Goal: Task Accomplishment & Management: Complete application form

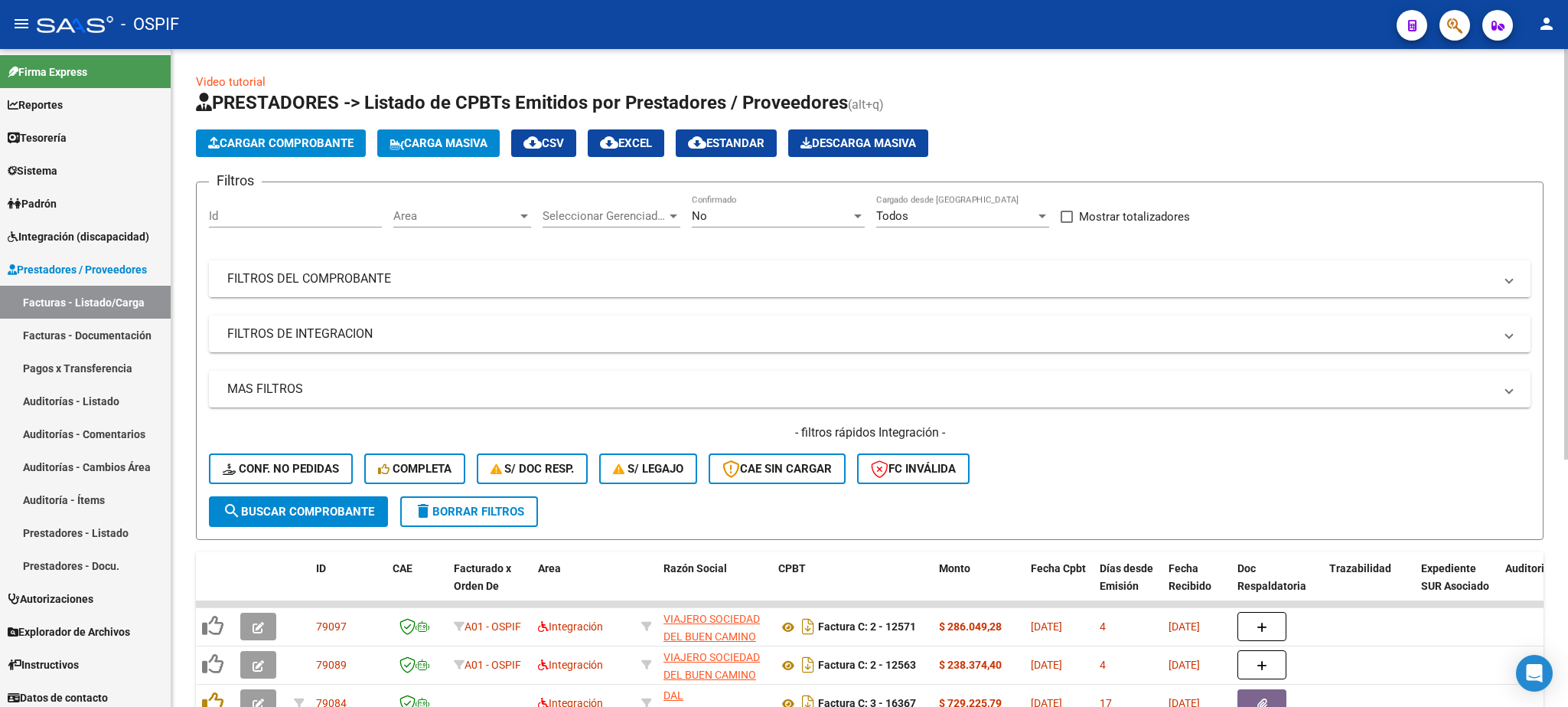
click at [385, 285] on mat-panel-title "FILTROS DEL COMPROBANTE" at bounding box center [860, 278] width 1266 height 17
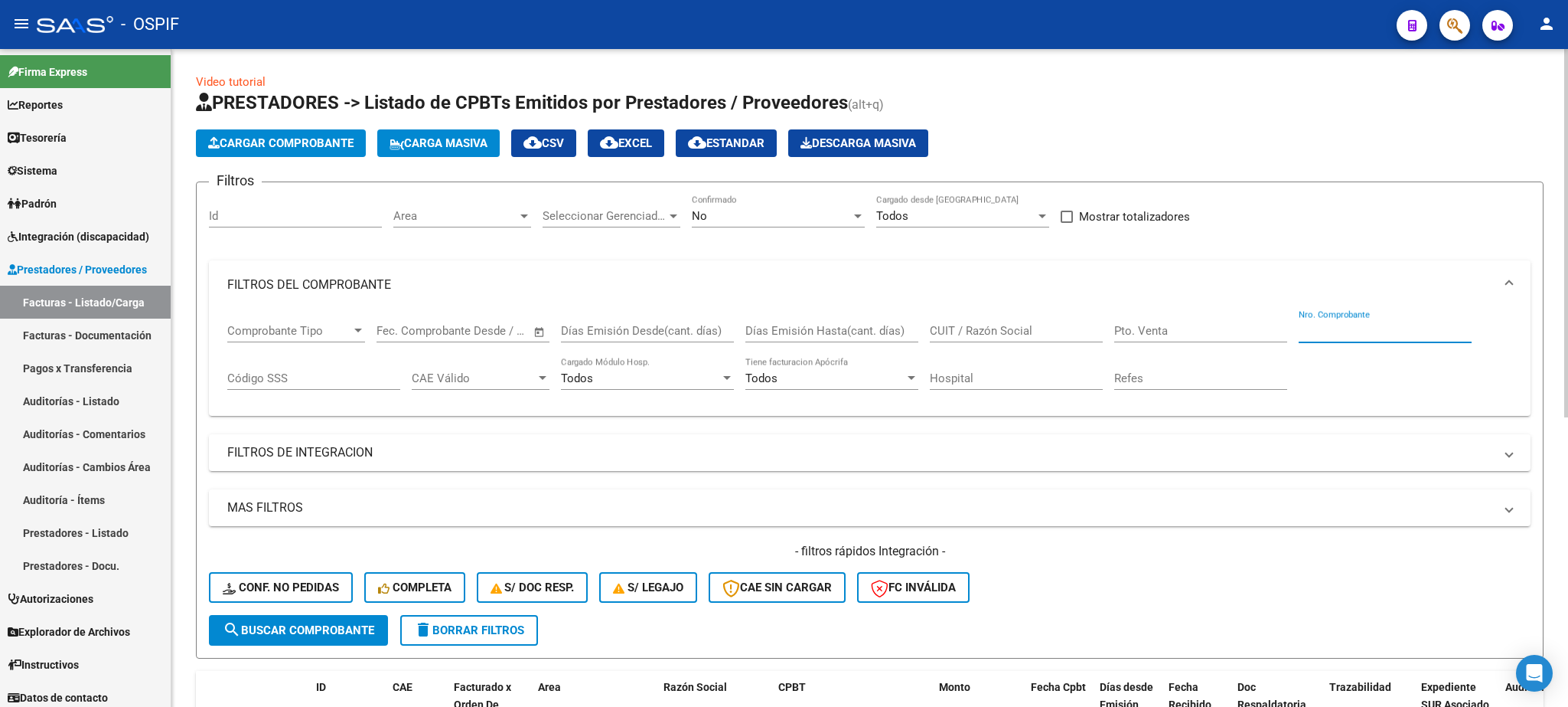
click at [1356, 330] on input "Nro. Comprobante" at bounding box center [1385, 330] width 172 height 14
click at [280, 632] on span "search Buscar Comprobante" at bounding box center [299, 630] width 152 height 14
click at [720, 218] on div "No" at bounding box center [771, 216] width 159 height 14
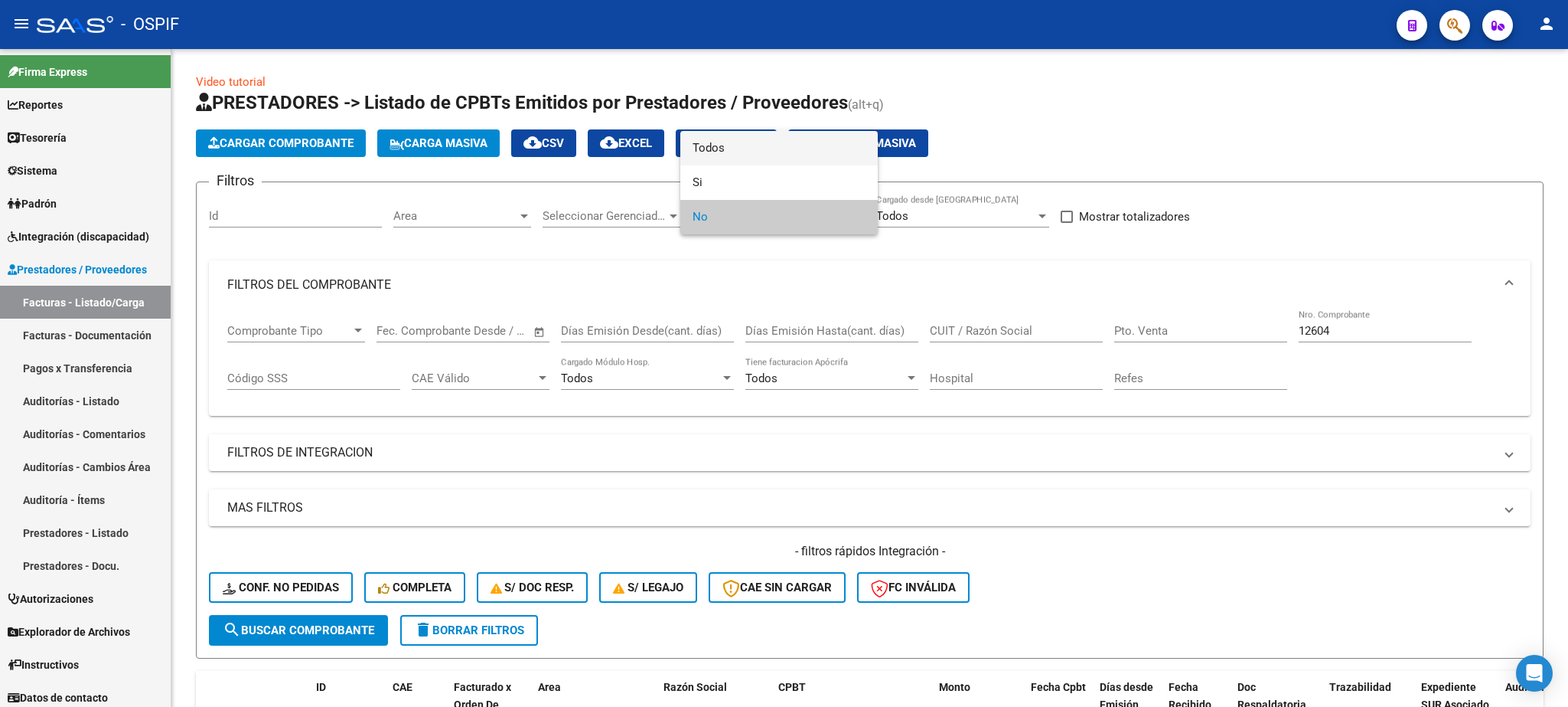
click at [729, 154] on span "Todos" at bounding box center [779, 148] width 172 height 35
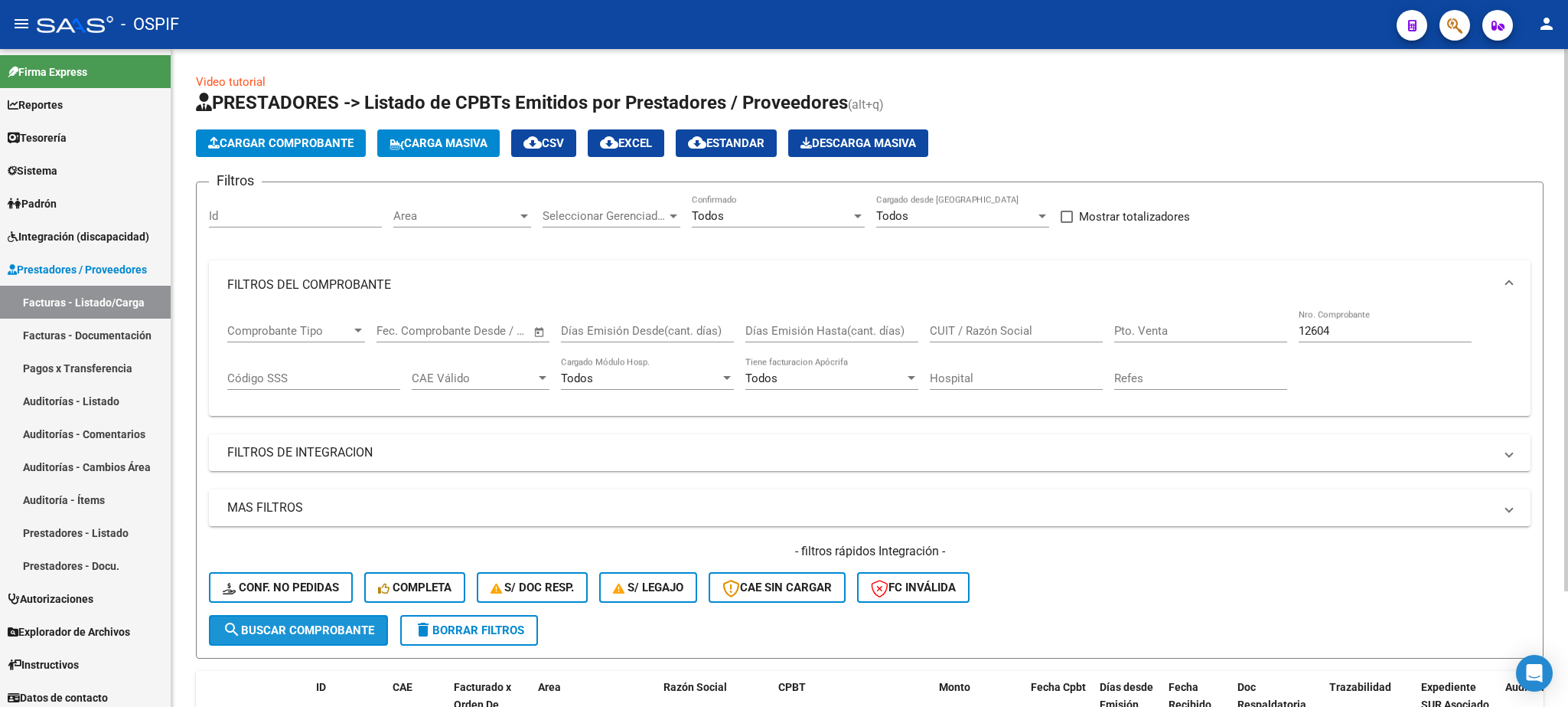
click at [289, 624] on span "search Buscar Comprobante" at bounding box center [299, 630] width 152 height 14
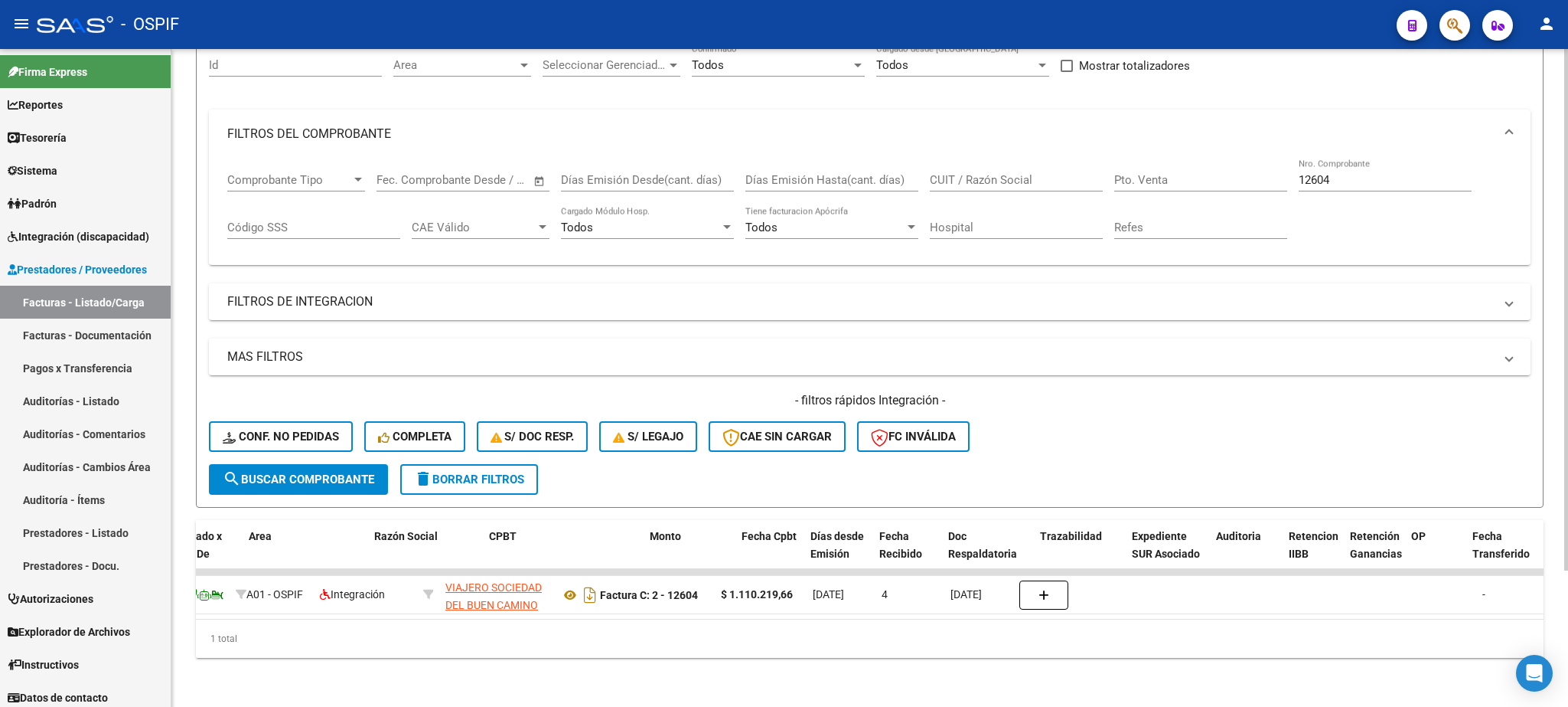
scroll to position [0, 70]
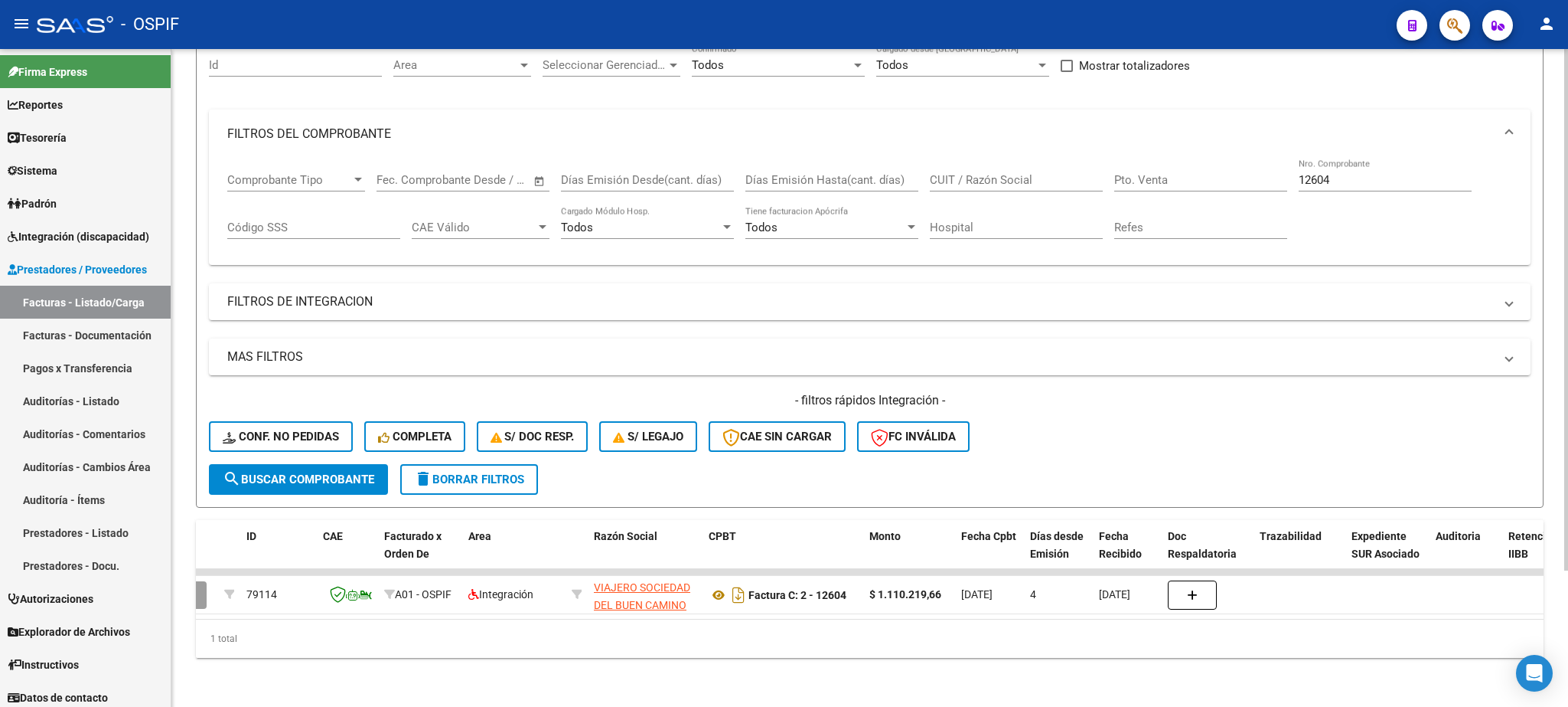
click at [1349, 173] on input "12604" at bounding box center [1385, 179] width 172 height 14
type input "12603"
click at [311, 472] on span "search Buscar Comprobante" at bounding box center [299, 479] width 152 height 14
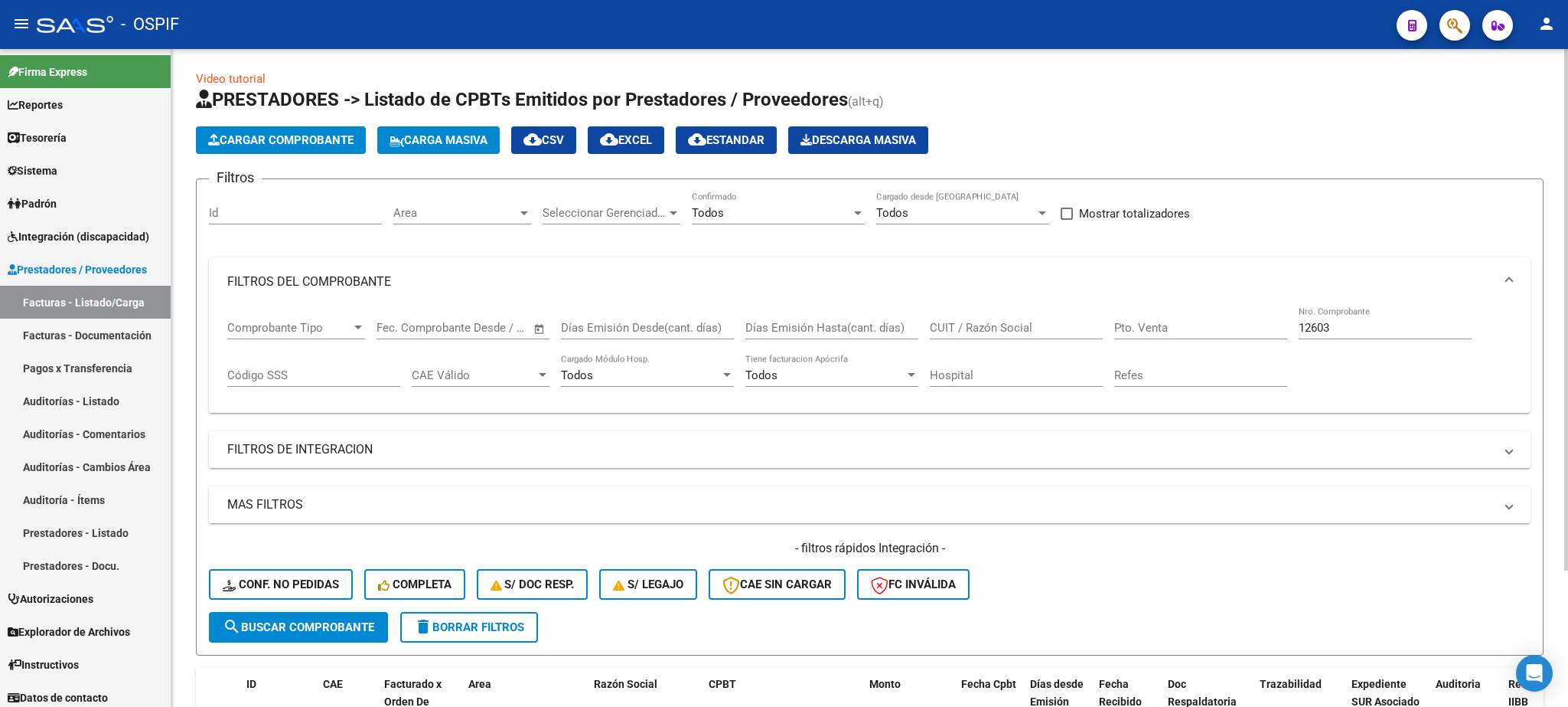
scroll to position [0, 0]
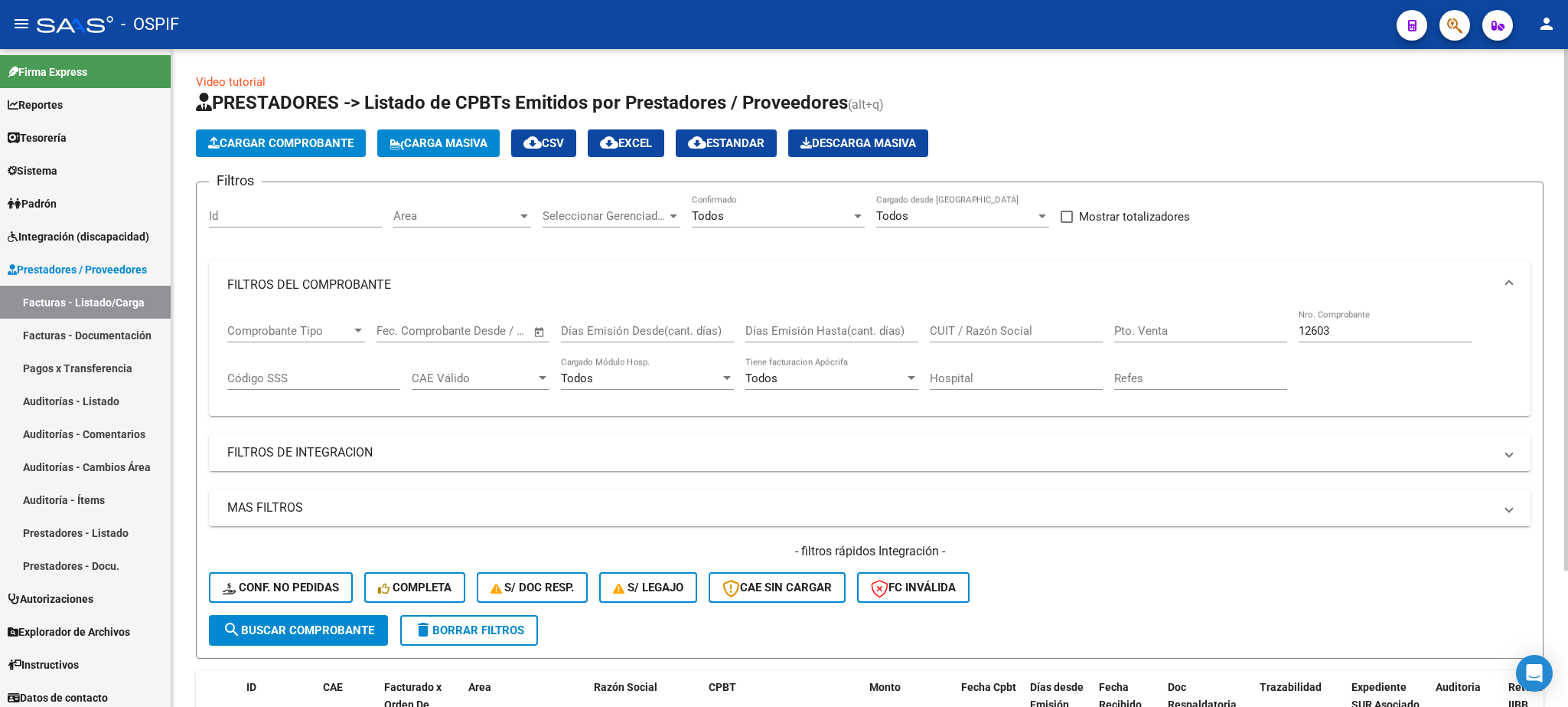
click at [463, 142] on span "Carga Masiva" at bounding box center [438, 143] width 98 height 14
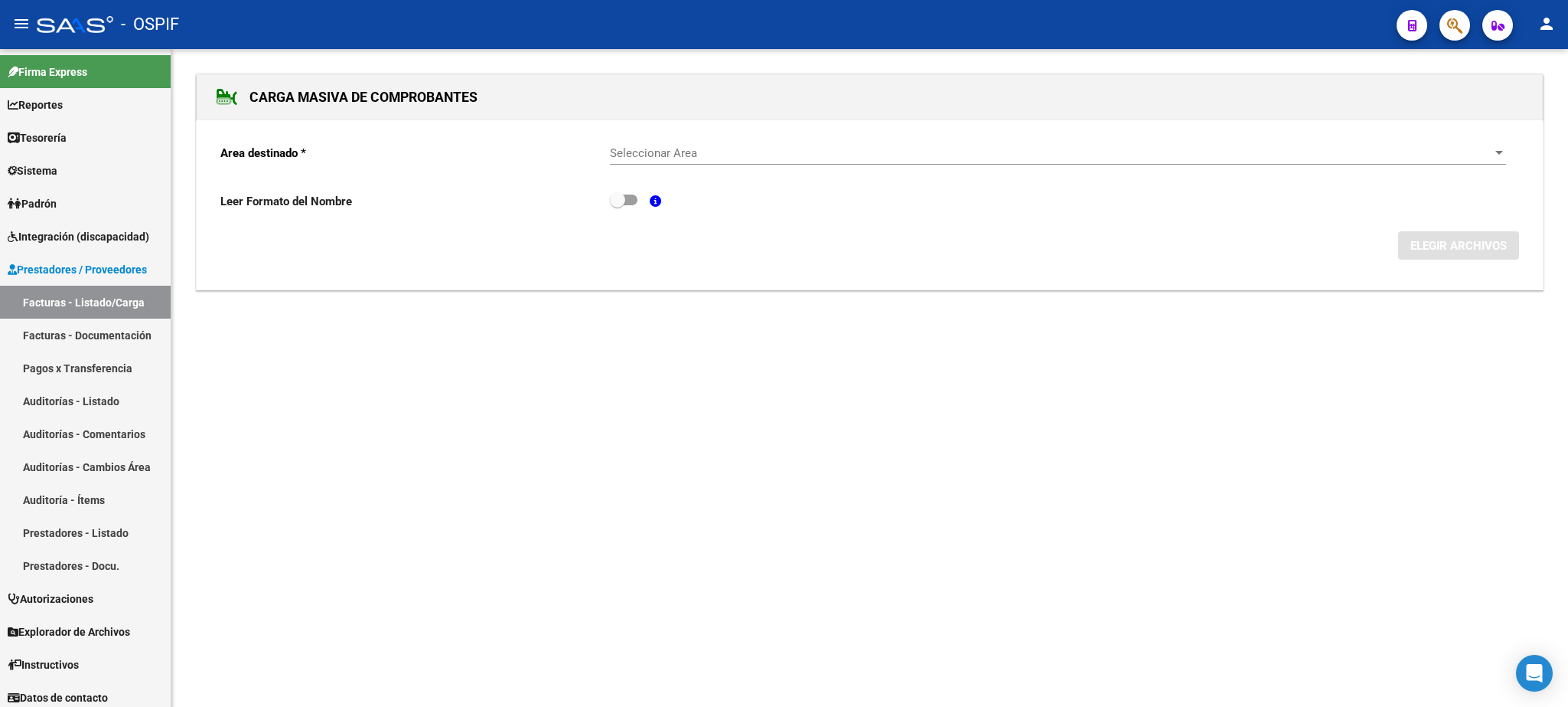
click at [697, 149] on span "Seleccionar Area" at bounding box center [1051, 153] width 882 height 14
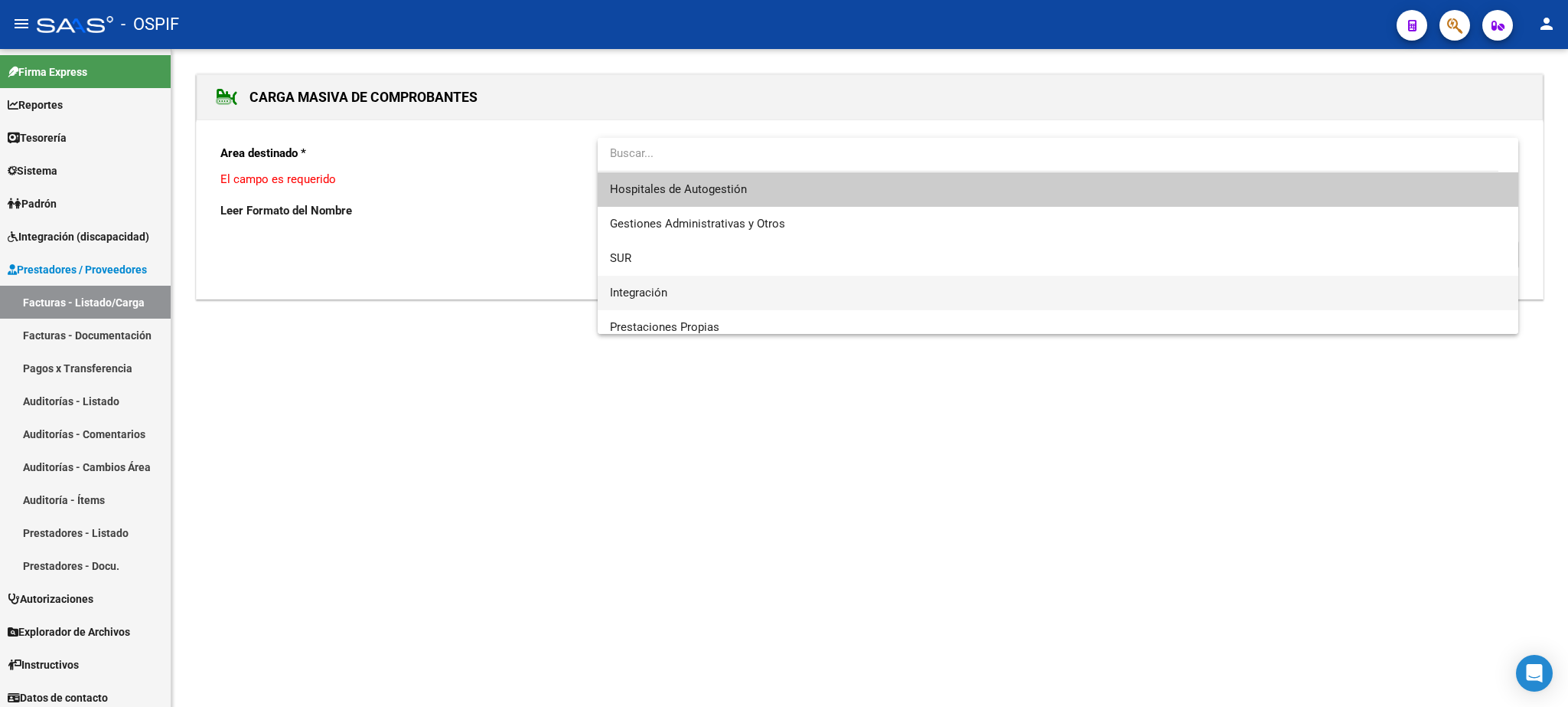
click at [669, 291] on span "Integración" at bounding box center [1057, 292] width 895 height 35
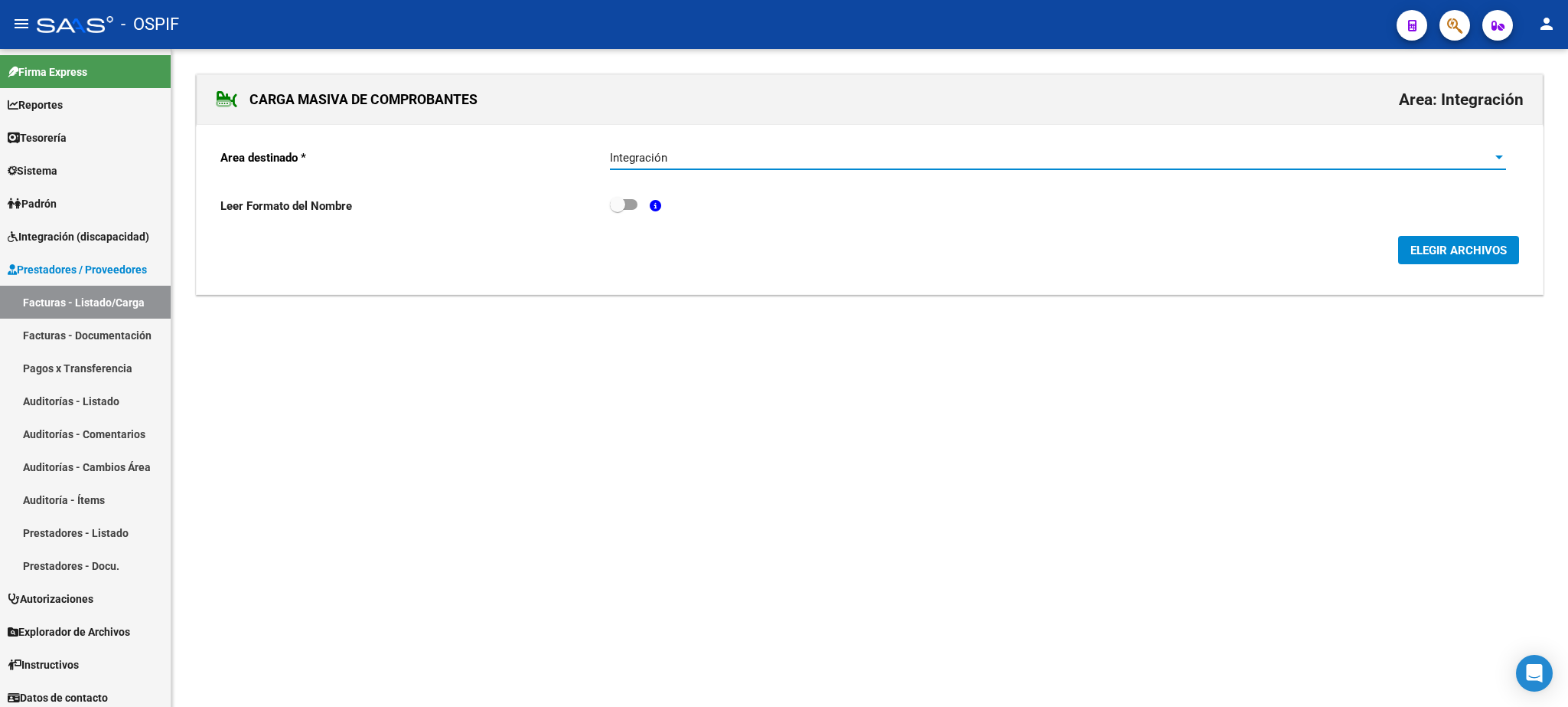
click at [1463, 255] on span "ELEGIR ARCHIVOS" at bounding box center [1459, 250] width 97 height 14
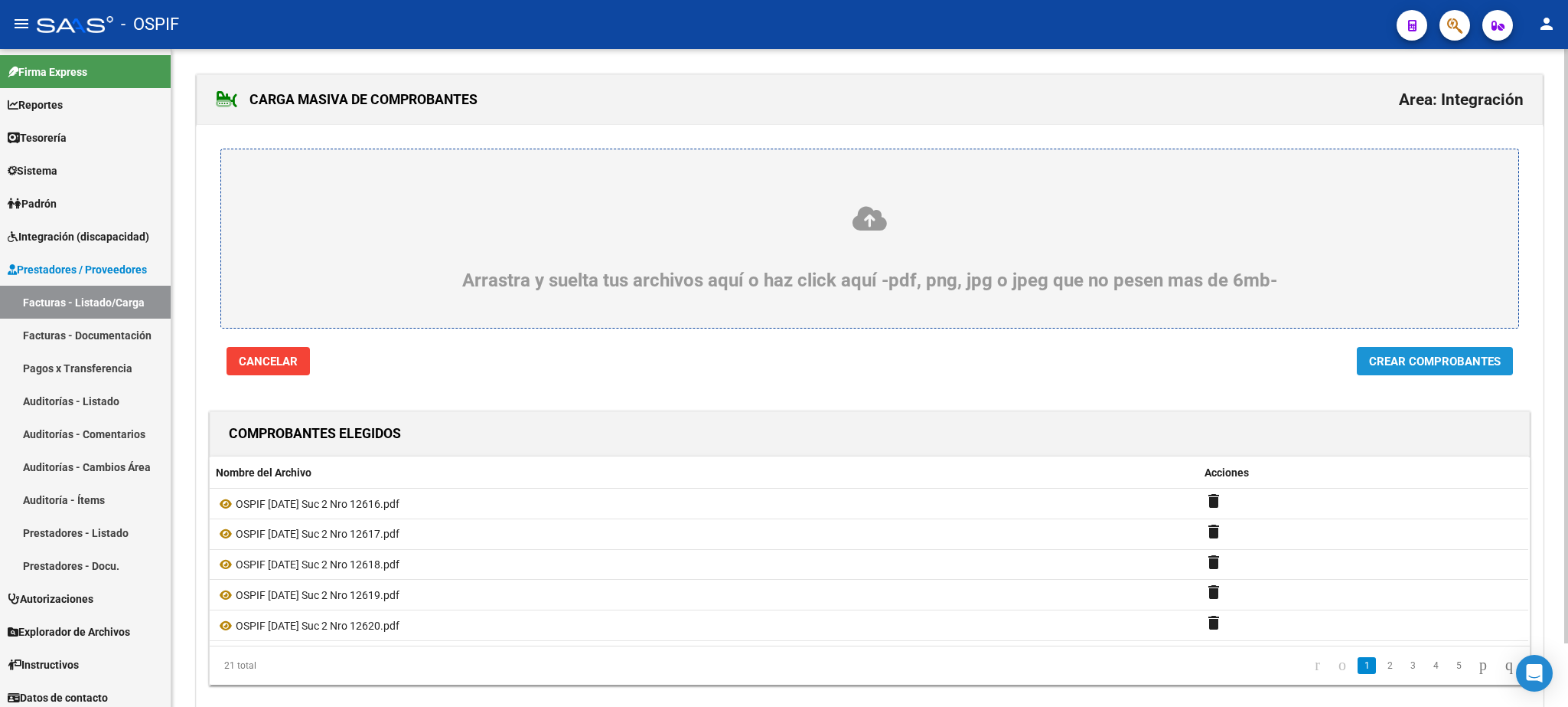
click at [1408, 361] on span "Crear Comprobantes" at bounding box center [1435, 361] width 132 height 14
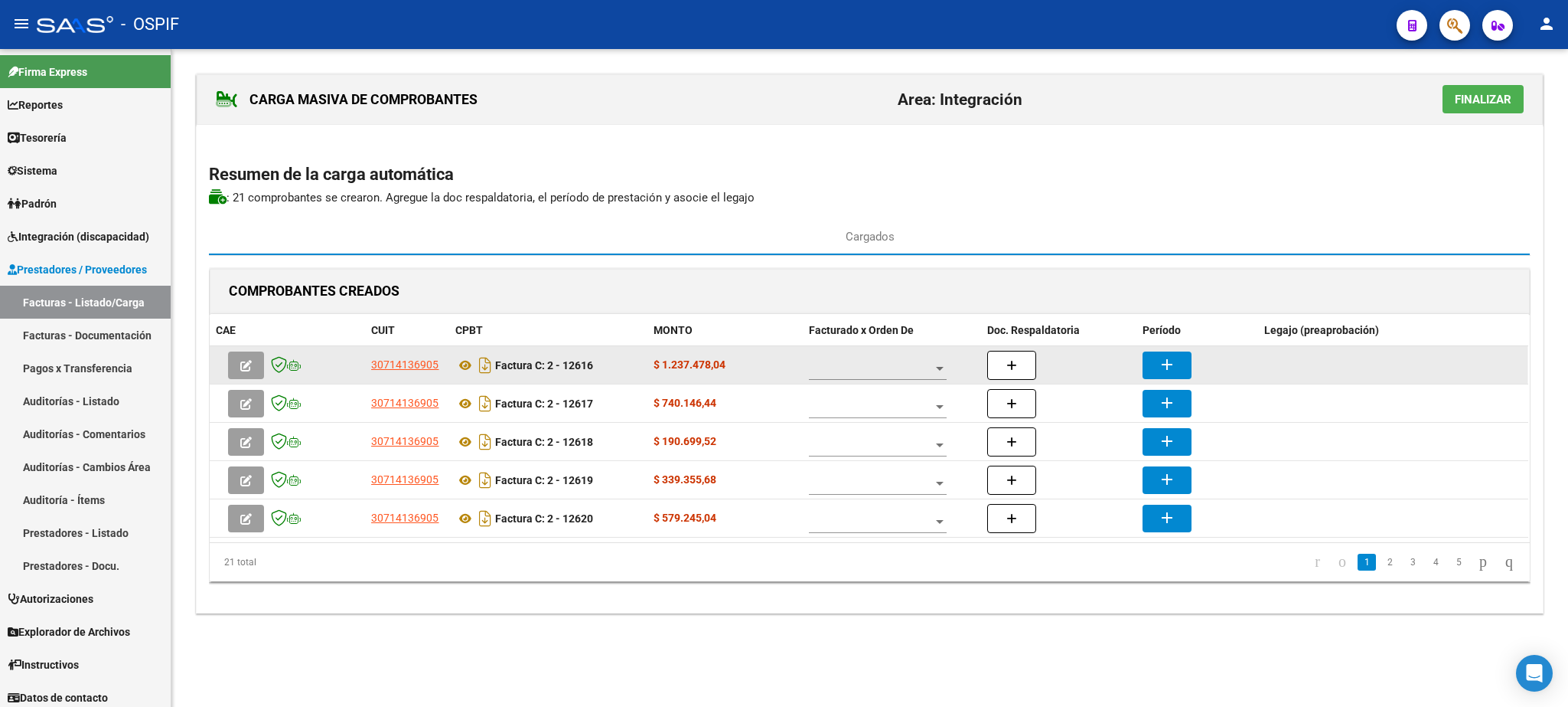
click at [902, 365] on span at bounding box center [871, 368] width 124 height 13
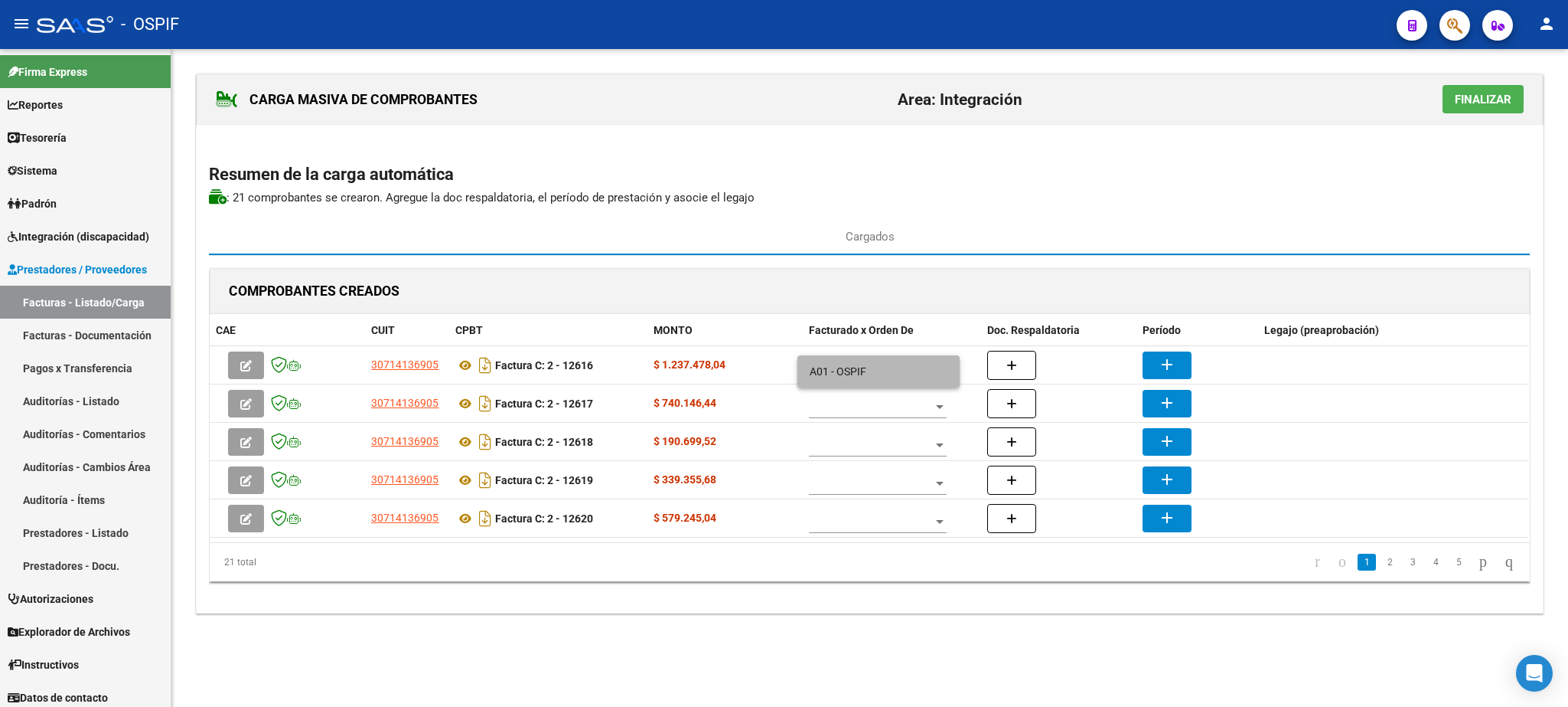
click at [892, 374] on span "A01 - OSPIF" at bounding box center [878, 371] width 138 height 33
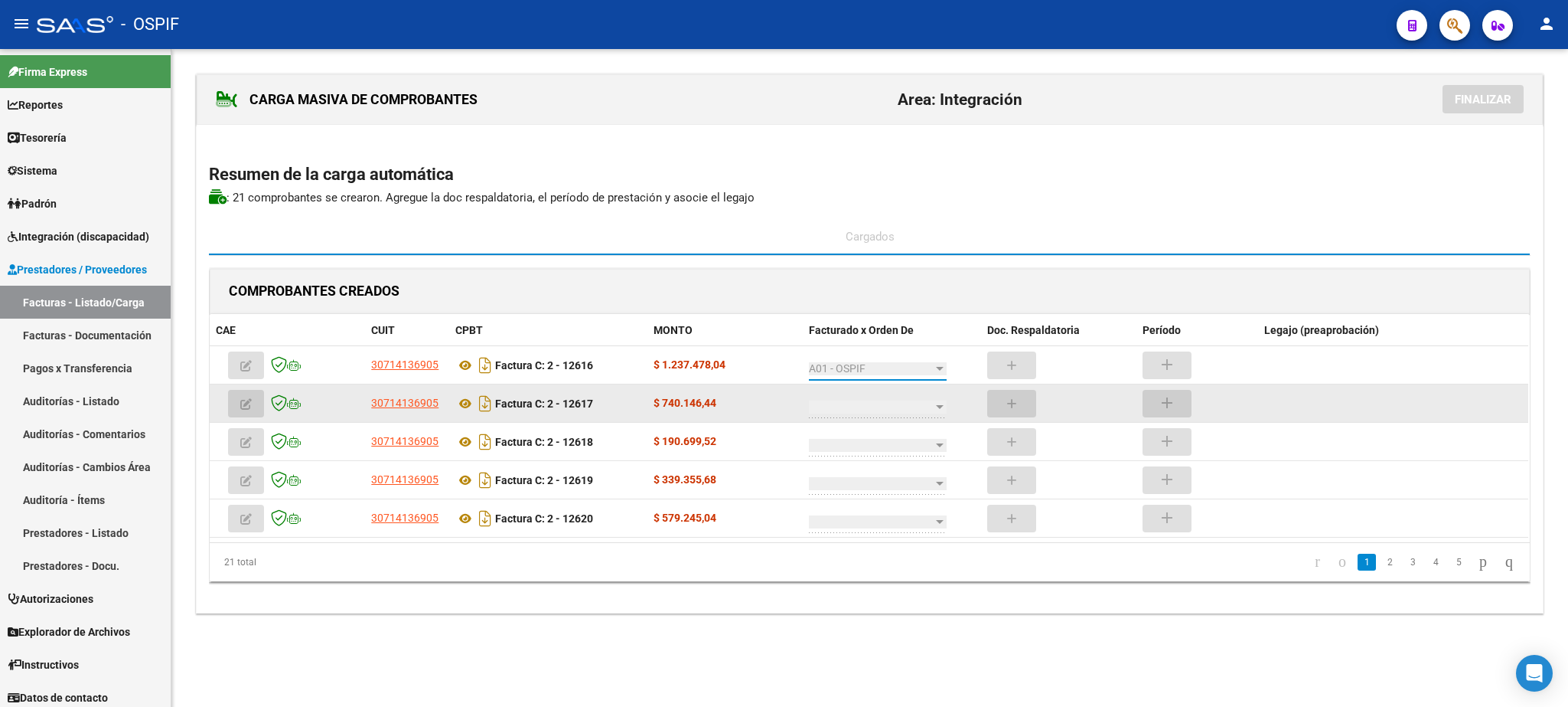
click at [863, 409] on span at bounding box center [871, 406] width 124 height 13
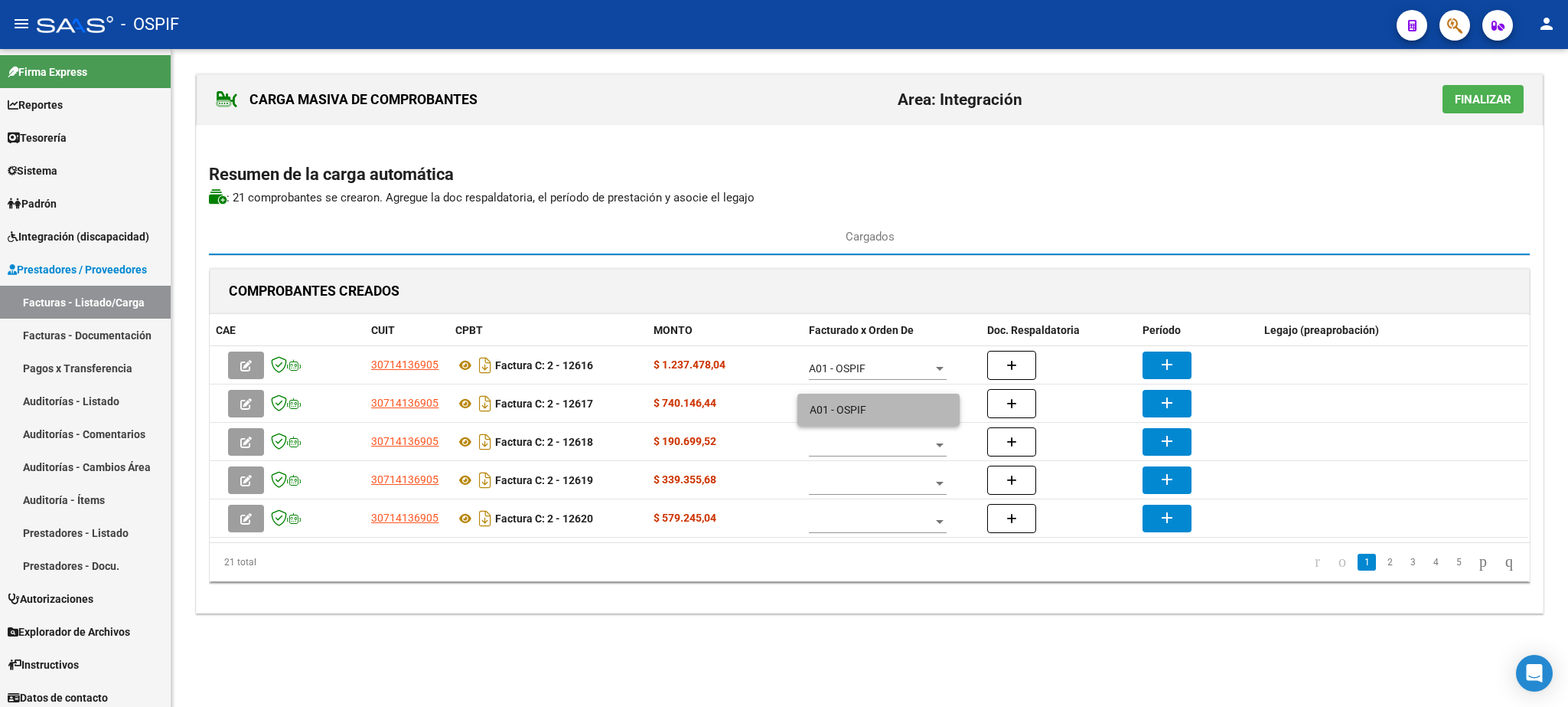
click at [858, 412] on span "A01 - OSPIF" at bounding box center [878, 409] width 138 height 33
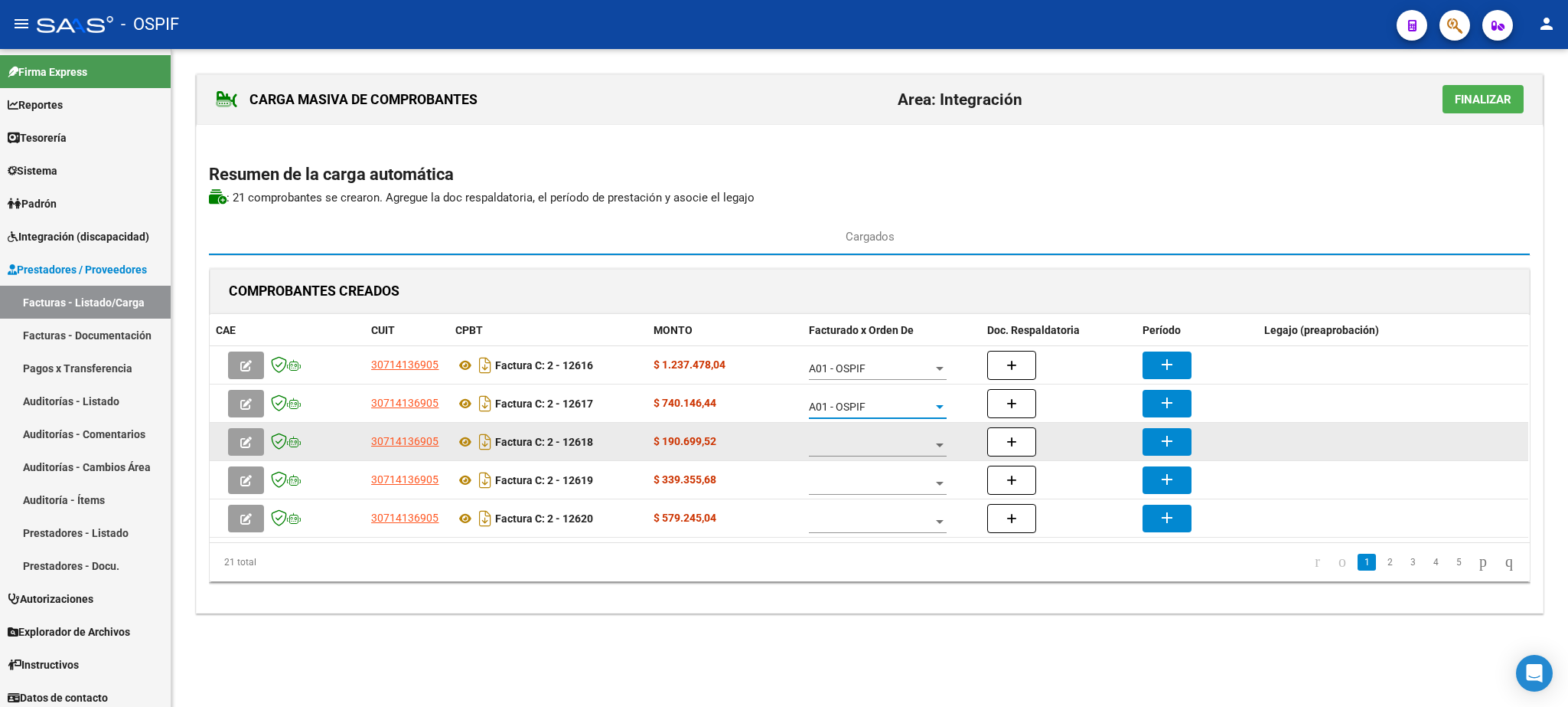
click at [852, 443] on span at bounding box center [871, 445] width 124 height 13
click at [852, 443] on span "A01 - OSPIF" at bounding box center [878, 448] width 138 height 33
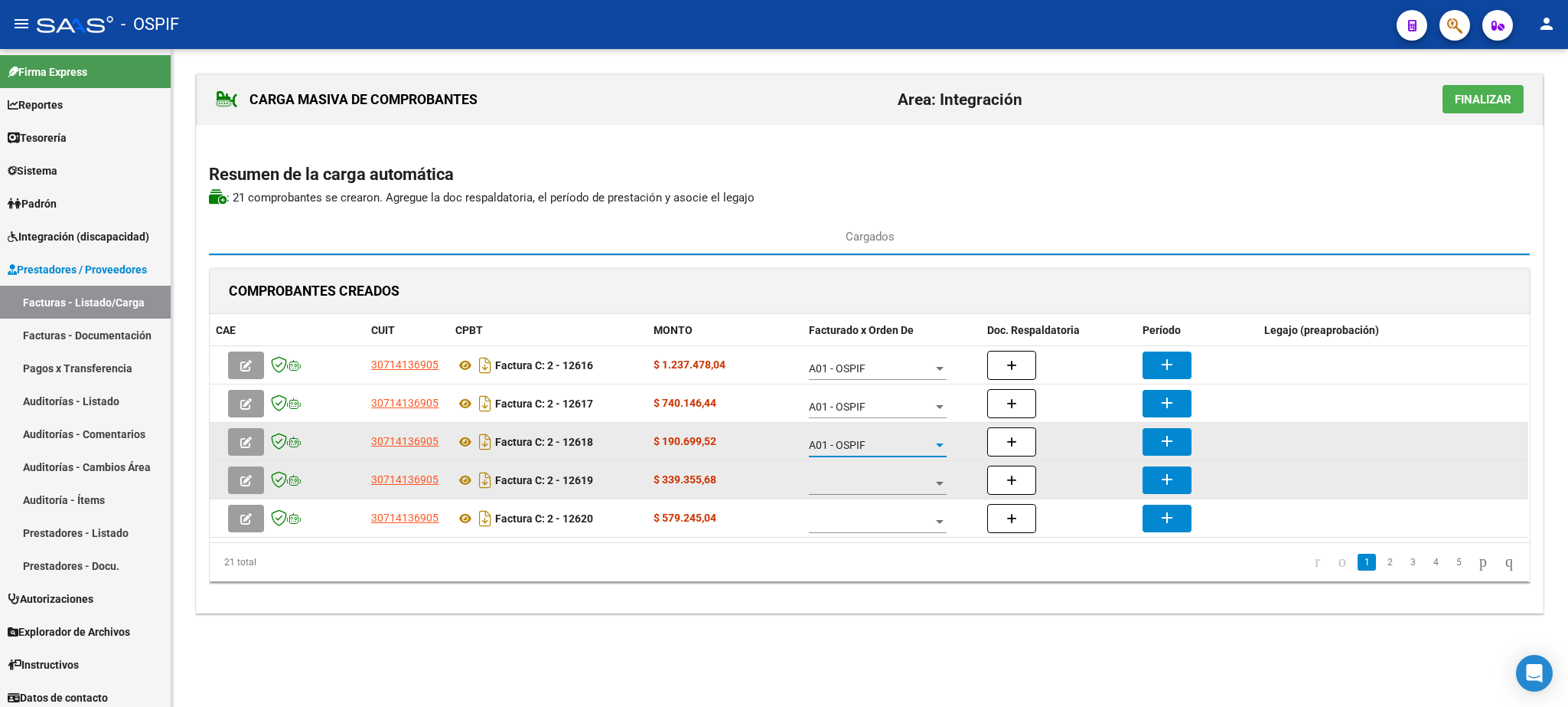
click at [850, 489] on span at bounding box center [871, 483] width 124 height 13
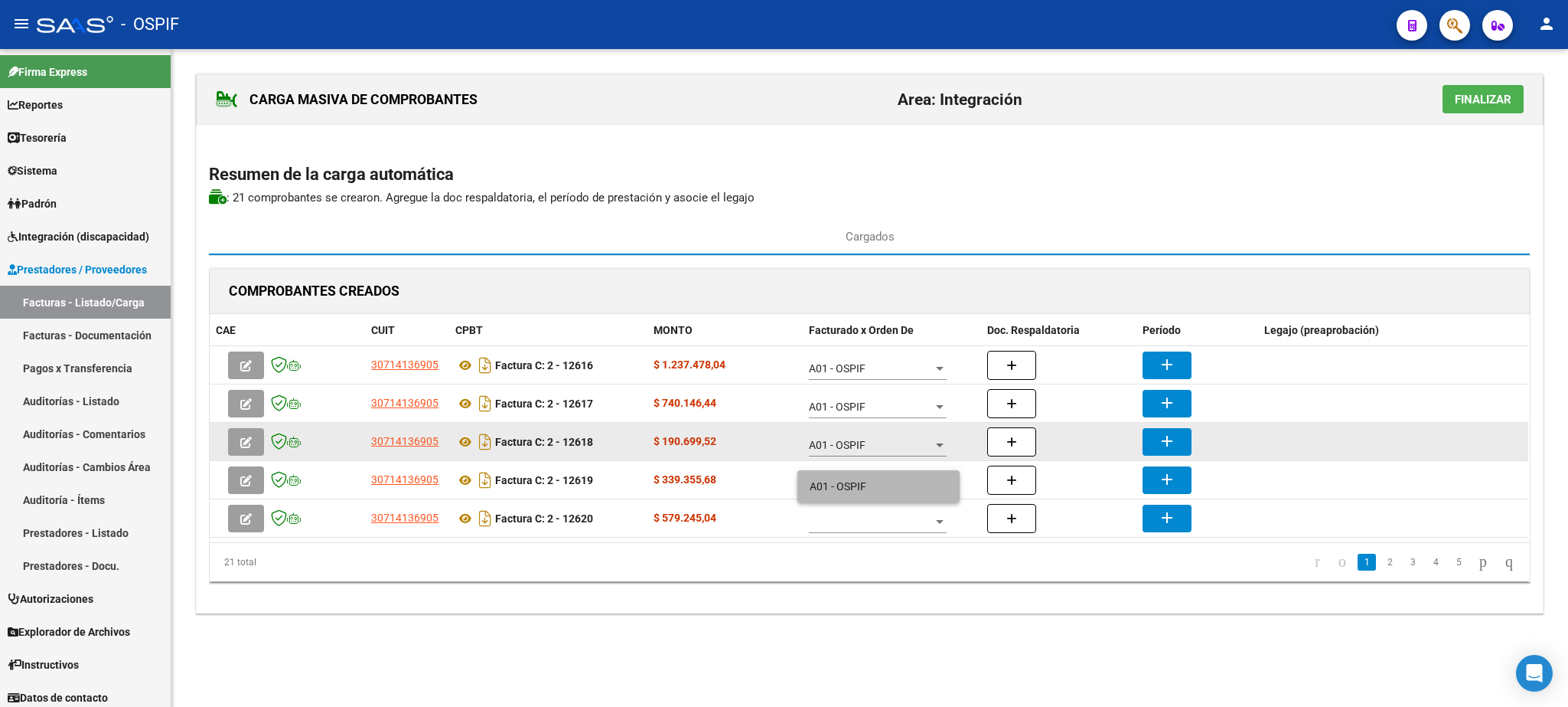
click at [853, 477] on span "A01 - OSPIF" at bounding box center [878, 486] width 138 height 33
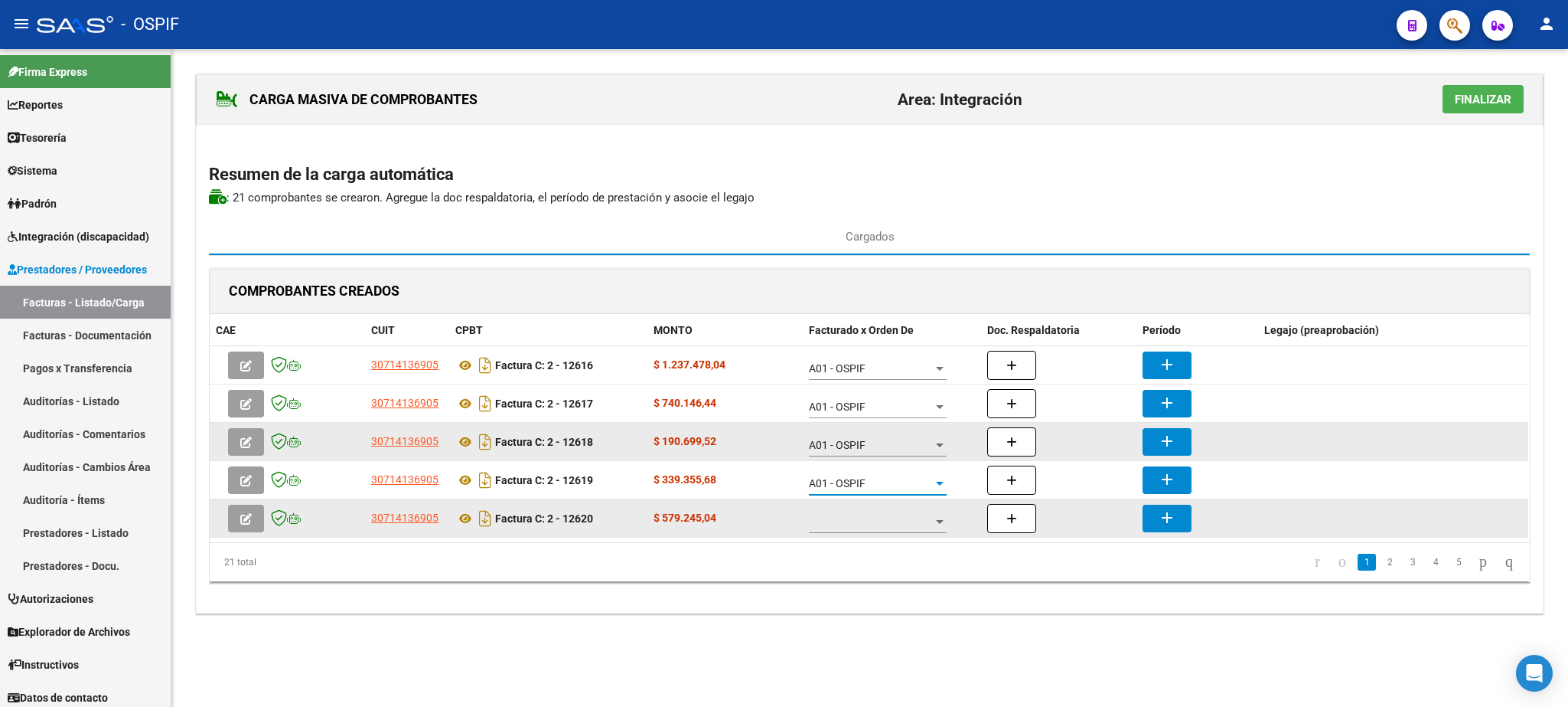
click at [857, 532] on div at bounding box center [878, 517] width 138 height 31
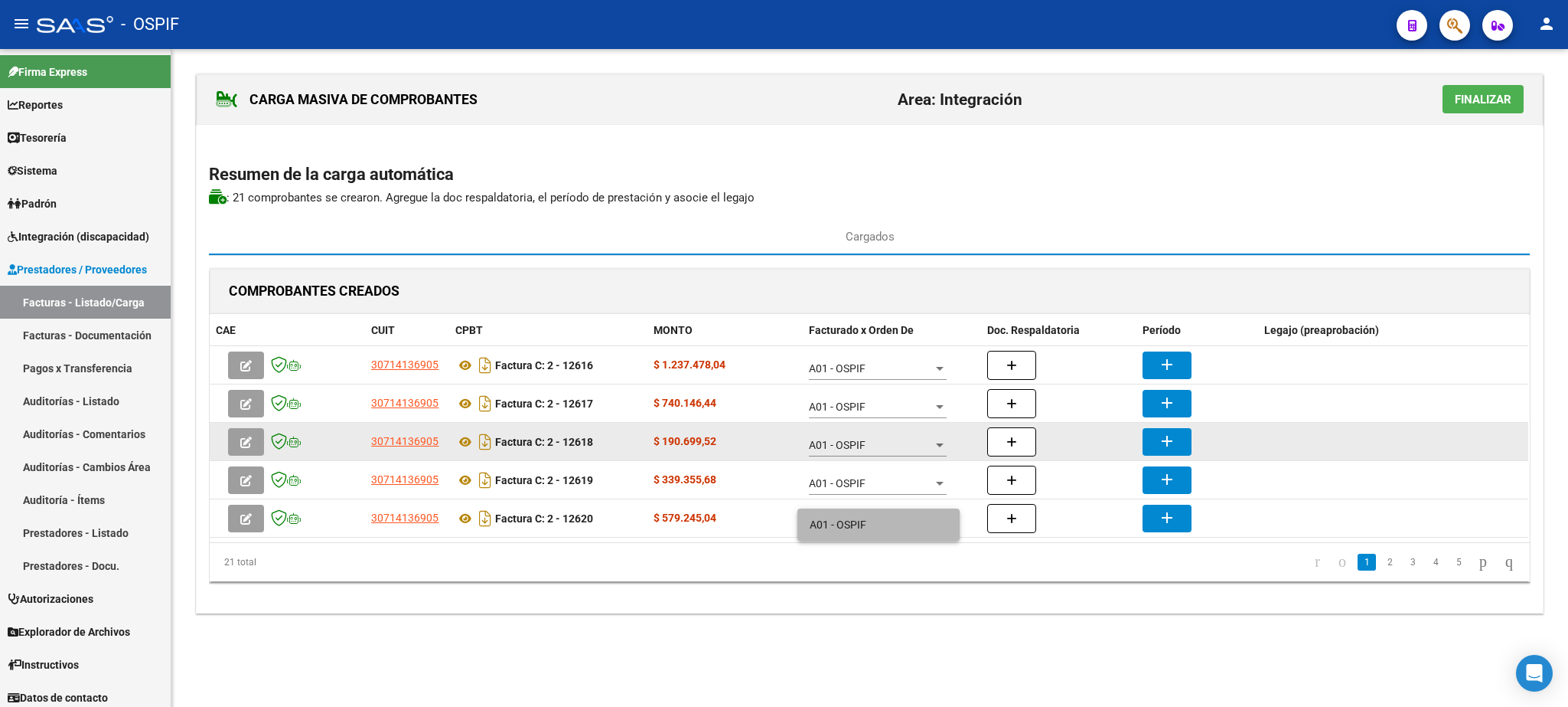
click at [857, 526] on span "A01 - OSPIF" at bounding box center [878, 525] width 138 height 33
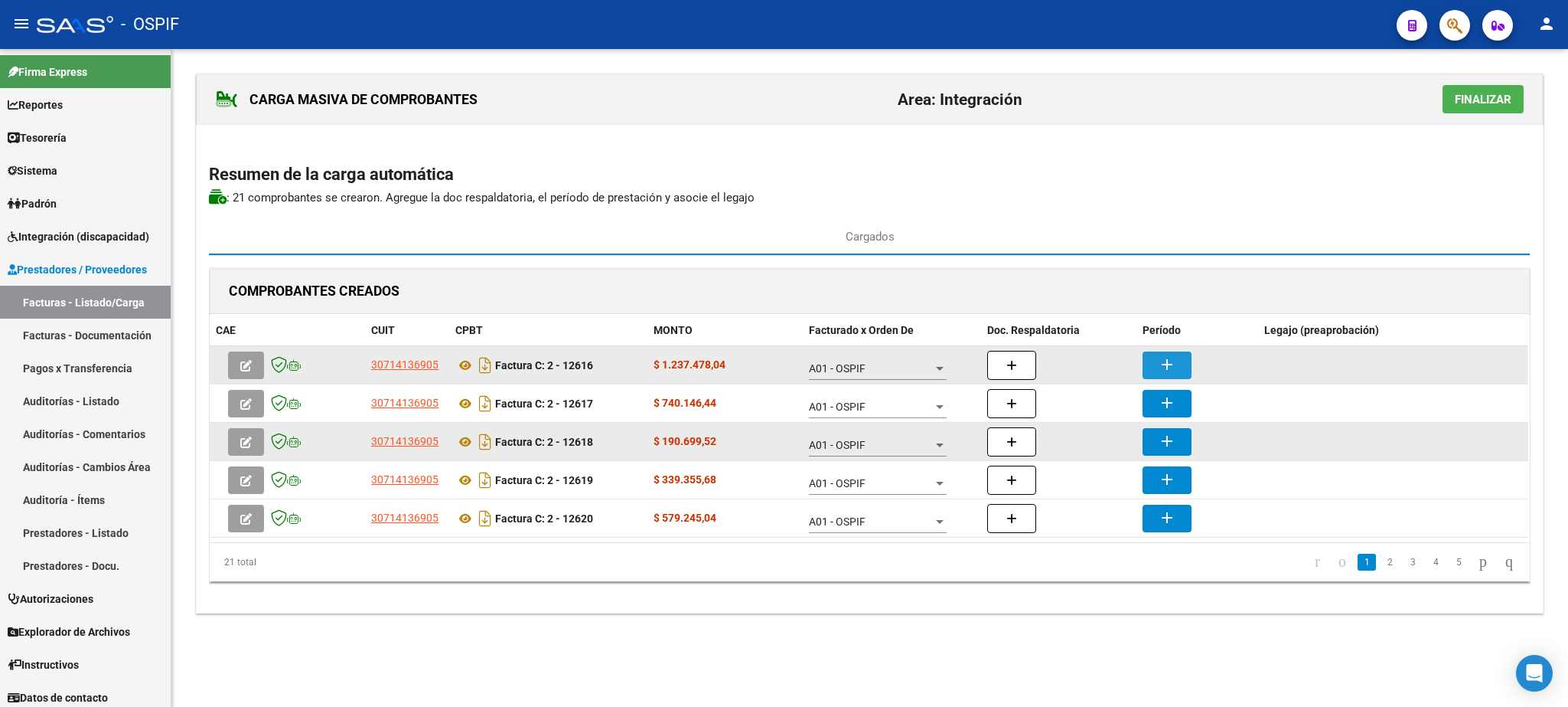
click at [1172, 358] on button "add" at bounding box center [1167, 365] width 49 height 28
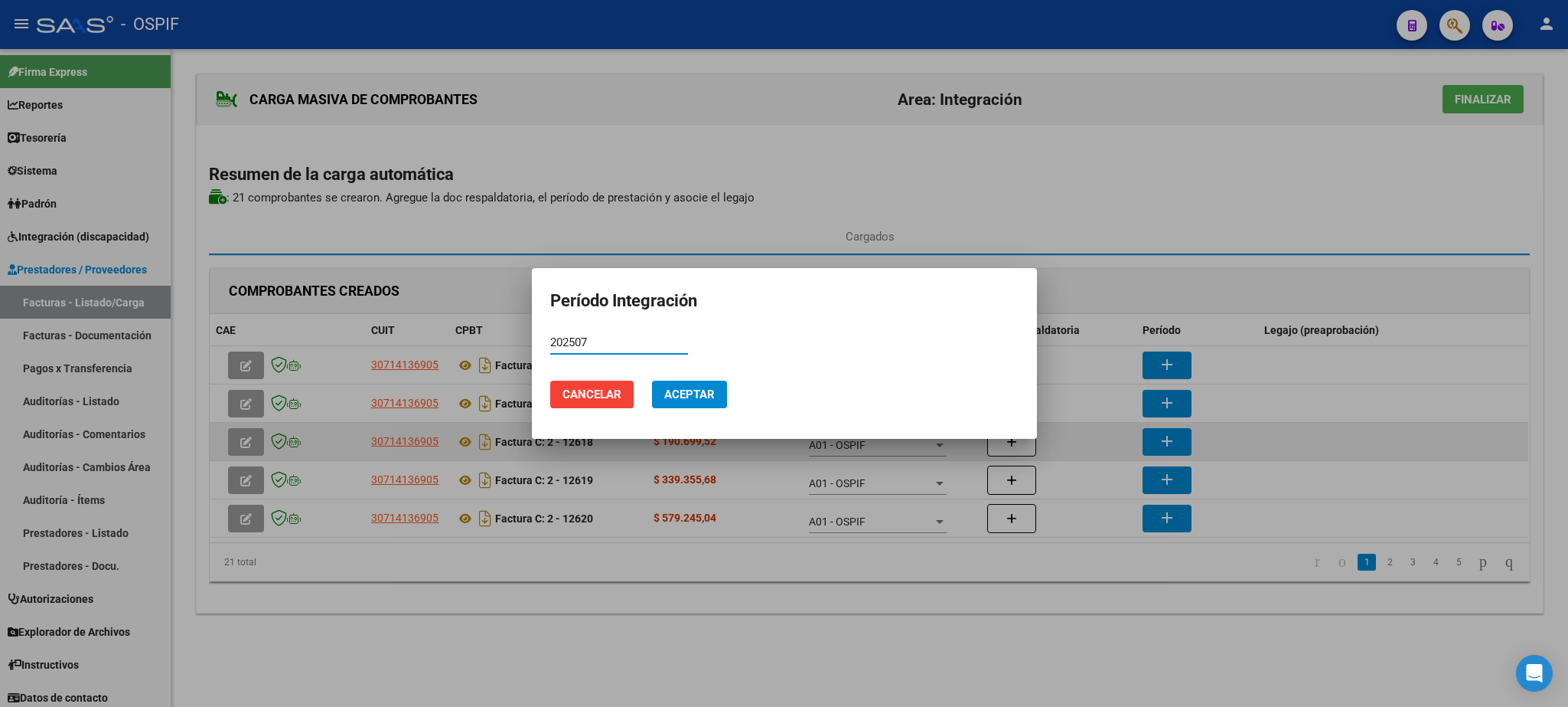
drag, startPoint x: 612, startPoint y: 337, endPoint x: 480, endPoint y: 337, distance: 132.0
click at [550, 337] on input "202507" at bounding box center [619, 342] width 138 height 14
type input "202507"
click at [709, 394] on span "Aceptar" at bounding box center [689, 394] width 50 height 14
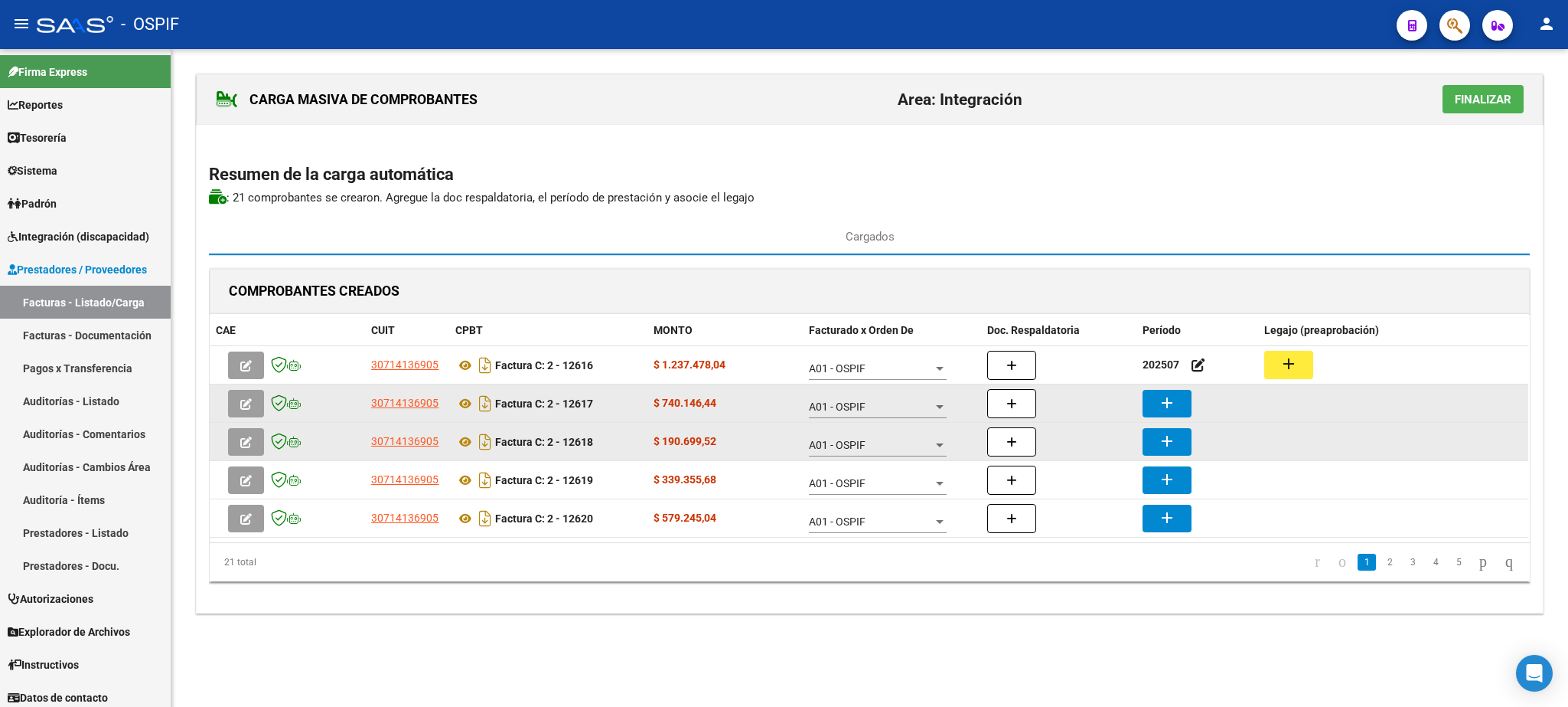
click at [1154, 405] on button "add" at bounding box center [1167, 403] width 49 height 28
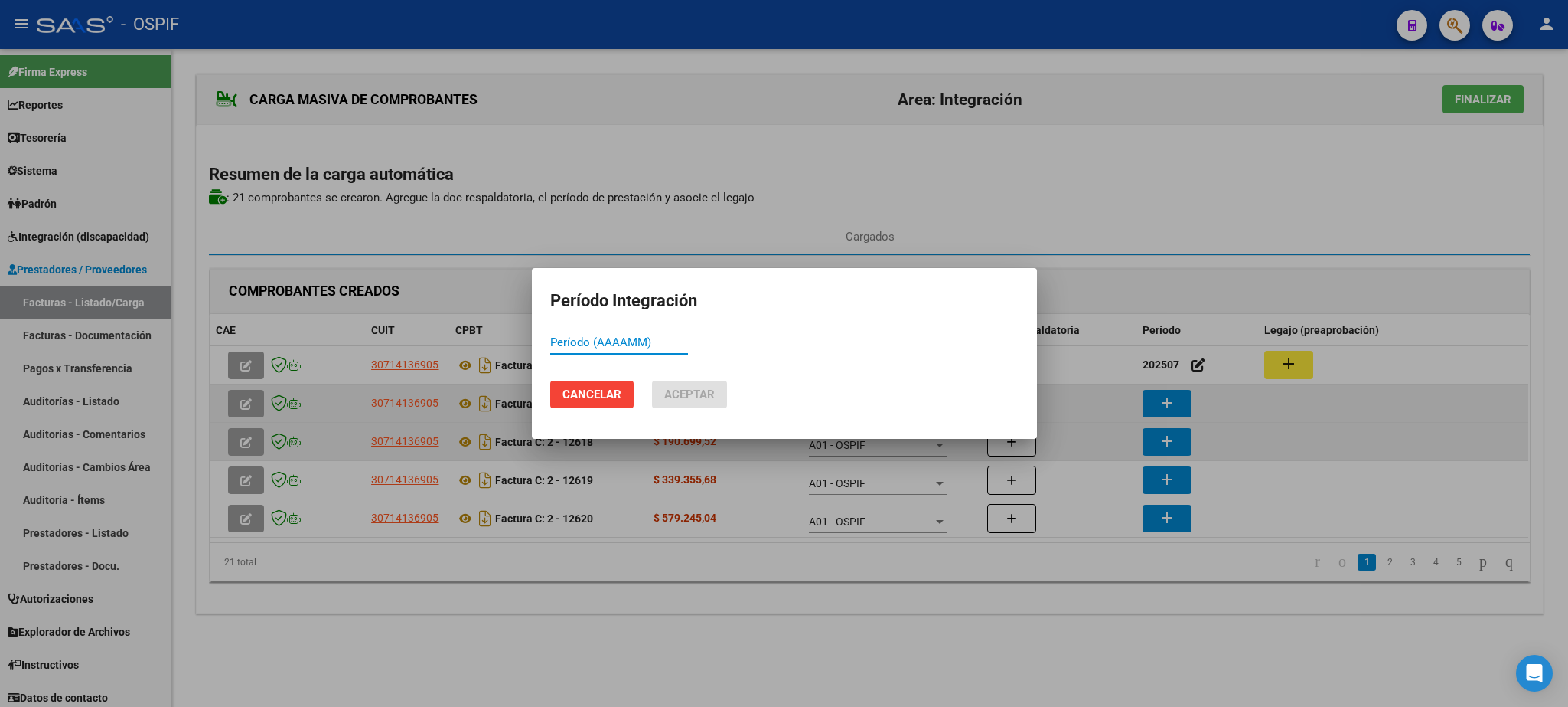
paste input "202507"
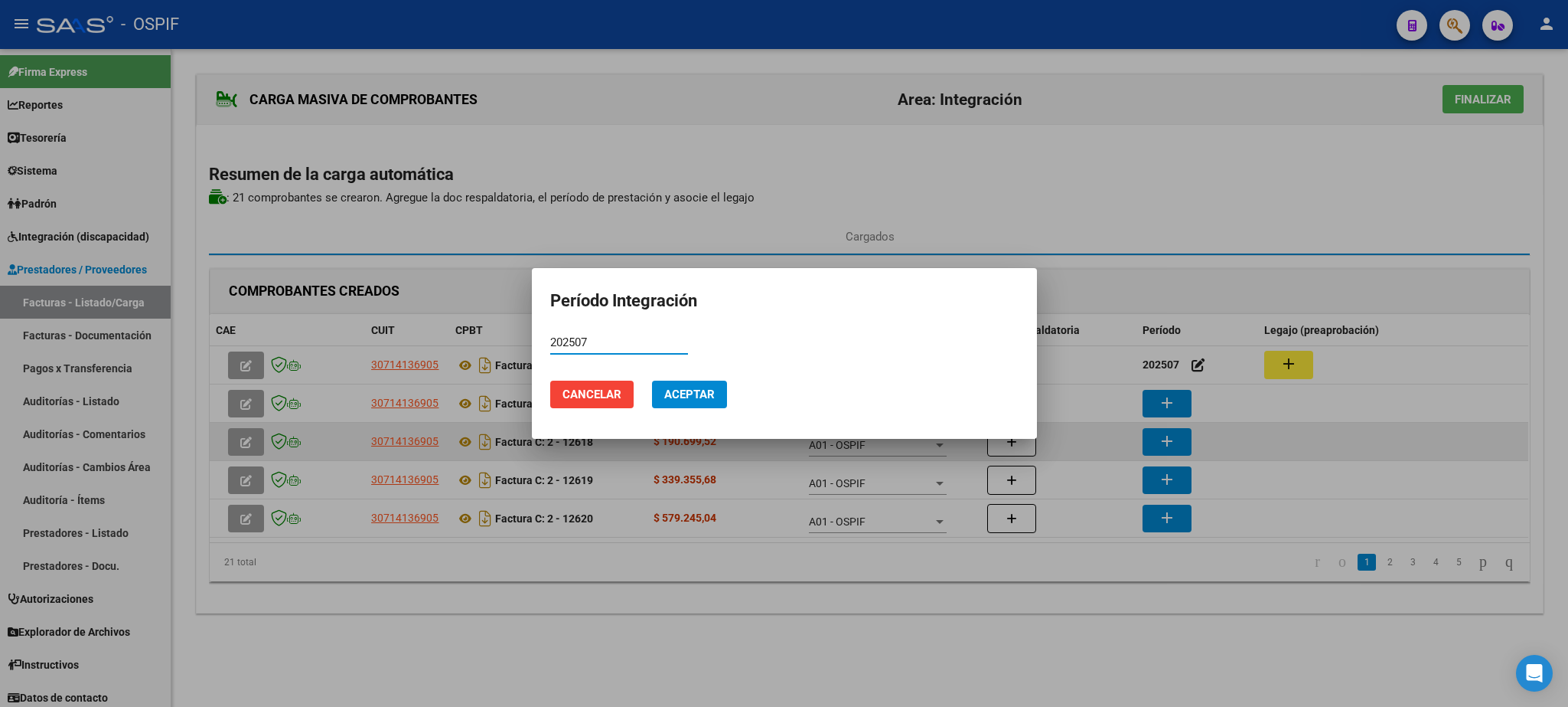
type input "202507"
click at [691, 386] on button "Aceptar" at bounding box center [689, 394] width 75 height 28
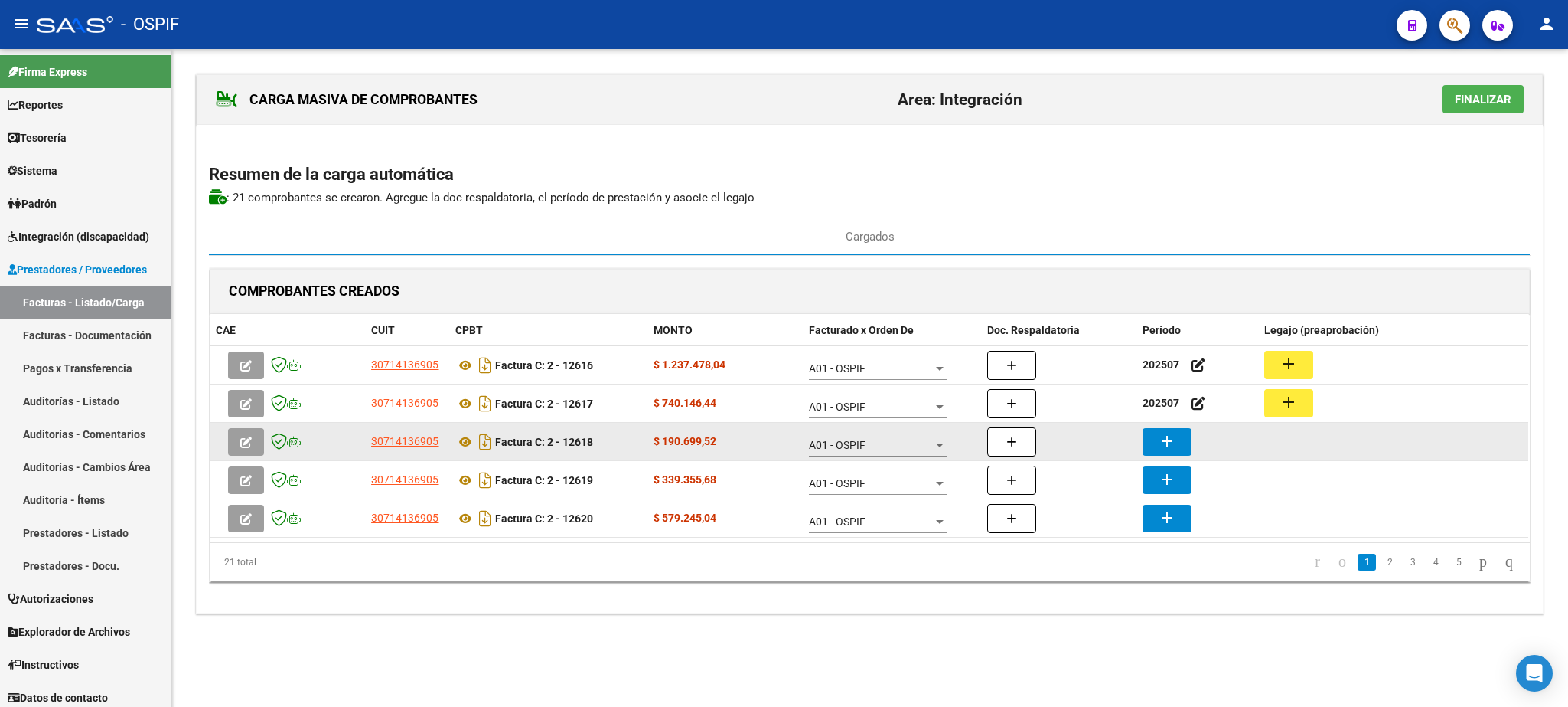
click at [1175, 446] on mat-icon "add" at bounding box center [1167, 441] width 19 height 19
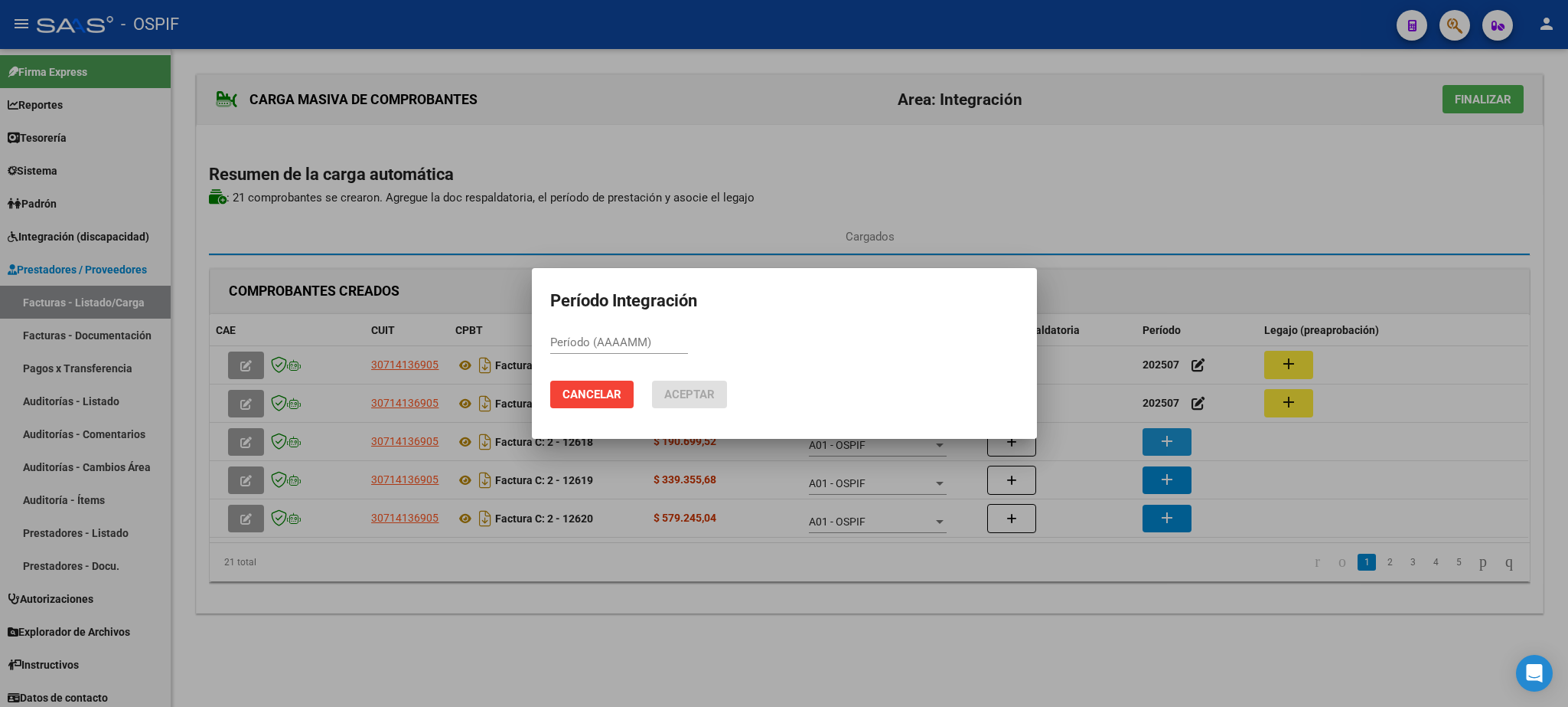
paste input "202507"
type input "202507"
click at [662, 395] on button "Aceptar" at bounding box center [689, 394] width 75 height 28
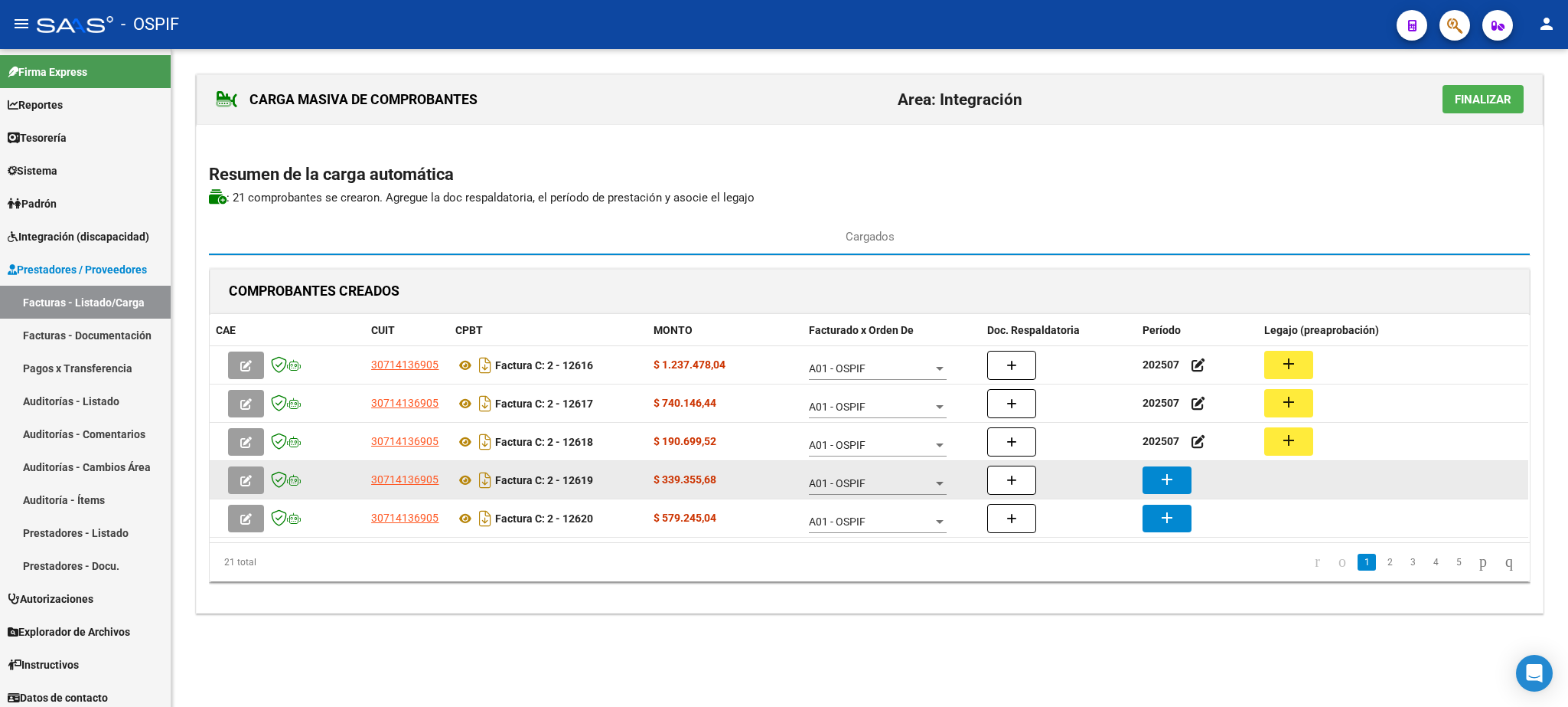
click at [1159, 482] on mat-icon "add" at bounding box center [1167, 479] width 19 height 19
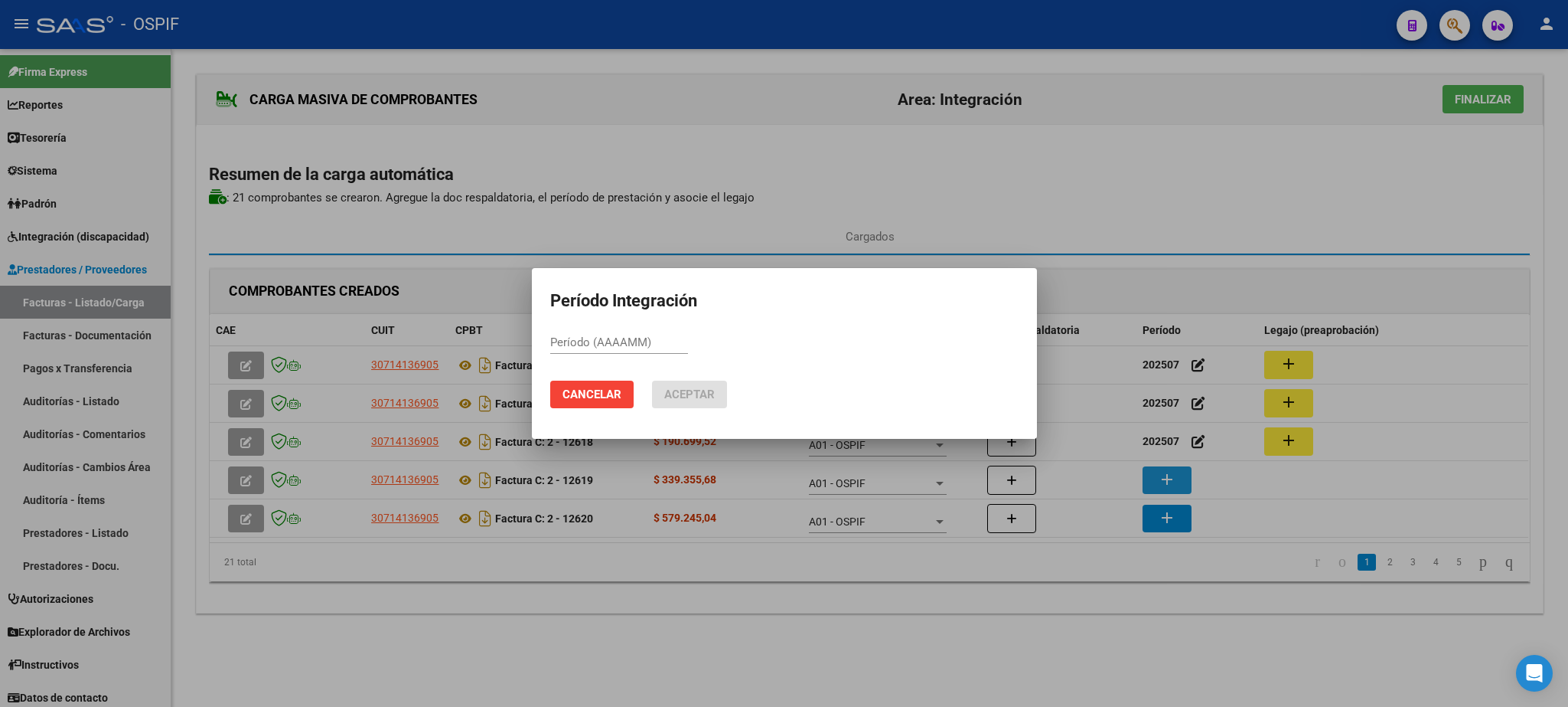
paste input "202507"
type input "202507"
click at [672, 389] on span "Aceptar" at bounding box center [689, 394] width 50 height 14
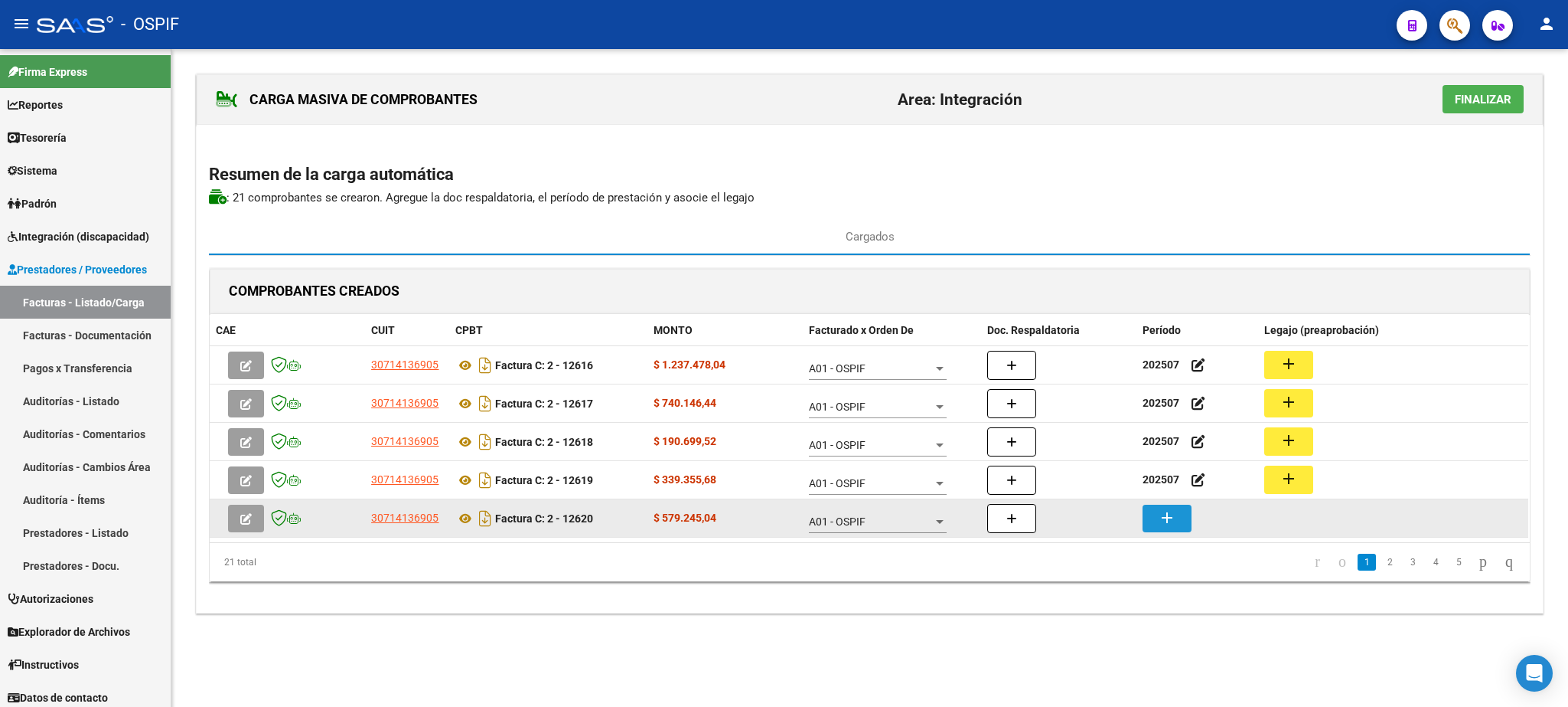
click at [1164, 526] on mat-icon "add" at bounding box center [1167, 518] width 19 height 19
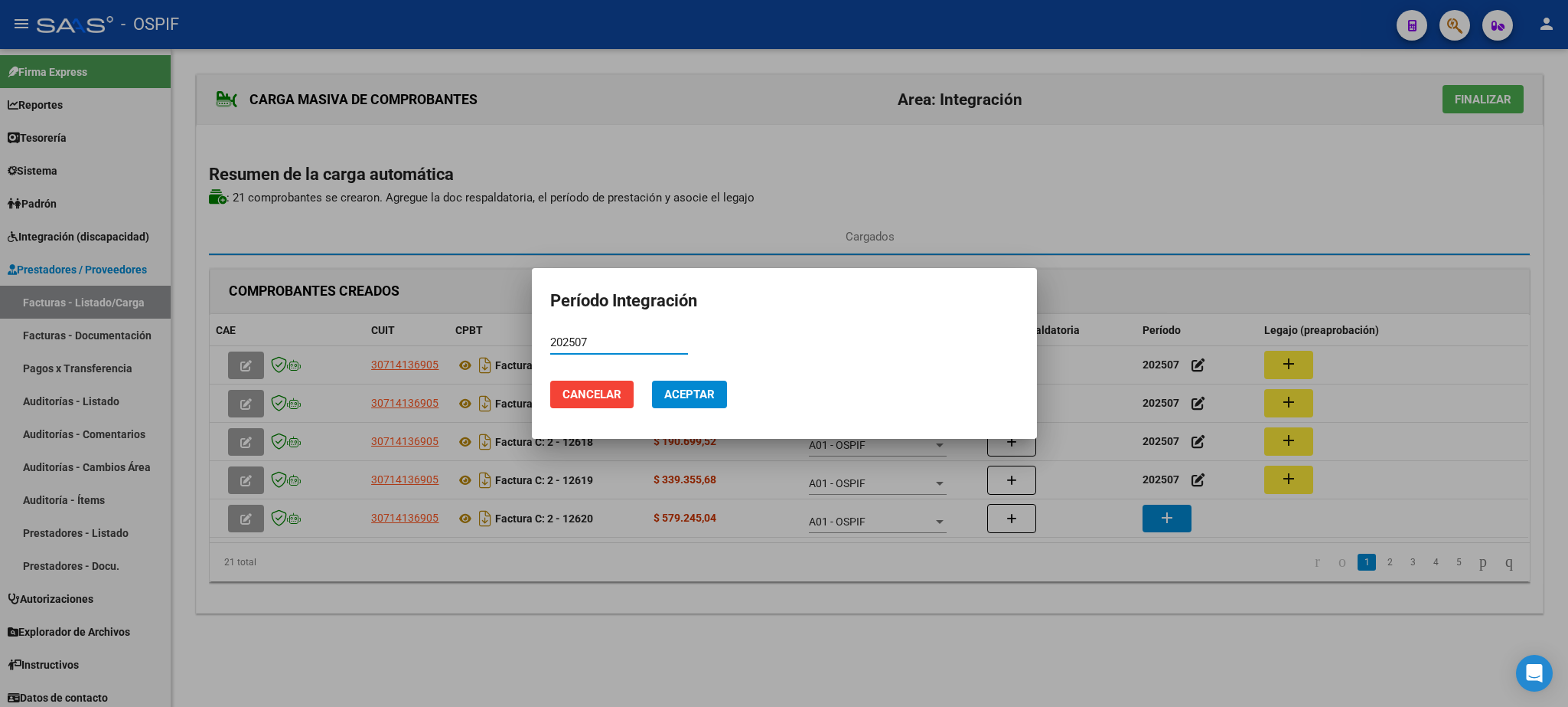
type input "202507"
click at [696, 392] on span "Aceptar" at bounding box center [689, 394] width 50 height 14
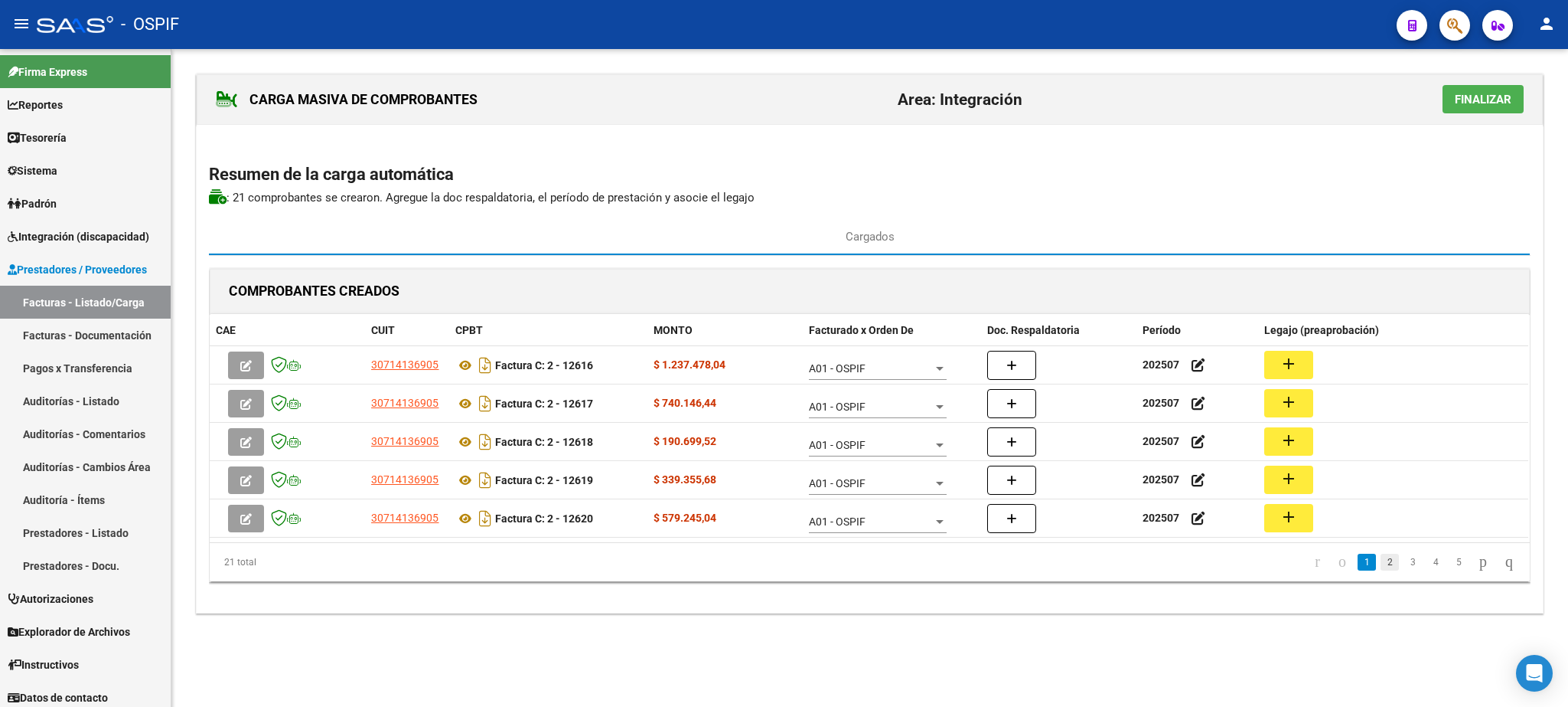
click at [1381, 560] on link "2" at bounding box center [1390, 561] width 19 height 17
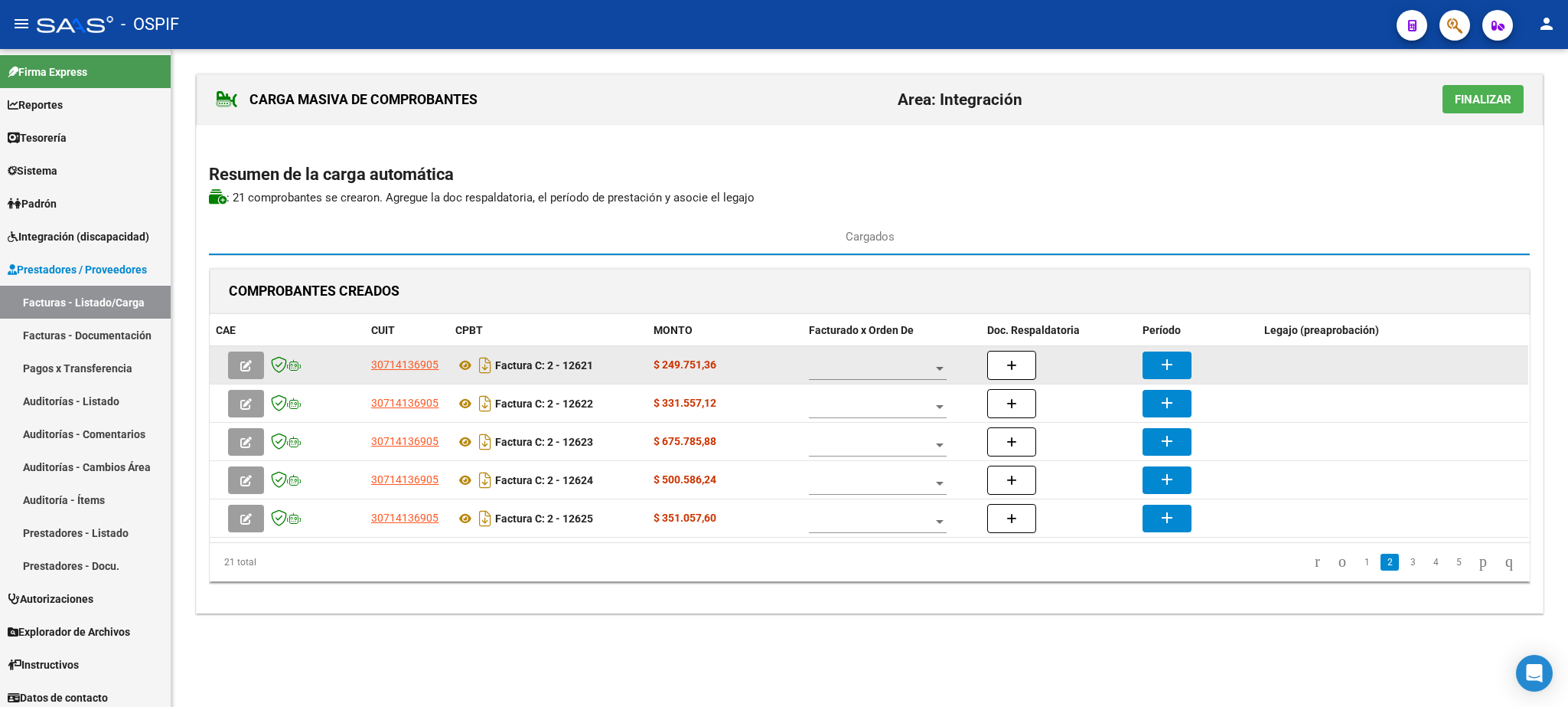
click at [867, 374] on span at bounding box center [871, 368] width 124 height 13
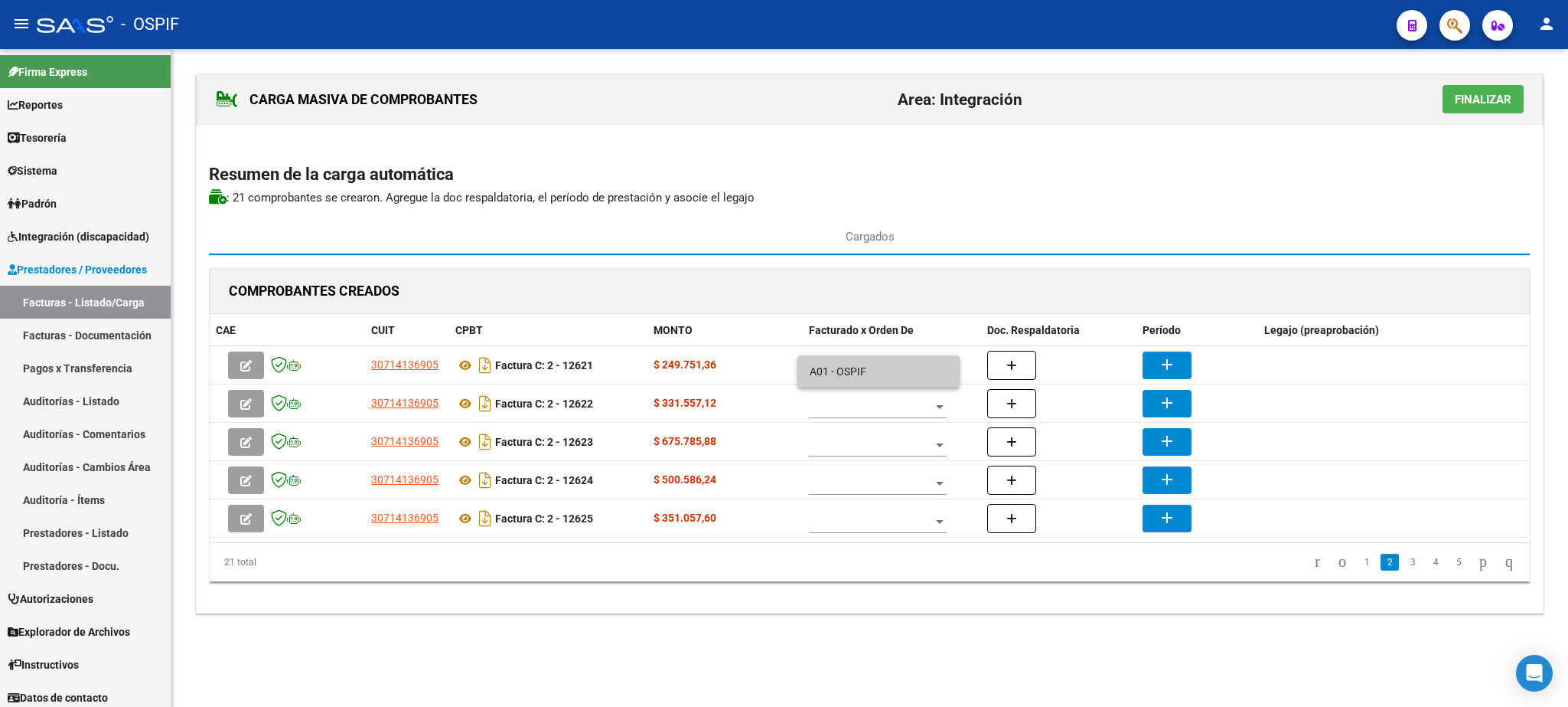
click at [862, 379] on span "A01 - OSPIF" at bounding box center [878, 371] width 138 height 33
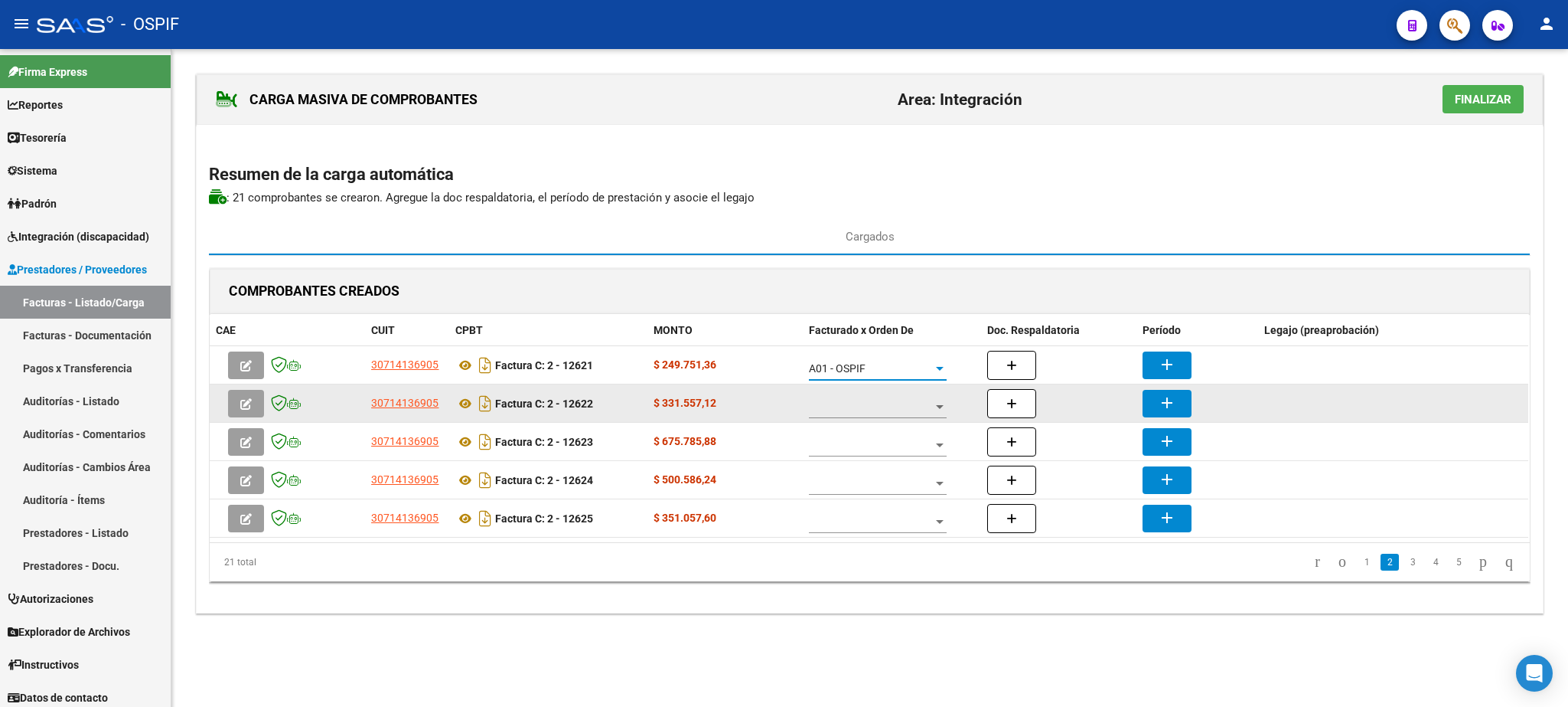
click at [867, 410] on span at bounding box center [871, 406] width 124 height 13
click at [867, 410] on span "A01 - OSPIF" at bounding box center [878, 409] width 138 height 33
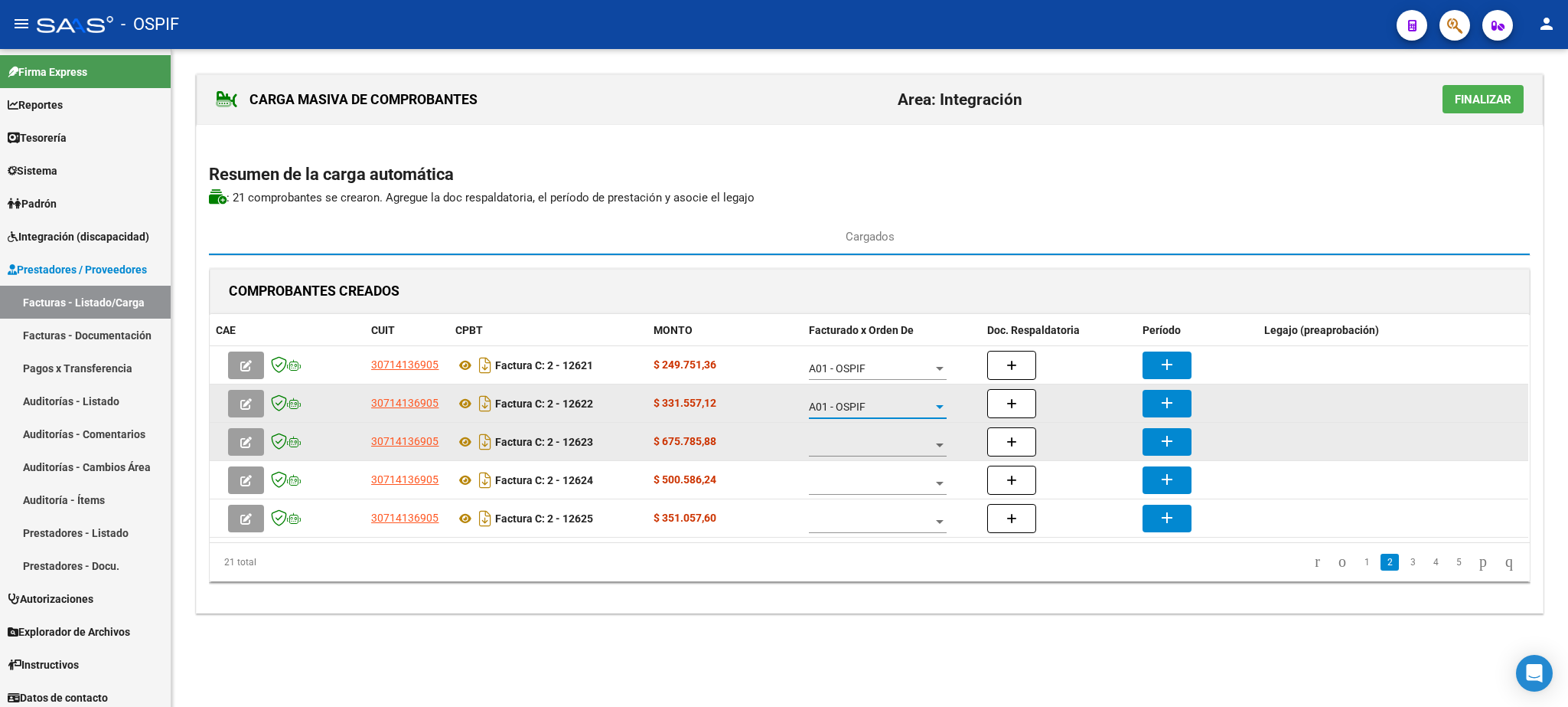
click at [870, 451] on span at bounding box center [871, 445] width 124 height 13
click at [870, 451] on span "A01 - OSPIF" at bounding box center [878, 448] width 138 height 33
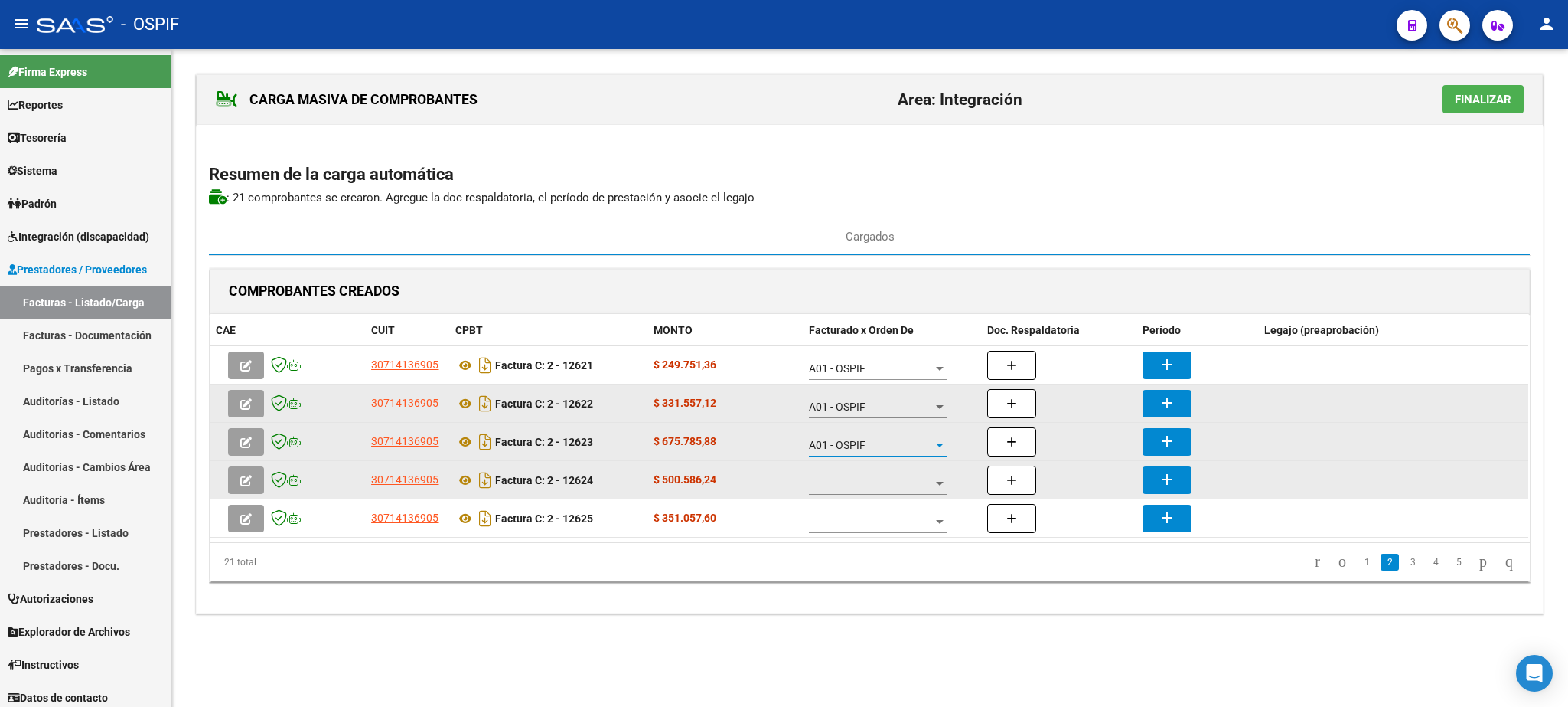
click at [870, 477] on div at bounding box center [878, 478] width 138 height 31
click at [870, 477] on span "A01 - OSPIF" at bounding box center [878, 486] width 138 height 33
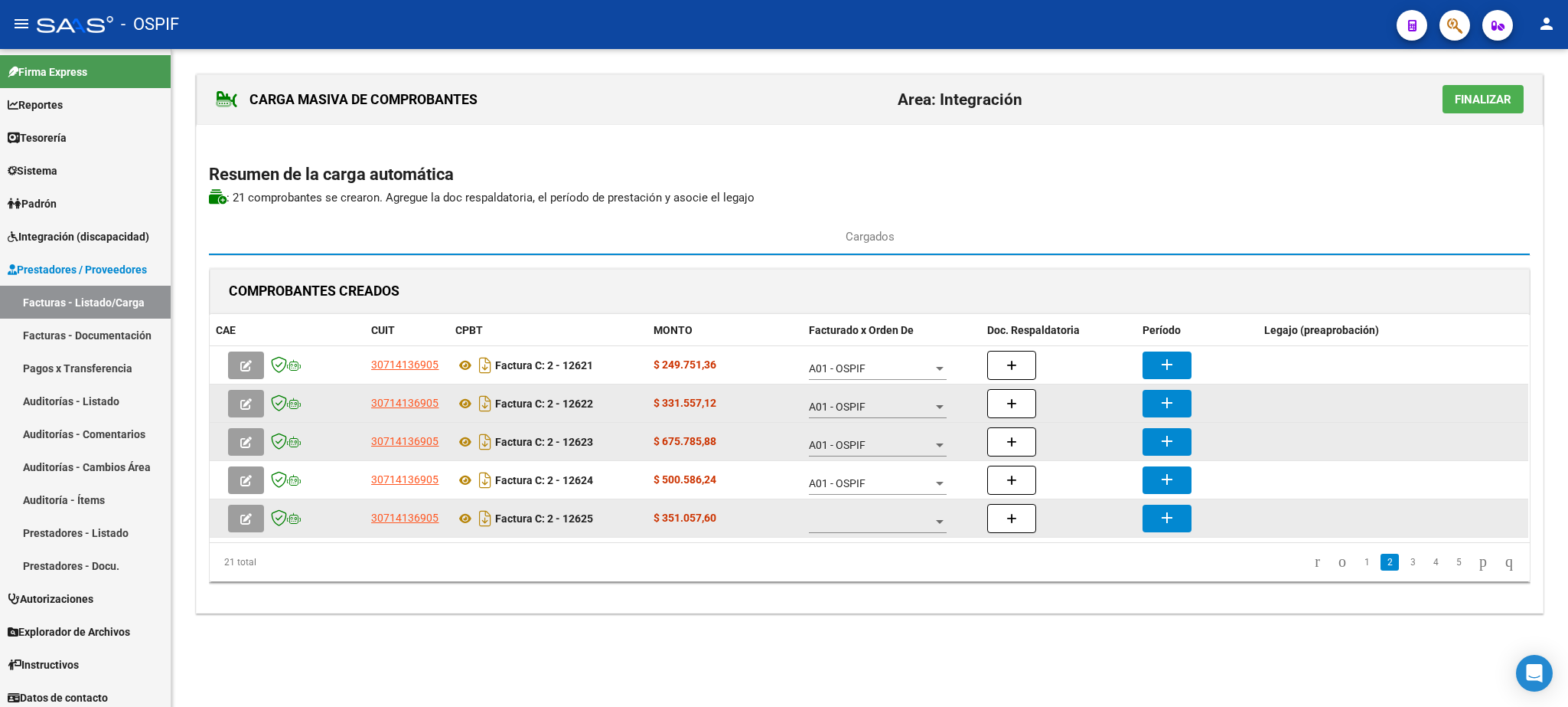
click at [872, 514] on div at bounding box center [878, 517] width 138 height 31
click at [872, 514] on span "A01 - OSPIF" at bounding box center [878, 525] width 138 height 33
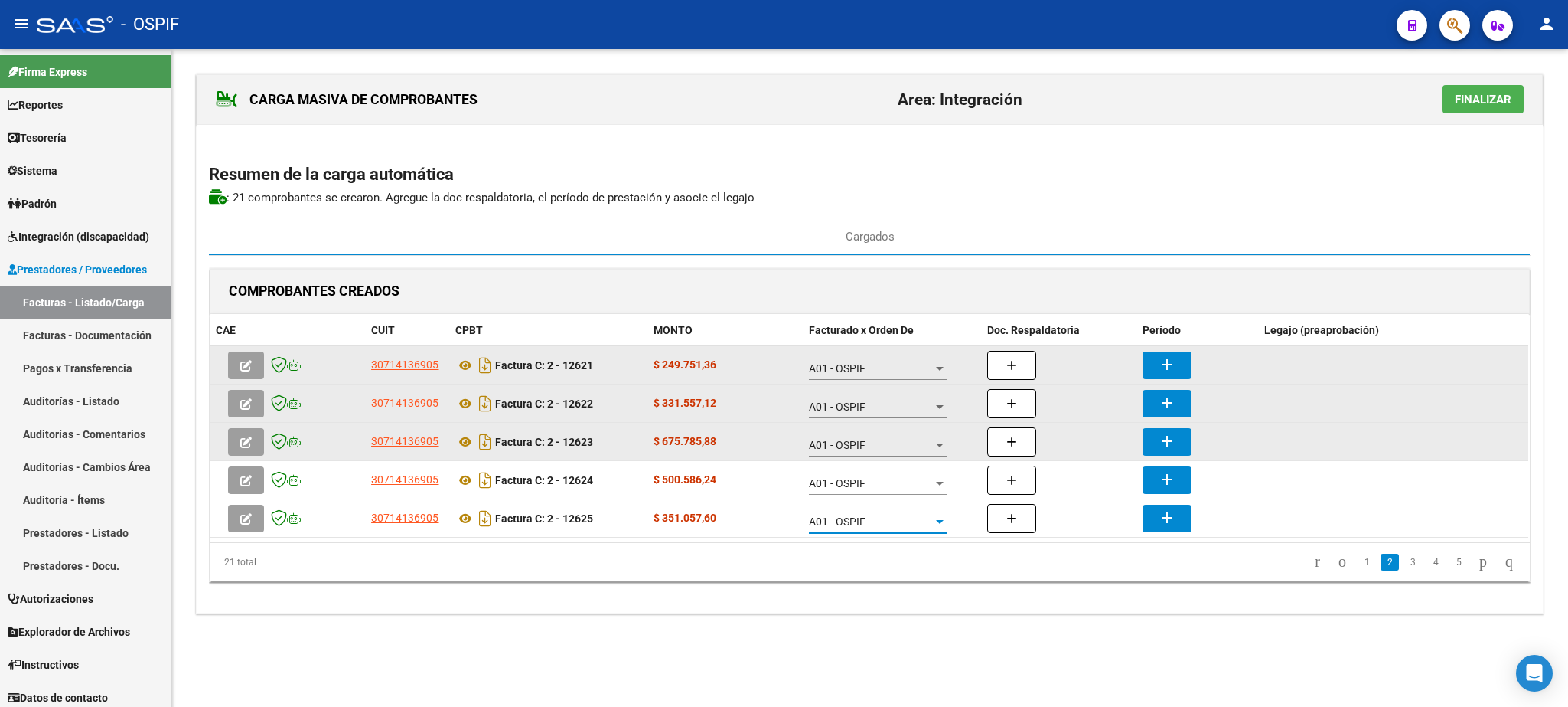
click at [1157, 370] on button "add" at bounding box center [1167, 365] width 49 height 28
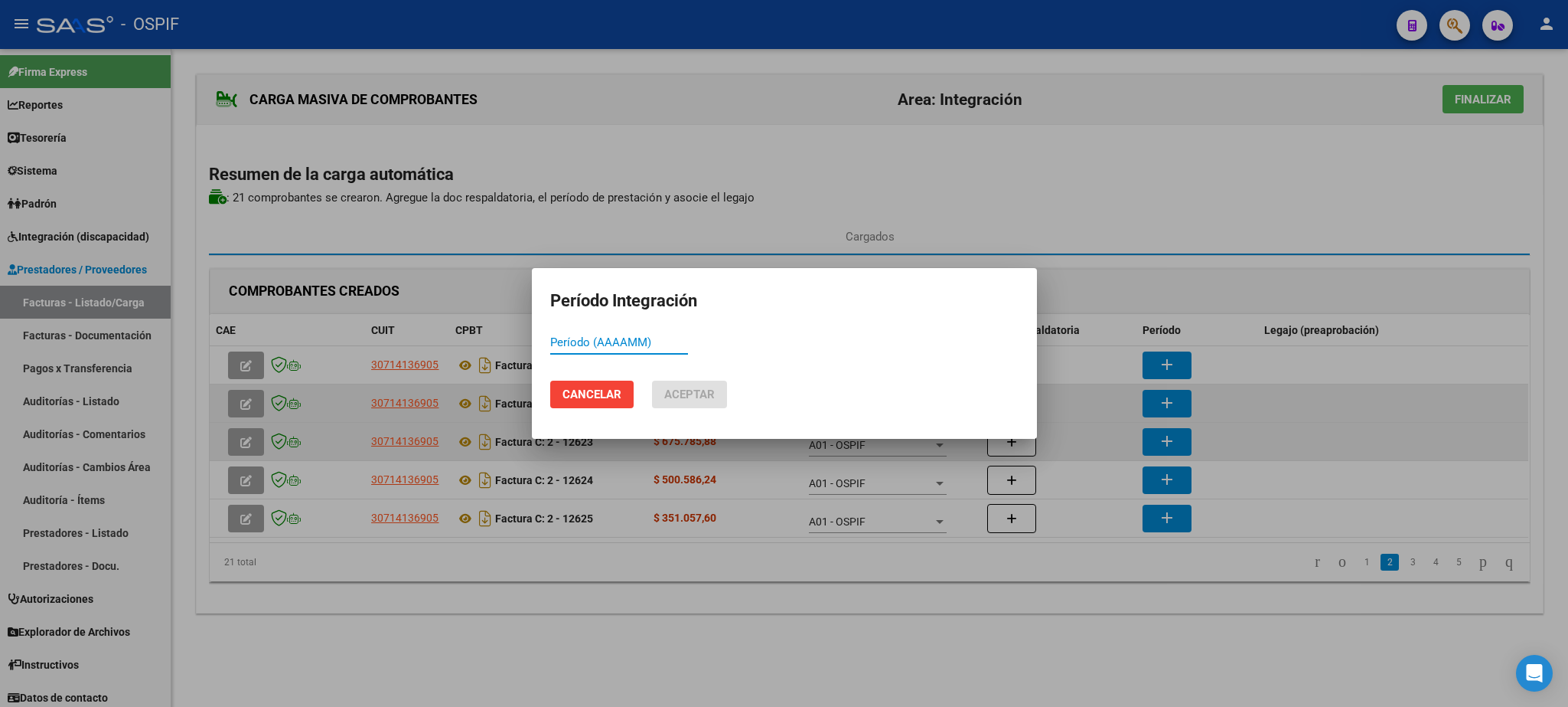
paste input "202507"
type input "202507"
click at [679, 399] on span "Aceptar" at bounding box center [689, 394] width 50 height 14
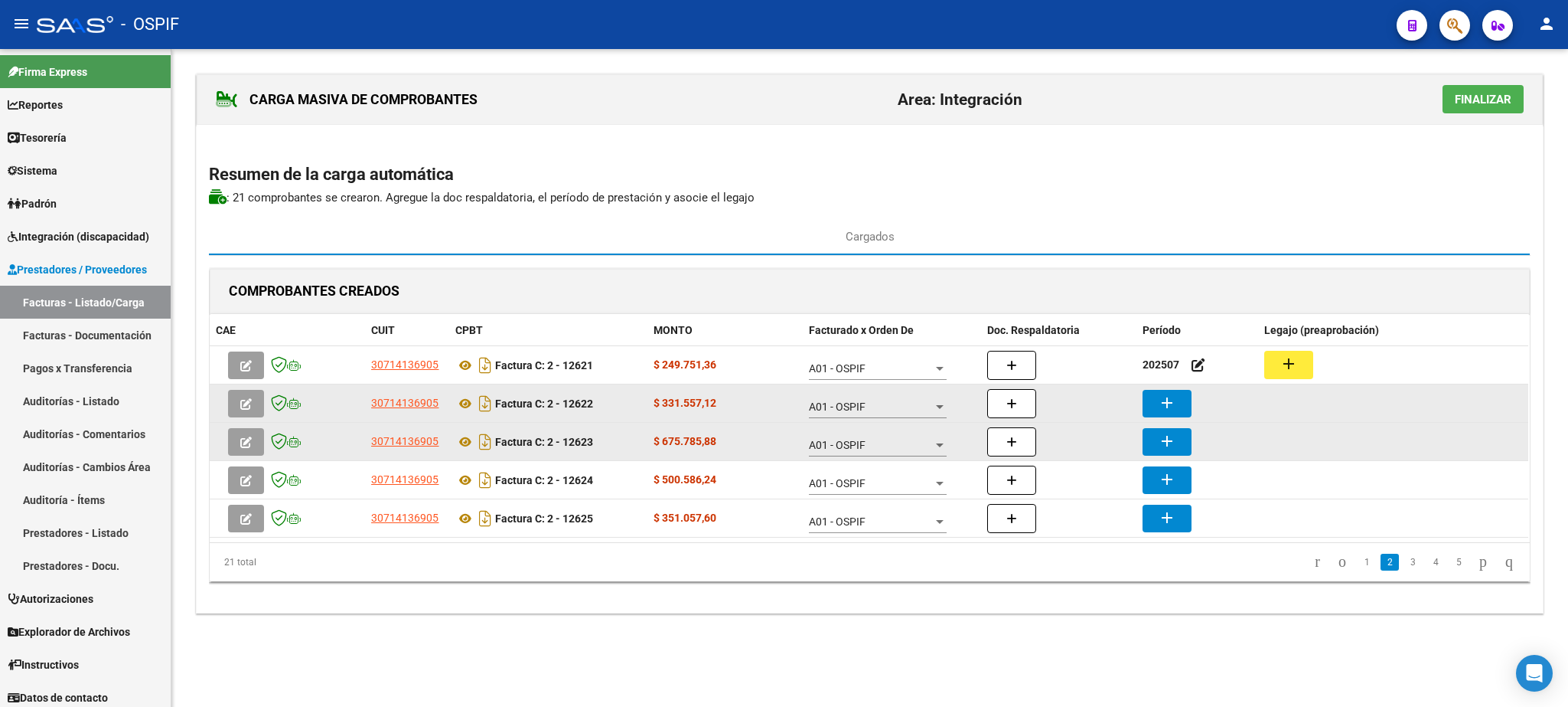
click at [1184, 411] on button "add" at bounding box center [1167, 403] width 49 height 28
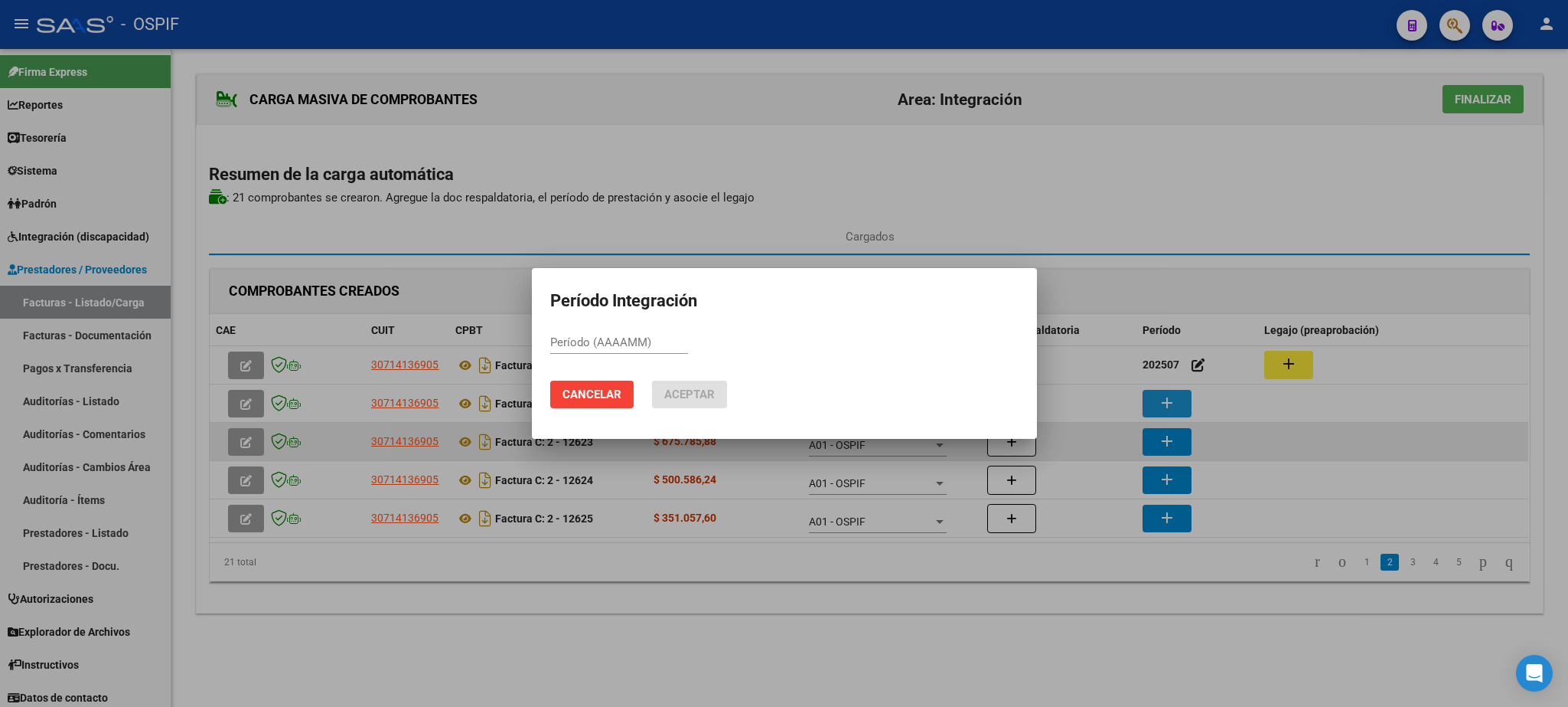
paste input "202507"
type input "202507"
click at [712, 394] on span "Aceptar" at bounding box center [689, 394] width 50 height 14
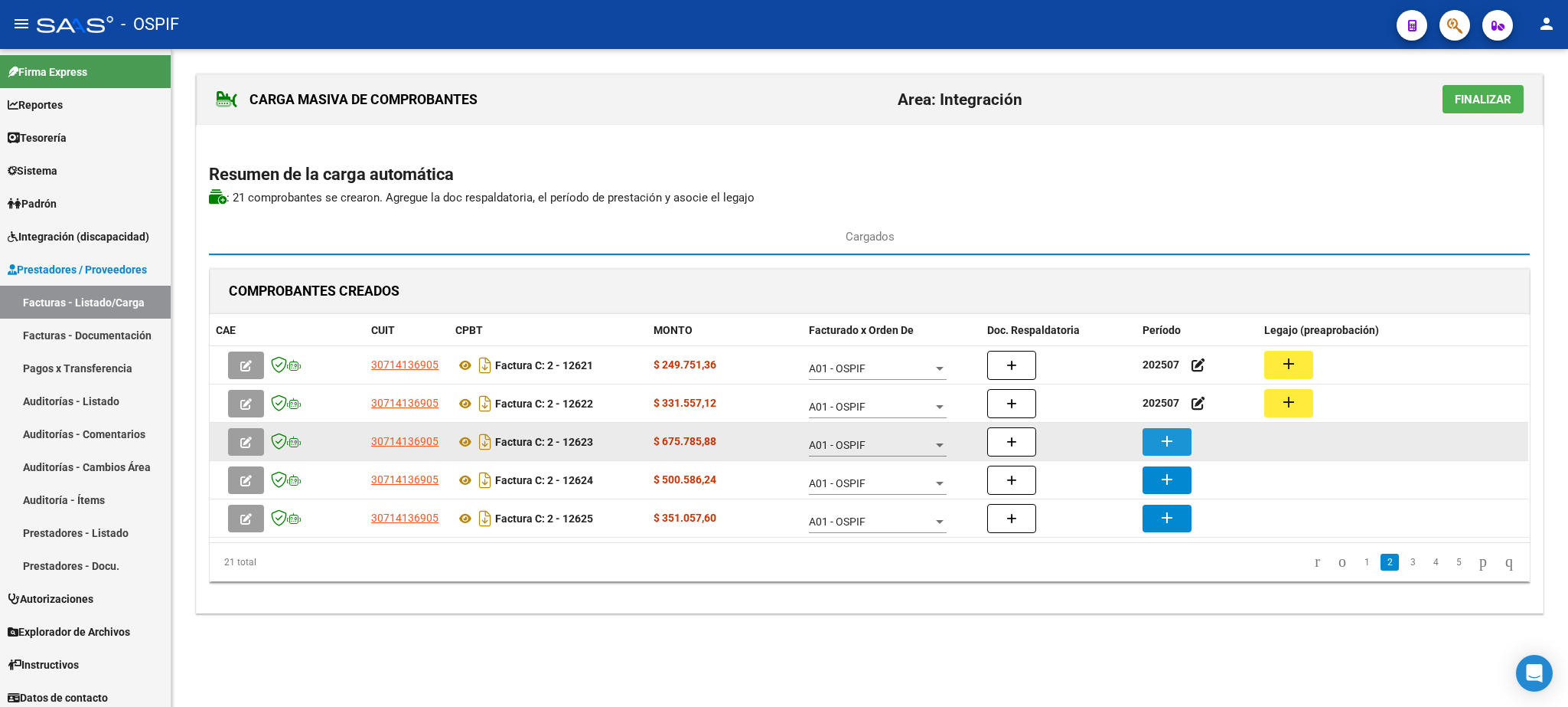
click at [1165, 439] on mat-icon "add" at bounding box center [1167, 441] width 19 height 19
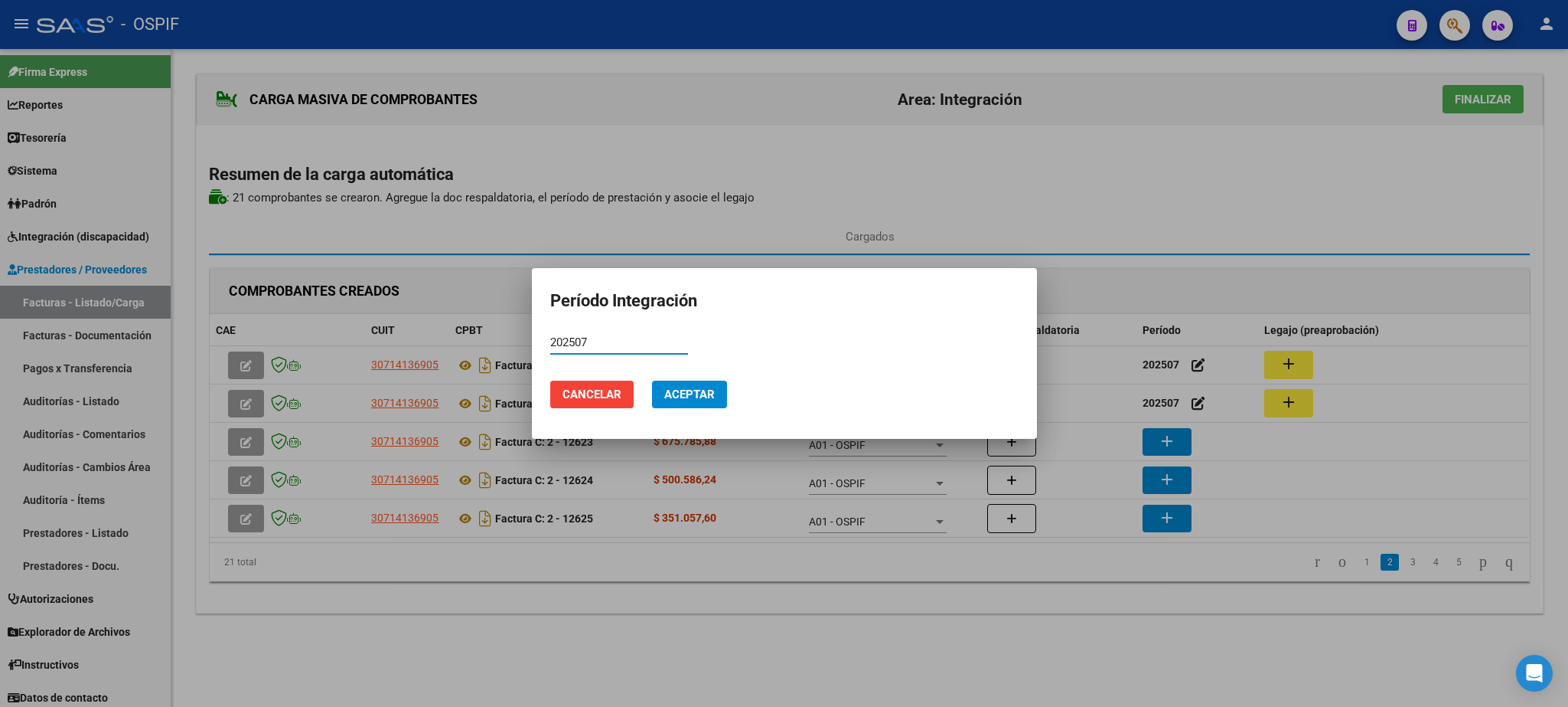
type input "202507"
click at [682, 384] on button "Aceptar" at bounding box center [689, 394] width 75 height 28
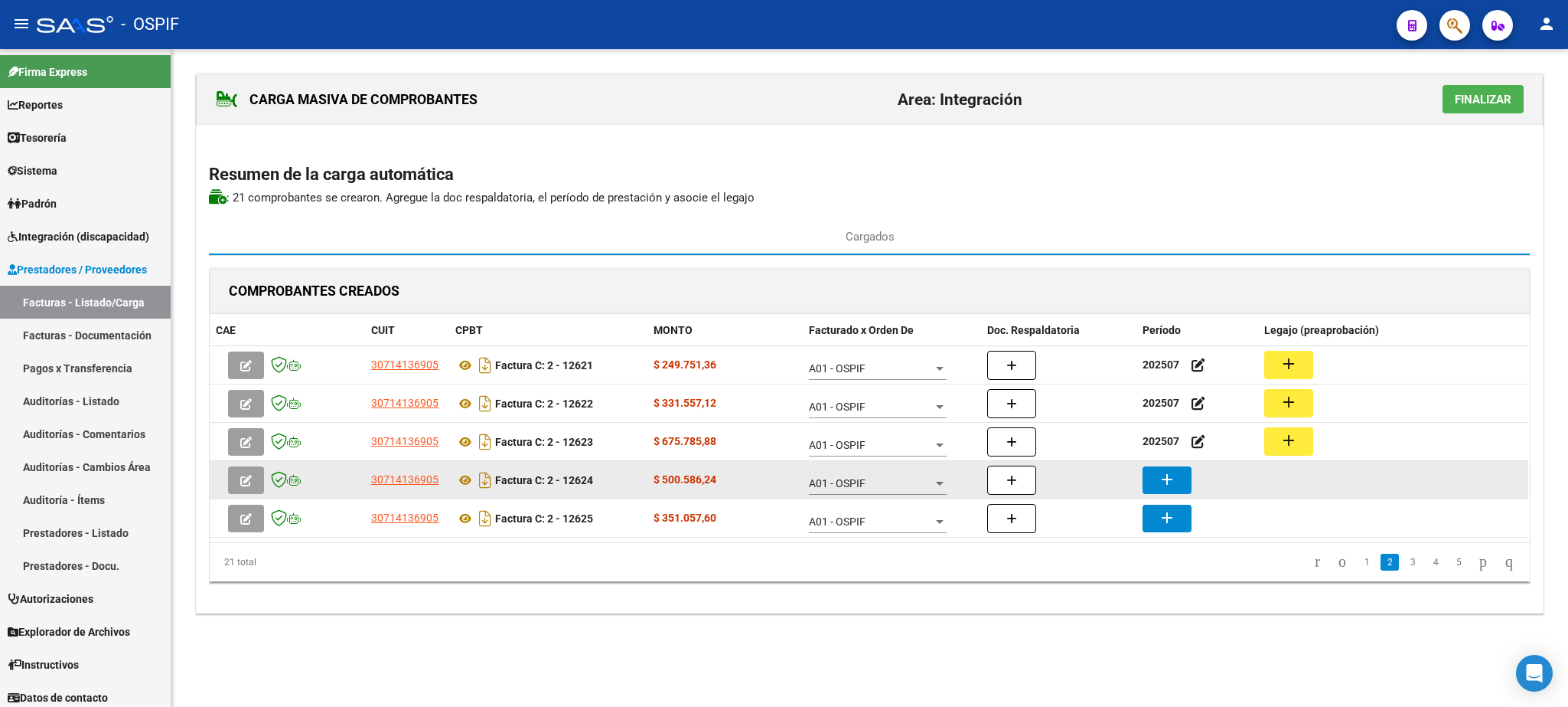
click at [1161, 482] on mat-icon "add" at bounding box center [1167, 479] width 19 height 19
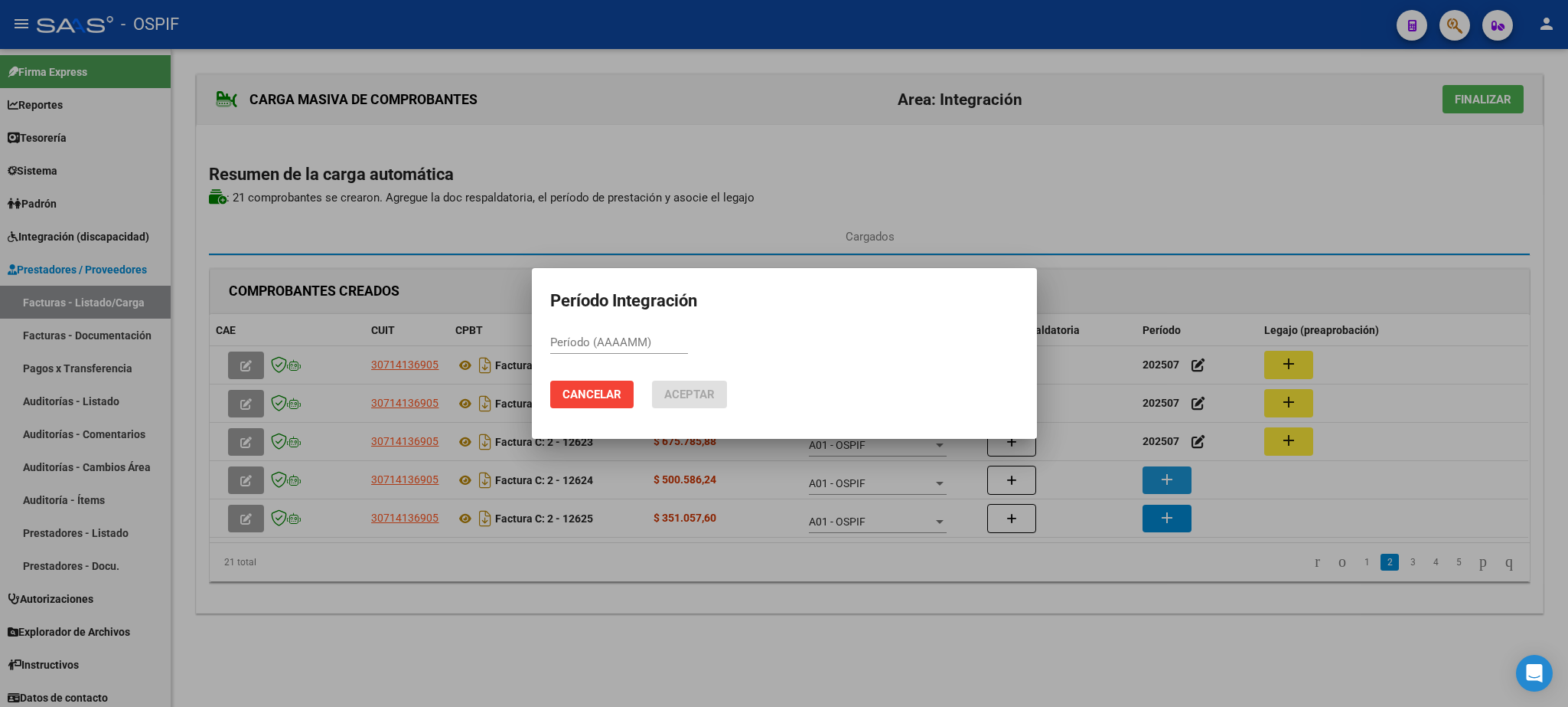
paste input "202507"
type input "202507"
click at [700, 390] on span "Aceptar" at bounding box center [689, 394] width 50 height 14
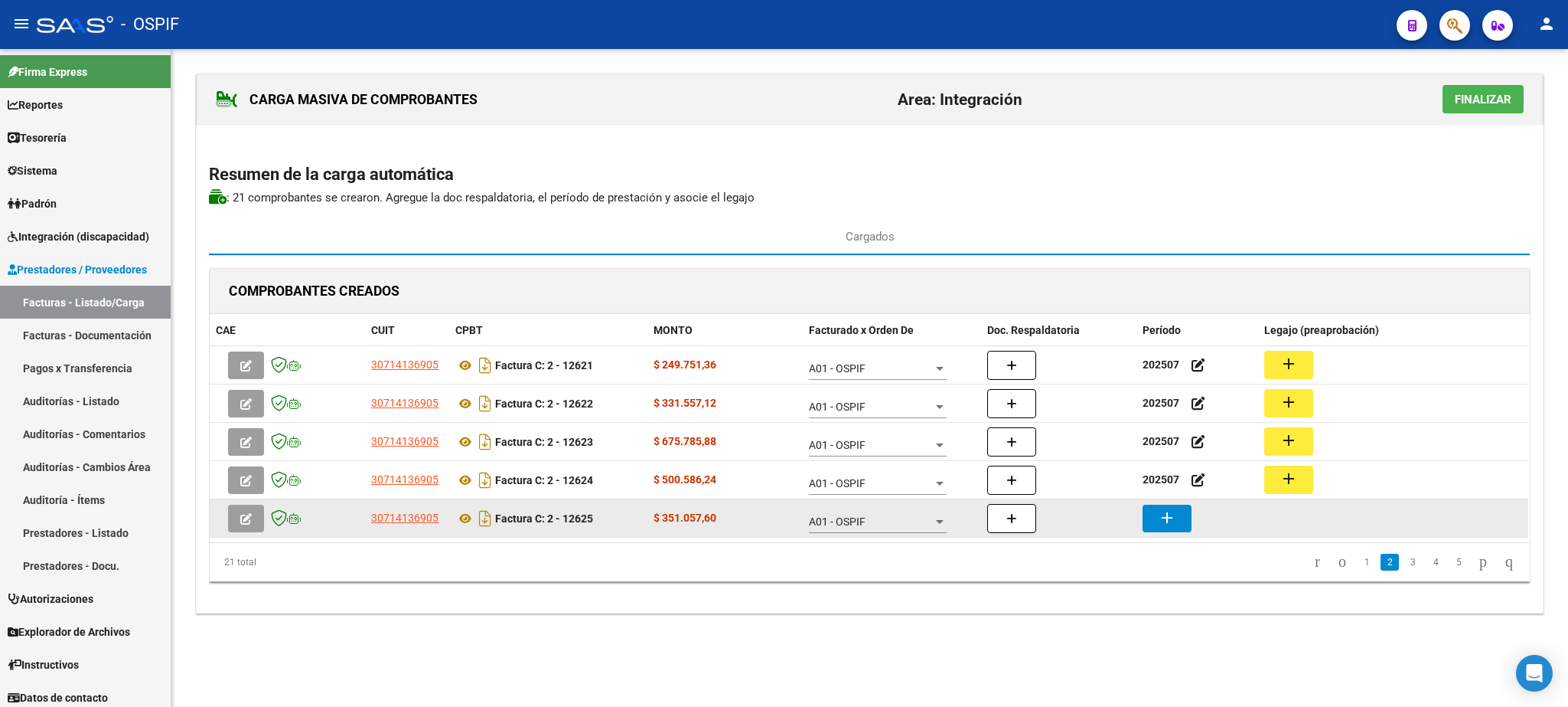
click at [1162, 519] on mat-icon "add" at bounding box center [1167, 518] width 19 height 19
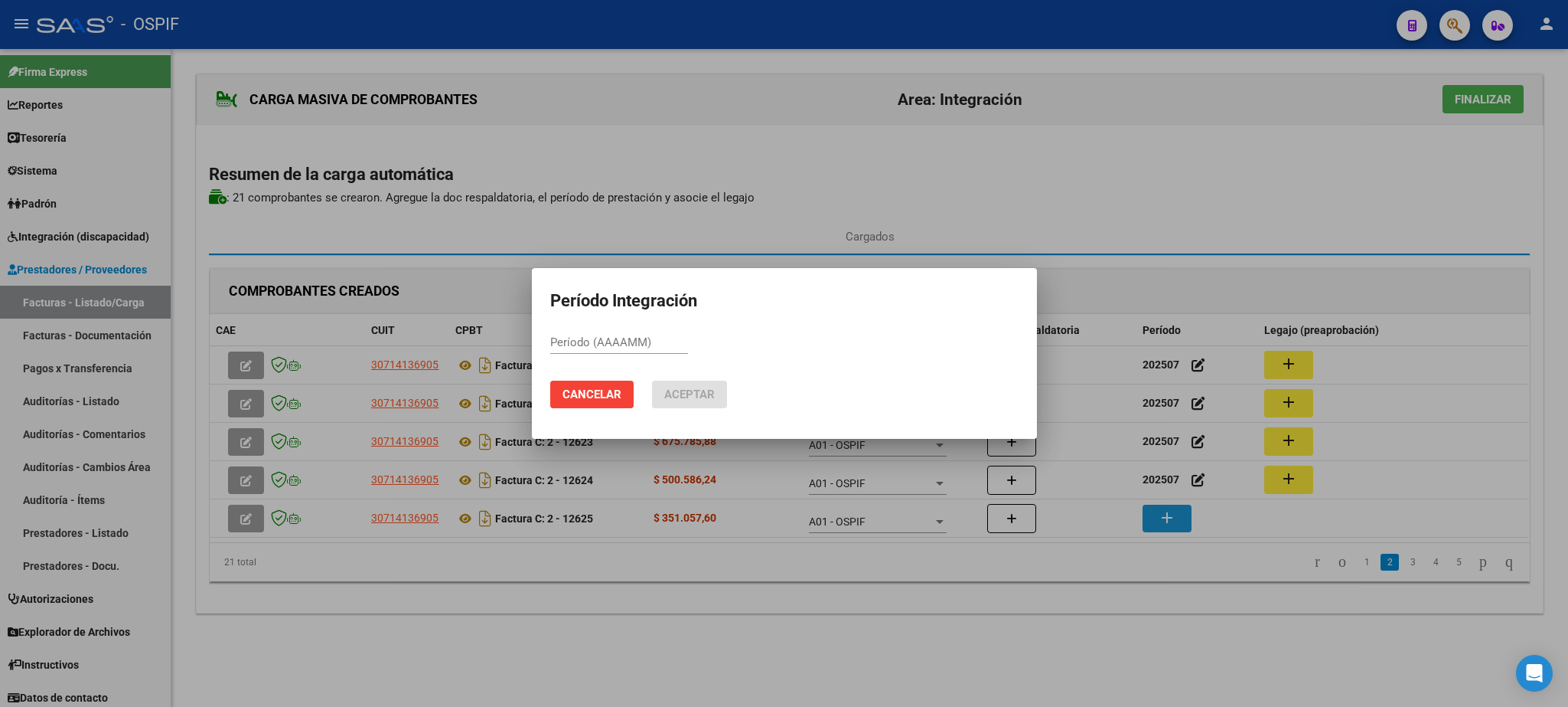
paste input "202507"
type input "202507"
click at [682, 389] on span "Aceptar" at bounding box center [689, 394] width 50 height 14
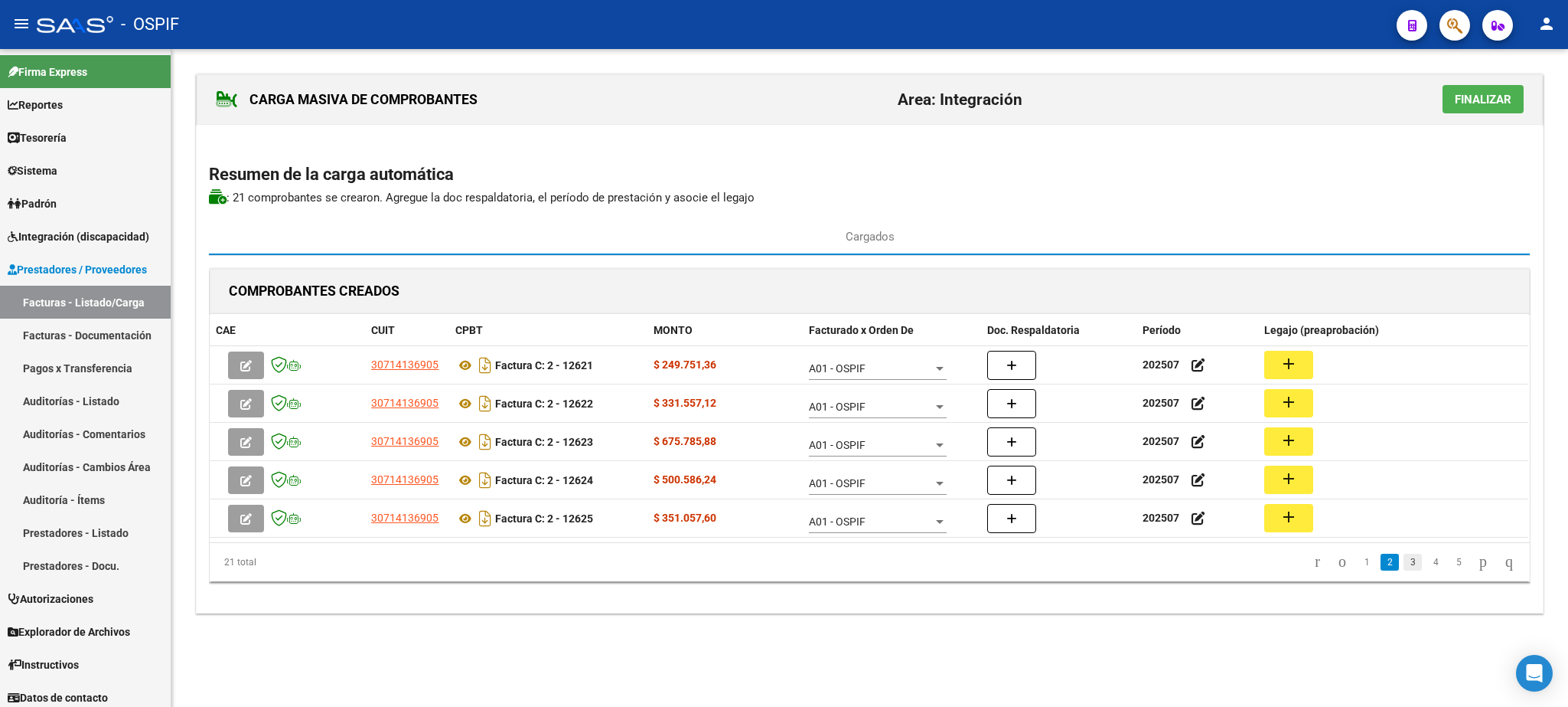
click at [1403, 563] on link "3" at bounding box center [1412, 561] width 19 height 17
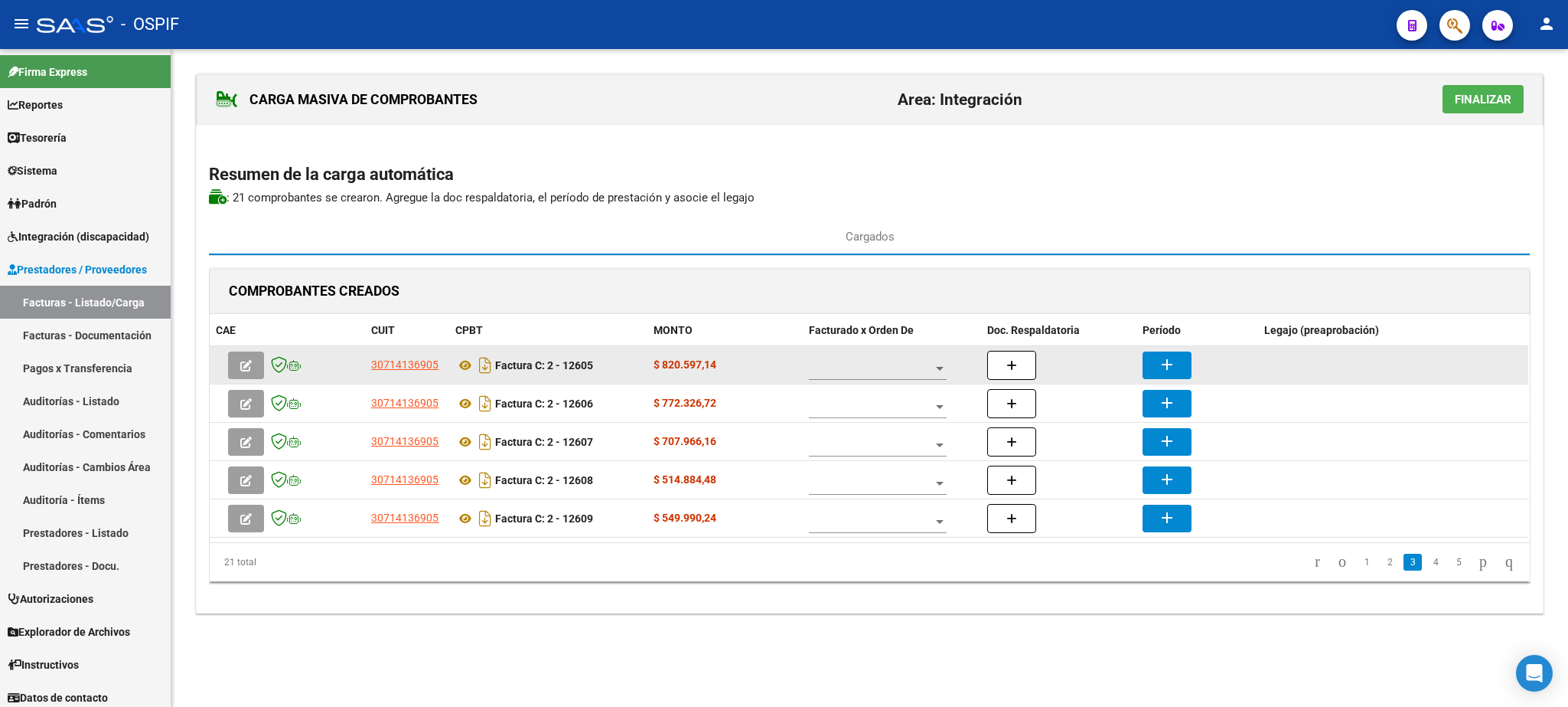
click at [874, 379] on div at bounding box center [878, 364] width 138 height 31
click at [874, 379] on span "A01 - OSPIF" at bounding box center [878, 371] width 138 height 33
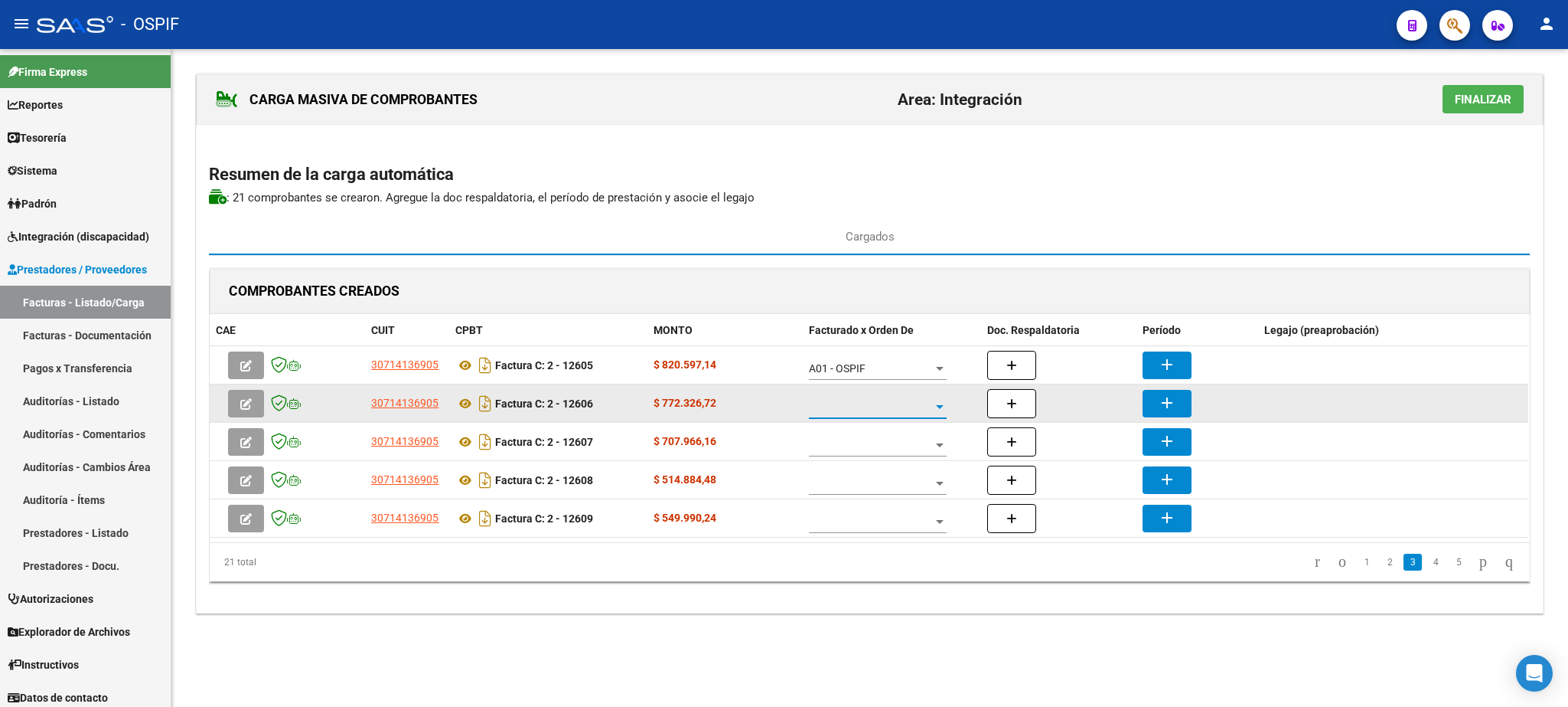
click at [874, 408] on span at bounding box center [871, 406] width 124 height 13
click at [874, 408] on span "A01 - OSPIF" at bounding box center [878, 409] width 138 height 33
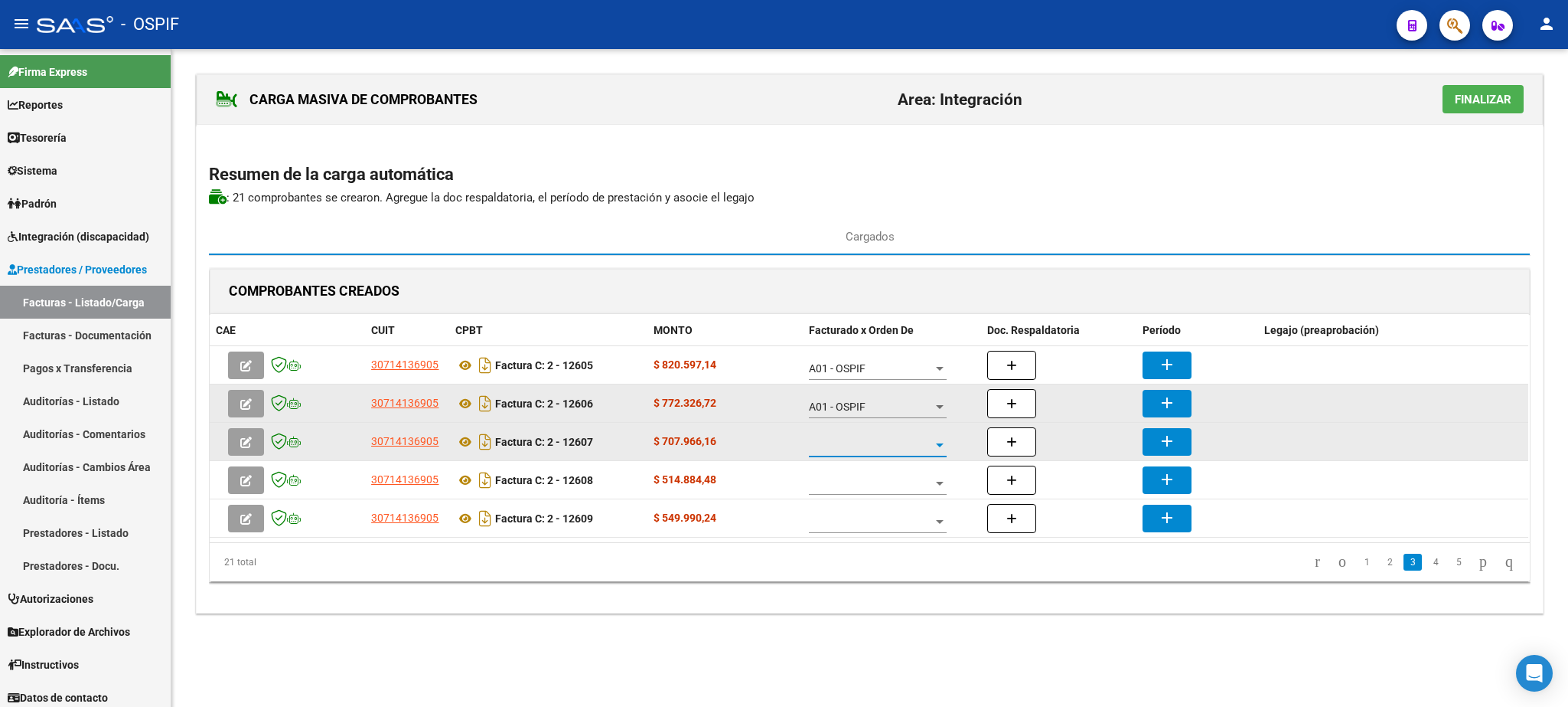
click at [874, 452] on span at bounding box center [871, 445] width 124 height 13
click at [874, 454] on span "A01 - OSPIF" at bounding box center [878, 448] width 138 height 33
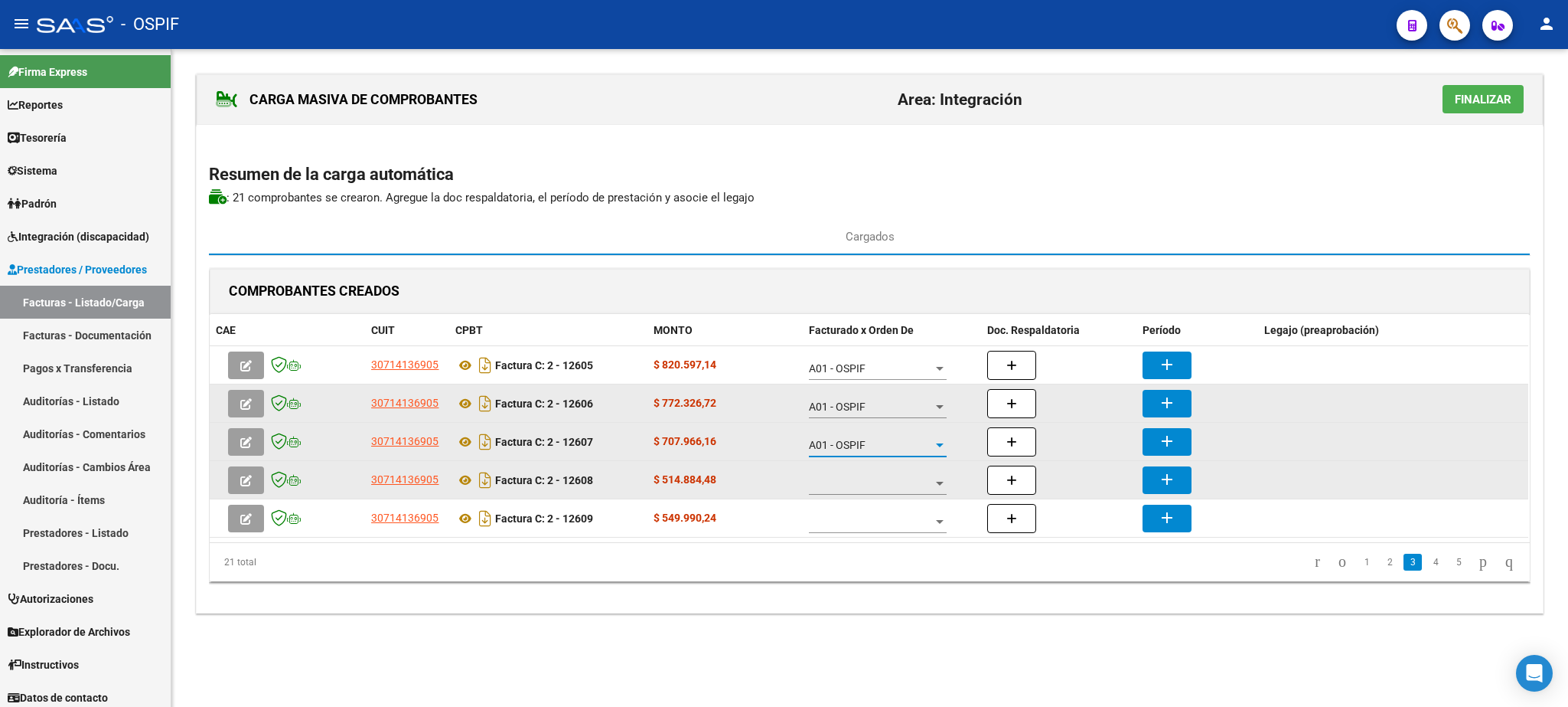
click at [870, 482] on span at bounding box center [871, 483] width 124 height 13
click at [870, 482] on span "A01 - OSPIF" at bounding box center [878, 486] width 138 height 33
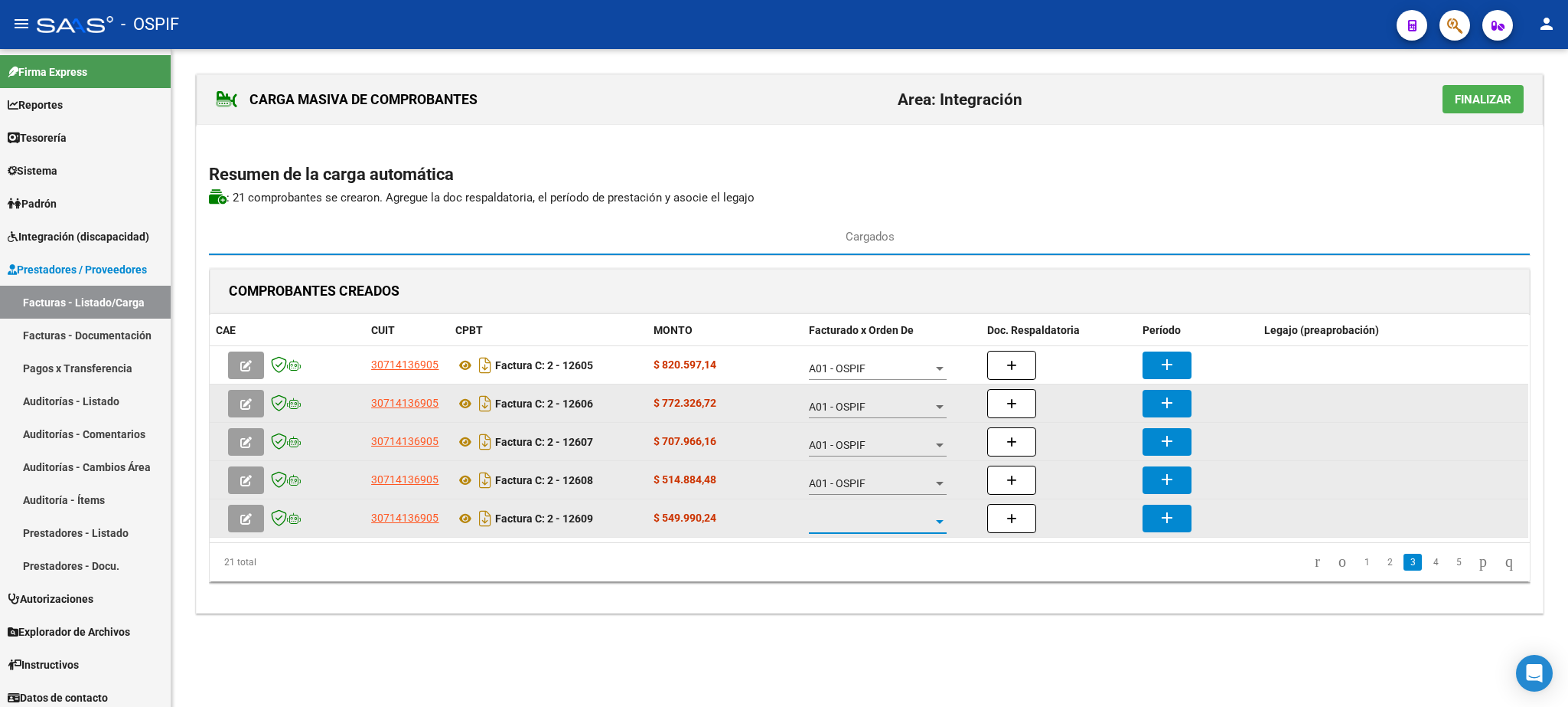
click at [867, 522] on span at bounding box center [871, 522] width 124 height 13
click at [867, 522] on span "A01 - OSPIF" at bounding box center [878, 525] width 138 height 33
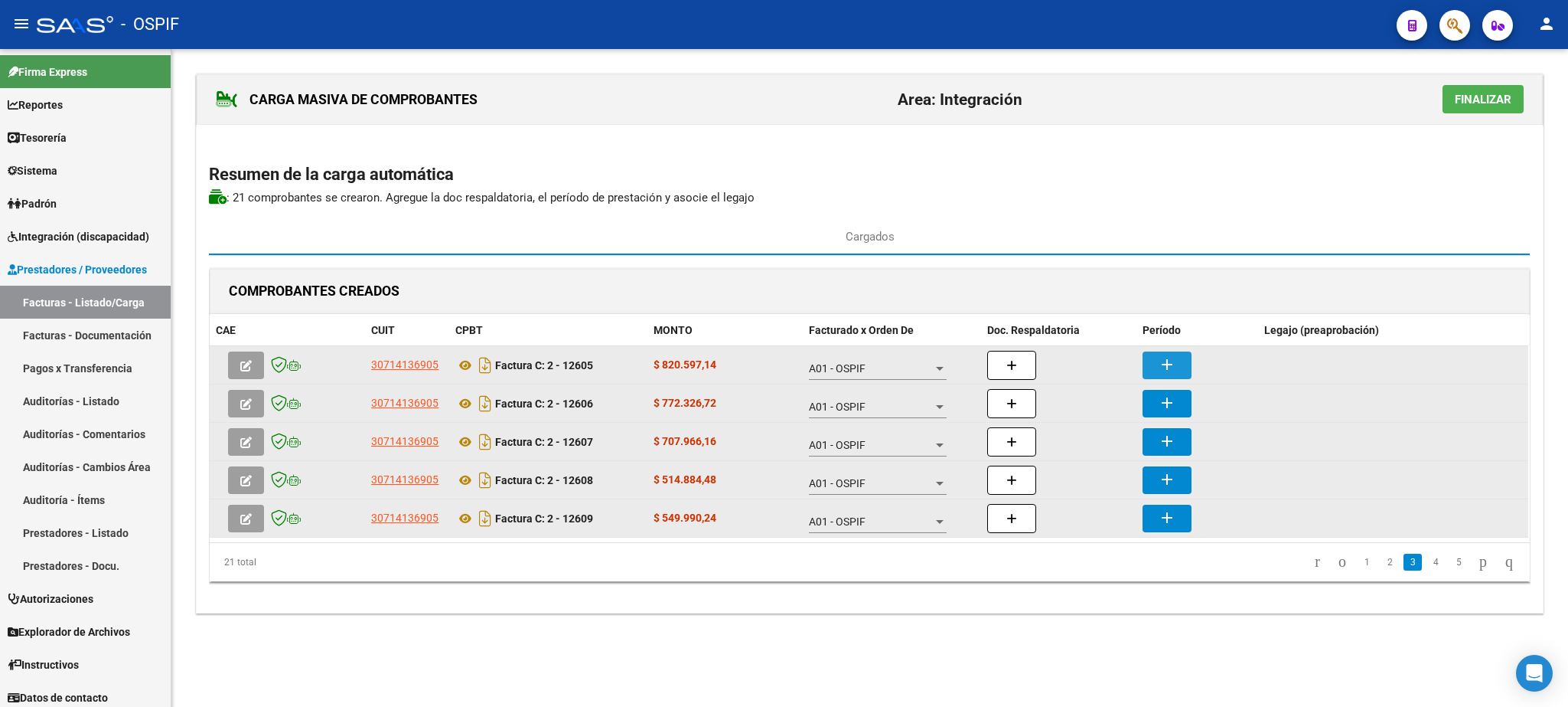
click at [1172, 369] on mat-icon "add" at bounding box center [1167, 364] width 19 height 19
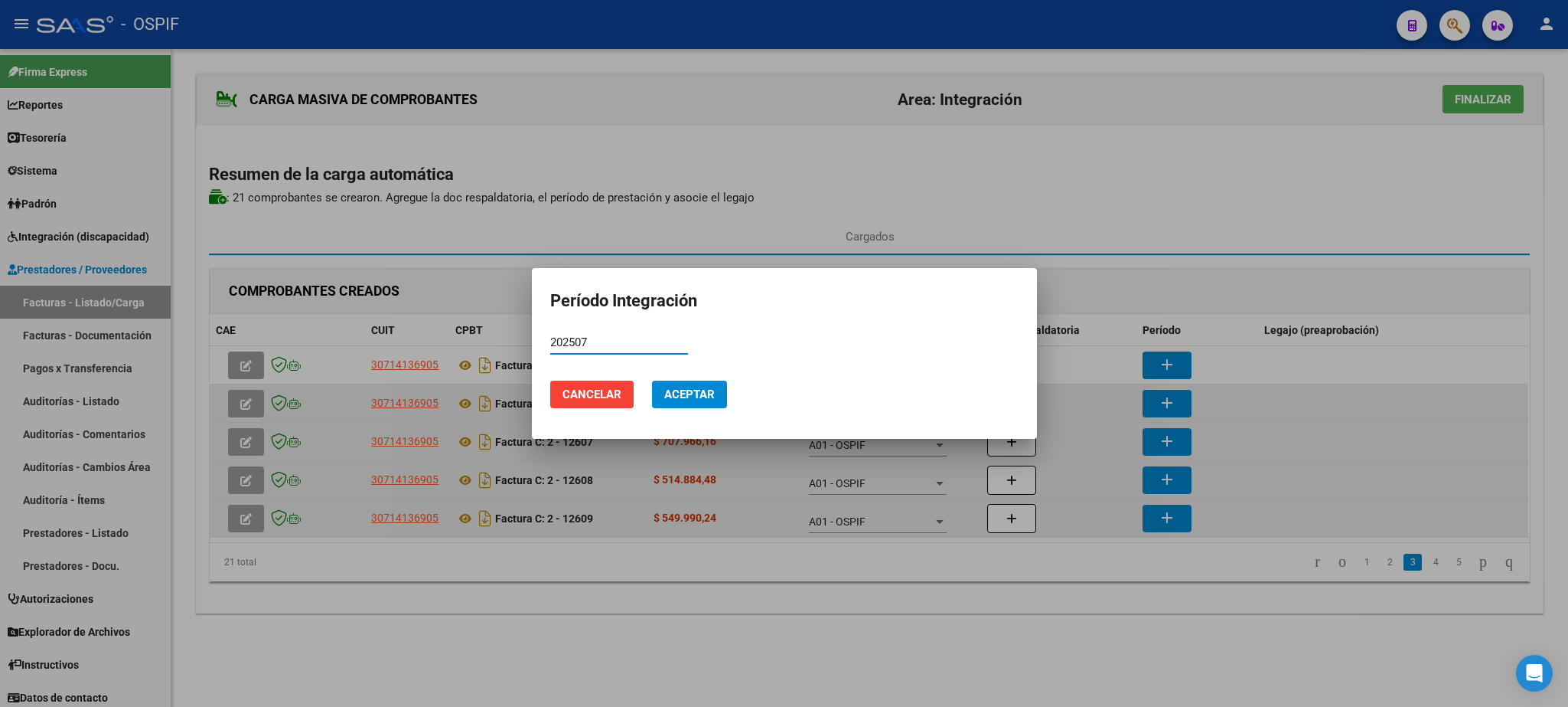
type input "202507"
click at [686, 394] on span "Aceptar" at bounding box center [689, 394] width 50 height 14
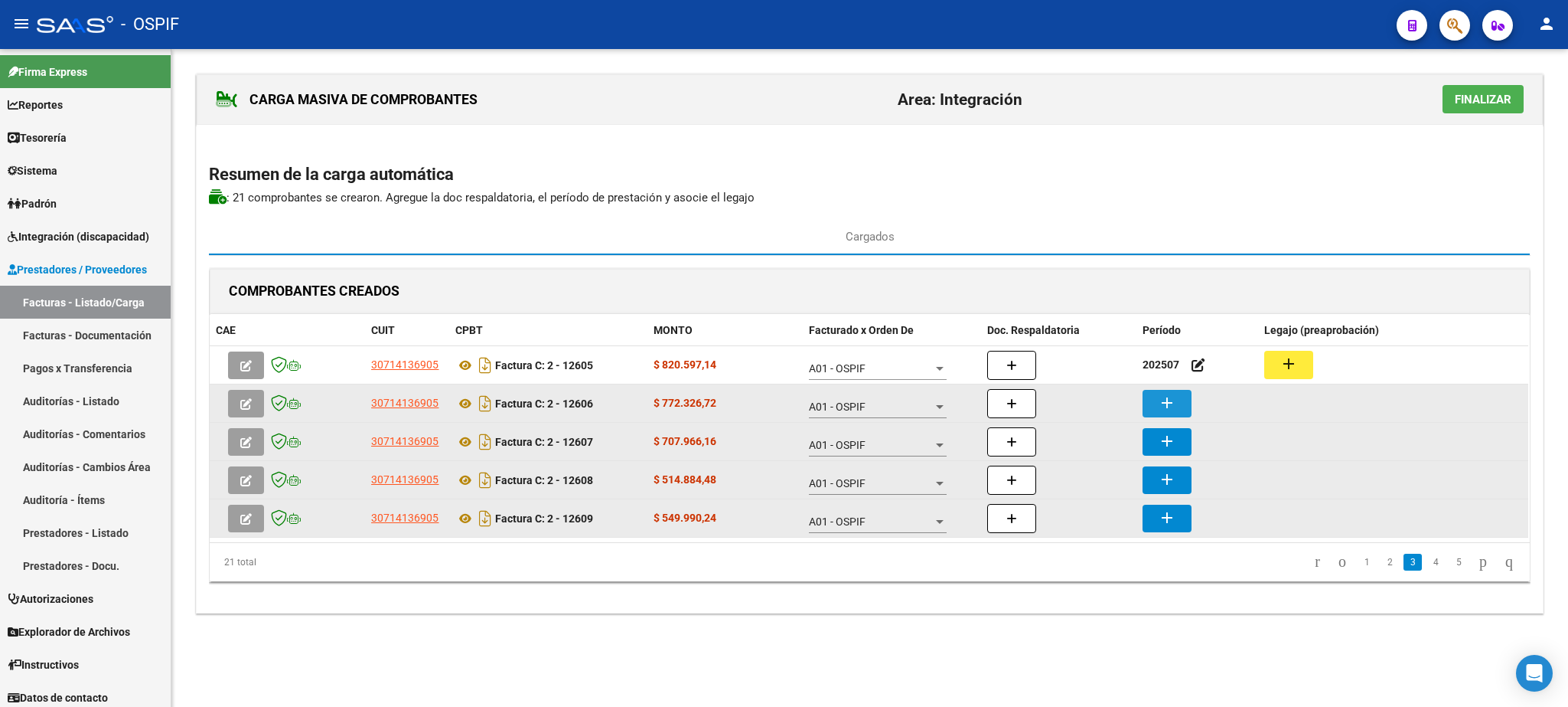
click at [1166, 404] on mat-icon "add" at bounding box center [1167, 402] width 19 height 19
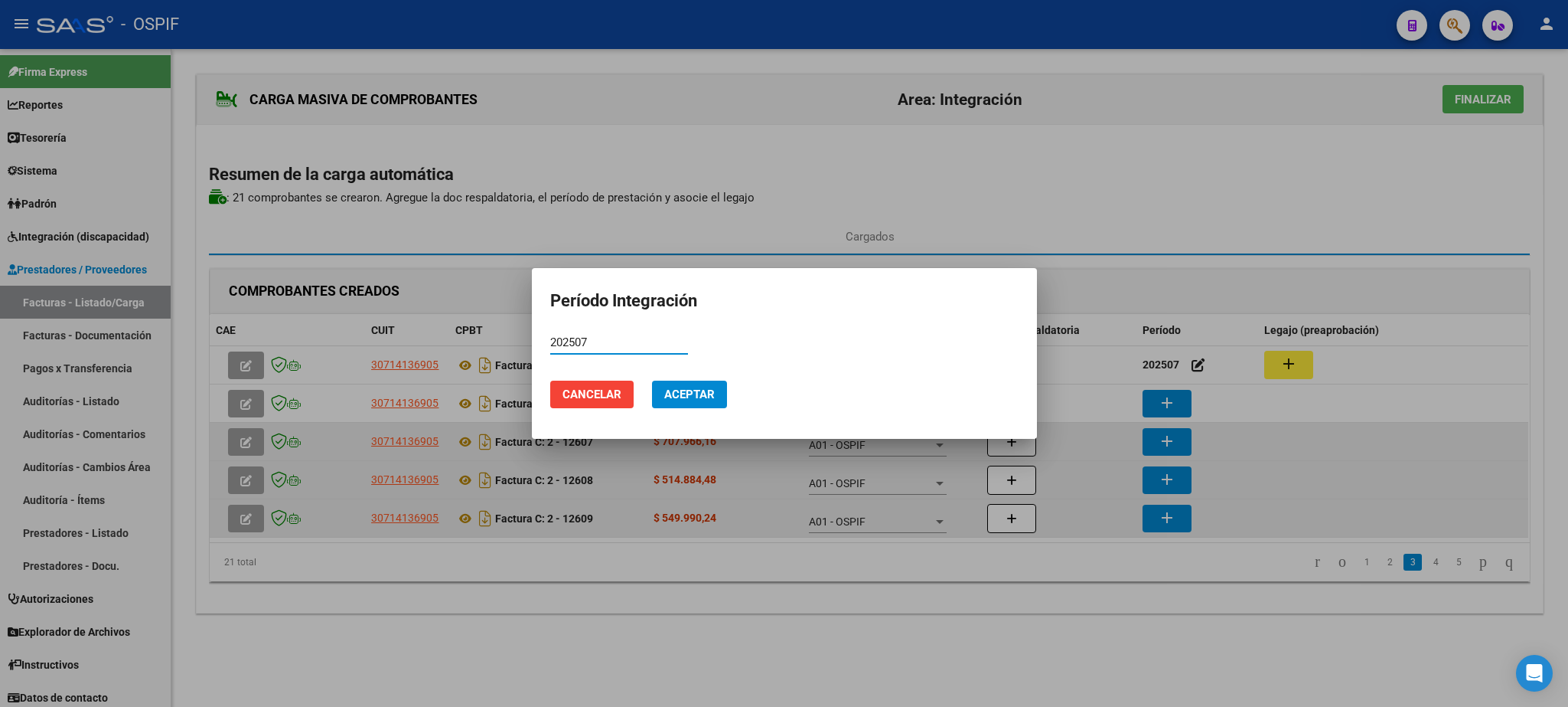
type input "202507"
click at [695, 383] on button "Aceptar" at bounding box center [689, 394] width 75 height 28
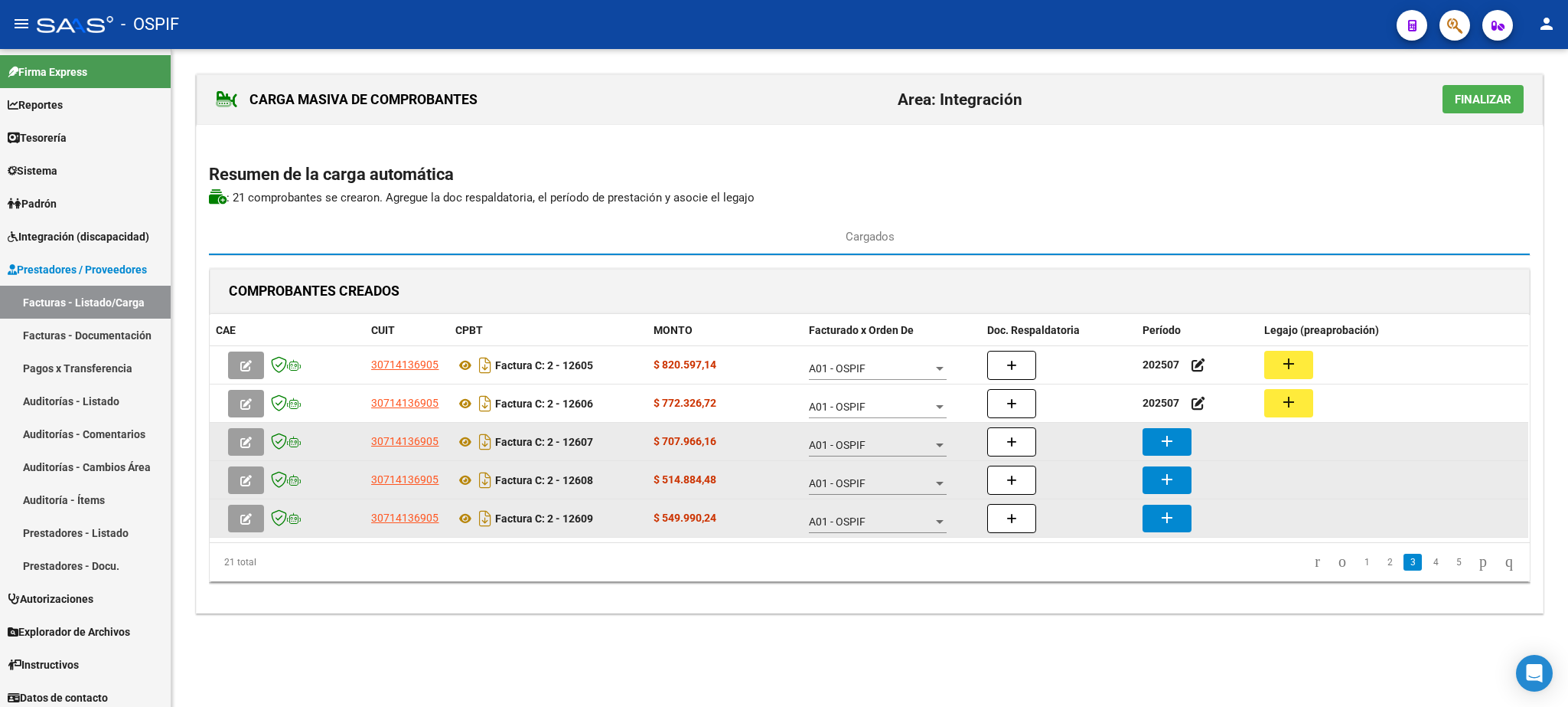
click at [1169, 445] on mat-icon "add" at bounding box center [1167, 441] width 19 height 19
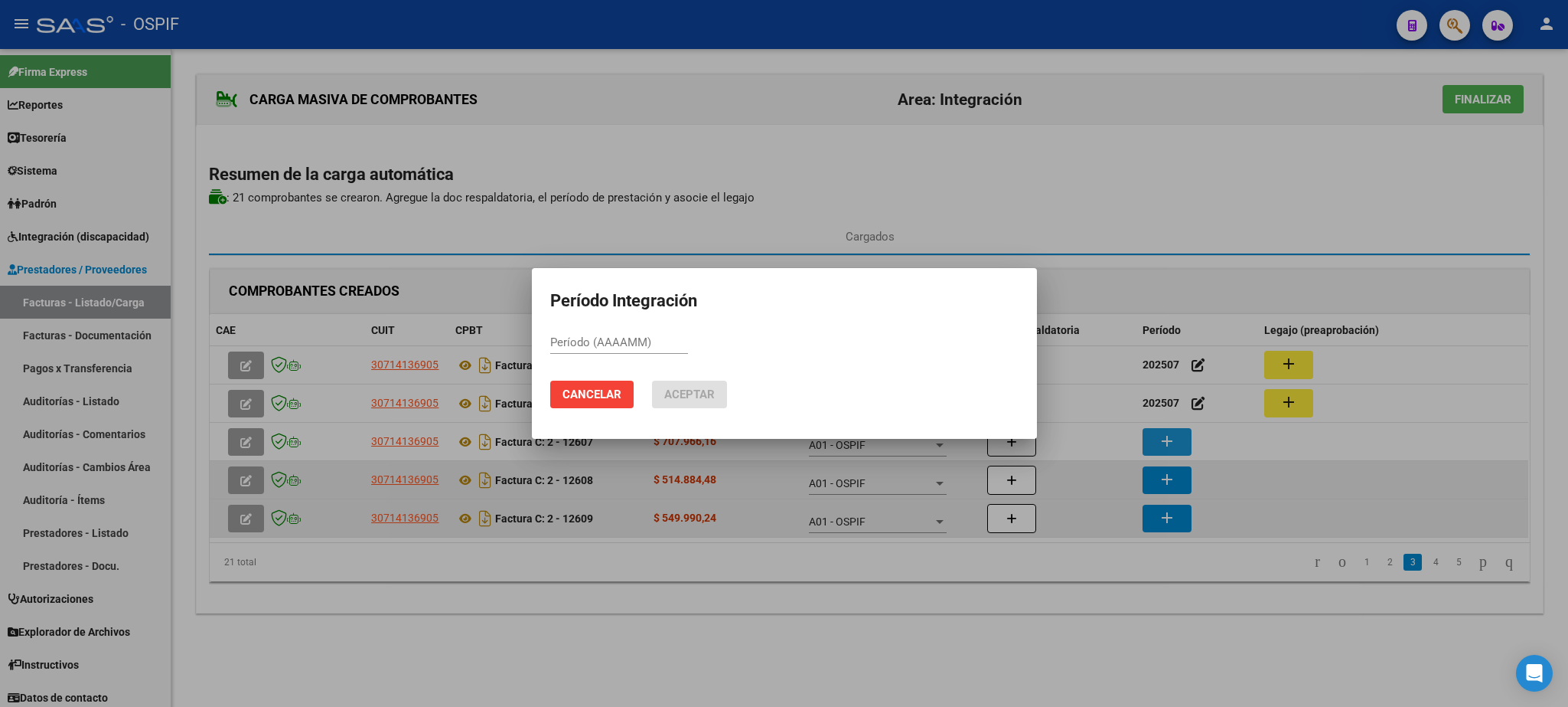
paste input "202507"
type input "202507"
click at [696, 392] on span "Aceptar" at bounding box center [689, 394] width 50 height 14
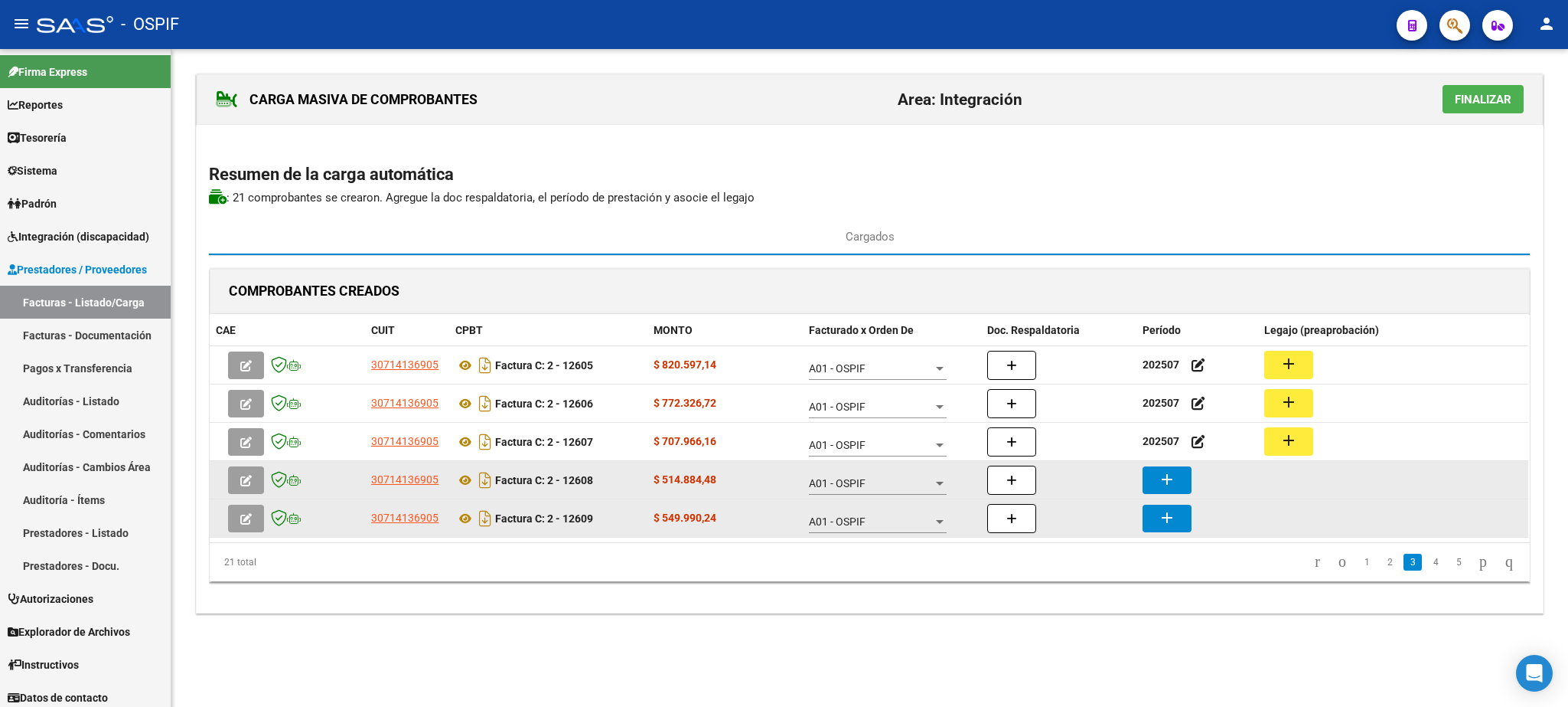
click at [1175, 481] on mat-icon "add" at bounding box center [1167, 479] width 19 height 19
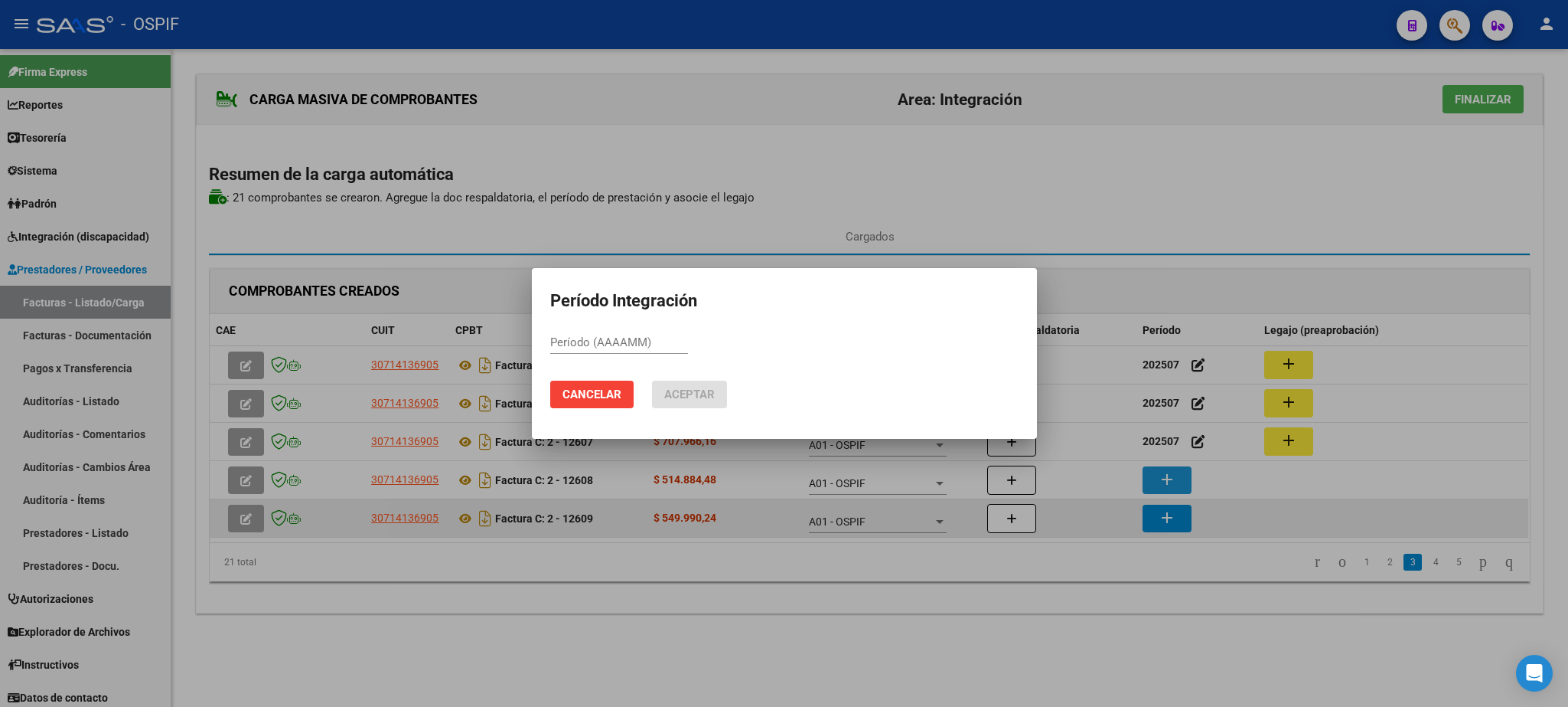
paste input "202507"
type input "202507"
click at [700, 396] on span "Aceptar" at bounding box center [689, 394] width 50 height 14
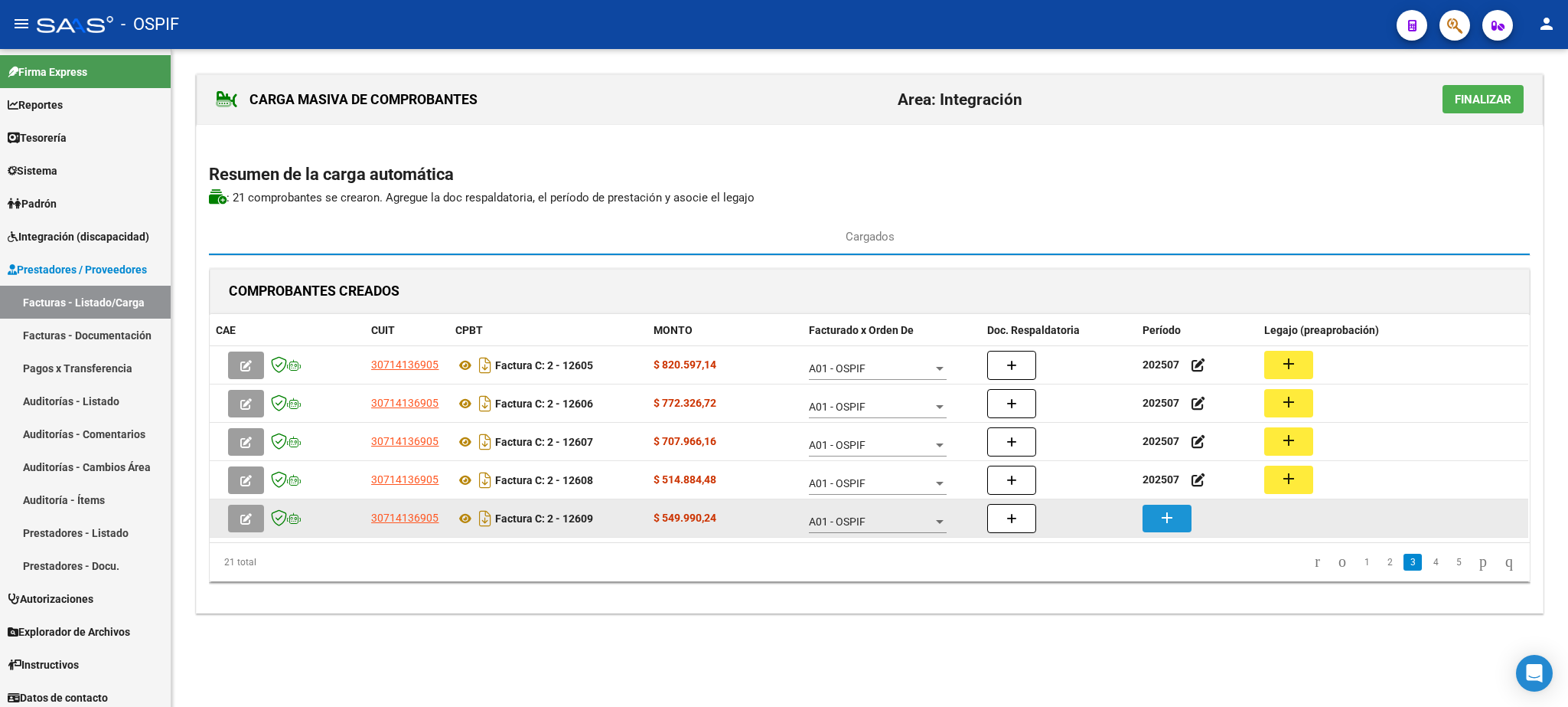
click at [1164, 522] on mat-icon "add" at bounding box center [1167, 518] width 19 height 19
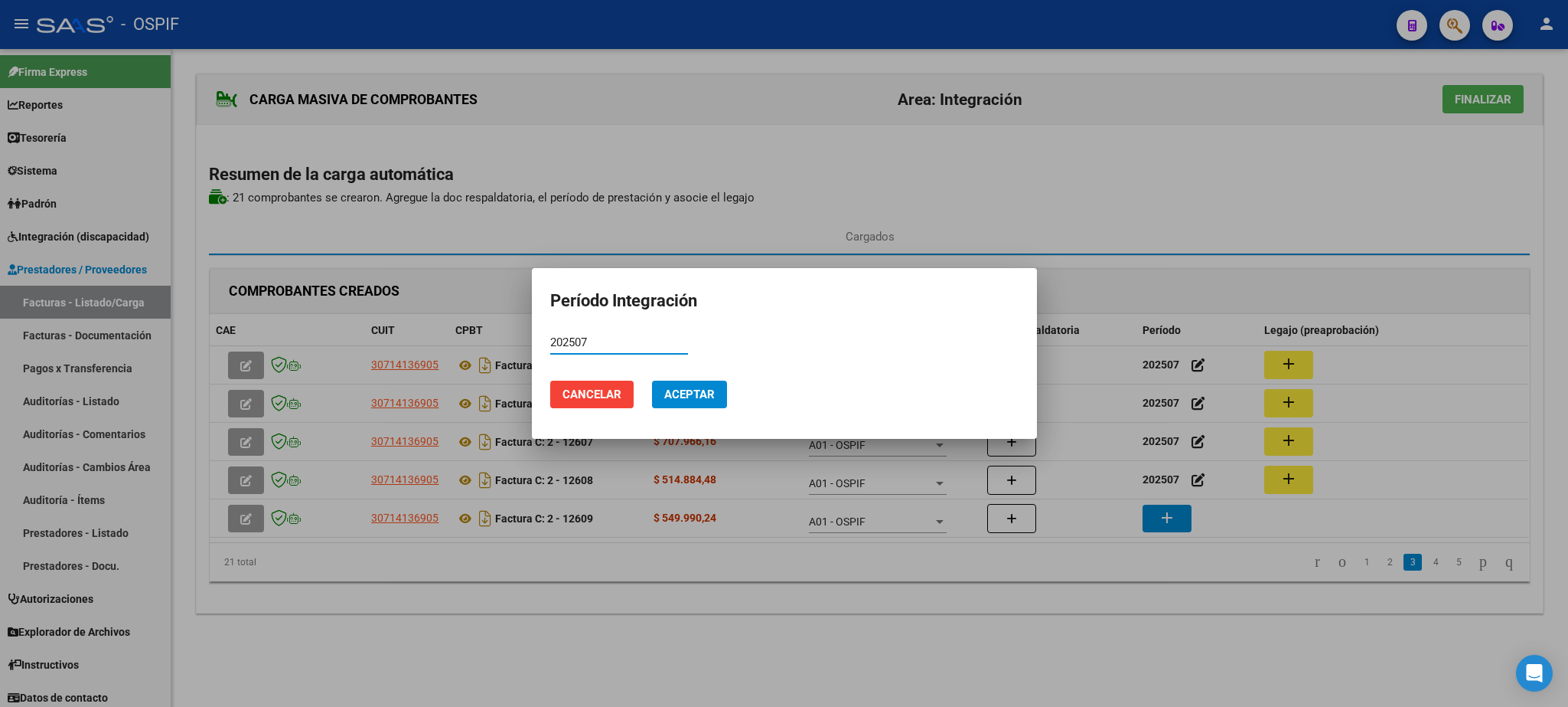
type input "202507"
click at [682, 392] on span "Aceptar" at bounding box center [689, 394] width 50 height 14
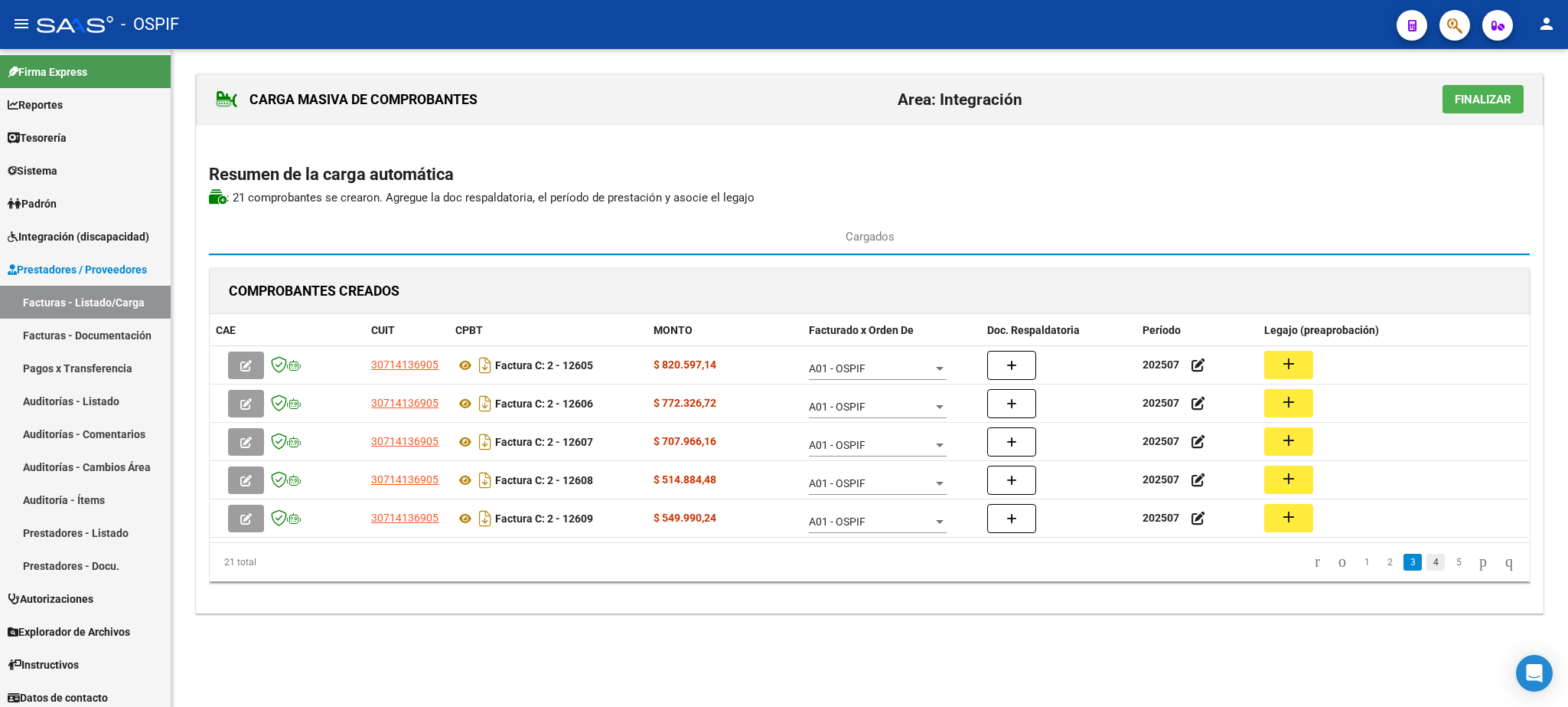
click at [1426, 570] on link "4" at bounding box center [1435, 561] width 19 height 17
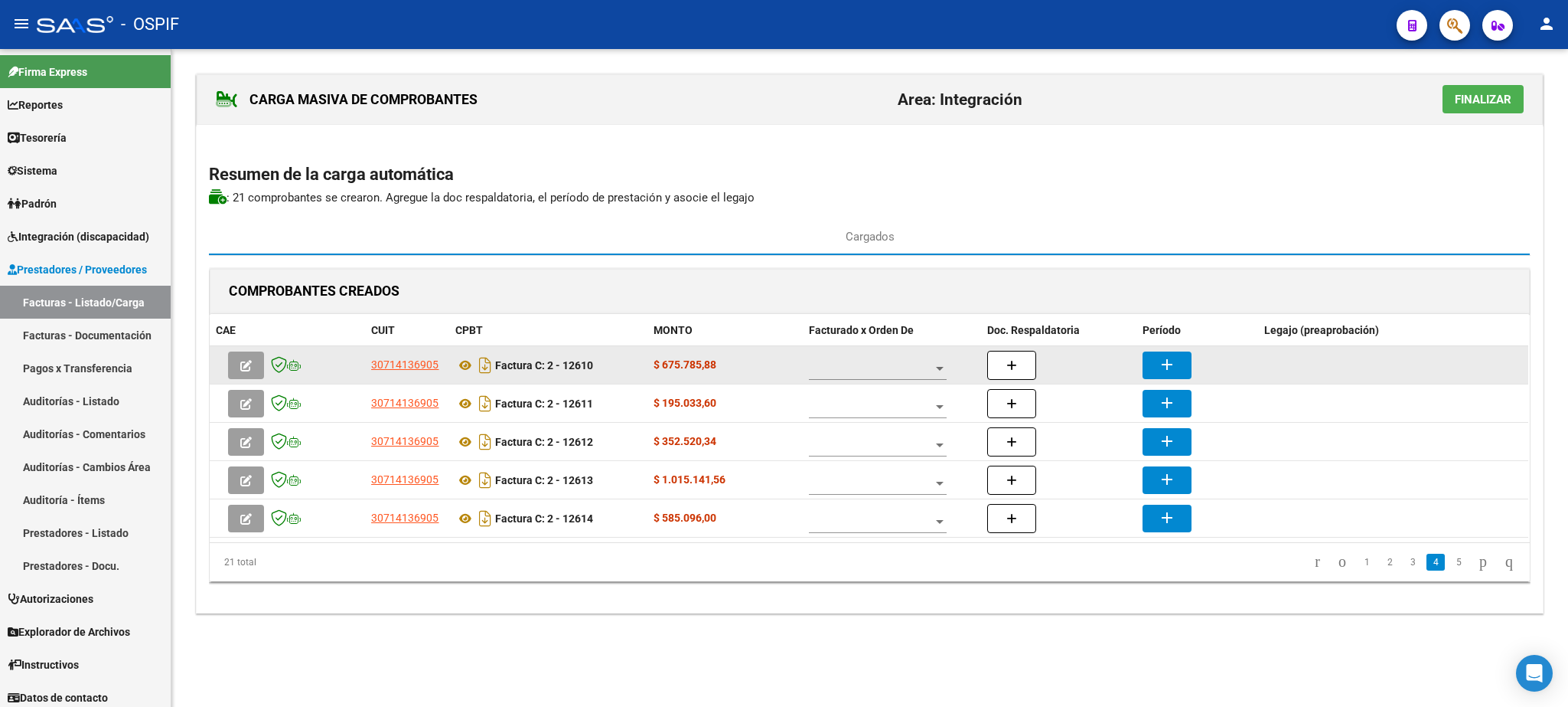
click at [883, 367] on span at bounding box center [871, 368] width 124 height 13
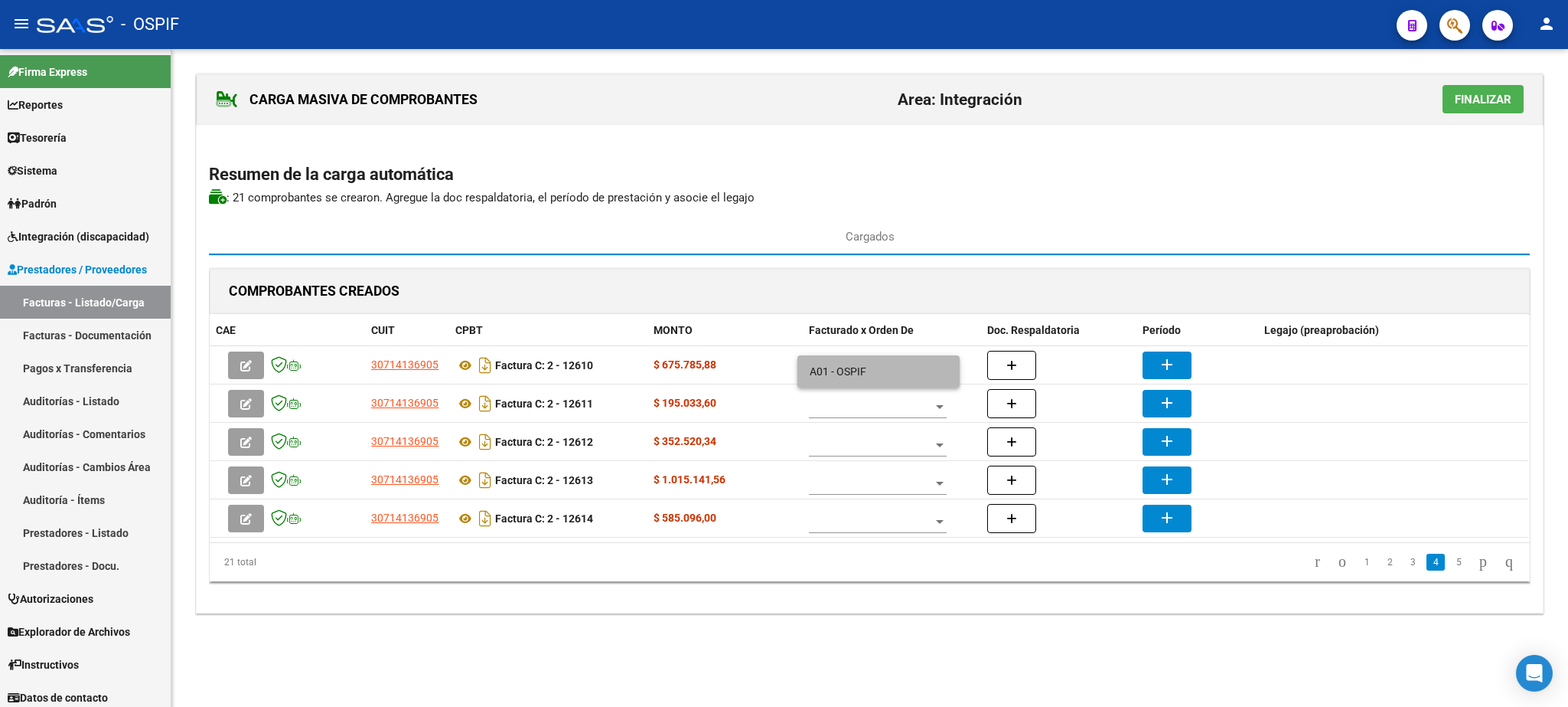
click at [850, 372] on span "A01 - OSPIF" at bounding box center [878, 371] width 138 height 33
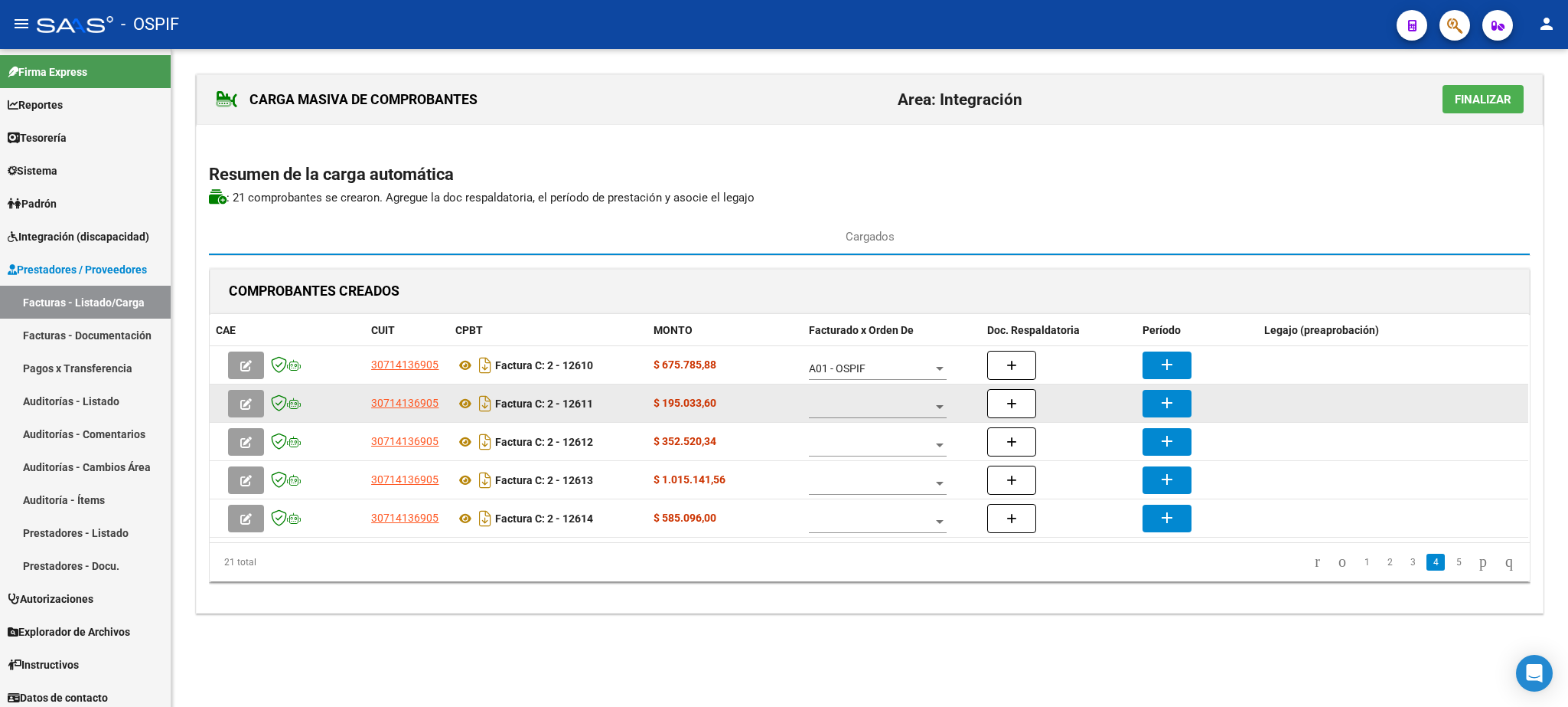
click at [860, 403] on div at bounding box center [878, 402] width 138 height 31
click at [860, 403] on span "A01 - OSPIF" at bounding box center [878, 409] width 138 height 33
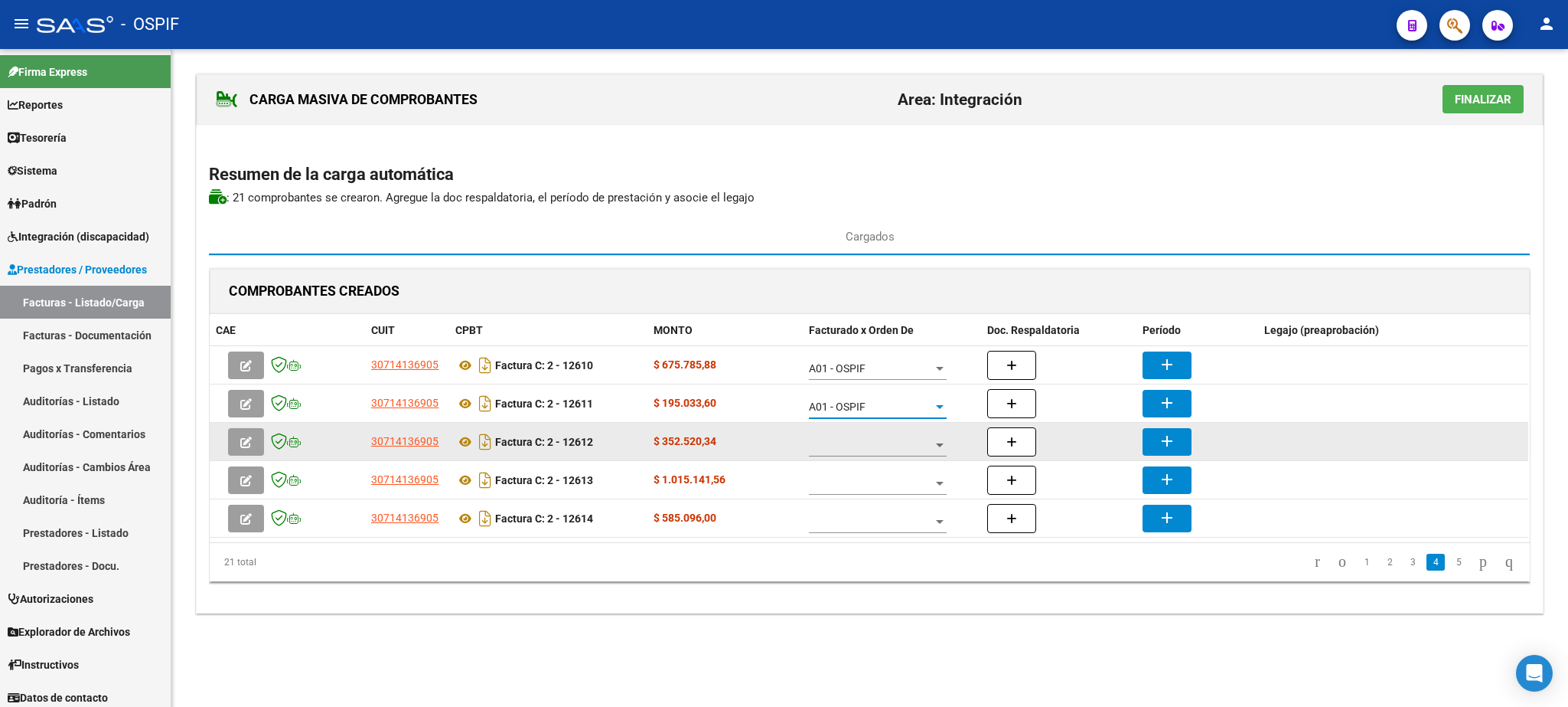
click at [853, 451] on span at bounding box center [871, 445] width 124 height 13
click at [853, 451] on span "A01 - OSPIF" at bounding box center [865, 448] width 113 height 33
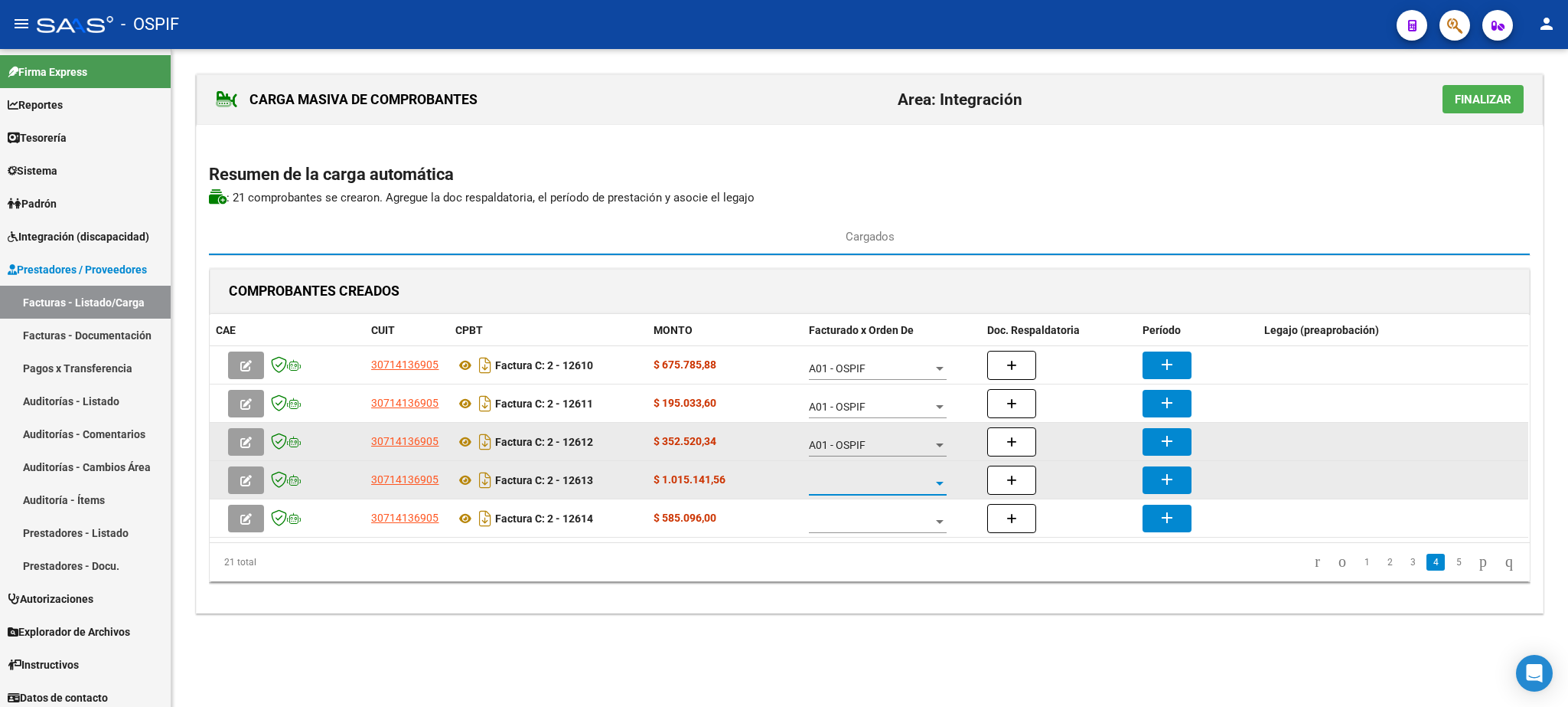
click at [863, 490] on span at bounding box center [871, 483] width 124 height 13
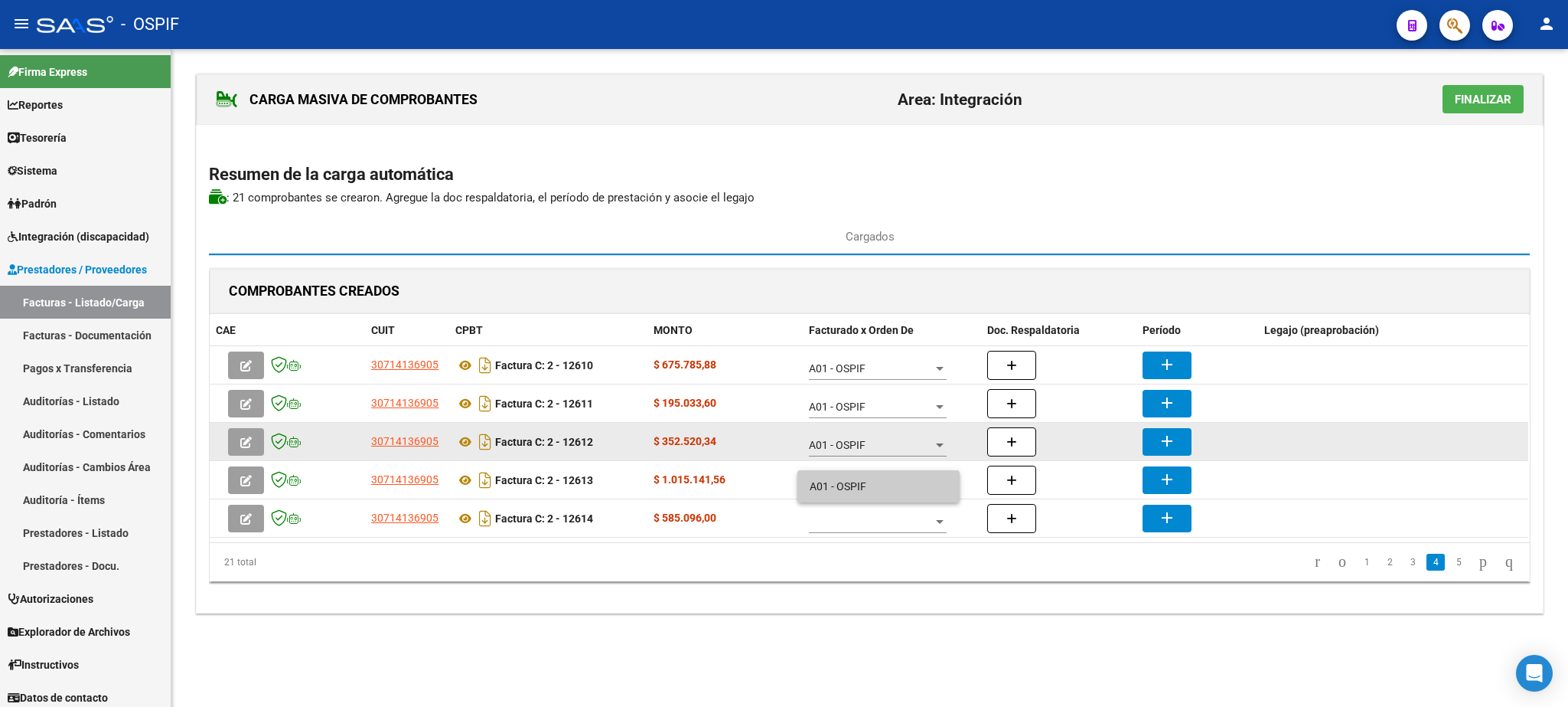
click at [863, 489] on span "A01 - OSPIF" at bounding box center [878, 486] width 138 height 33
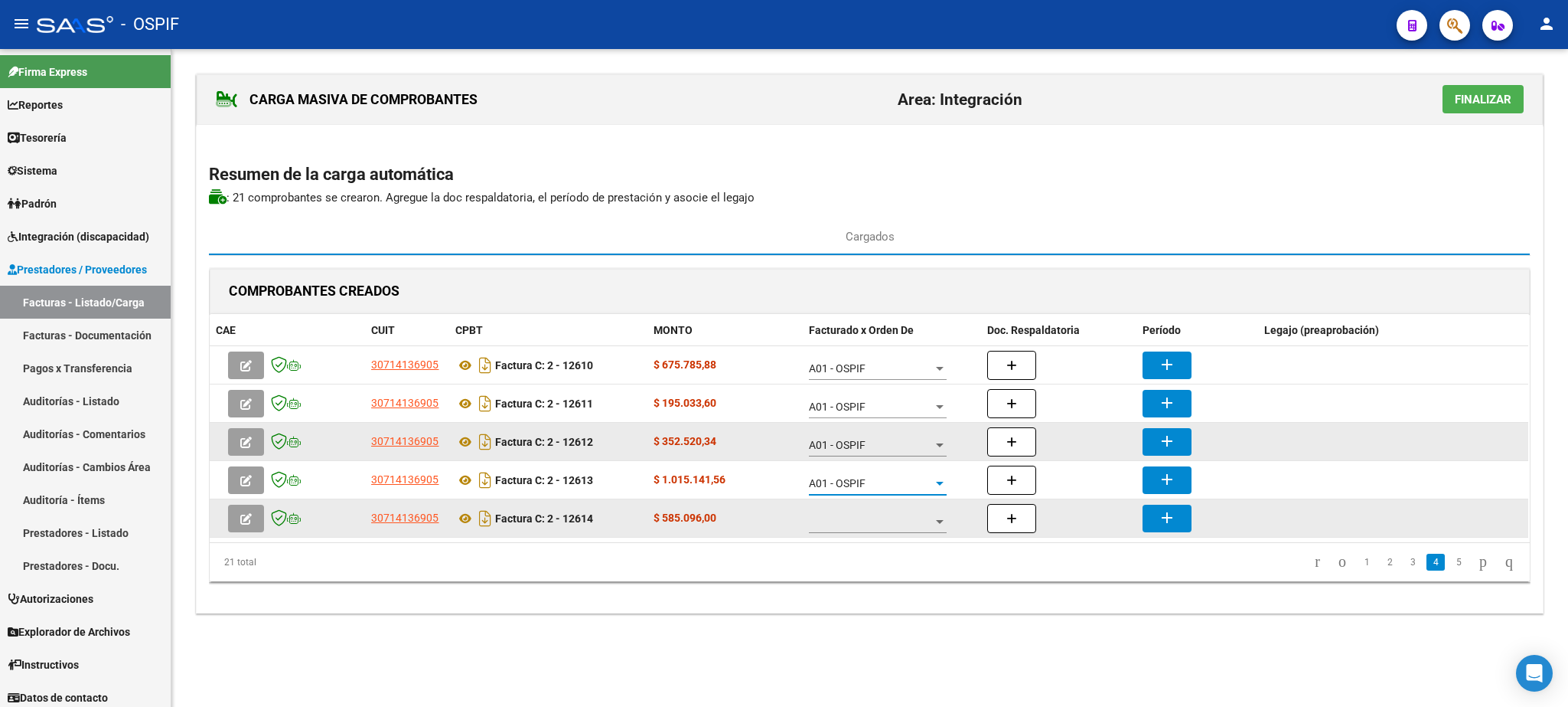
click at [874, 522] on span at bounding box center [871, 522] width 124 height 13
click at [874, 522] on span "A01 - OSPIF" at bounding box center [878, 525] width 138 height 33
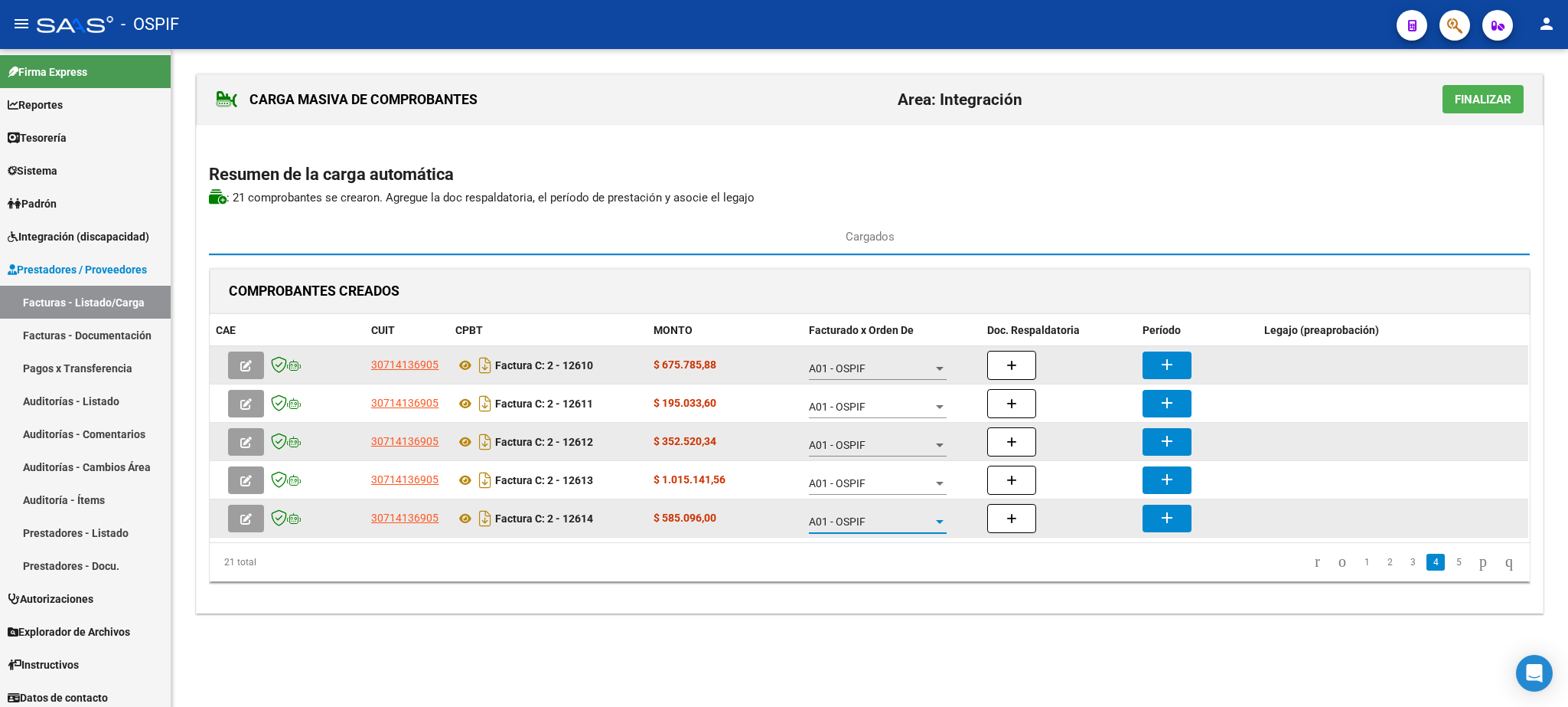
click at [1165, 360] on mat-icon "add" at bounding box center [1167, 364] width 19 height 19
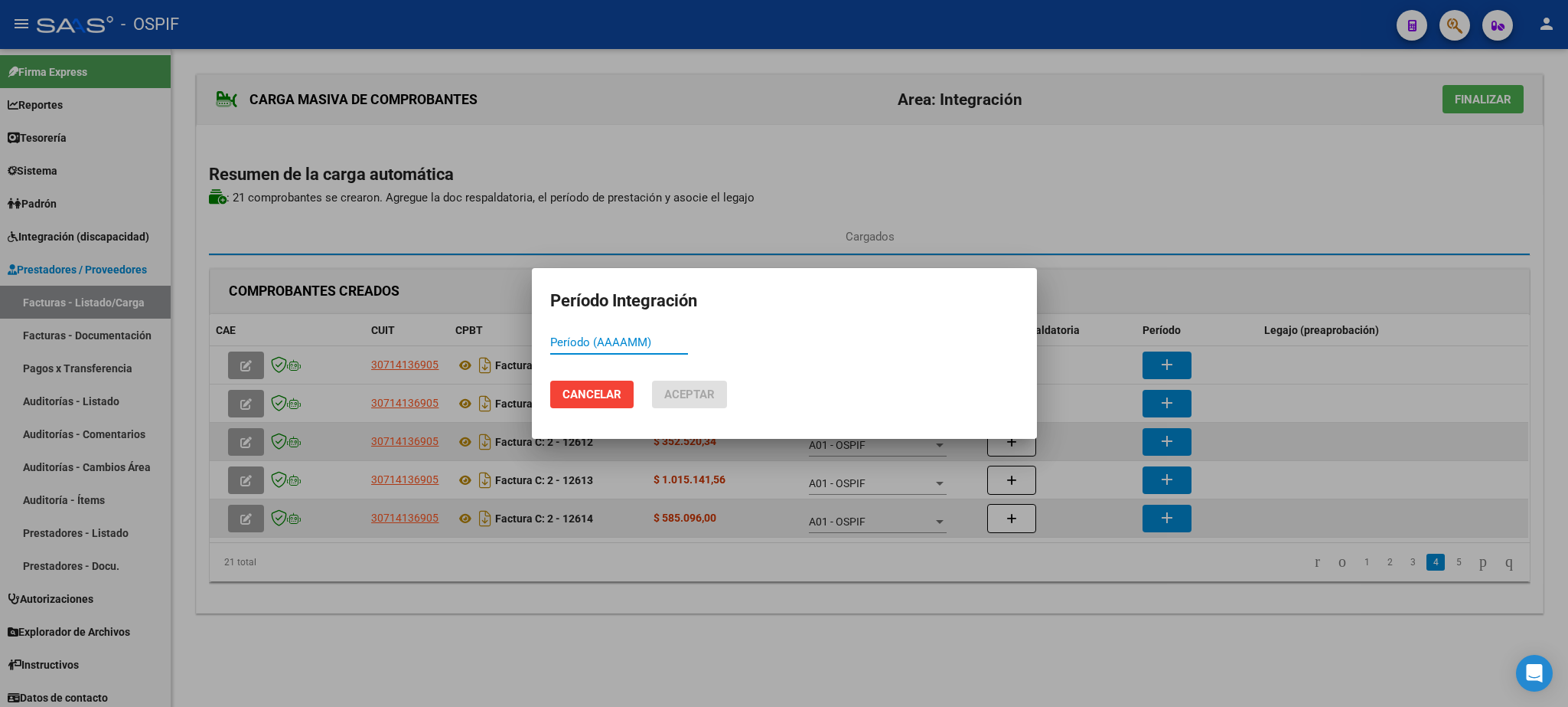
paste input "202507"
type input "202507"
click at [716, 392] on button "Aceptar" at bounding box center [689, 394] width 75 height 28
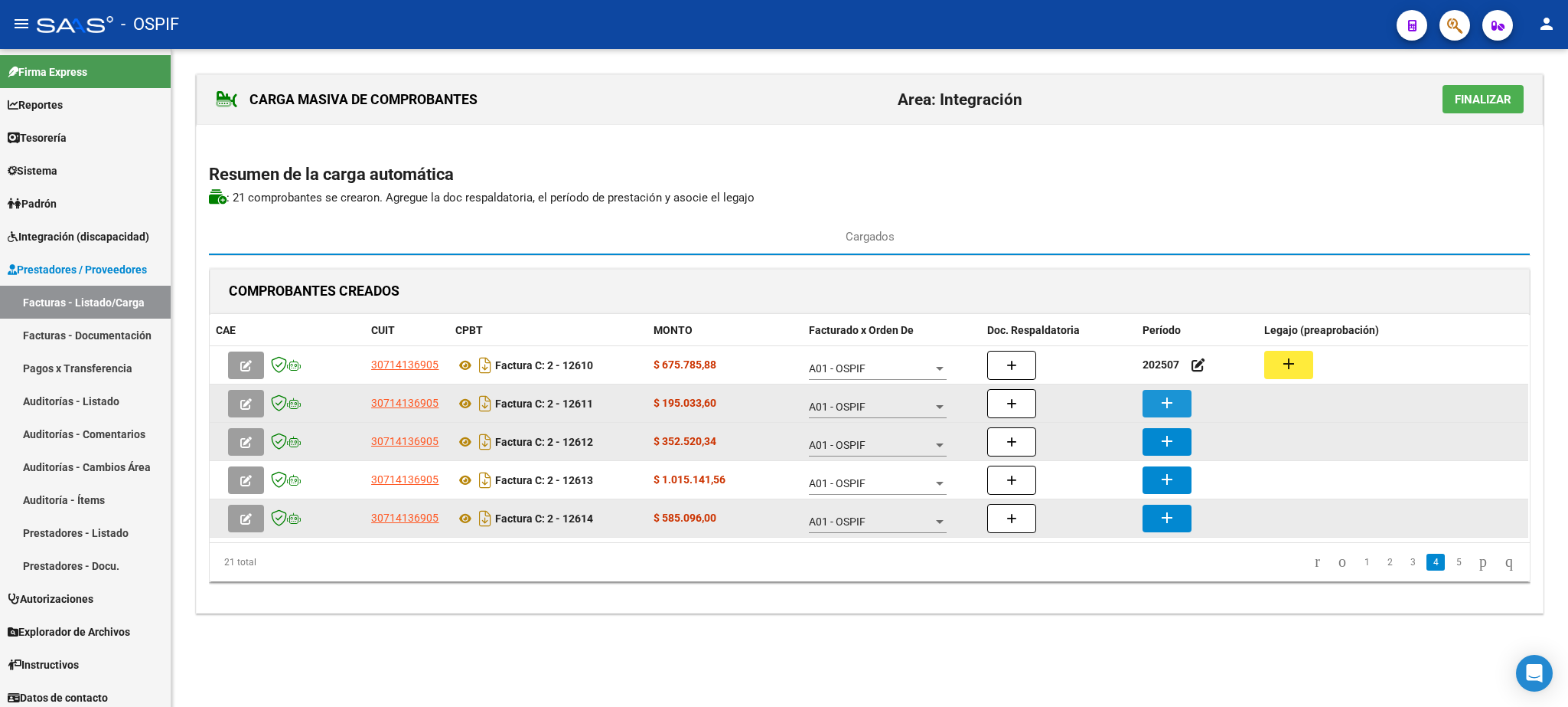
click at [1175, 404] on mat-icon "add" at bounding box center [1167, 402] width 19 height 19
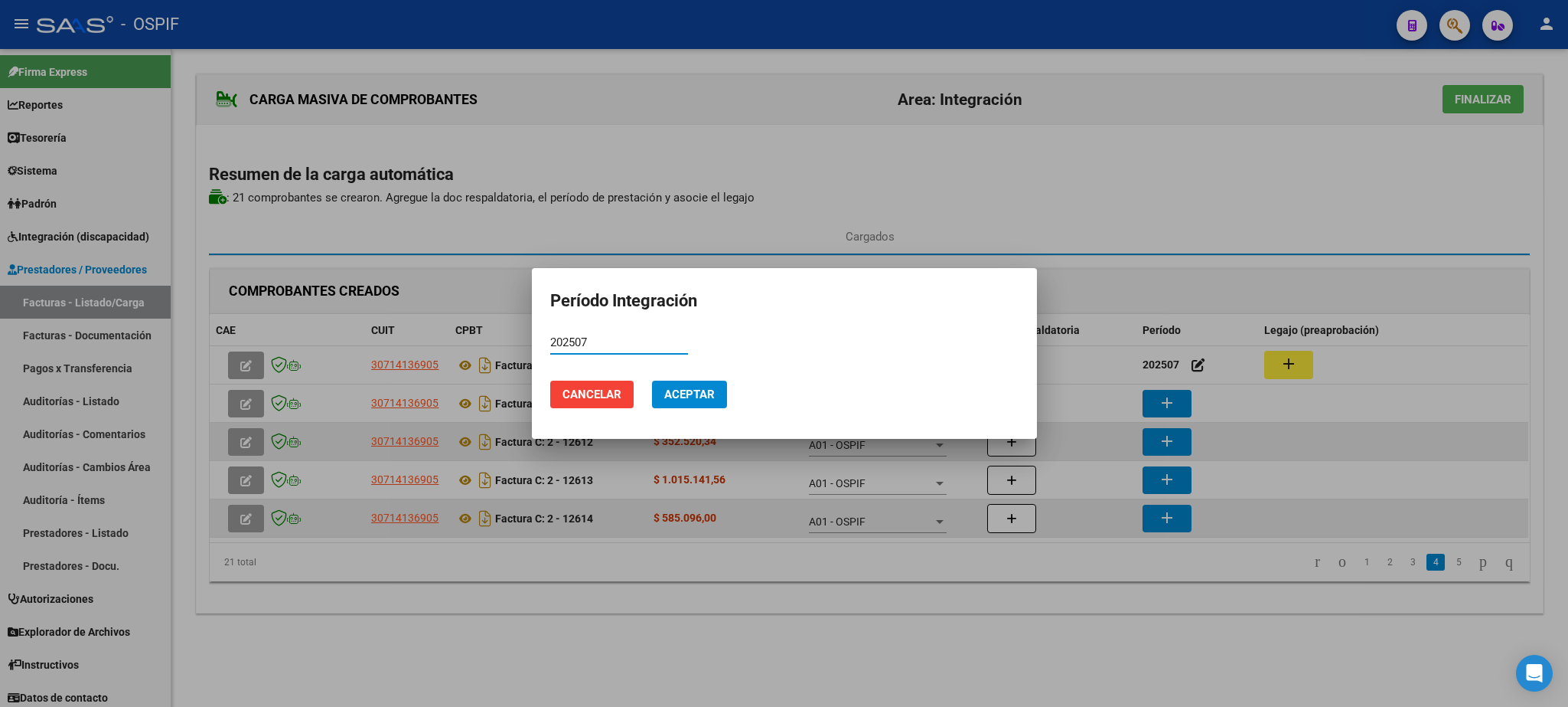
type input "202507"
click at [689, 382] on button "Aceptar" at bounding box center [689, 394] width 75 height 28
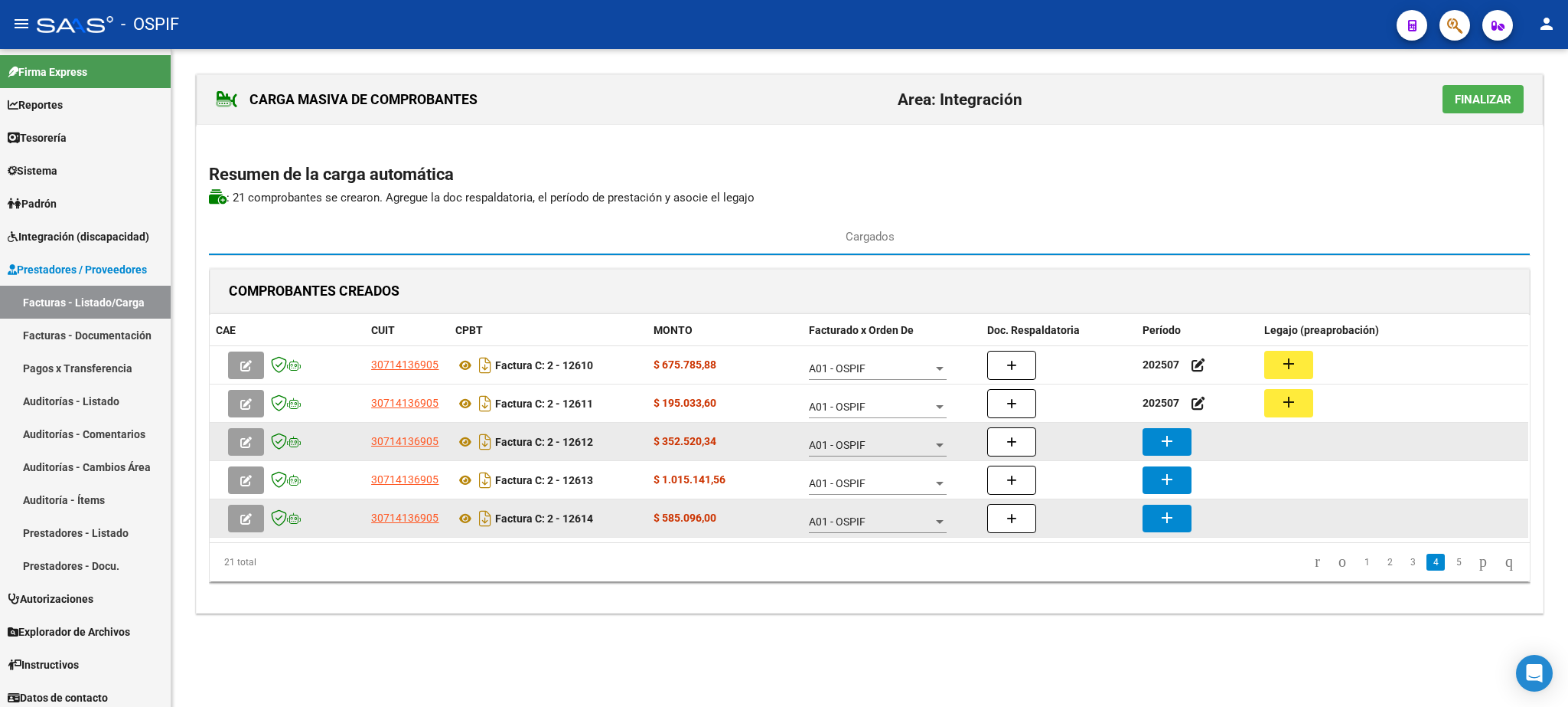
click at [1178, 440] on button "add" at bounding box center [1167, 442] width 49 height 28
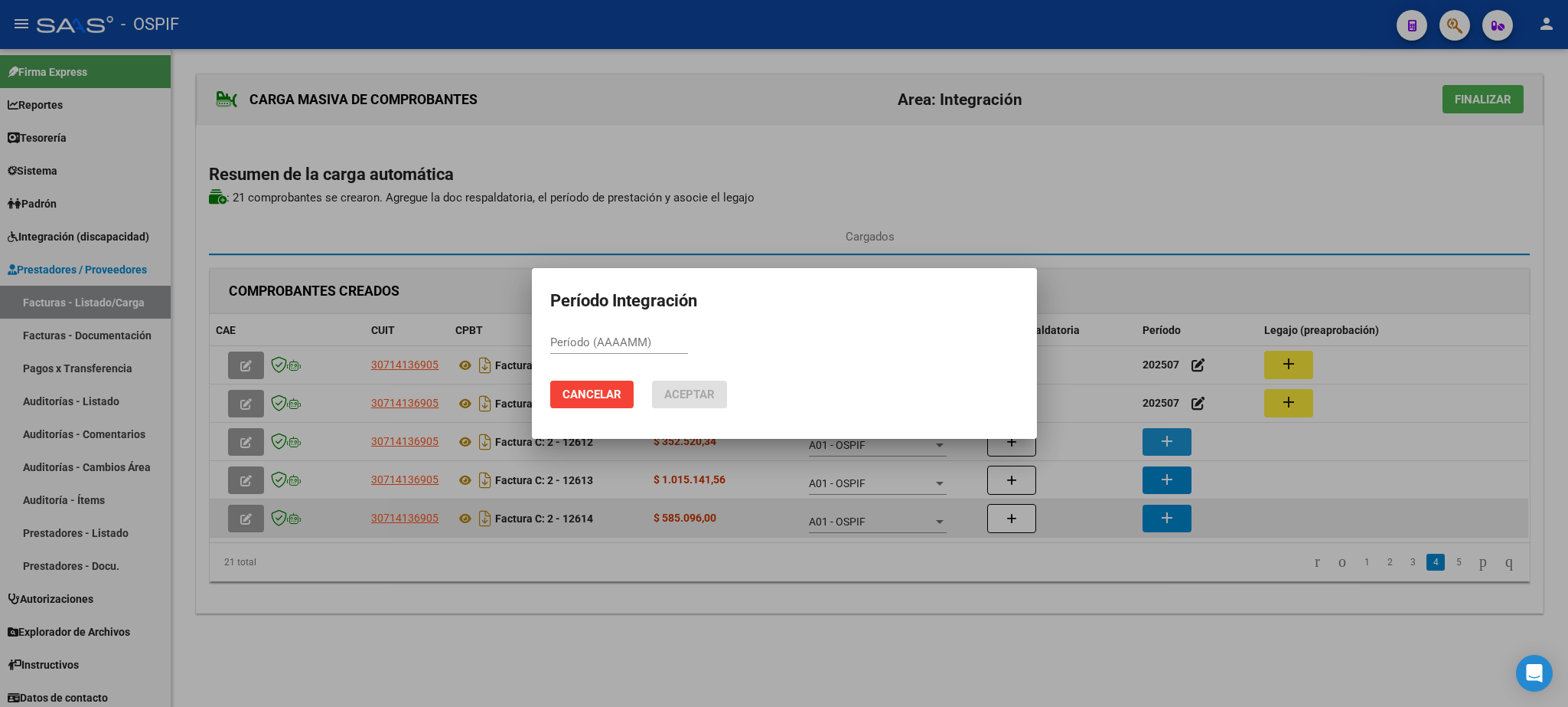
paste input "202507"
type input "202507"
click at [705, 398] on span "Aceptar" at bounding box center [689, 394] width 50 height 14
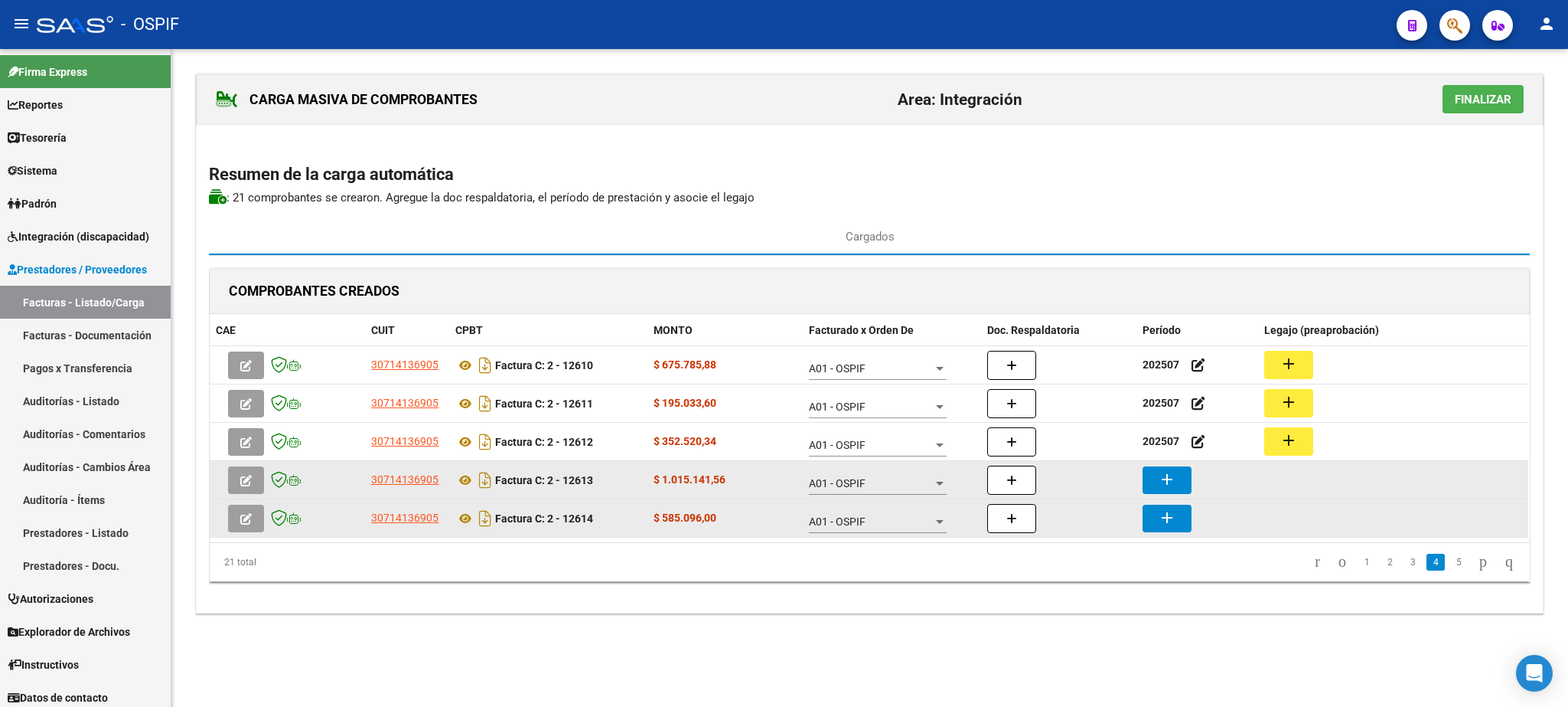
click at [1168, 488] on mat-icon "add" at bounding box center [1167, 479] width 19 height 19
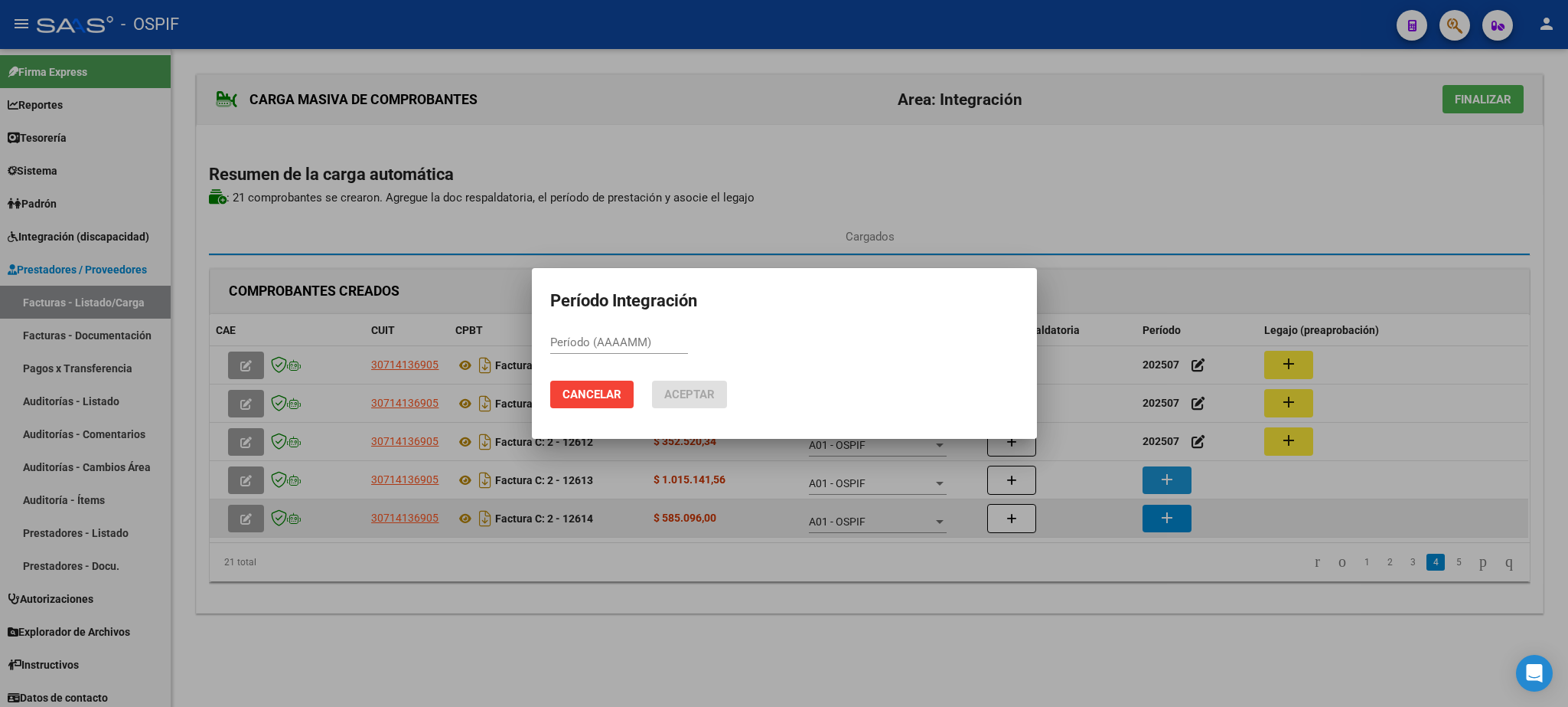
paste input "202507"
type input "202507"
click at [677, 394] on span "Aceptar" at bounding box center [689, 394] width 50 height 14
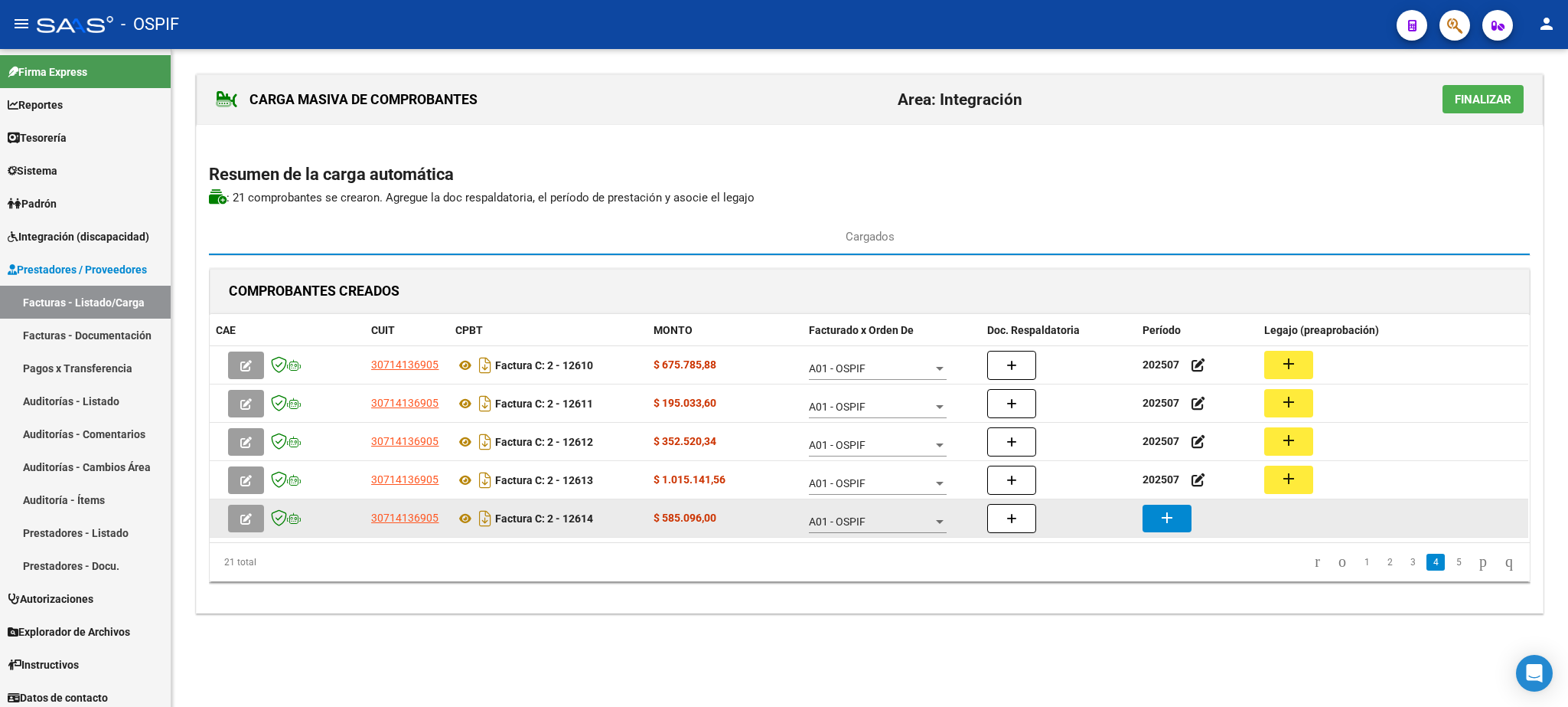
click at [1165, 530] on button "add" at bounding box center [1167, 519] width 49 height 28
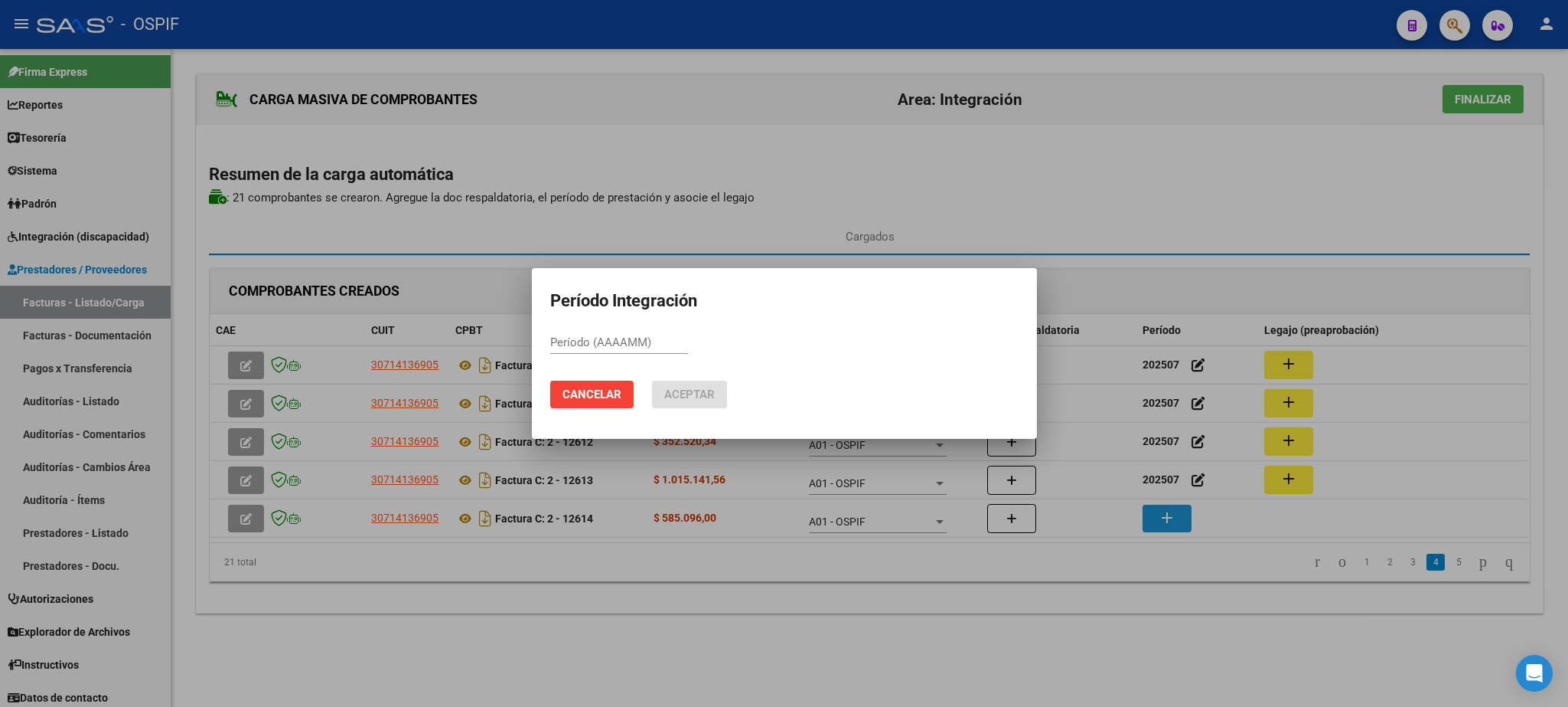
paste input "202507"
type input "202507"
click at [679, 389] on span "Aceptar" at bounding box center [689, 394] width 50 height 14
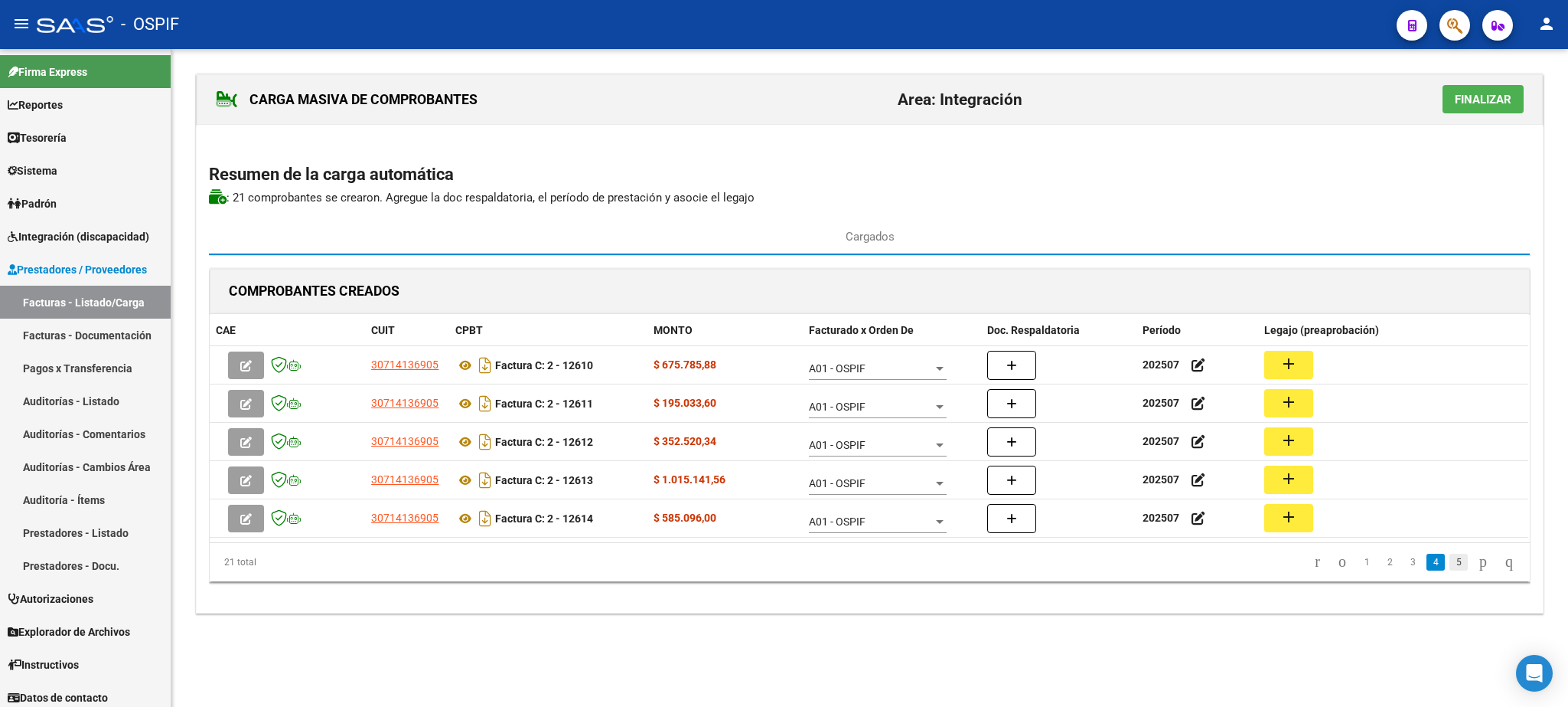
click at [1449, 567] on link "5" at bounding box center [1458, 561] width 19 height 17
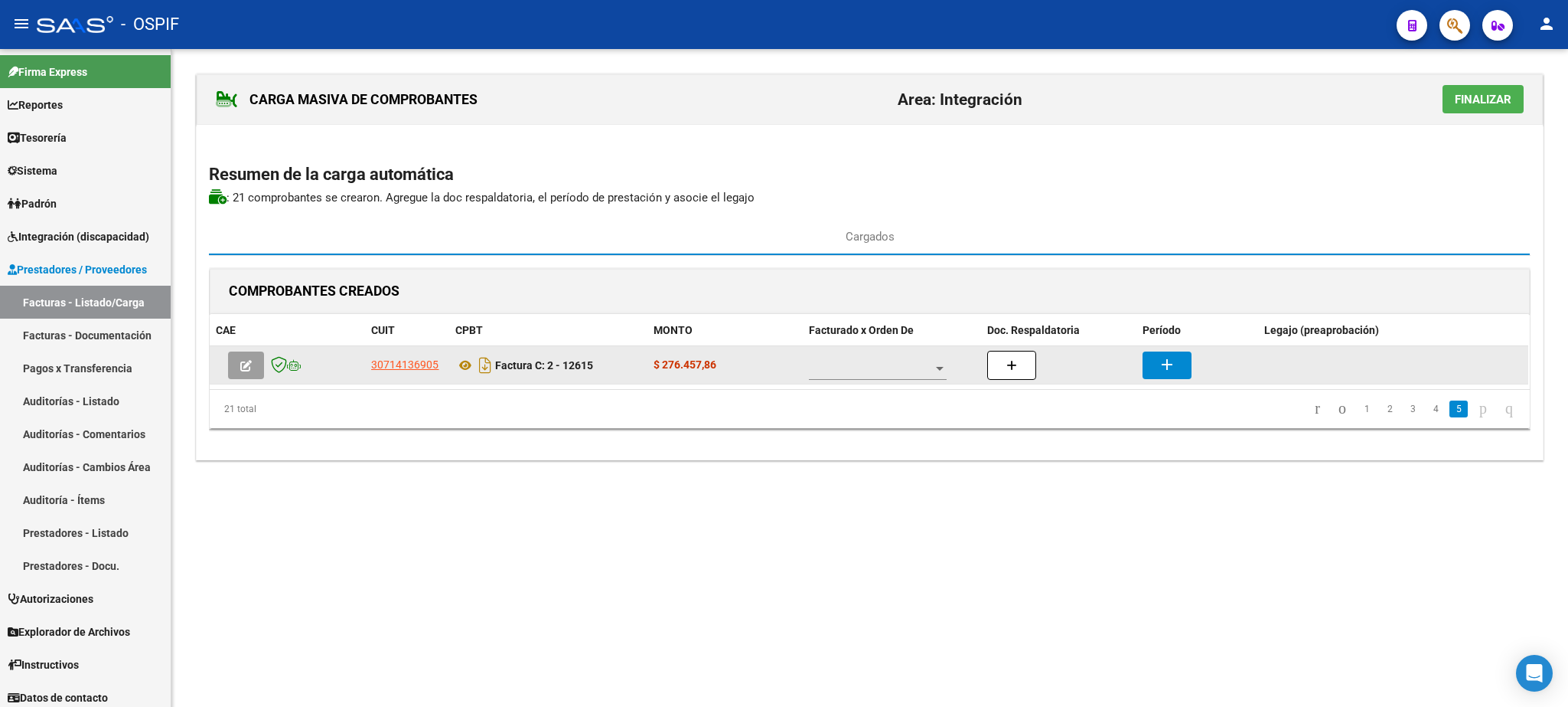
click at [860, 363] on div at bounding box center [878, 364] width 138 height 31
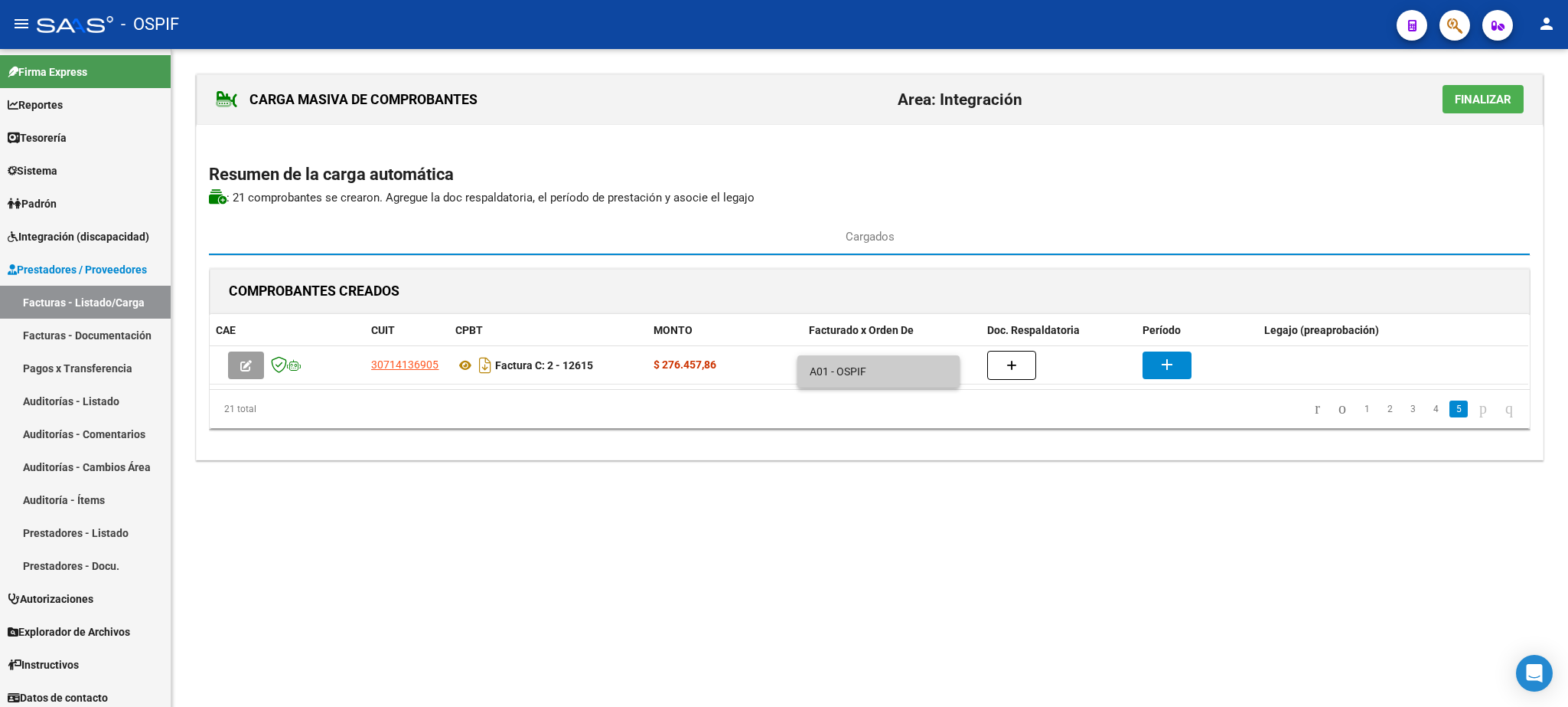
click at [844, 372] on span "A01 - OSPIF" at bounding box center [878, 371] width 138 height 33
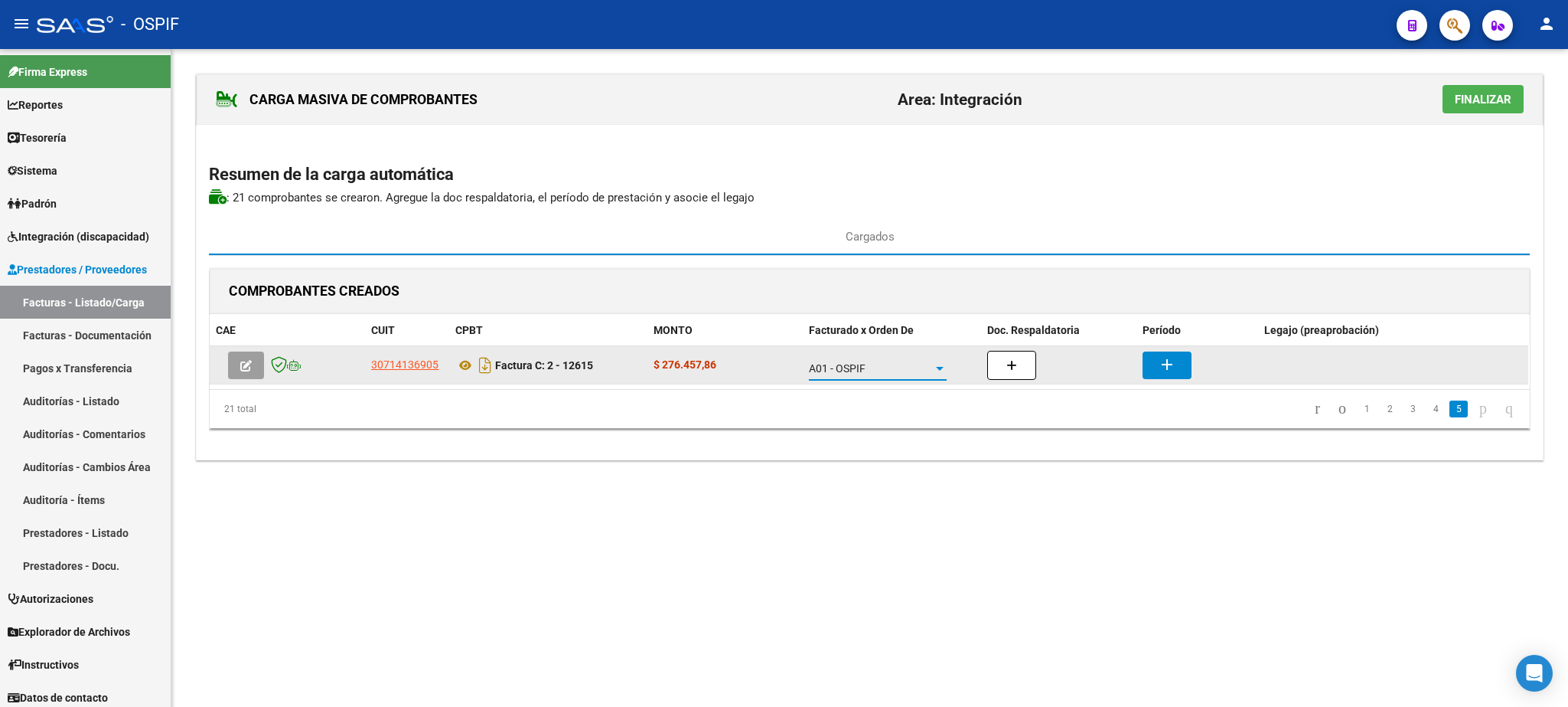
click at [1157, 369] on button "add" at bounding box center [1167, 365] width 49 height 28
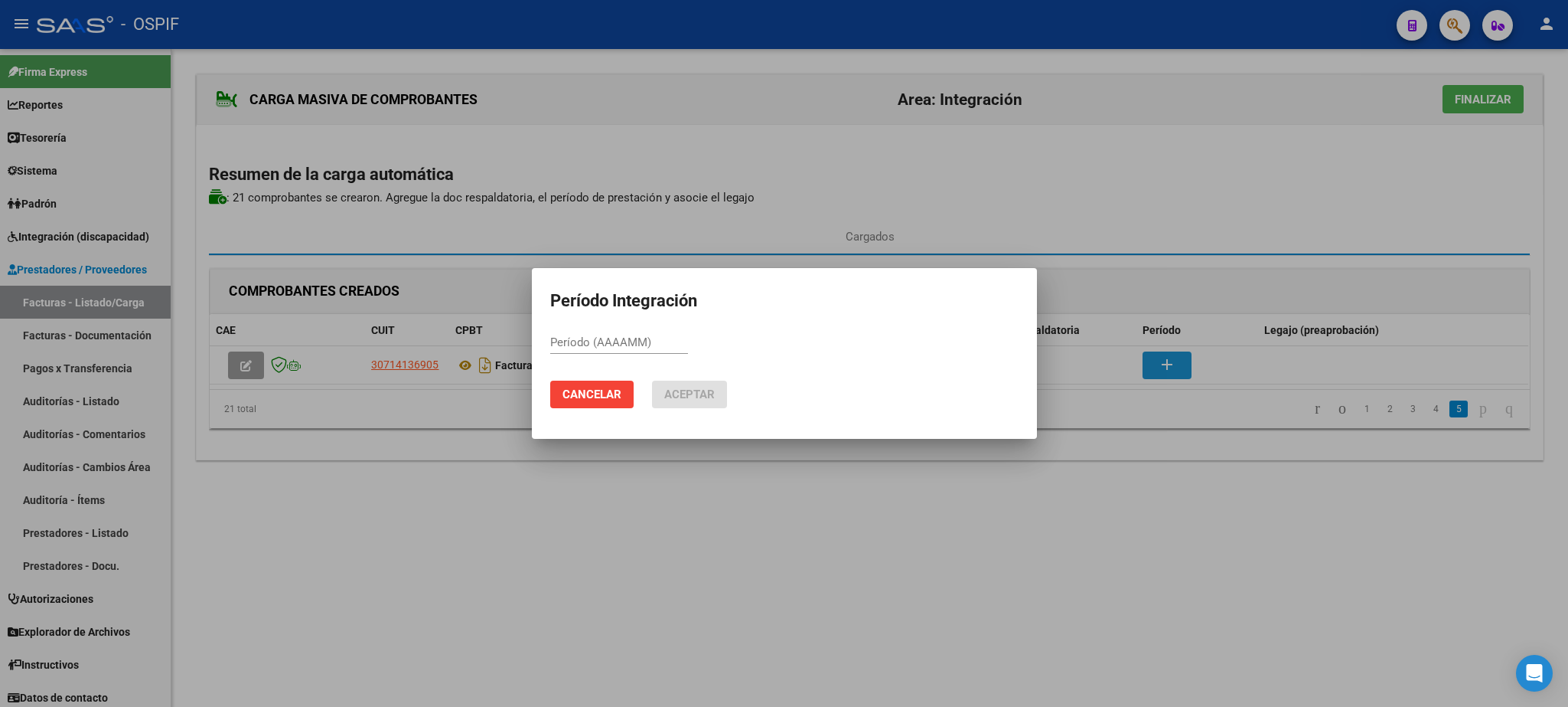
paste input "202507"
type input "202507"
click at [684, 388] on span "Aceptar" at bounding box center [689, 394] width 50 height 14
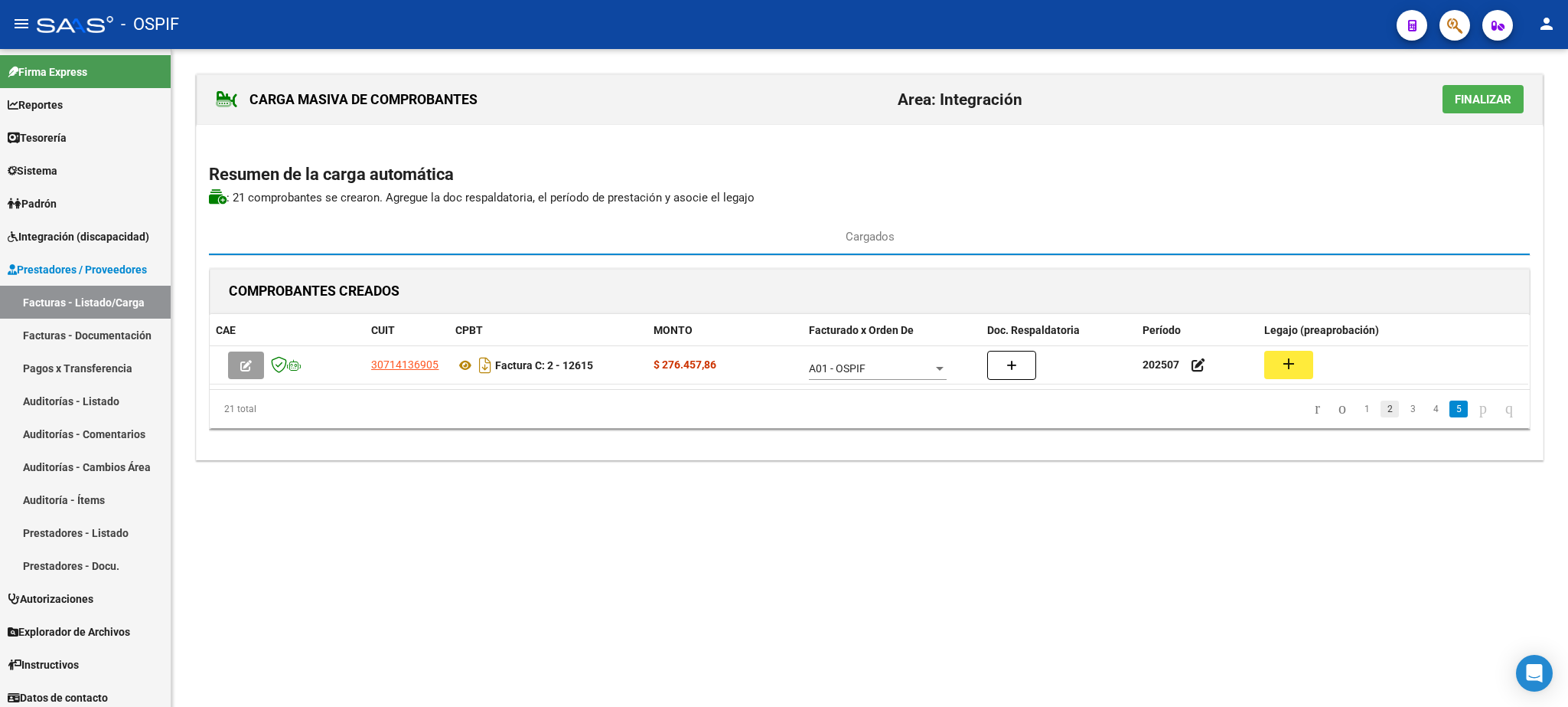
click at [1381, 412] on link "2" at bounding box center [1390, 408] width 19 height 17
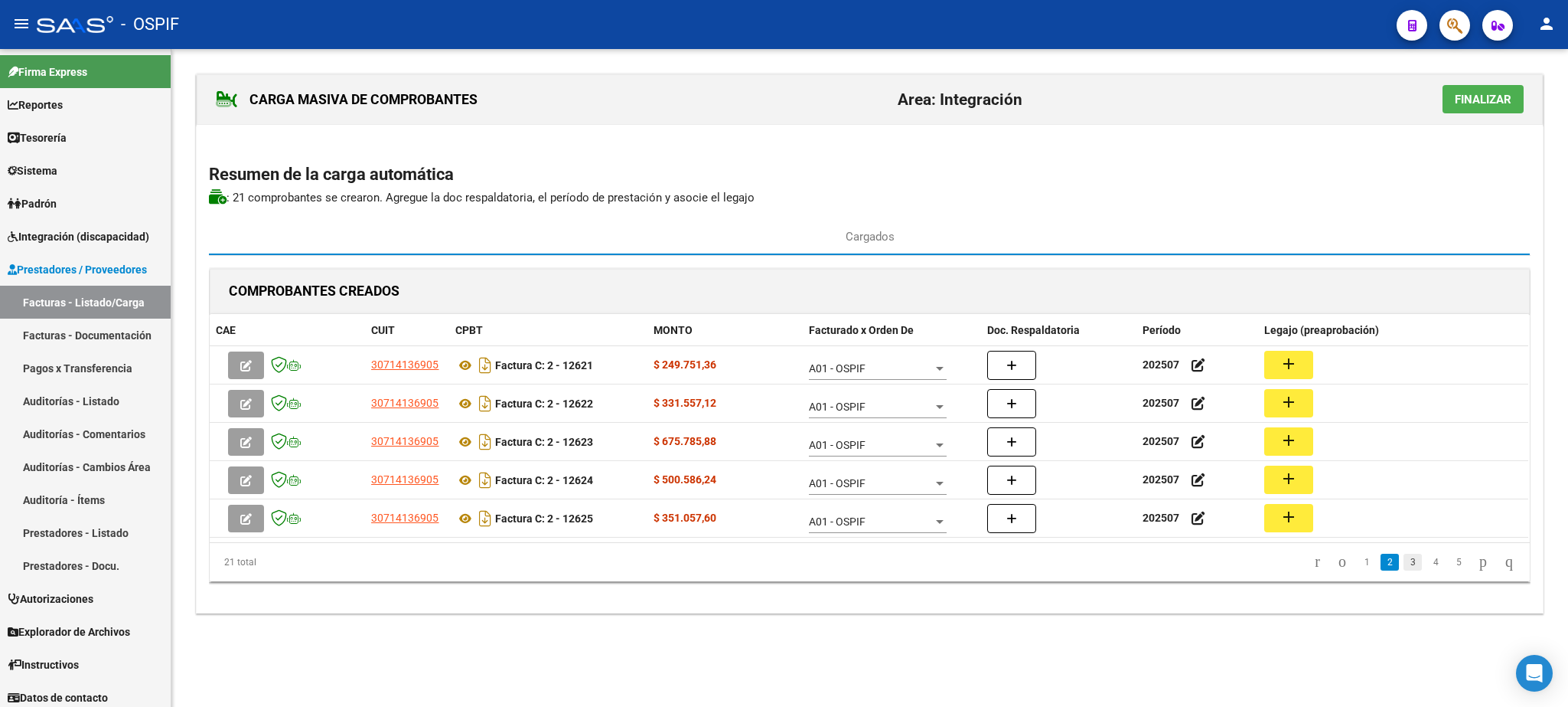
click at [1403, 563] on link "3" at bounding box center [1412, 561] width 19 height 17
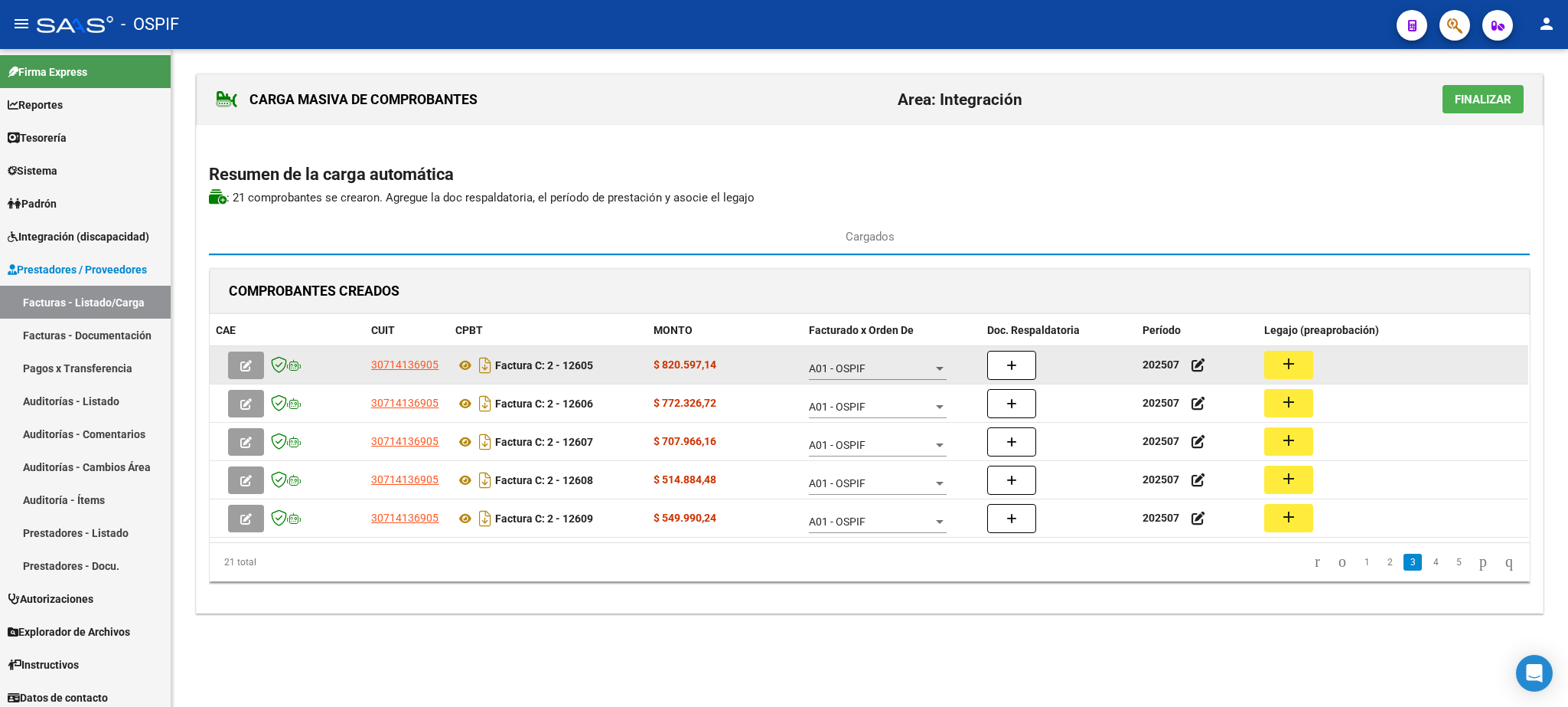
click at [1285, 373] on mat-icon "add" at bounding box center [1288, 363] width 19 height 19
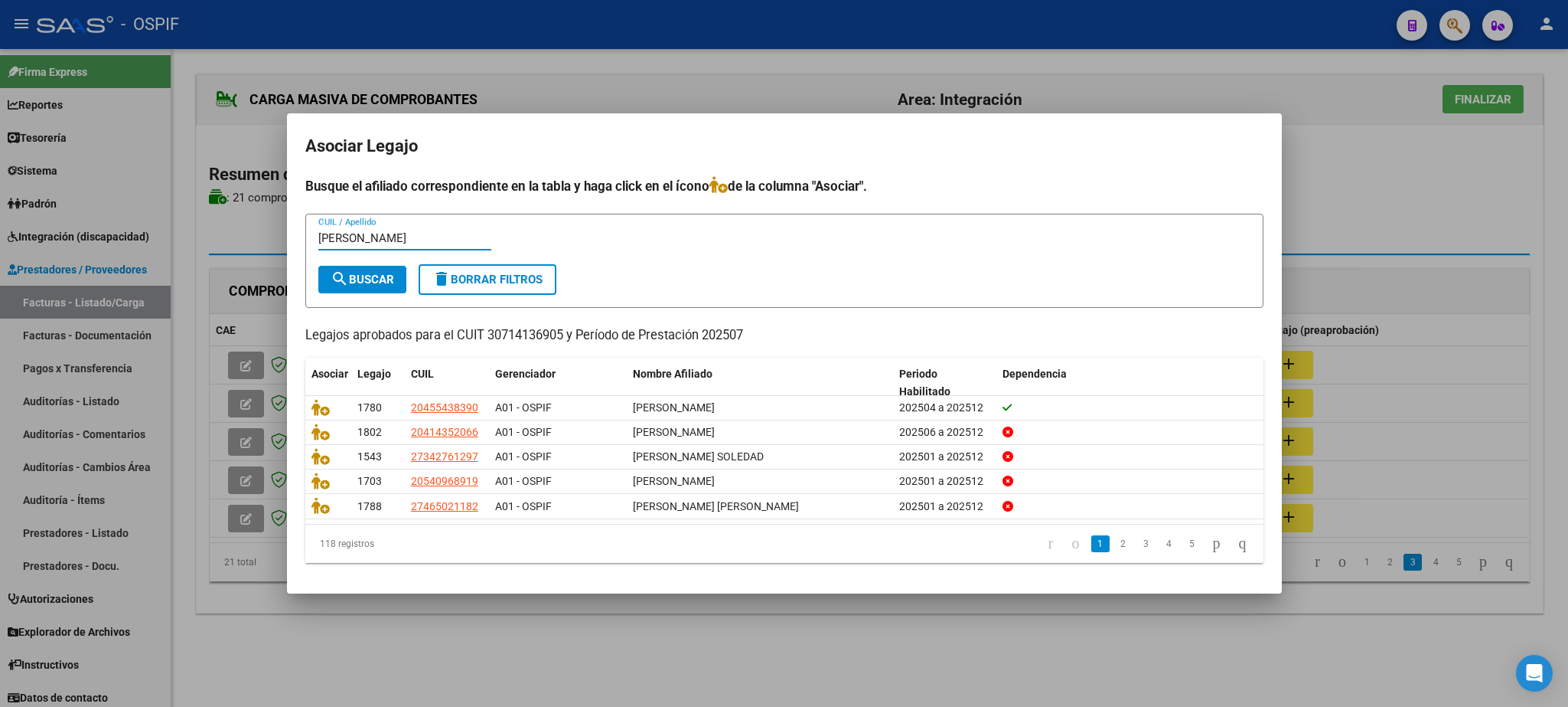
type input "[PERSON_NAME]"
click at [365, 279] on span "search Buscar" at bounding box center [362, 279] width 63 height 14
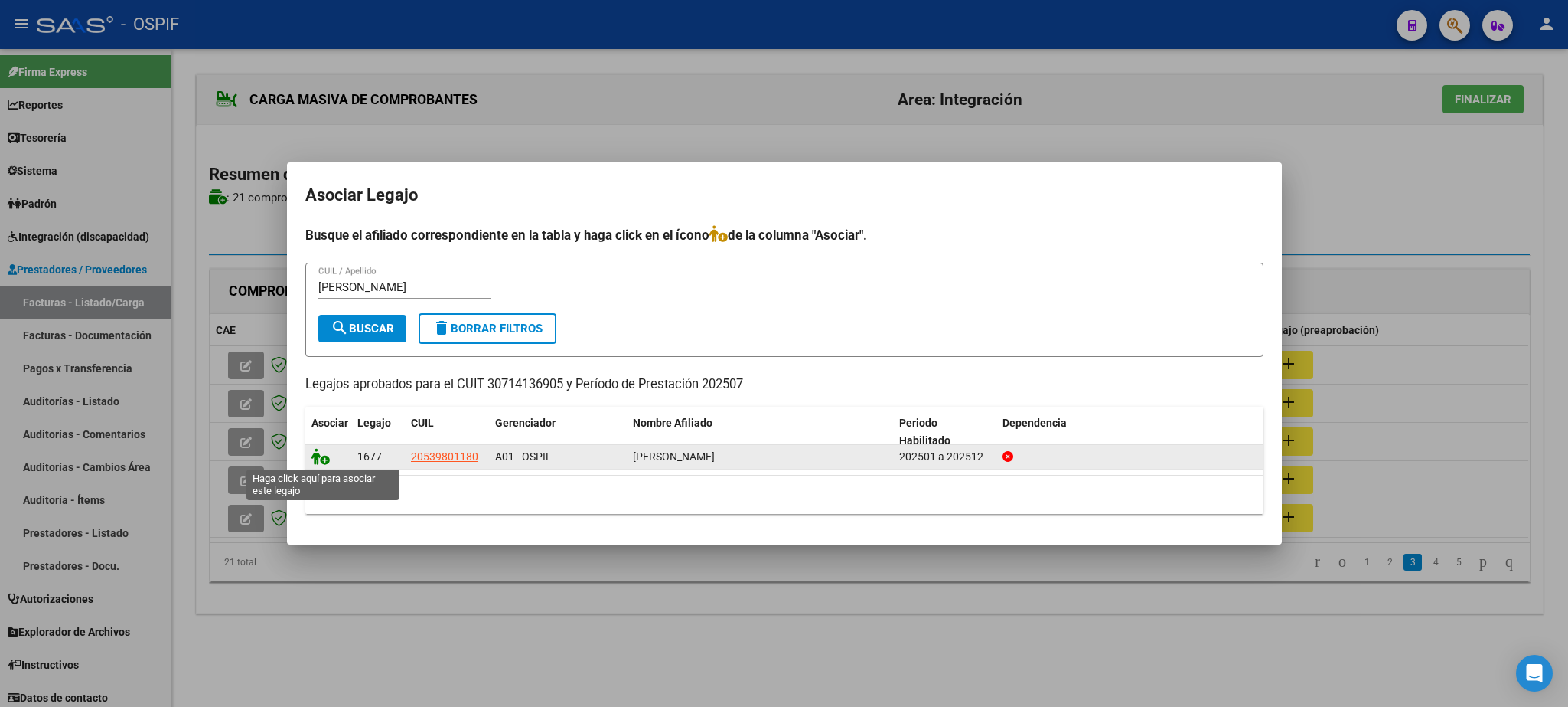
click at [318, 461] on icon at bounding box center [320, 456] width 19 height 17
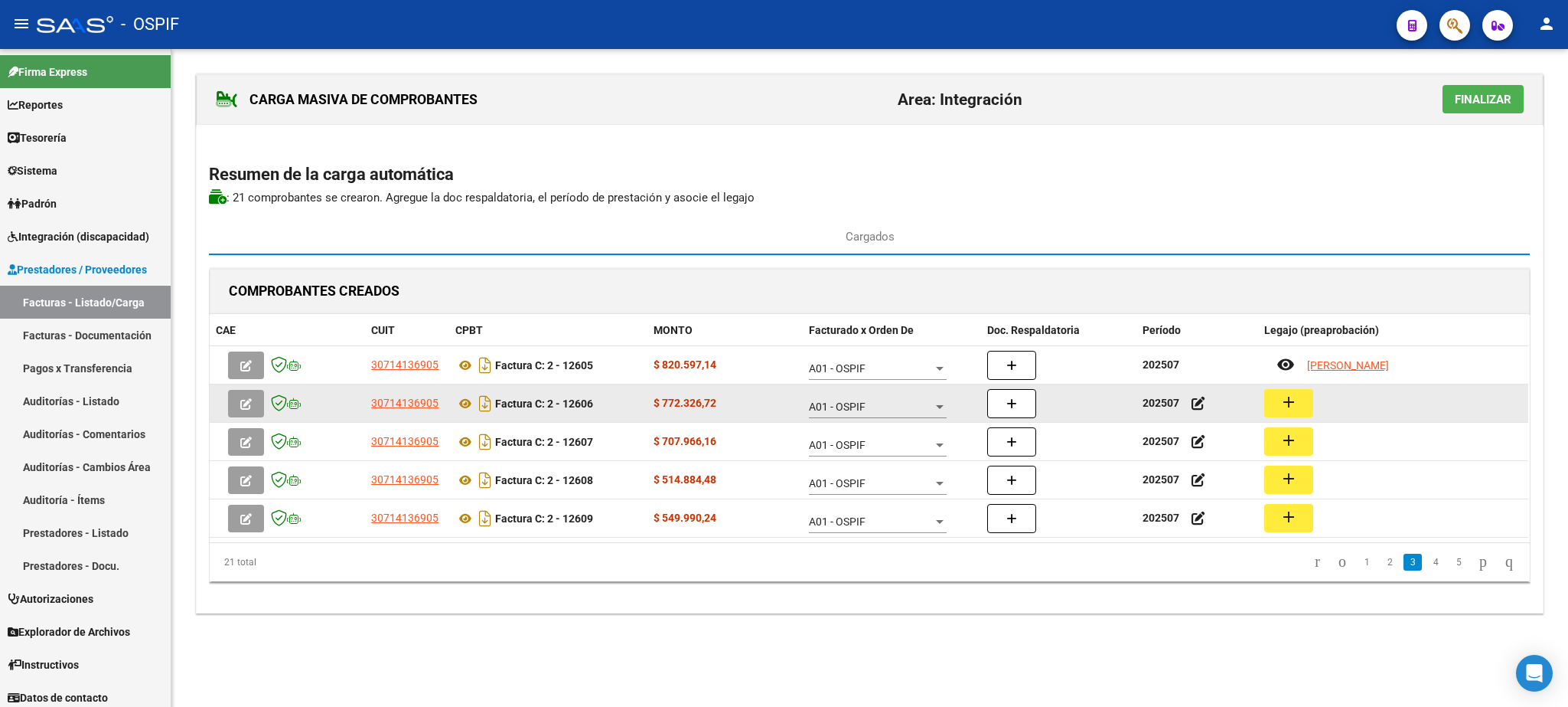
click at [1282, 404] on mat-icon "add" at bounding box center [1288, 401] width 19 height 19
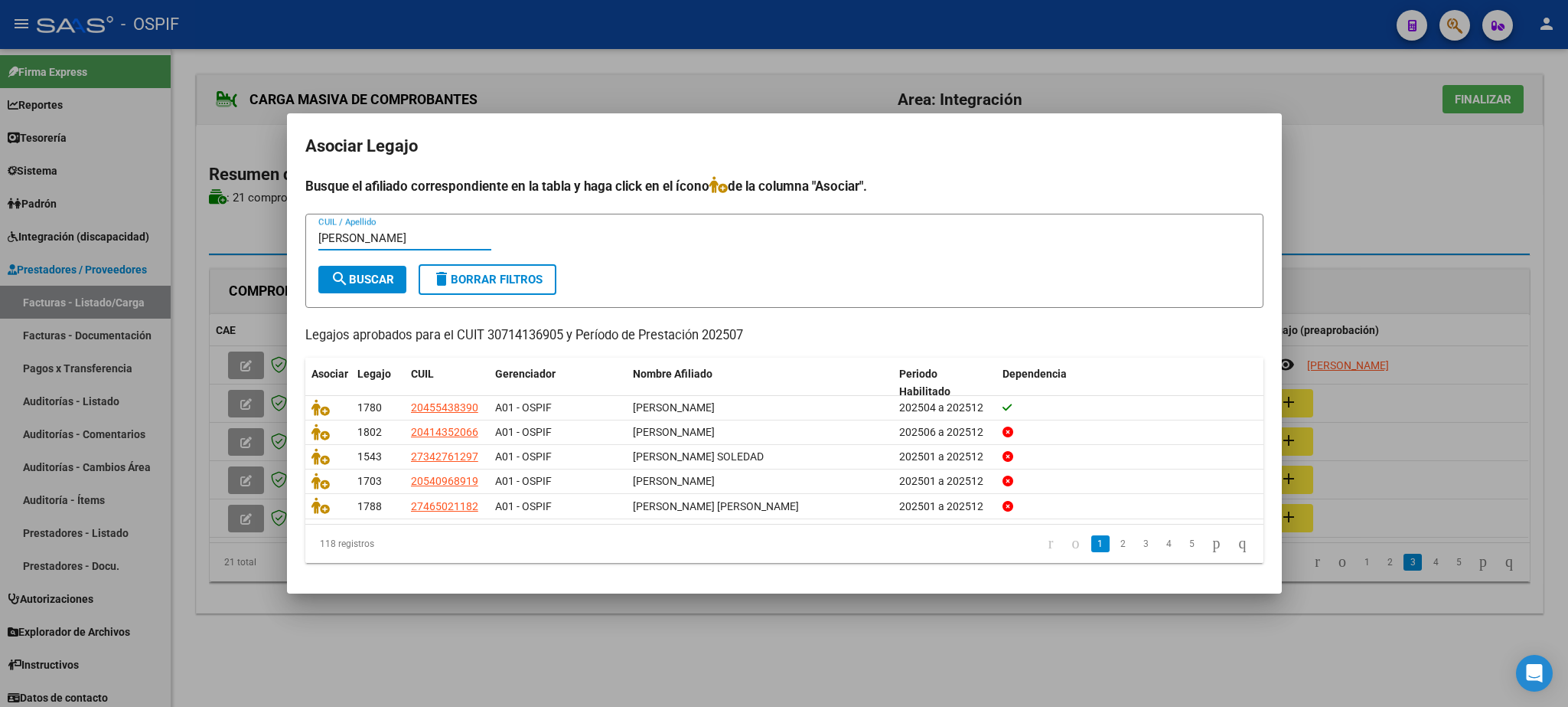
type input "[PERSON_NAME]"
click at [380, 278] on span "search Buscar" at bounding box center [362, 279] width 63 height 14
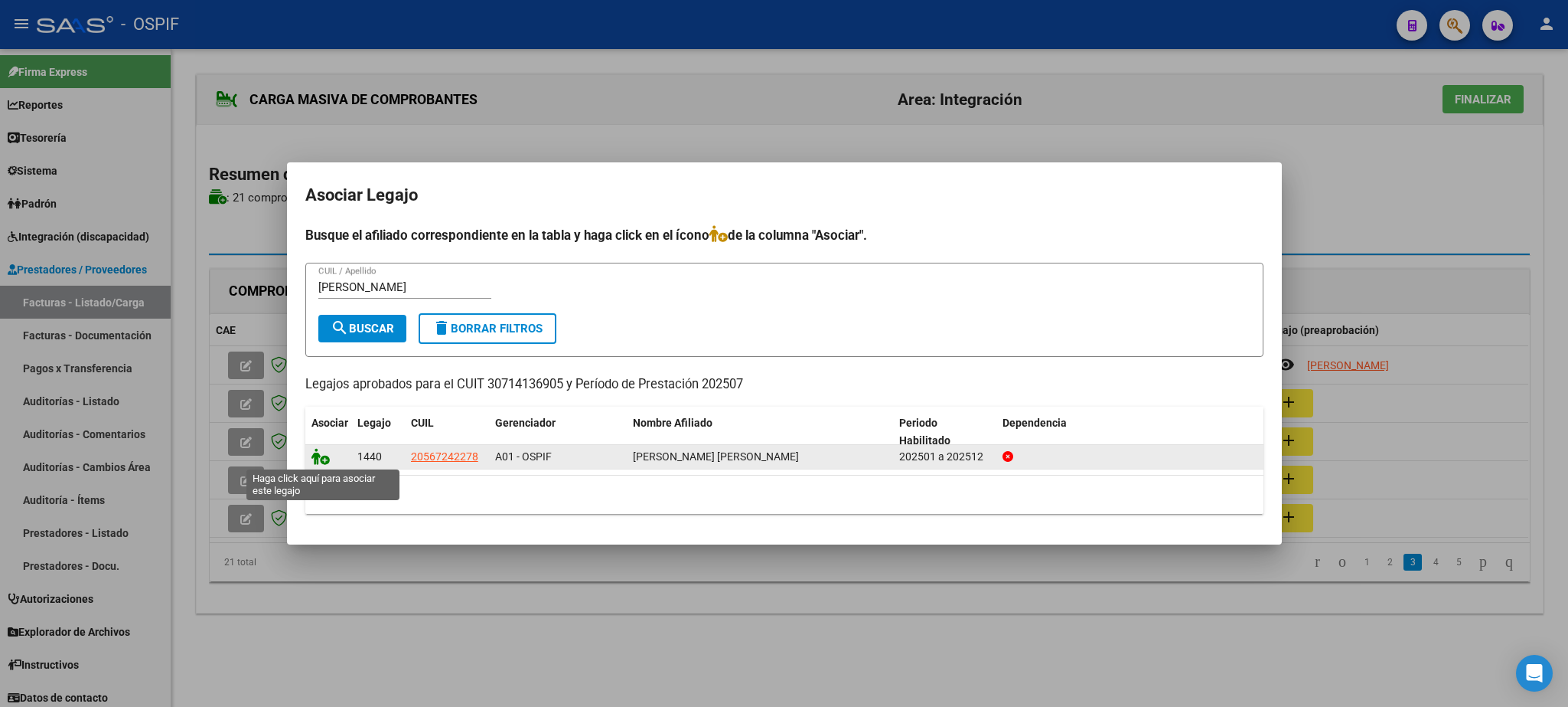
click at [313, 452] on icon at bounding box center [320, 456] width 19 height 17
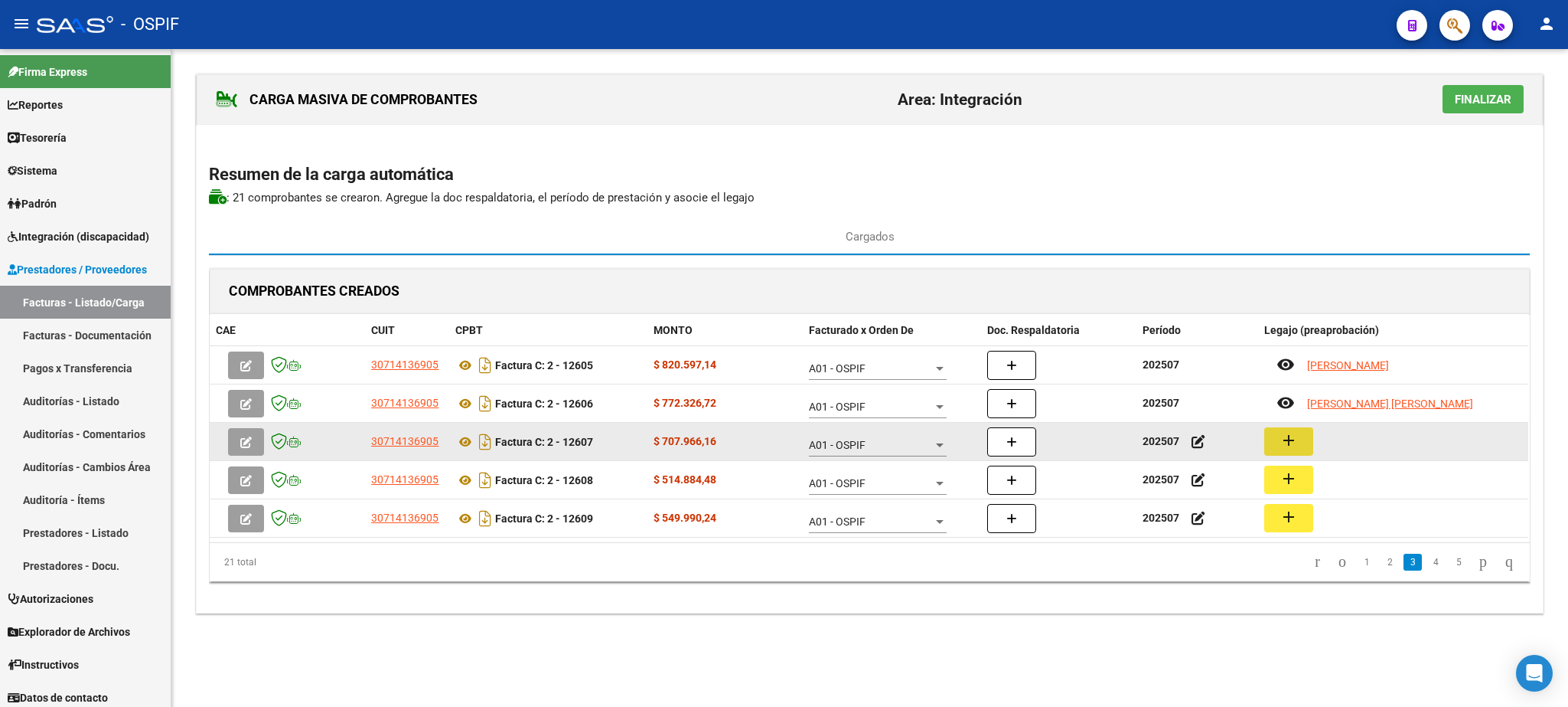
click at [1278, 452] on button "add" at bounding box center [1289, 441] width 49 height 29
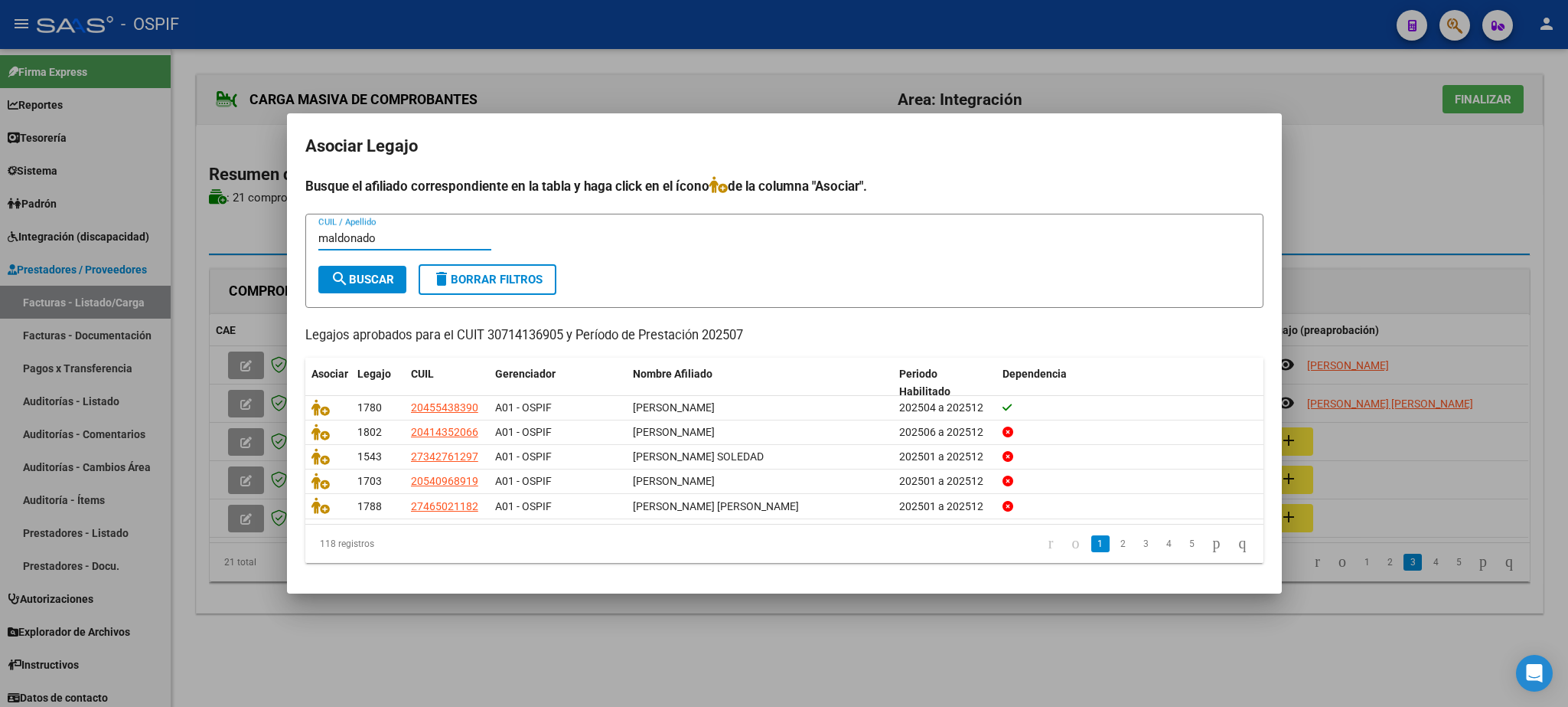
type input "maldonado"
click at [383, 278] on span "search Buscar" at bounding box center [362, 279] width 63 height 14
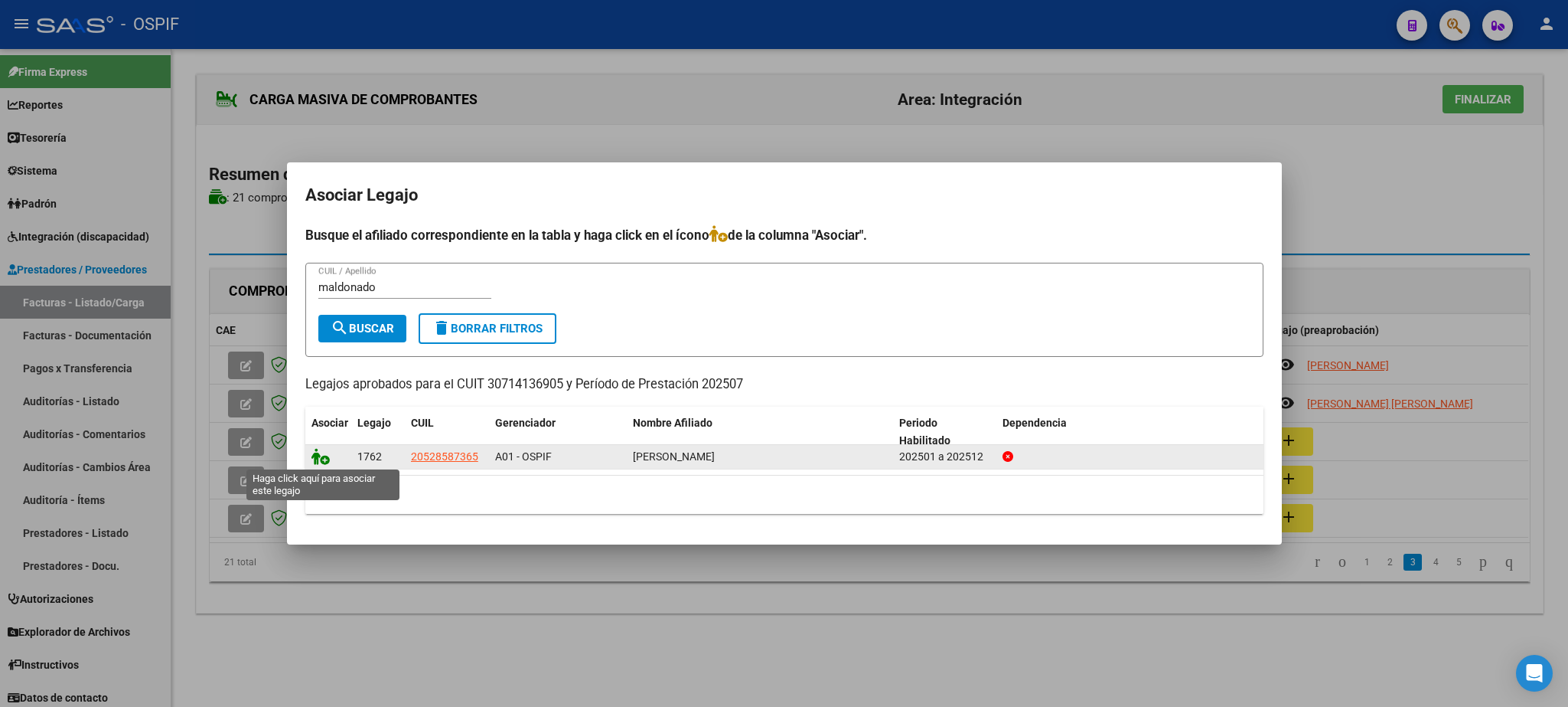
click at [316, 452] on icon at bounding box center [320, 456] width 19 height 17
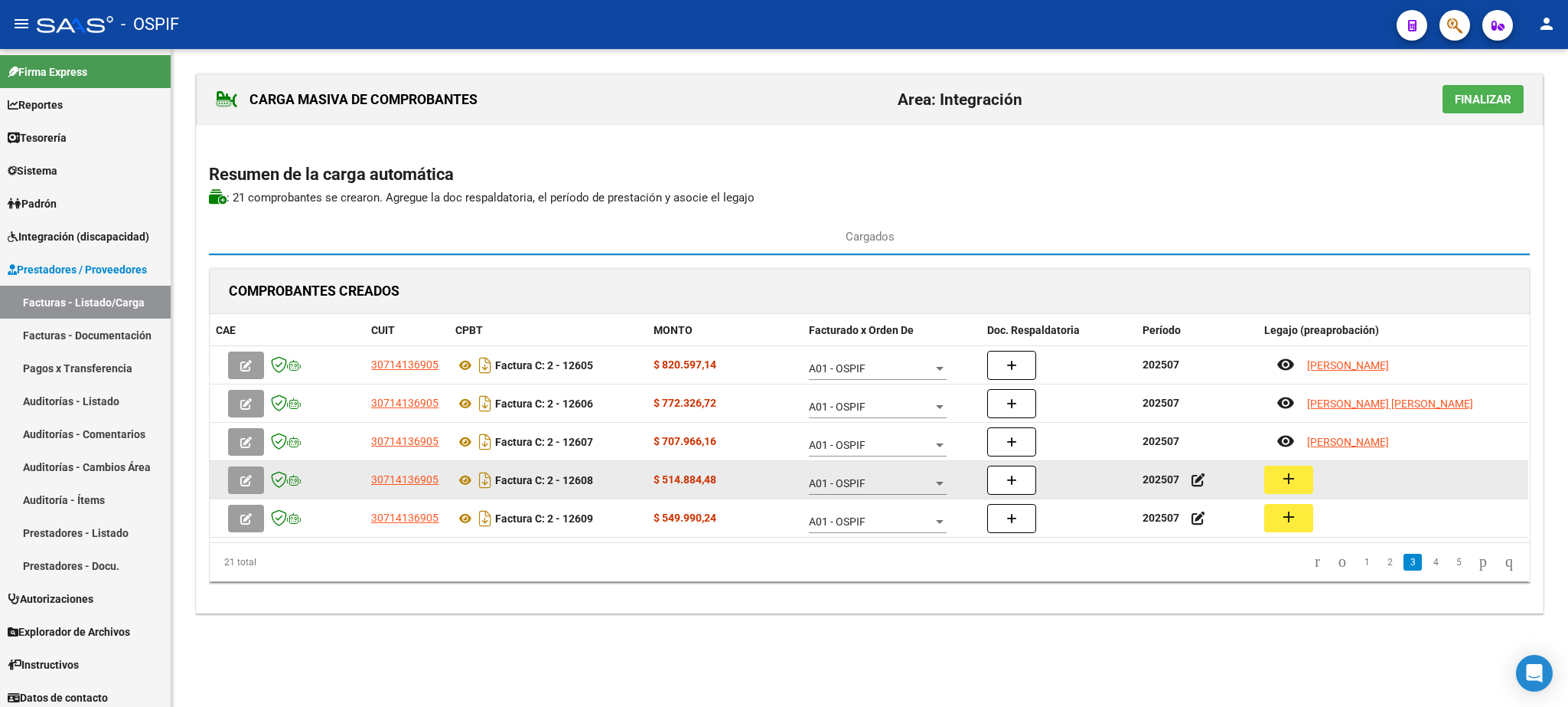
click at [1288, 479] on mat-icon "add" at bounding box center [1288, 478] width 19 height 19
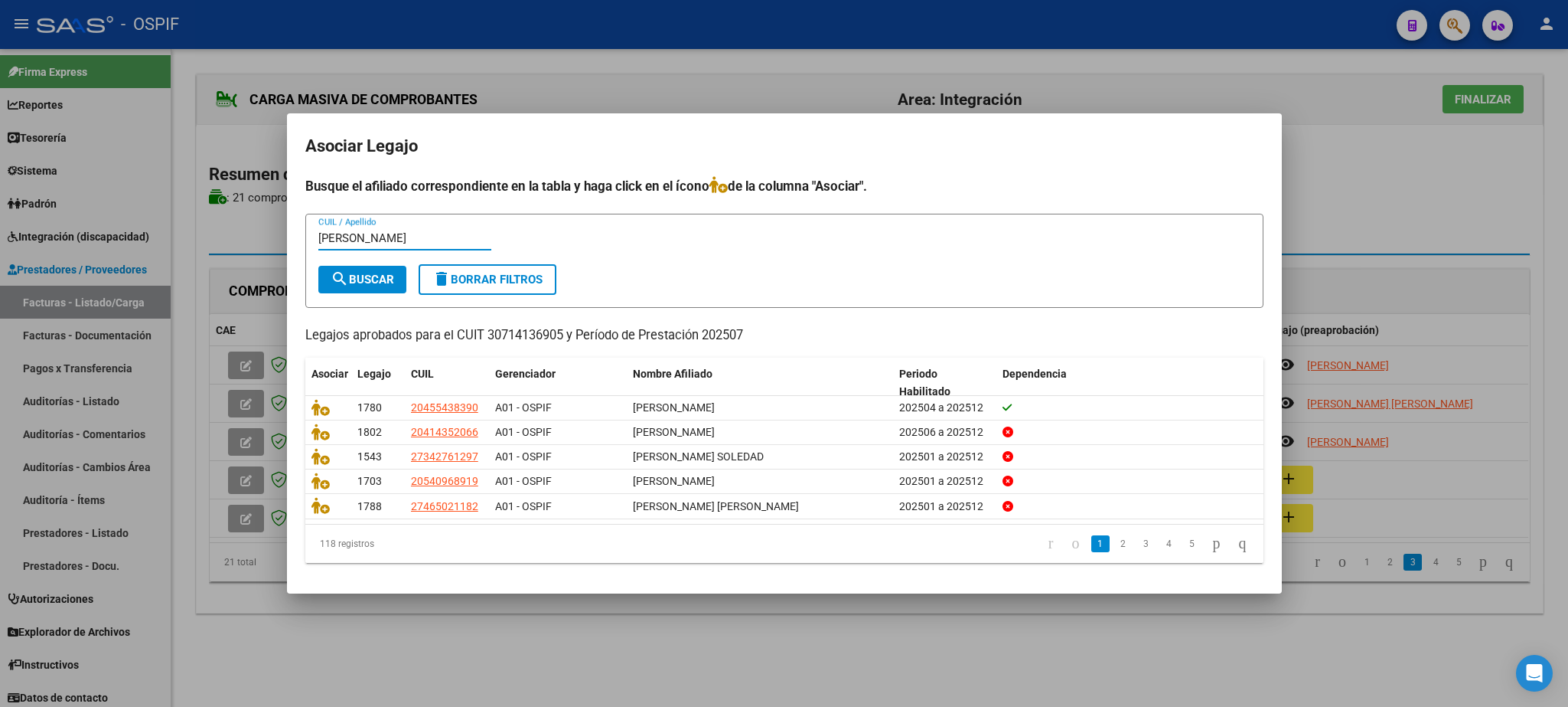
type input "[PERSON_NAME]"
click at [367, 265] on button "search Buscar" at bounding box center [362, 279] width 88 height 28
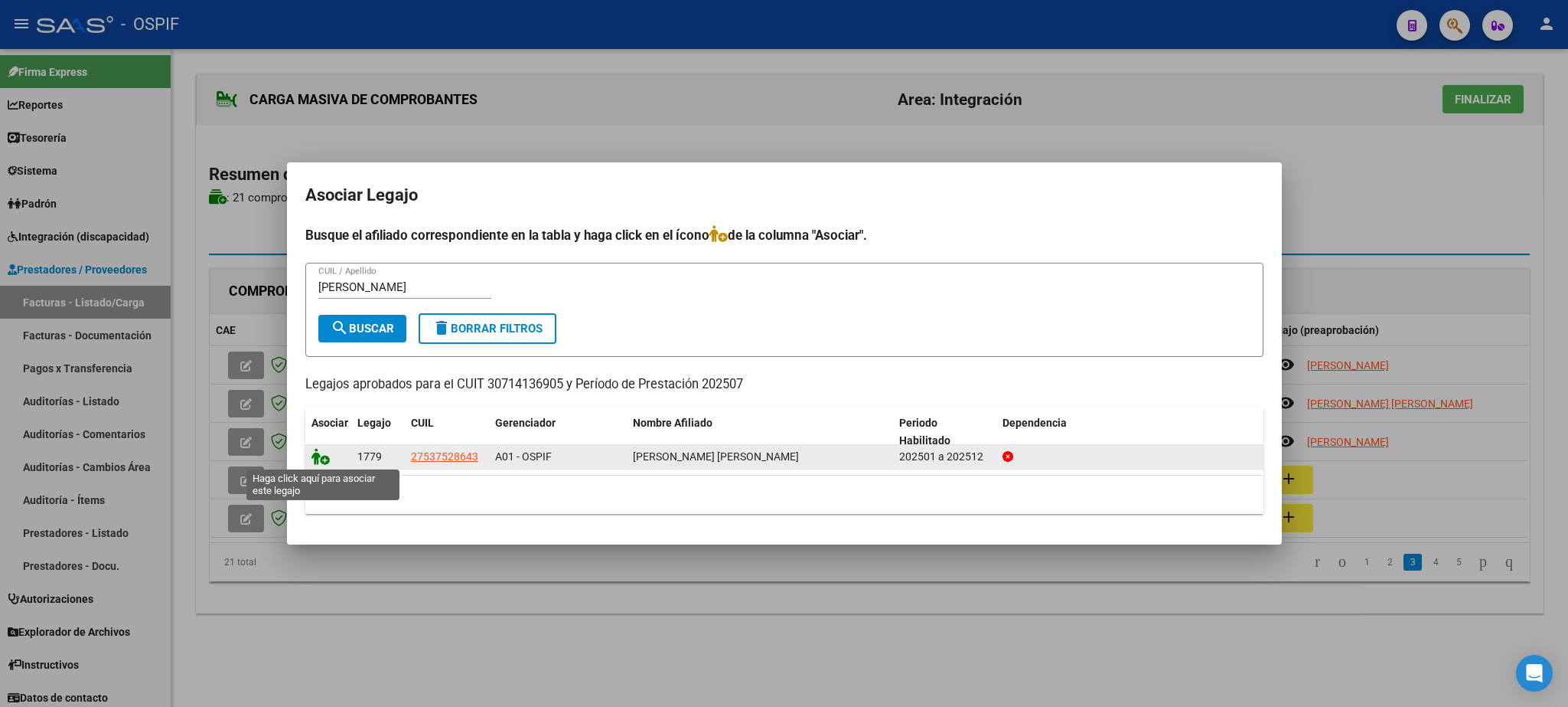
click at [319, 452] on icon at bounding box center [320, 456] width 19 height 17
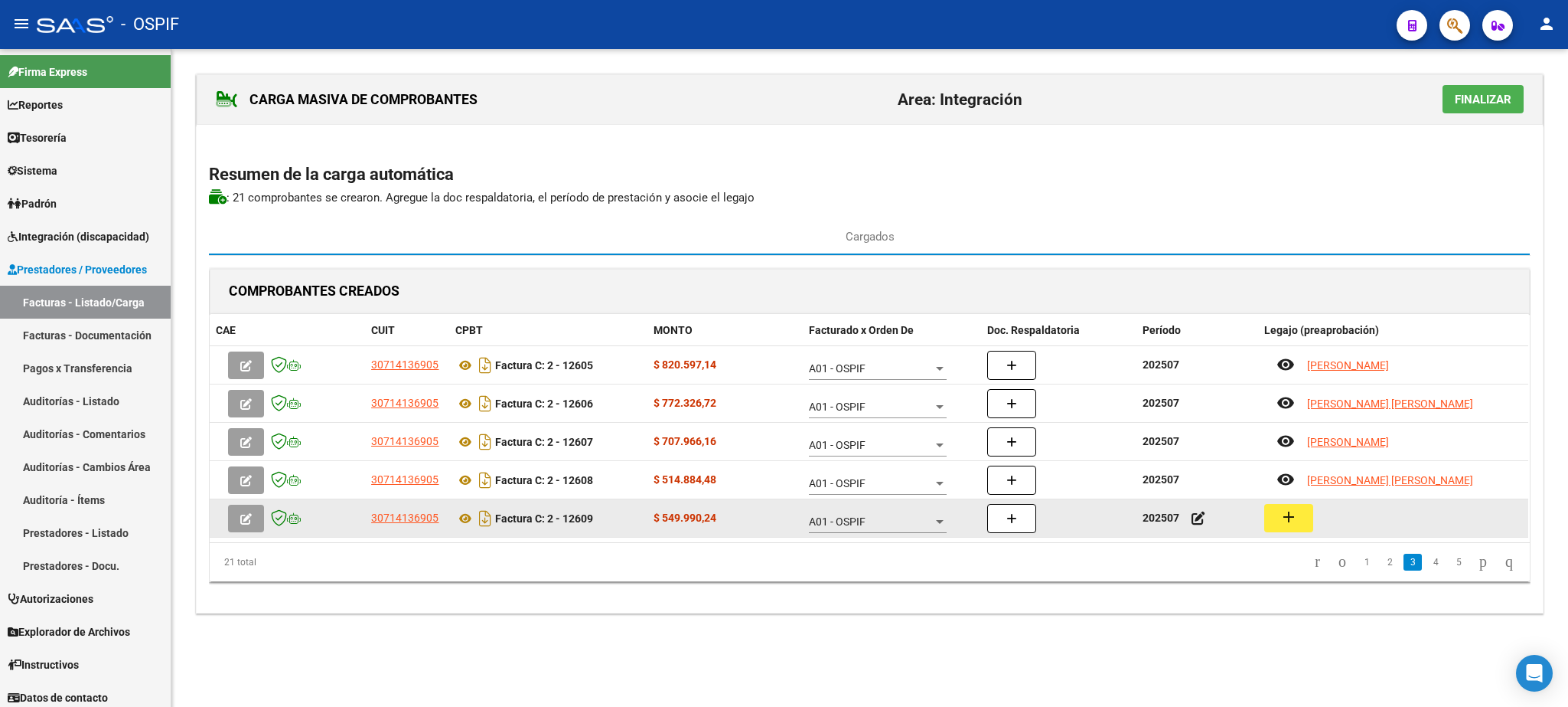
click at [1296, 519] on mat-icon "add" at bounding box center [1288, 517] width 19 height 19
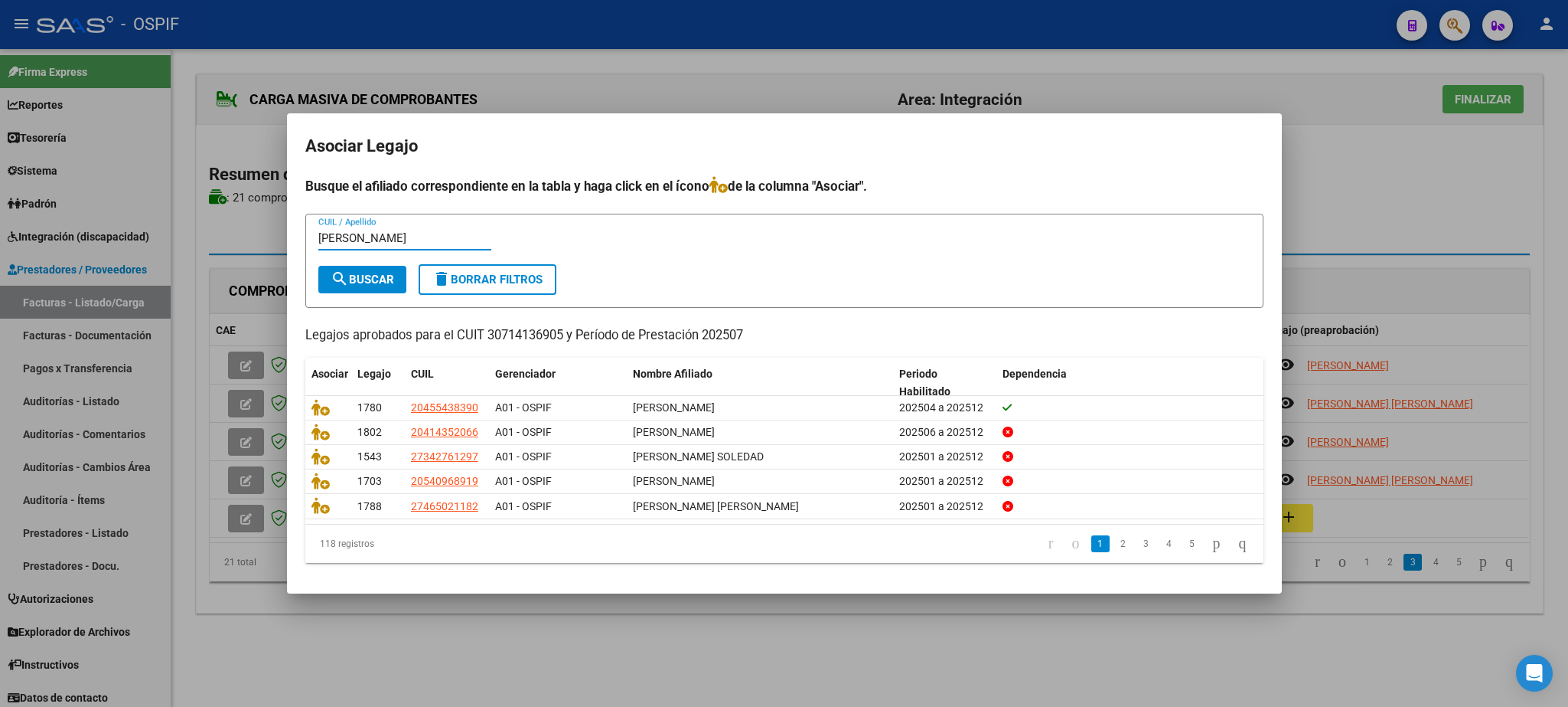
type input "[PERSON_NAME]"
click at [381, 280] on span "search Buscar" at bounding box center [362, 279] width 63 height 14
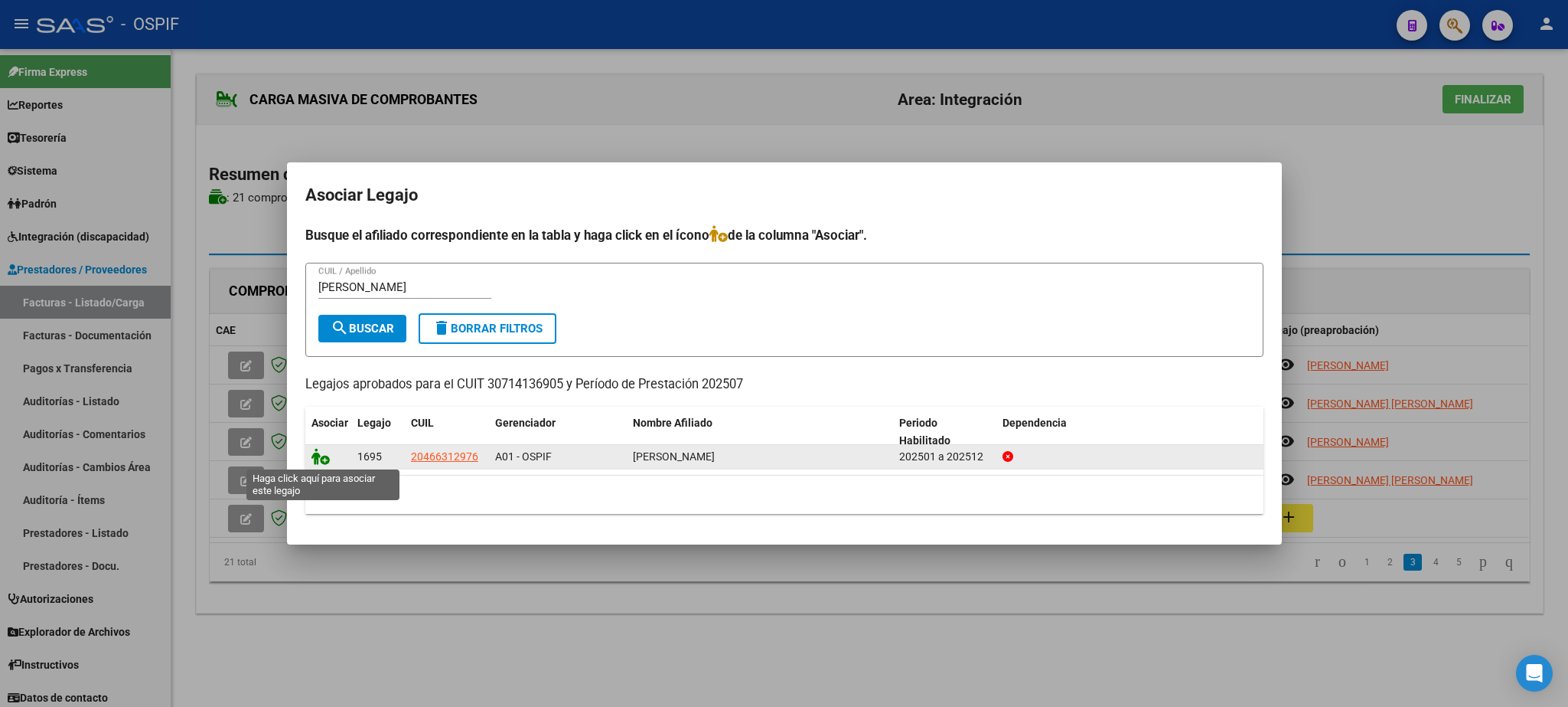
click at [316, 463] on icon at bounding box center [320, 456] width 19 height 17
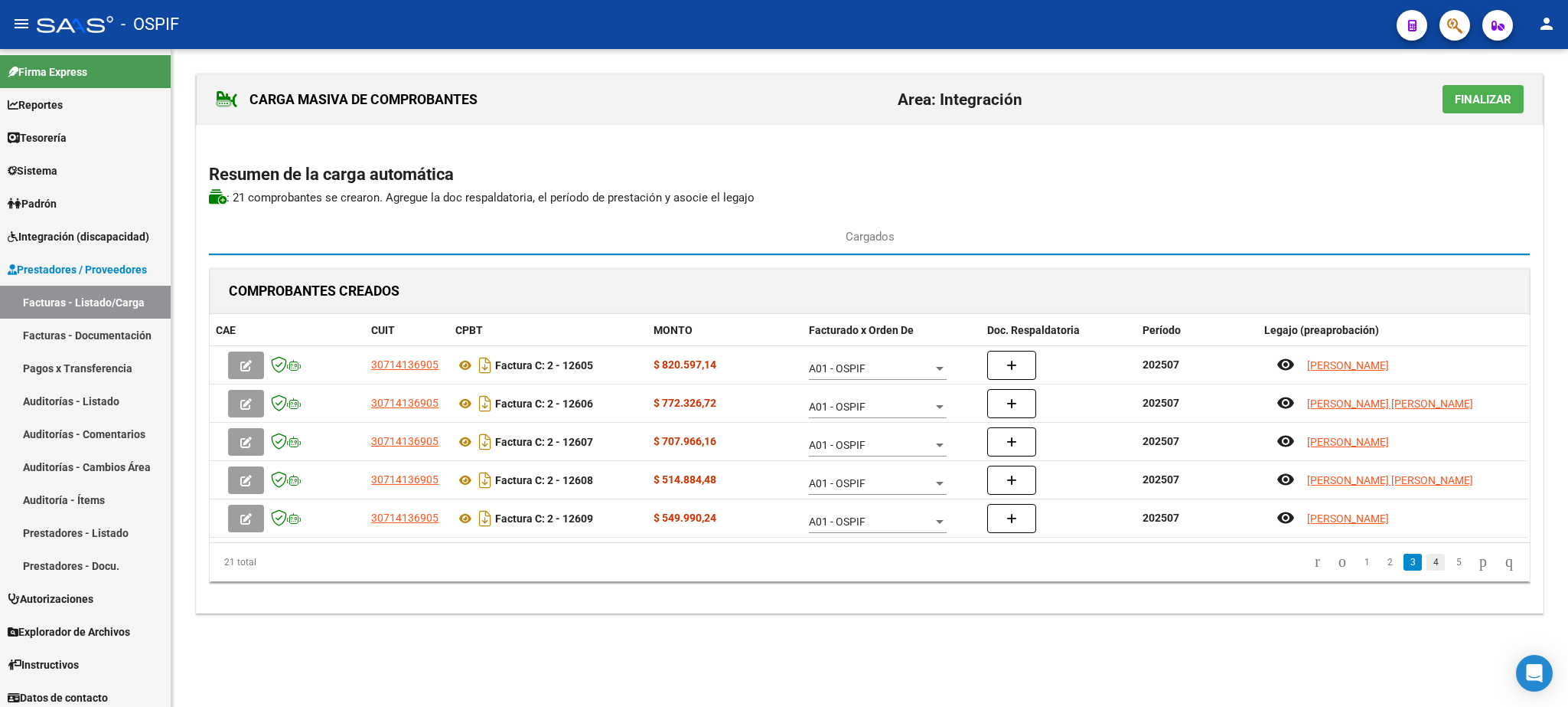
click at [1426, 565] on link "4" at bounding box center [1435, 561] width 19 height 17
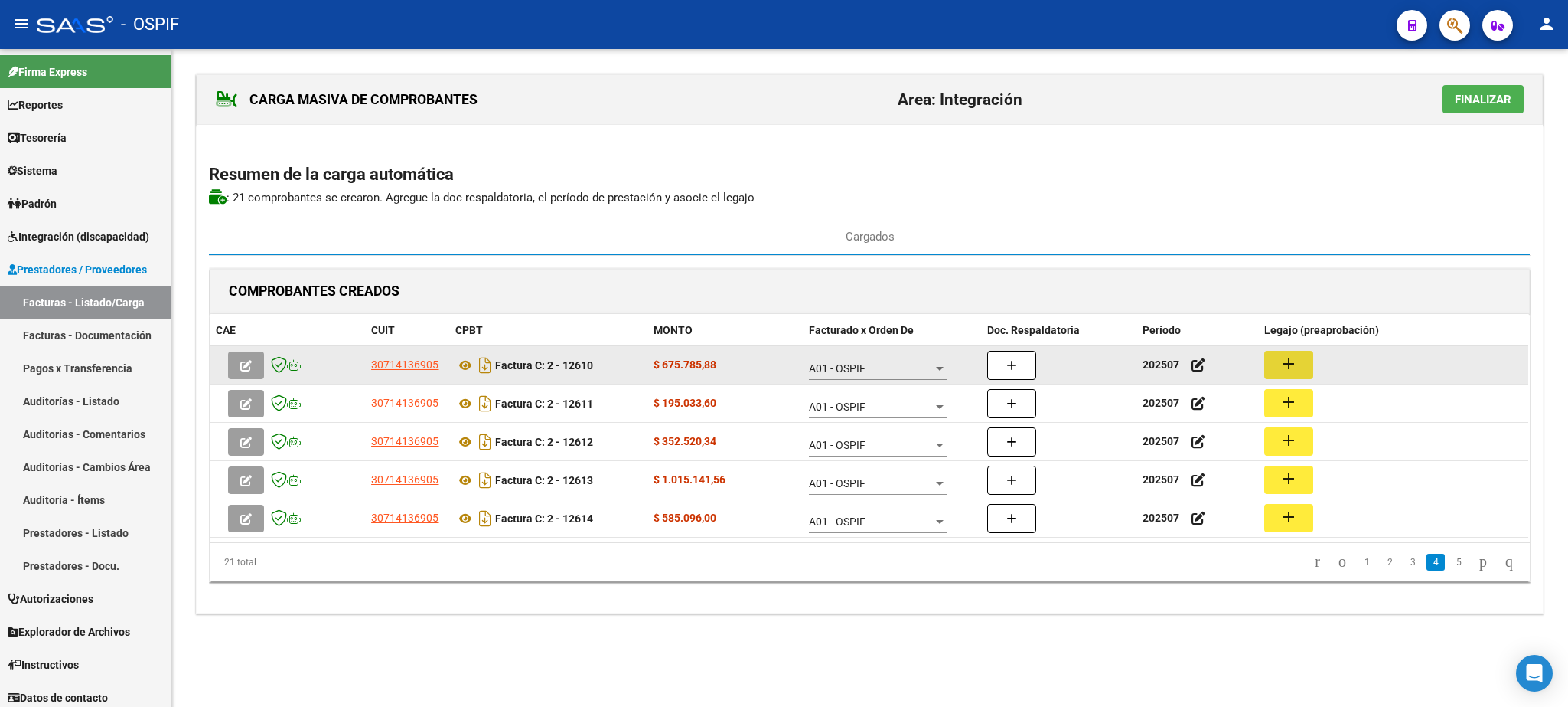
click at [1289, 367] on mat-icon "add" at bounding box center [1288, 363] width 19 height 19
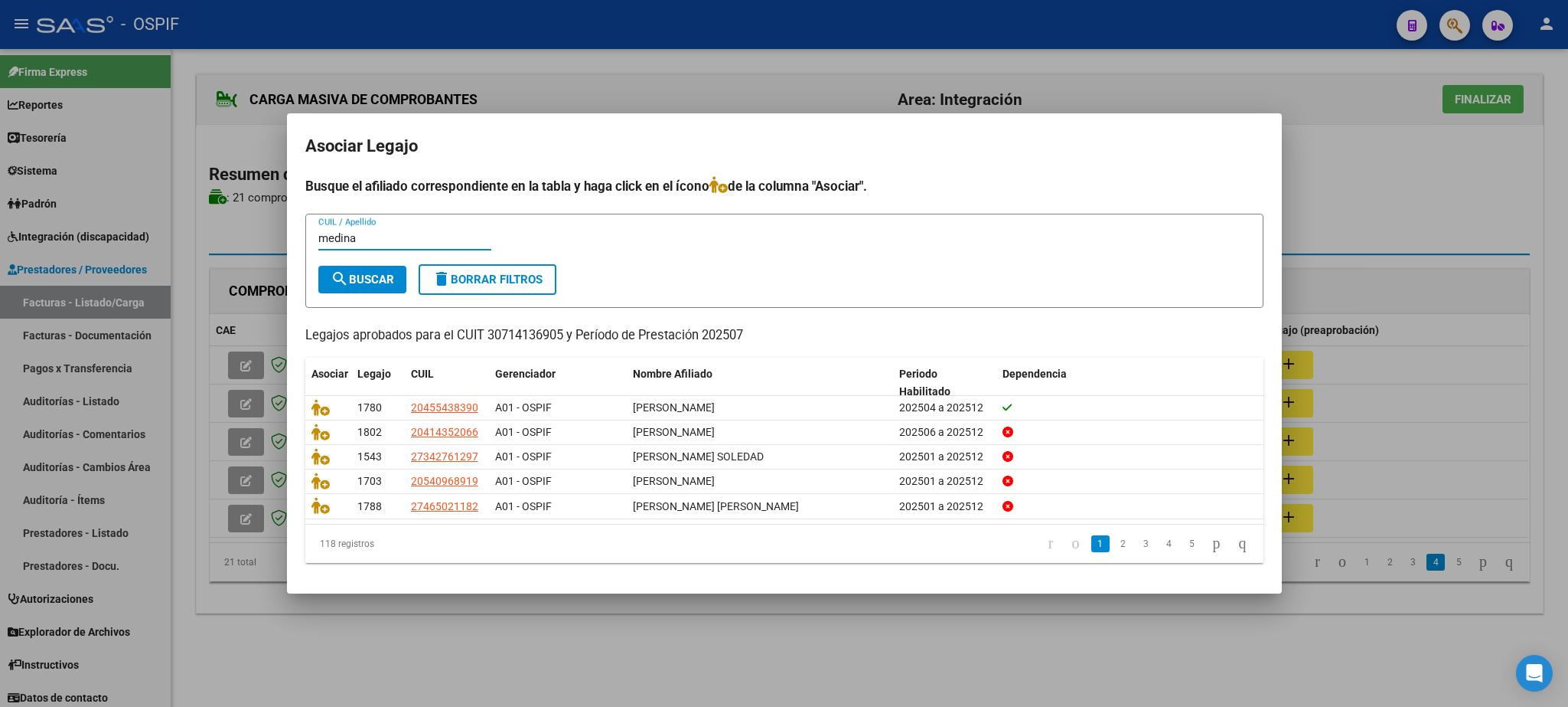
type input "medina"
click at [362, 275] on span "search Buscar" at bounding box center [362, 279] width 63 height 14
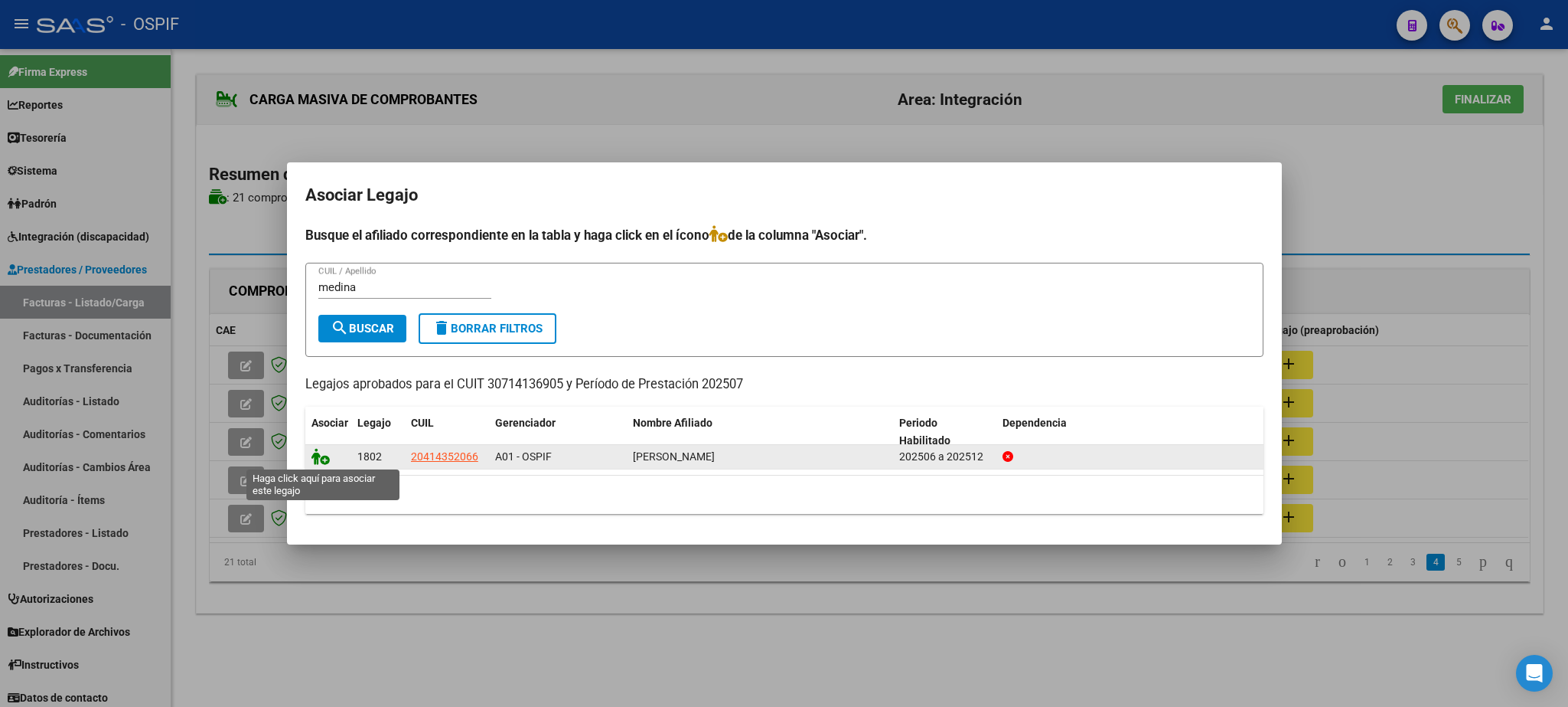
click at [323, 461] on icon at bounding box center [320, 456] width 19 height 17
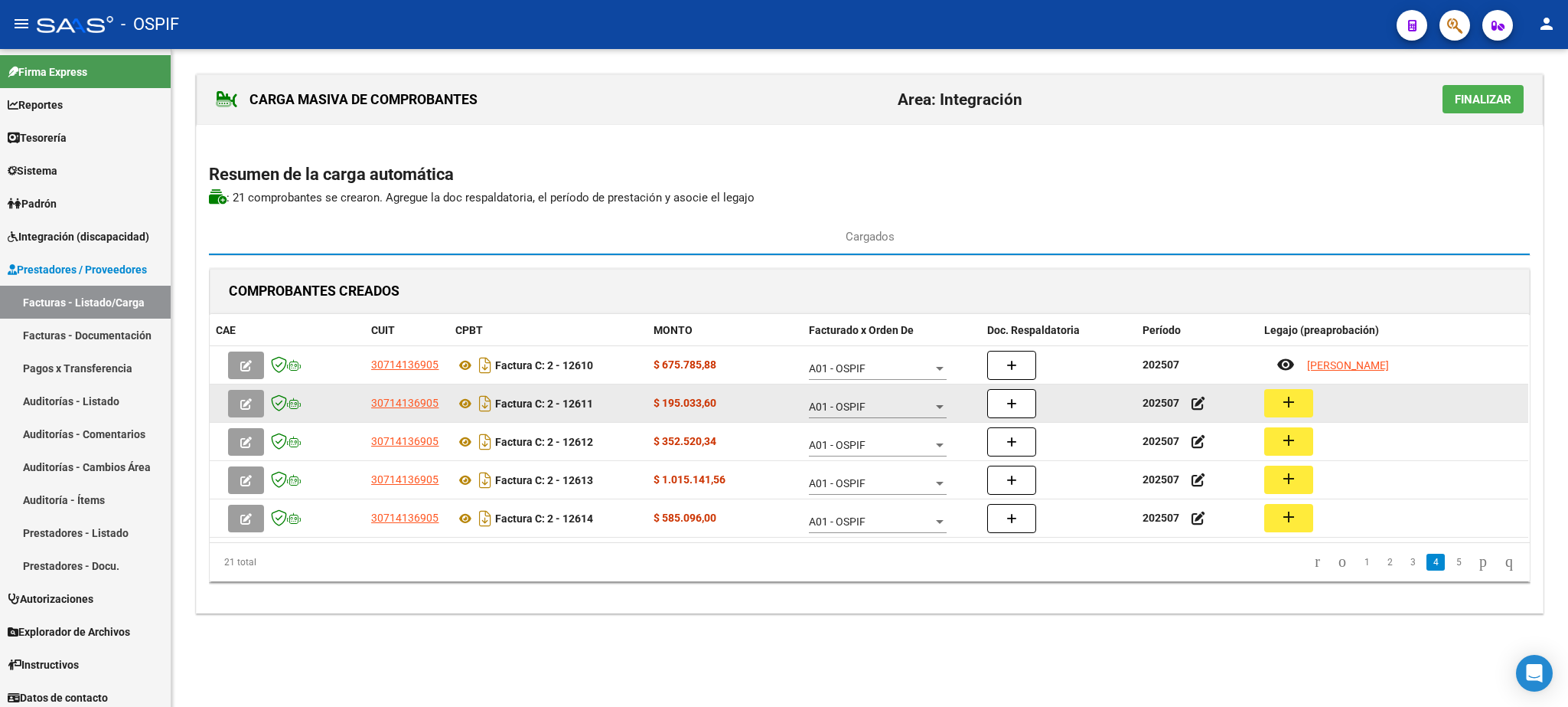
click at [1297, 409] on mat-icon "add" at bounding box center [1288, 401] width 19 height 19
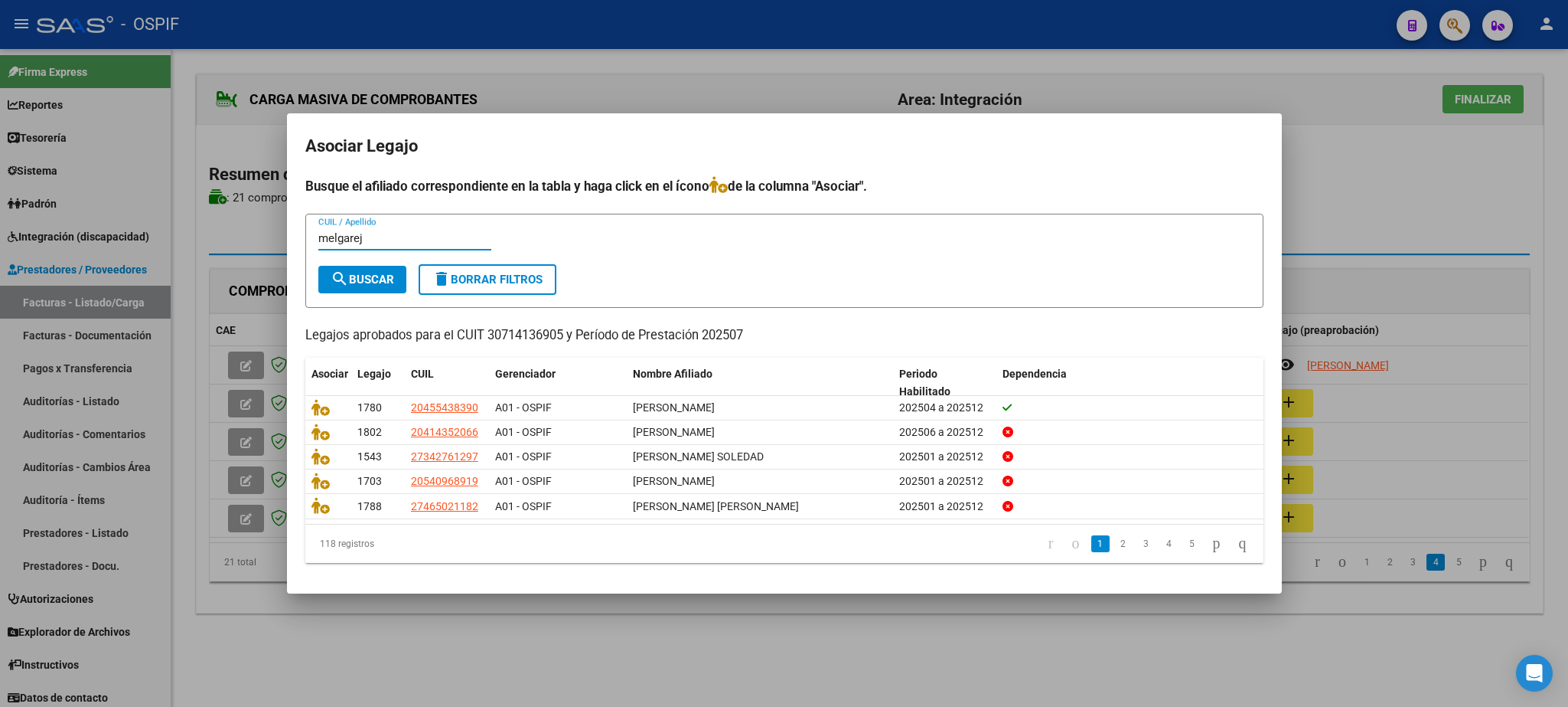
type input "melgarej"
click at [365, 266] on button "search Buscar" at bounding box center [362, 279] width 88 height 28
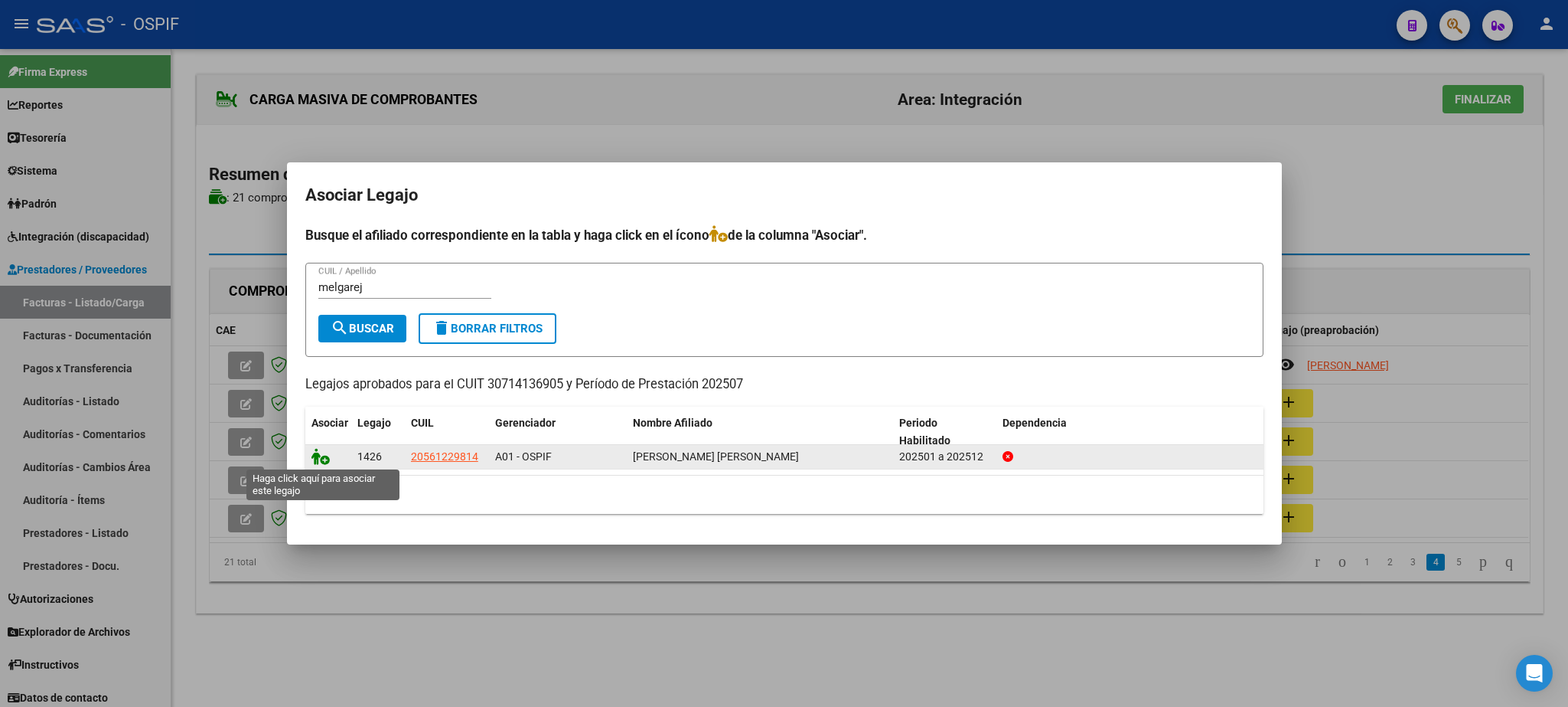
click at [313, 459] on icon at bounding box center [320, 456] width 19 height 17
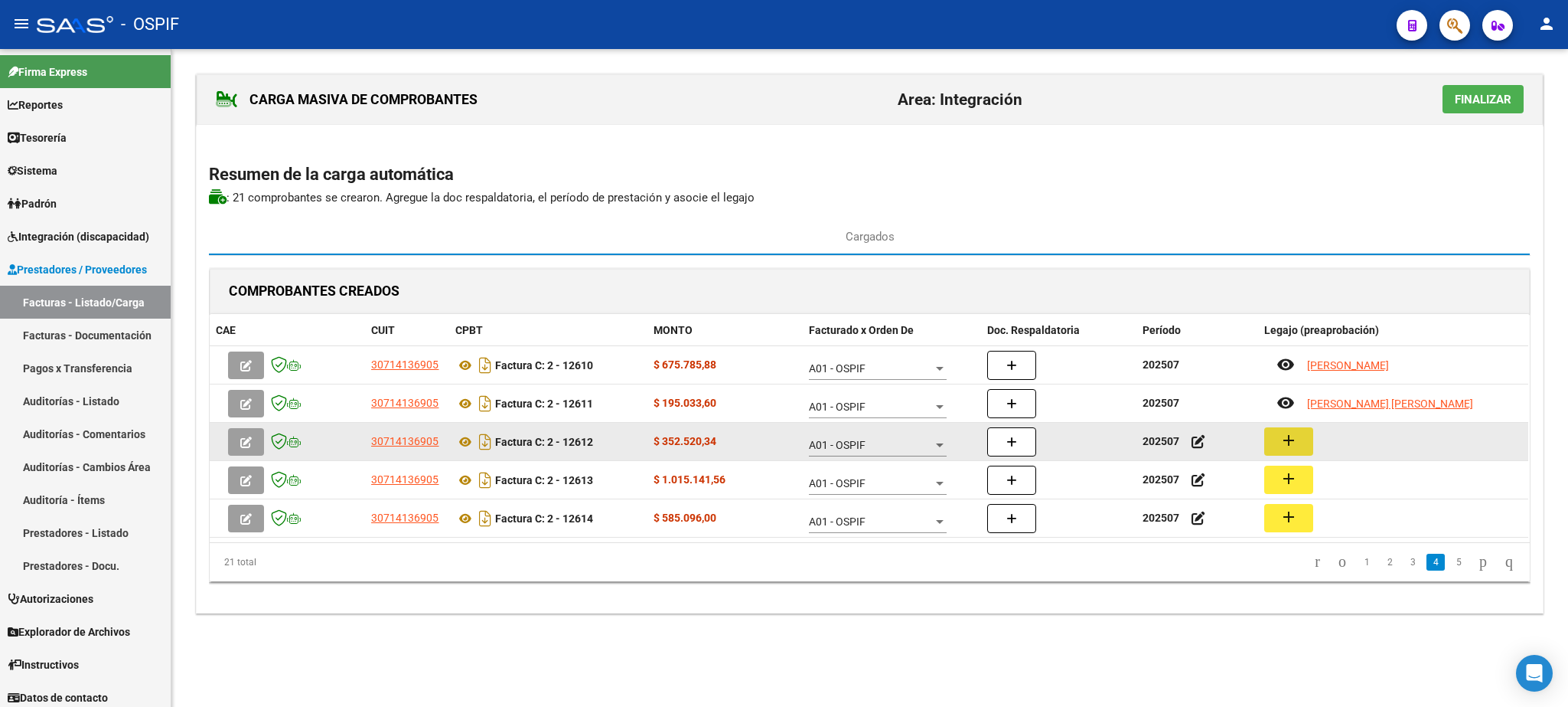
click at [1288, 446] on mat-icon "add" at bounding box center [1288, 440] width 19 height 19
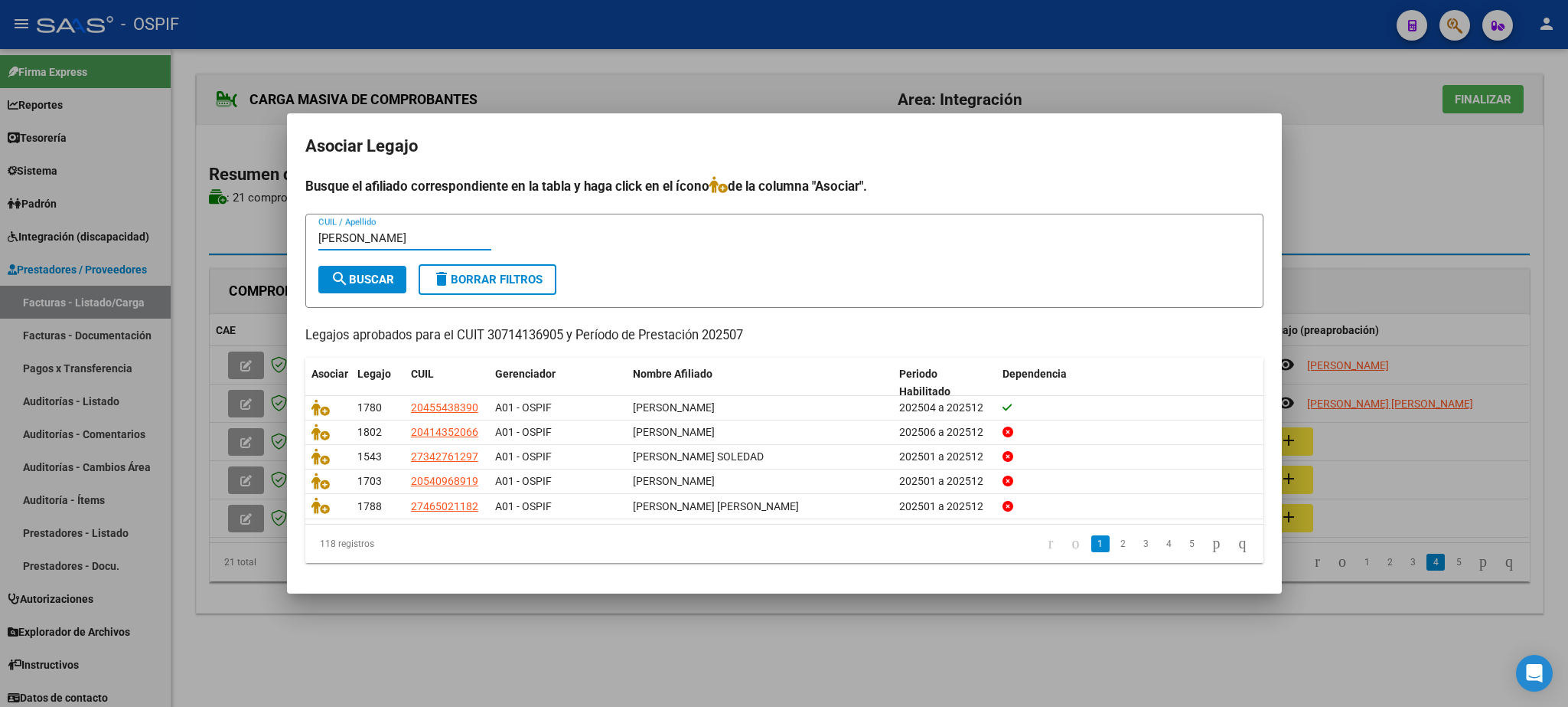
type input "[PERSON_NAME]"
click at [382, 268] on button "search Buscar" at bounding box center [362, 279] width 88 height 28
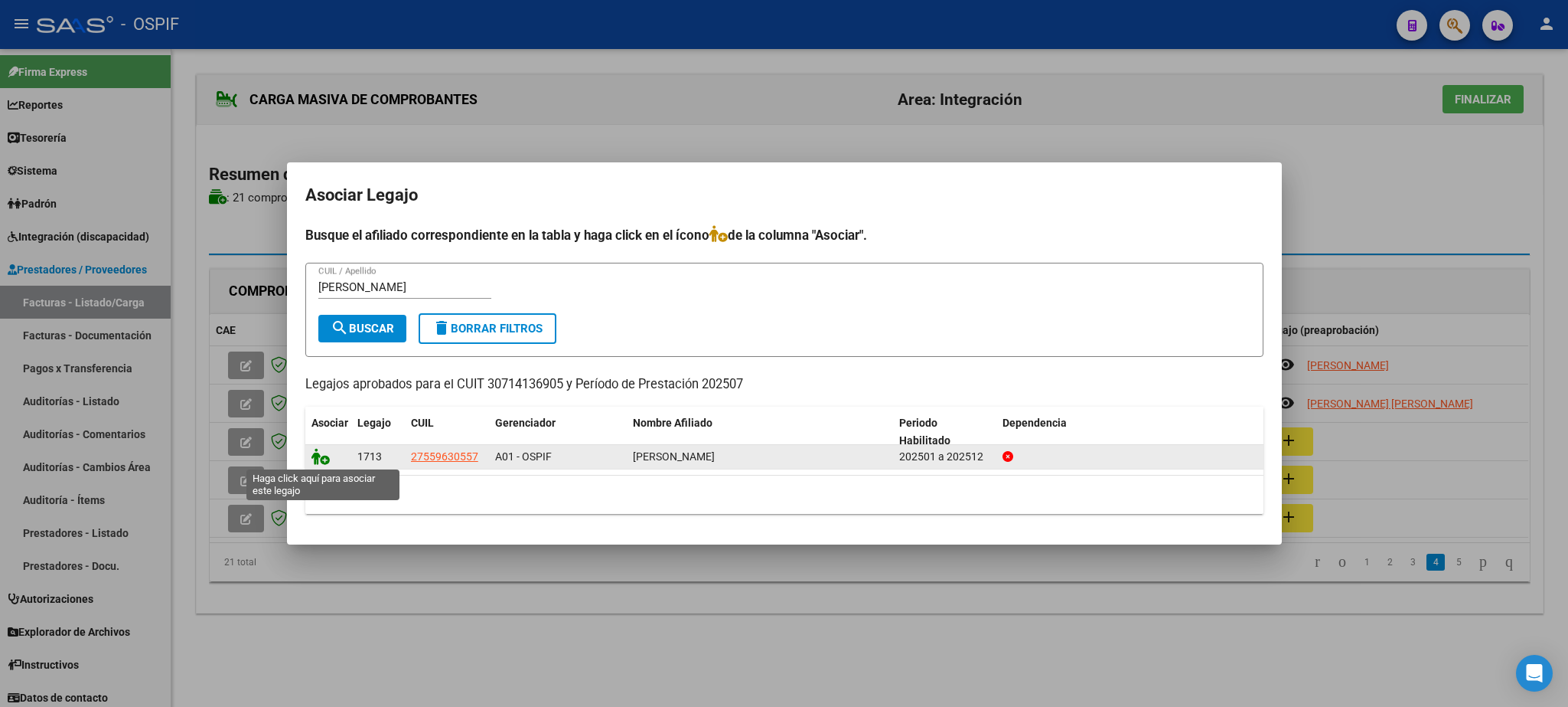
click at [320, 460] on icon at bounding box center [320, 456] width 19 height 17
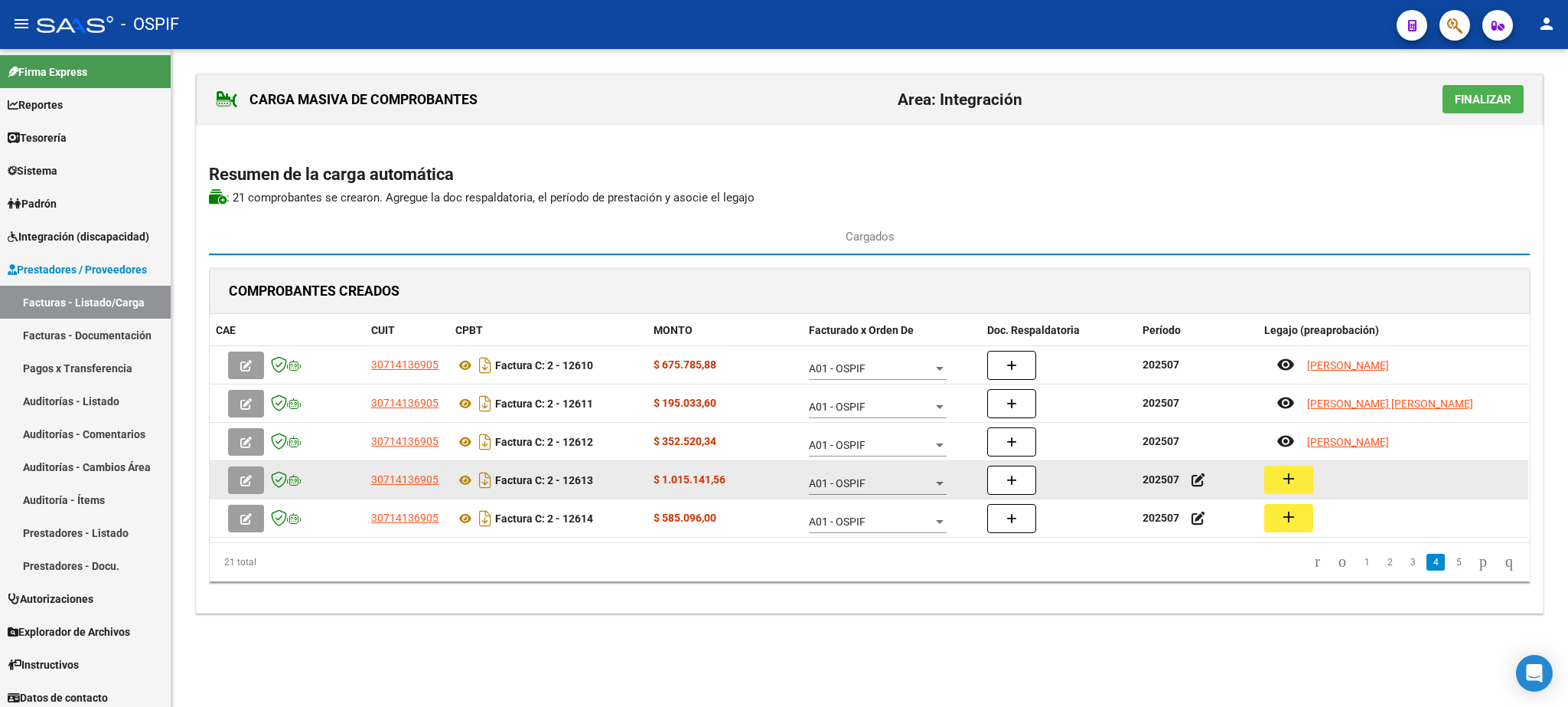
click at [1290, 486] on mat-icon "add" at bounding box center [1288, 478] width 19 height 19
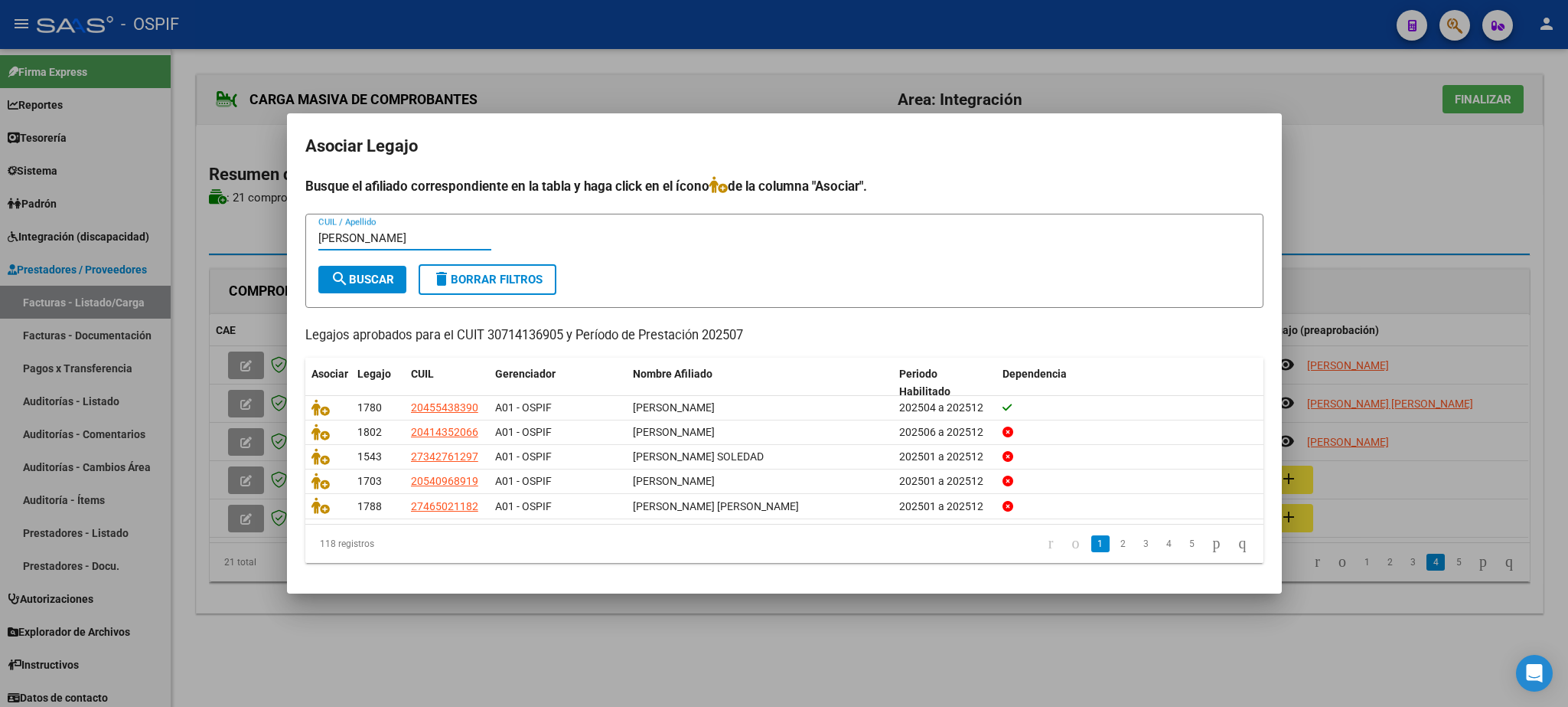
type input "[PERSON_NAME]"
click at [363, 273] on span "search Buscar" at bounding box center [362, 279] width 63 height 14
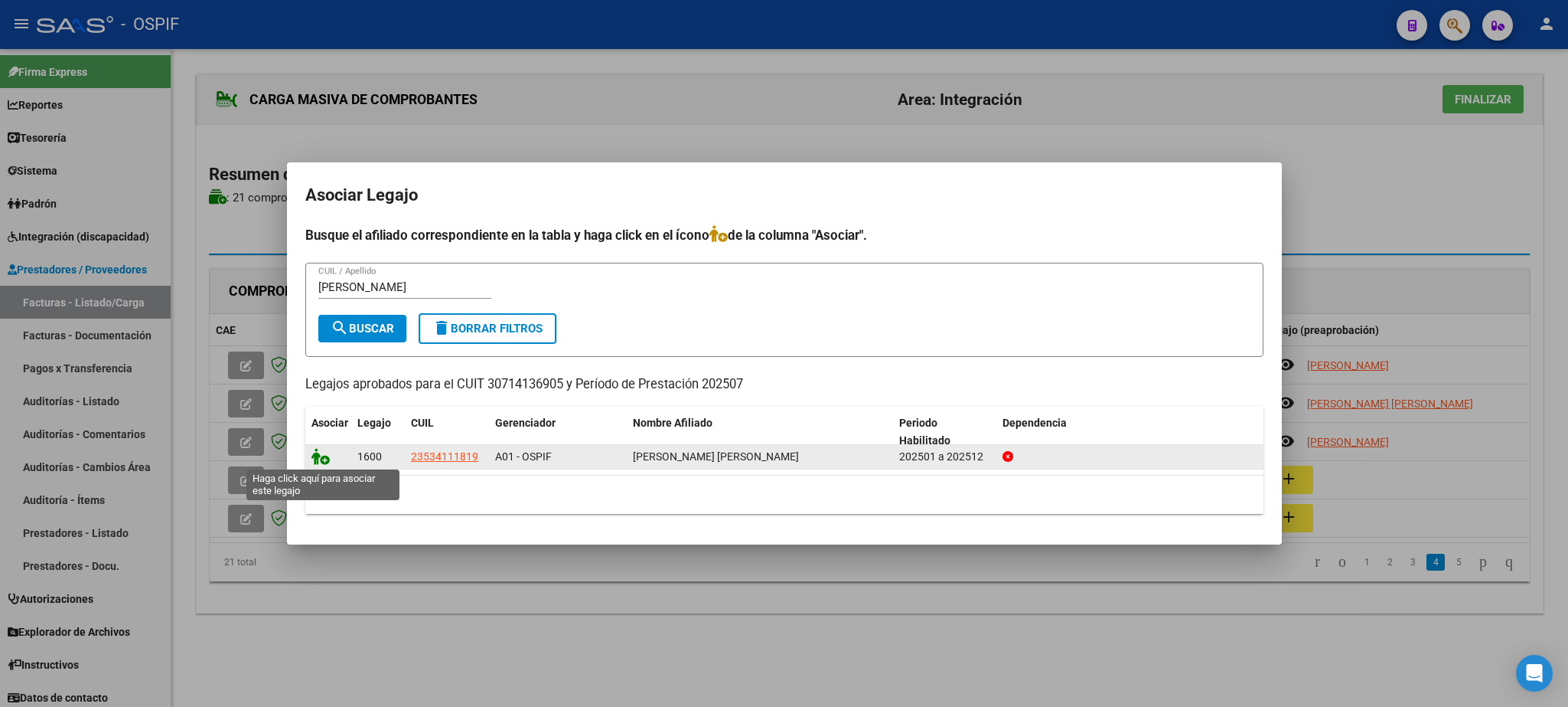
click at [323, 459] on icon at bounding box center [320, 456] width 19 height 17
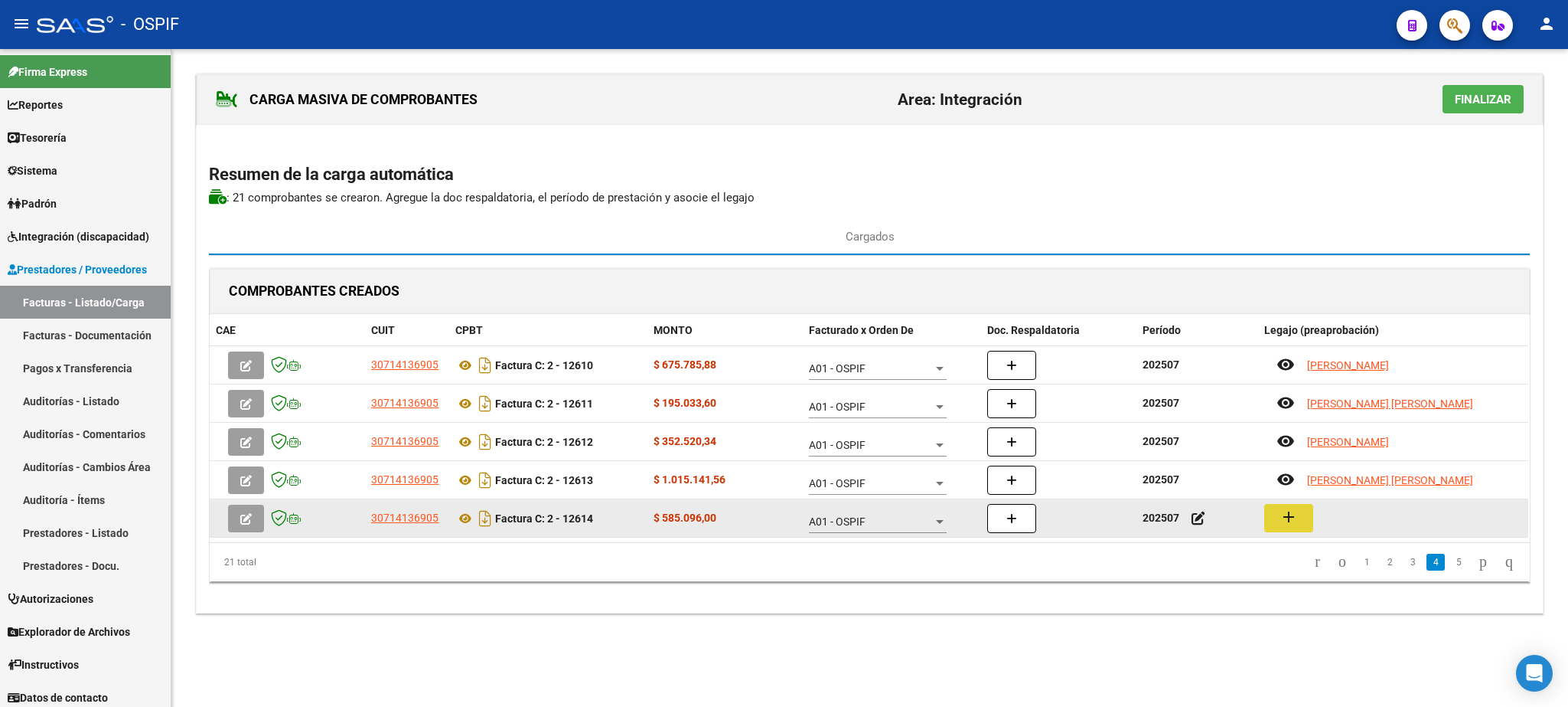
click at [1299, 516] on button "add" at bounding box center [1289, 518] width 49 height 29
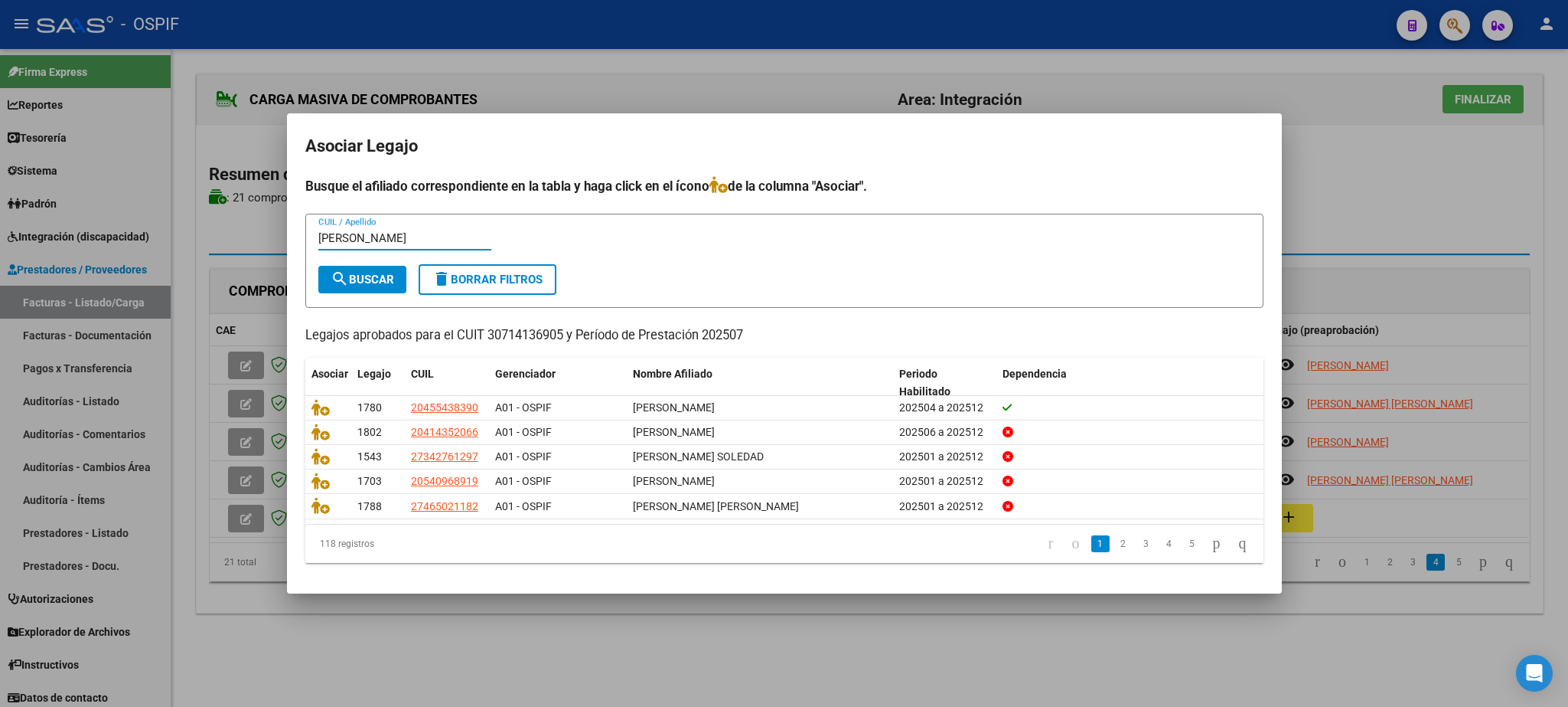
type input "[PERSON_NAME]"
click at [355, 278] on span "search Buscar" at bounding box center [362, 279] width 63 height 14
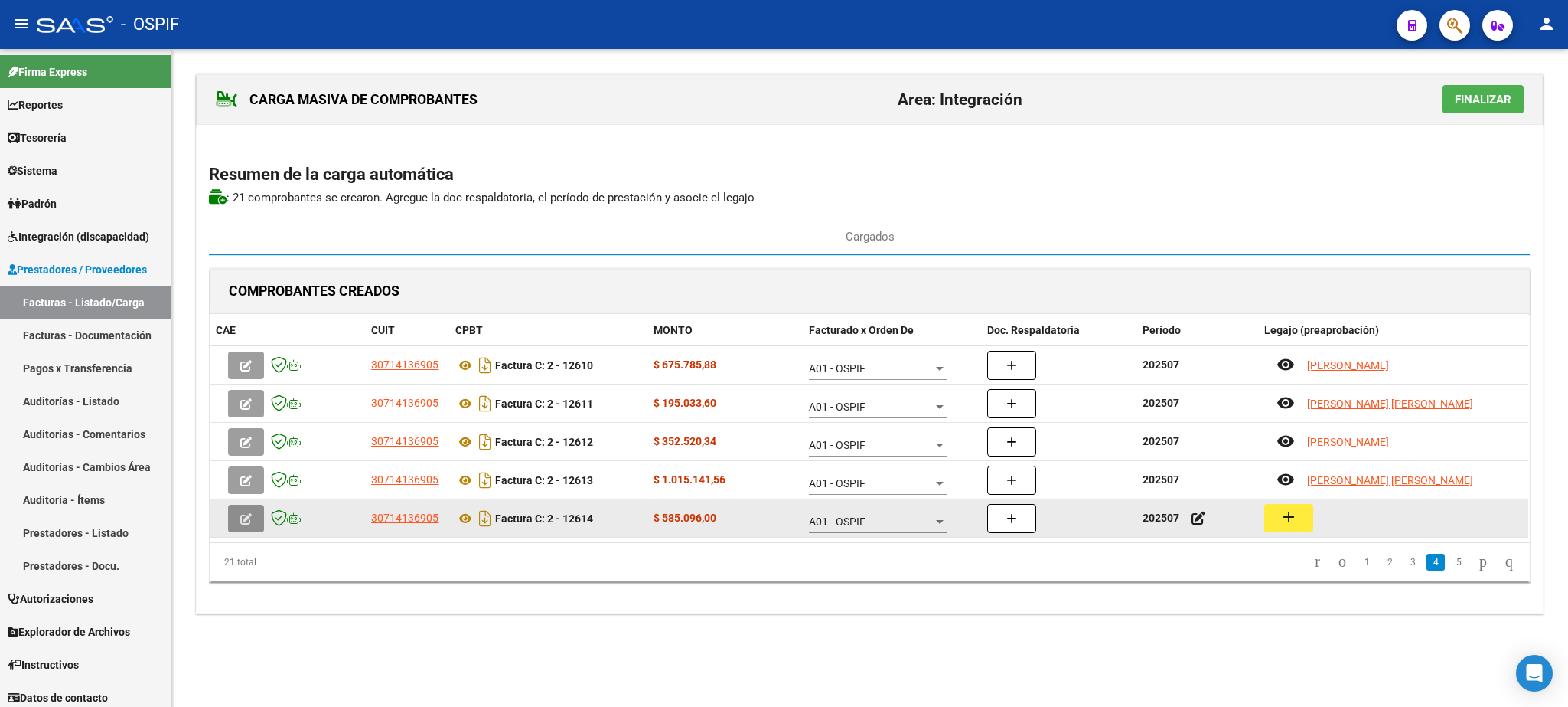
click at [254, 521] on button "button" at bounding box center [245, 519] width 35 height 28
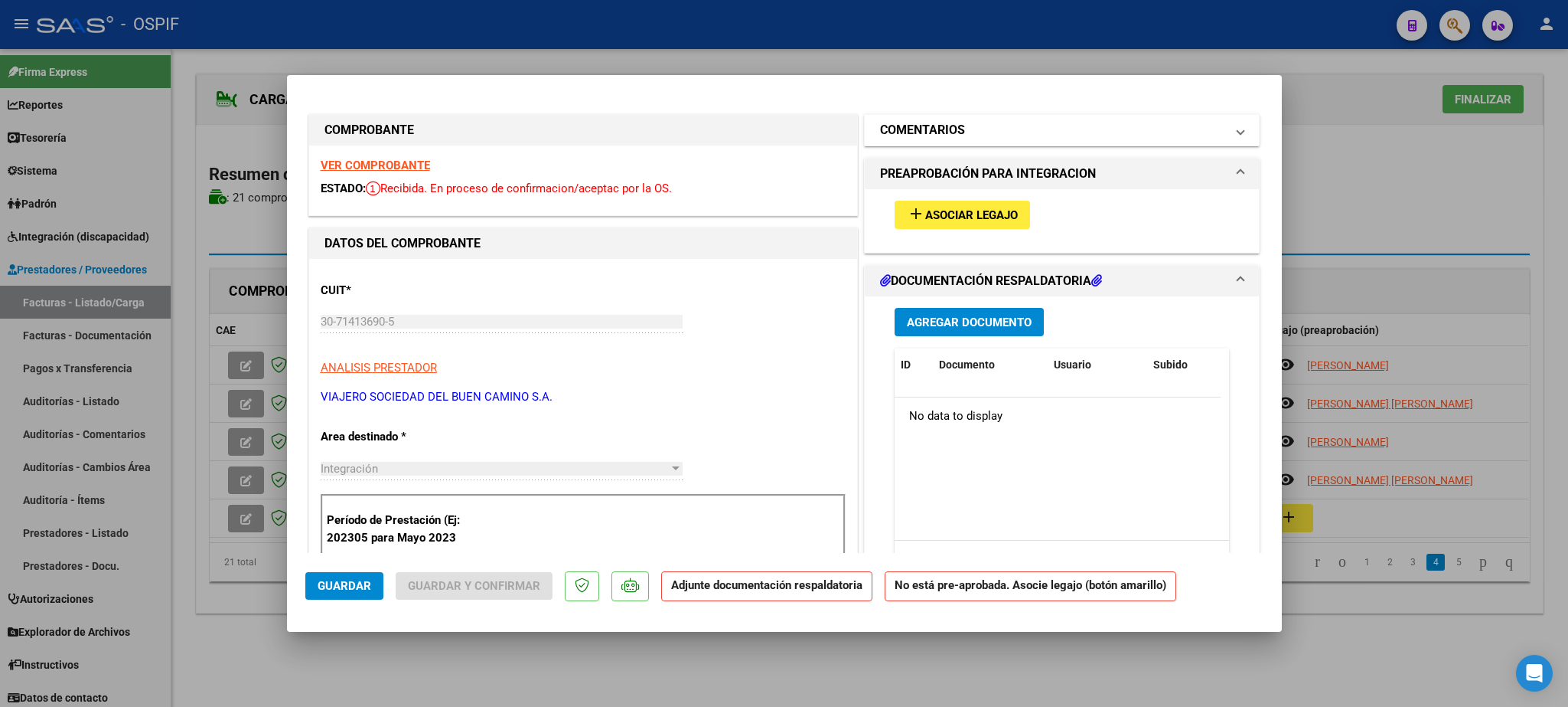
click at [945, 123] on h1 "COMENTARIOS" at bounding box center [922, 130] width 85 height 19
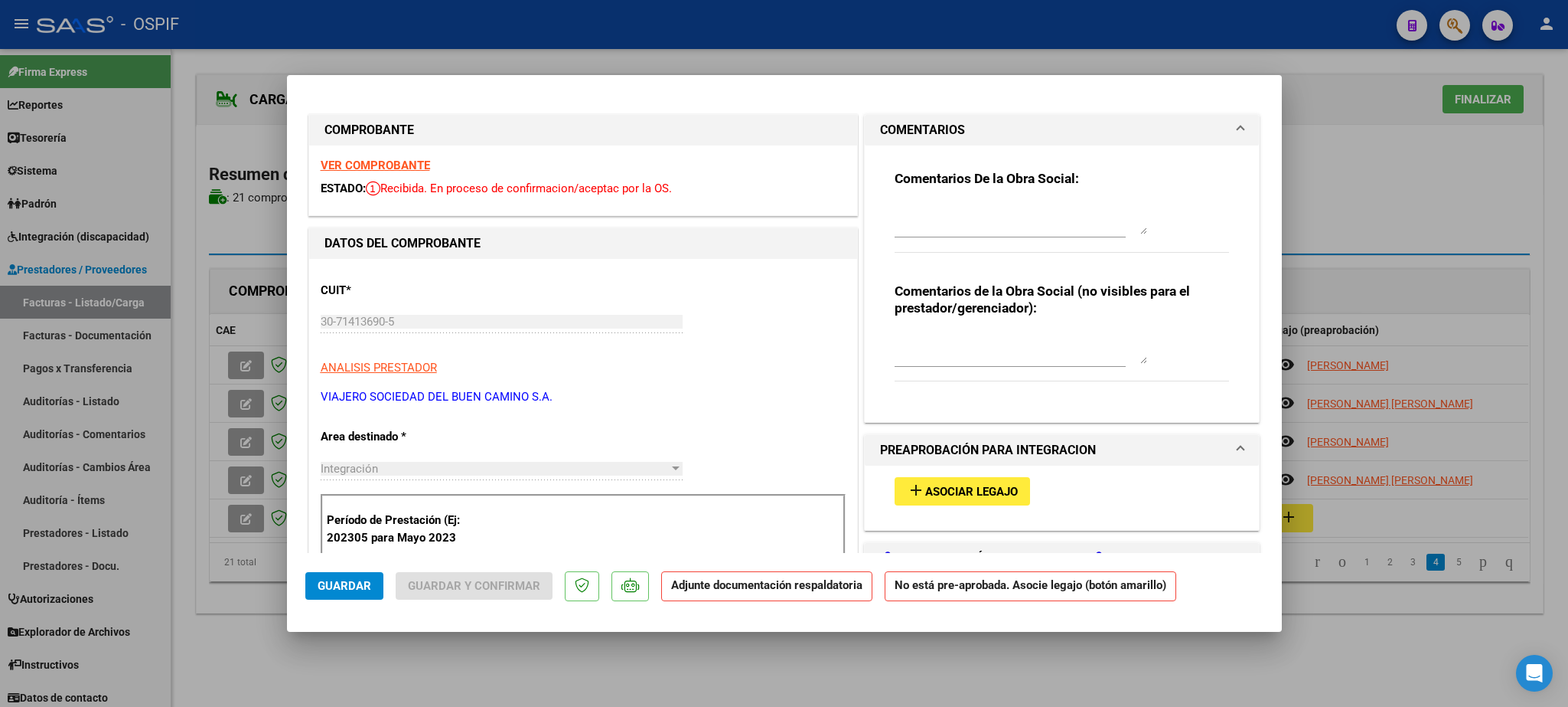
click at [904, 204] on div at bounding box center [1021, 218] width 252 height 36
click at [900, 215] on textarea at bounding box center [1021, 219] width 252 height 31
type textarea "Falta Legajo!!! [PERSON_NAME]"
click at [346, 578] on button "Guardar" at bounding box center [344, 586] width 78 height 28
click at [353, 590] on span "Guardar" at bounding box center [344, 586] width 53 height 14
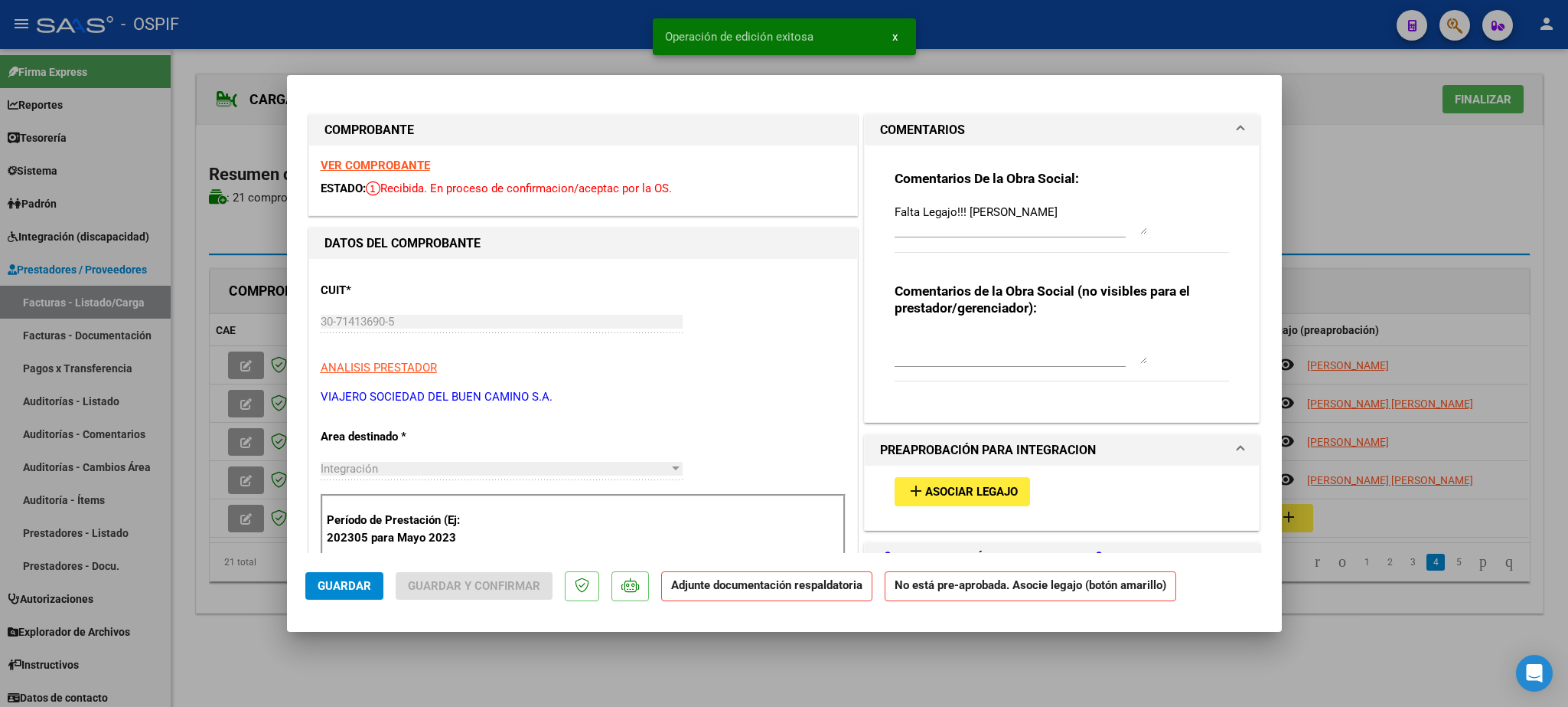
type input "$ 0,00"
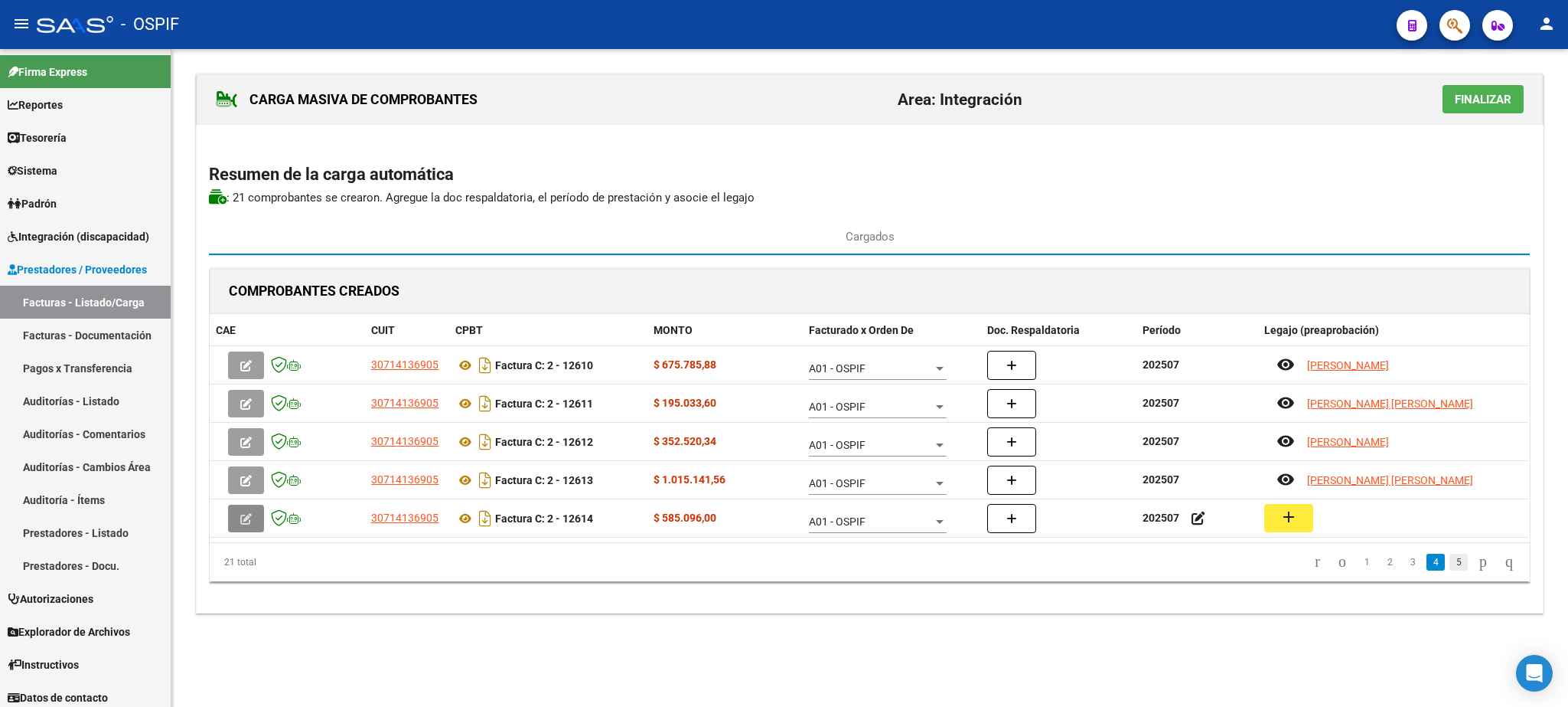
click at [1449, 570] on link "5" at bounding box center [1458, 561] width 19 height 17
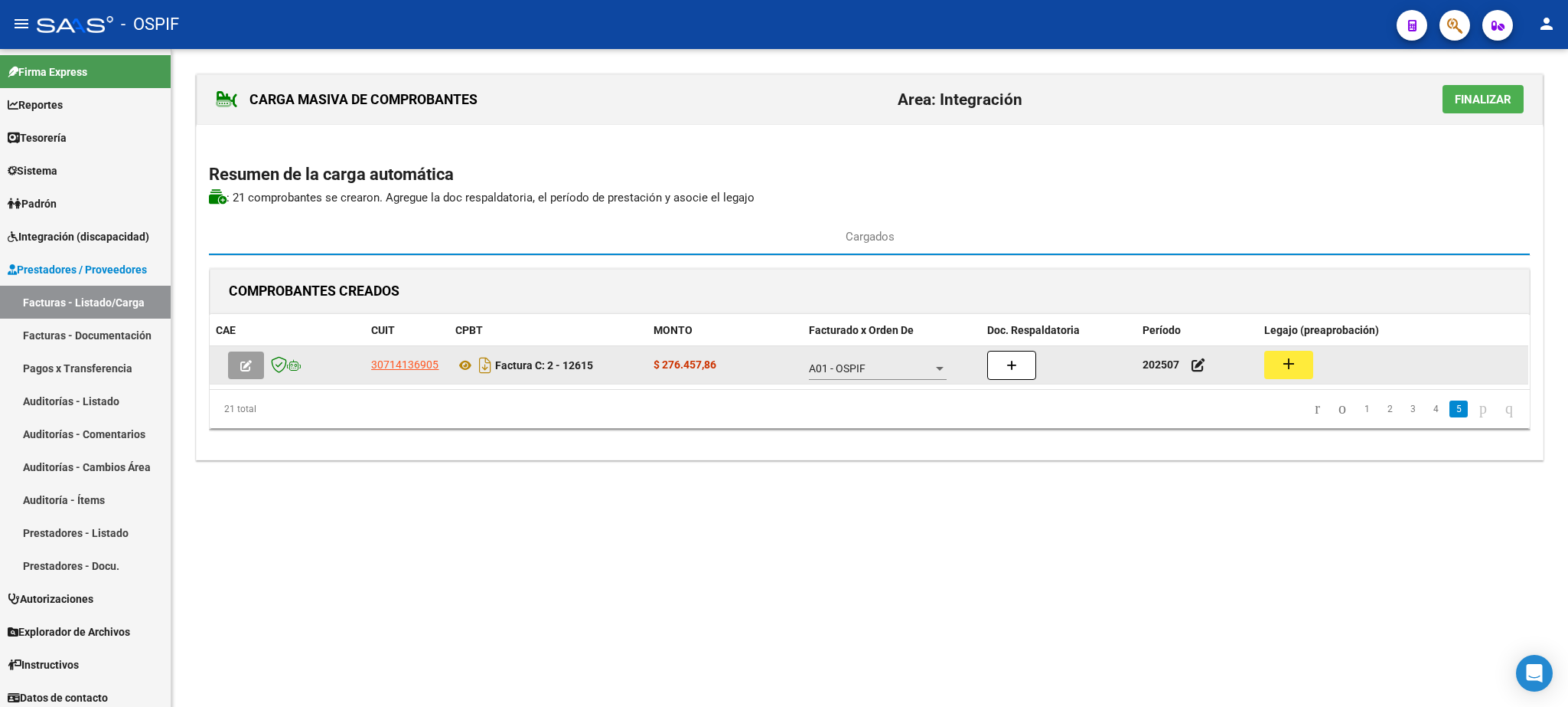
click at [1290, 368] on mat-icon "add" at bounding box center [1288, 363] width 19 height 19
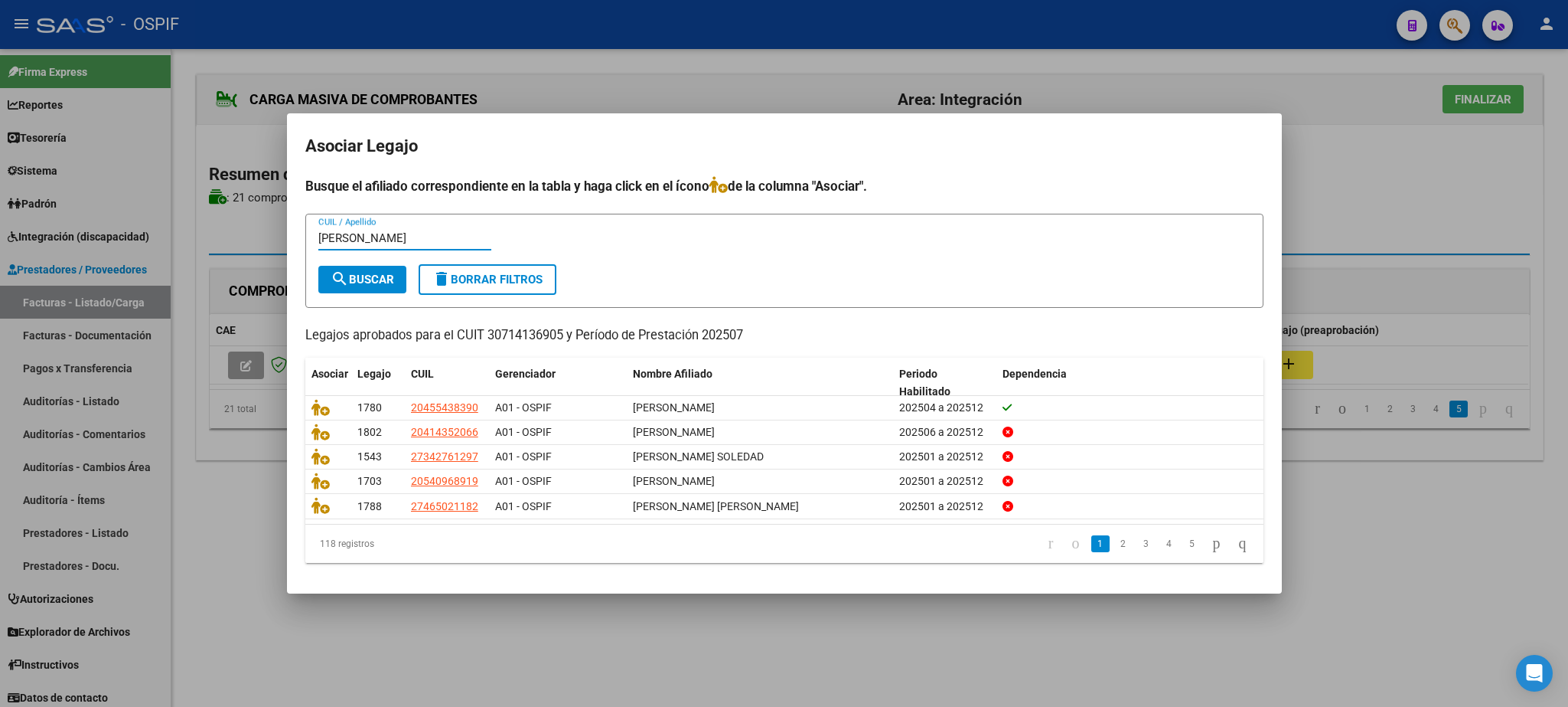
type input "[PERSON_NAME]"
click at [365, 273] on span "search Buscar" at bounding box center [362, 279] width 63 height 14
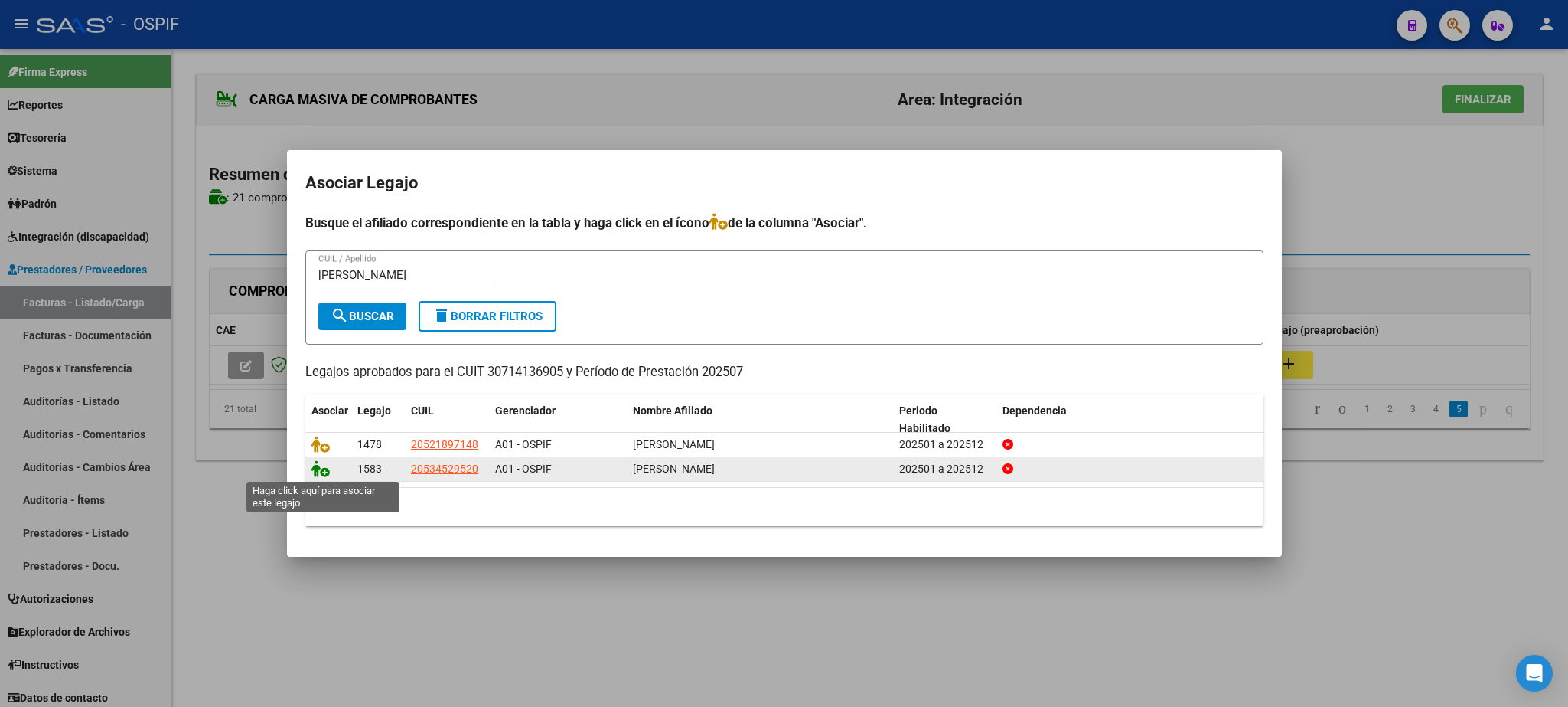
click at [318, 473] on icon at bounding box center [320, 468] width 19 height 17
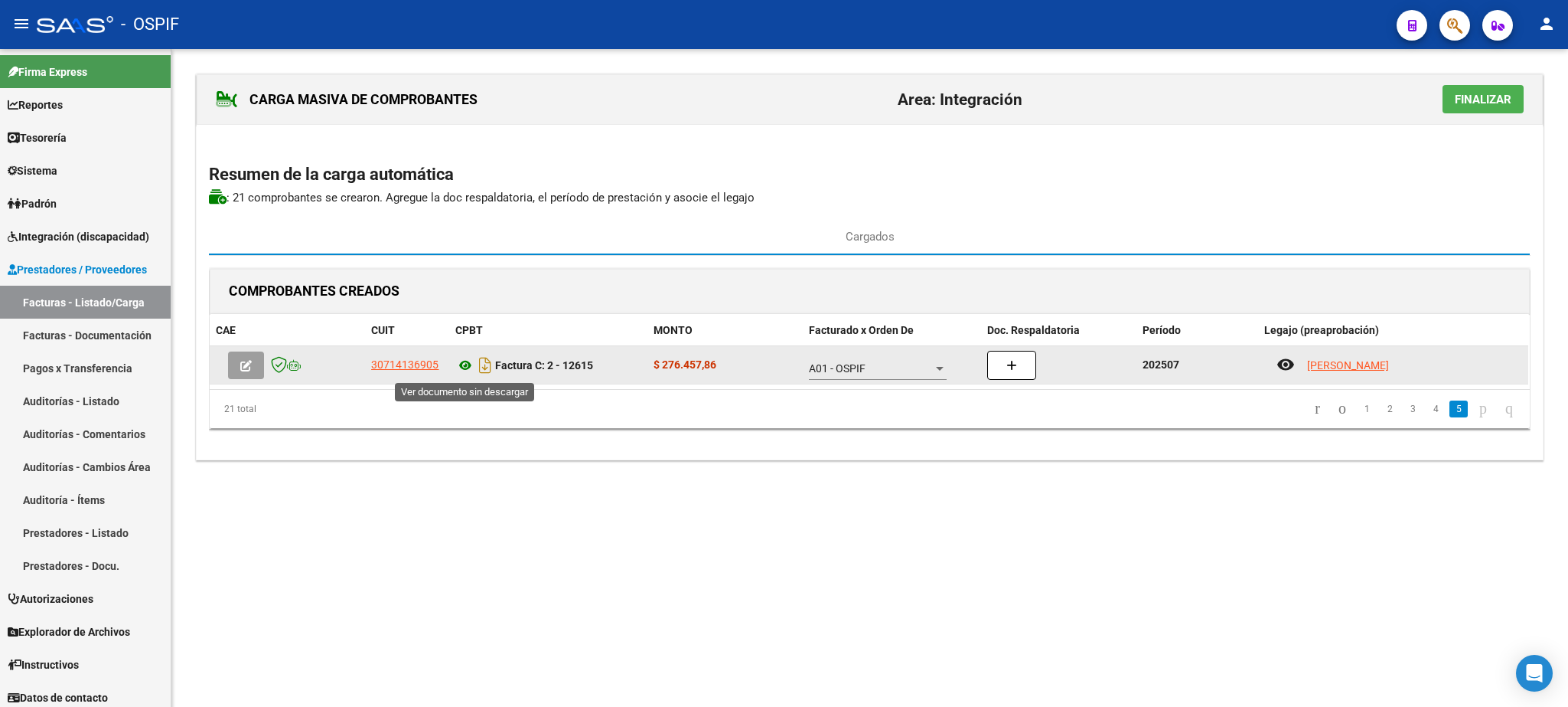
click at [467, 368] on icon at bounding box center [465, 365] width 20 height 19
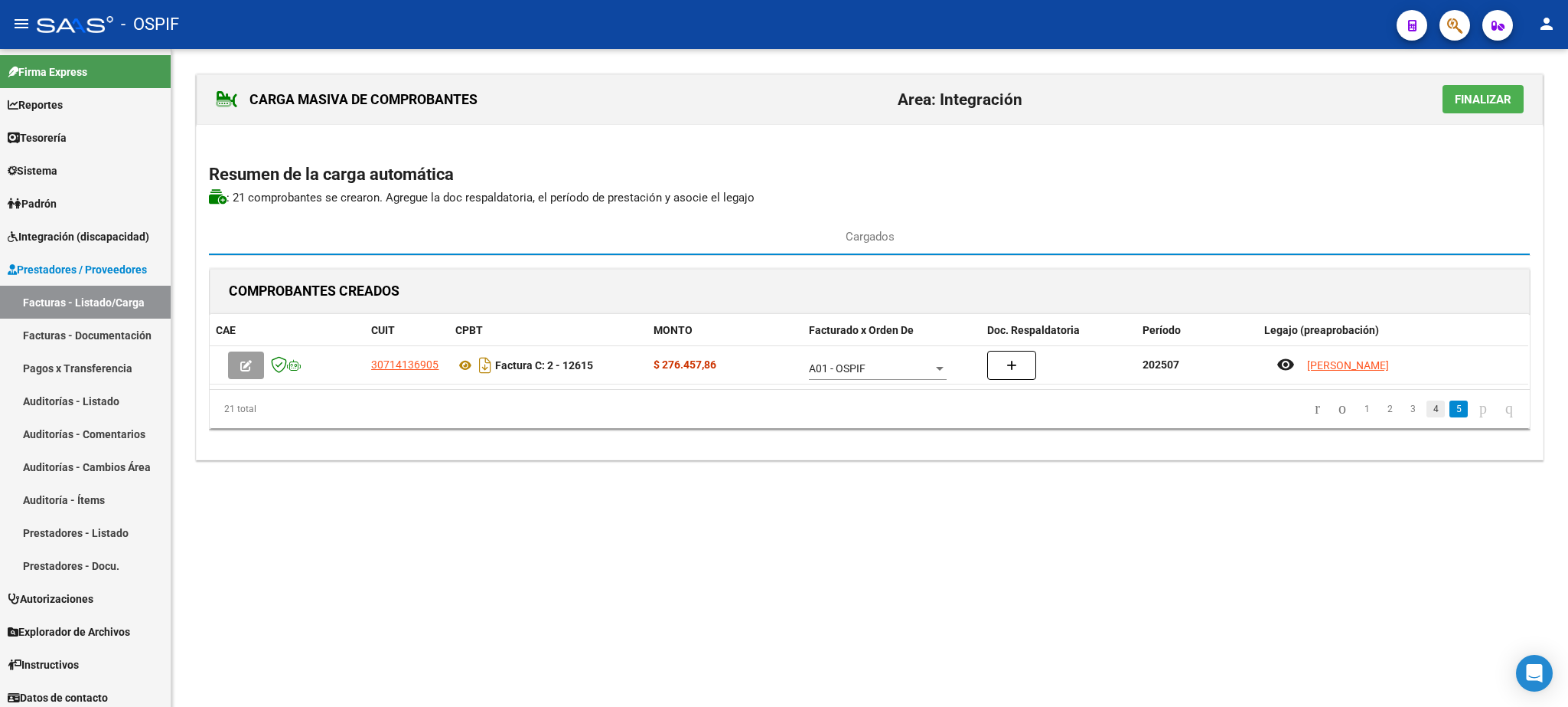
click at [1426, 411] on link "4" at bounding box center [1435, 408] width 19 height 17
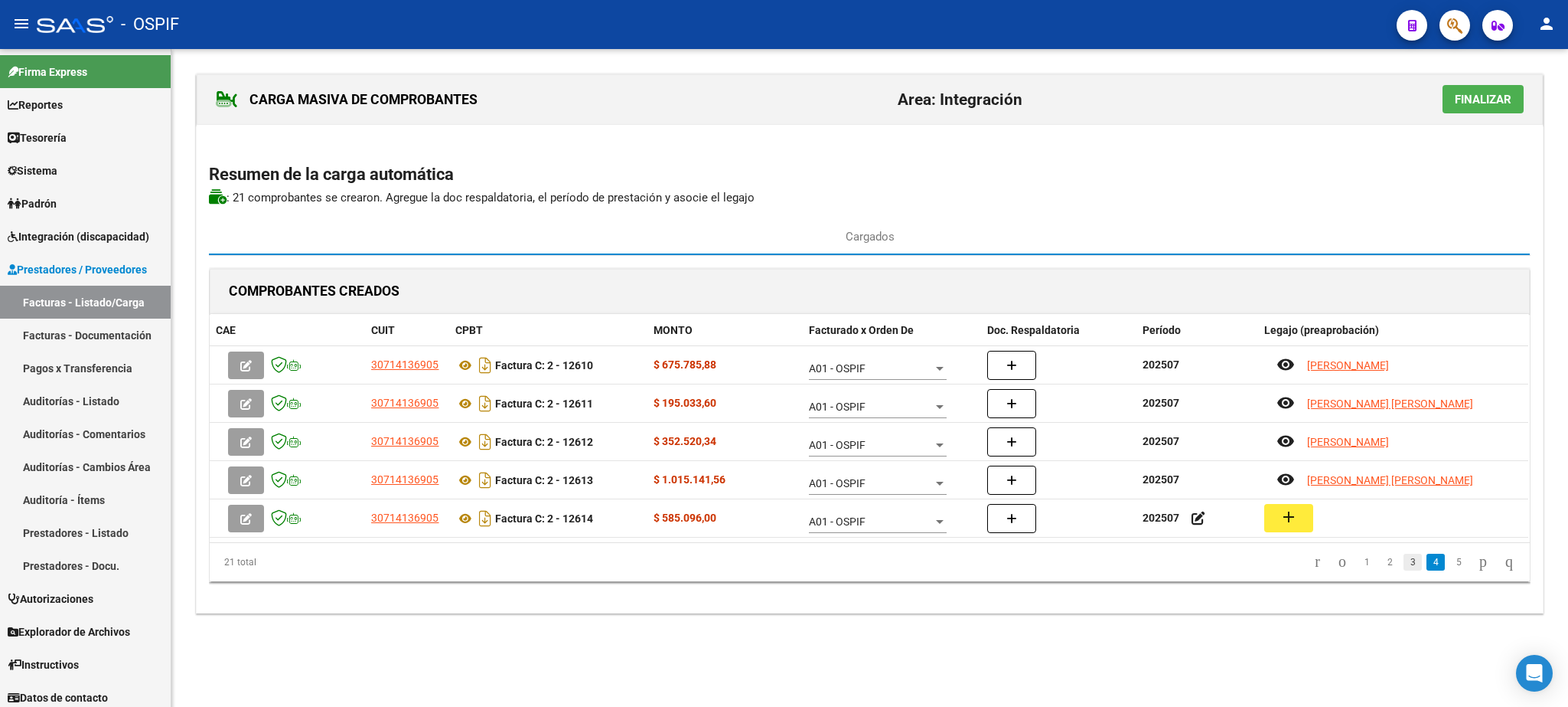
click at [1403, 569] on link "3" at bounding box center [1412, 561] width 19 height 17
click at [1381, 569] on link "2" at bounding box center [1390, 561] width 19 height 17
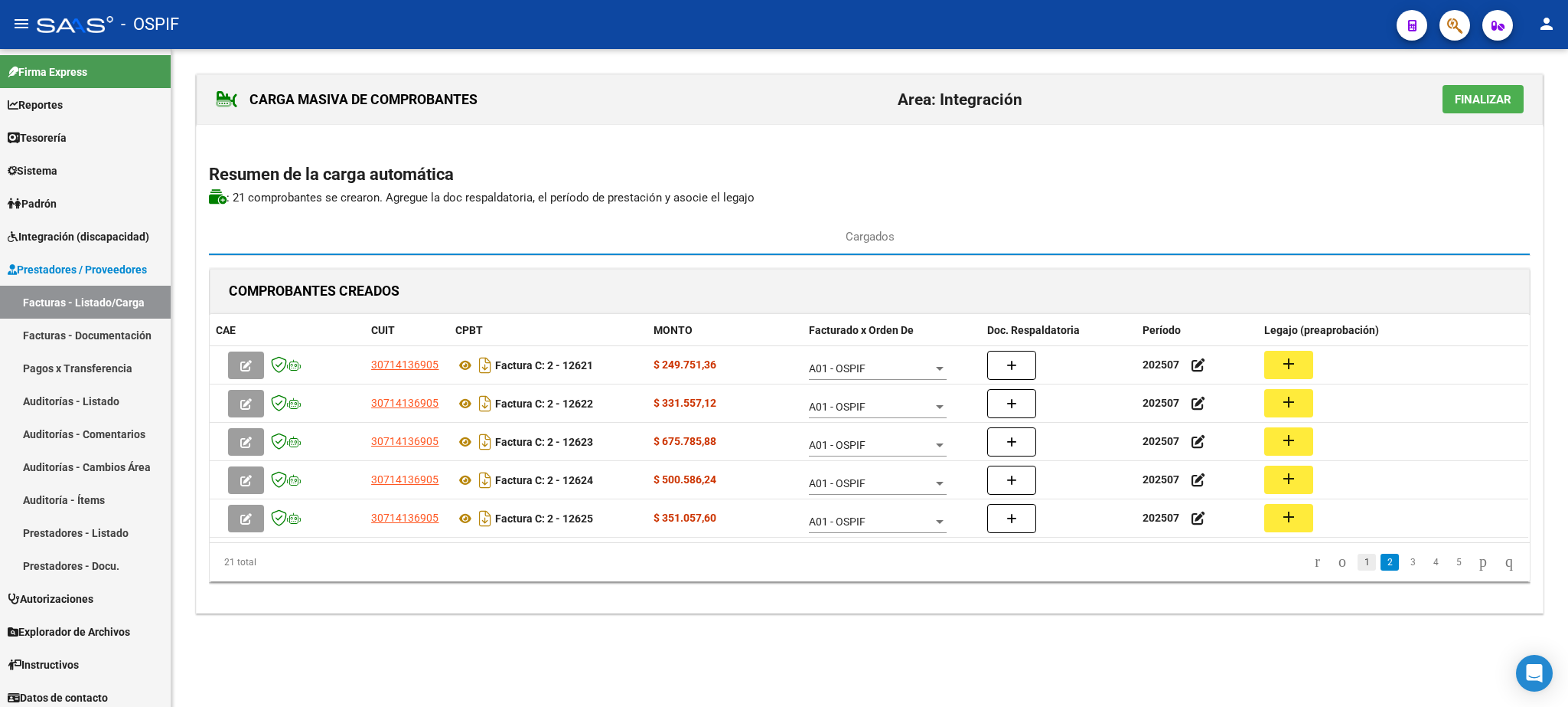
click at [1357, 564] on link "1" at bounding box center [1366, 561] width 19 height 17
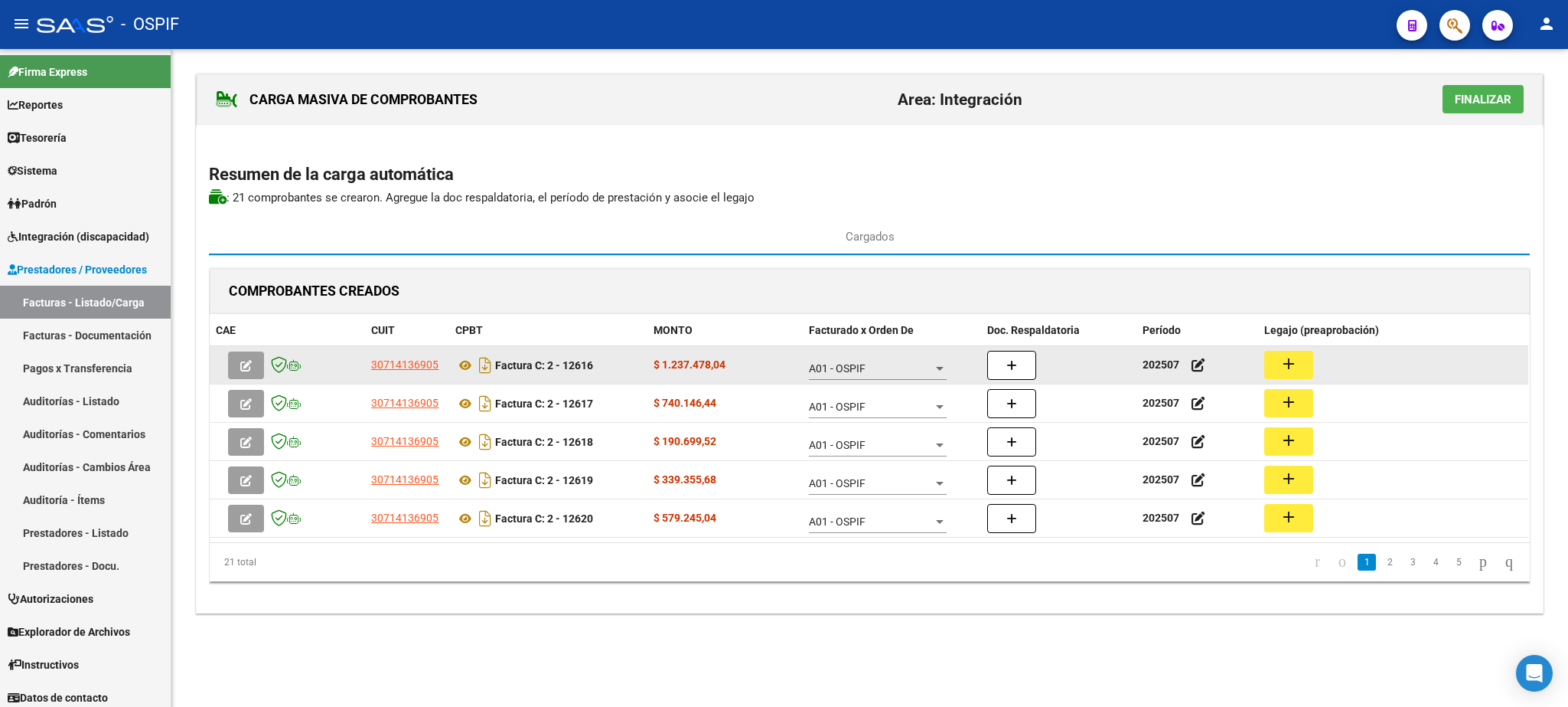
click at [1303, 367] on button "add" at bounding box center [1289, 365] width 49 height 29
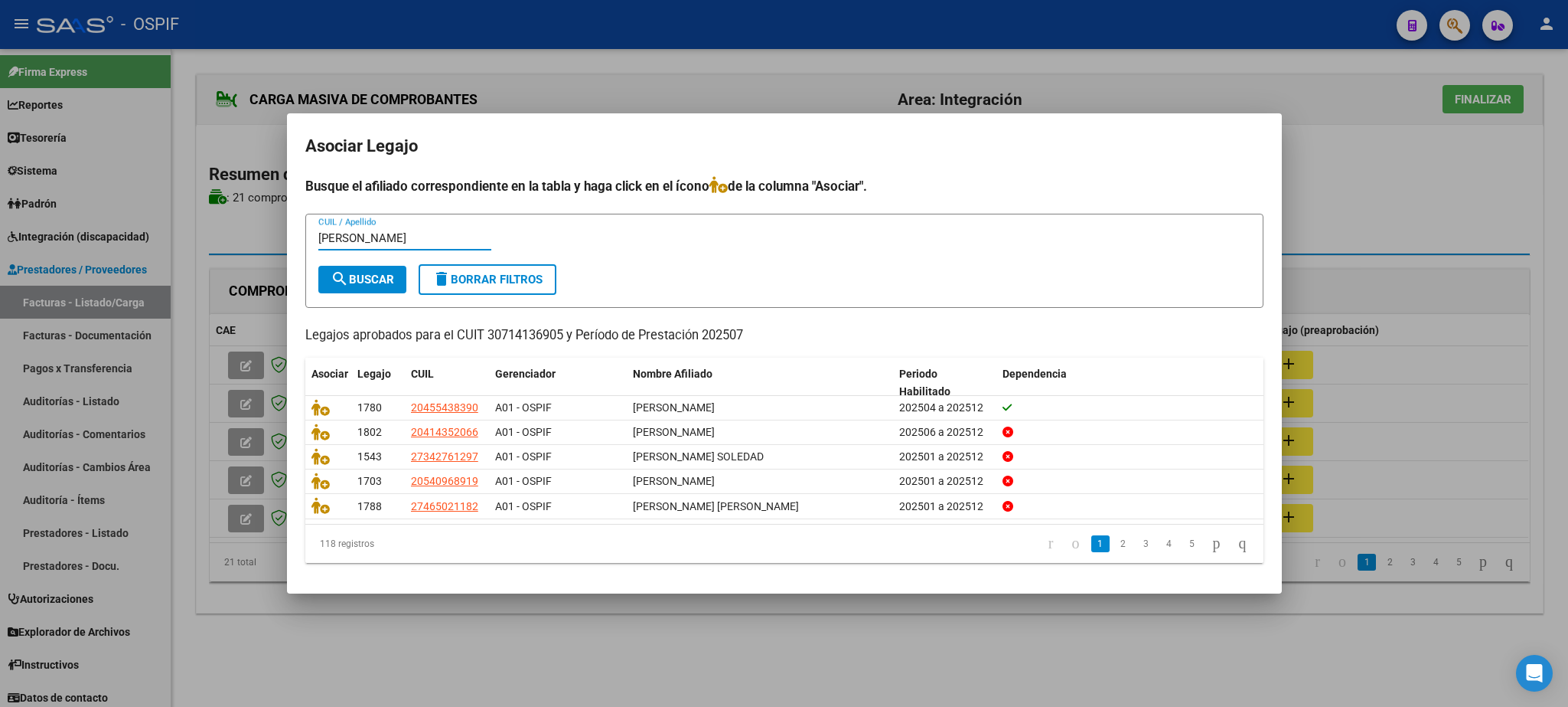
type input "[PERSON_NAME]"
click at [372, 280] on span "search Buscar" at bounding box center [362, 279] width 63 height 14
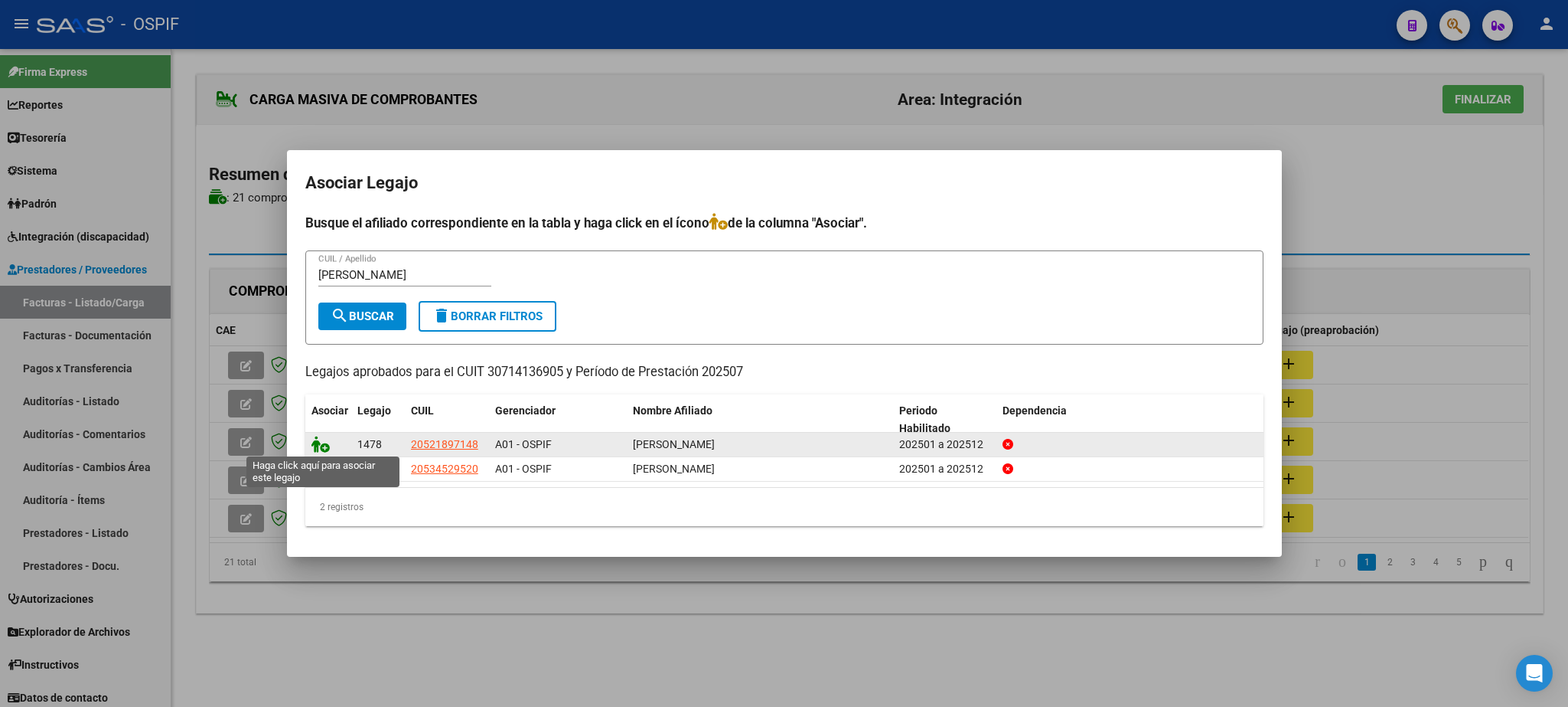
click at [319, 447] on icon at bounding box center [320, 444] width 19 height 17
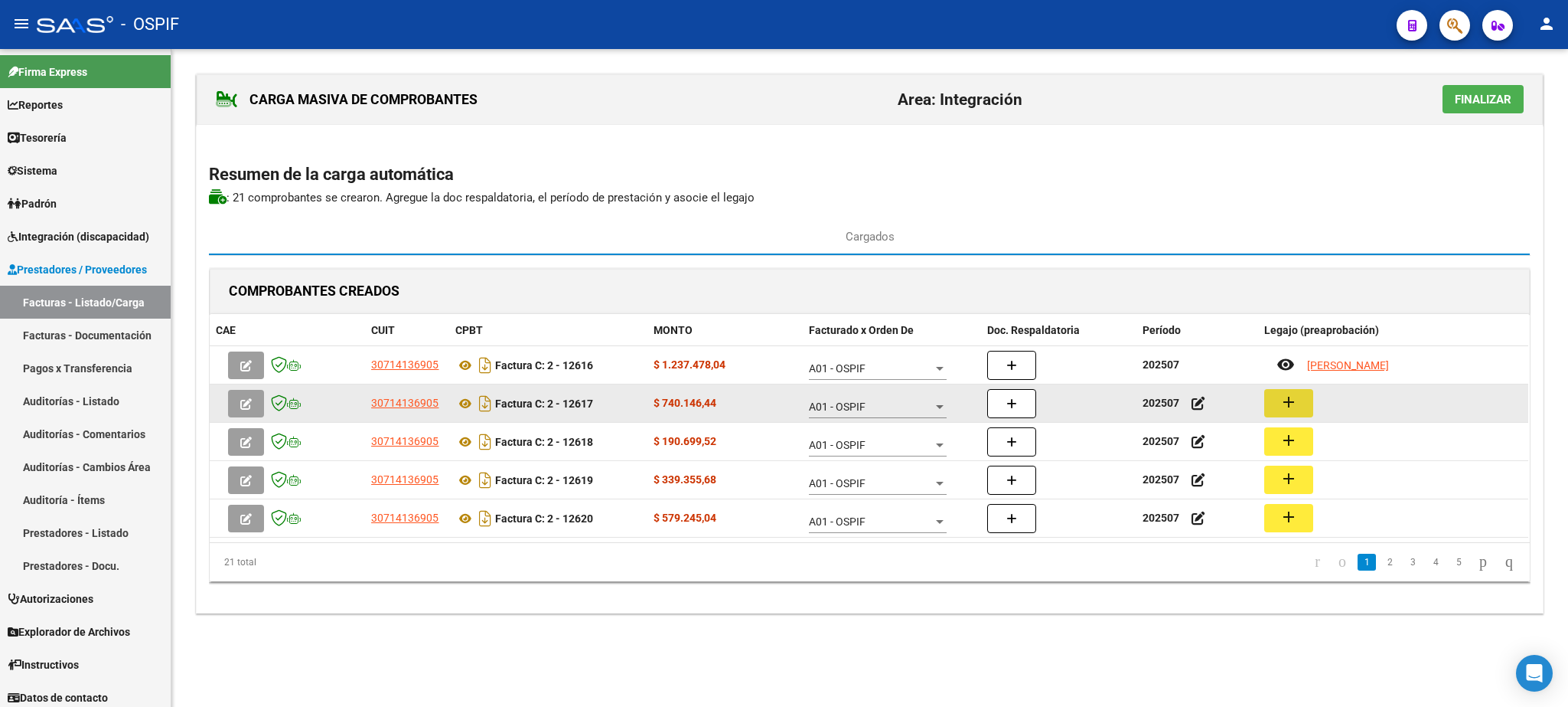
click at [1289, 398] on mat-icon "add" at bounding box center [1288, 401] width 19 height 19
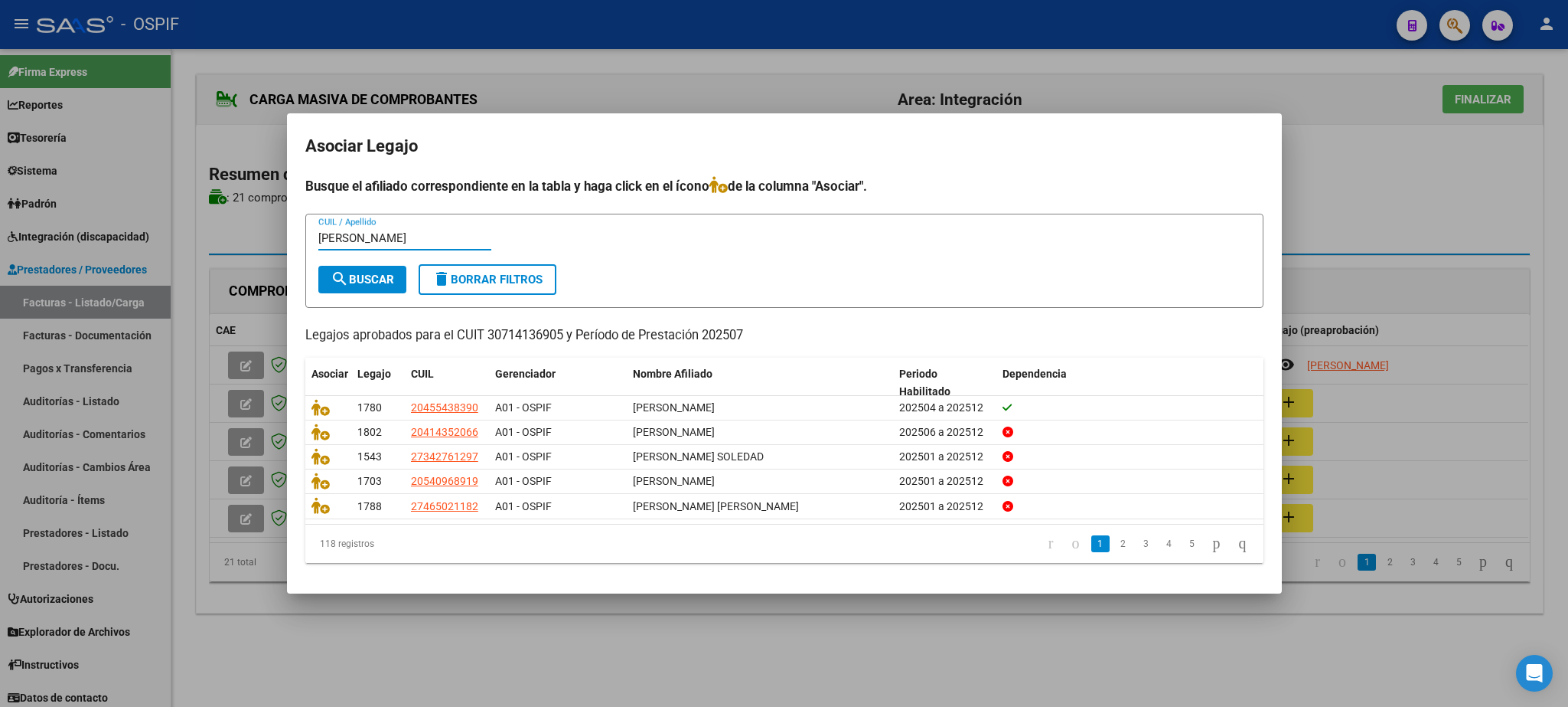
type input "[PERSON_NAME]"
click at [354, 273] on span "search Buscar" at bounding box center [362, 279] width 63 height 14
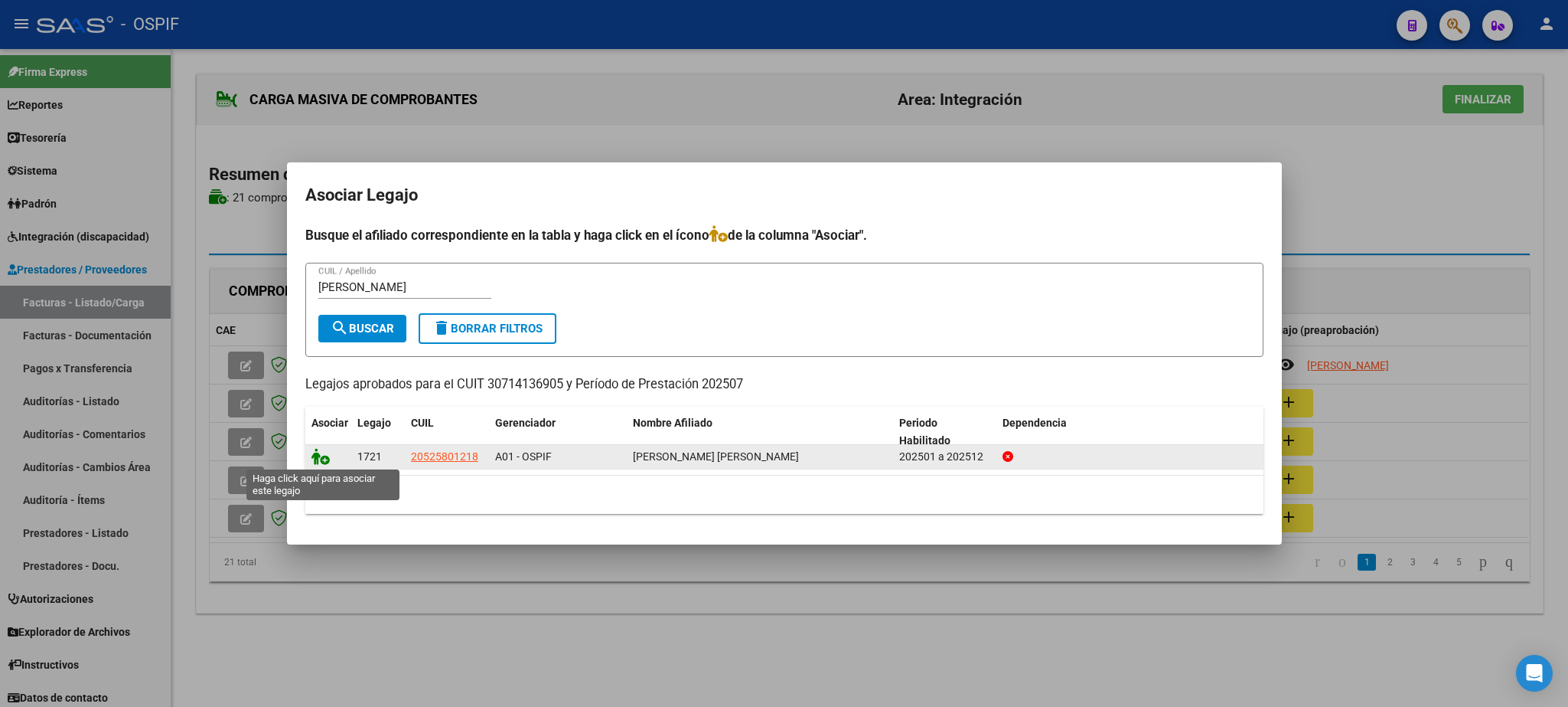
click at [314, 460] on icon at bounding box center [320, 456] width 19 height 17
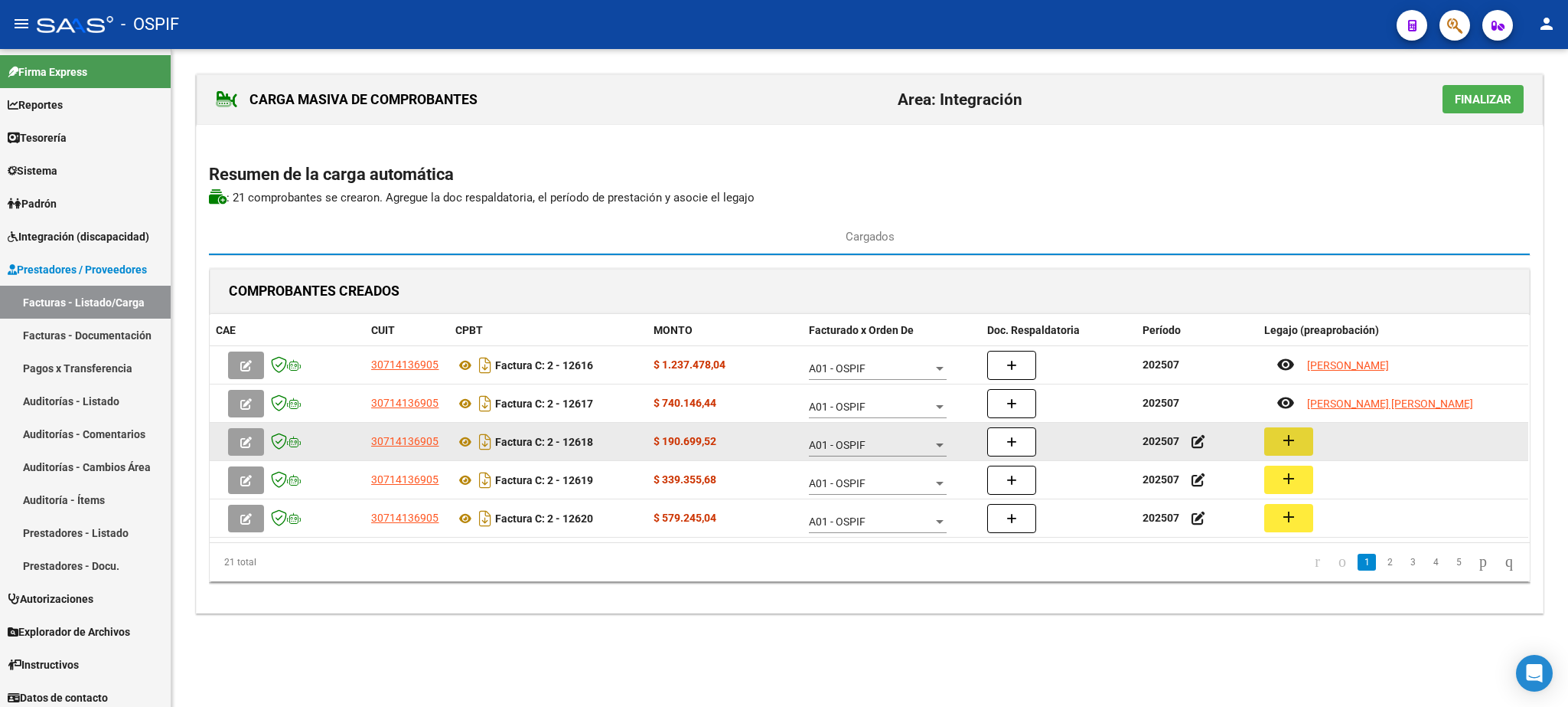
click at [1299, 446] on button "add" at bounding box center [1289, 441] width 49 height 29
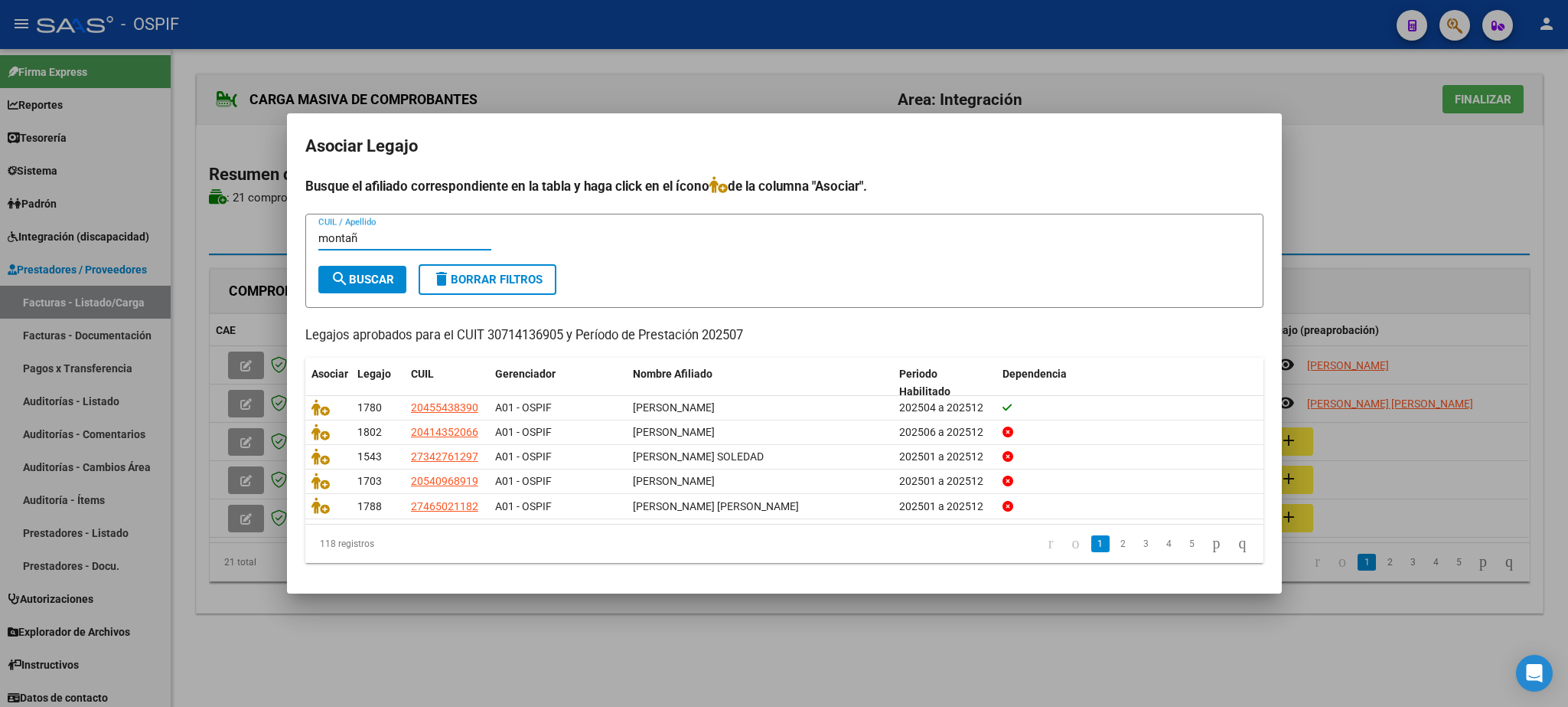
type input "montañ"
click at [370, 279] on span "search Buscar" at bounding box center [362, 279] width 63 height 14
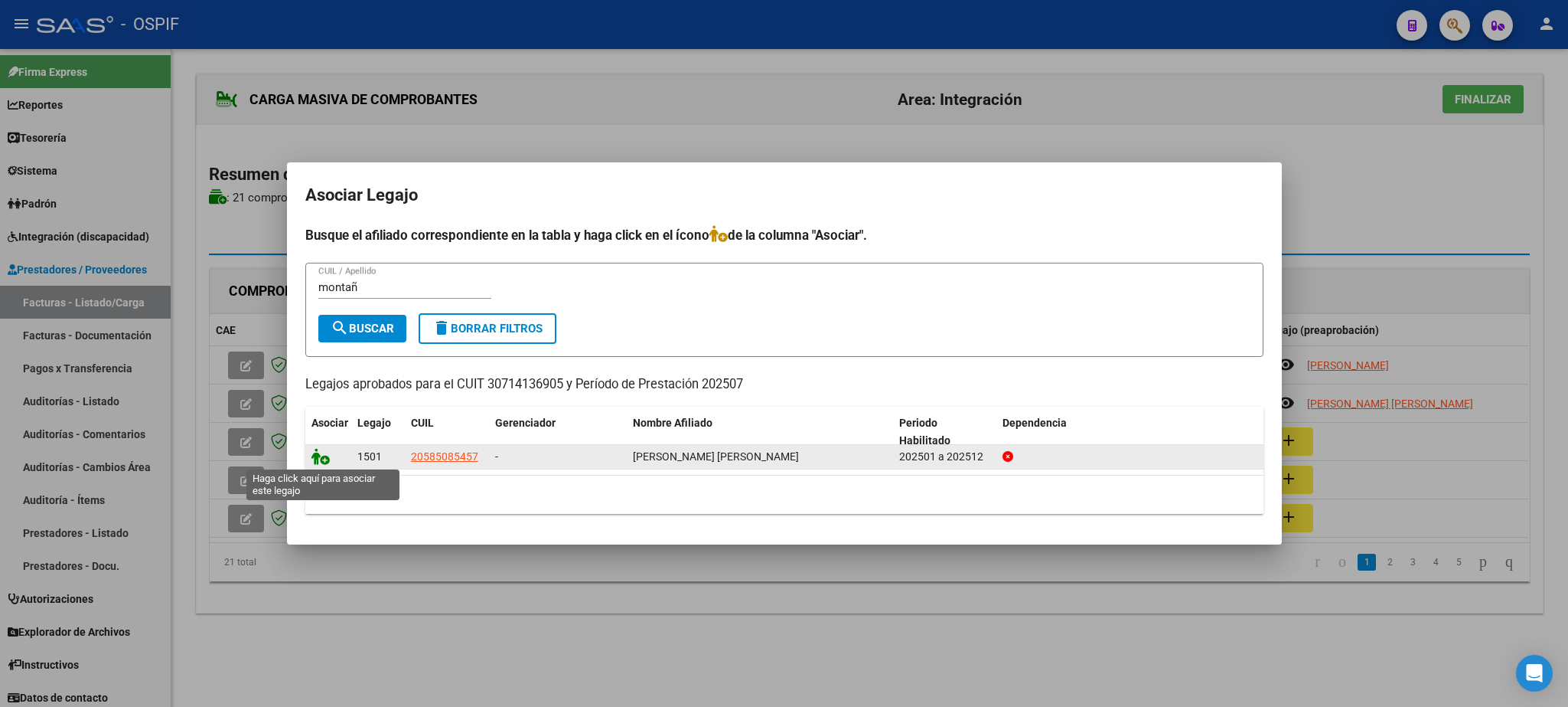
click at [319, 454] on icon at bounding box center [320, 456] width 19 height 17
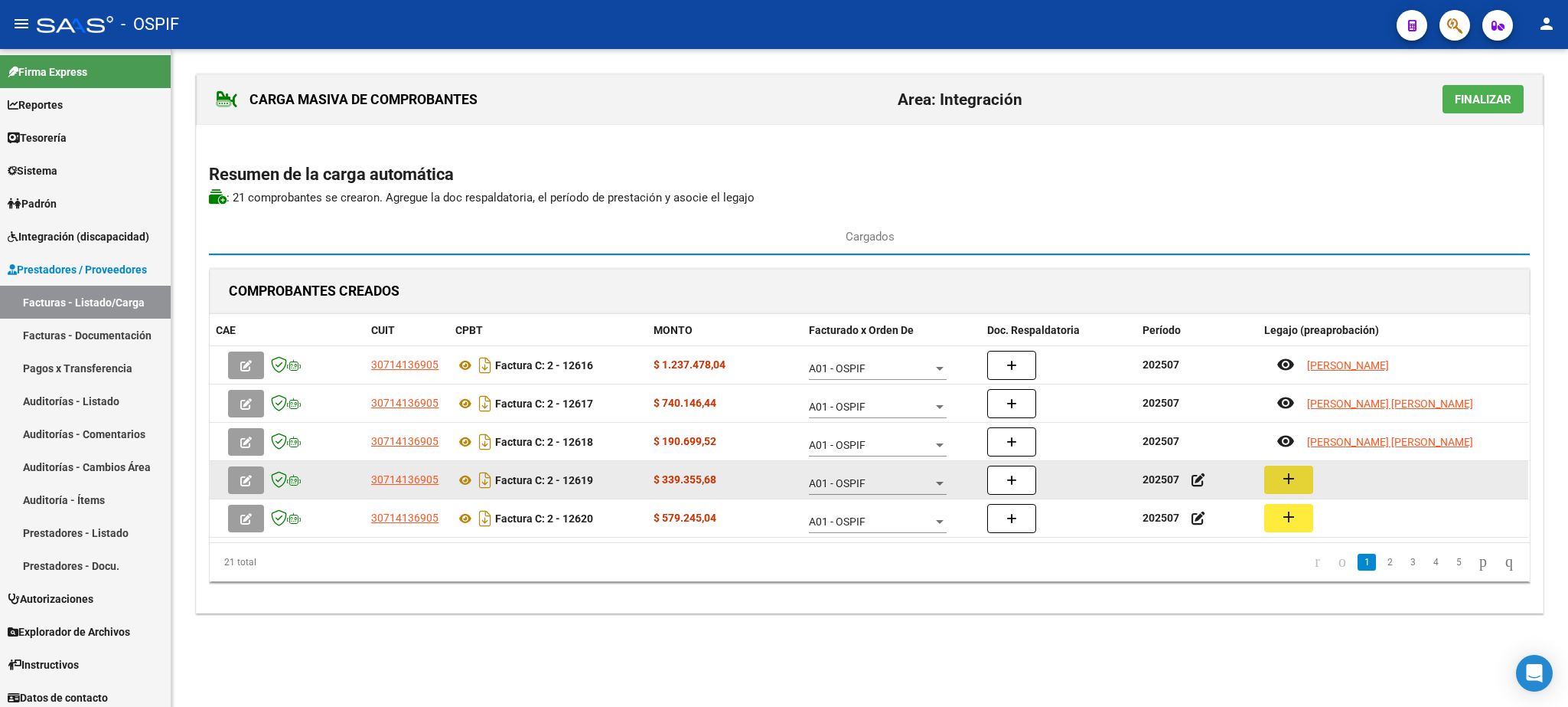
click at [1292, 477] on mat-icon "add" at bounding box center [1288, 478] width 19 height 19
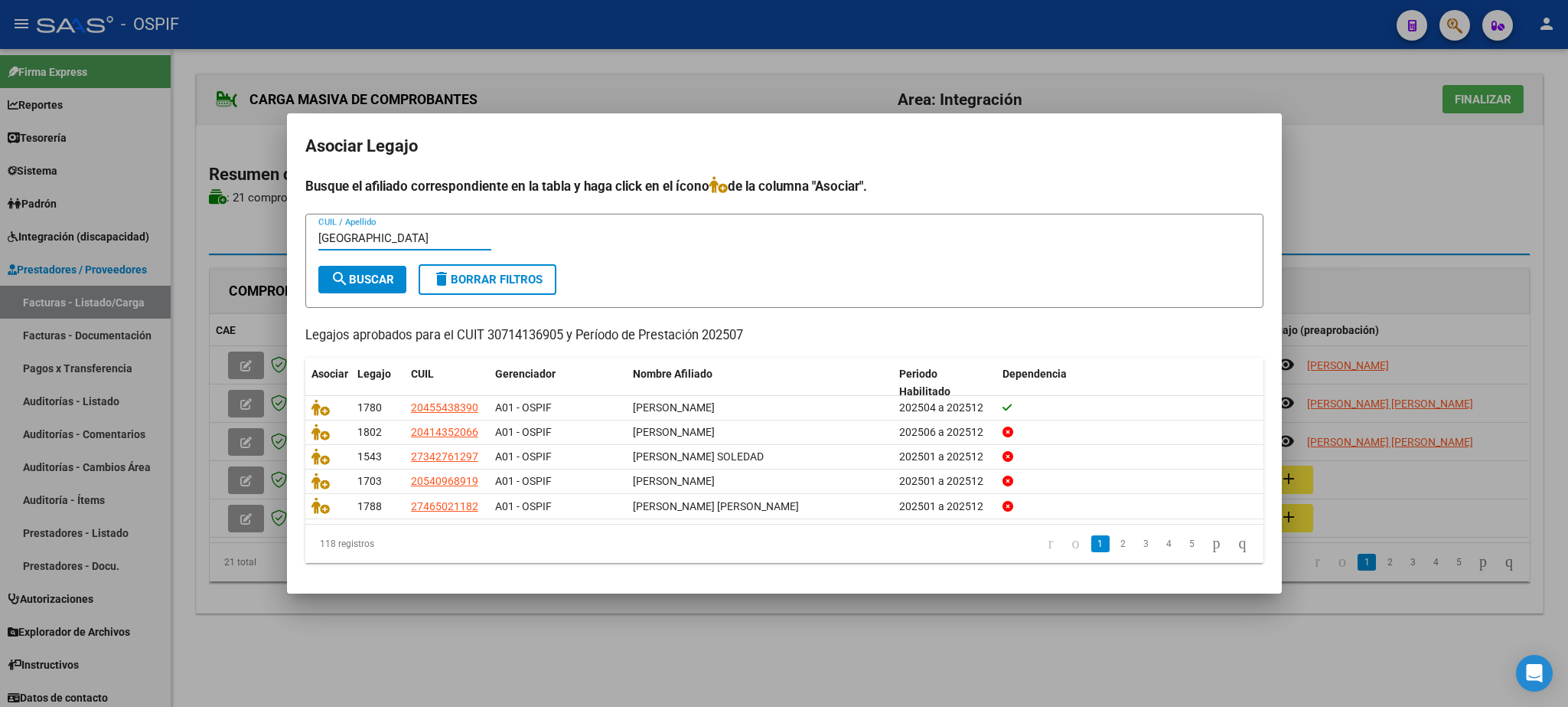
type input "[GEOGRAPHIC_DATA]"
click at [369, 280] on span "search Buscar" at bounding box center [362, 279] width 63 height 14
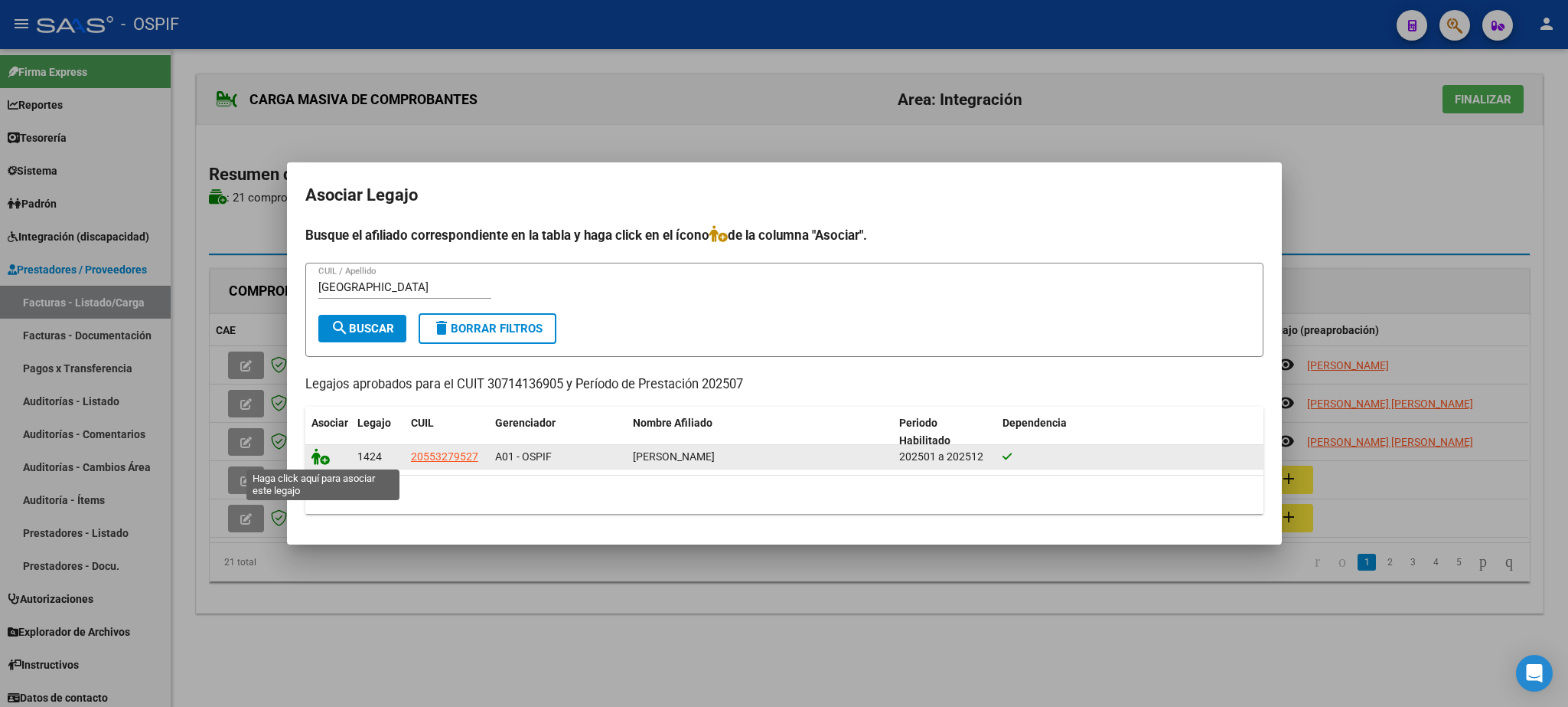
click at [314, 460] on icon at bounding box center [320, 456] width 19 height 17
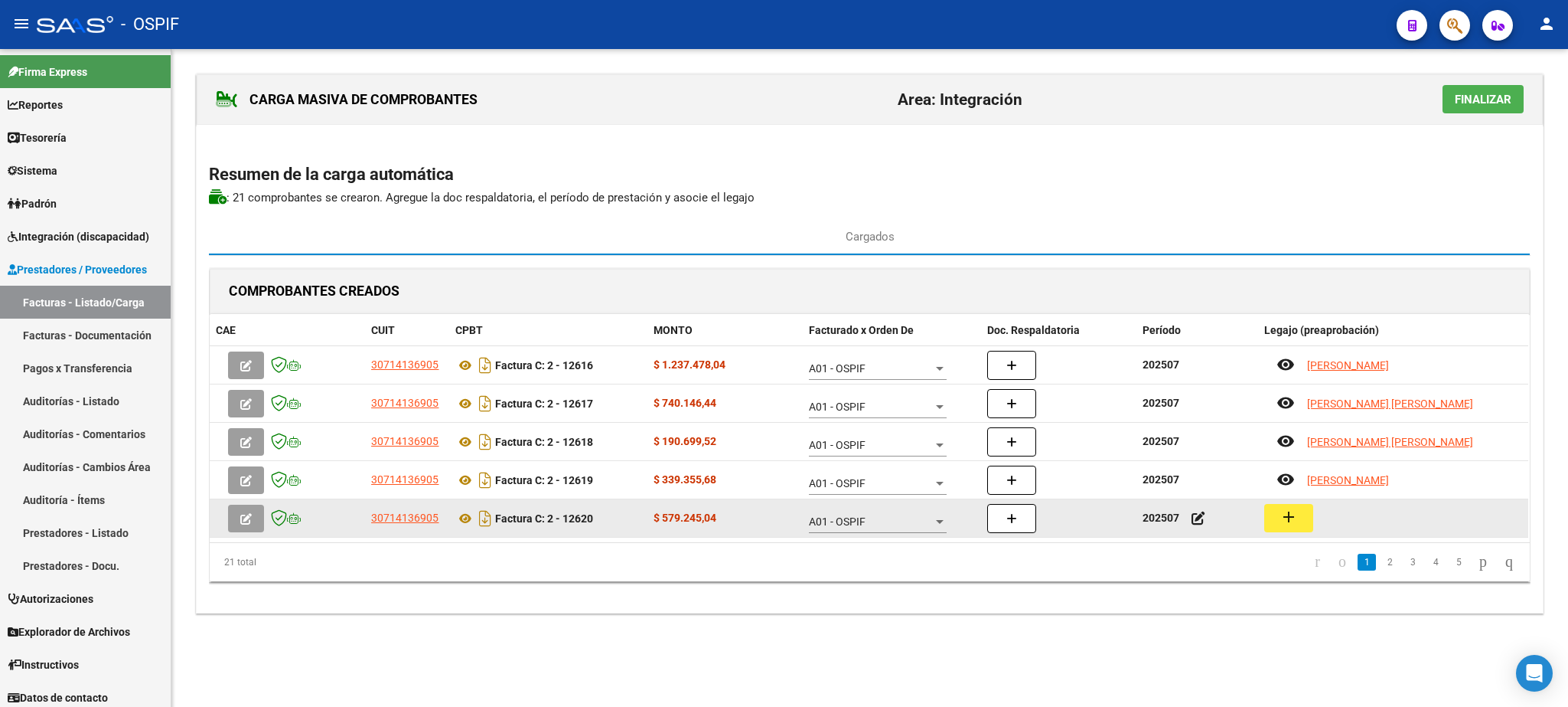
click at [1285, 521] on mat-icon "add" at bounding box center [1288, 517] width 19 height 19
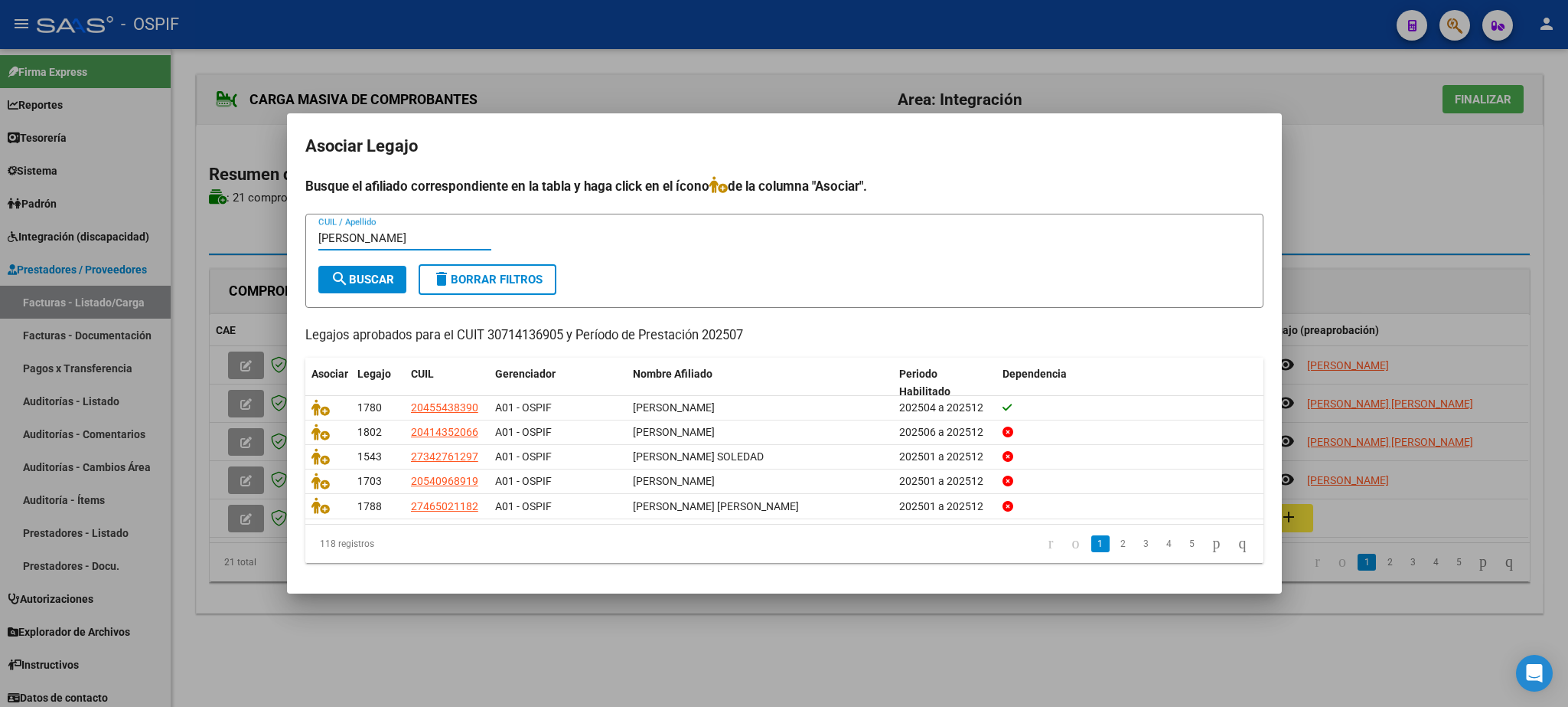
type input "[PERSON_NAME]"
click at [382, 268] on button "search Buscar" at bounding box center [362, 279] width 88 height 28
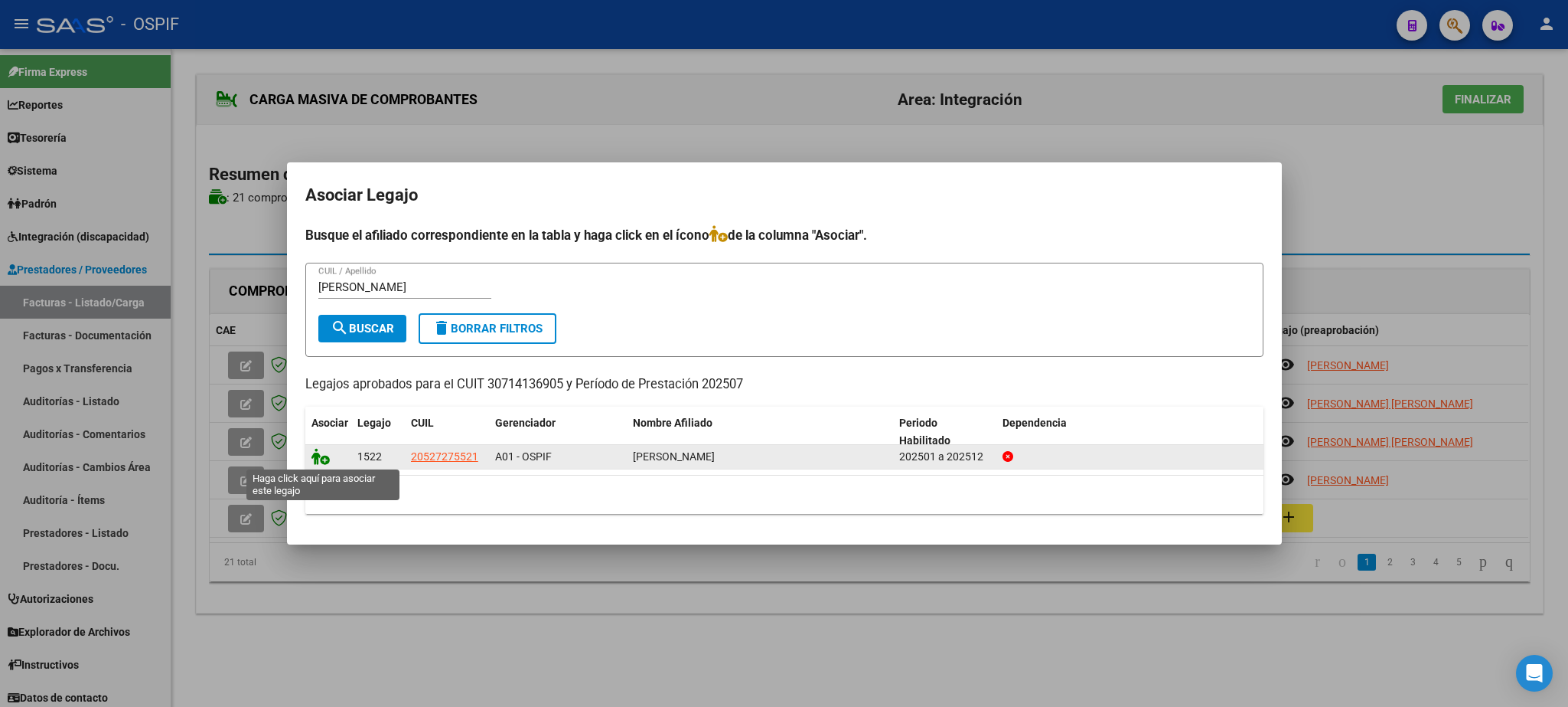
click at [320, 457] on icon at bounding box center [320, 456] width 19 height 17
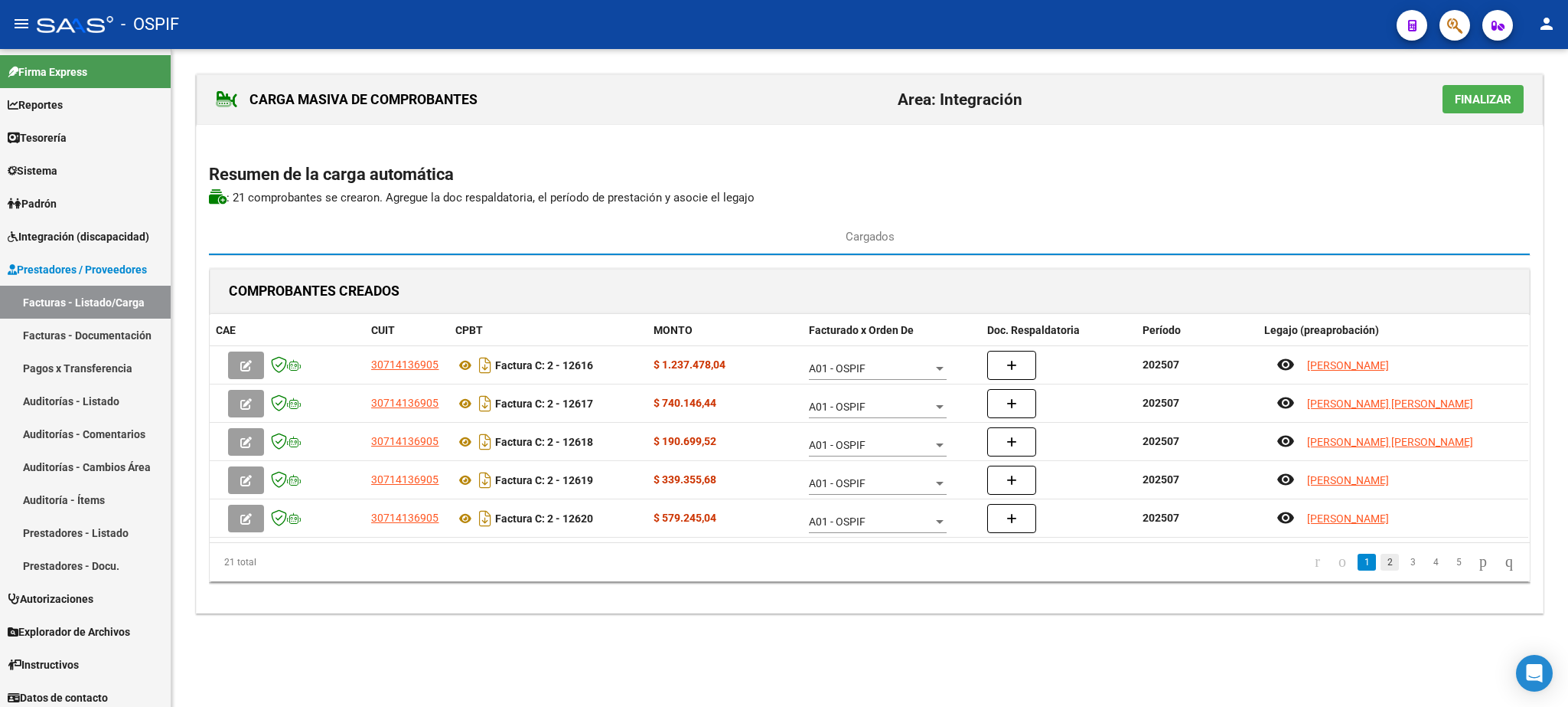
click at [1381, 560] on link "2" at bounding box center [1390, 561] width 19 height 17
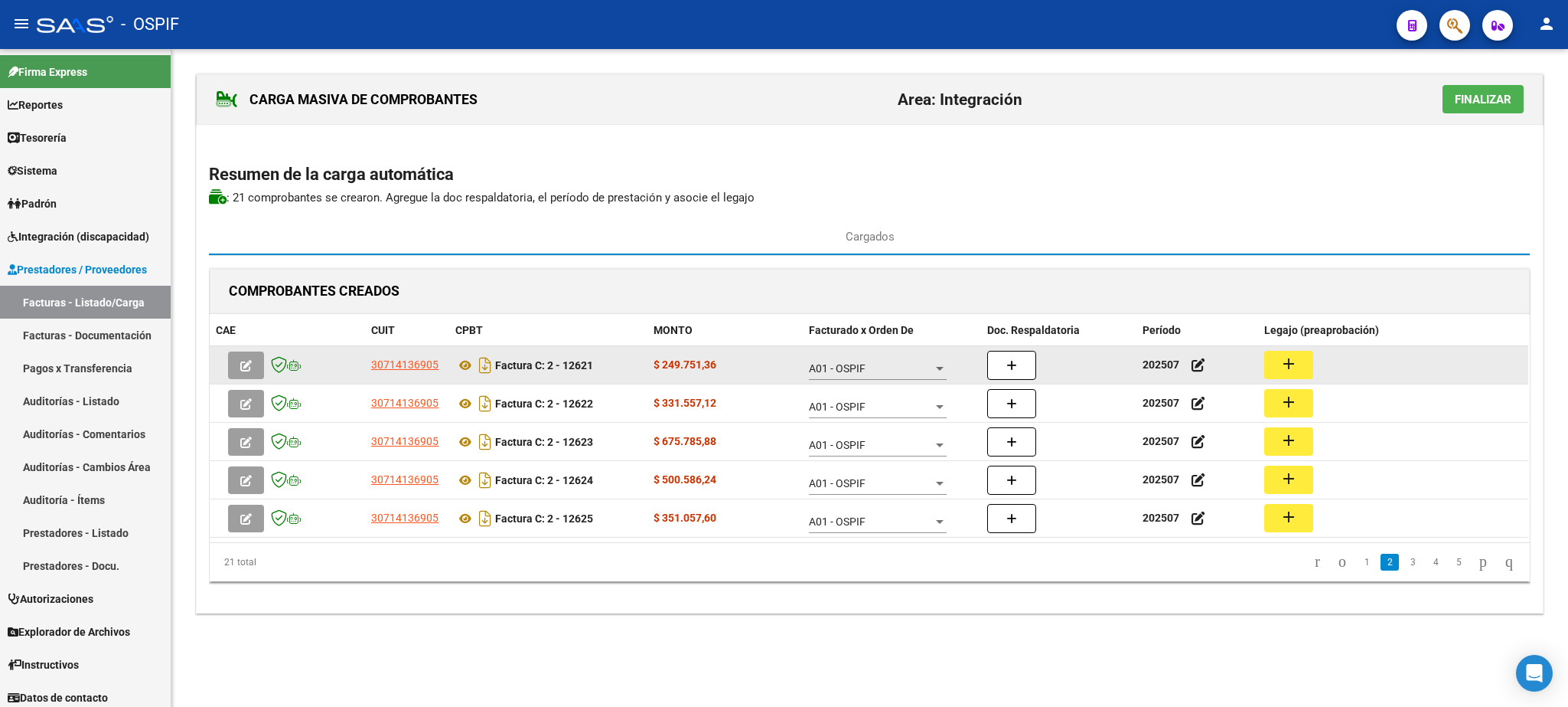
click at [1306, 362] on button "add" at bounding box center [1289, 365] width 49 height 29
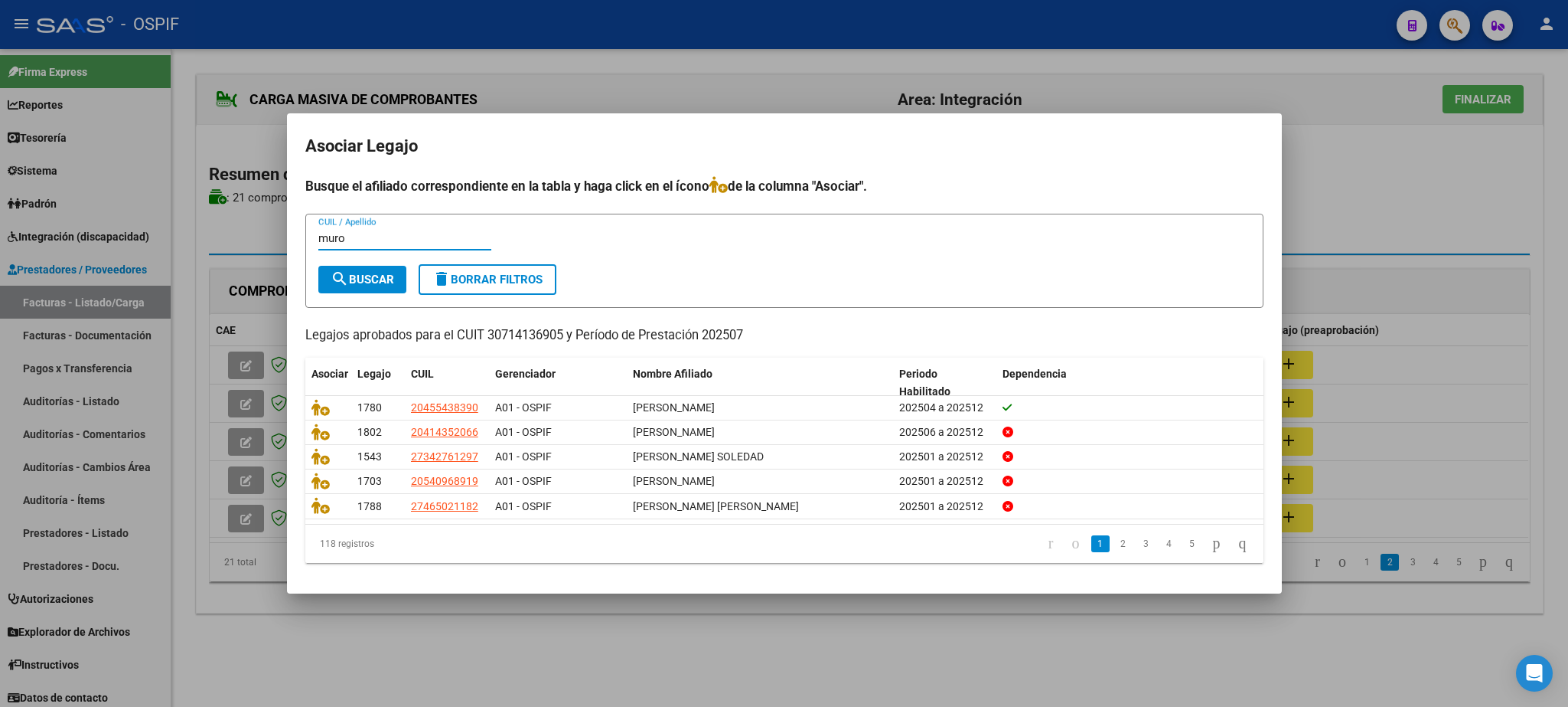
type input "muro"
click at [340, 286] on mat-icon "search" at bounding box center [339, 278] width 19 height 19
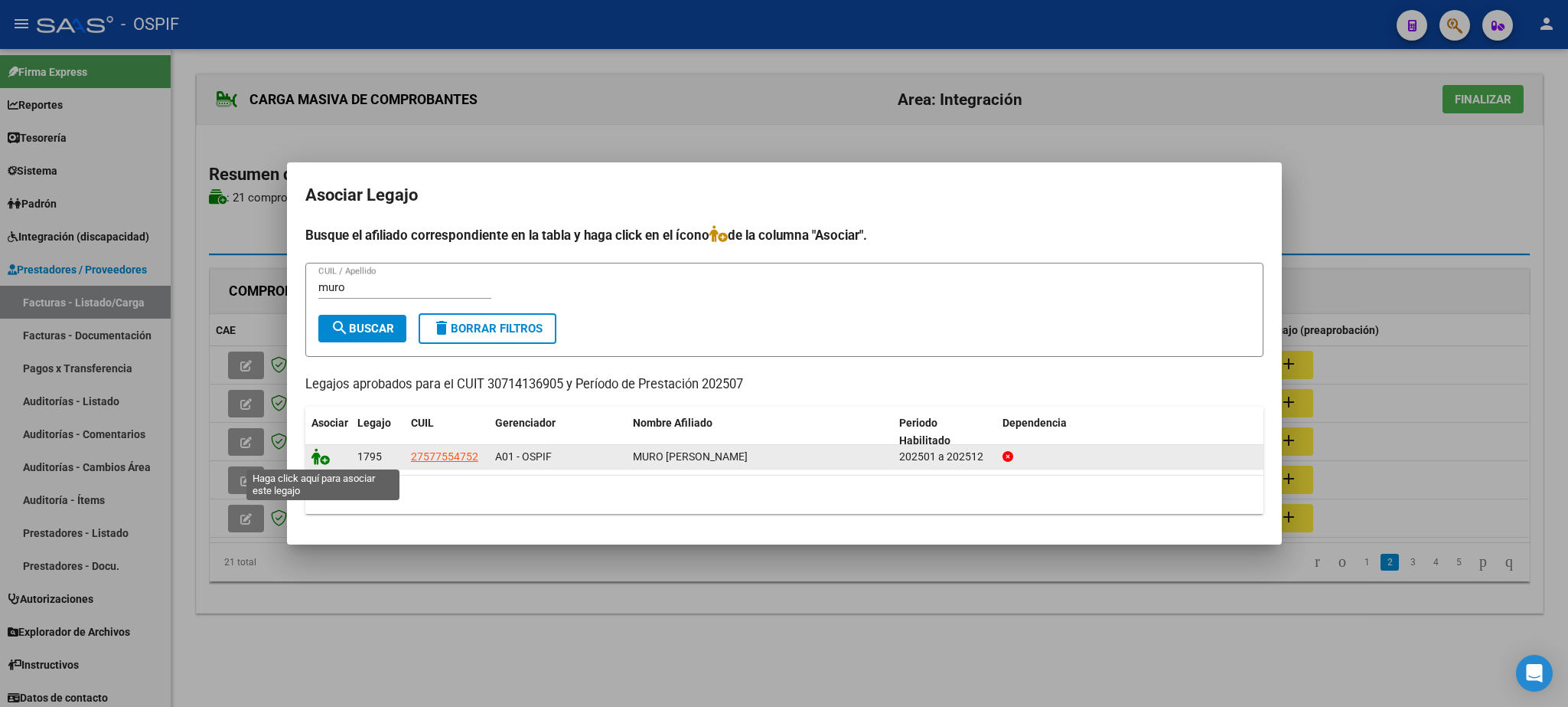
click at [316, 457] on icon at bounding box center [320, 456] width 19 height 17
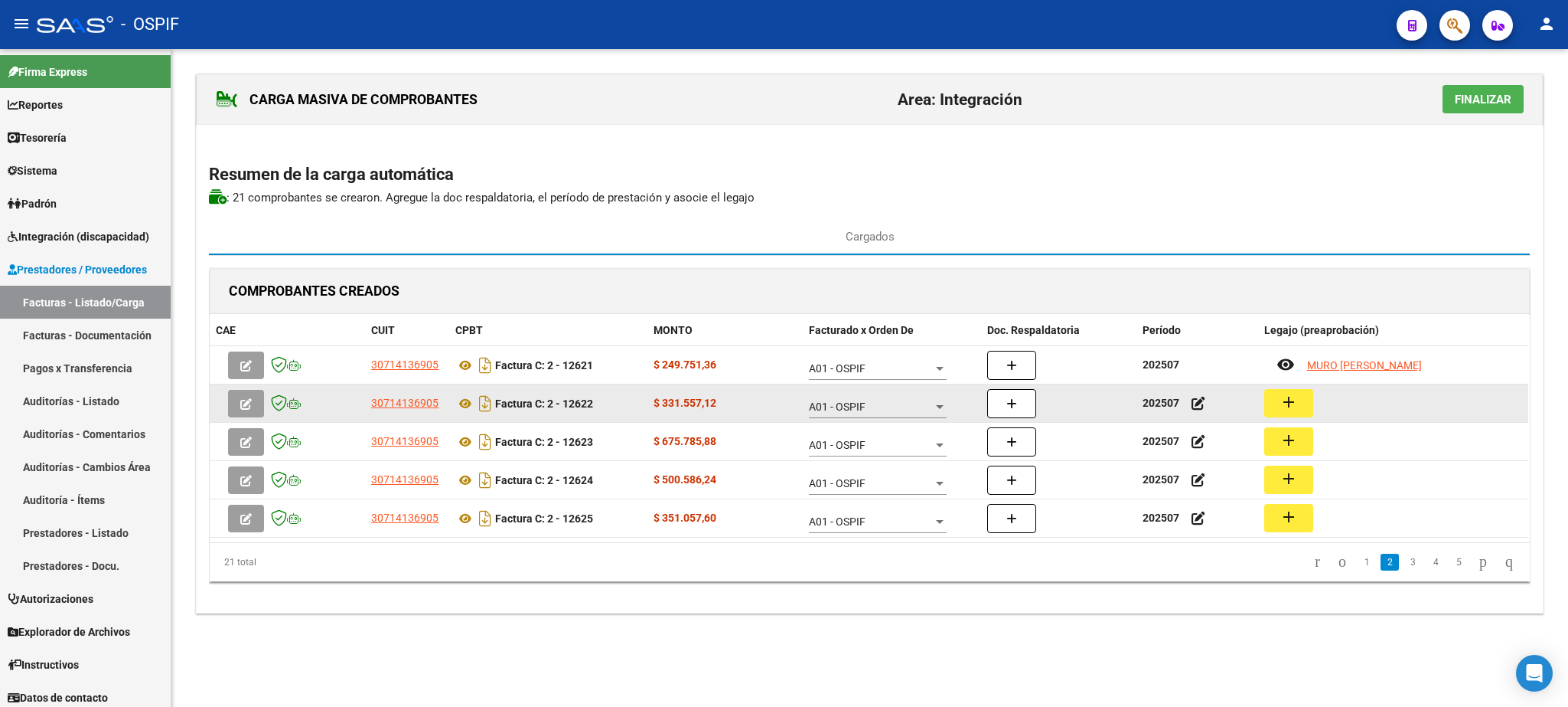
click at [1296, 405] on mat-icon "add" at bounding box center [1288, 401] width 19 height 19
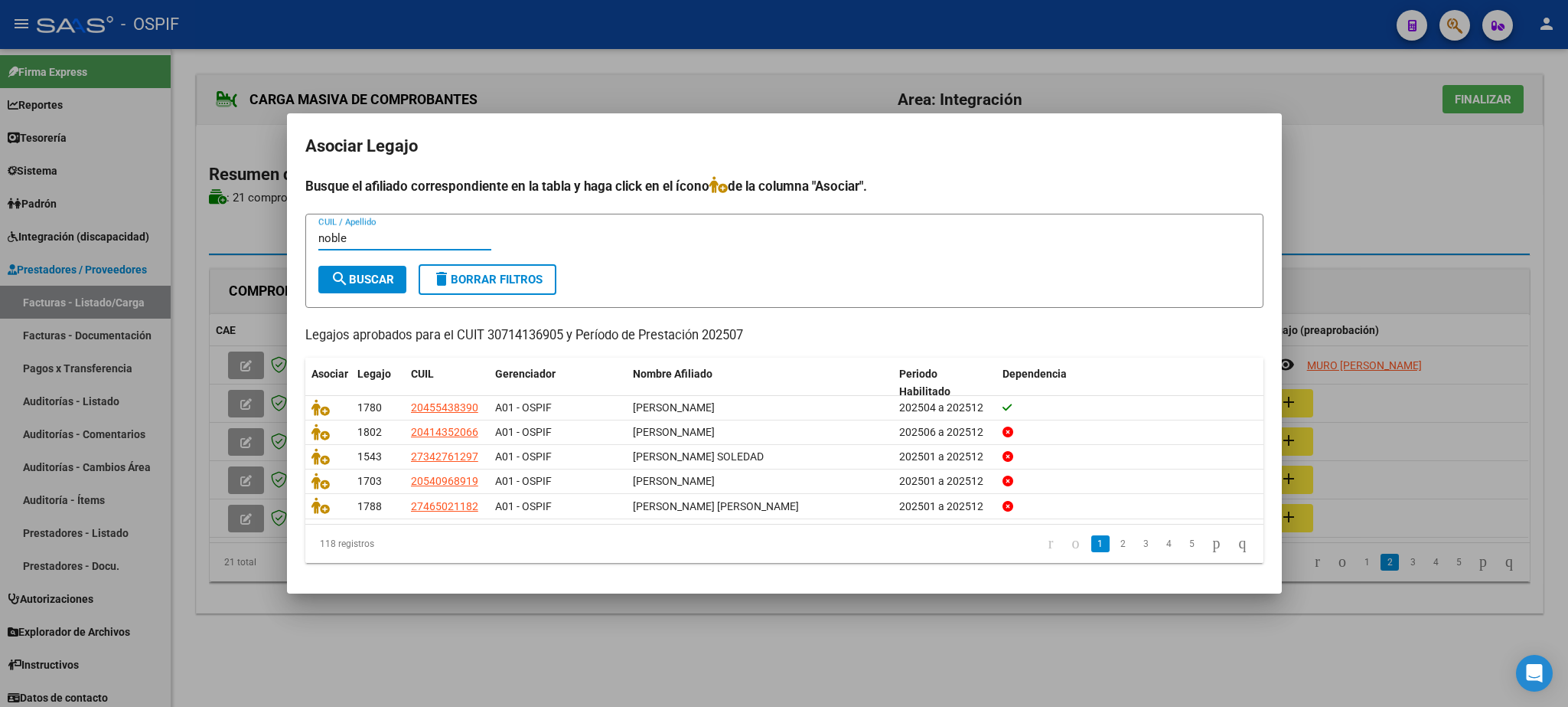
type input "noble"
click at [367, 272] on span "search Buscar" at bounding box center [362, 279] width 63 height 14
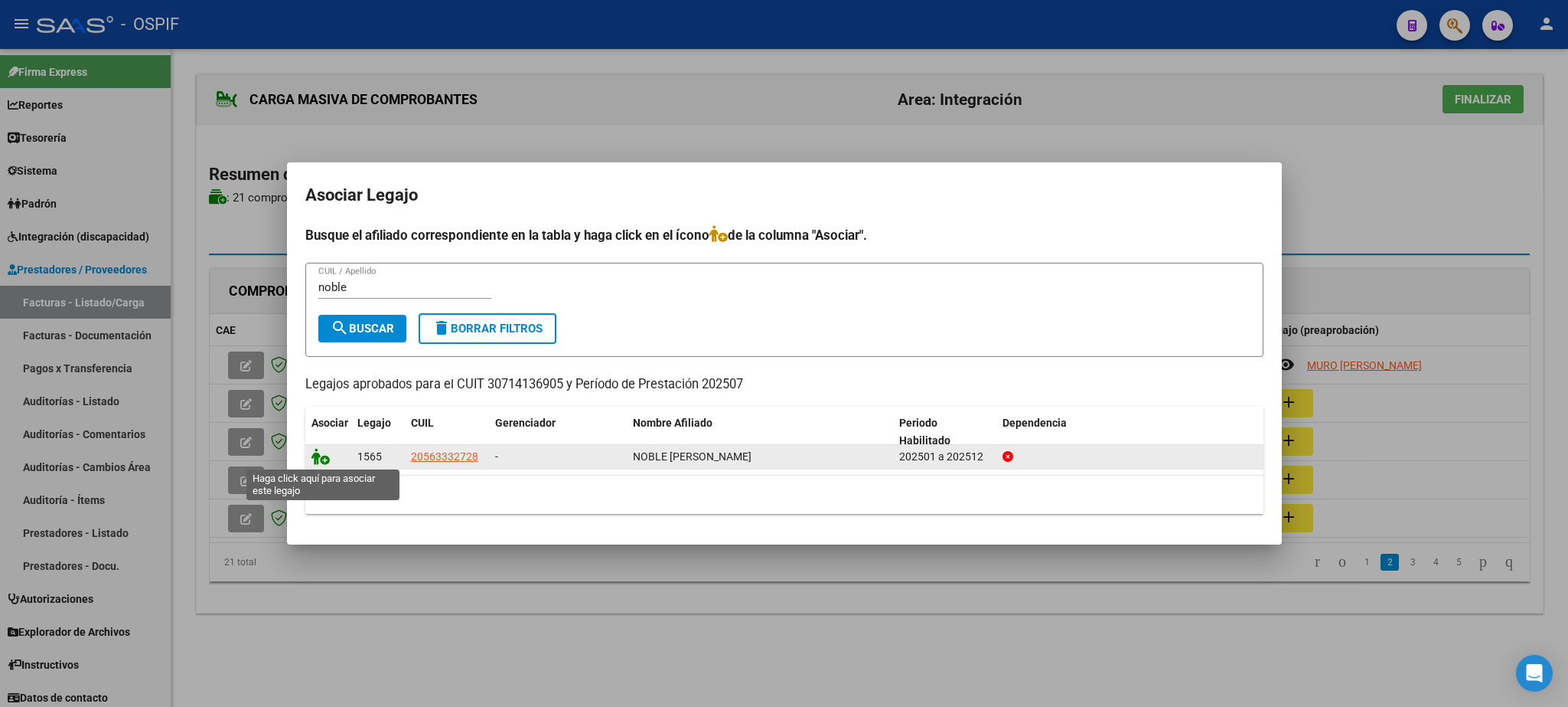
click at [314, 460] on icon at bounding box center [320, 456] width 19 height 17
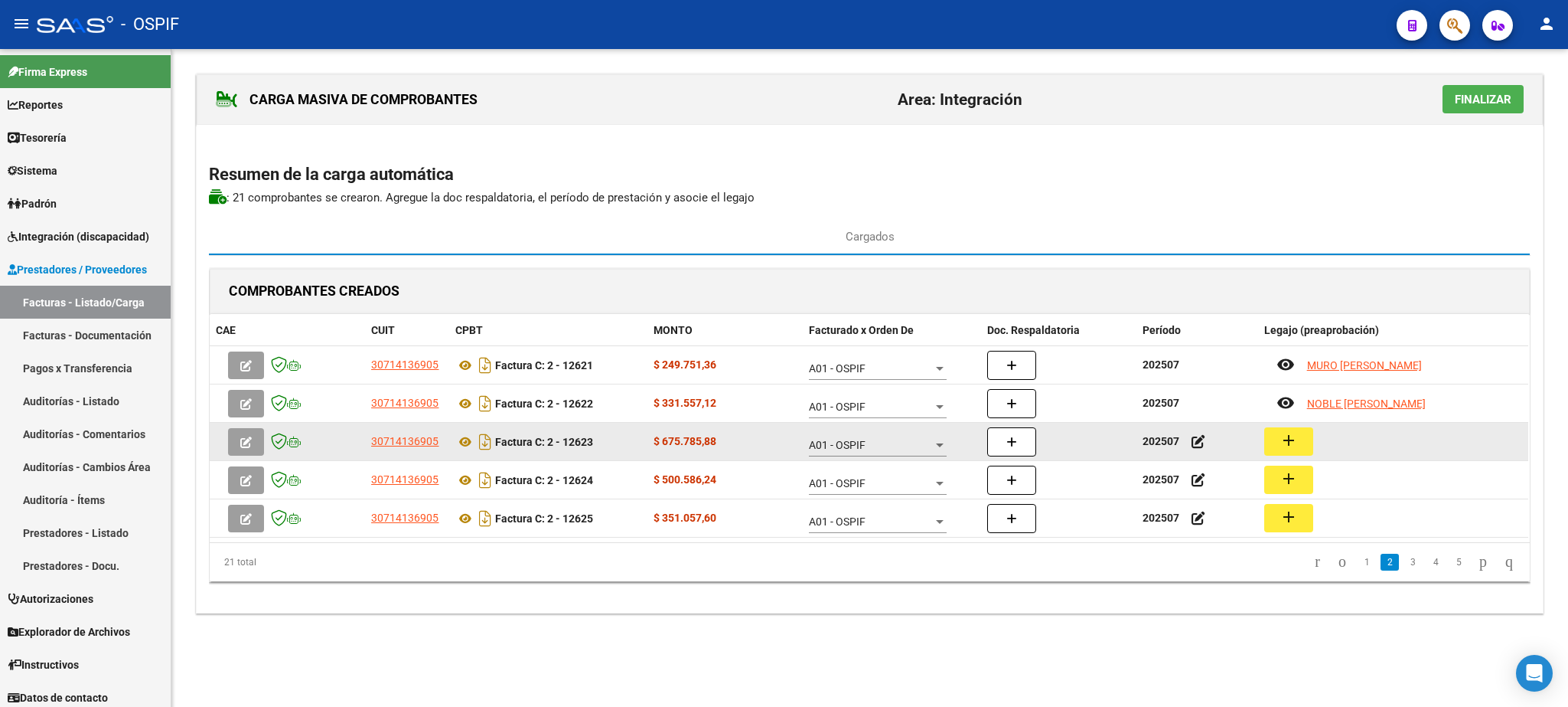
click at [1285, 445] on mat-icon "add" at bounding box center [1288, 440] width 19 height 19
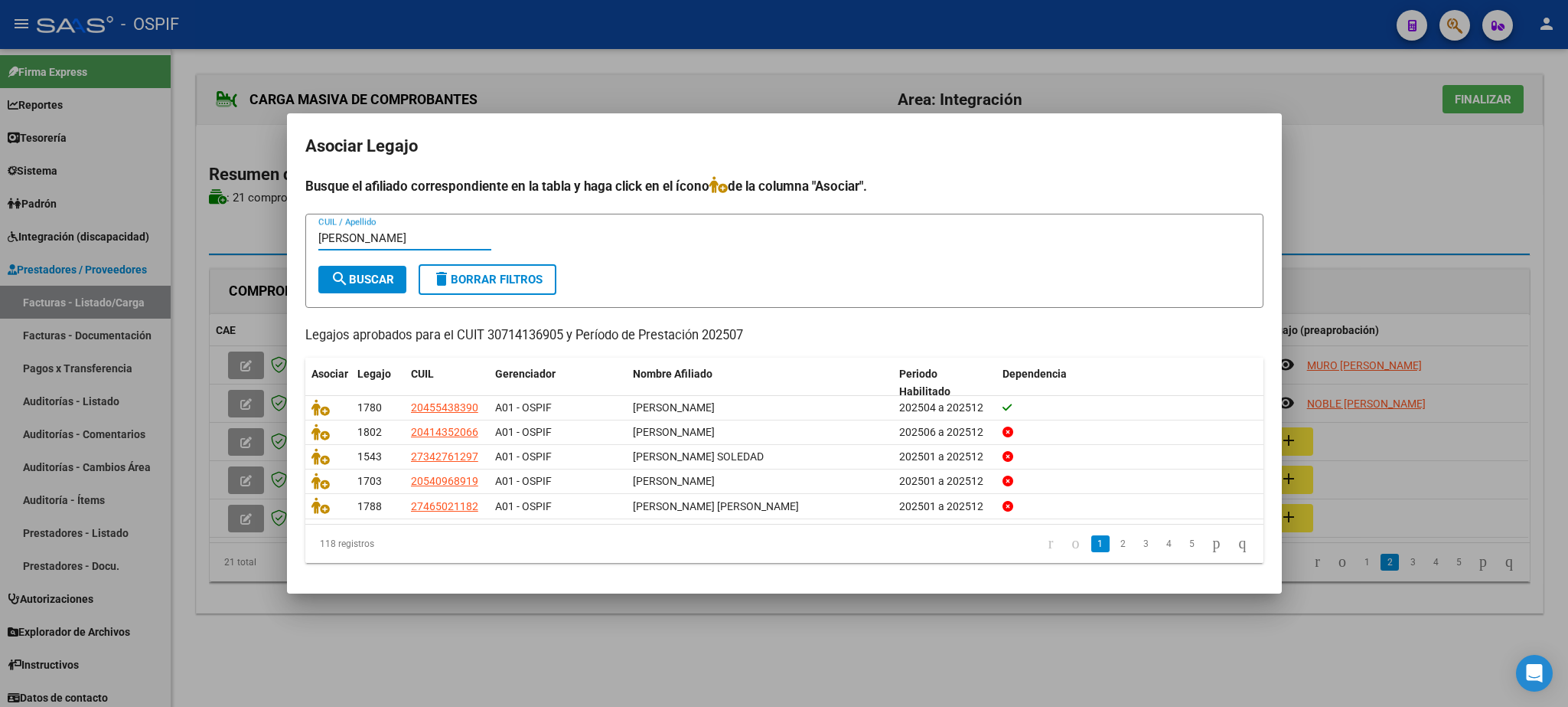
type input "[PERSON_NAME]"
click at [372, 264] on form "[PERSON_NAME] CUIL / Apellido search Buscar delete Borrar Filtros" at bounding box center [784, 260] width 958 height 94
click at [365, 272] on span "search Buscar" at bounding box center [362, 279] width 63 height 14
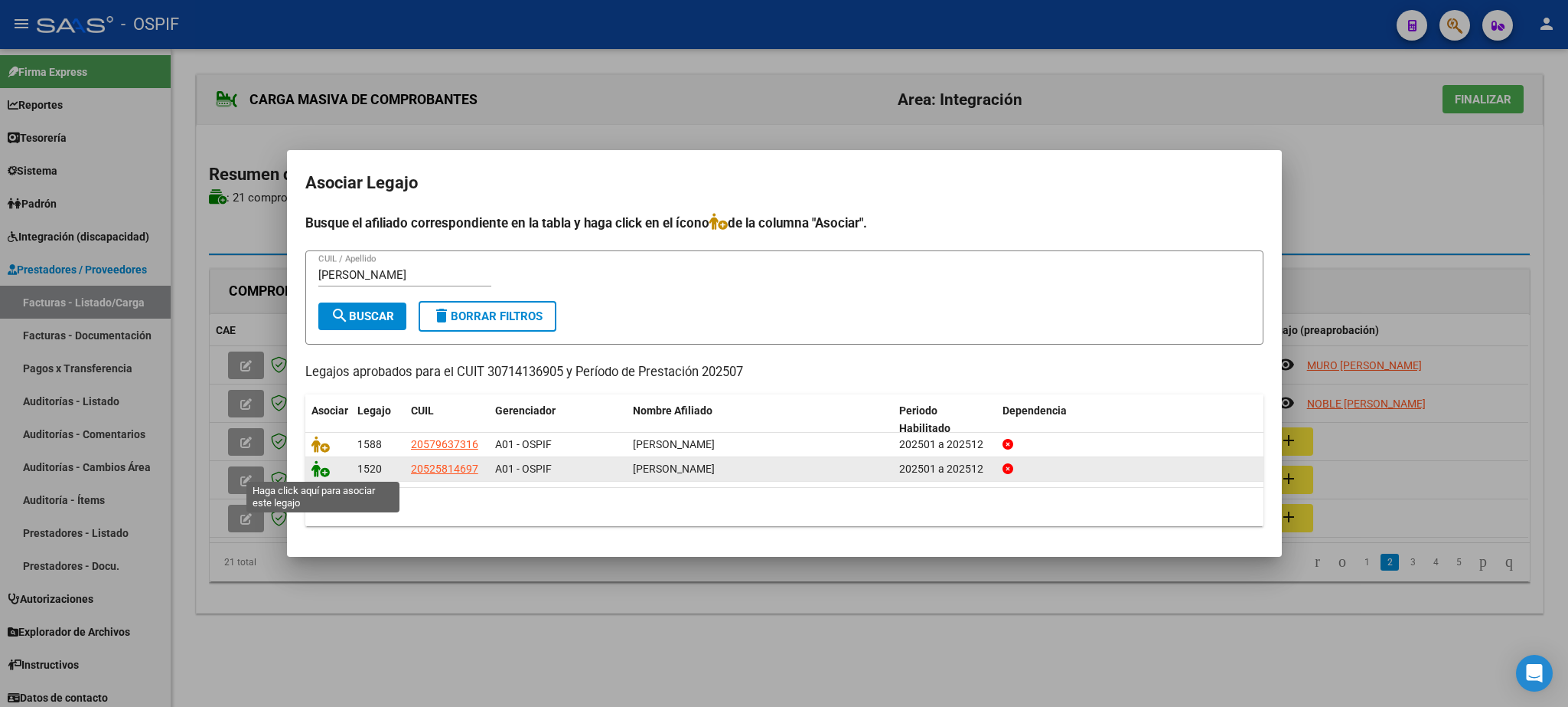
click at [321, 470] on icon at bounding box center [320, 468] width 19 height 17
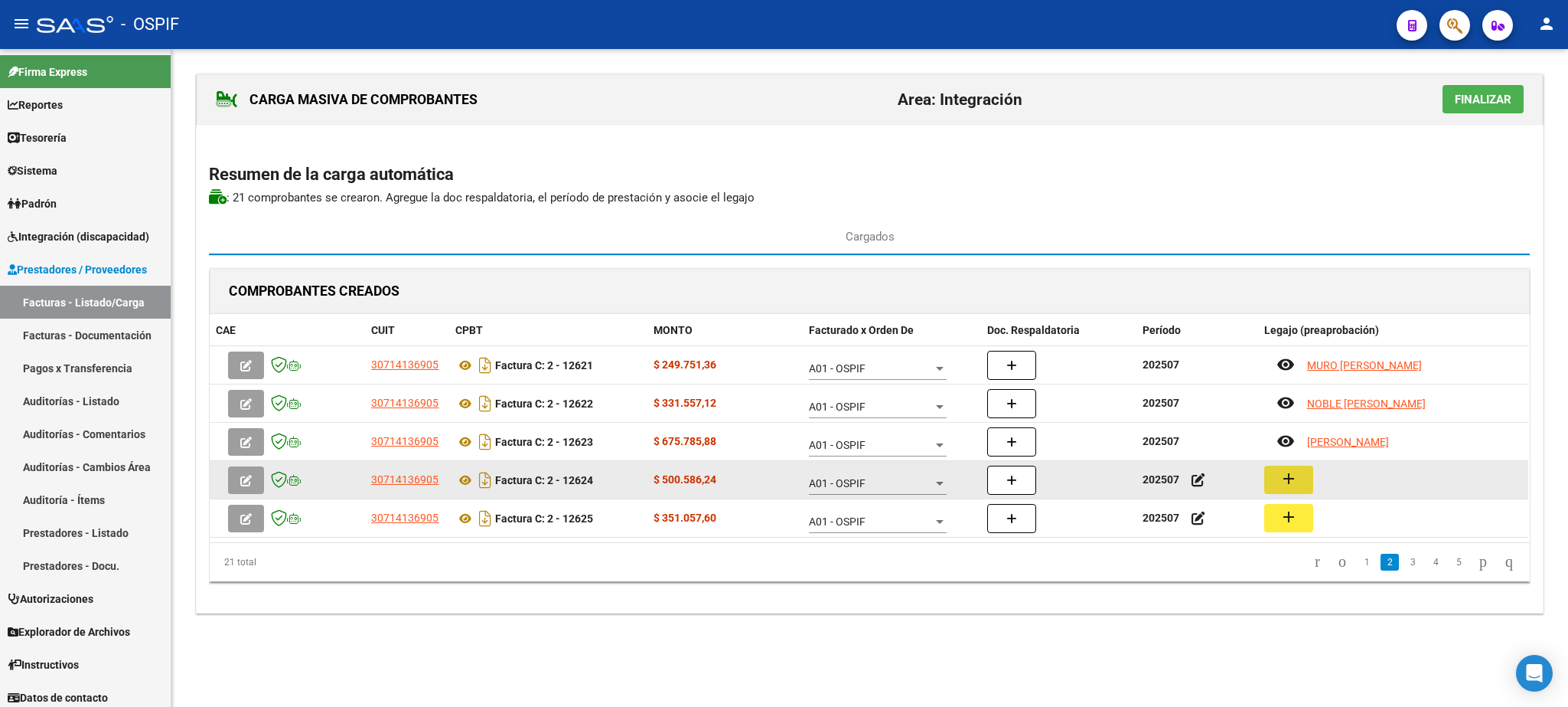
click at [1281, 482] on mat-icon "add" at bounding box center [1288, 478] width 19 height 19
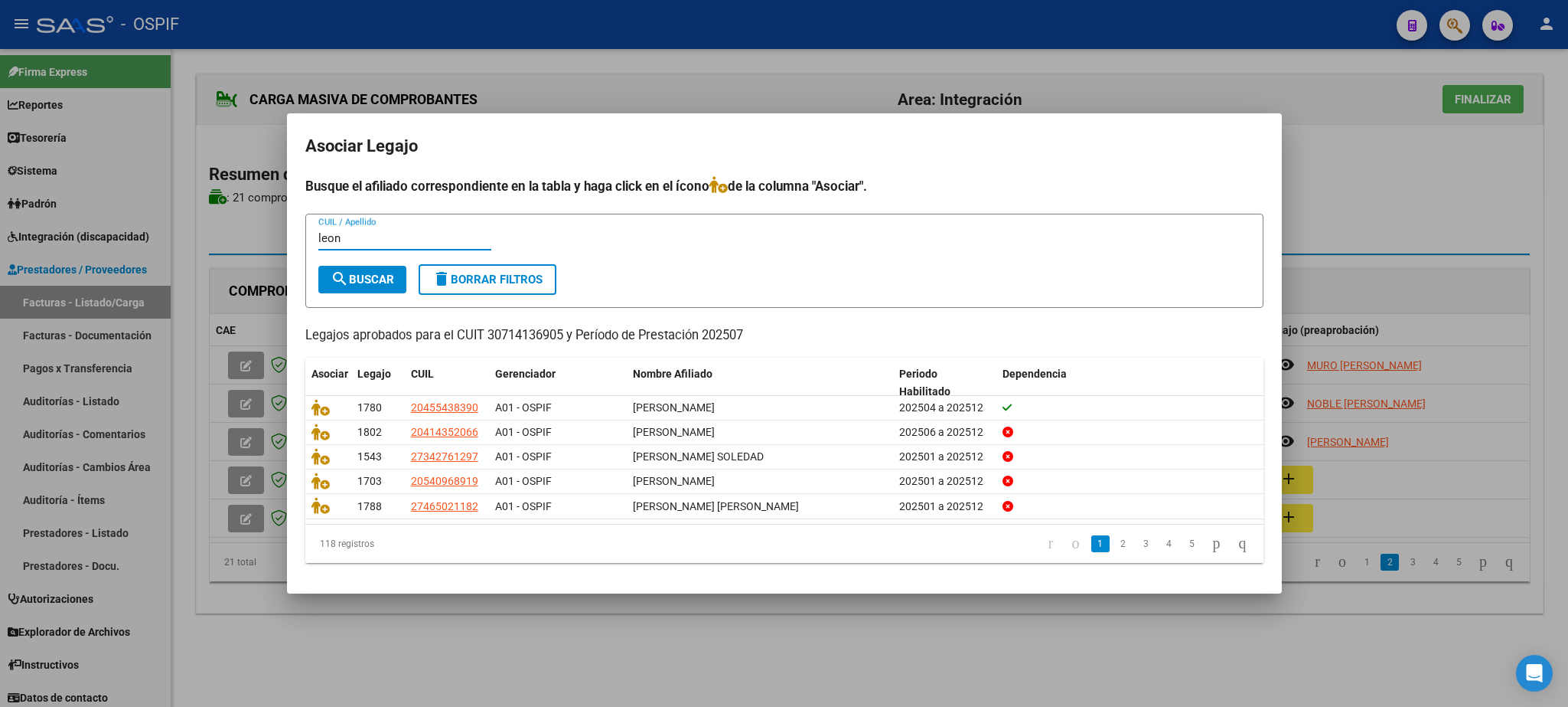
type input "leon"
click at [358, 282] on span "search Buscar" at bounding box center [362, 279] width 63 height 14
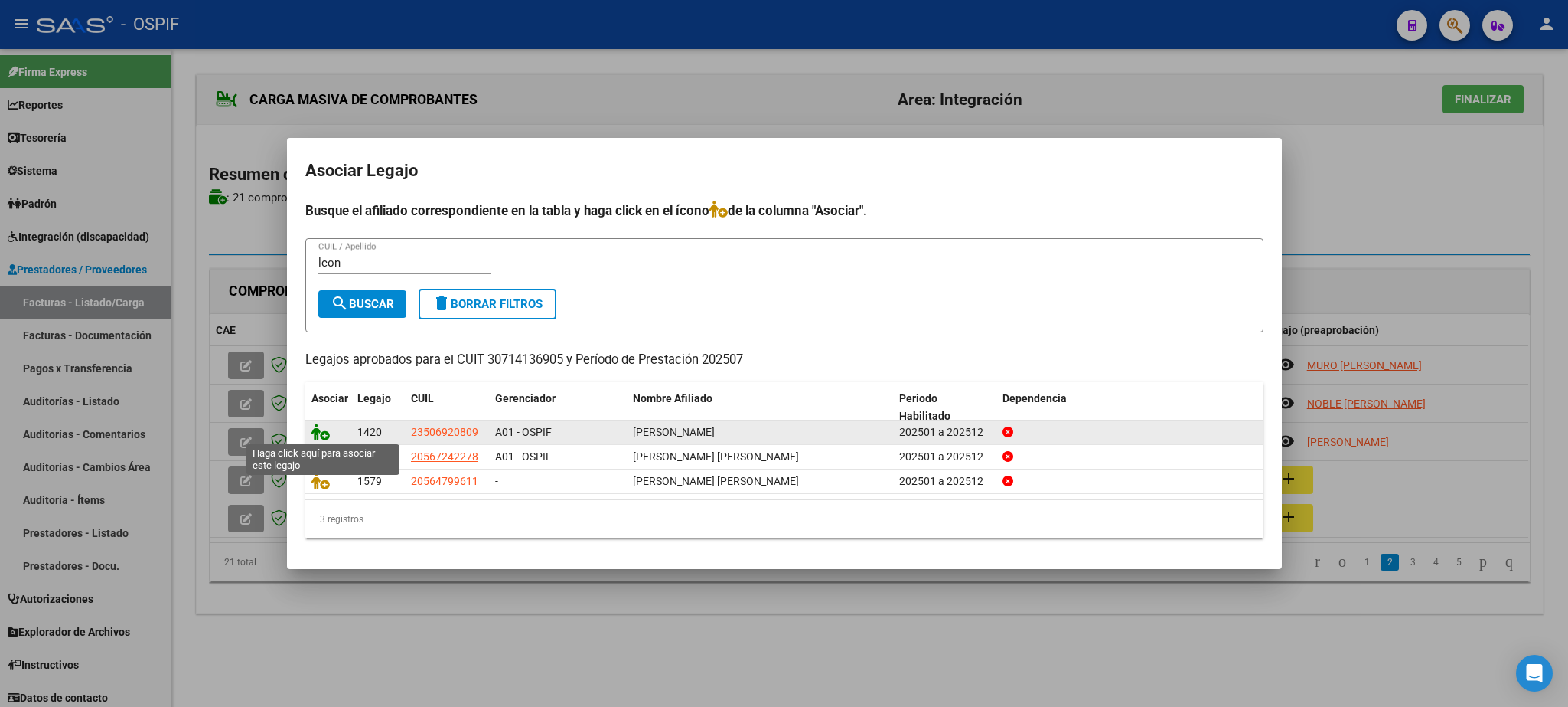
click at [319, 433] on icon at bounding box center [320, 431] width 19 height 17
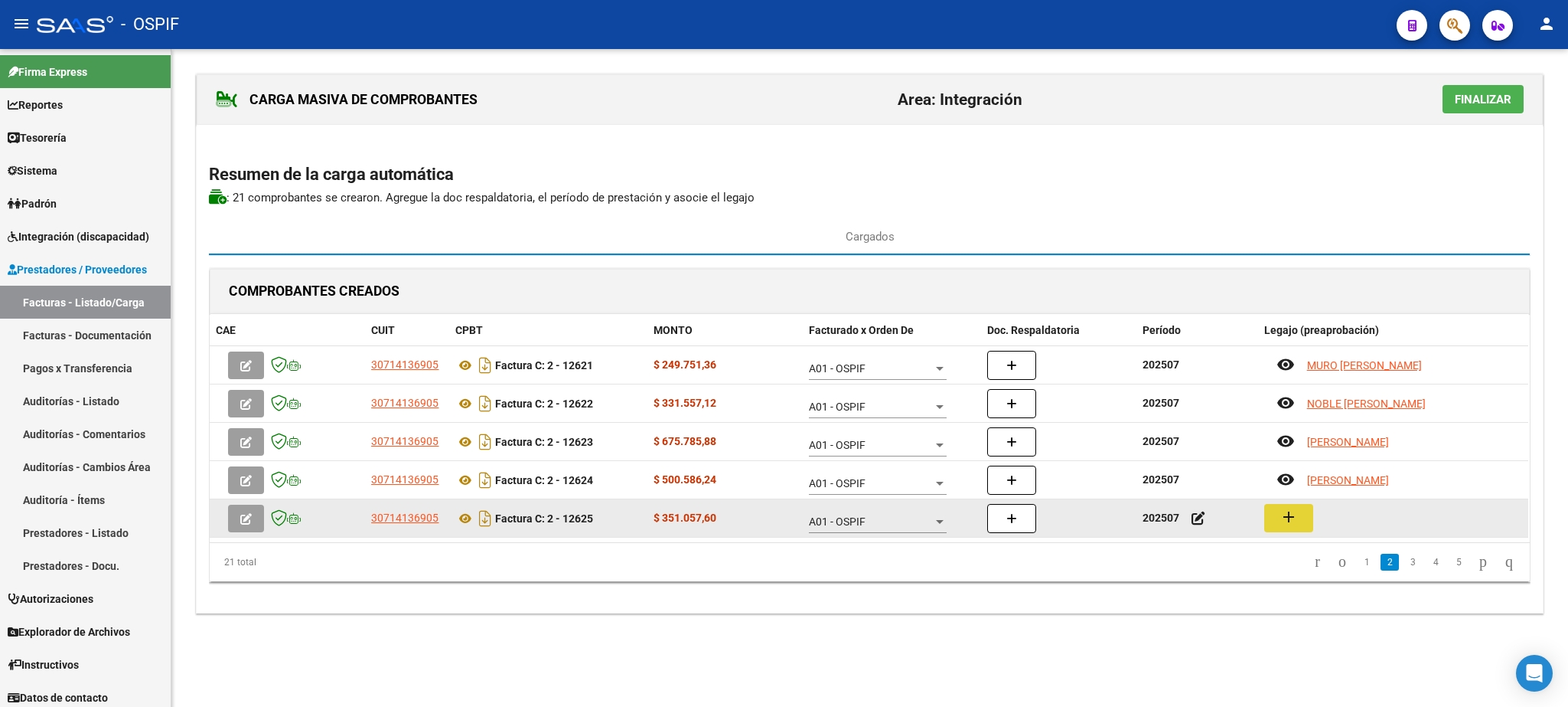
click at [1290, 524] on mat-icon "add" at bounding box center [1288, 517] width 19 height 19
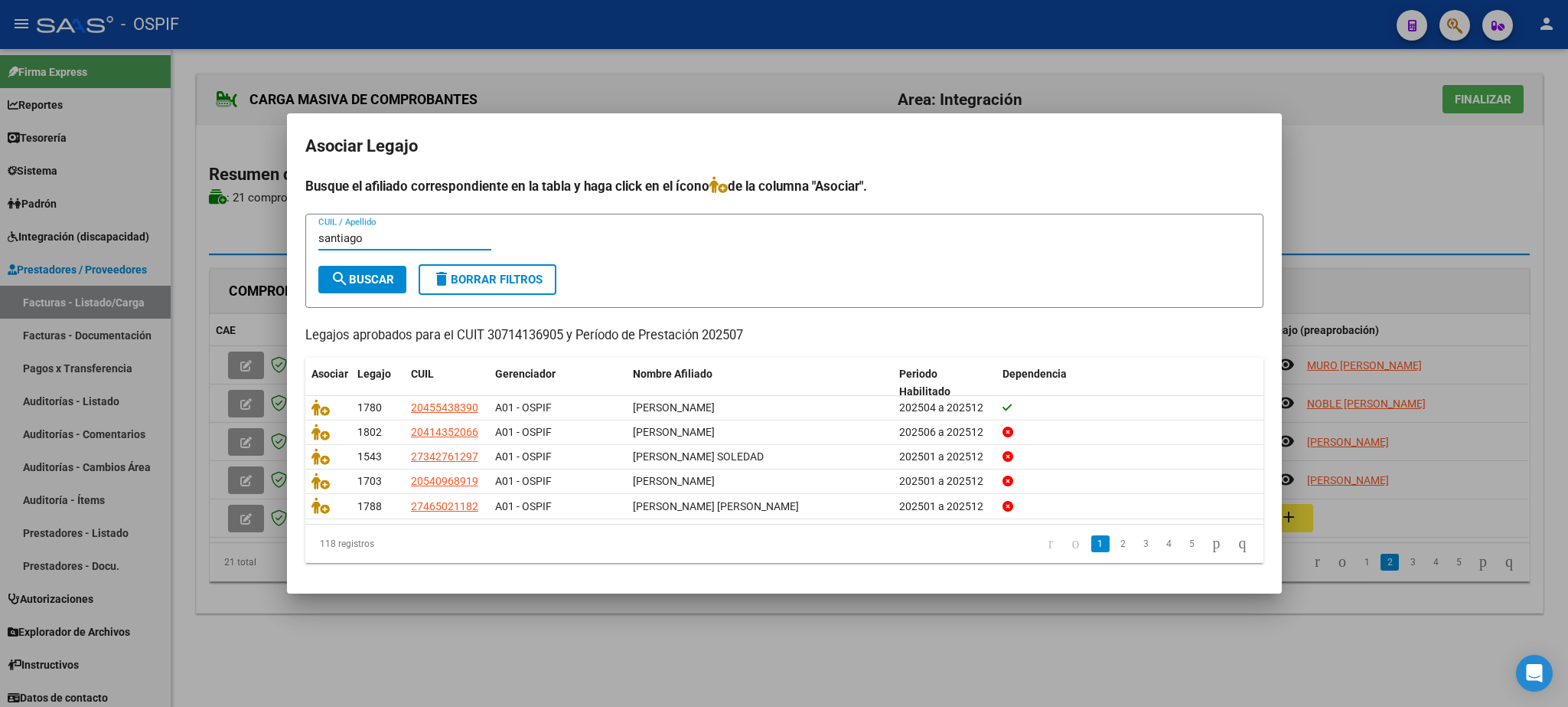
type input "santiago"
click at [376, 284] on span "search Buscar" at bounding box center [362, 279] width 63 height 14
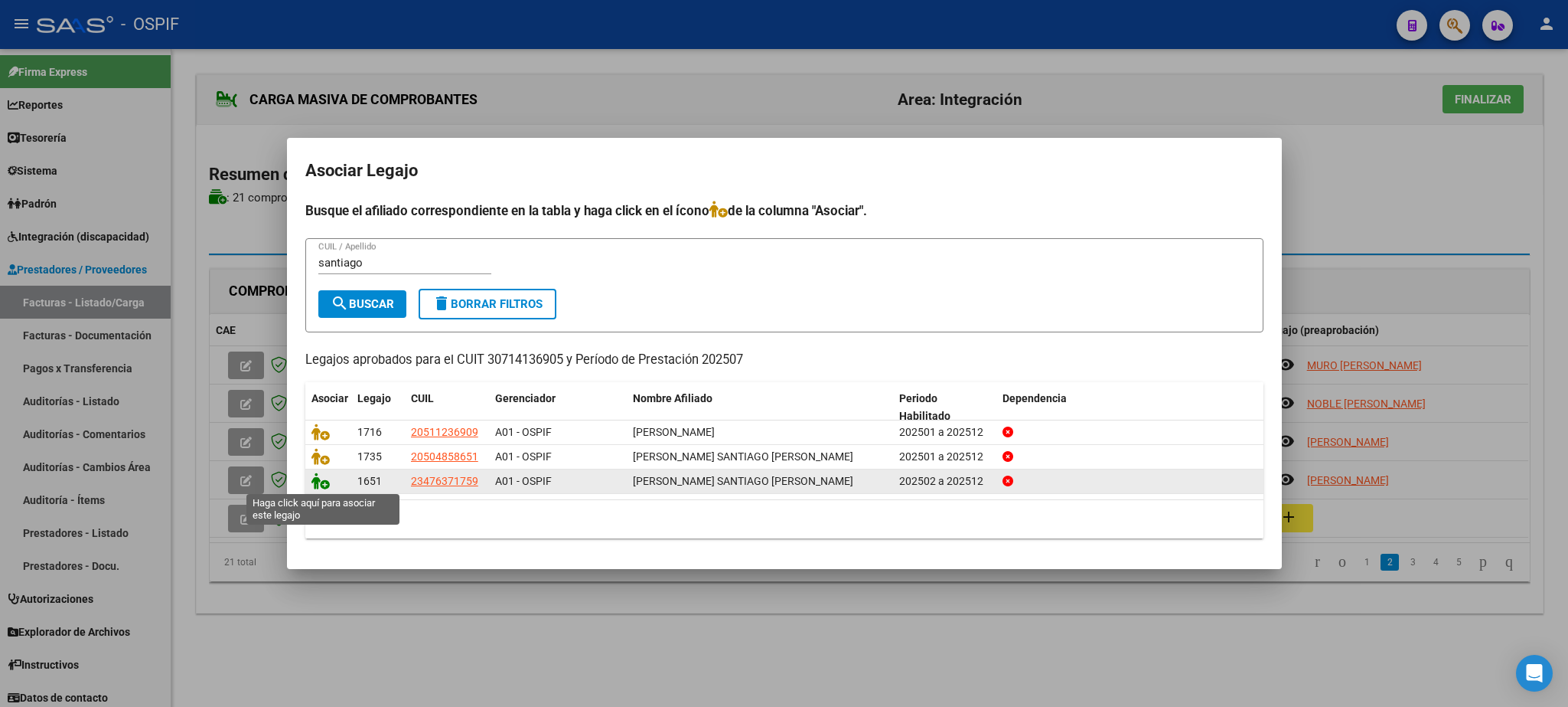
click at [318, 481] on icon at bounding box center [320, 480] width 19 height 17
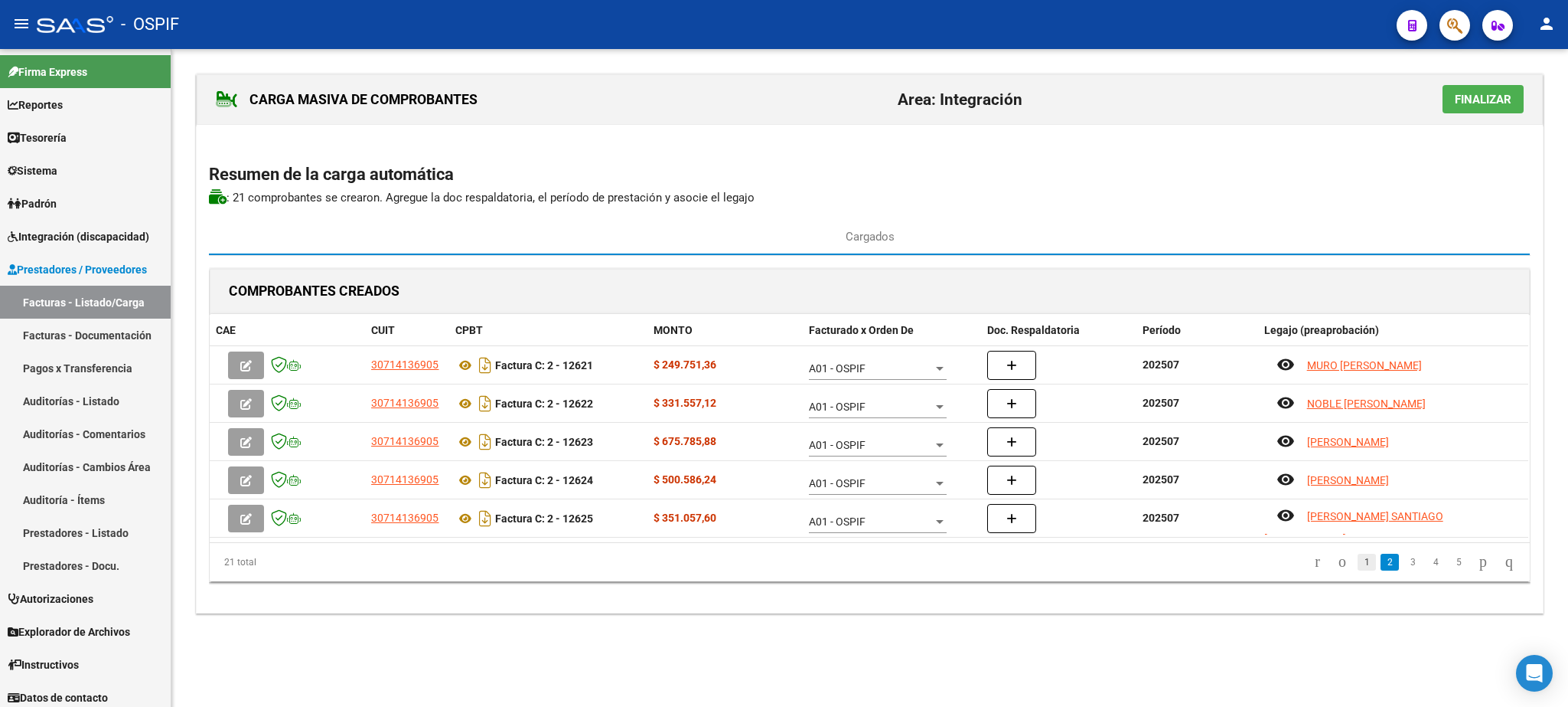
click at [1357, 565] on link "1" at bounding box center [1366, 561] width 19 height 17
click at [1381, 570] on link "2" at bounding box center [1390, 561] width 19 height 17
click at [1403, 570] on link "3" at bounding box center [1412, 561] width 19 height 17
click at [1426, 570] on link "4" at bounding box center [1435, 561] width 19 height 17
click at [1449, 570] on link "5" at bounding box center [1458, 561] width 19 height 17
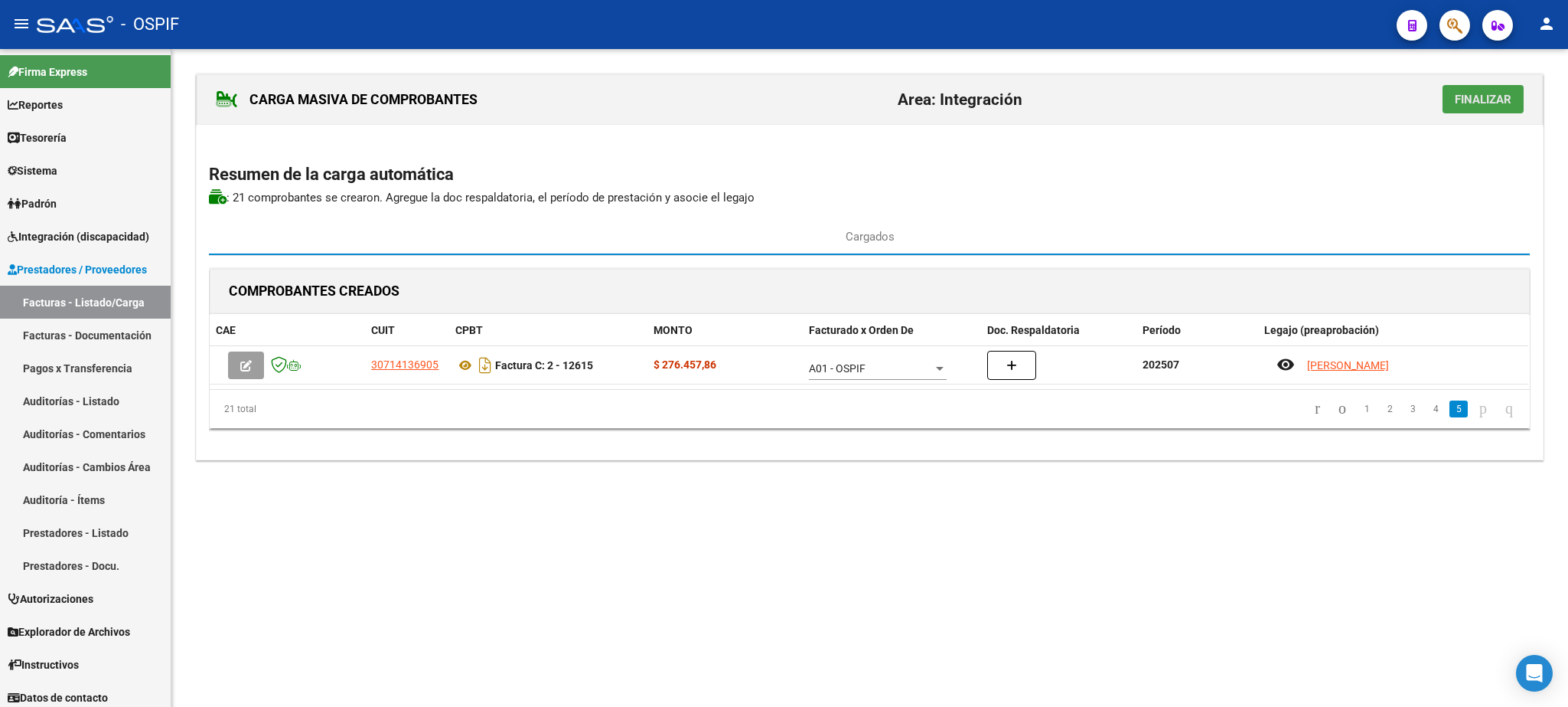
click at [1487, 94] on span "Finalizar" at bounding box center [1482, 100] width 56 height 14
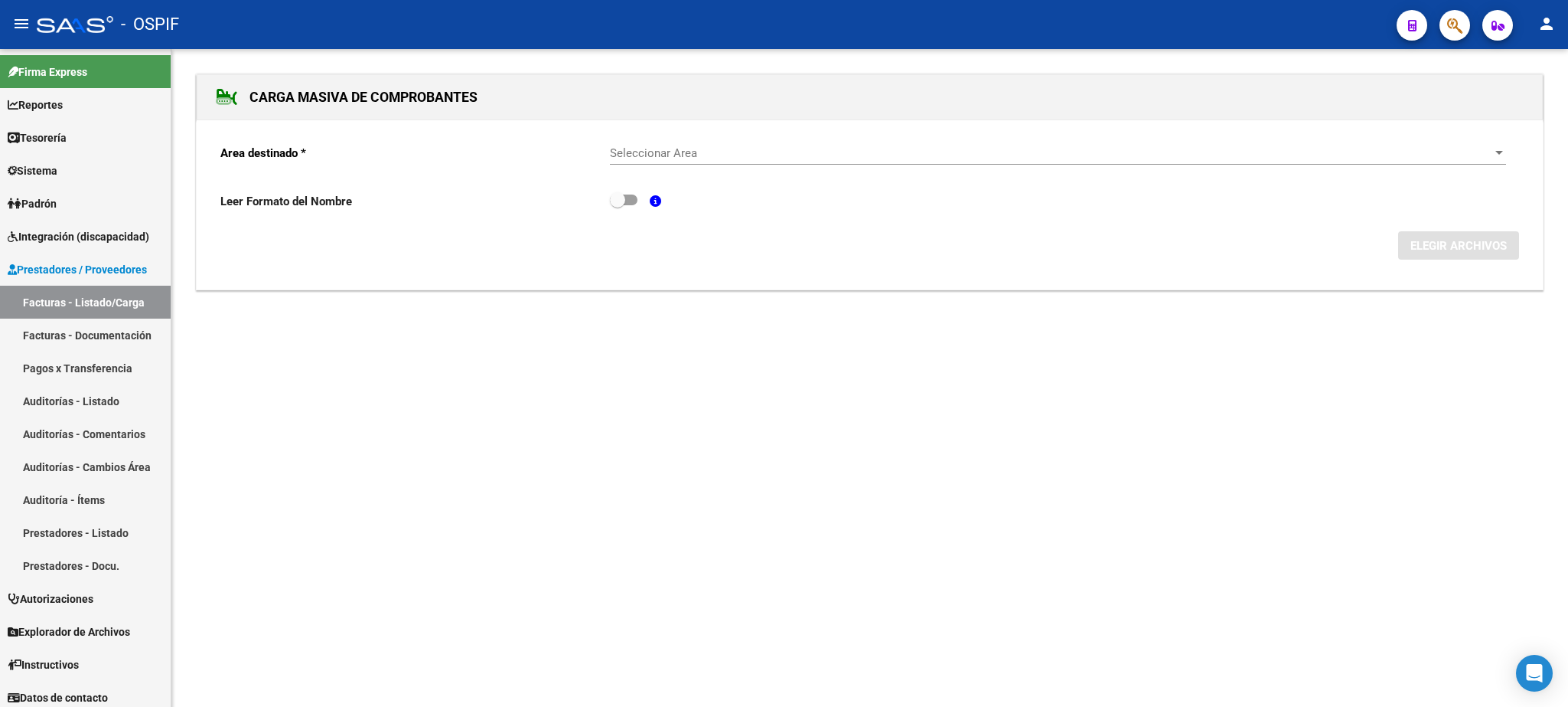
click at [683, 149] on span "Seleccionar Area" at bounding box center [1051, 153] width 882 height 14
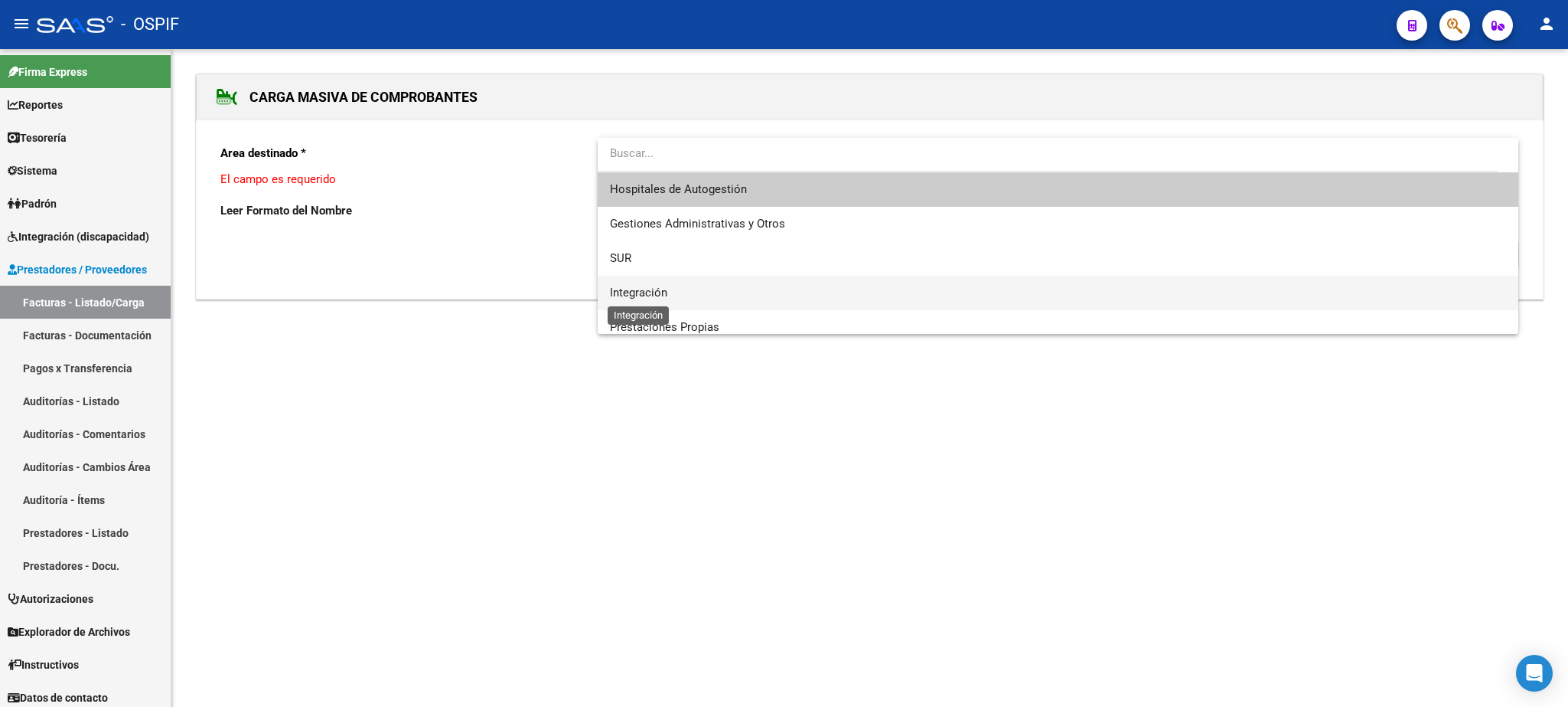
click at [642, 296] on span "Integración" at bounding box center [639, 293] width 57 height 14
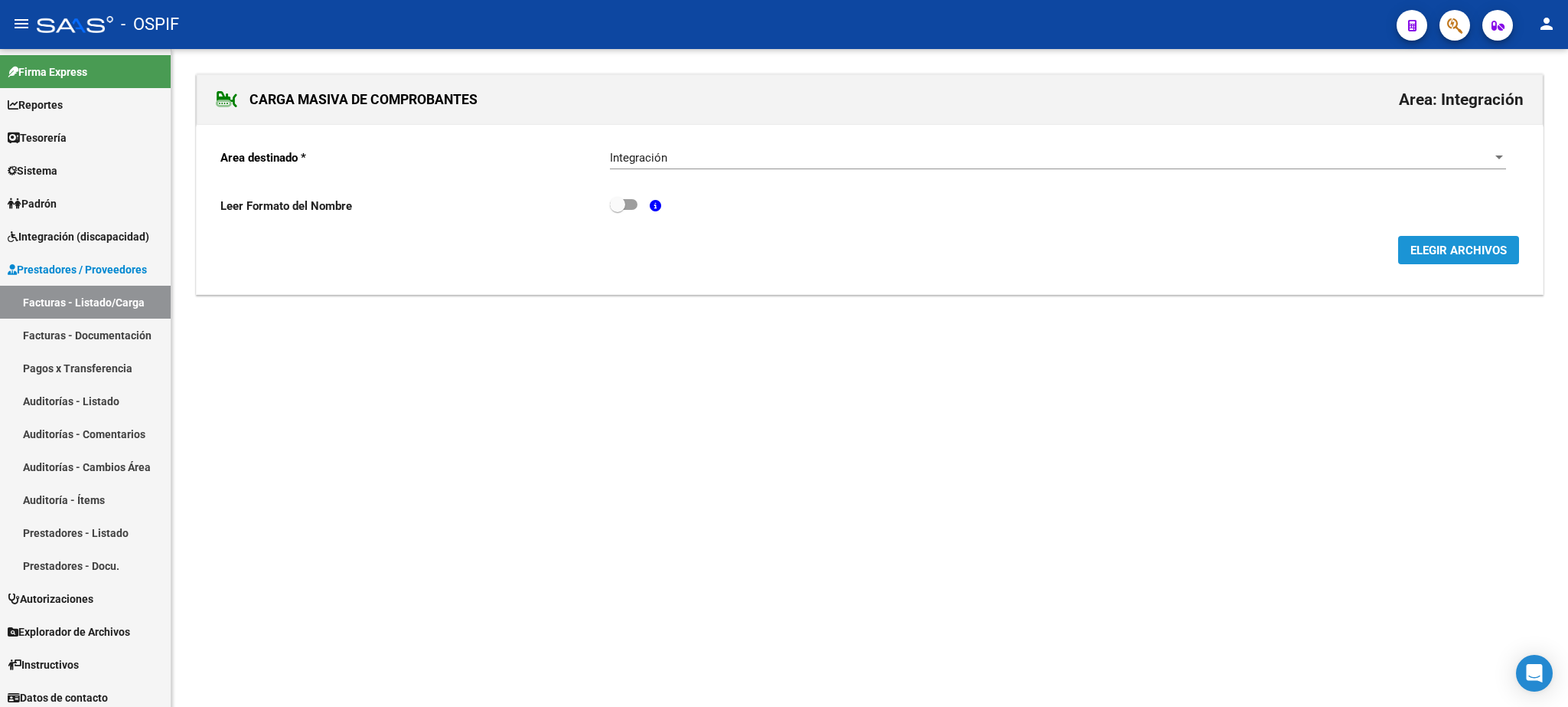
click at [1470, 251] on span "ELEGIR ARCHIVOS" at bounding box center [1459, 250] width 97 height 14
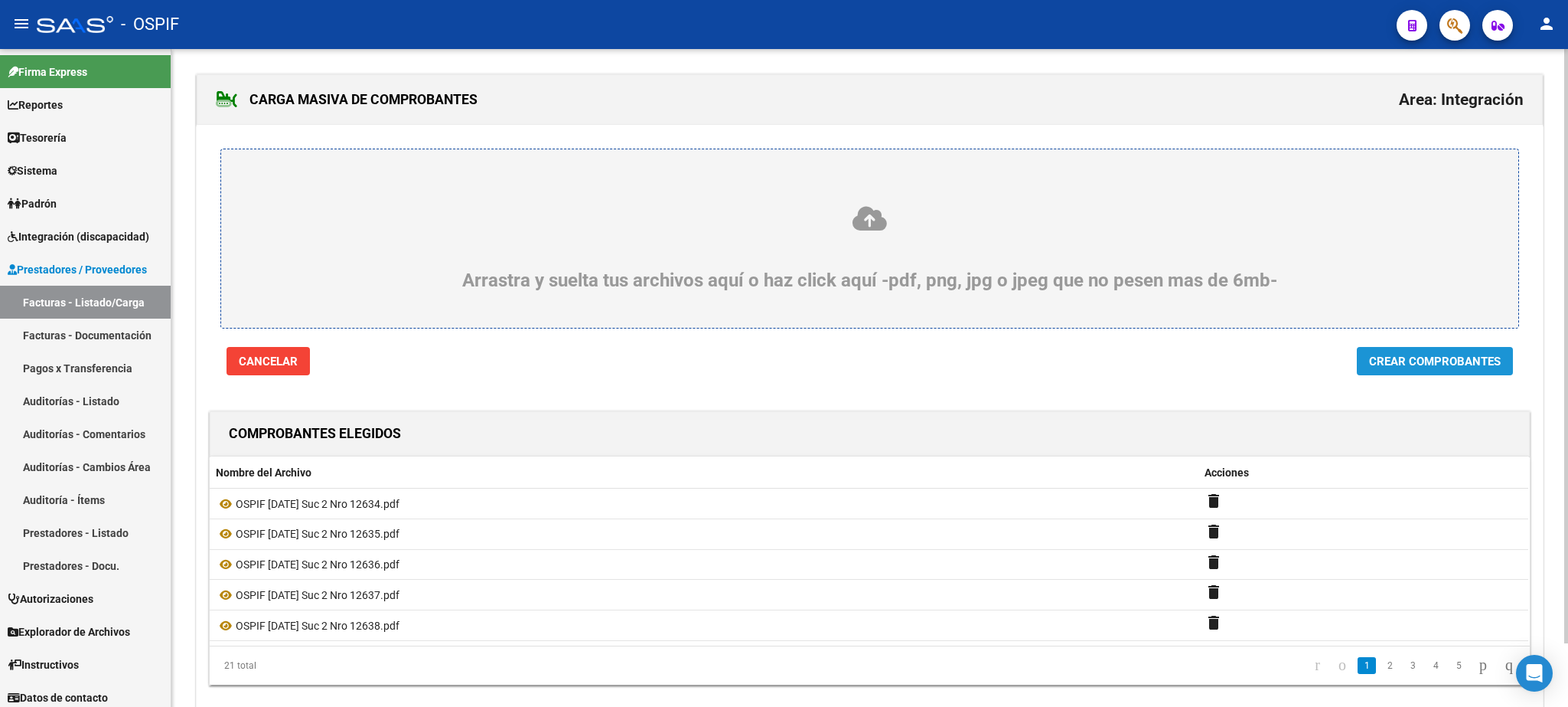
click at [1442, 362] on span "Crear Comprobantes" at bounding box center [1435, 361] width 132 height 14
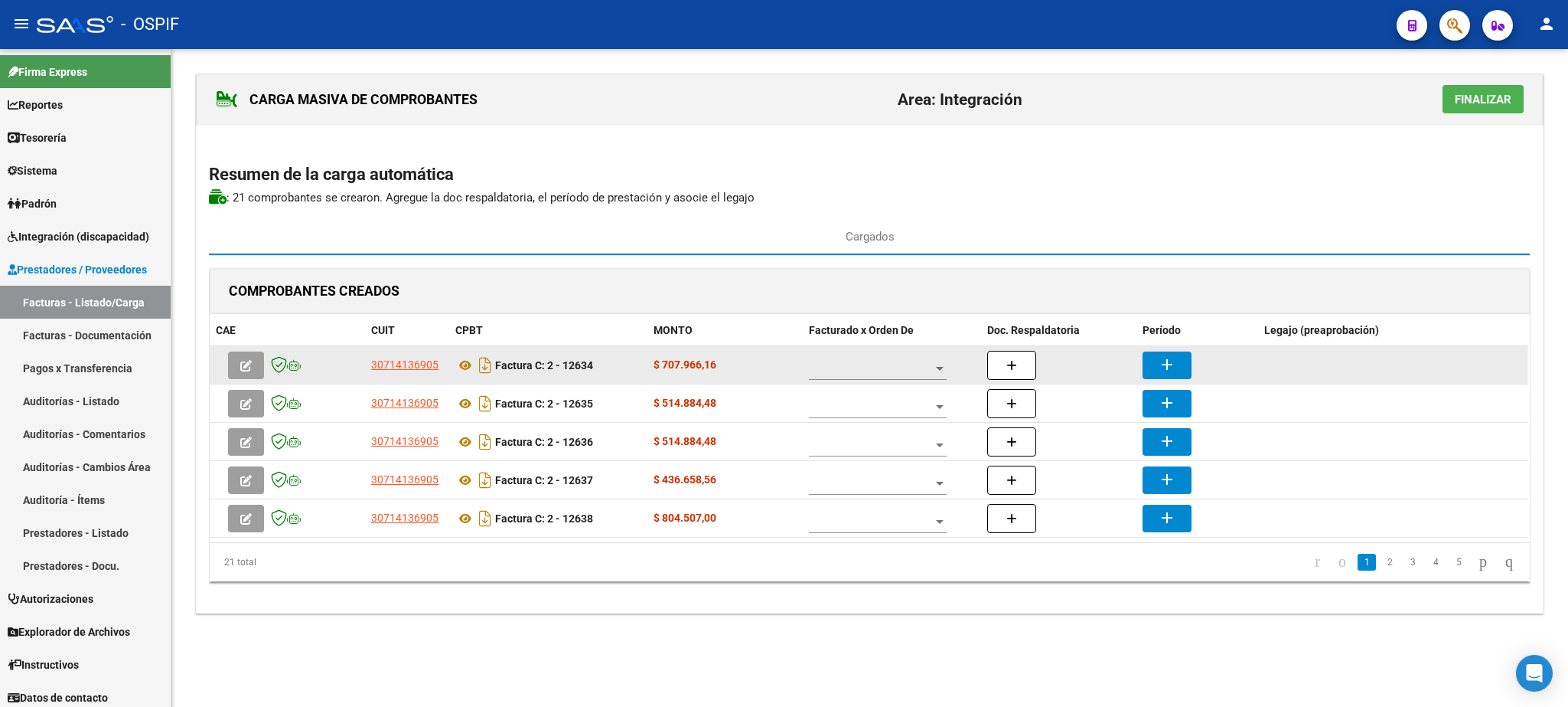
click at [833, 370] on span at bounding box center [871, 368] width 124 height 13
click at [833, 370] on span "A01 - OSPIF" at bounding box center [878, 371] width 138 height 33
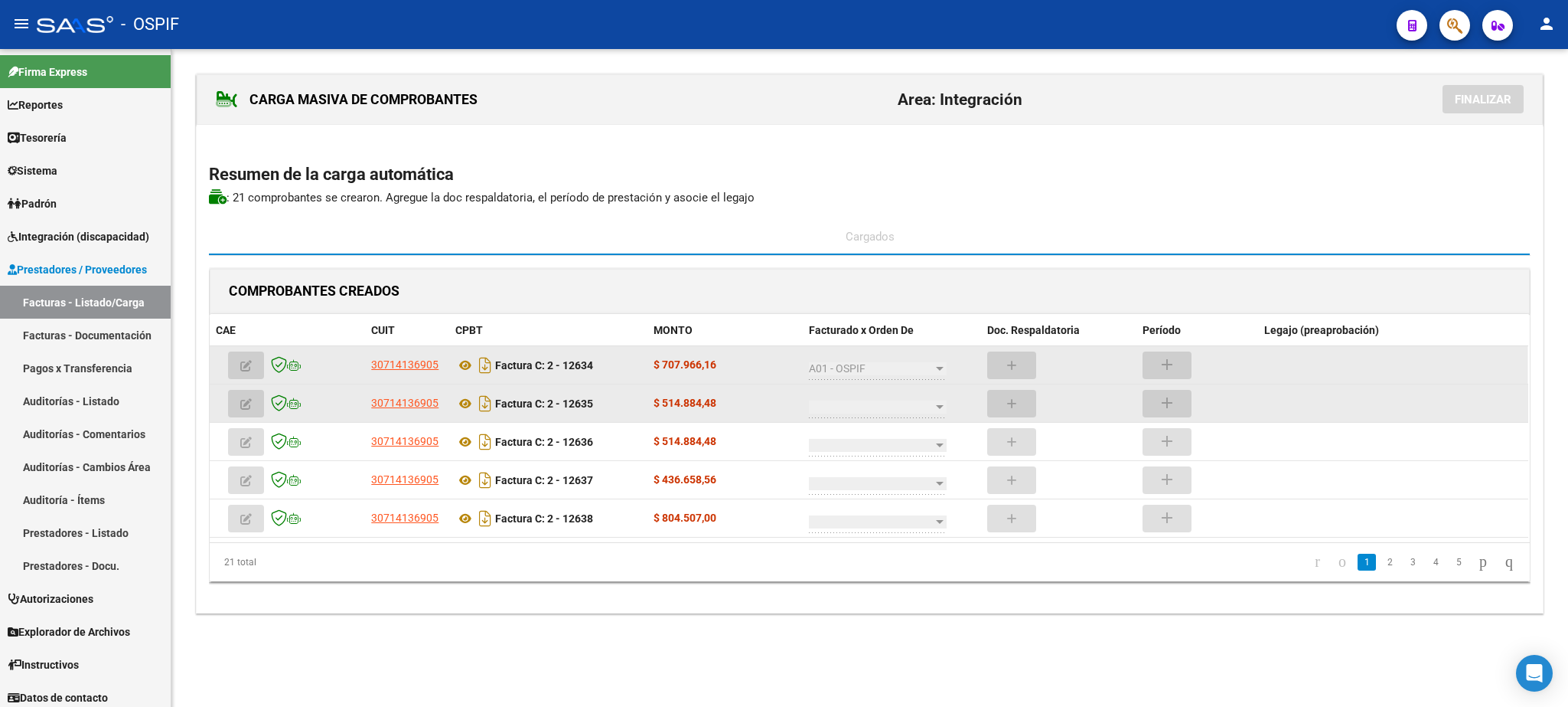
click at [860, 412] on span at bounding box center [871, 406] width 124 height 13
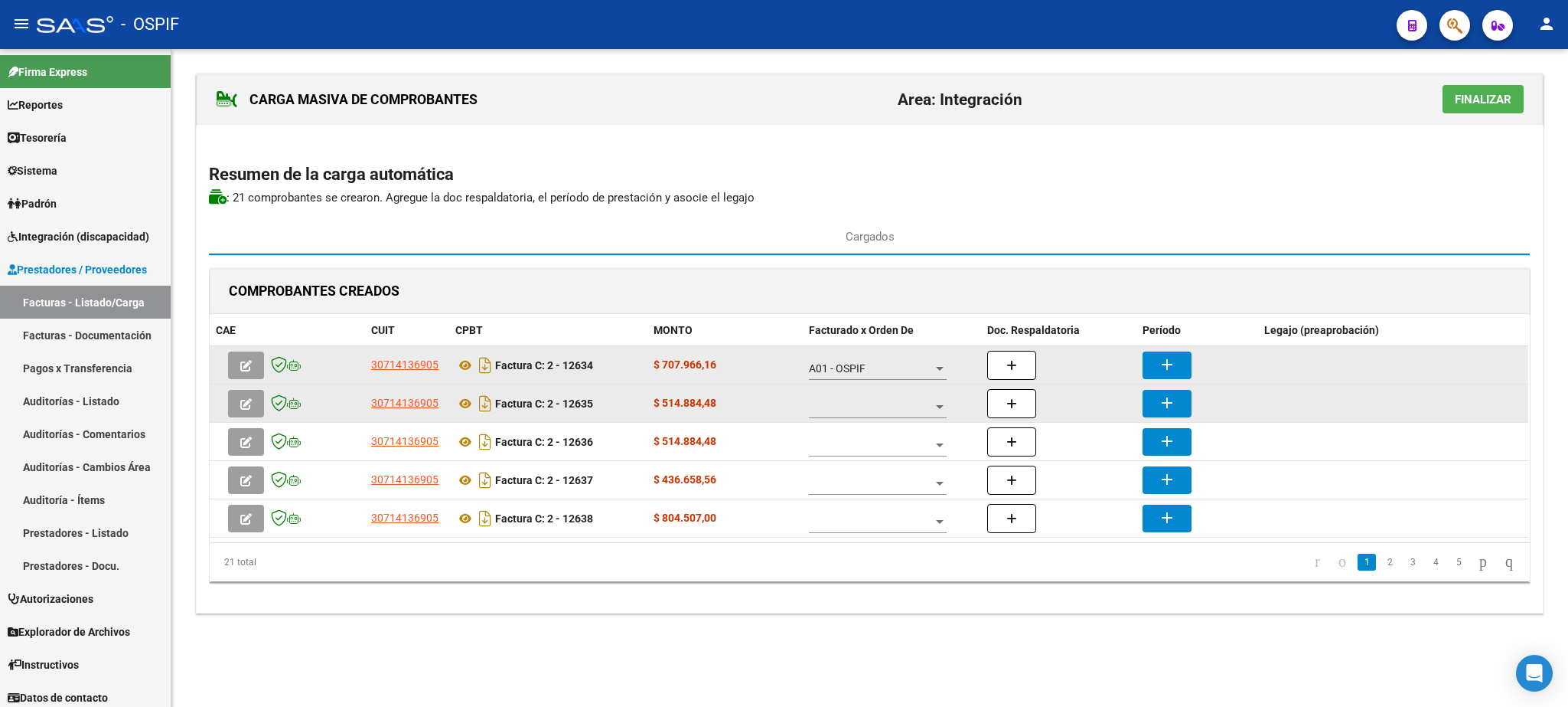
click at [860, 413] on span at bounding box center [871, 406] width 124 height 13
click at [860, 415] on span "A01 - OSPIF" at bounding box center [878, 409] width 138 height 33
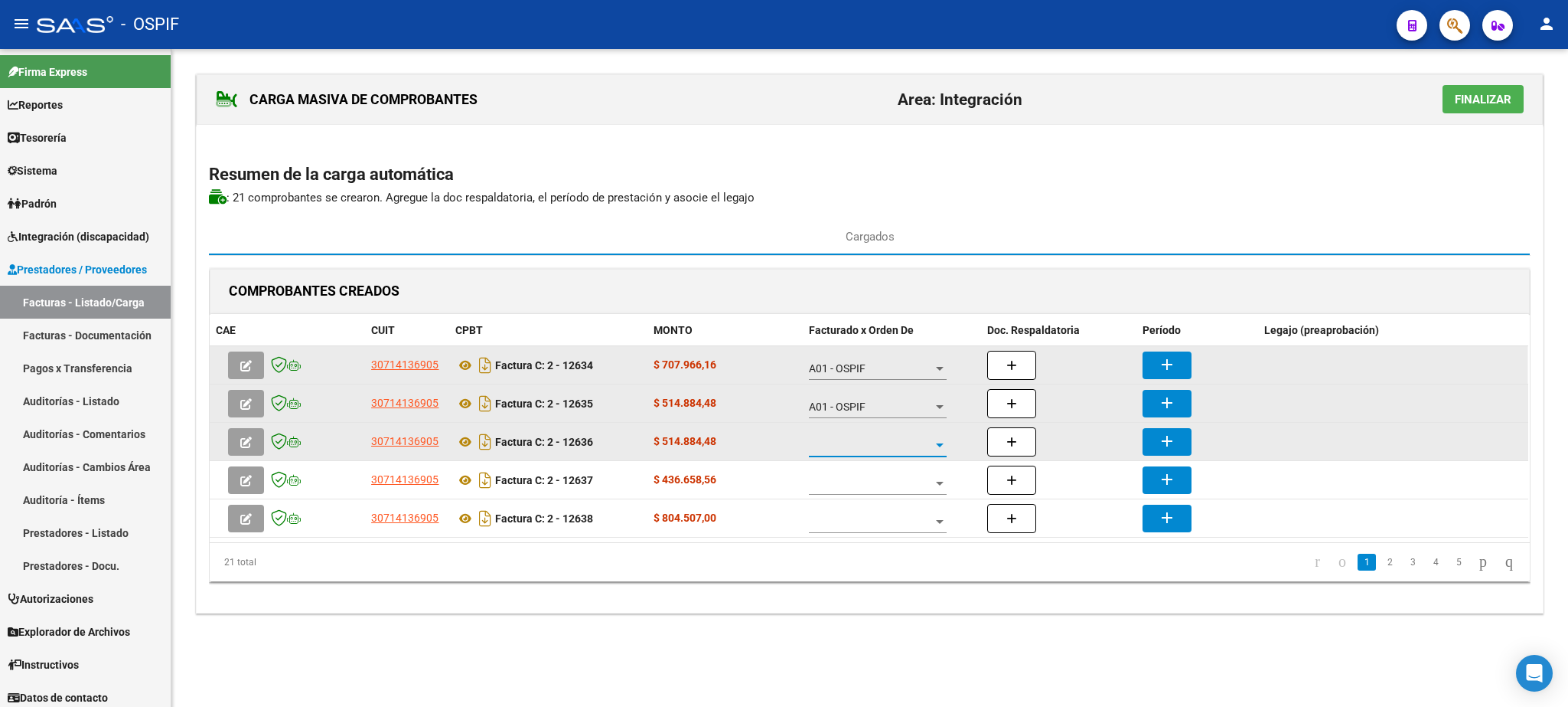
click at [847, 452] on span at bounding box center [871, 445] width 124 height 13
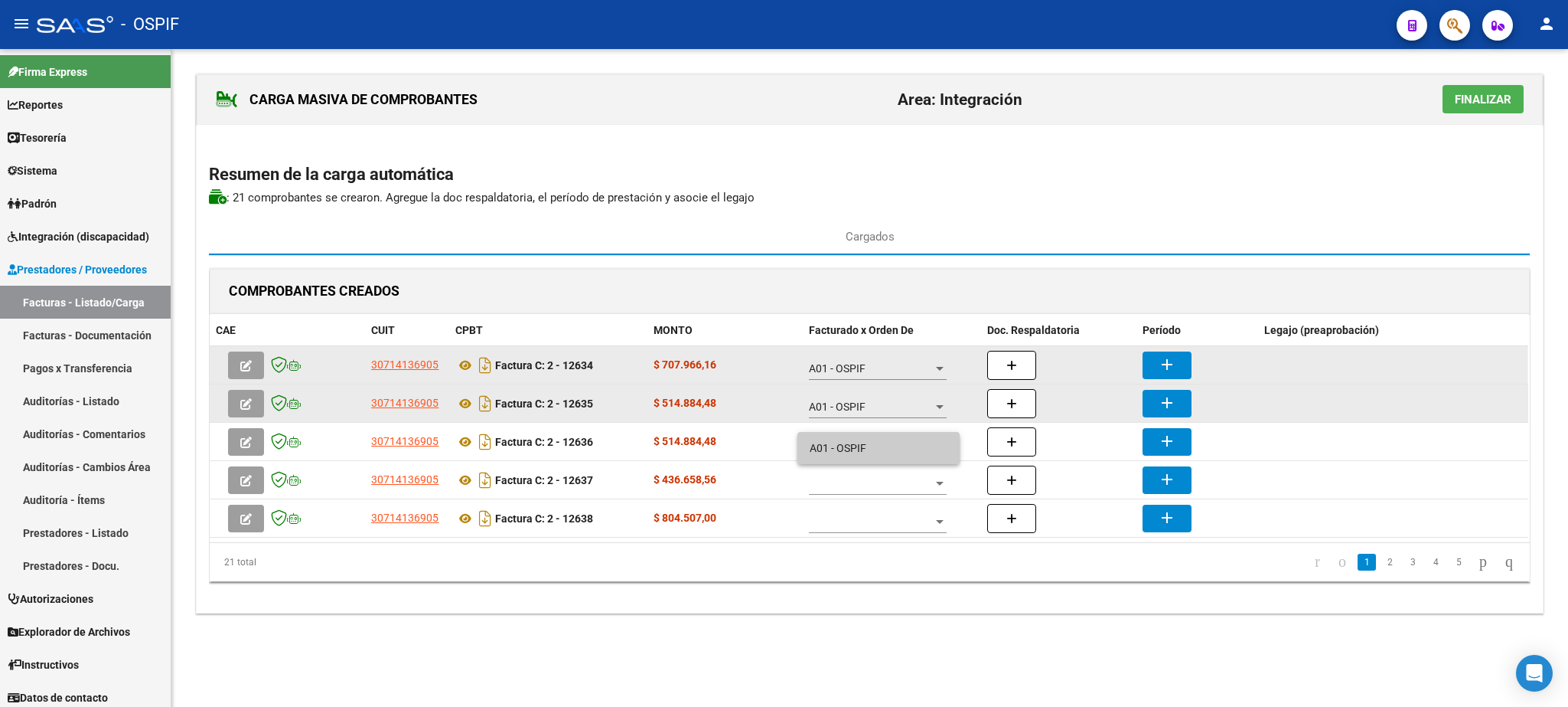
click at [847, 451] on span "A01 - OSPIF" at bounding box center [878, 448] width 138 height 33
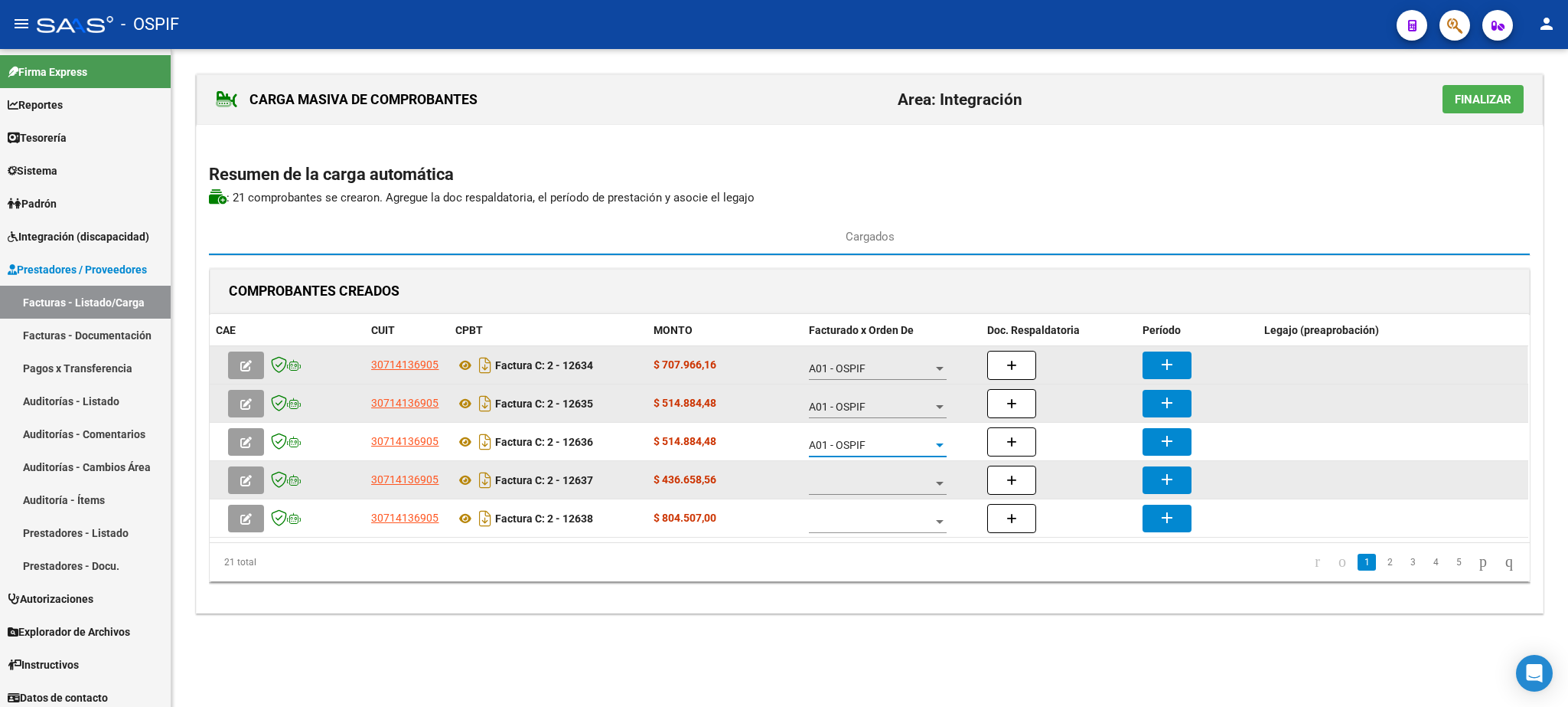
click at [850, 489] on span at bounding box center [871, 483] width 124 height 13
click at [850, 489] on span "A01 - OSPIF" at bounding box center [878, 486] width 138 height 33
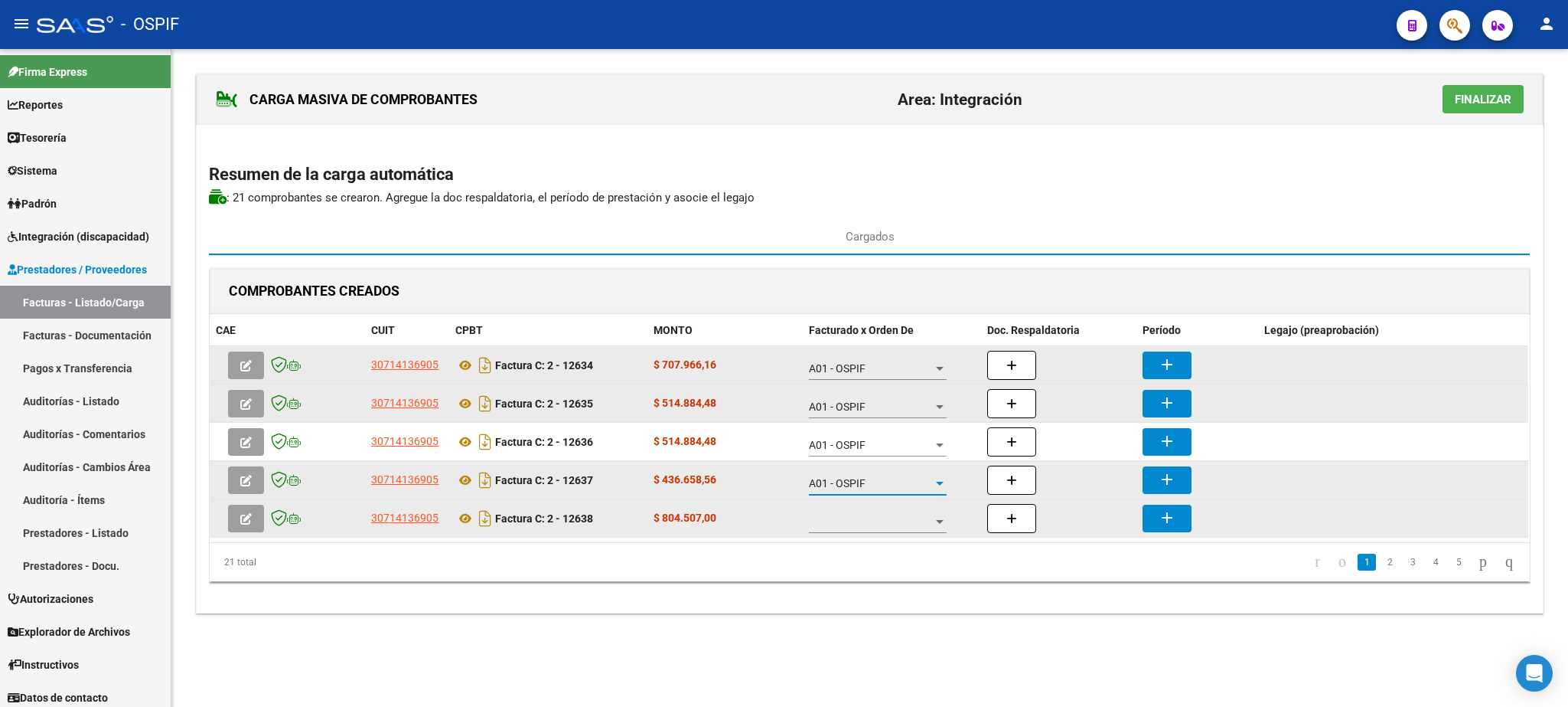
click at [862, 523] on span at bounding box center [871, 522] width 124 height 13
click at [862, 523] on span "A01 - OSPIF" at bounding box center [878, 525] width 138 height 33
click at [1164, 368] on mat-icon "add" at bounding box center [1167, 364] width 19 height 19
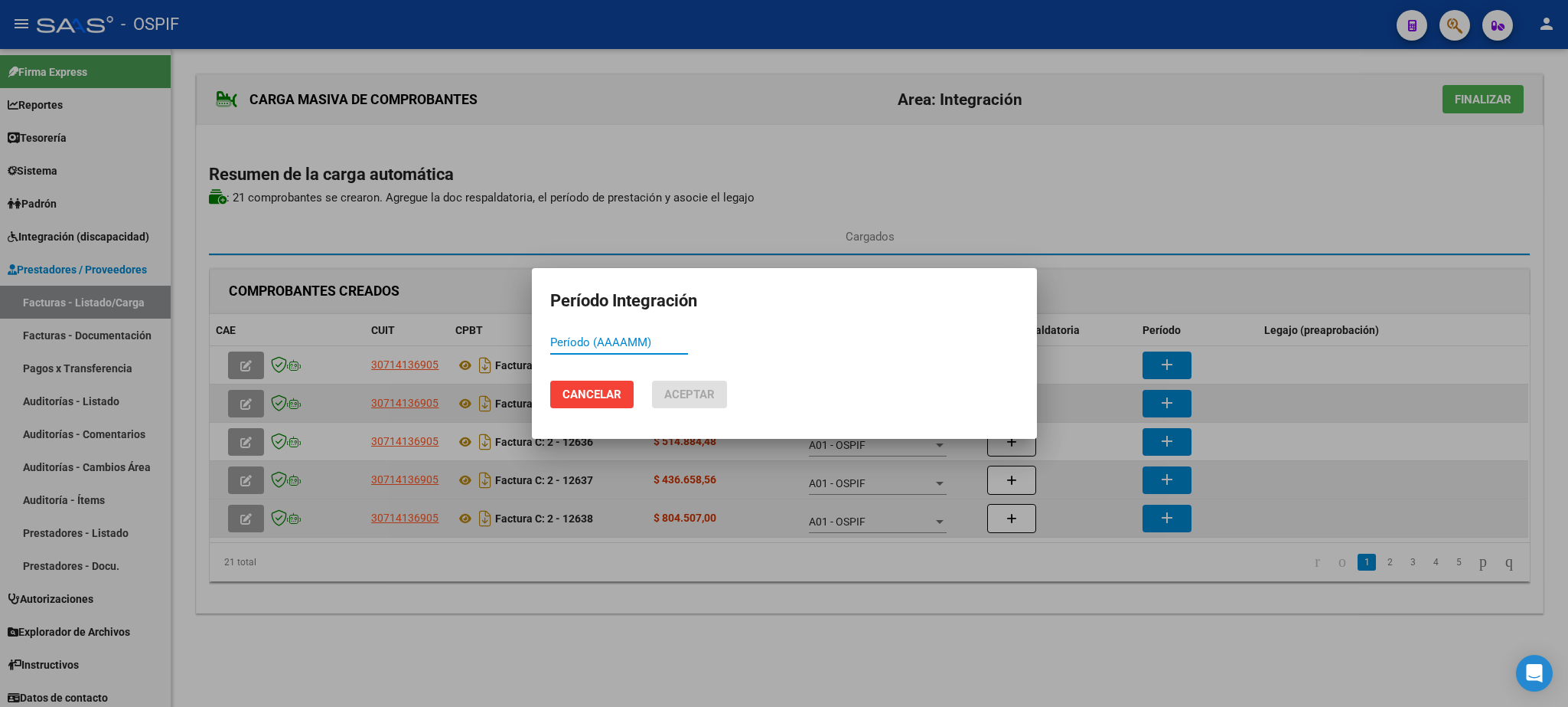
paste input "202507"
type input "202507"
click at [700, 395] on span "Aceptar" at bounding box center [689, 394] width 50 height 14
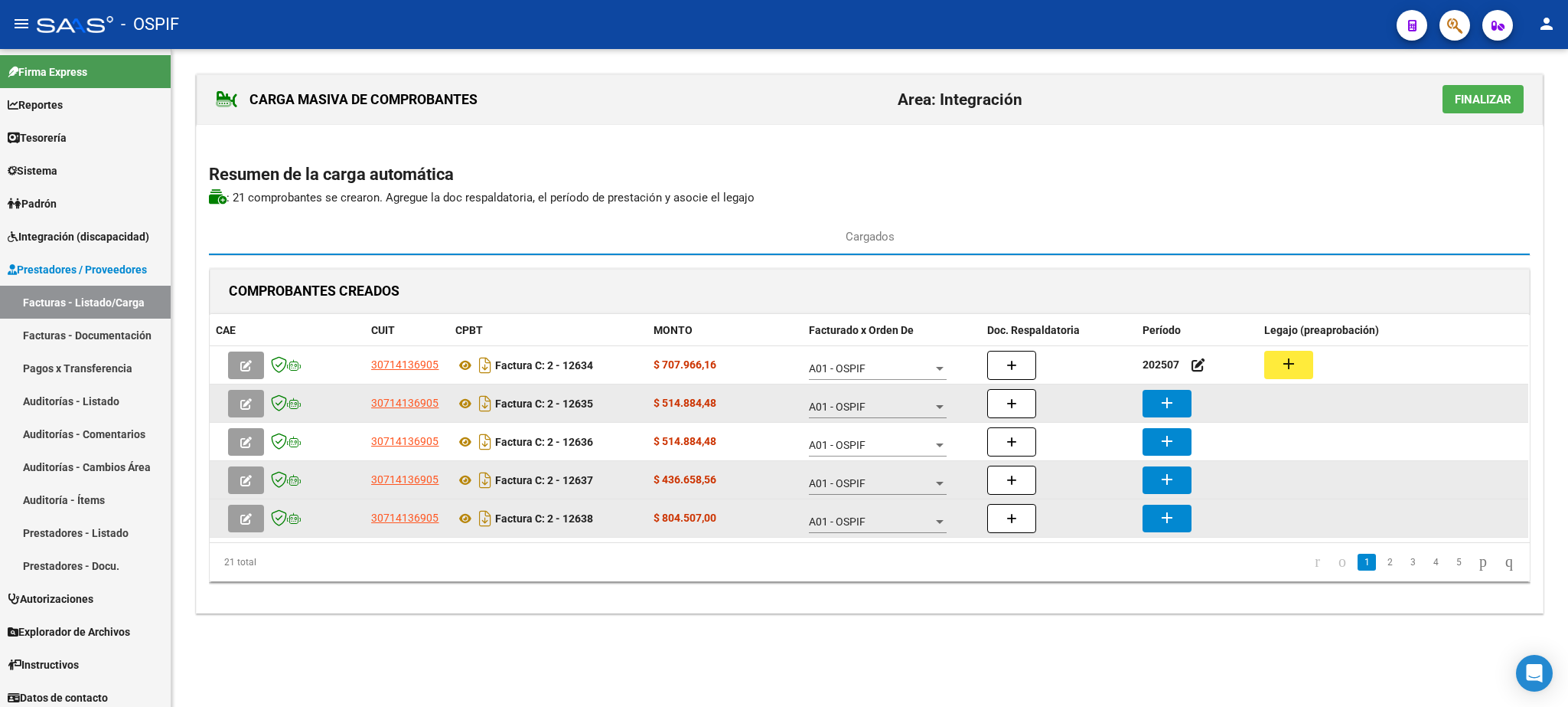
click at [1166, 399] on mat-icon "add" at bounding box center [1167, 402] width 19 height 19
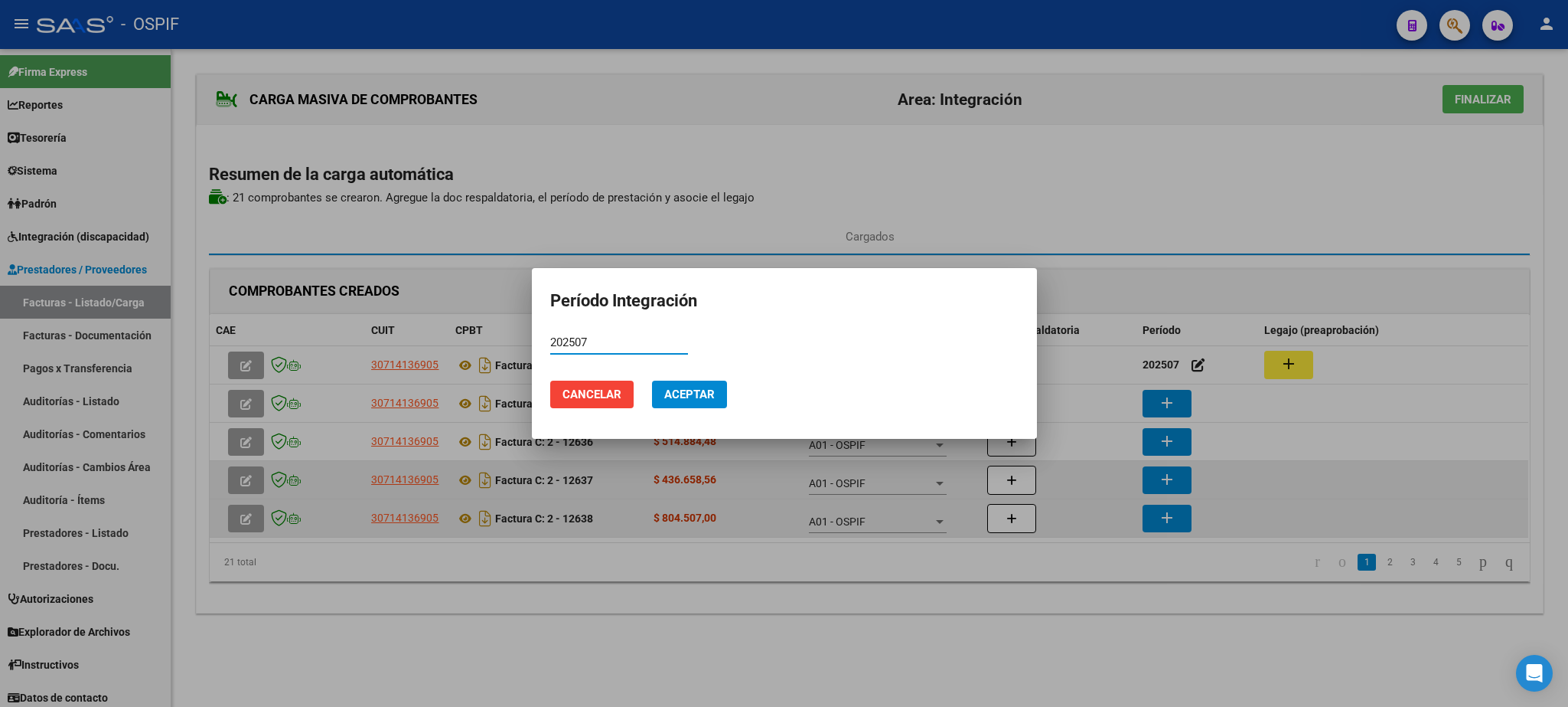
type input "202507"
click at [700, 402] on button "Aceptar" at bounding box center [689, 394] width 75 height 28
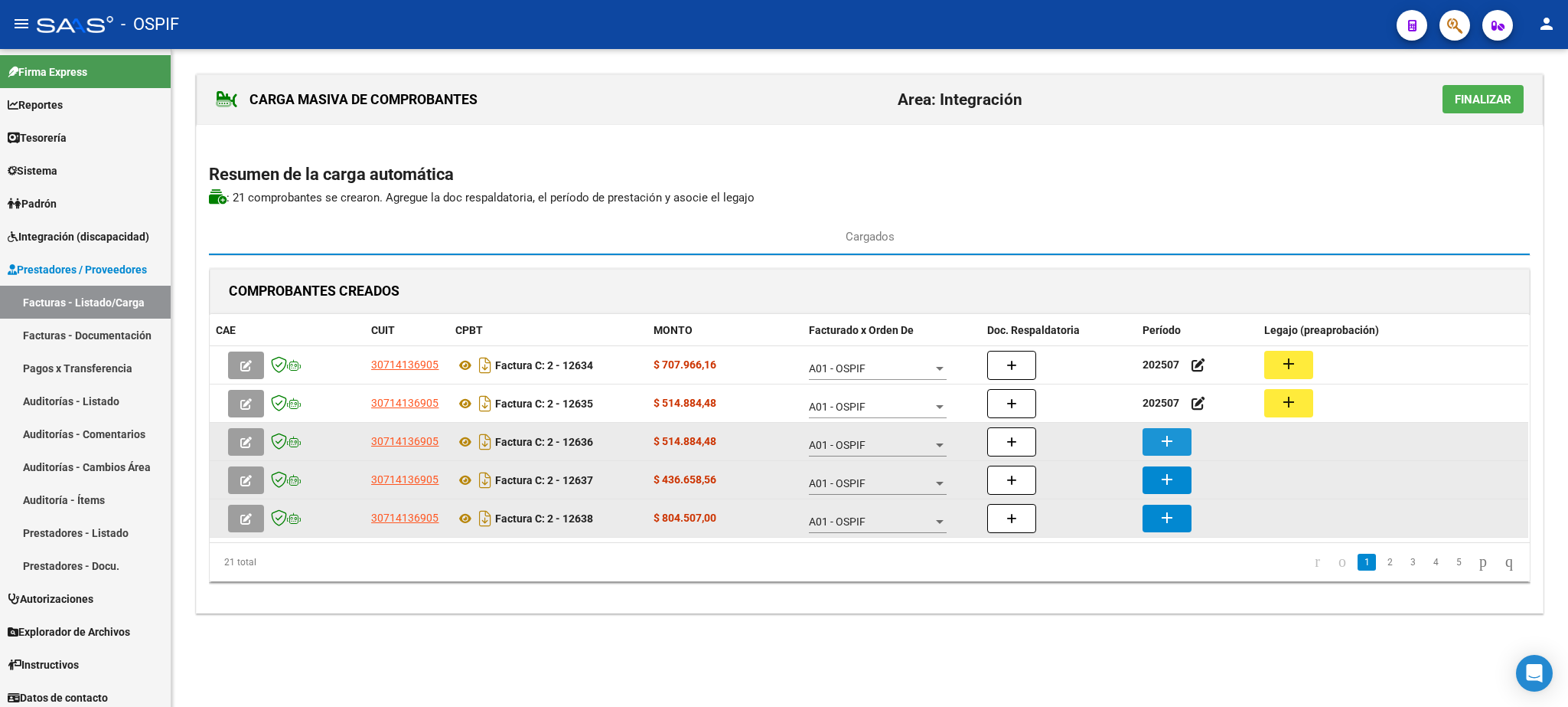
click at [1179, 434] on button "add" at bounding box center [1167, 442] width 49 height 28
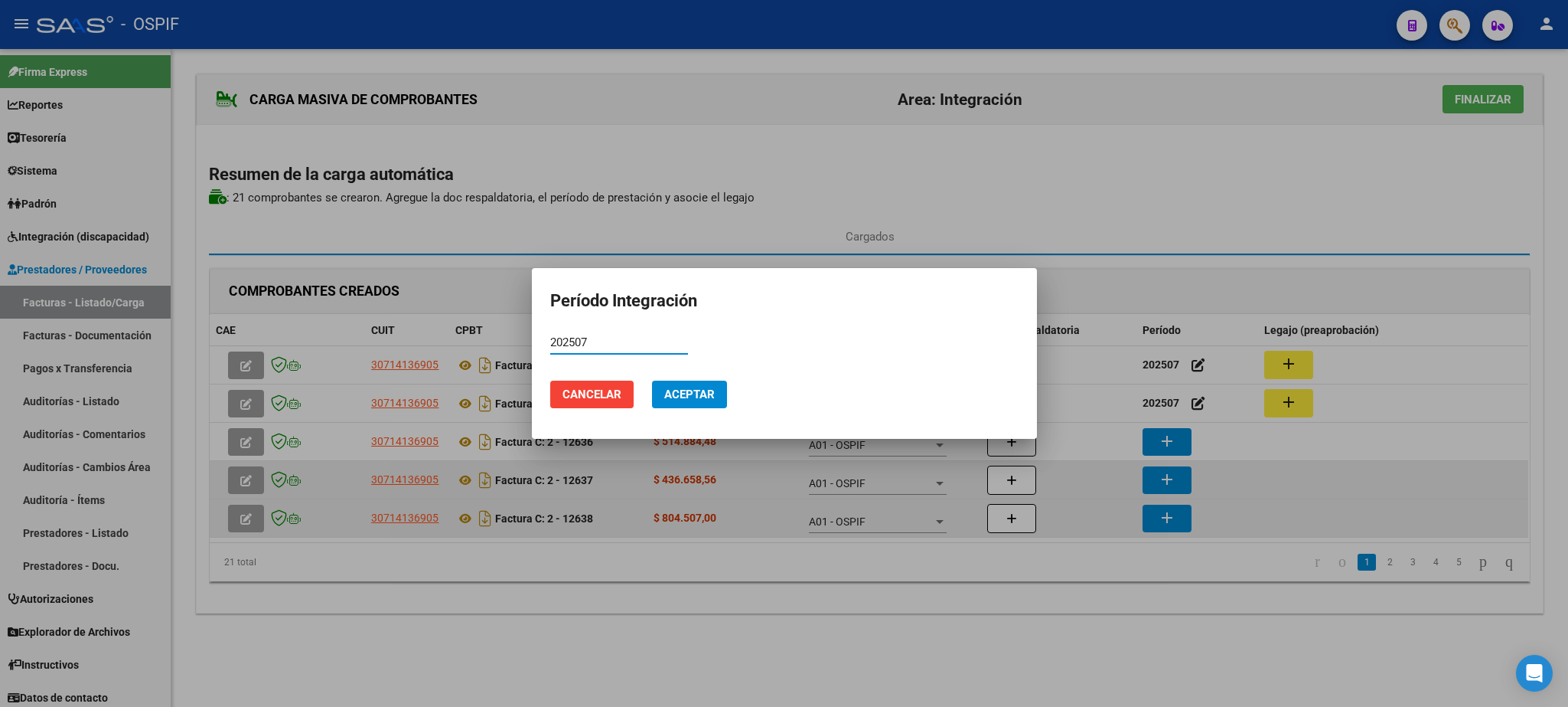
type input "202507"
click at [695, 376] on mat-dialog-actions "Cancelar Aceptar" at bounding box center [784, 393] width 468 height 52
click at [695, 386] on button "Aceptar" at bounding box center [689, 394] width 75 height 28
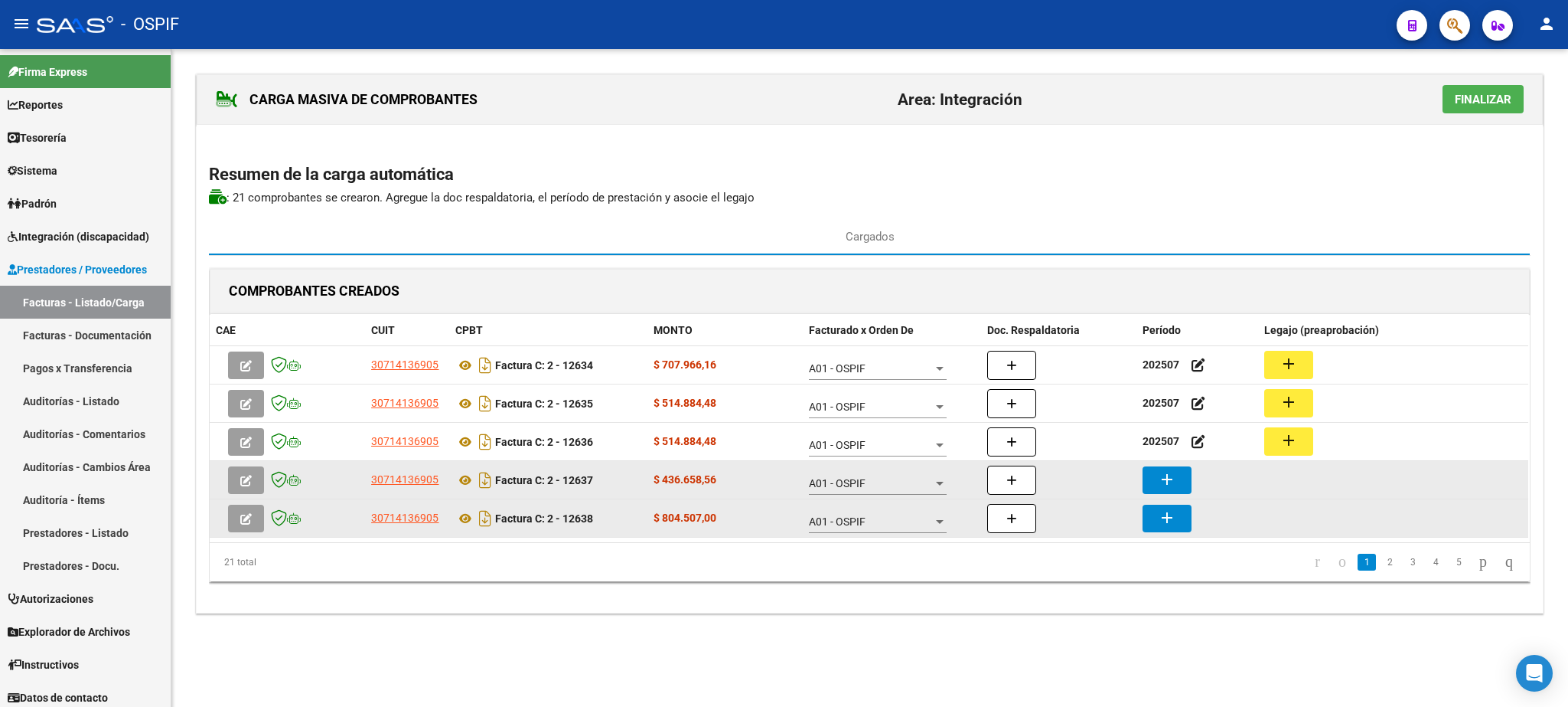
click at [1168, 479] on mat-icon "add" at bounding box center [1167, 479] width 19 height 19
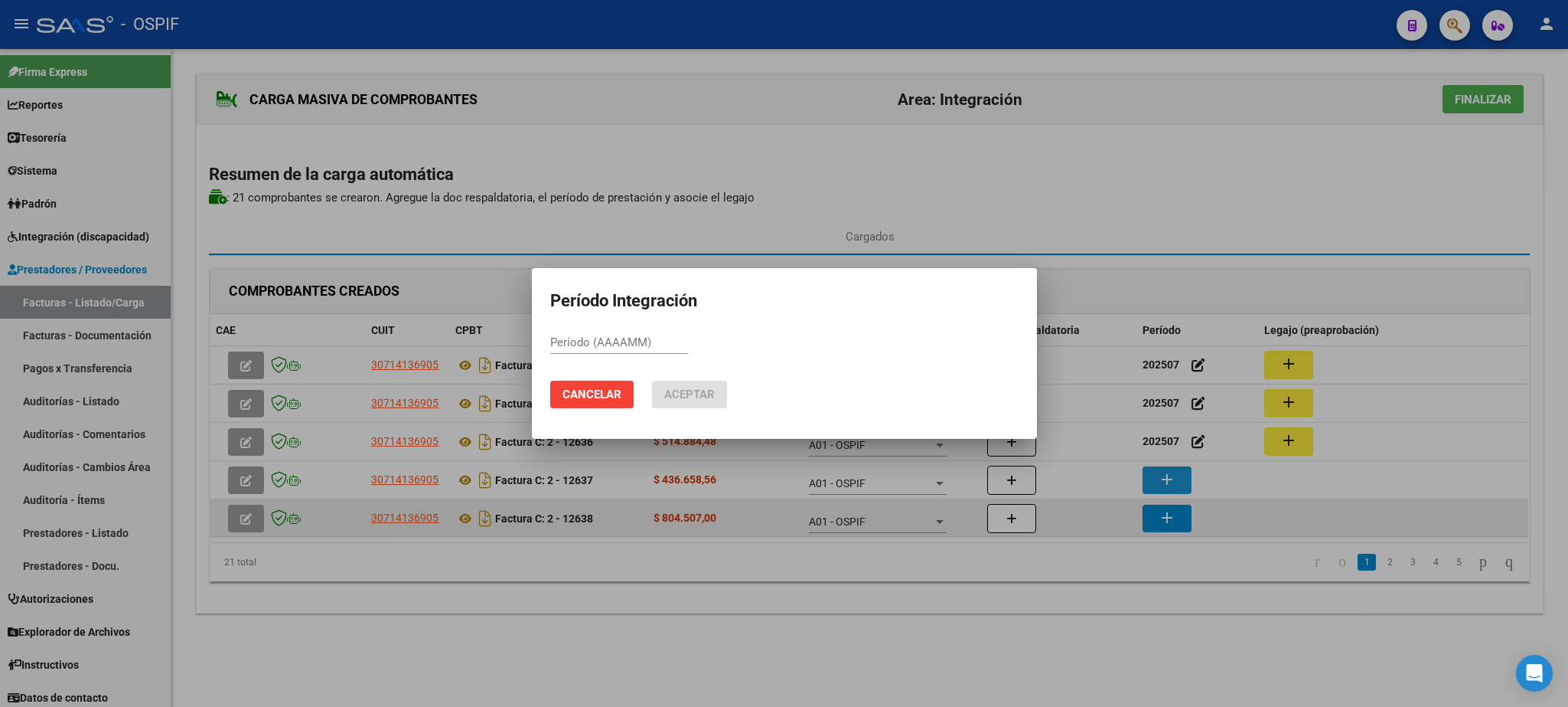
paste input "202507"
type input "202507"
click at [697, 408] on mat-dialog-actions "Cancelar Aceptar" at bounding box center [784, 393] width 468 height 52
click at [707, 394] on span "Aceptar" at bounding box center [689, 394] width 50 height 14
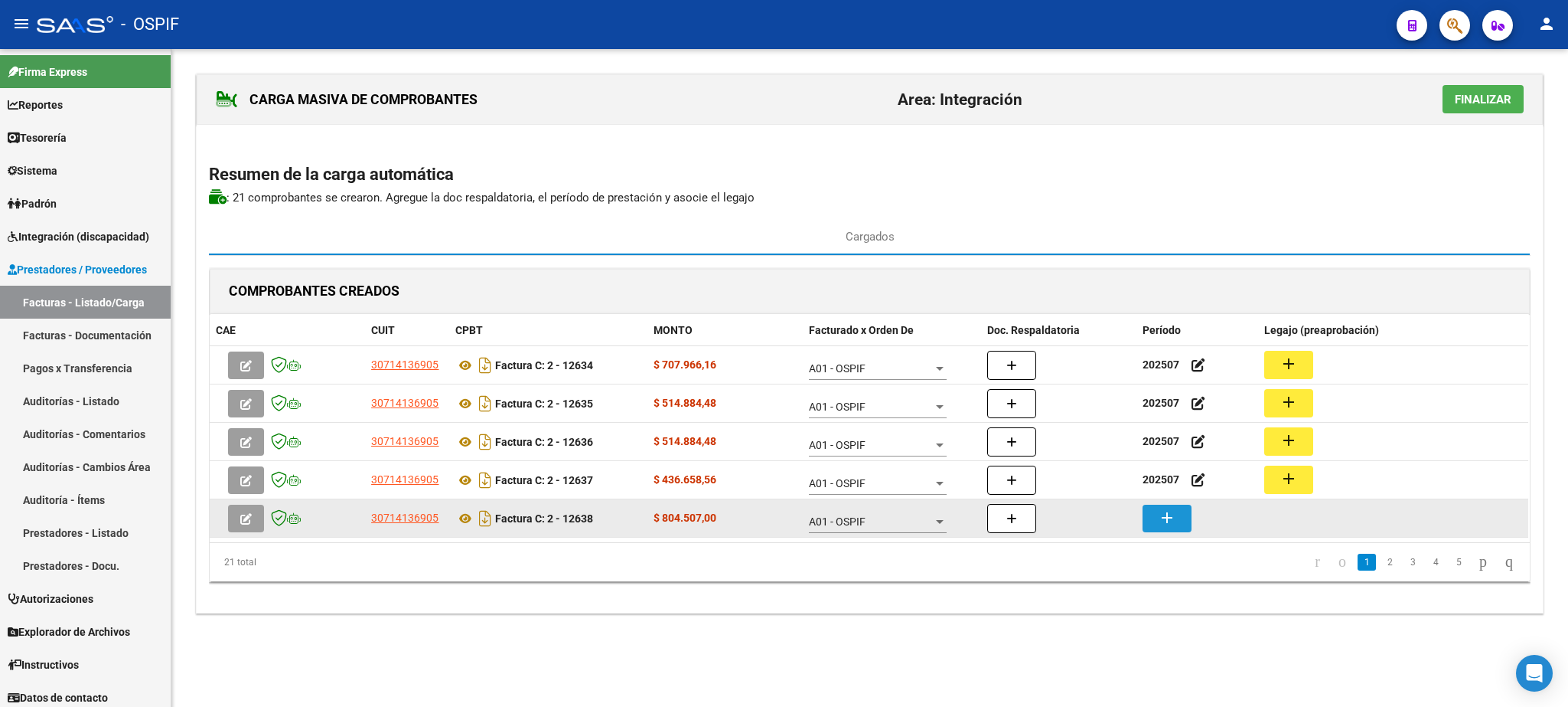
click at [1151, 515] on button "add" at bounding box center [1167, 519] width 49 height 28
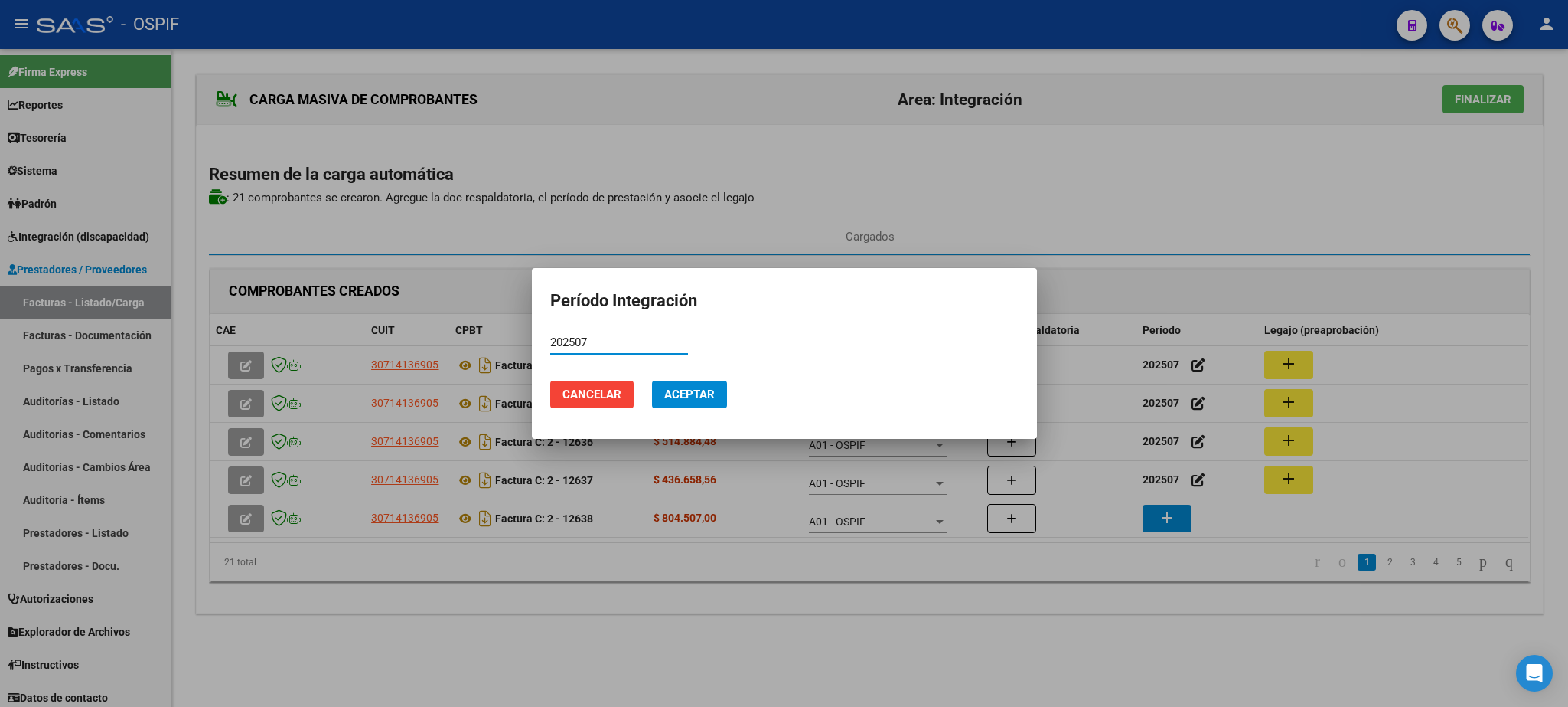
type input "202507"
click at [682, 389] on span "Aceptar" at bounding box center [689, 394] width 50 height 14
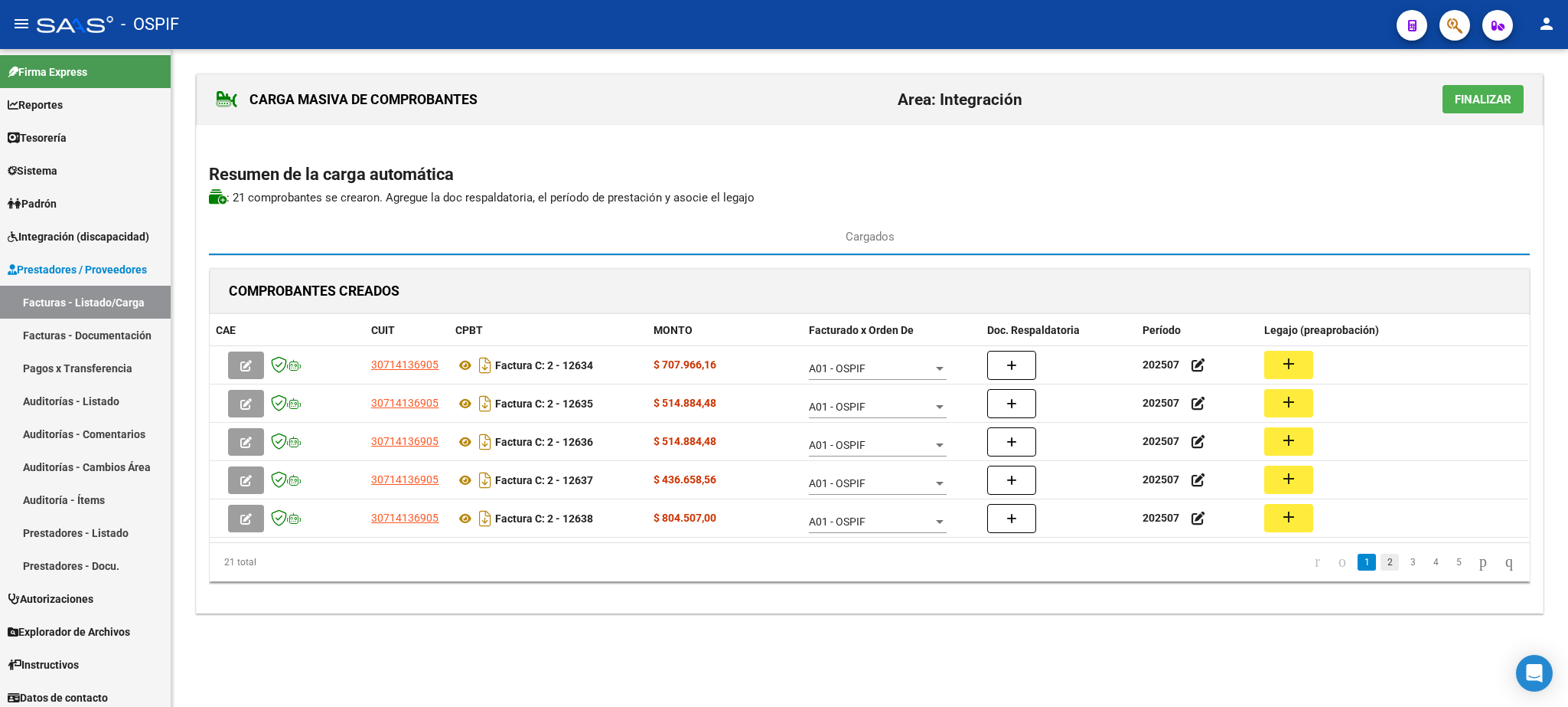
click at [1381, 570] on link "2" at bounding box center [1390, 561] width 19 height 17
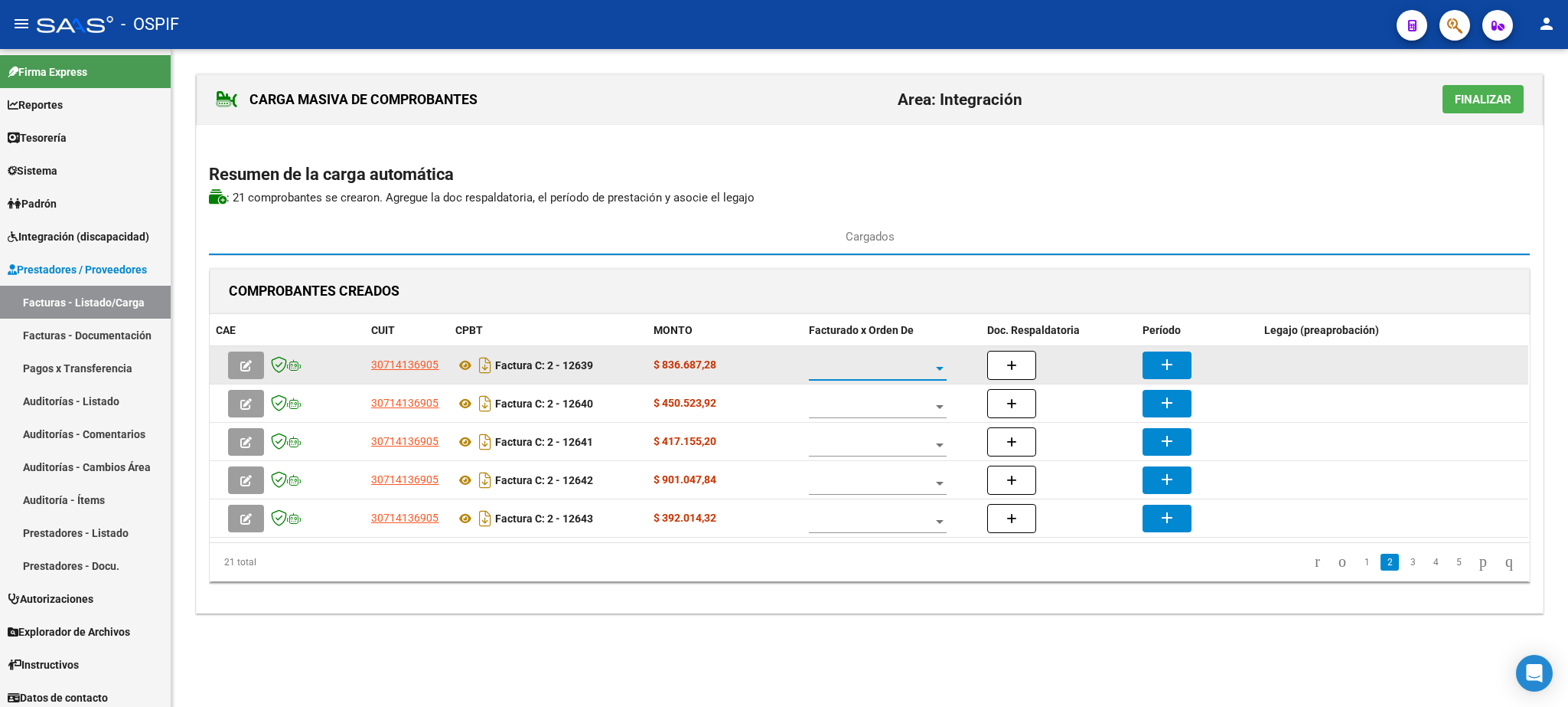
click at [888, 375] on span at bounding box center [871, 368] width 124 height 13
click at [888, 377] on span "A01 - OSPIF" at bounding box center [878, 371] width 138 height 33
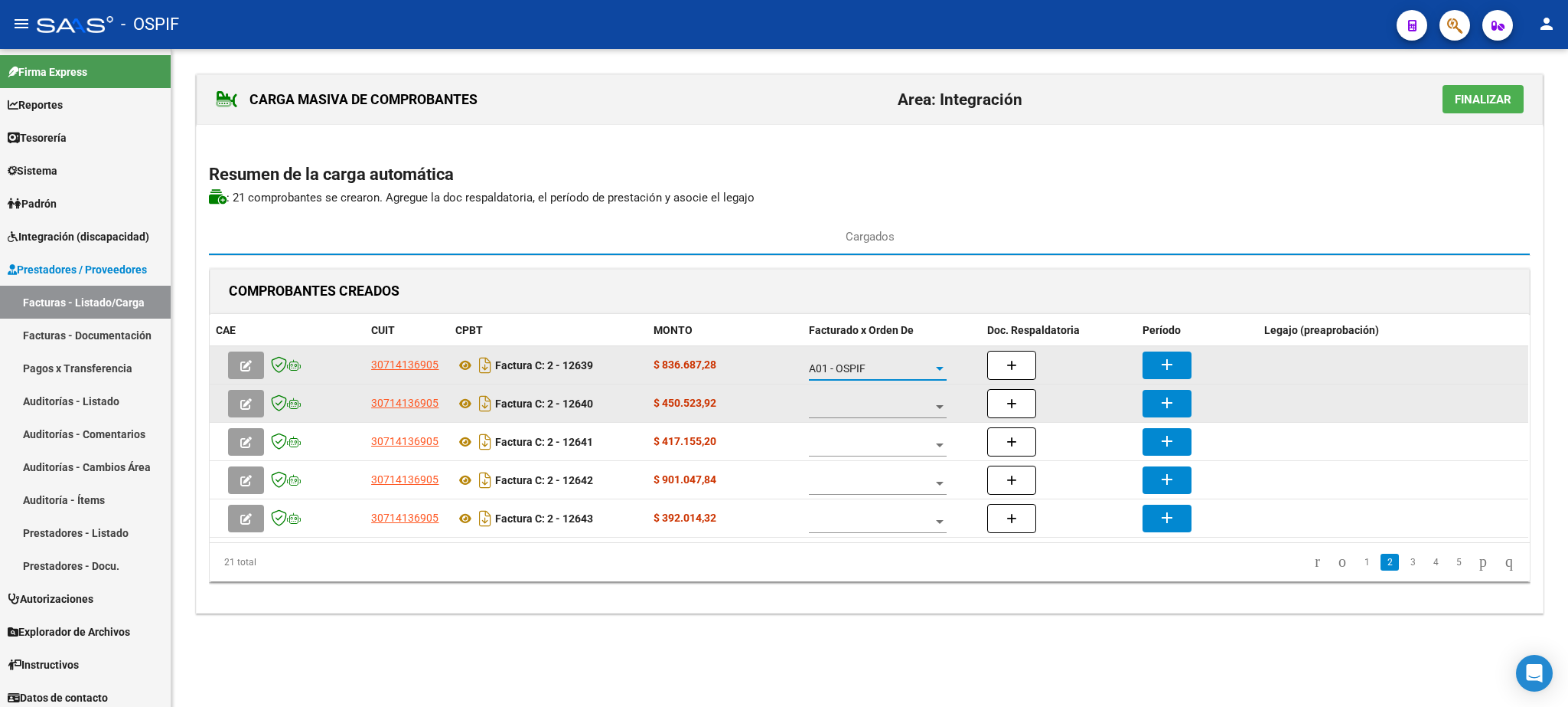
click at [888, 399] on div at bounding box center [878, 402] width 138 height 31
click at [888, 399] on span "A01 - OSPIF" at bounding box center [878, 409] width 138 height 33
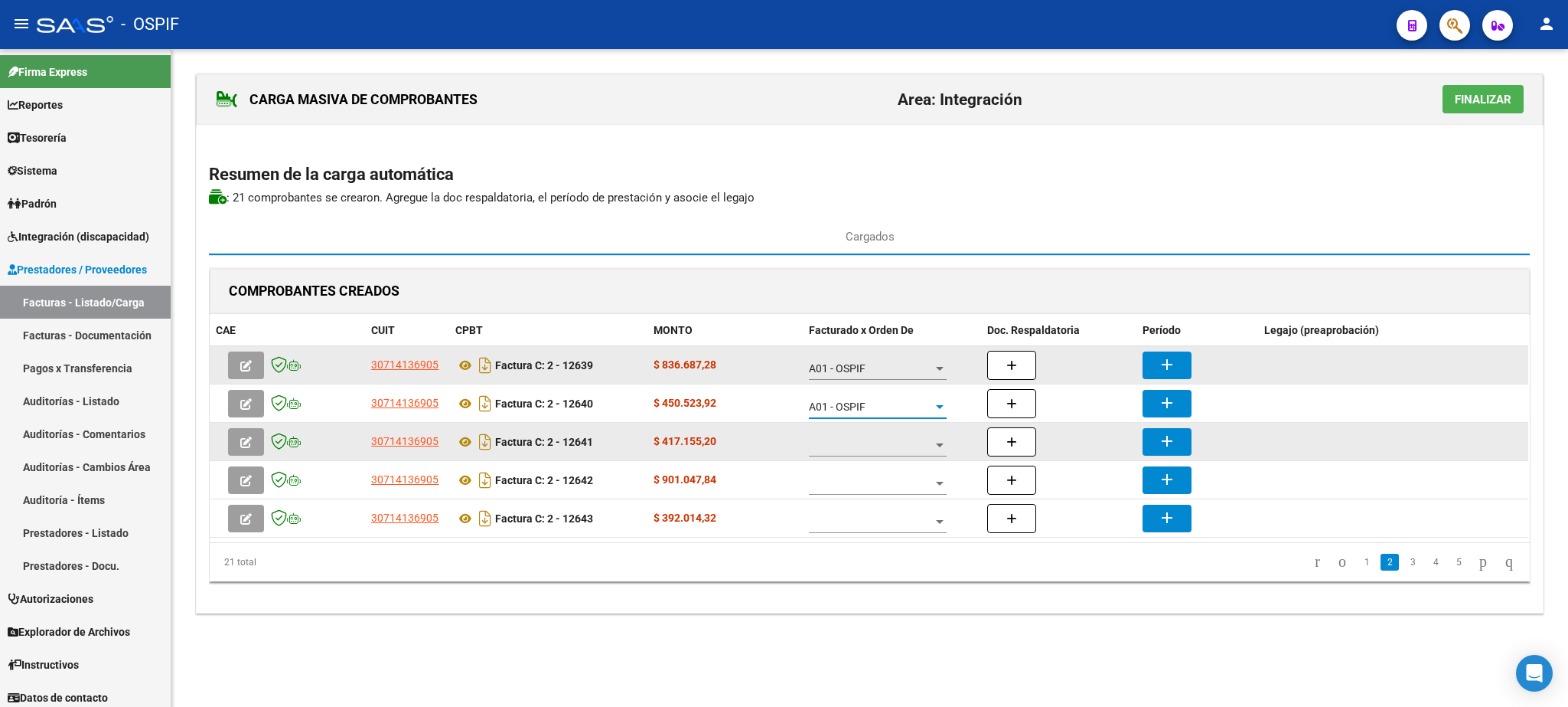
click at [888, 436] on div at bounding box center [878, 441] width 138 height 31
click at [888, 437] on span "A01 - OSPIF" at bounding box center [878, 448] width 138 height 33
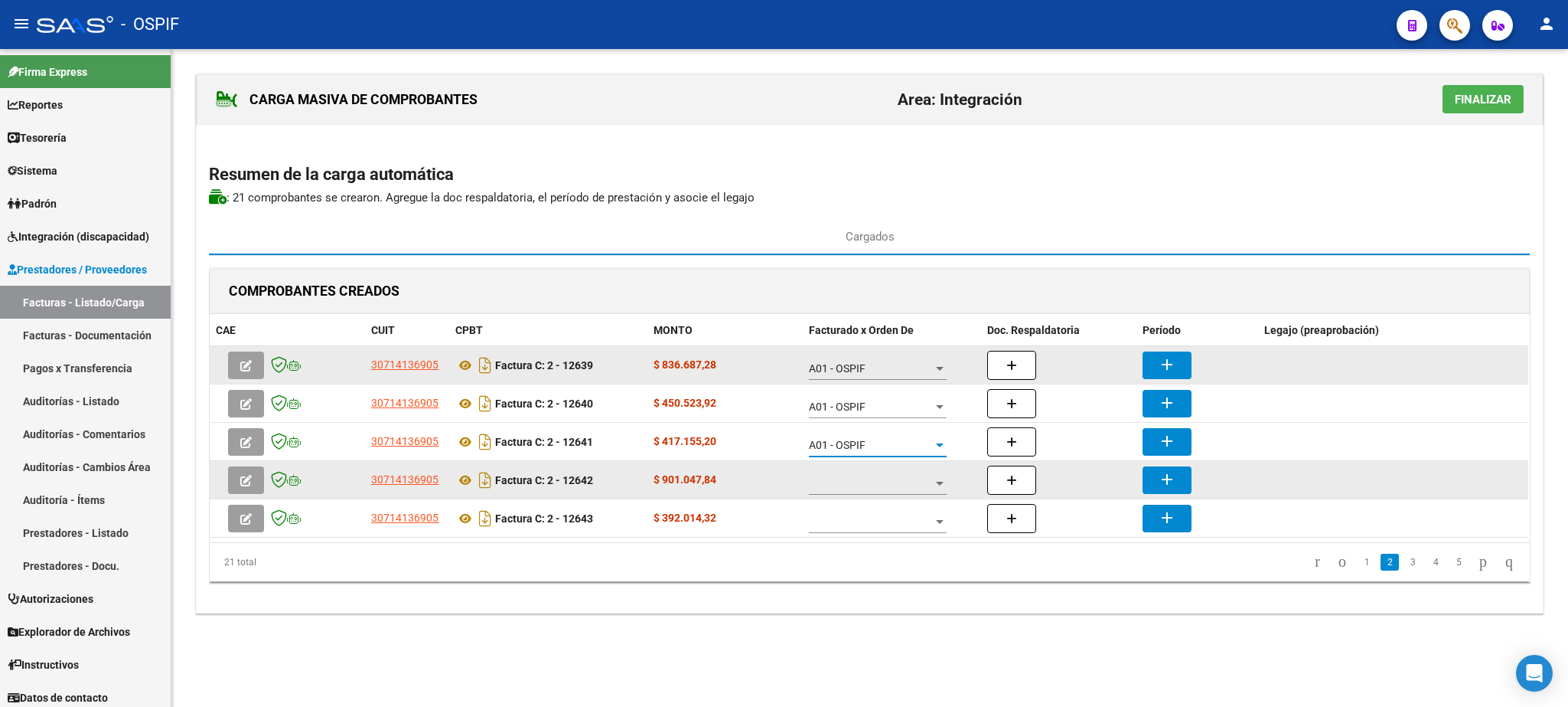
click at [899, 477] on div at bounding box center [878, 478] width 138 height 31
click at [899, 480] on span "A01 - OSPIF" at bounding box center [878, 486] width 138 height 33
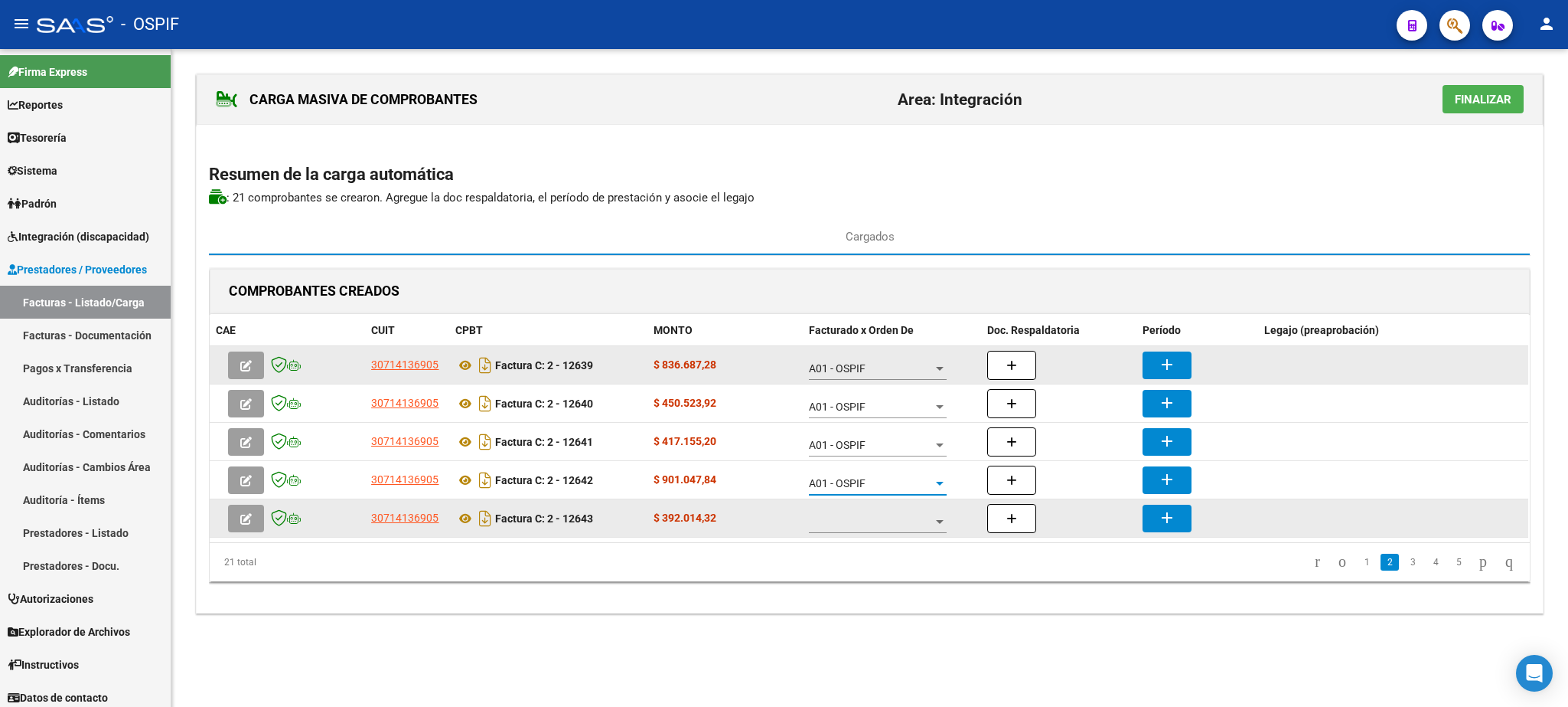
click at [899, 514] on div at bounding box center [878, 517] width 138 height 31
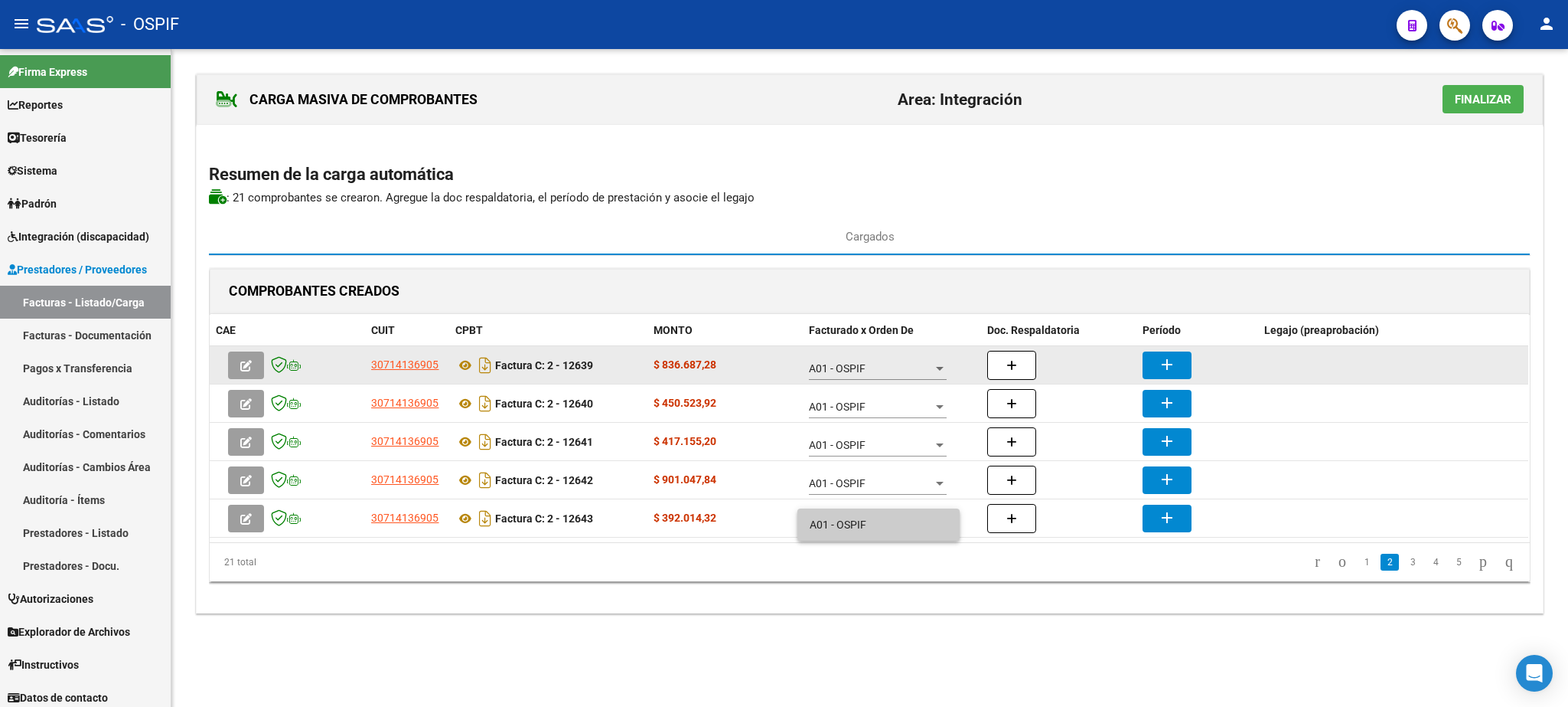
click at [899, 512] on span "A01 - OSPIF" at bounding box center [878, 525] width 138 height 33
click at [1176, 374] on mat-icon "add" at bounding box center [1167, 364] width 19 height 19
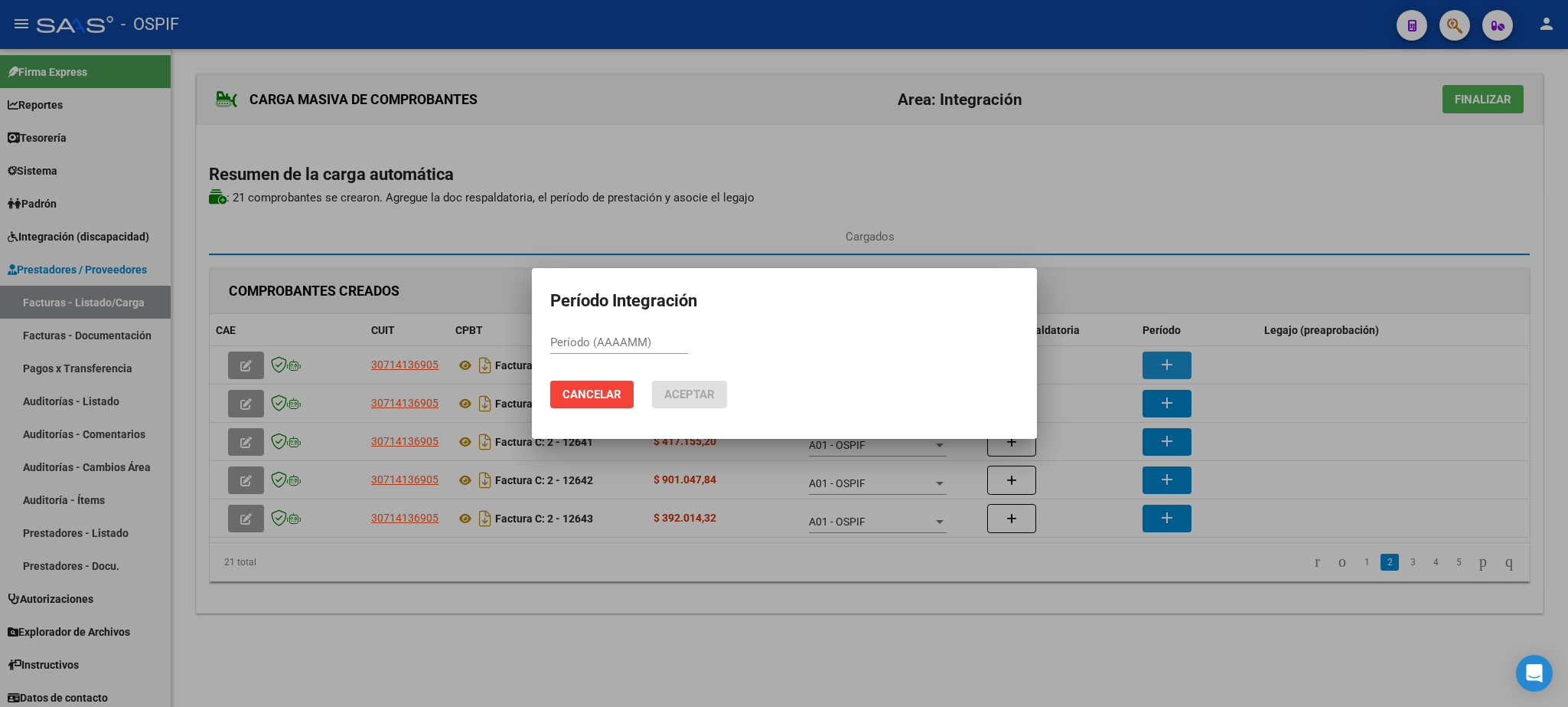
paste input "202507"
type input "202507"
click at [712, 392] on span "Aceptar" at bounding box center [689, 394] width 50 height 14
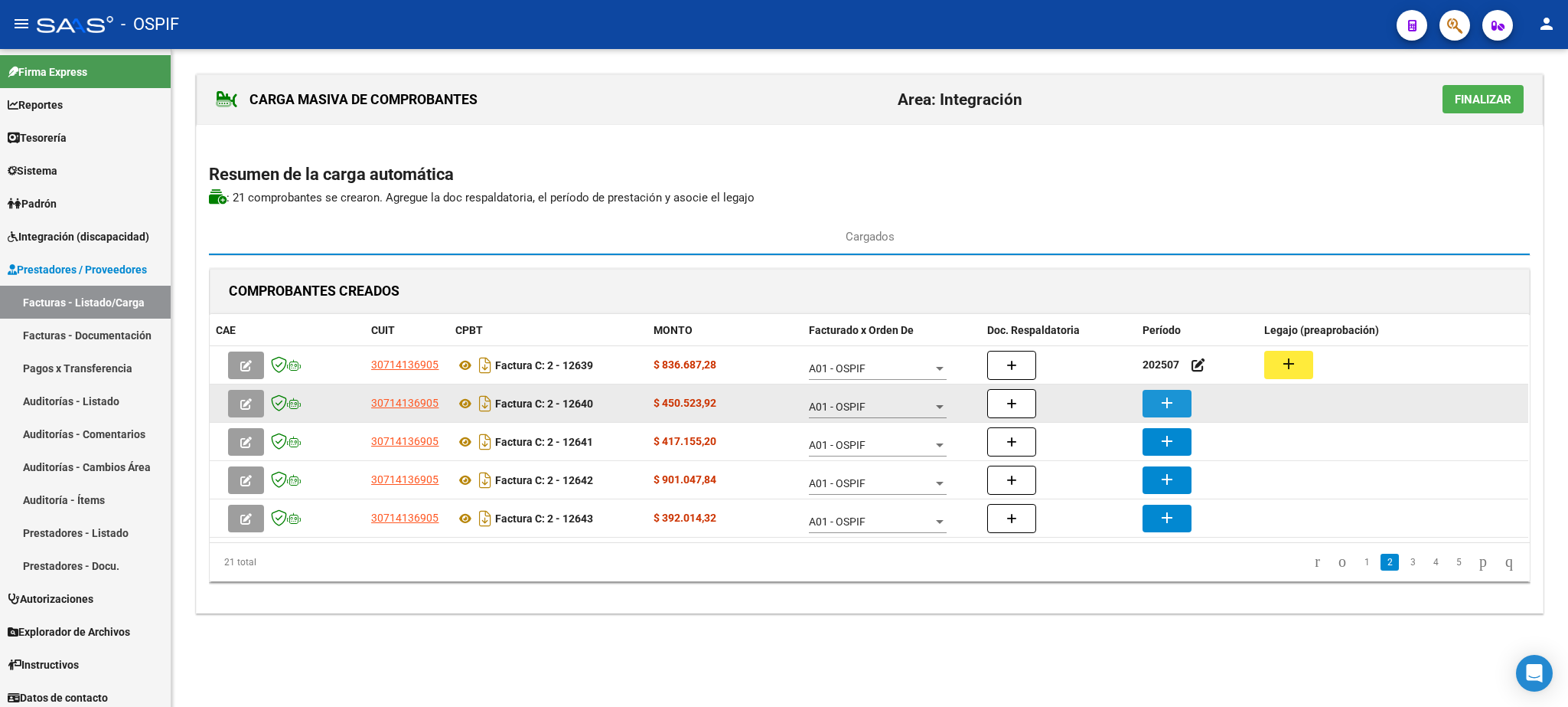
click at [1176, 402] on mat-icon "add" at bounding box center [1167, 402] width 19 height 19
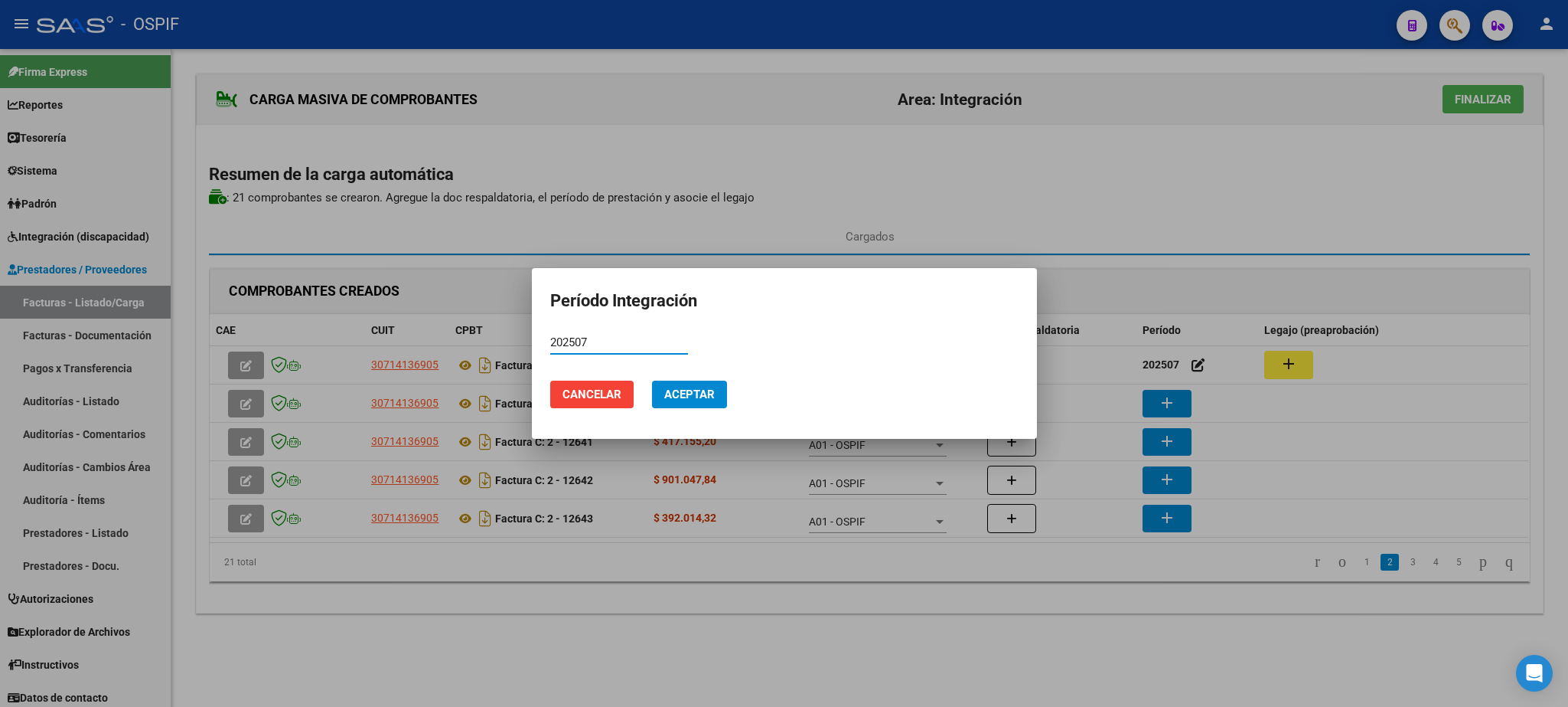
type input "202507"
click at [707, 396] on span "Aceptar" at bounding box center [689, 394] width 50 height 14
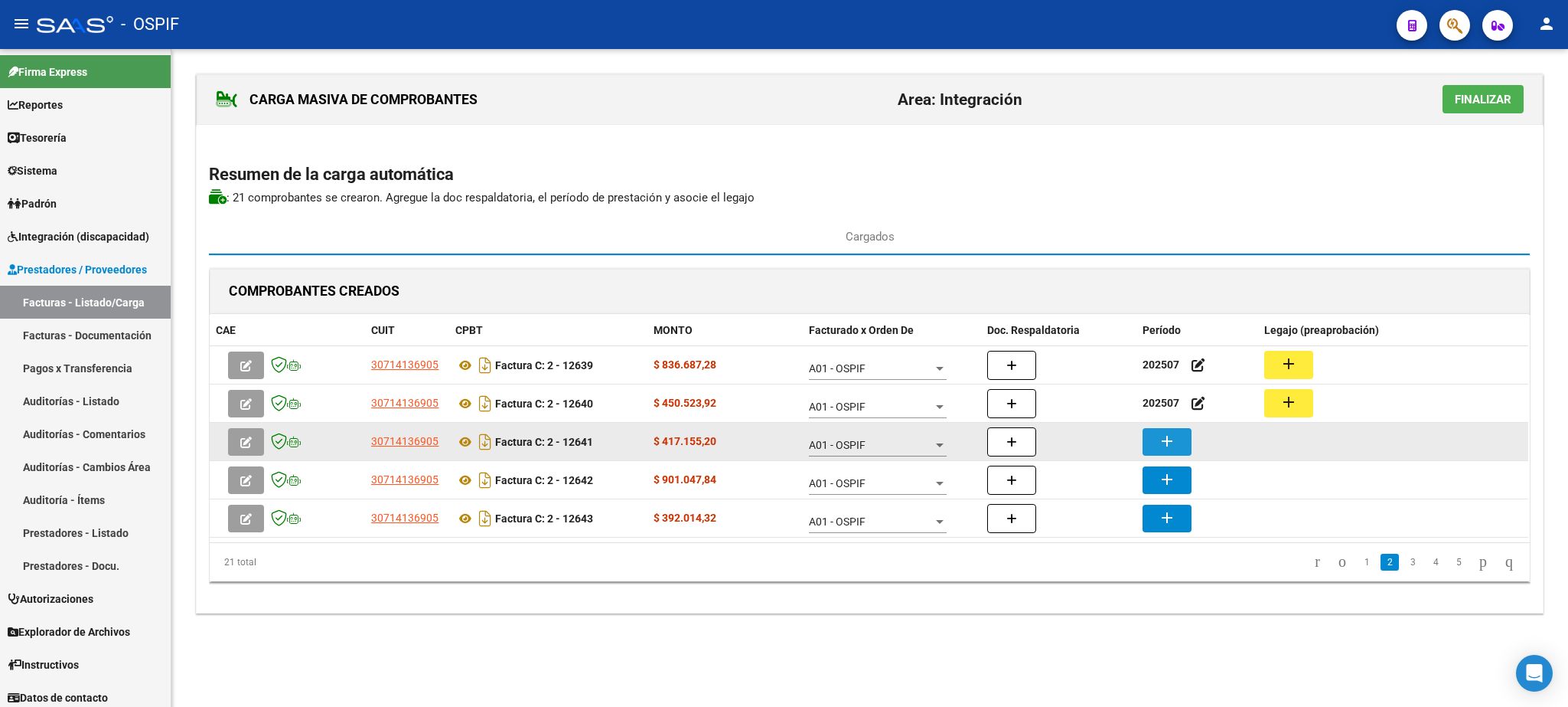
click at [1166, 438] on mat-icon "add" at bounding box center [1167, 441] width 19 height 19
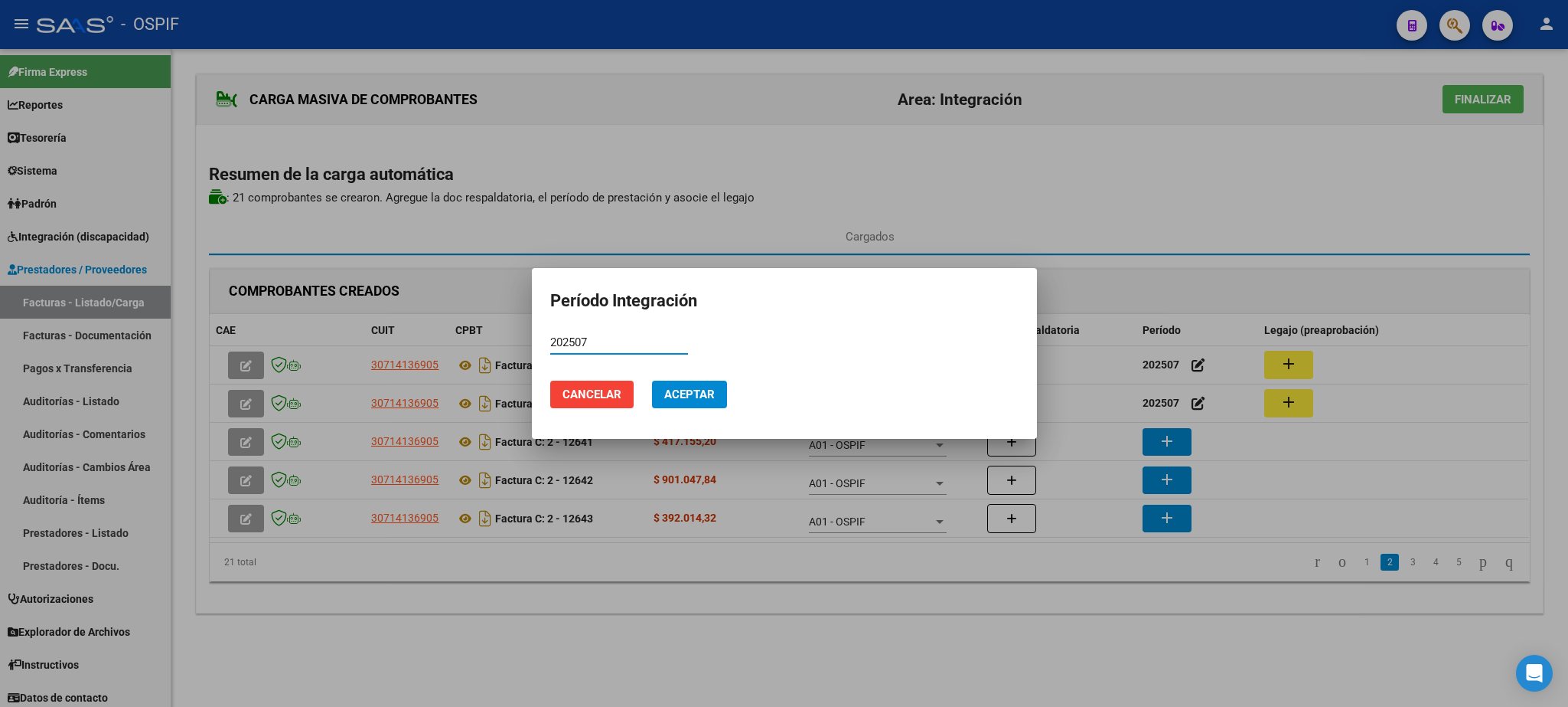
type input "202507"
drag, startPoint x: 734, startPoint y: 392, endPoint x: 722, endPoint y: 392, distance: 12.0
click at [730, 392] on mat-dialog-actions "Cancelar Aceptar" at bounding box center [784, 393] width 468 height 52
click at [710, 390] on span "Aceptar" at bounding box center [689, 394] width 50 height 14
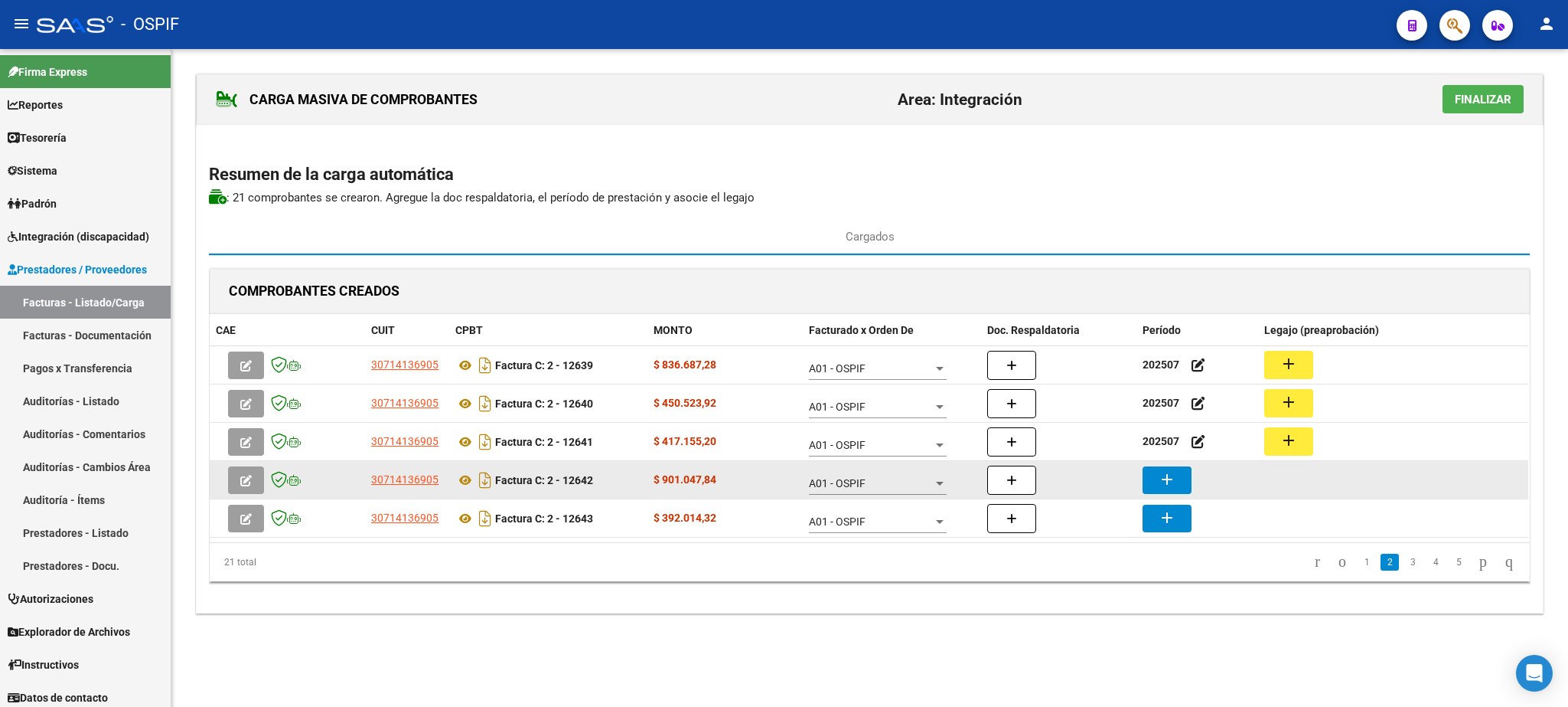
click at [1165, 477] on mat-icon "add" at bounding box center [1167, 479] width 19 height 19
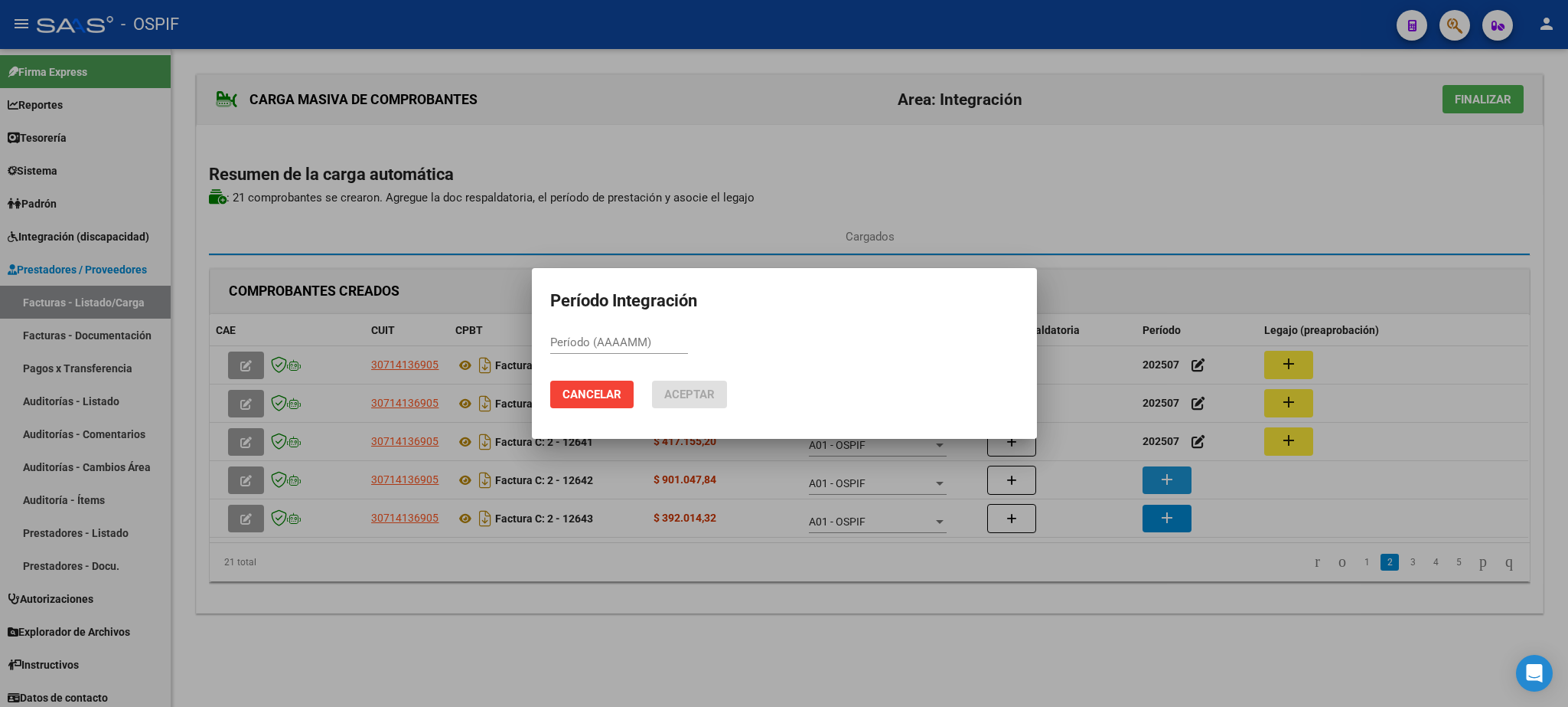
paste input "202507"
type input "202507"
click at [695, 392] on span "Aceptar" at bounding box center [689, 394] width 50 height 14
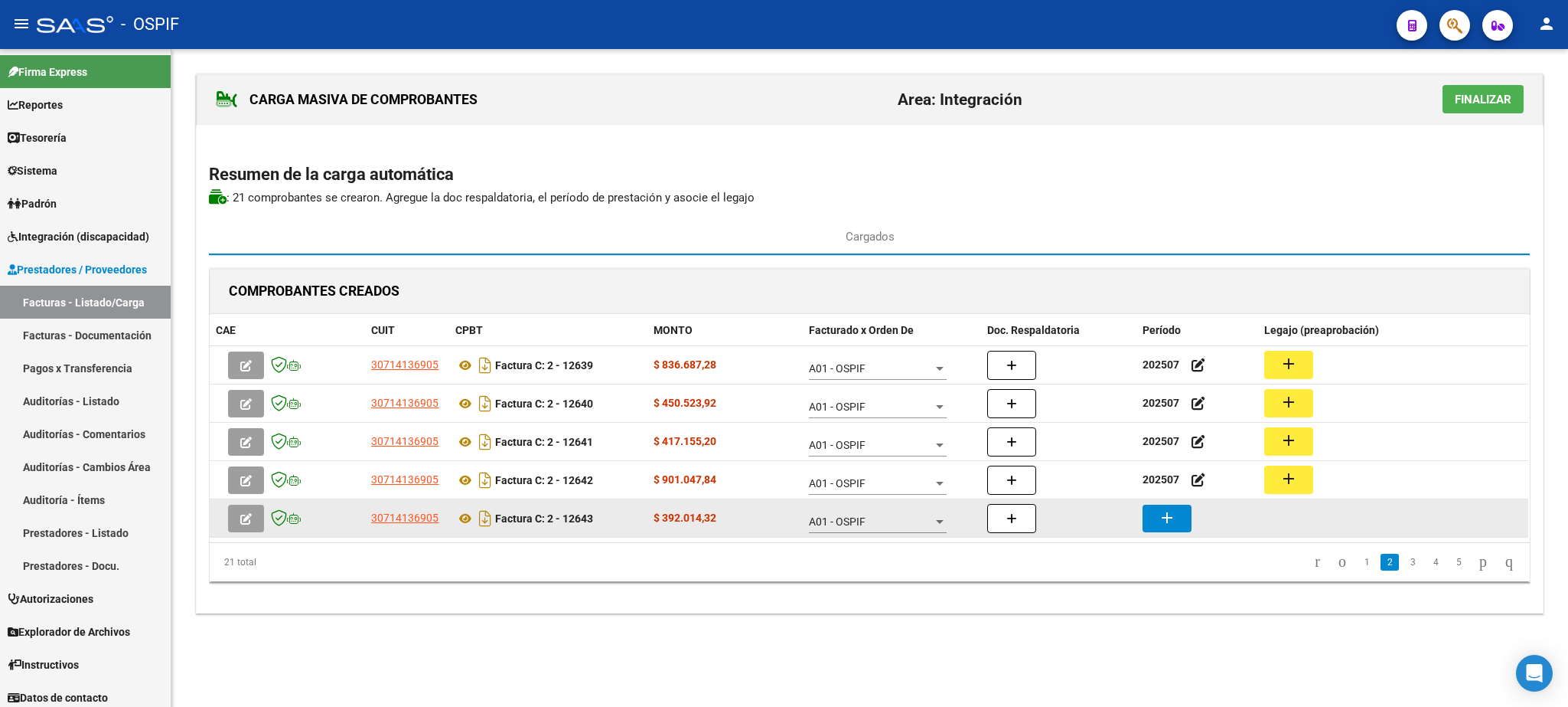
click at [1158, 519] on button "add" at bounding box center [1167, 519] width 49 height 28
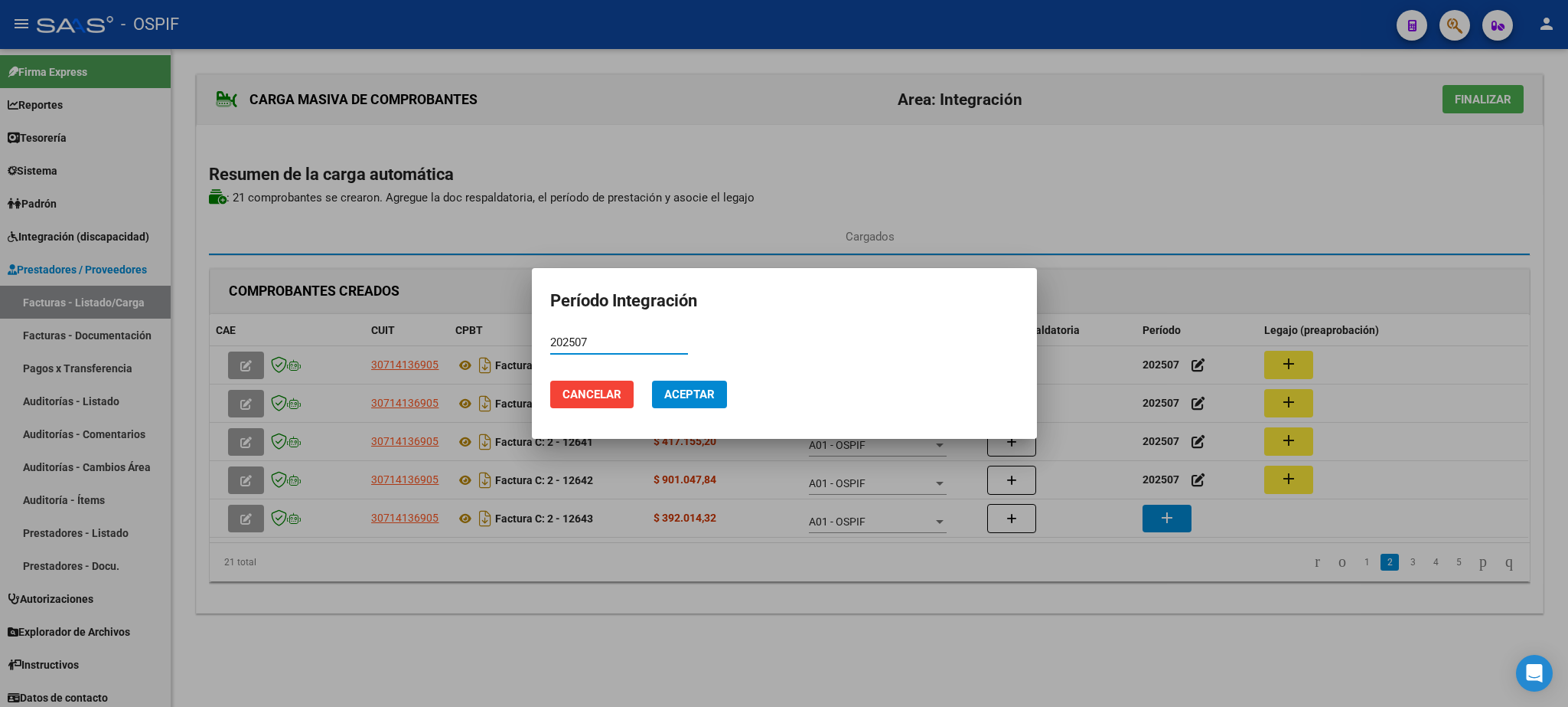
type input "202507"
click at [696, 398] on span "Aceptar" at bounding box center [689, 394] width 50 height 14
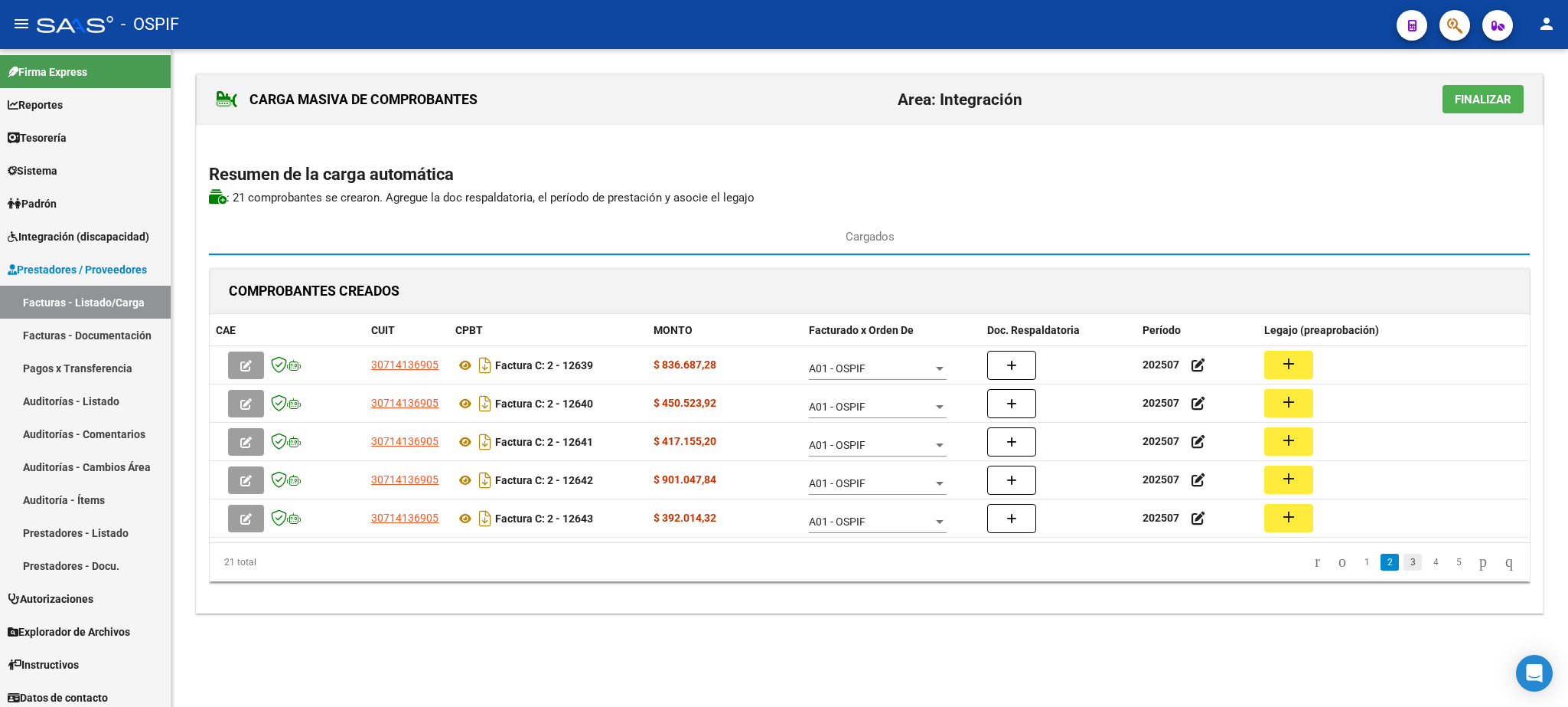
click at [1403, 560] on link "3" at bounding box center [1412, 561] width 19 height 17
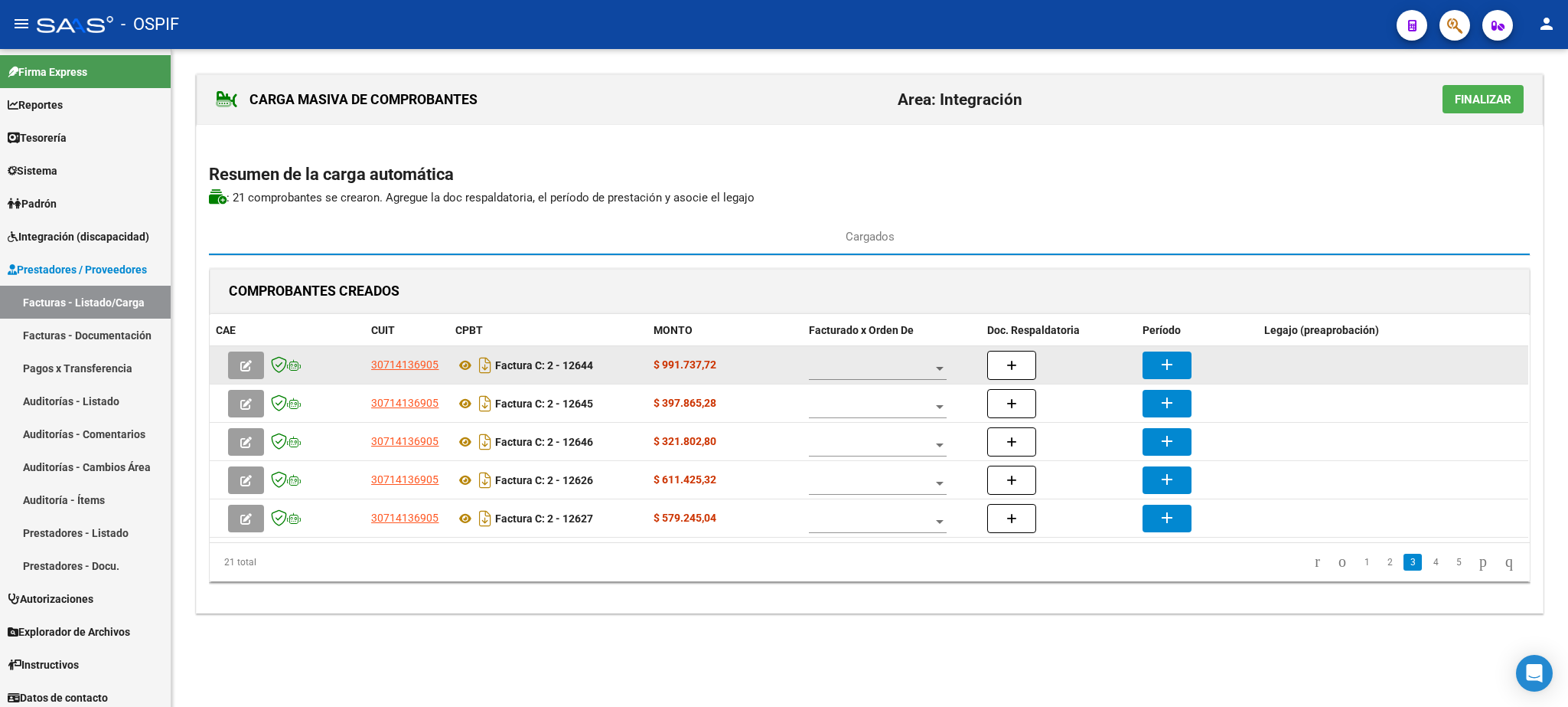
click at [885, 372] on span at bounding box center [871, 368] width 124 height 13
click at [885, 372] on span "A01 - OSPIF" at bounding box center [878, 371] width 138 height 33
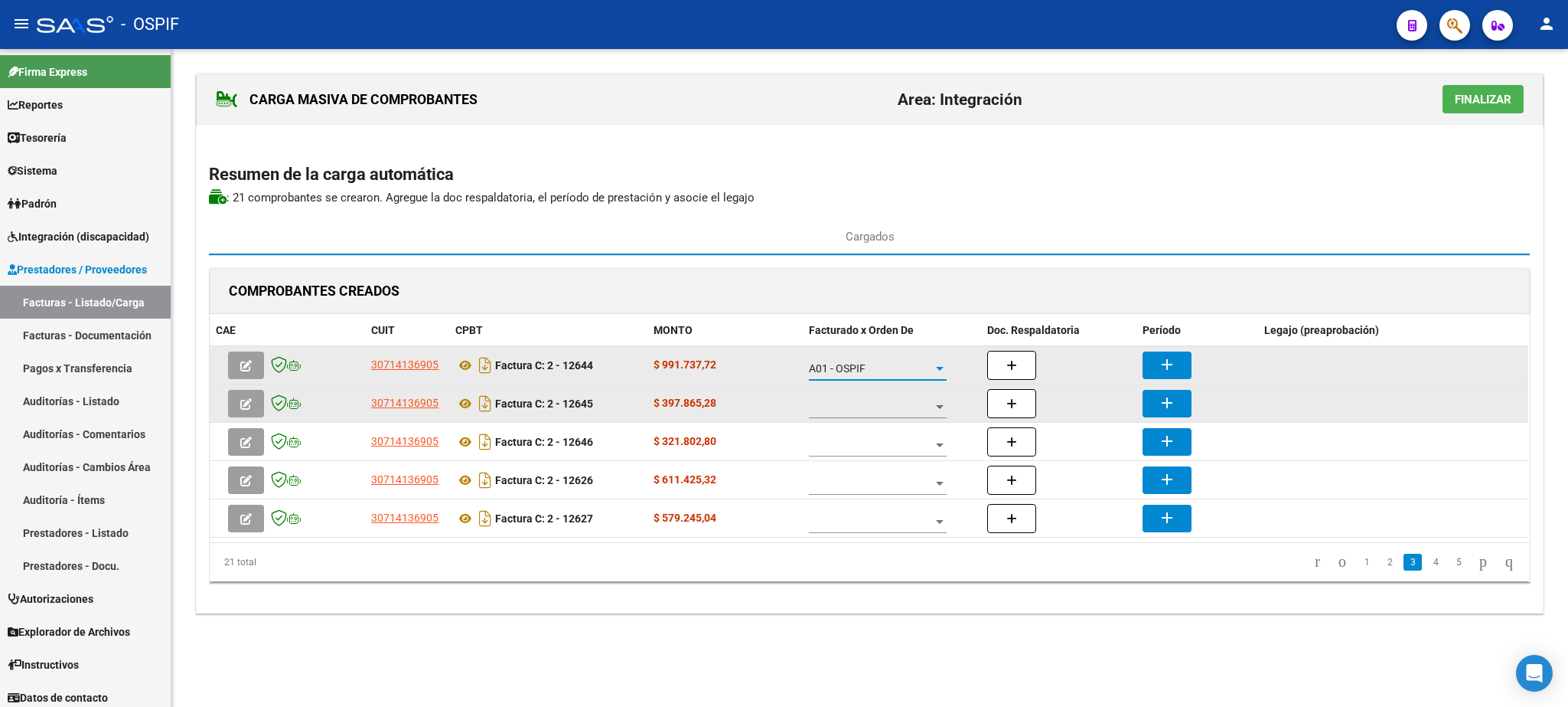
click at [892, 404] on span at bounding box center [871, 406] width 124 height 13
click at [892, 404] on span "A01 - OSPIF" at bounding box center [878, 409] width 138 height 33
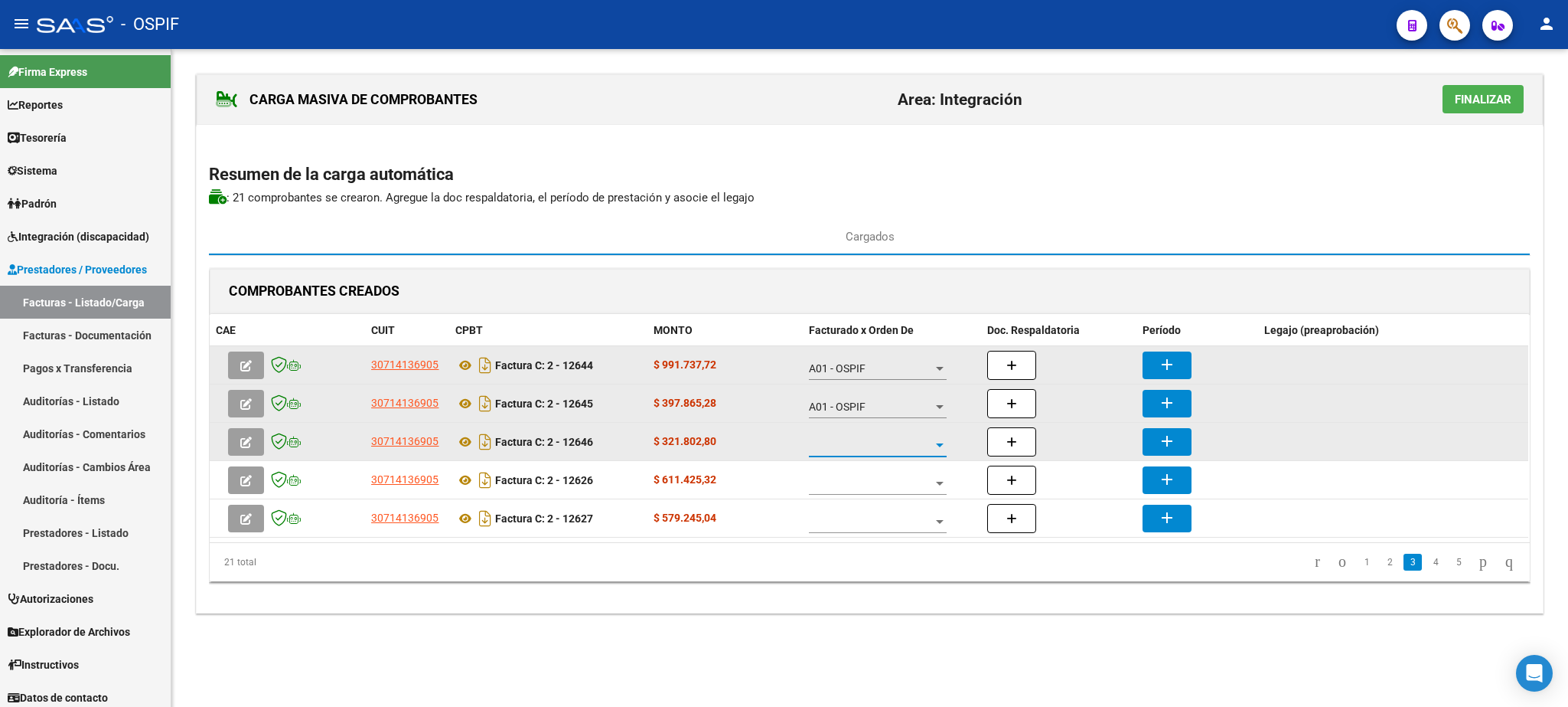
click at [888, 443] on span at bounding box center [871, 445] width 124 height 13
click at [888, 443] on span "A01 - OSPIF" at bounding box center [878, 448] width 138 height 33
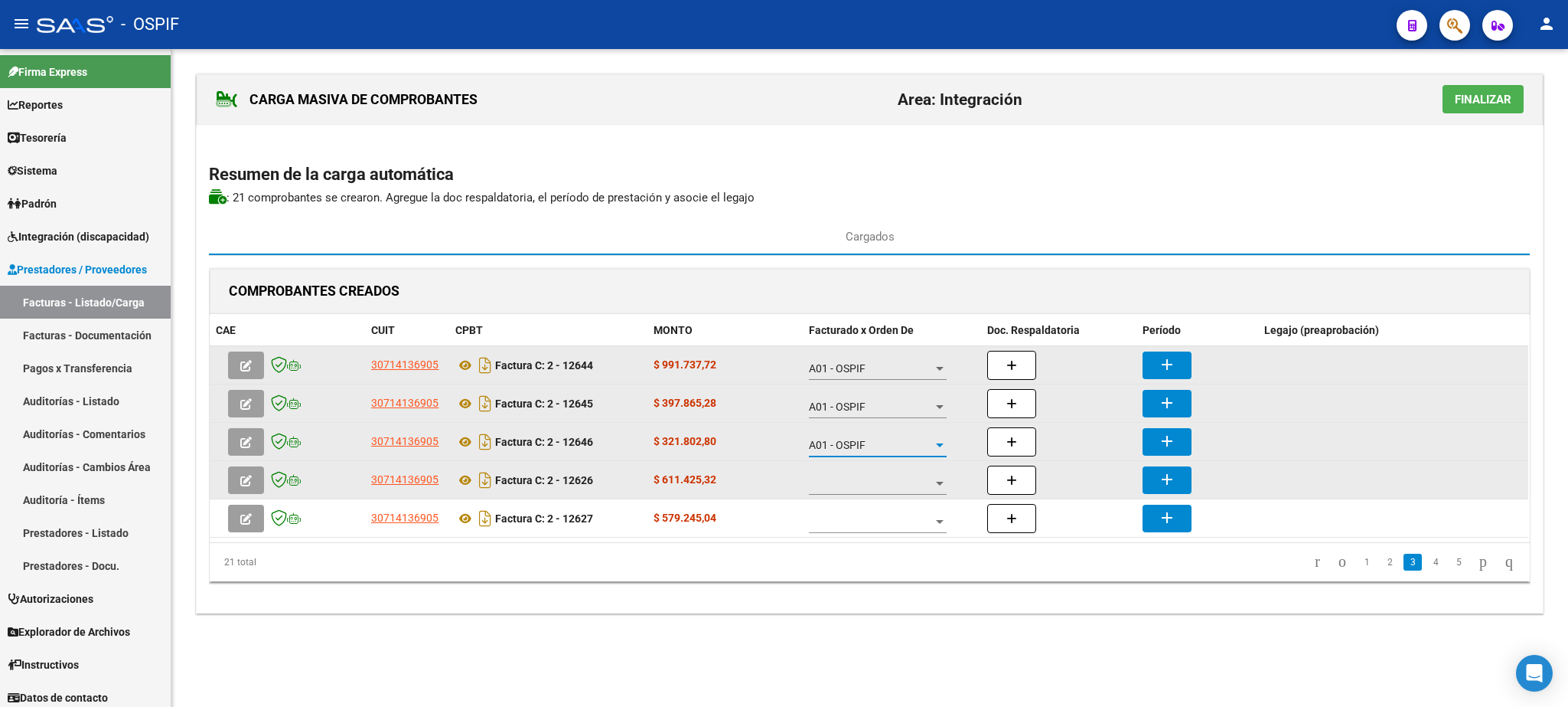
click at [904, 480] on span at bounding box center [871, 483] width 124 height 13
click at [904, 480] on span "A01 - OSPIF" at bounding box center [878, 486] width 138 height 33
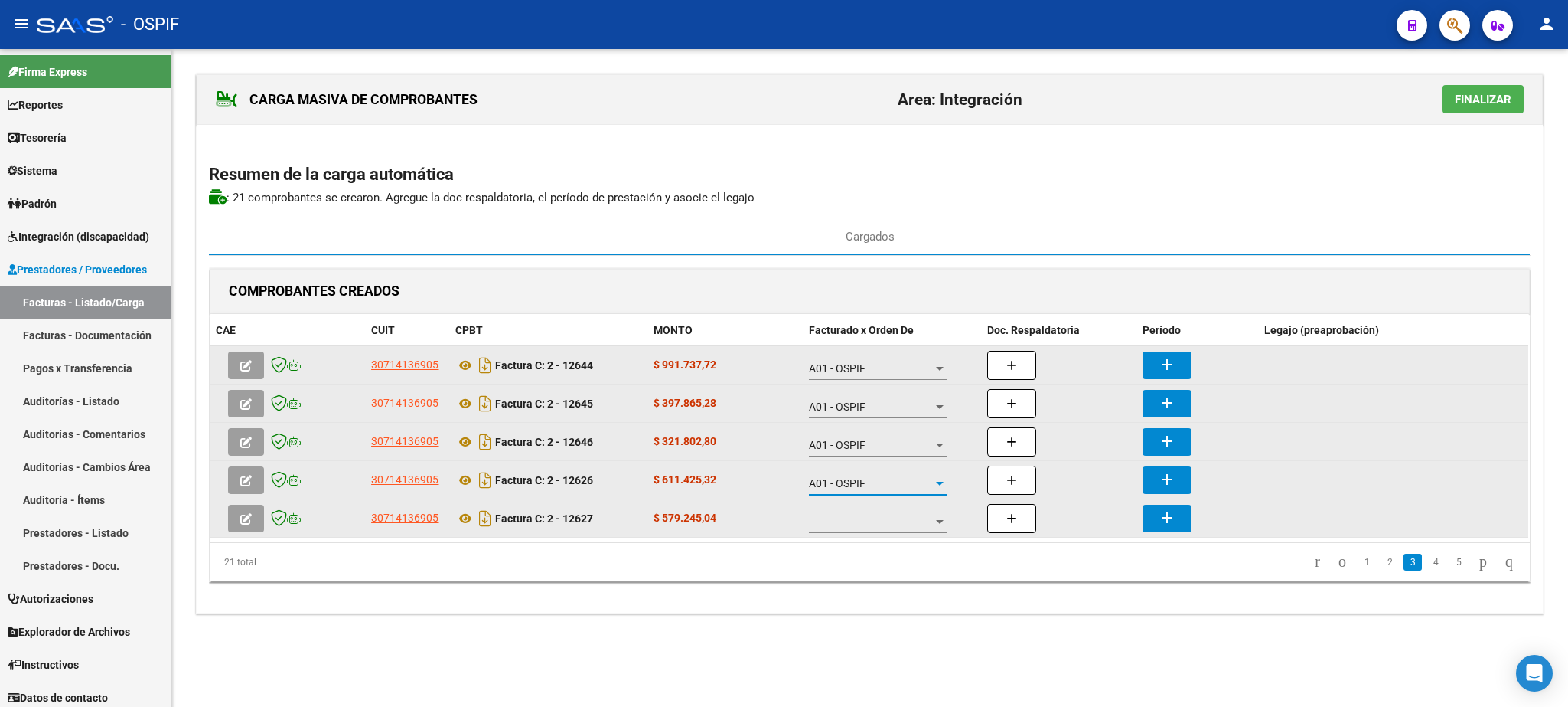
click at [913, 529] on span at bounding box center [871, 522] width 124 height 13
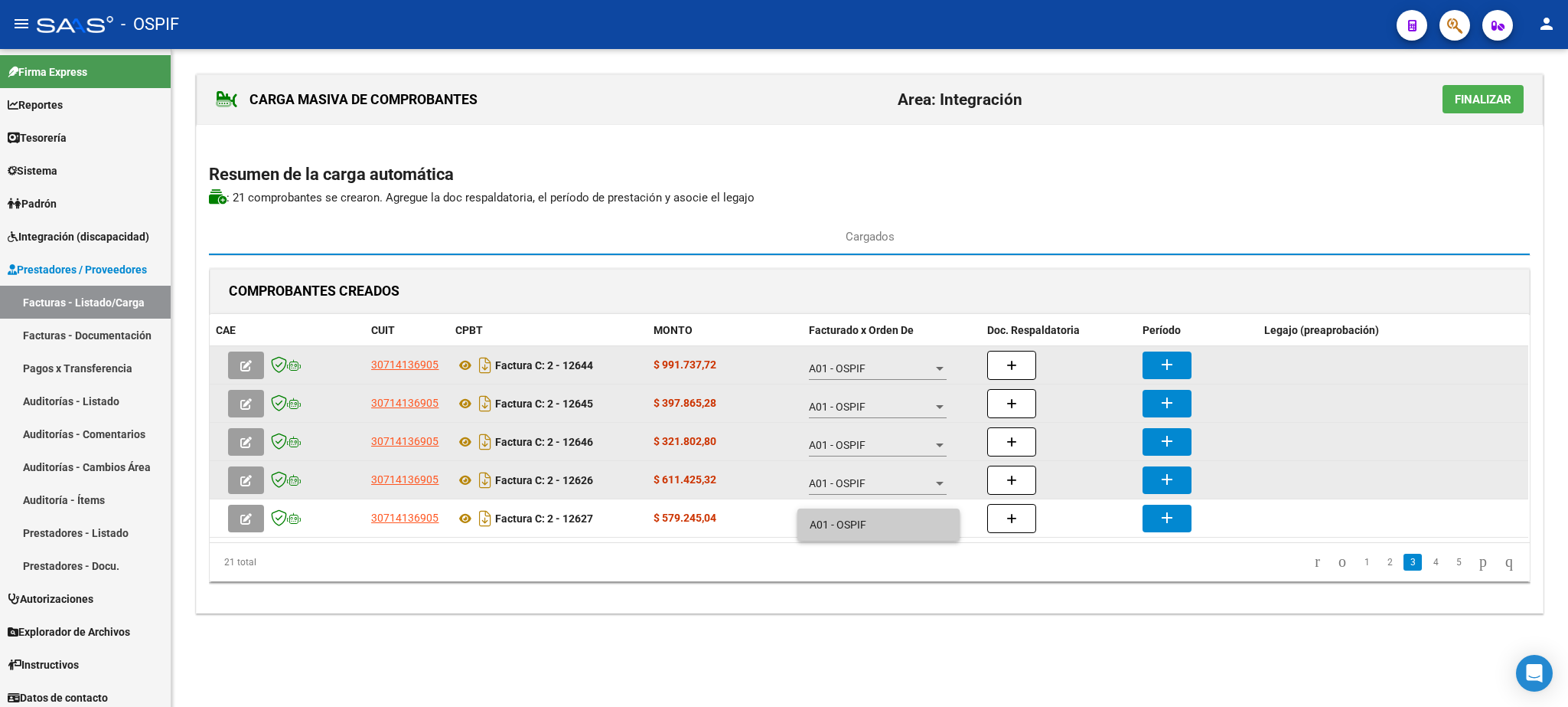
click at [906, 526] on span "A01 - OSPIF" at bounding box center [878, 525] width 138 height 33
click at [1185, 370] on button "add" at bounding box center [1167, 365] width 49 height 28
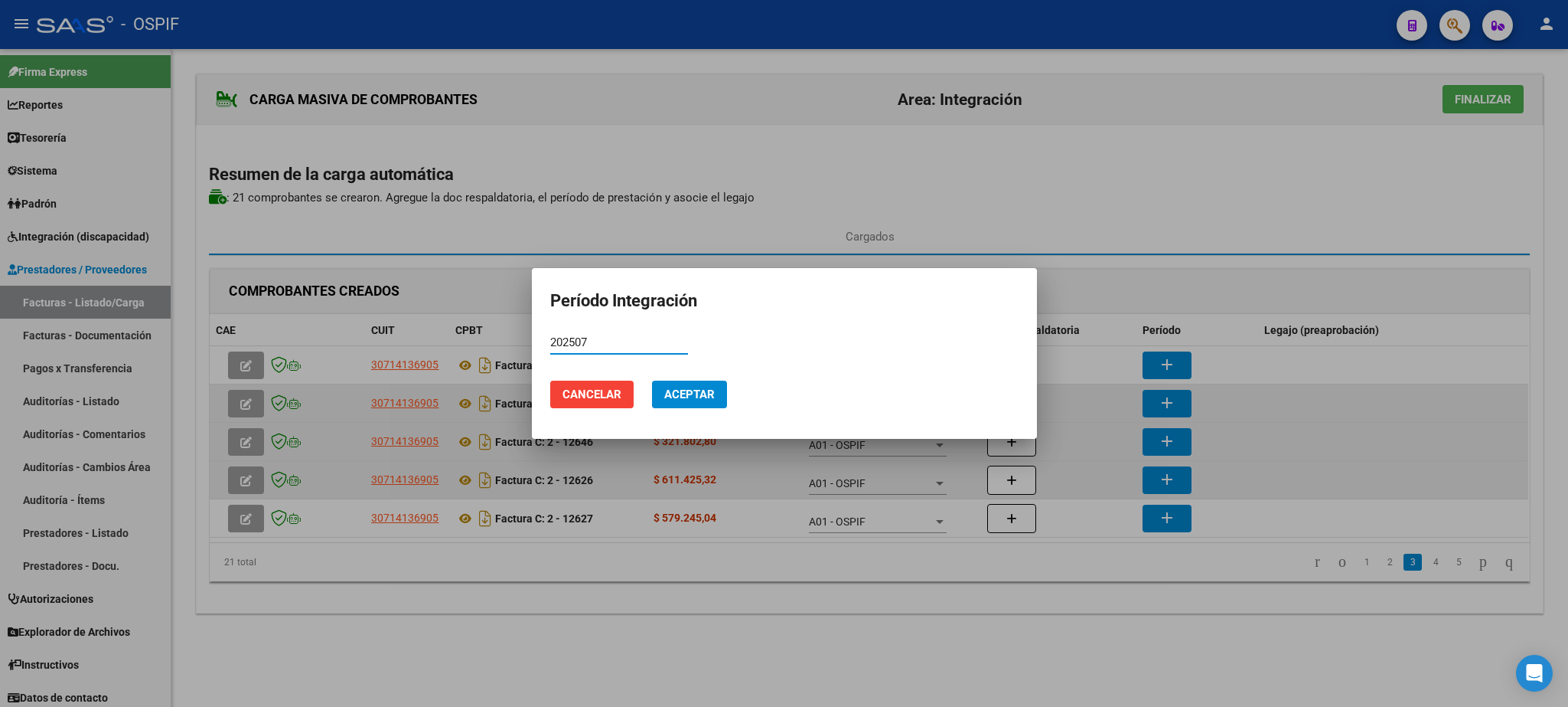
type input "202507"
click at [707, 396] on span "Aceptar" at bounding box center [689, 394] width 50 height 14
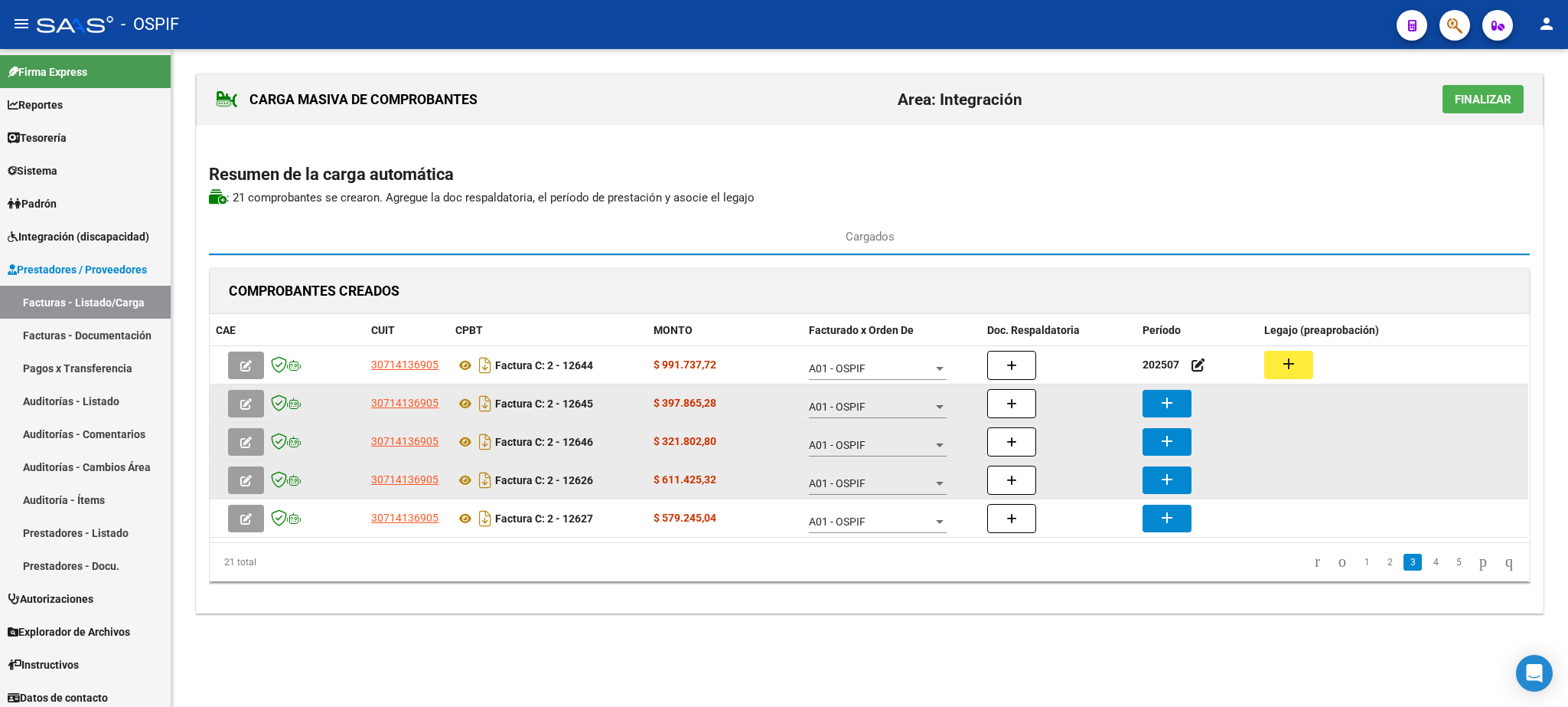
click at [1163, 396] on button "add" at bounding box center [1167, 403] width 49 height 28
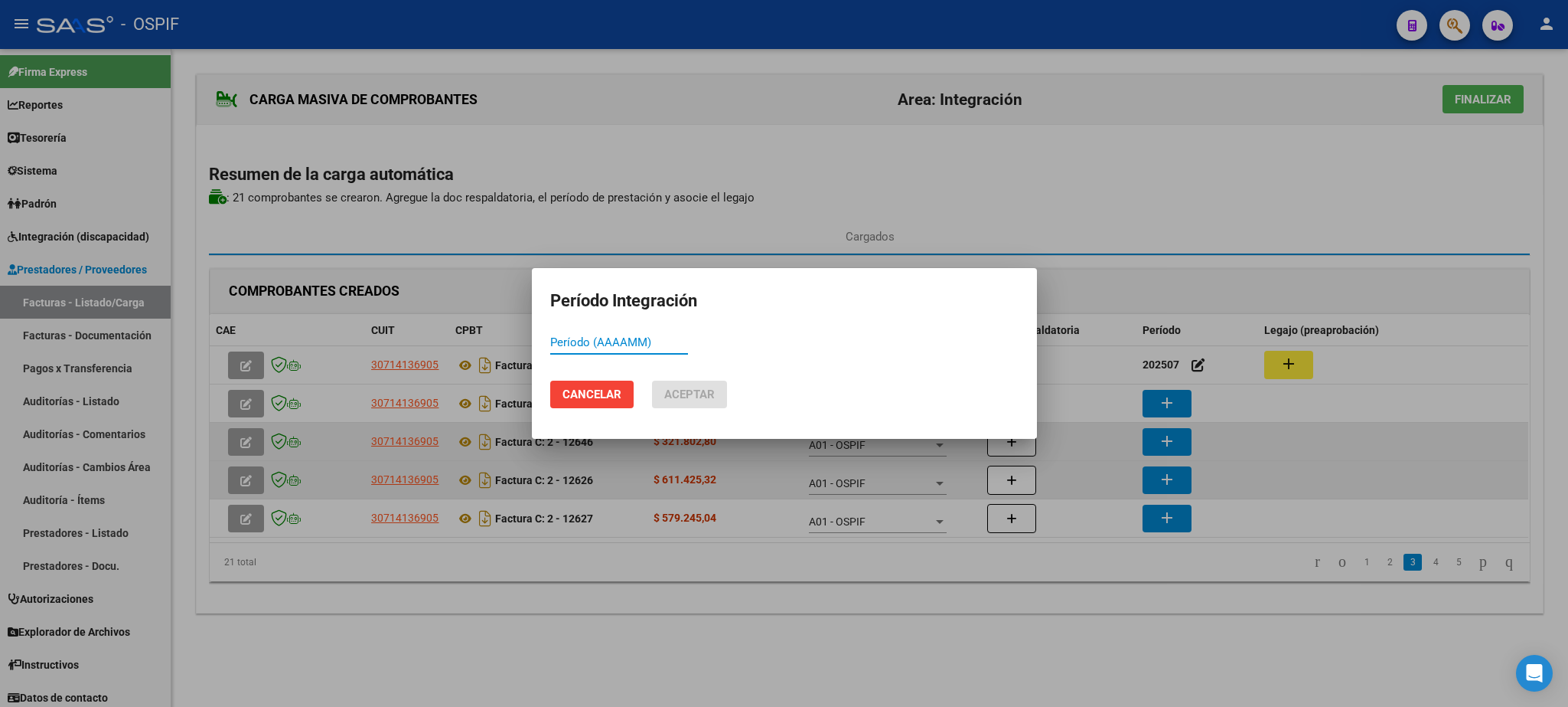
paste input "202507"
type input "202507"
click at [698, 401] on span "Aceptar" at bounding box center [689, 394] width 50 height 14
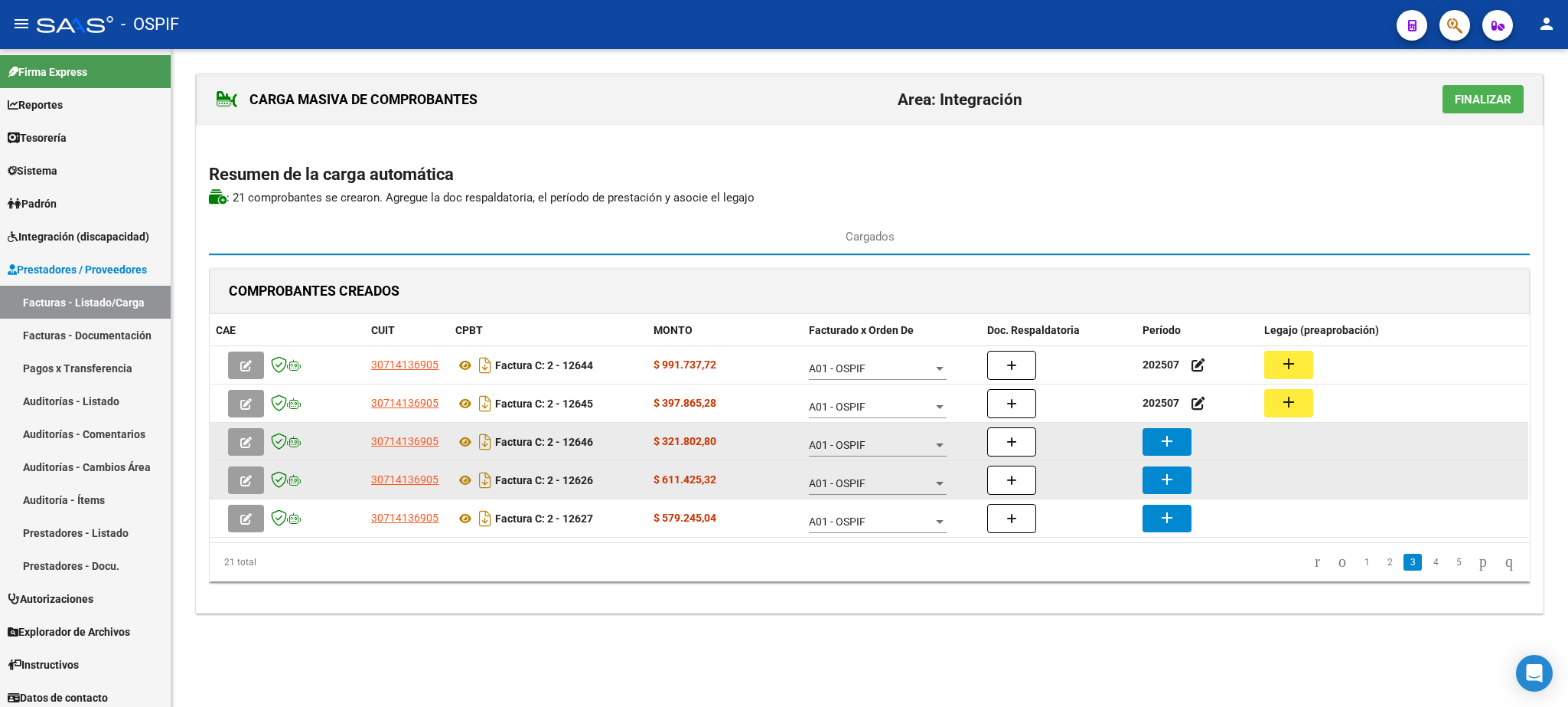
click at [1158, 452] on button "add" at bounding box center [1167, 442] width 49 height 28
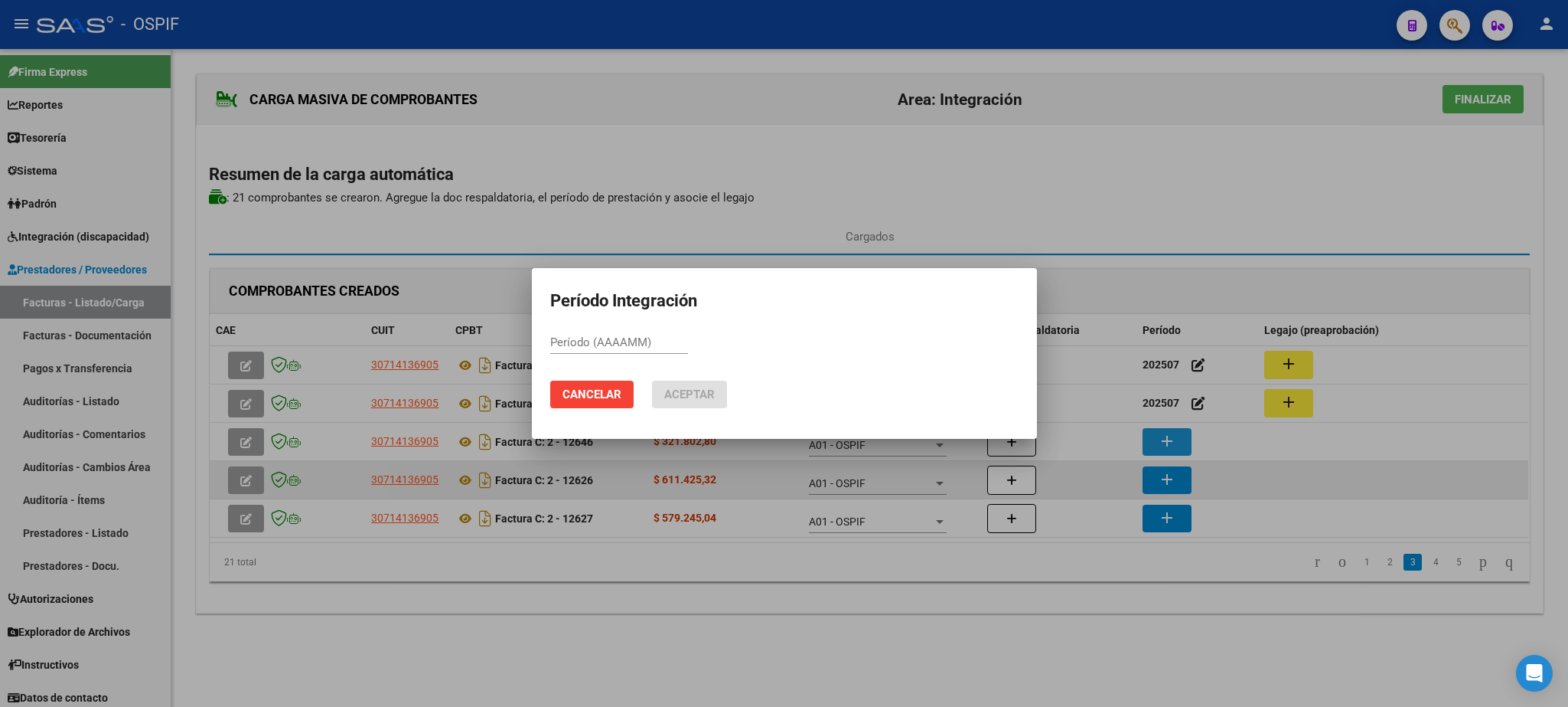
paste input "202507"
type input "202507"
click at [711, 398] on span "Aceptar" at bounding box center [689, 394] width 50 height 14
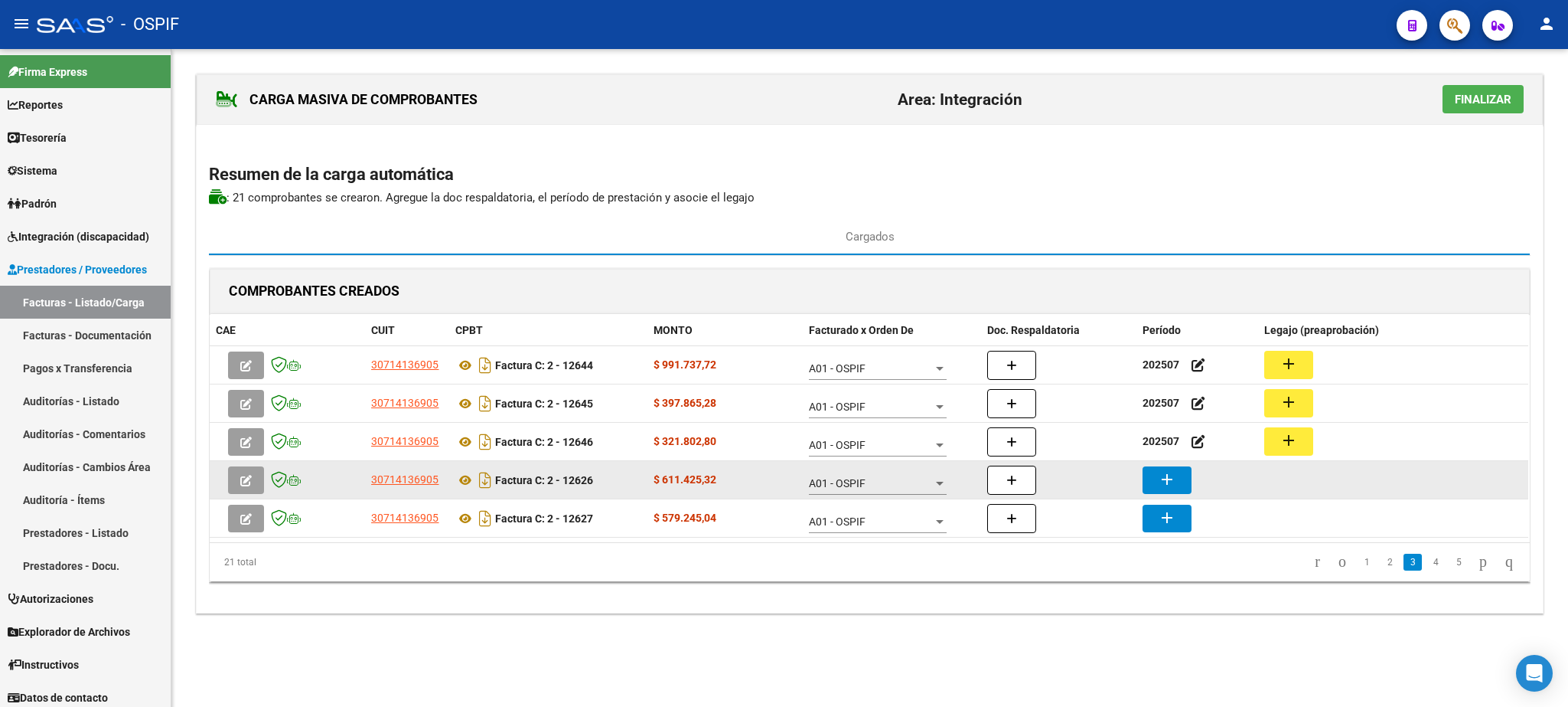
click at [1164, 484] on mat-icon "add" at bounding box center [1167, 479] width 19 height 19
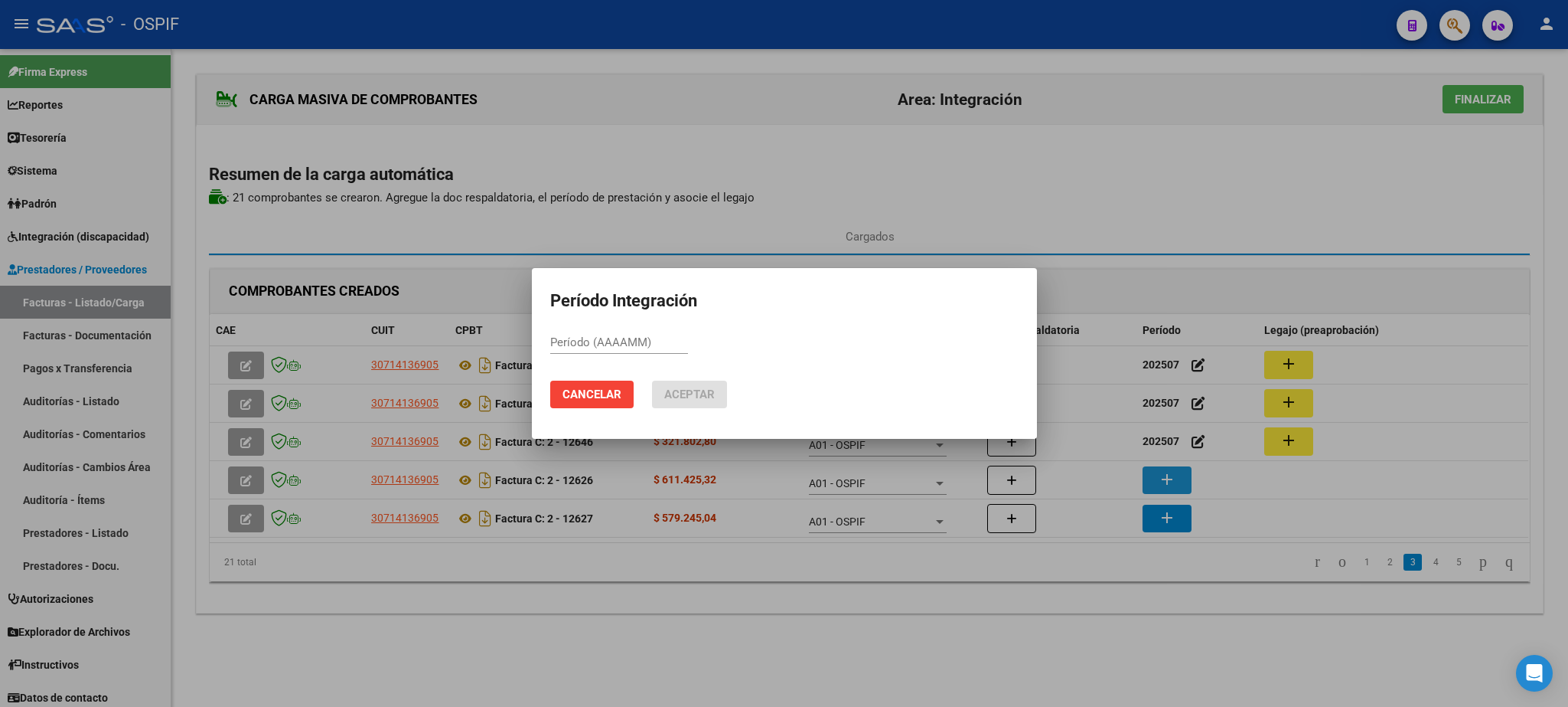
paste input "202507"
type input "202507"
click at [686, 389] on span "Aceptar" at bounding box center [689, 394] width 50 height 14
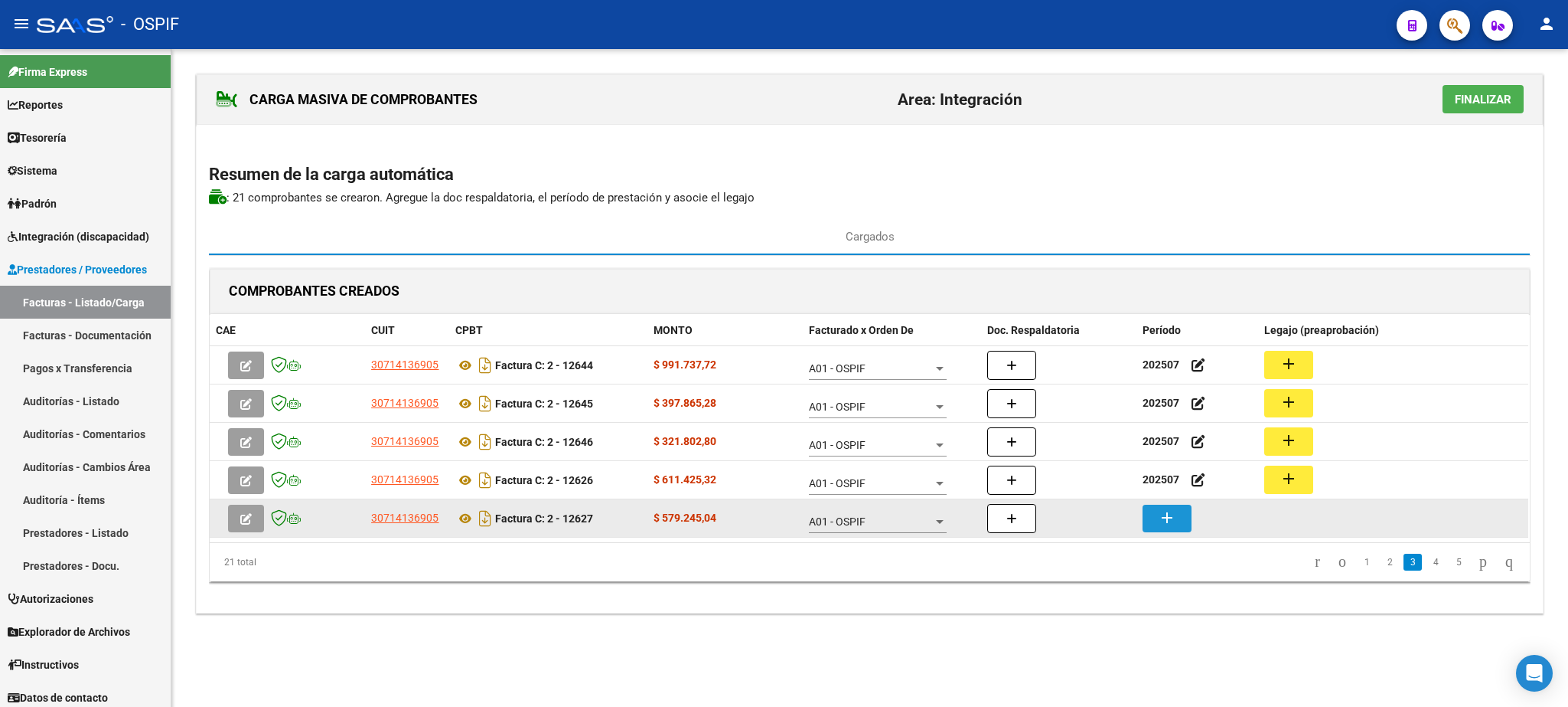
click at [1176, 515] on mat-icon "add" at bounding box center [1167, 518] width 19 height 19
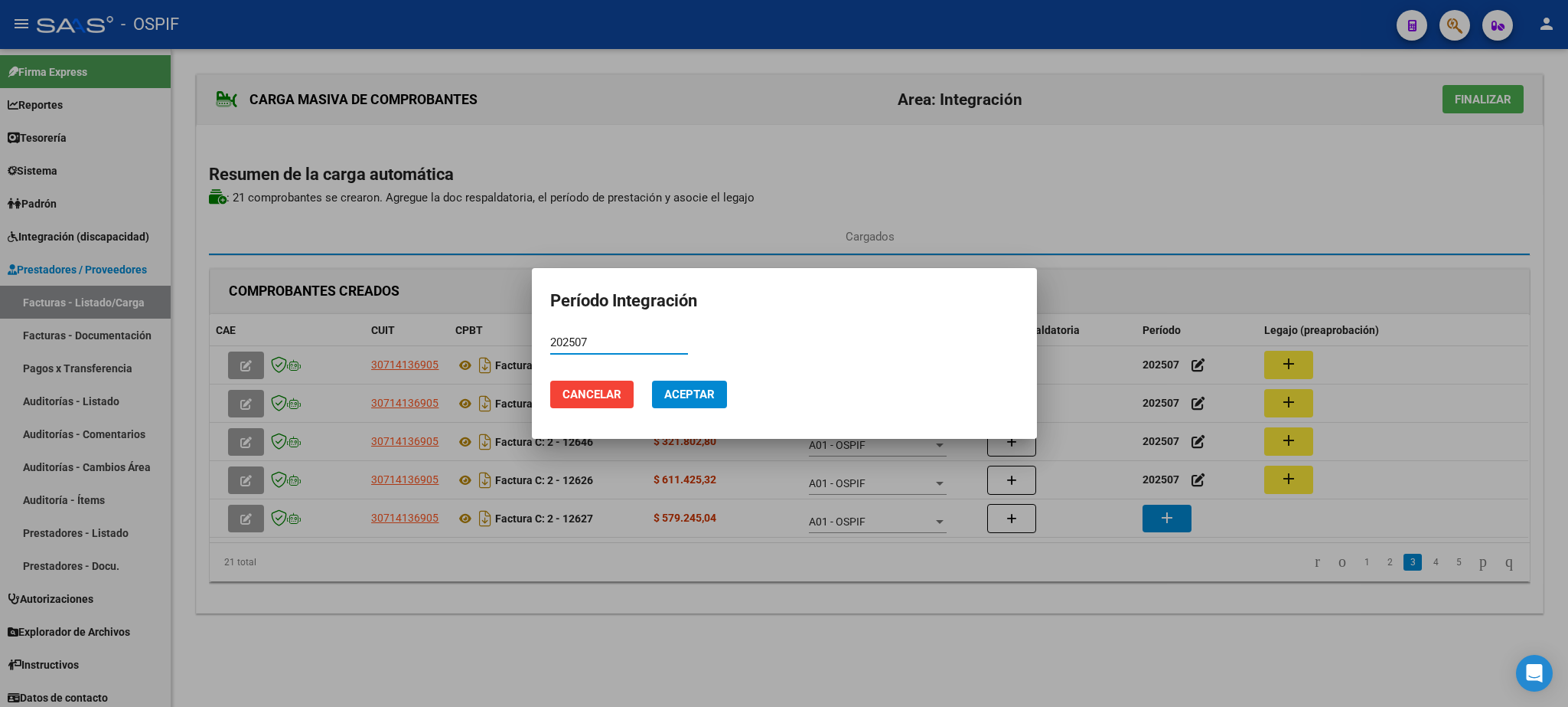
type input "202507"
click at [693, 396] on span "Aceptar" at bounding box center [689, 394] width 50 height 14
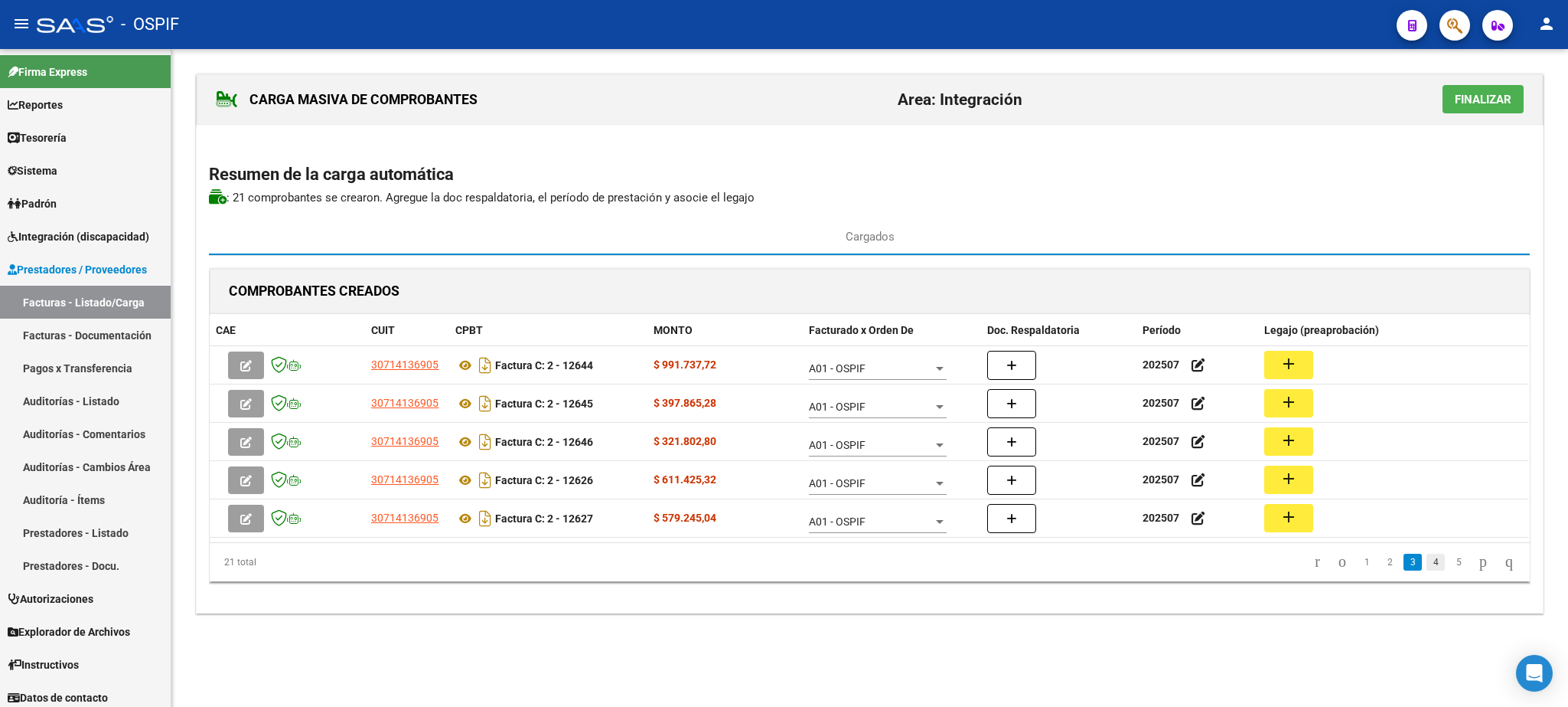
click at [1426, 567] on link "4" at bounding box center [1435, 561] width 19 height 17
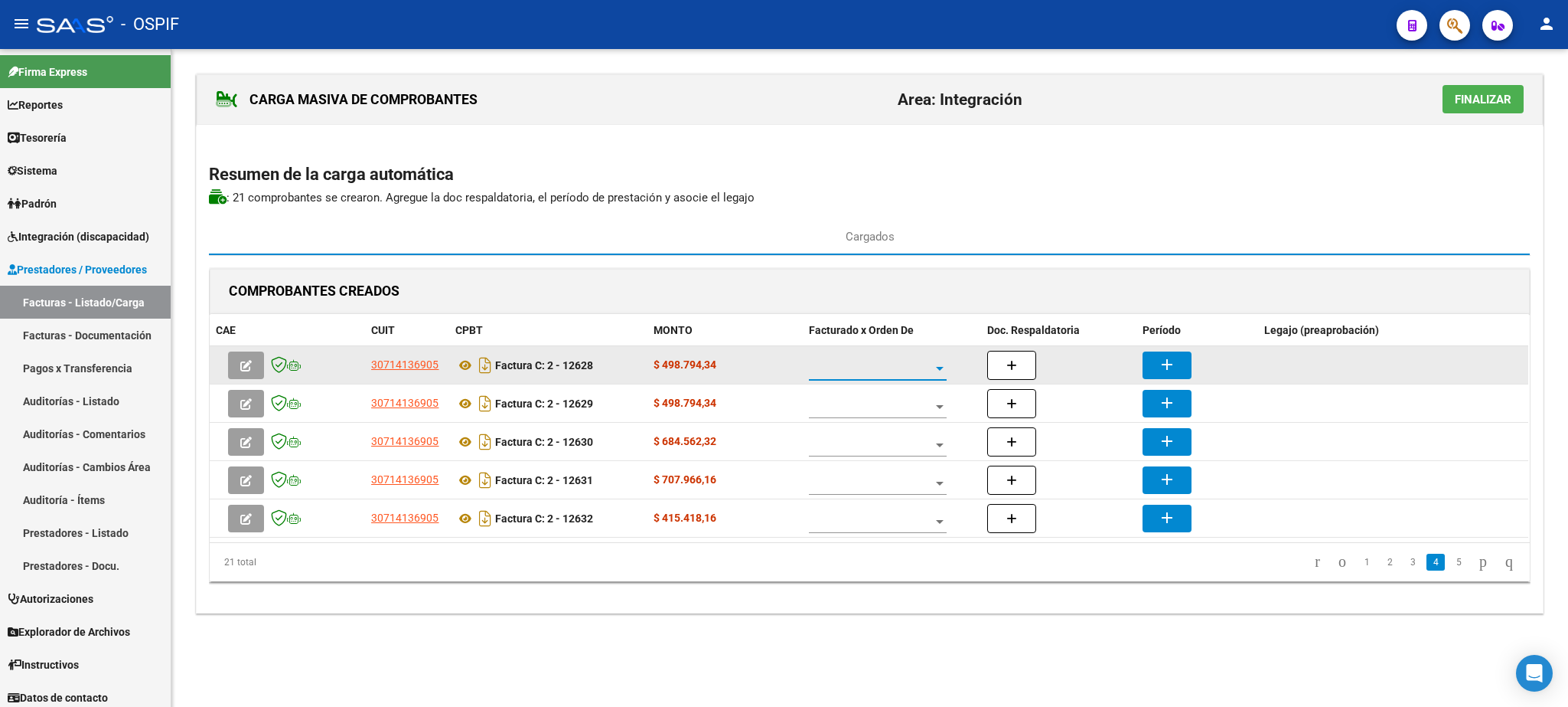
click at [872, 375] on span at bounding box center [871, 368] width 124 height 13
click at [872, 376] on span "A01 - OSPIF" at bounding box center [878, 371] width 138 height 33
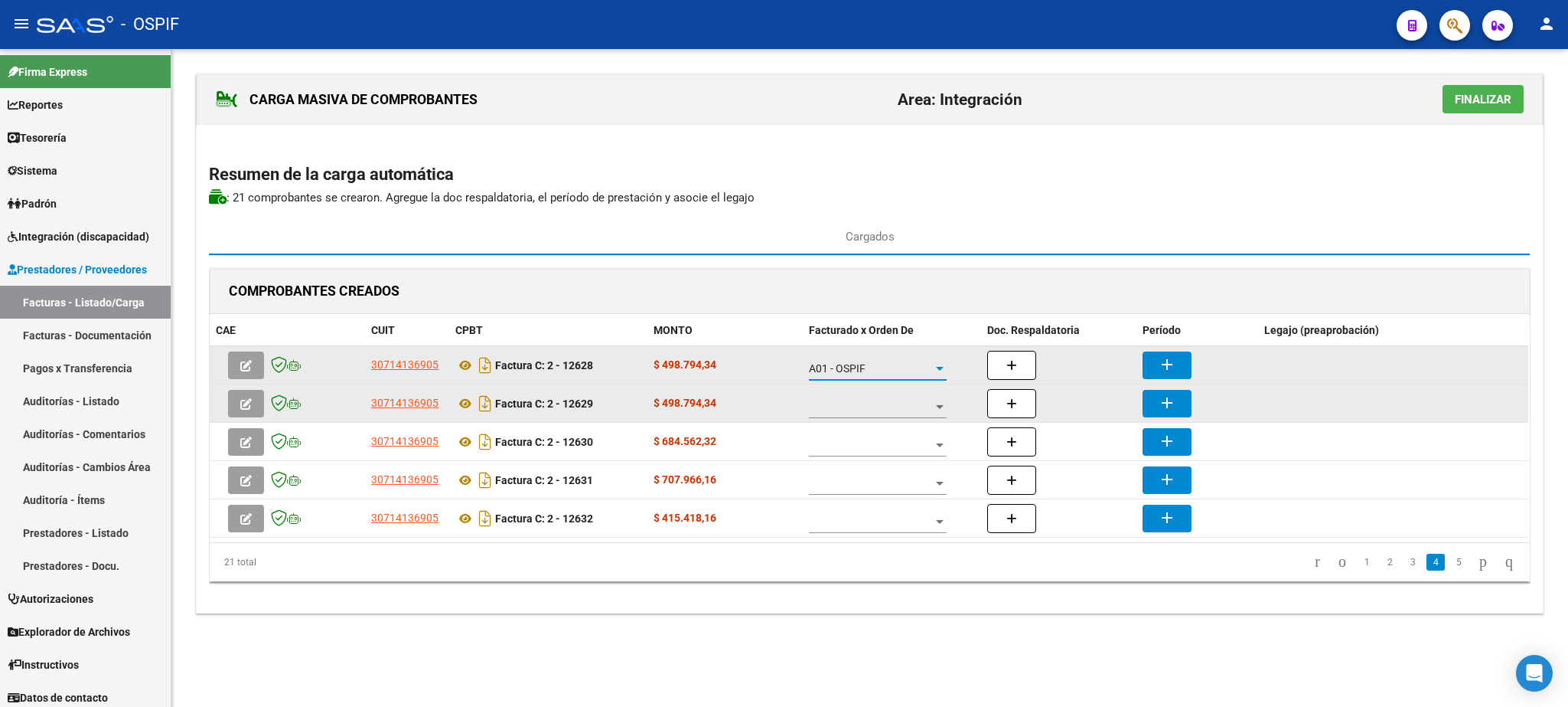
click at [891, 402] on div at bounding box center [878, 402] width 138 height 31
click at [891, 402] on span "A01 - OSPIF" at bounding box center [878, 409] width 138 height 33
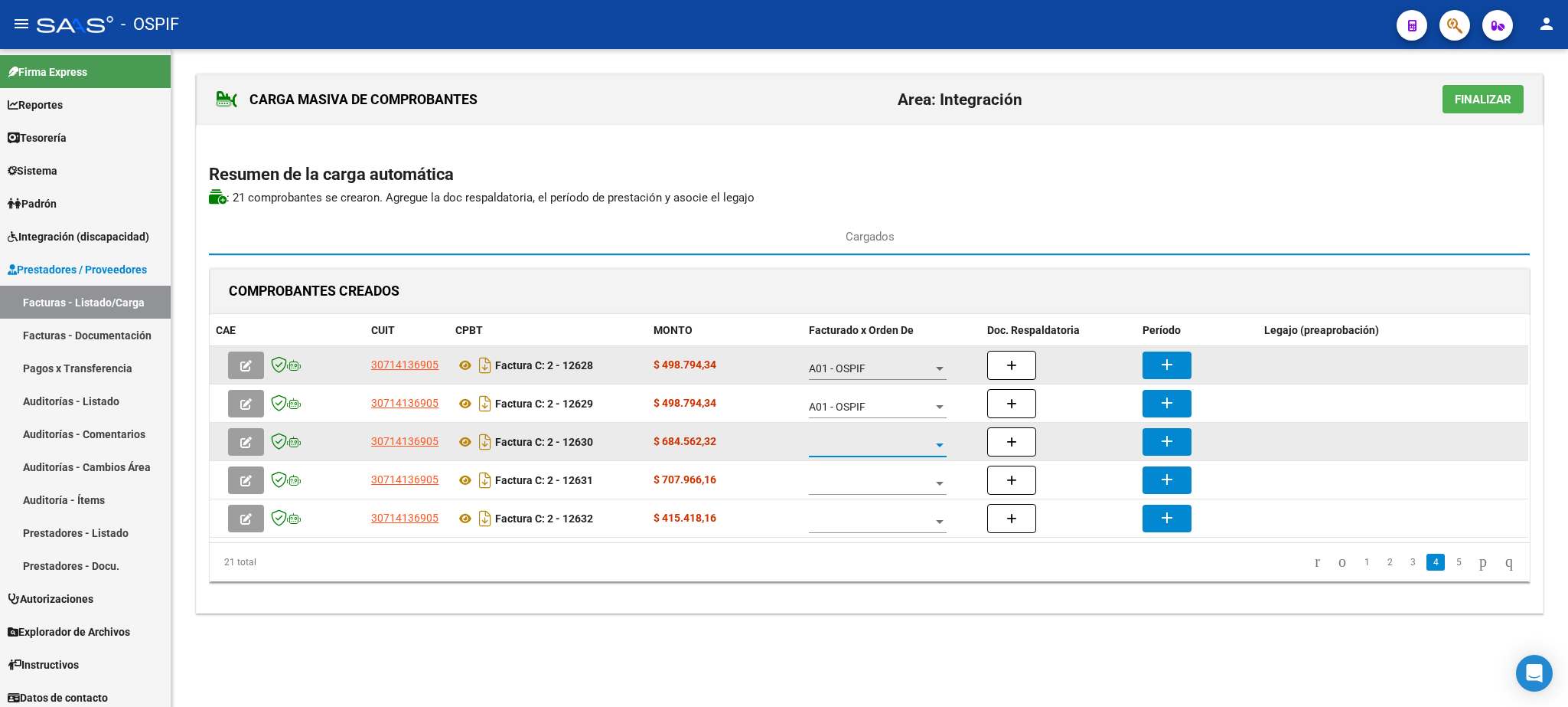
click at [895, 452] on span at bounding box center [871, 445] width 124 height 13
click at [895, 452] on span "A01 - OSPIF" at bounding box center [878, 448] width 138 height 33
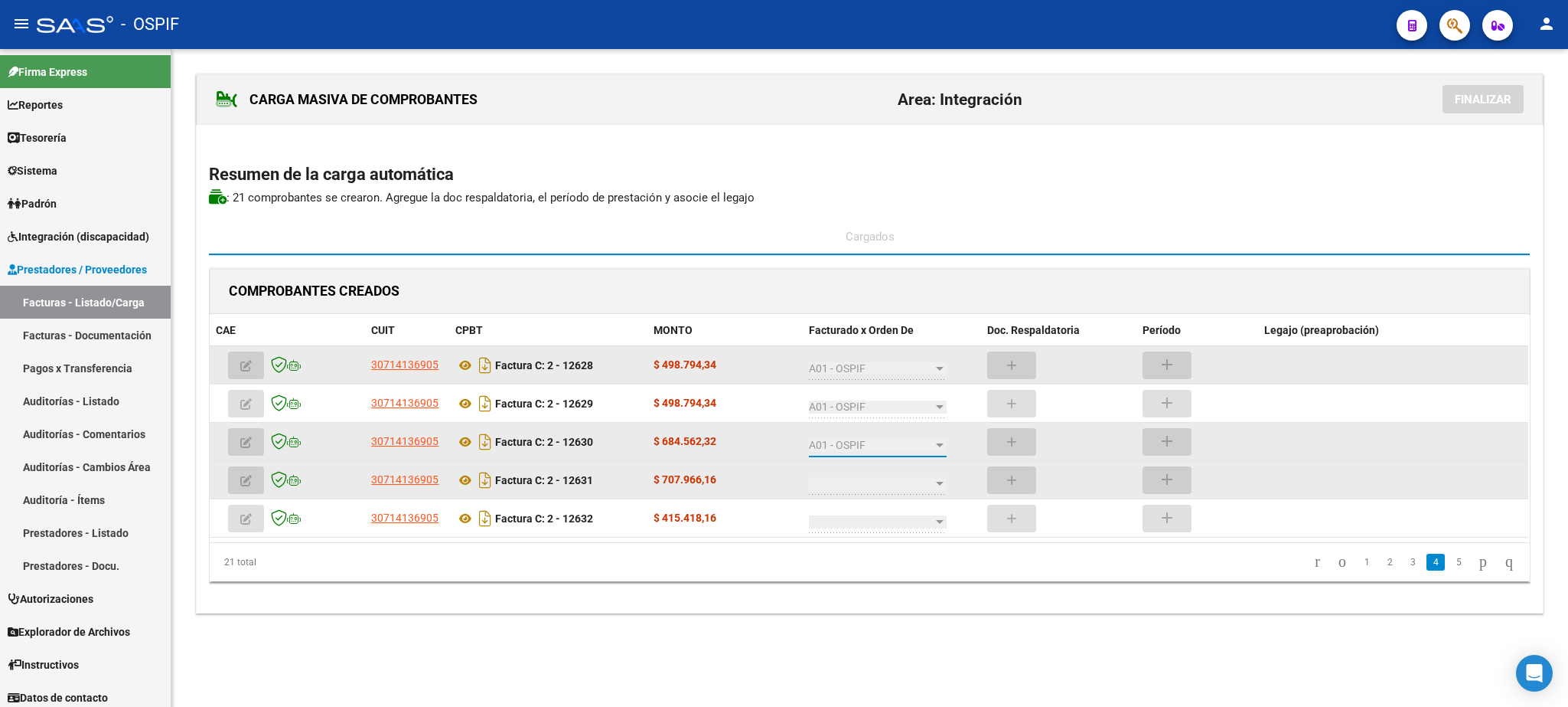
click at [902, 482] on span at bounding box center [871, 483] width 124 height 13
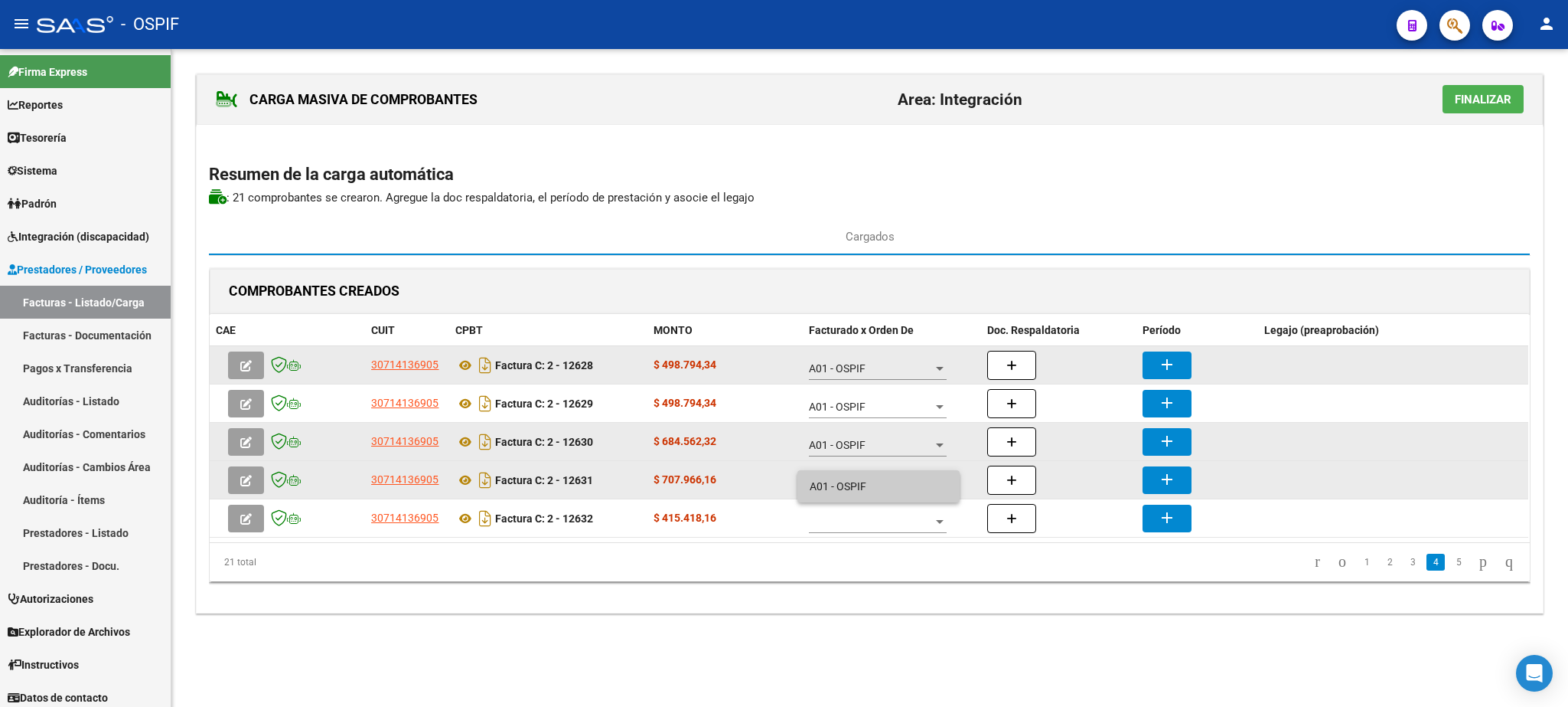
click at [902, 482] on span "A01 - OSPIF" at bounding box center [878, 486] width 138 height 33
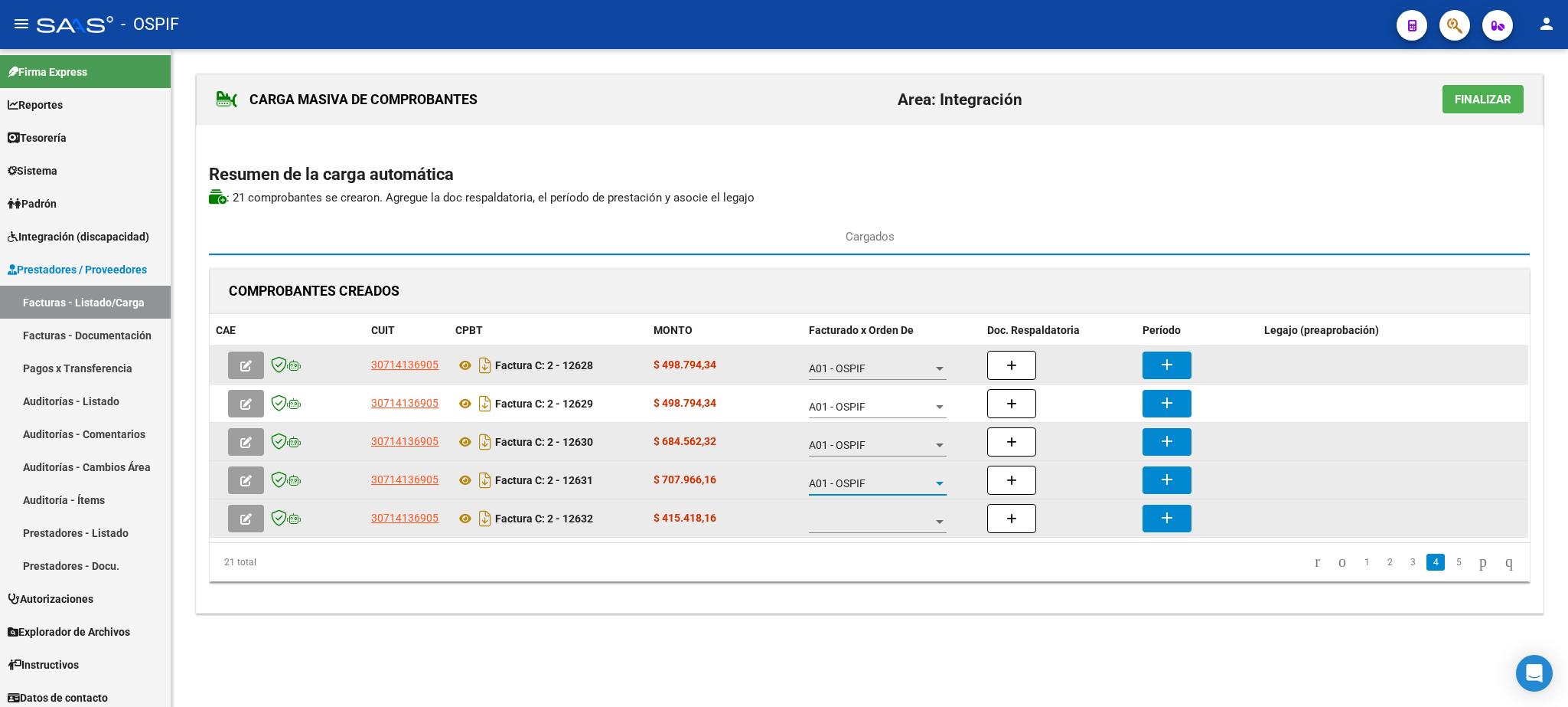
click at [916, 526] on span at bounding box center [871, 522] width 124 height 13
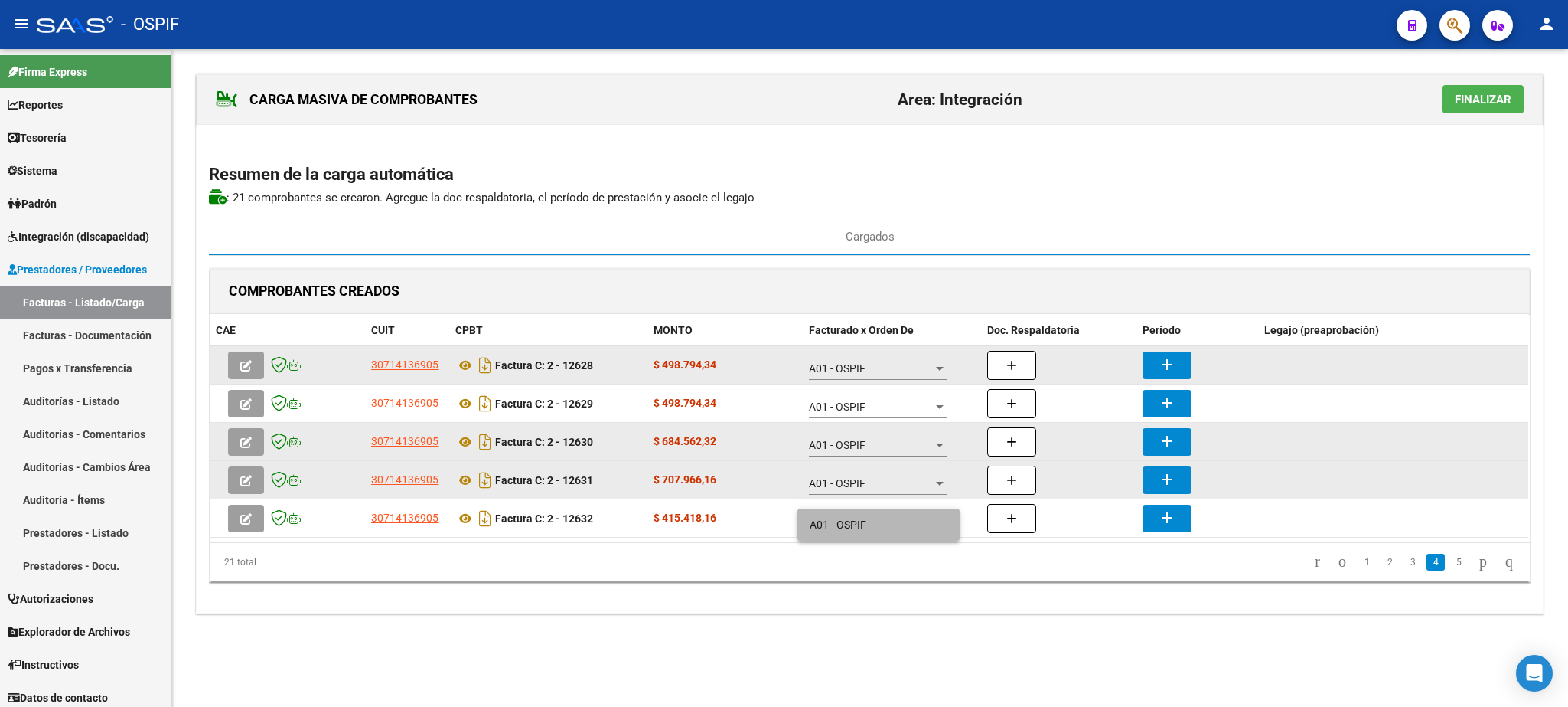
click at [893, 514] on span "A01 - OSPIF" at bounding box center [878, 525] width 138 height 33
click at [1164, 374] on mat-icon "add" at bounding box center [1167, 364] width 19 height 19
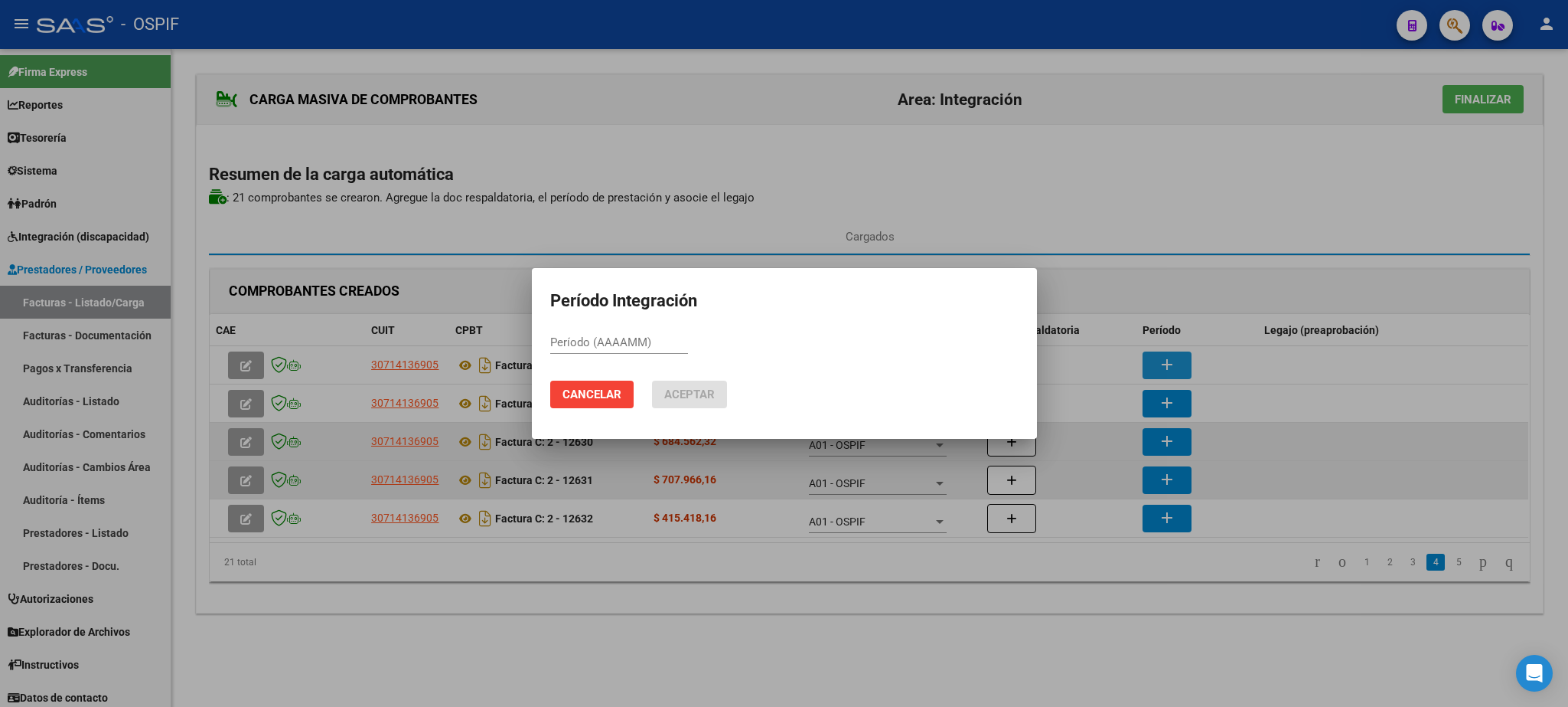
paste input "202507"
type input "202507"
click at [702, 398] on span "Aceptar" at bounding box center [689, 394] width 50 height 14
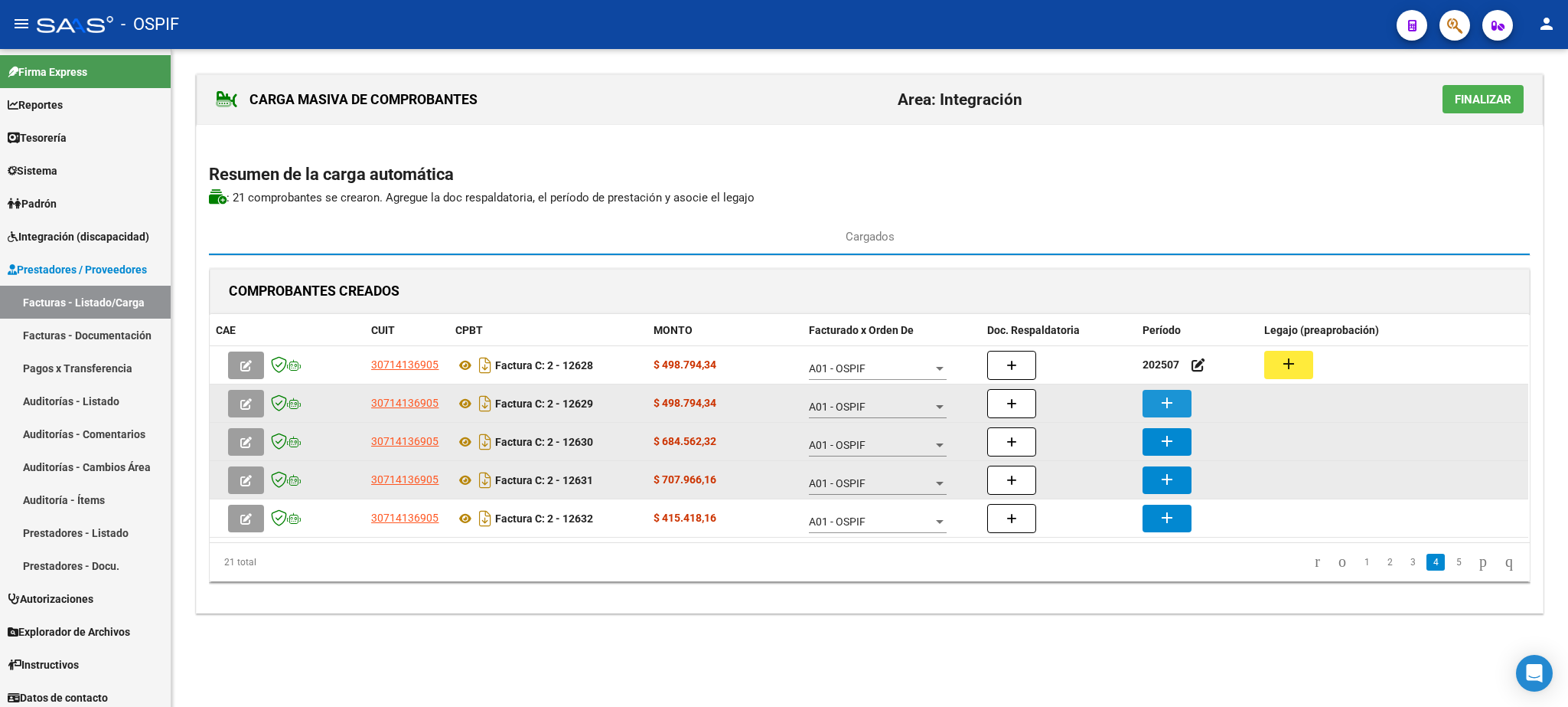
click at [1159, 397] on mat-icon "add" at bounding box center [1167, 402] width 19 height 19
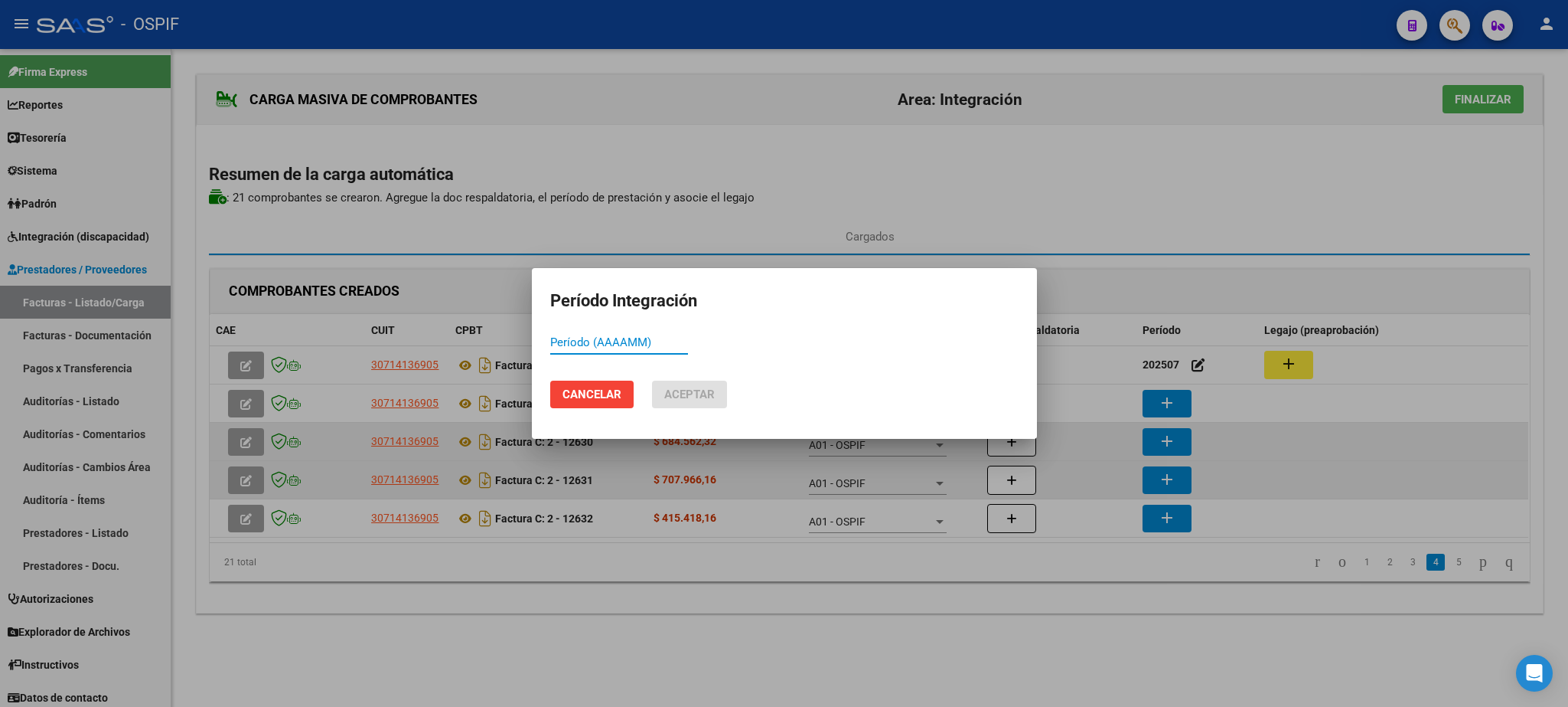
click at [594, 339] on input "Período (AAAAMM)" at bounding box center [619, 342] width 138 height 14
type input "202507"
click at [695, 390] on span "Aceptar" at bounding box center [689, 394] width 50 height 14
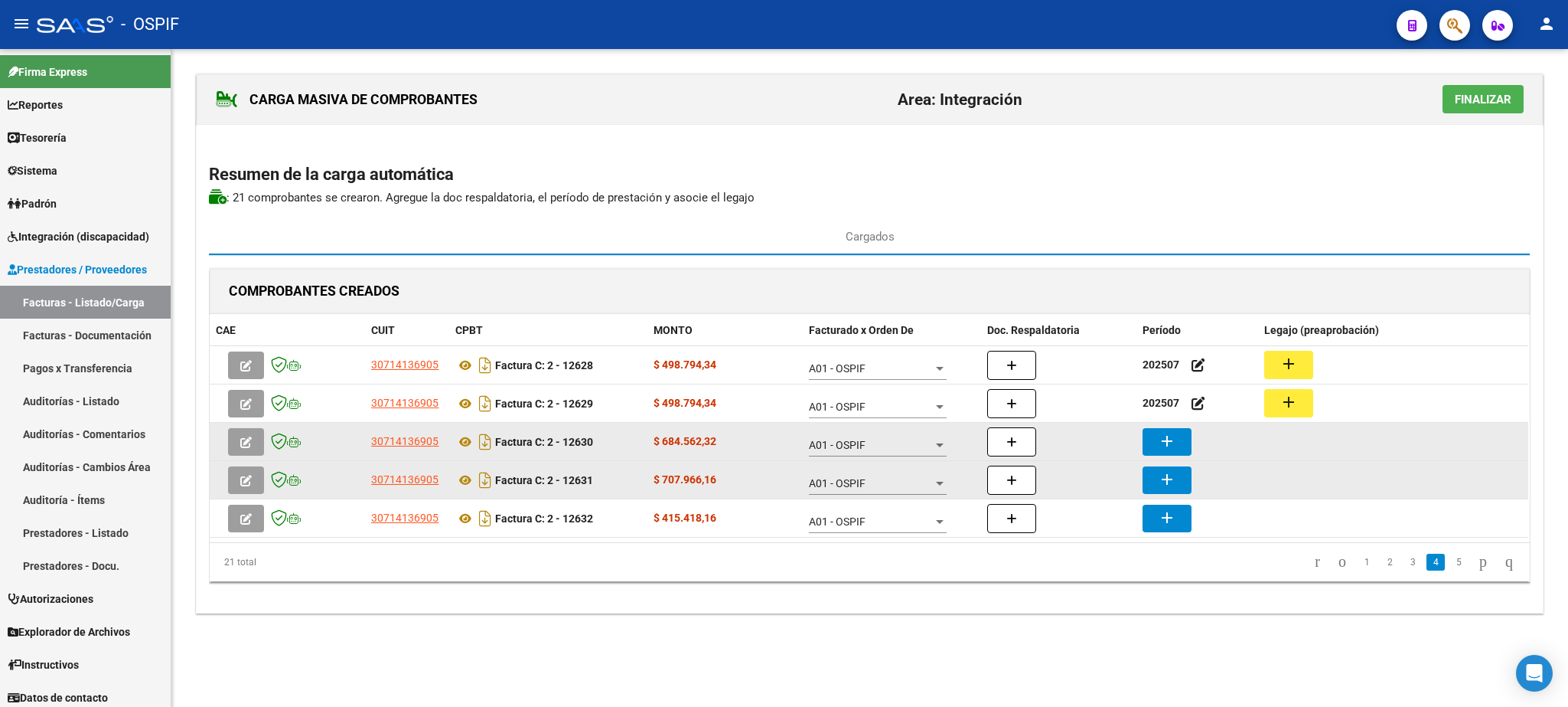
click at [1164, 444] on mat-icon "add" at bounding box center [1167, 441] width 19 height 19
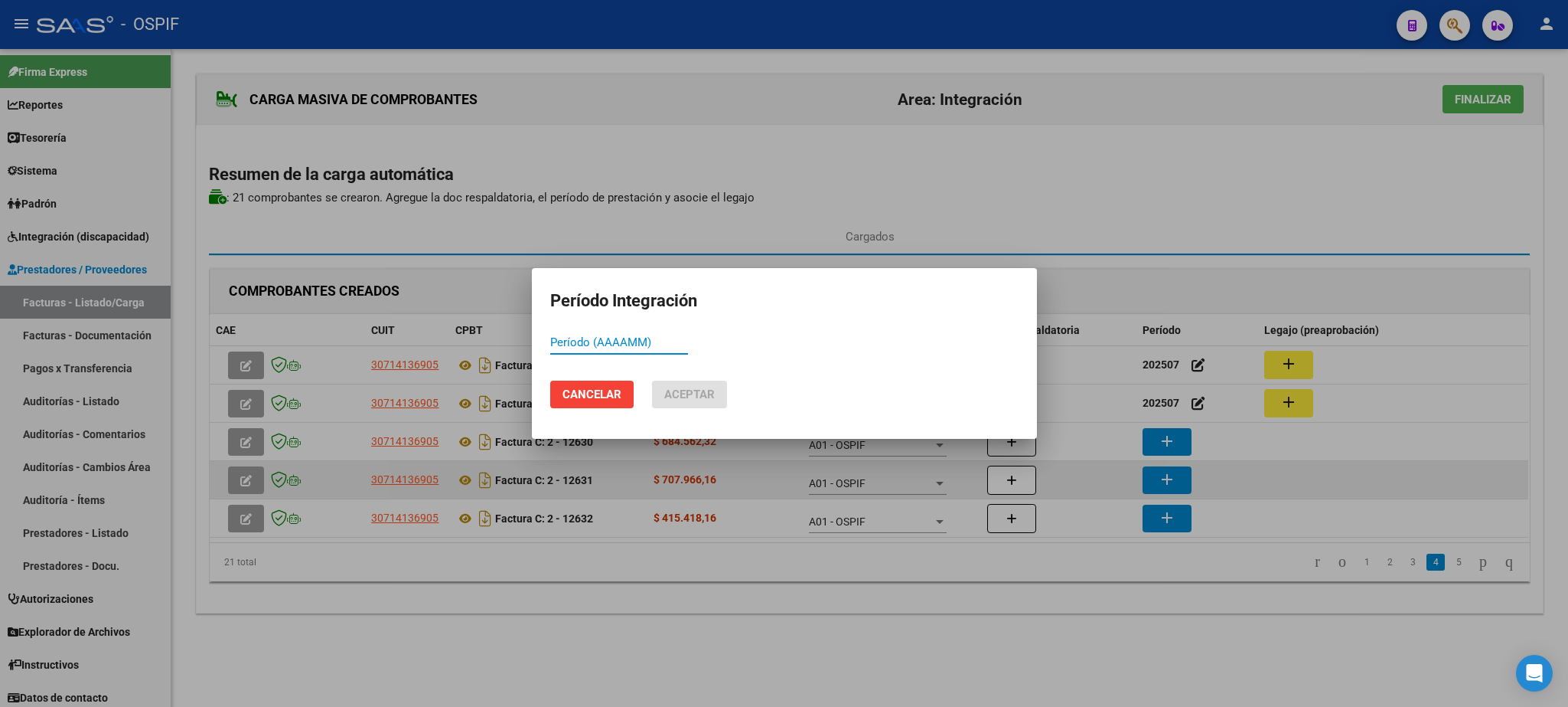
paste input "202507"
type input "202507"
click at [695, 386] on button "Aceptar" at bounding box center [689, 394] width 75 height 28
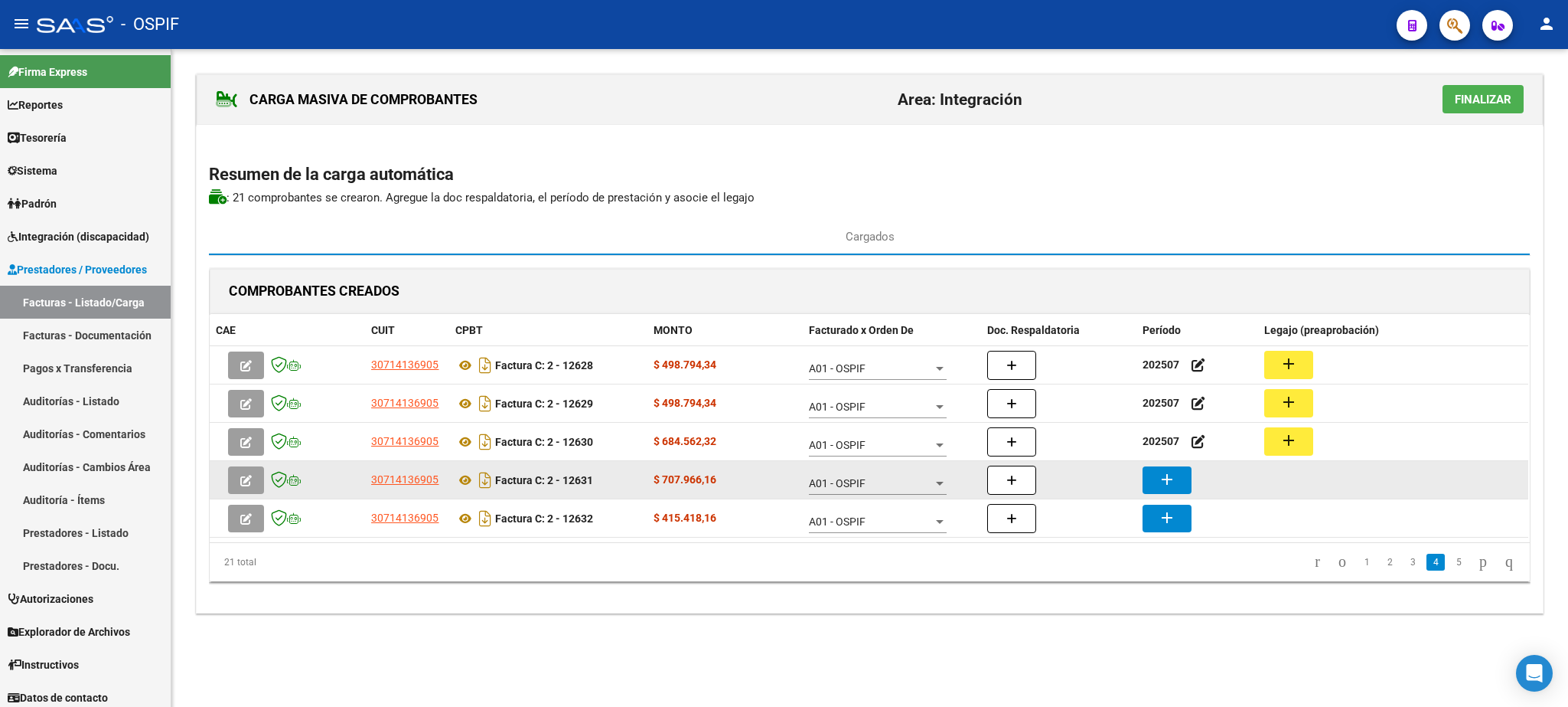
click at [1162, 477] on mat-icon "add" at bounding box center [1167, 479] width 19 height 19
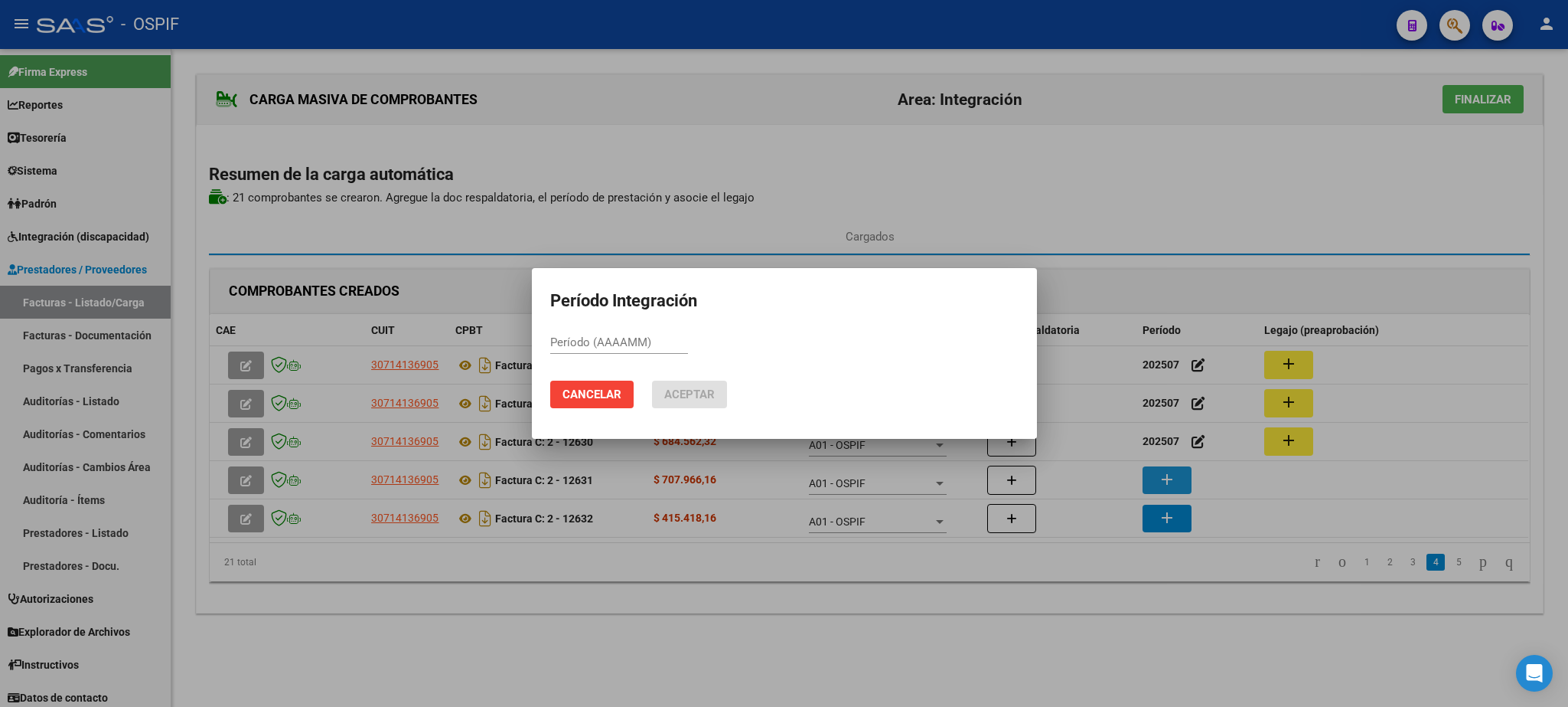
paste input "202507"
type input "202507"
click at [693, 396] on span "Aceptar" at bounding box center [689, 394] width 50 height 14
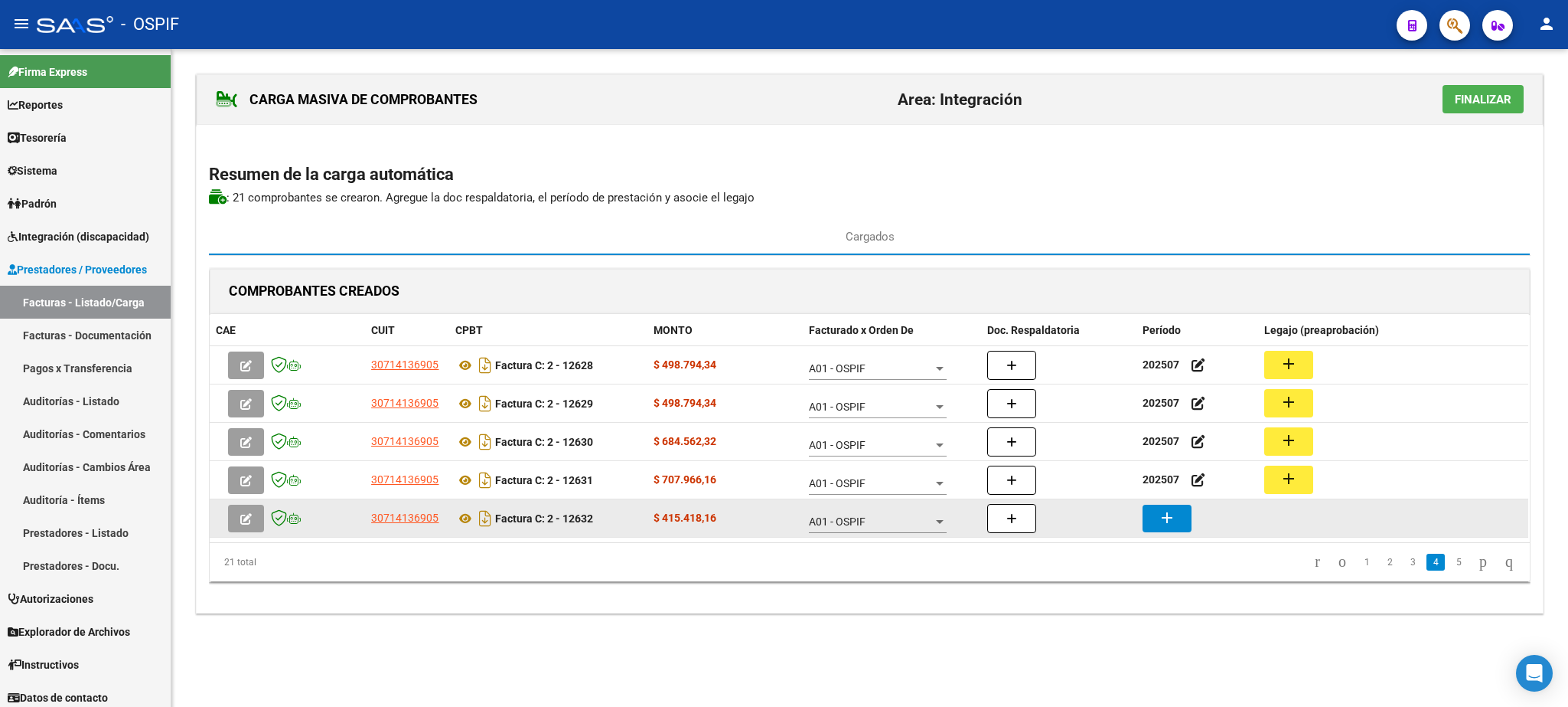
click at [1176, 516] on mat-icon "add" at bounding box center [1167, 518] width 19 height 19
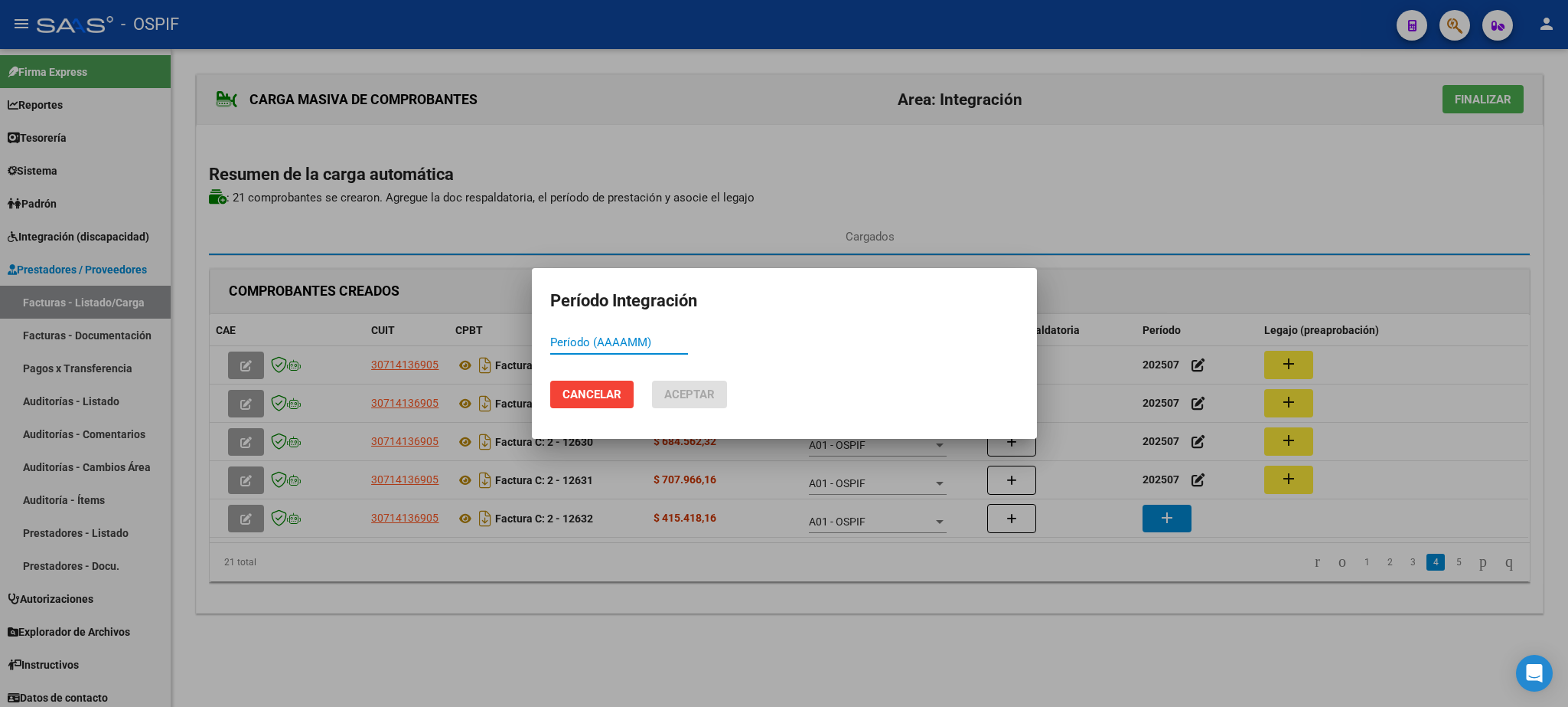
paste input "202507"
type input "202507"
click at [700, 392] on span "Aceptar" at bounding box center [689, 394] width 50 height 14
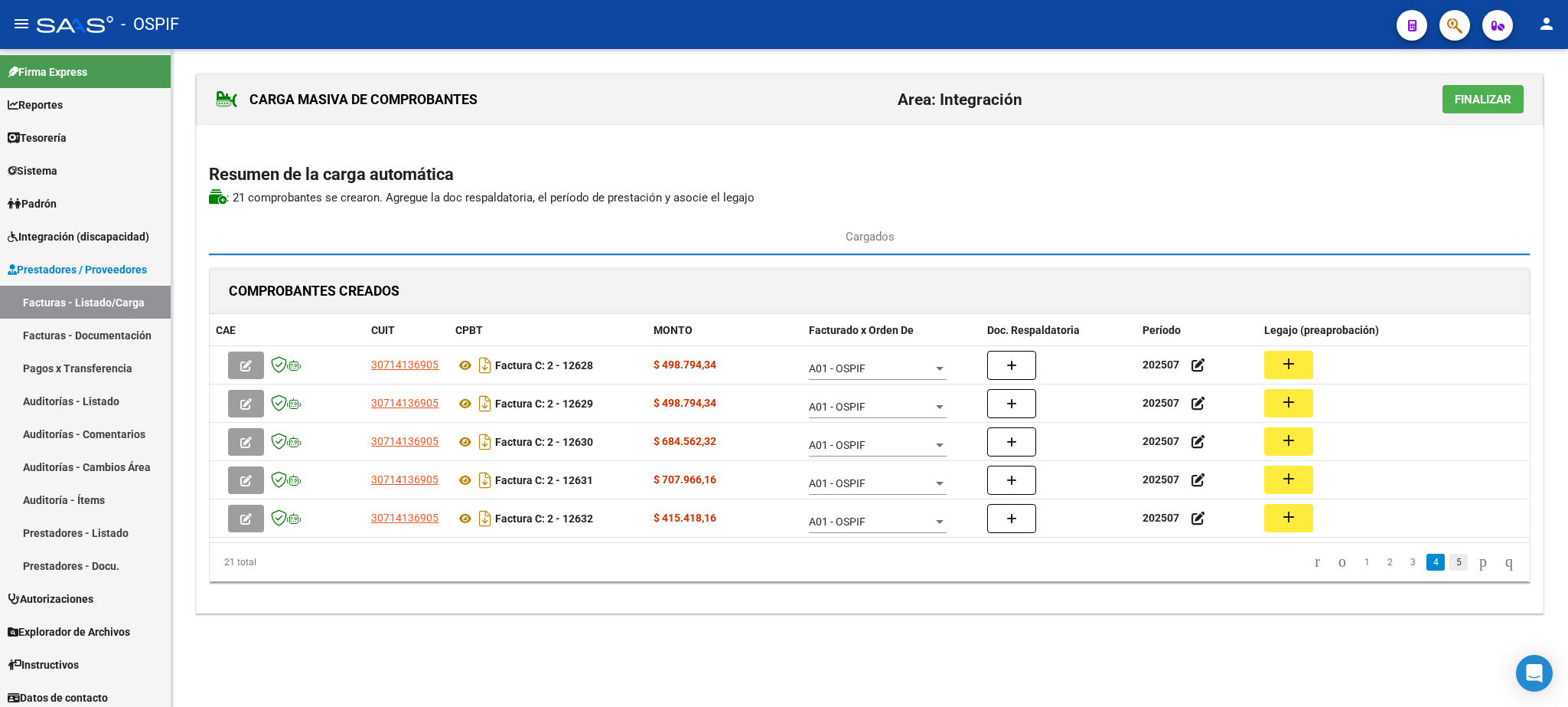
click at [1449, 562] on link "5" at bounding box center [1458, 561] width 19 height 17
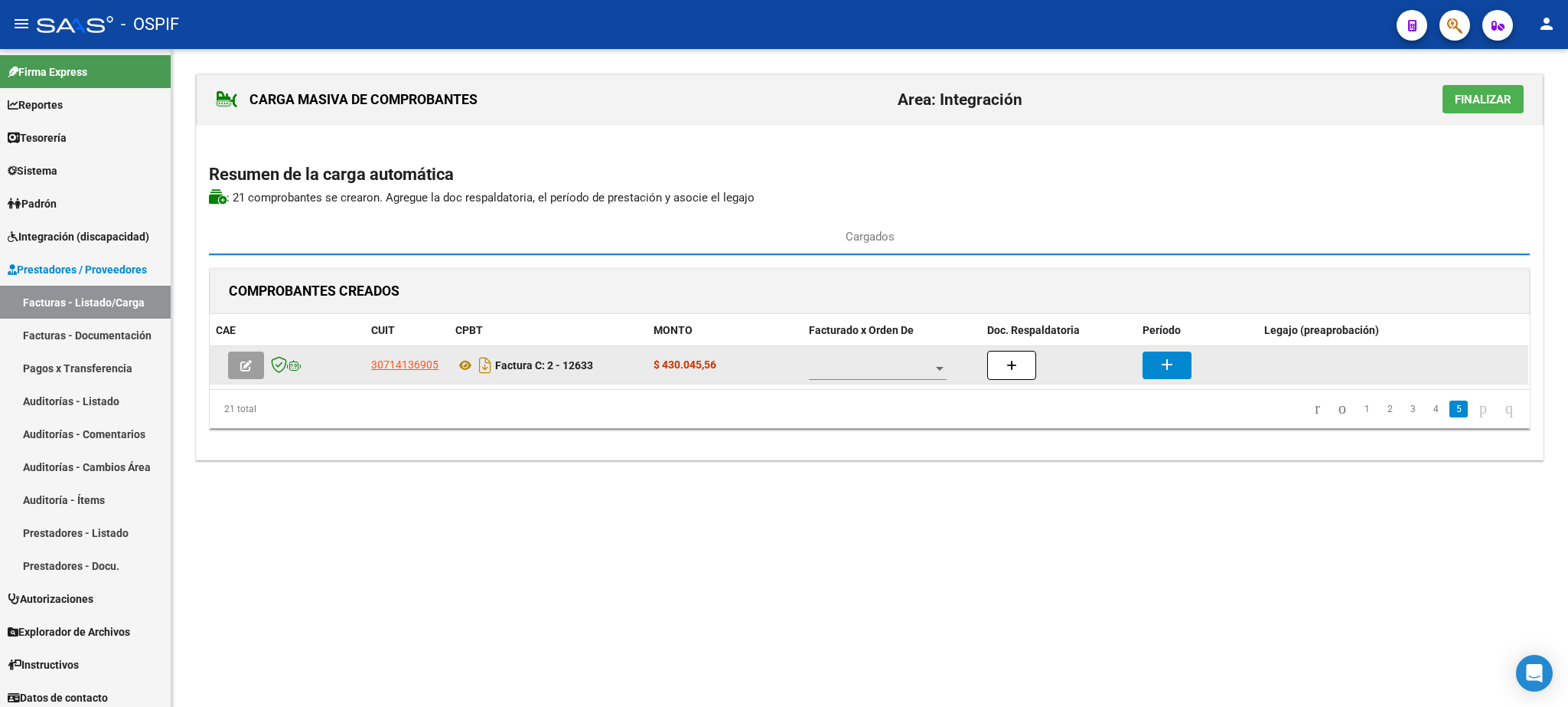
click at [838, 372] on span at bounding box center [871, 368] width 124 height 13
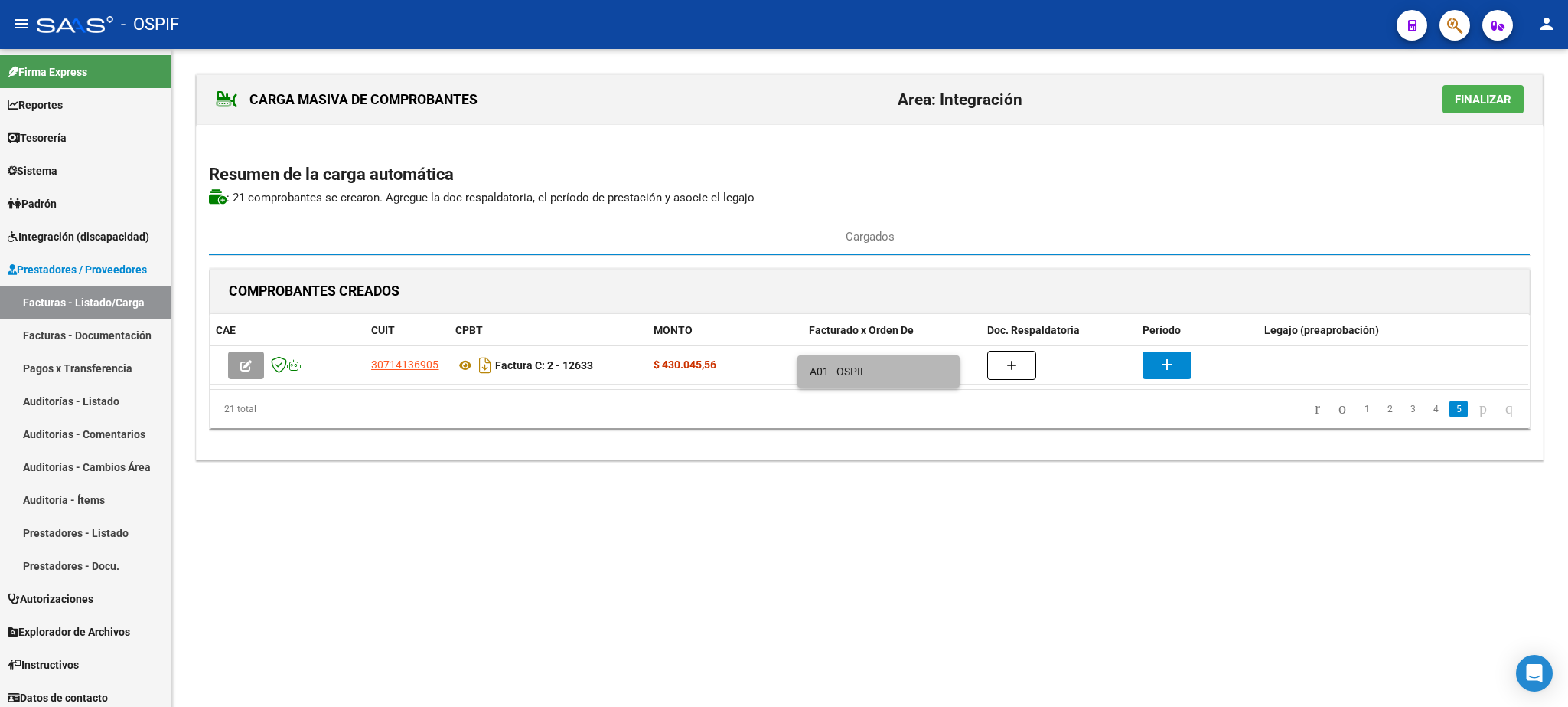
click at [843, 372] on span "A01 - OSPIF" at bounding box center [878, 371] width 138 height 33
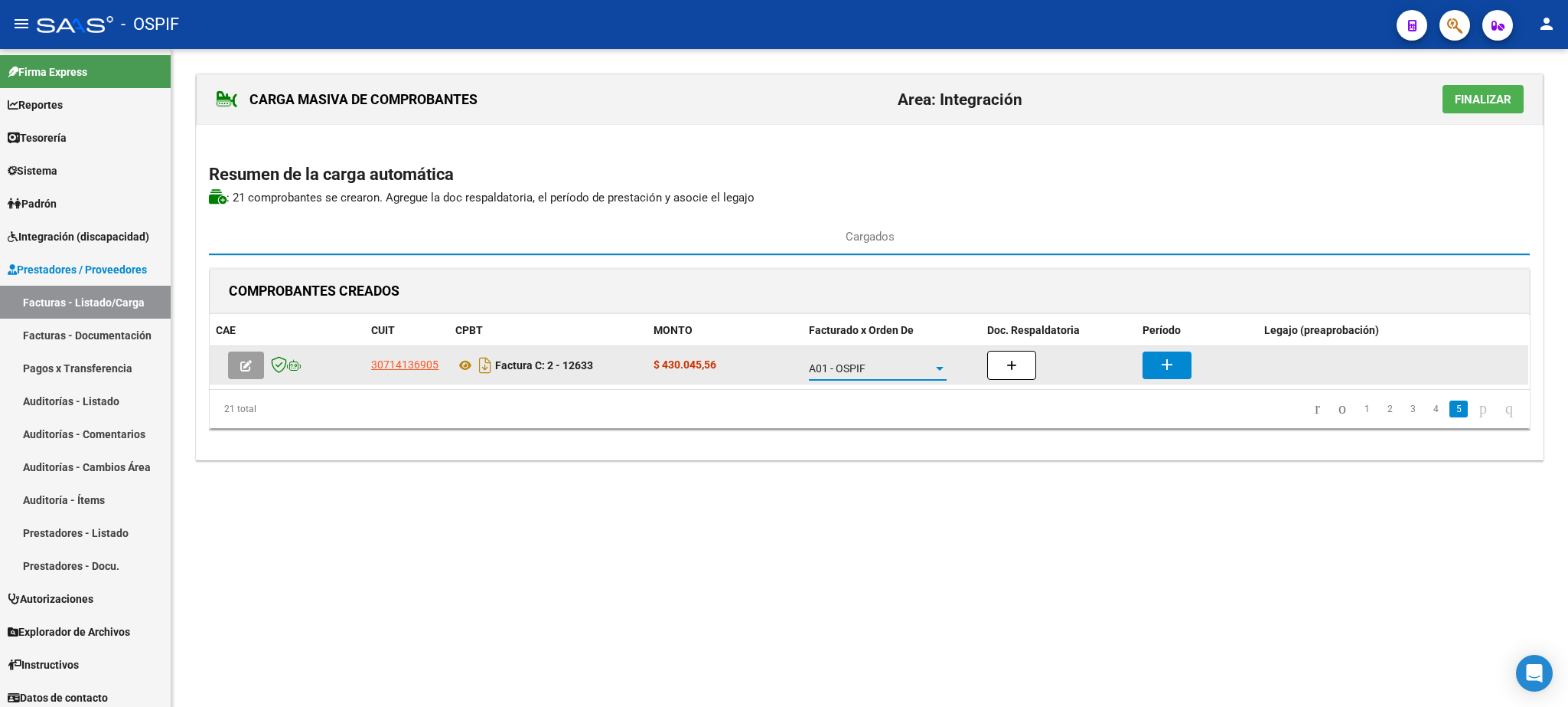
click at [1155, 365] on button "add" at bounding box center [1167, 365] width 49 height 28
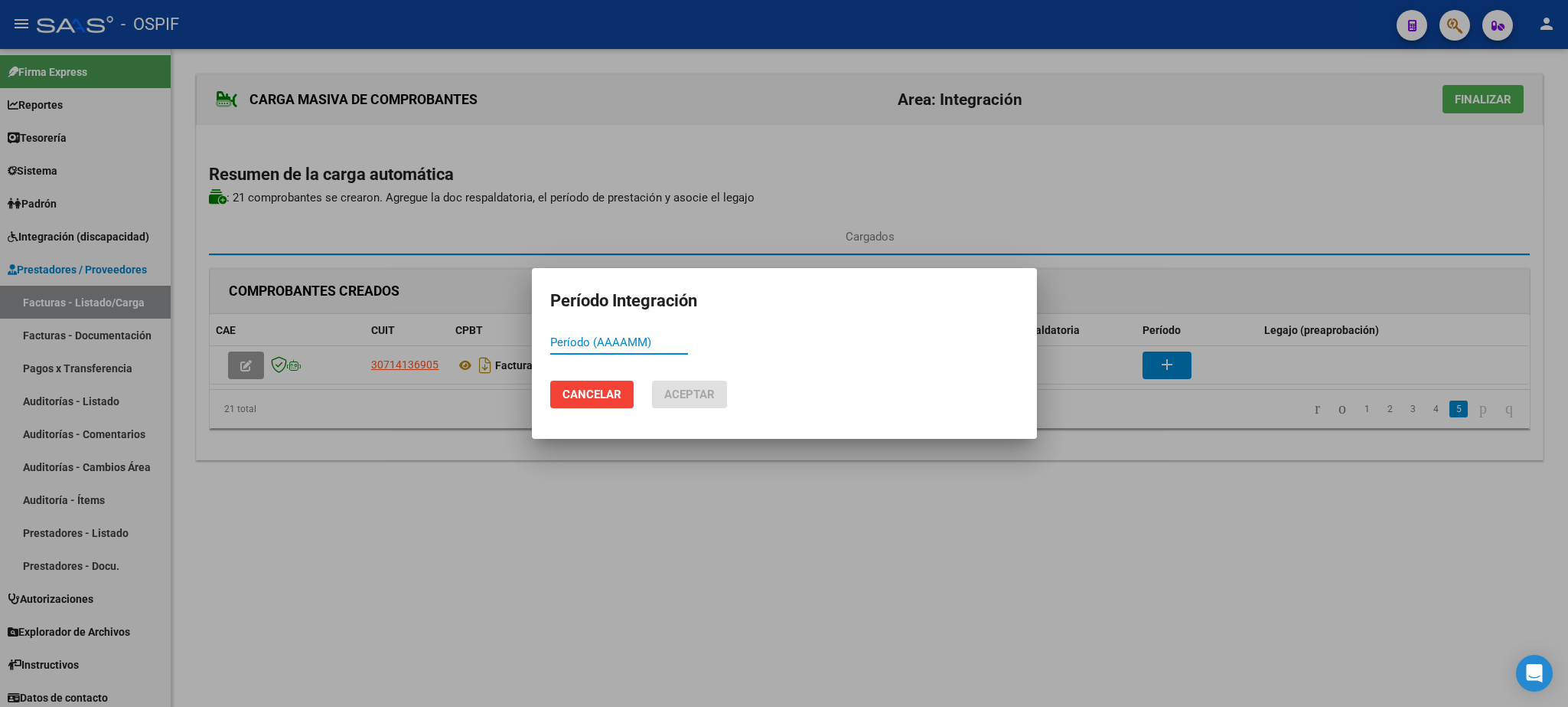
paste input "202507"
type input "202507"
click at [686, 394] on span "Aceptar" at bounding box center [689, 394] width 50 height 14
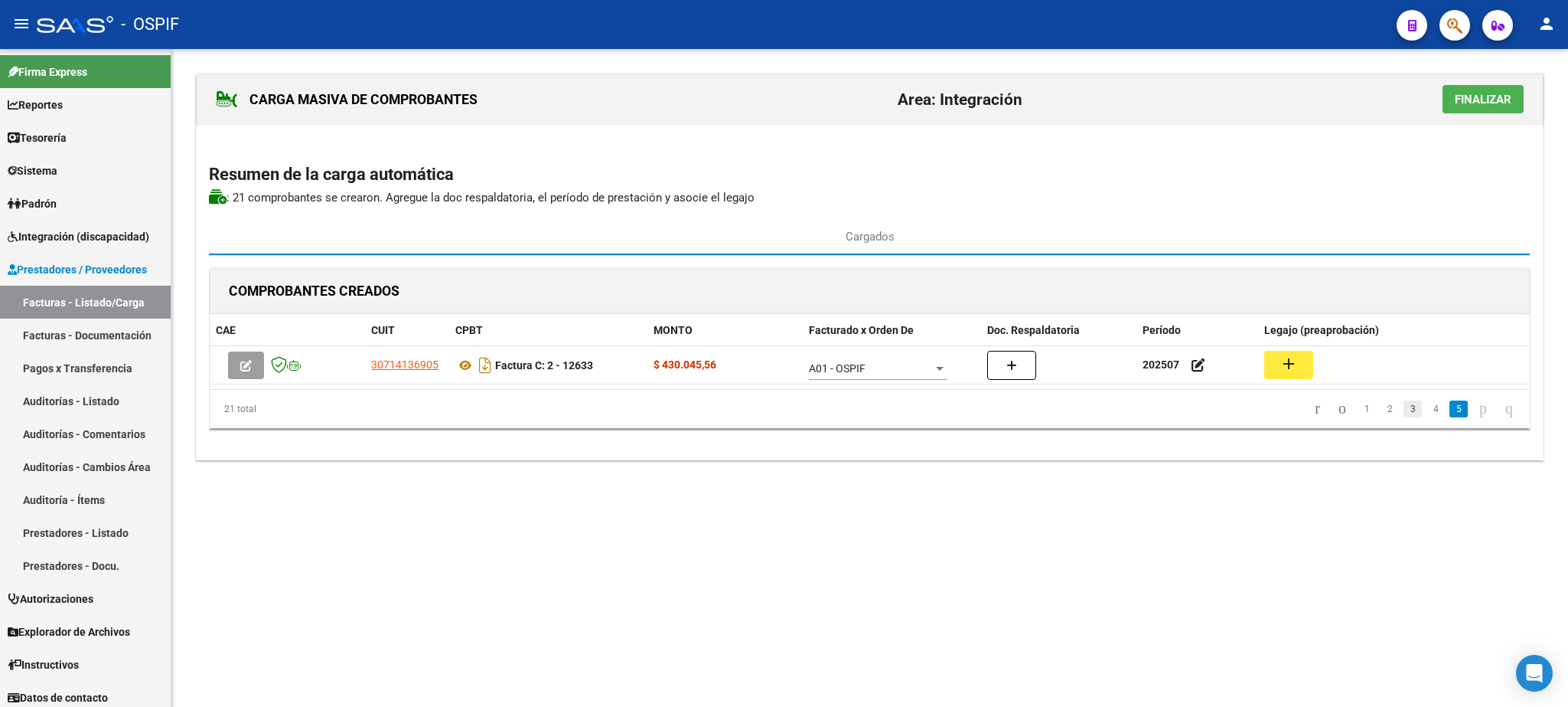
click at [1403, 413] on link "3" at bounding box center [1412, 408] width 19 height 17
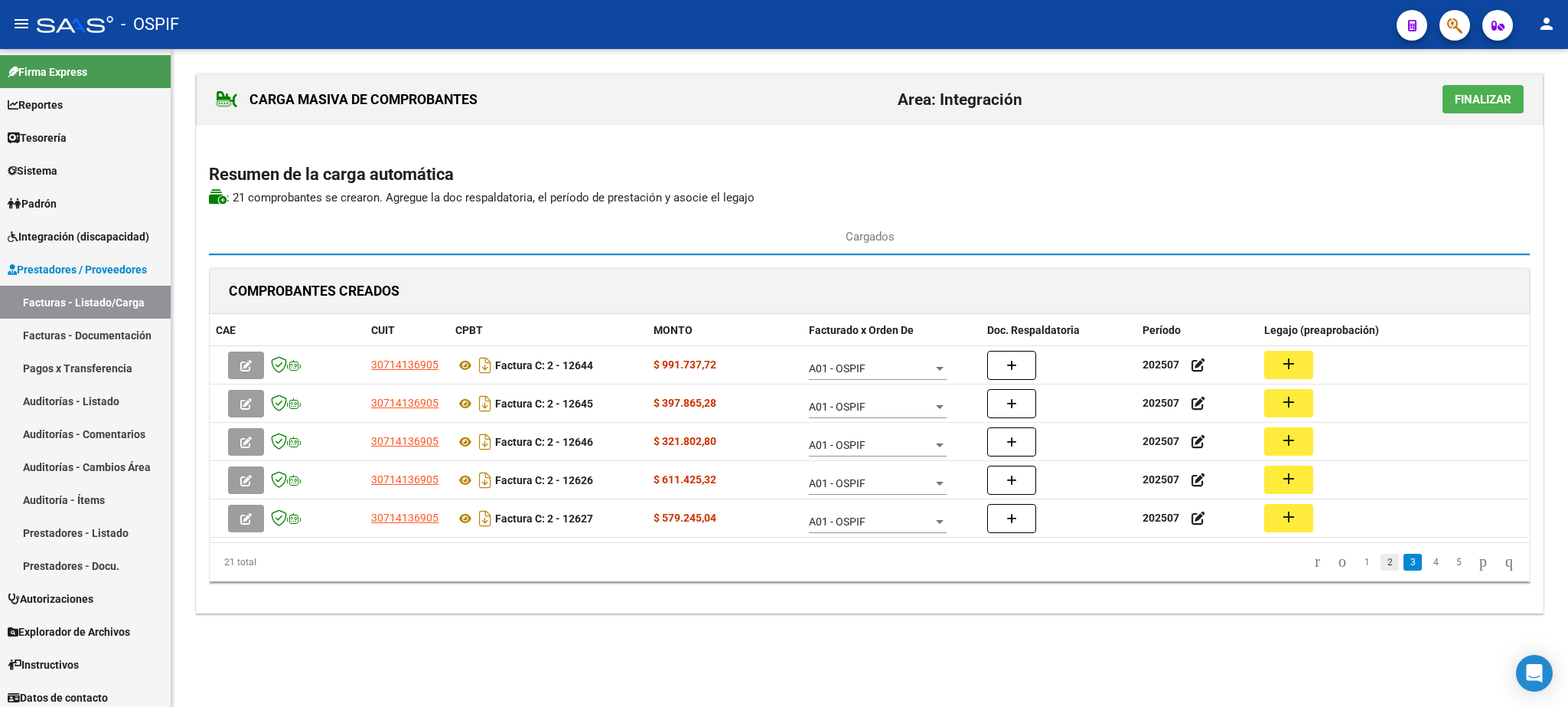
click at [1381, 562] on link "2" at bounding box center [1390, 561] width 19 height 17
click at [1357, 567] on link "1" at bounding box center [1366, 561] width 19 height 17
click at [1403, 562] on link "3" at bounding box center [1412, 561] width 19 height 17
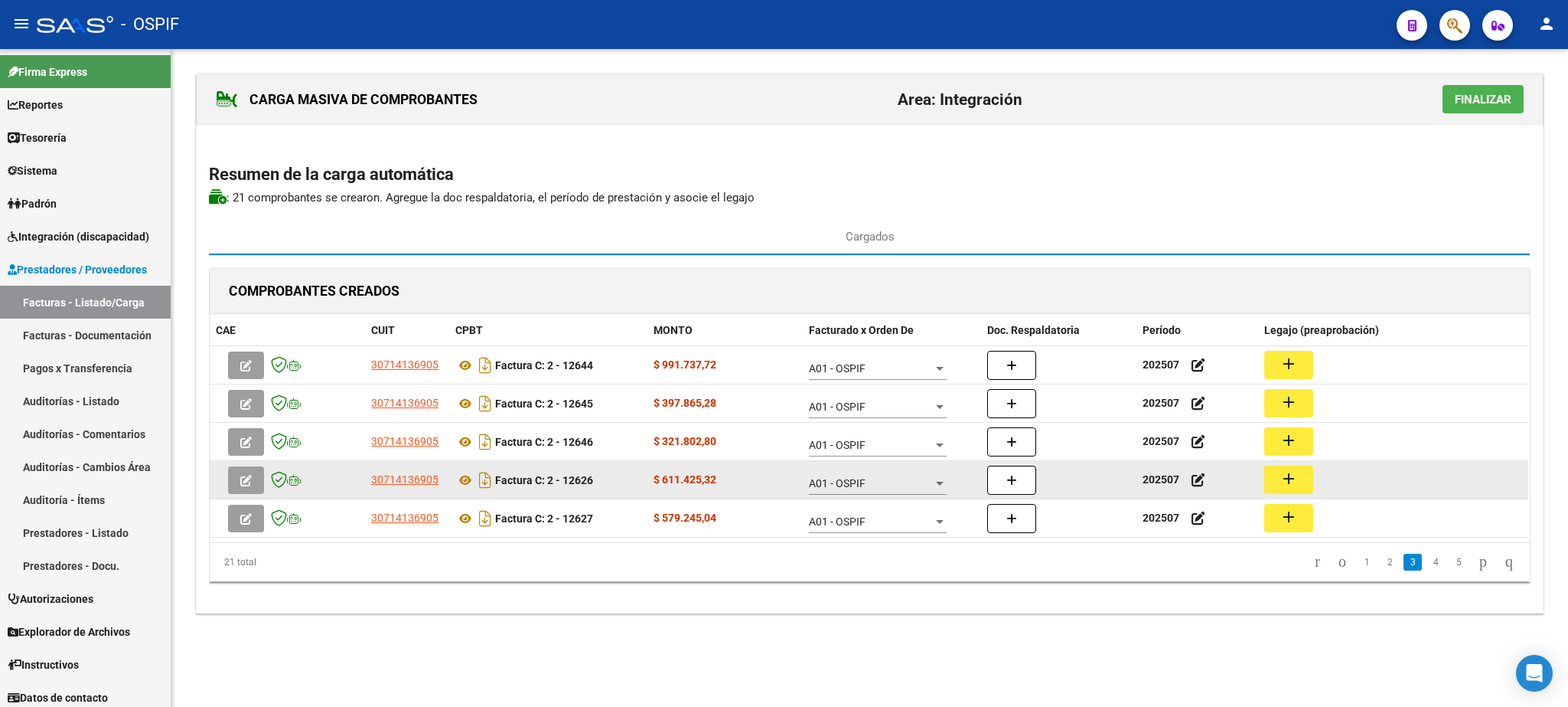
click at [1292, 480] on mat-icon "add" at bounding box center [1288, 478] width 19 height 19
click at [1288, 479] on mat-icon "add" at bounding box center [1288, 478] width 19 height 19
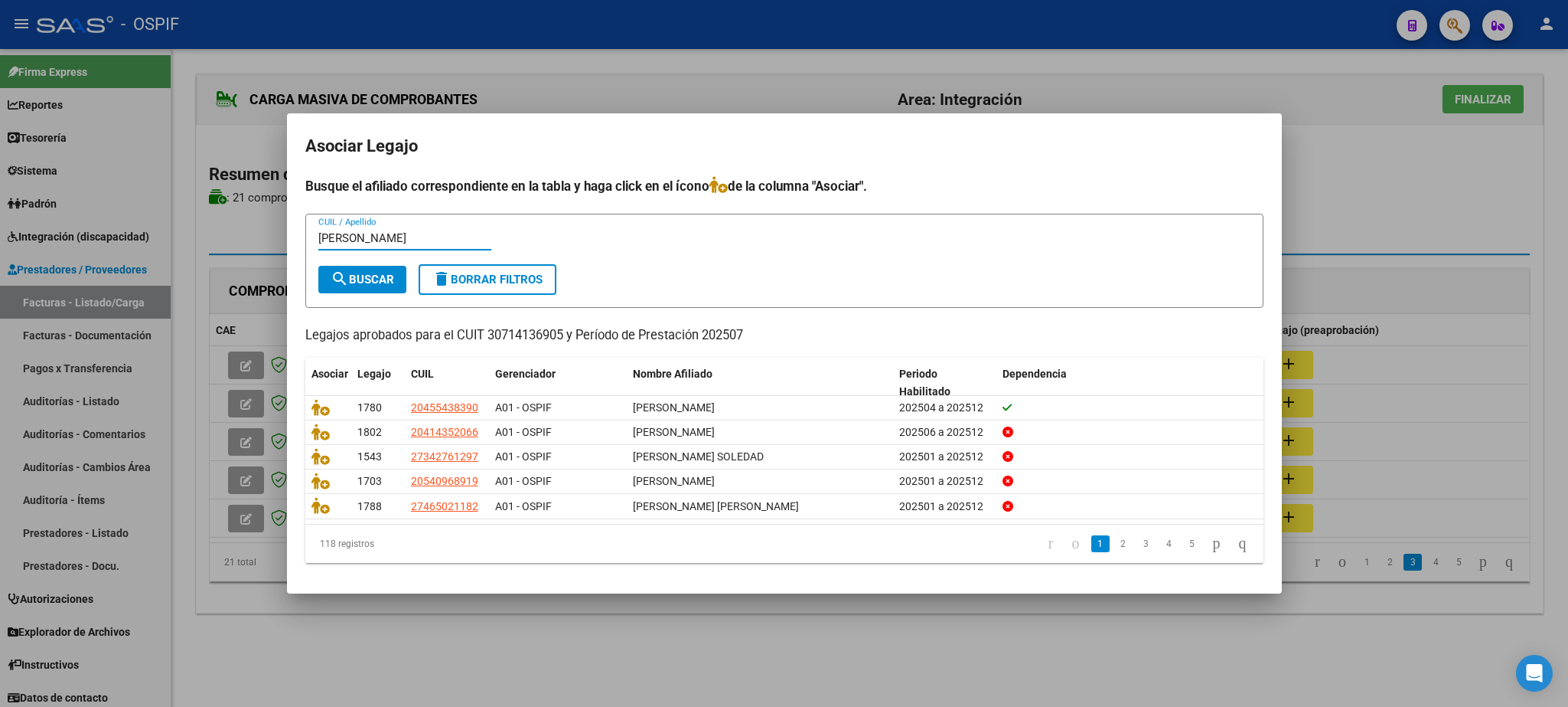
type input "[PERSON_NAME]"
click at [381, 286] on button "search Buscar" at bounding box center [362, 279] width 88 height 28
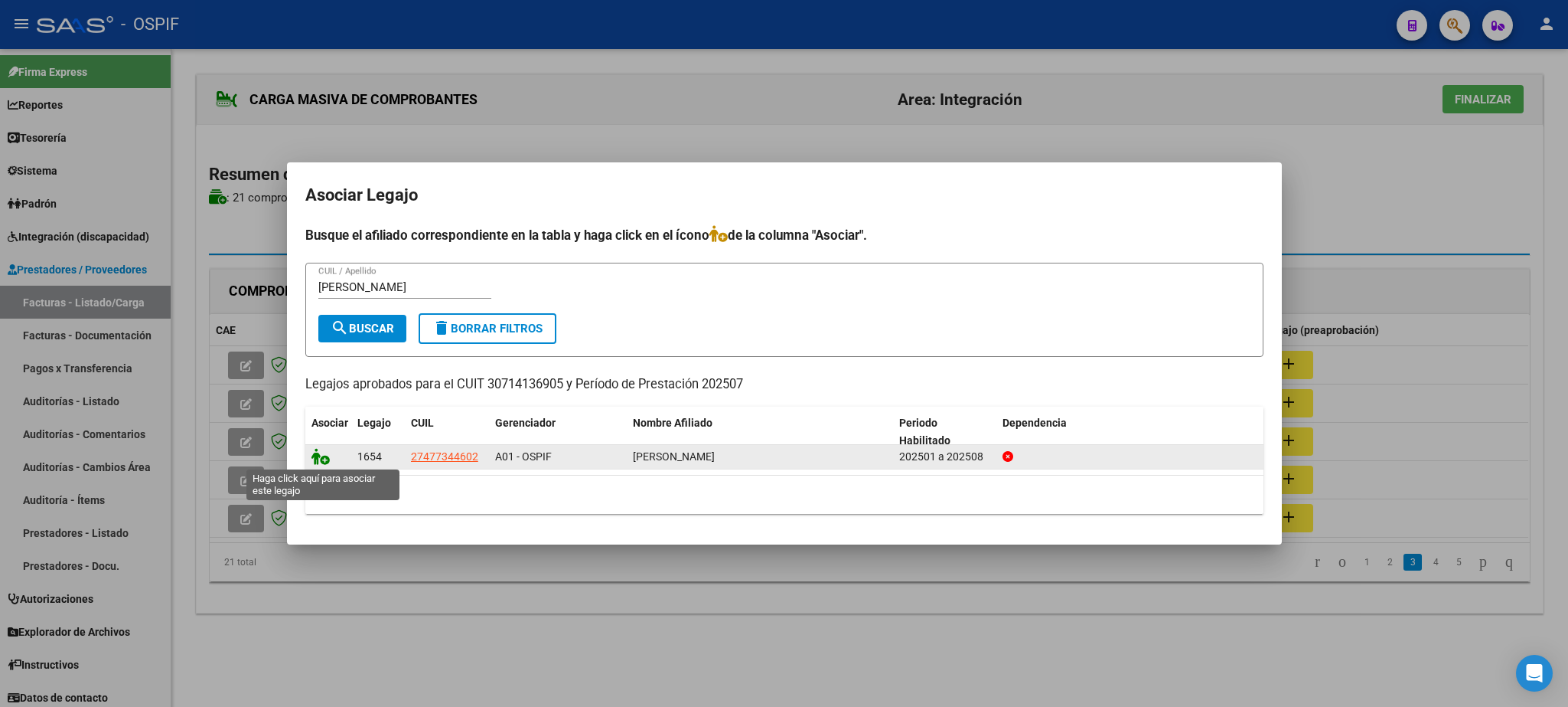
click at [323, 460] on icon at bounding box center [320, 456] width 19 height 17
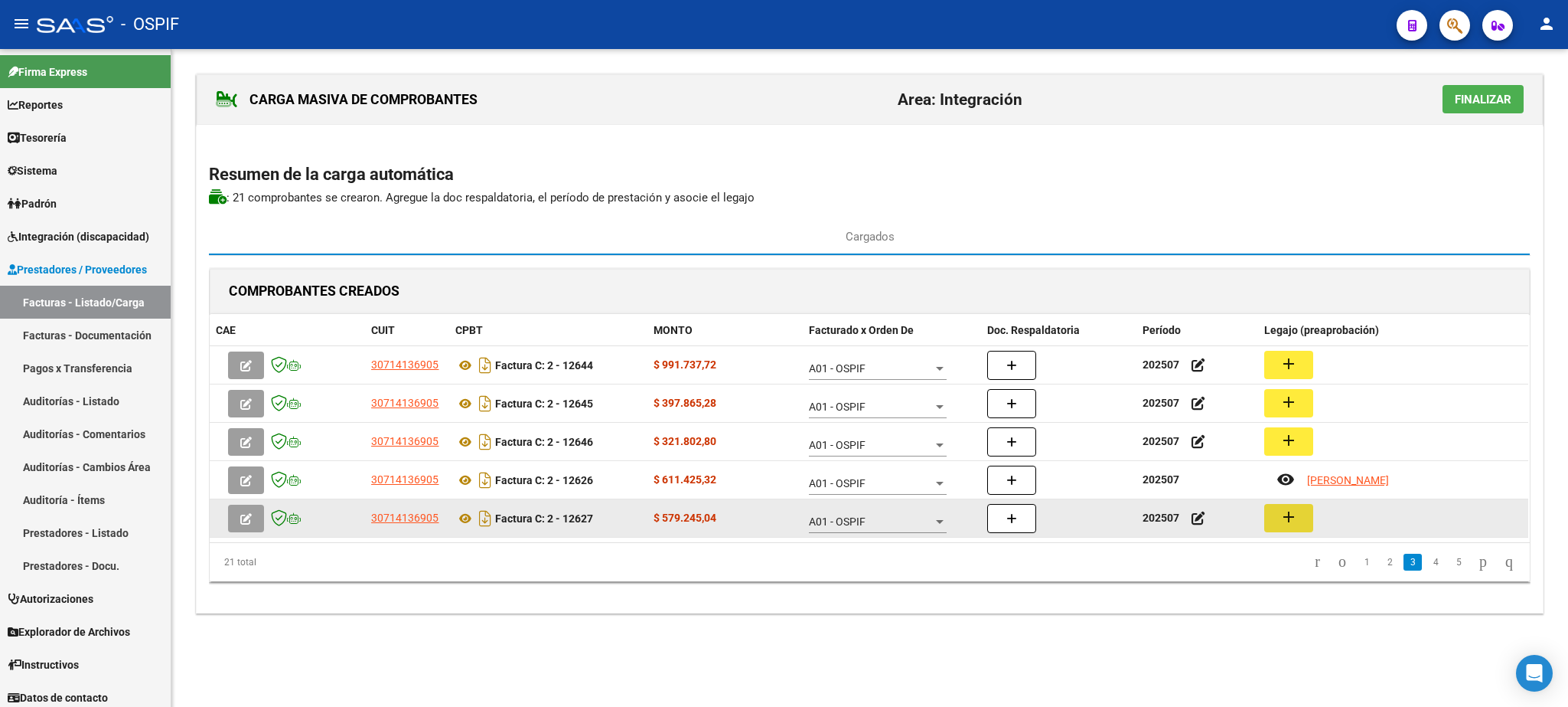
click at [1299, 522] on button "add" at bounding box center [1289, 518] width 49 height 29
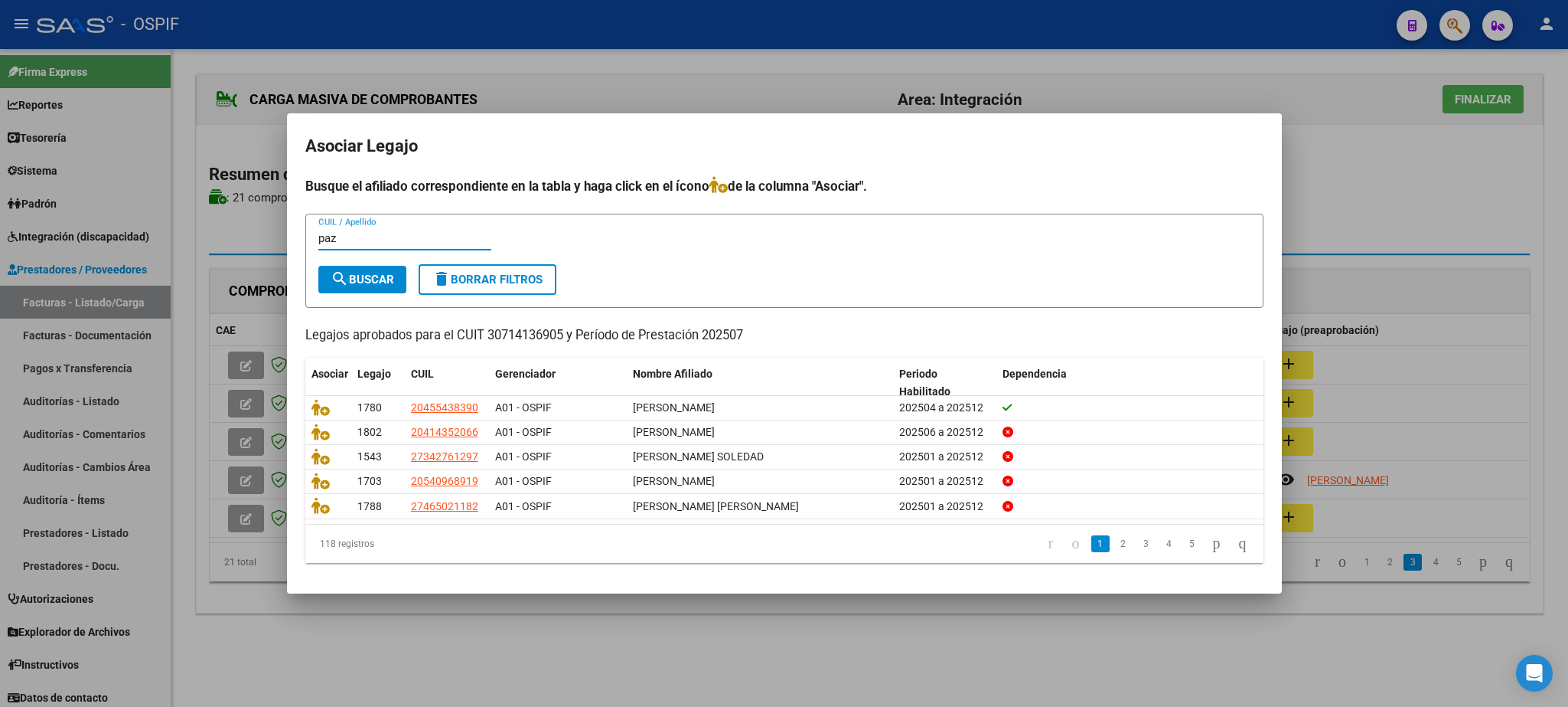
type input "paz"
click at [380, 272] on span "search Buscar" at bounding box center [362, 279] width 63 height 14
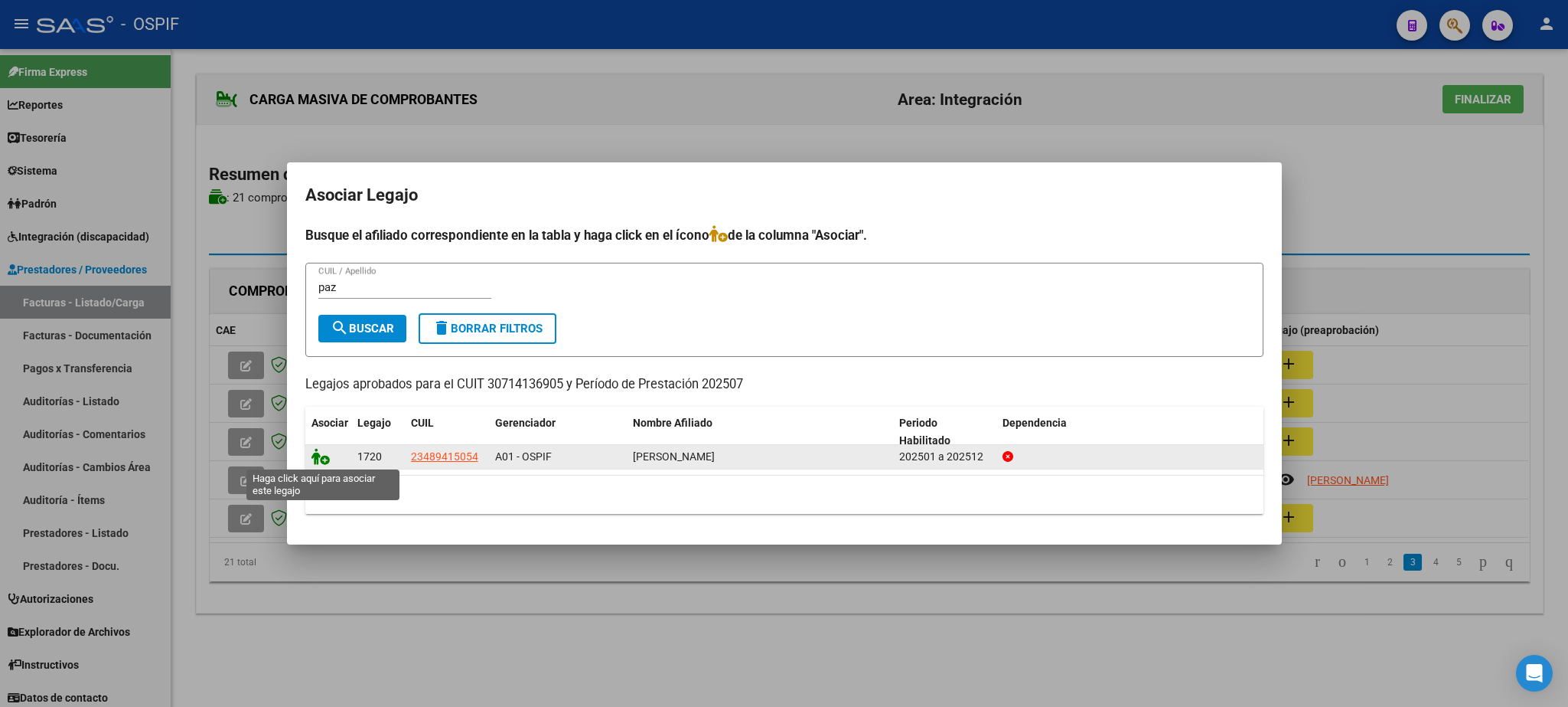
click at [316, 453] on icon at bounding box center [320, 456] width 19 height 17
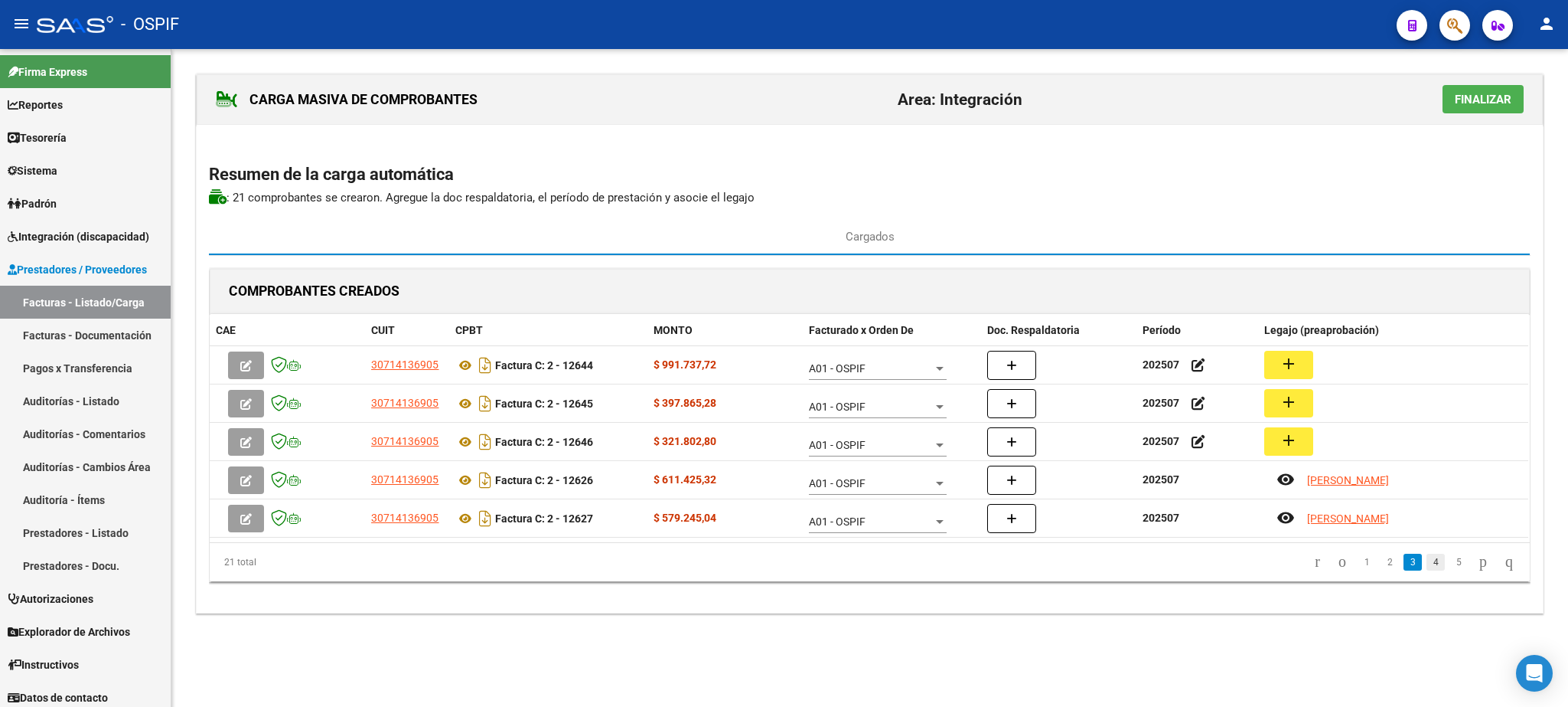
click at [1426, 565] on link "4" at bounding box center [1435, 561] width 19 height 17
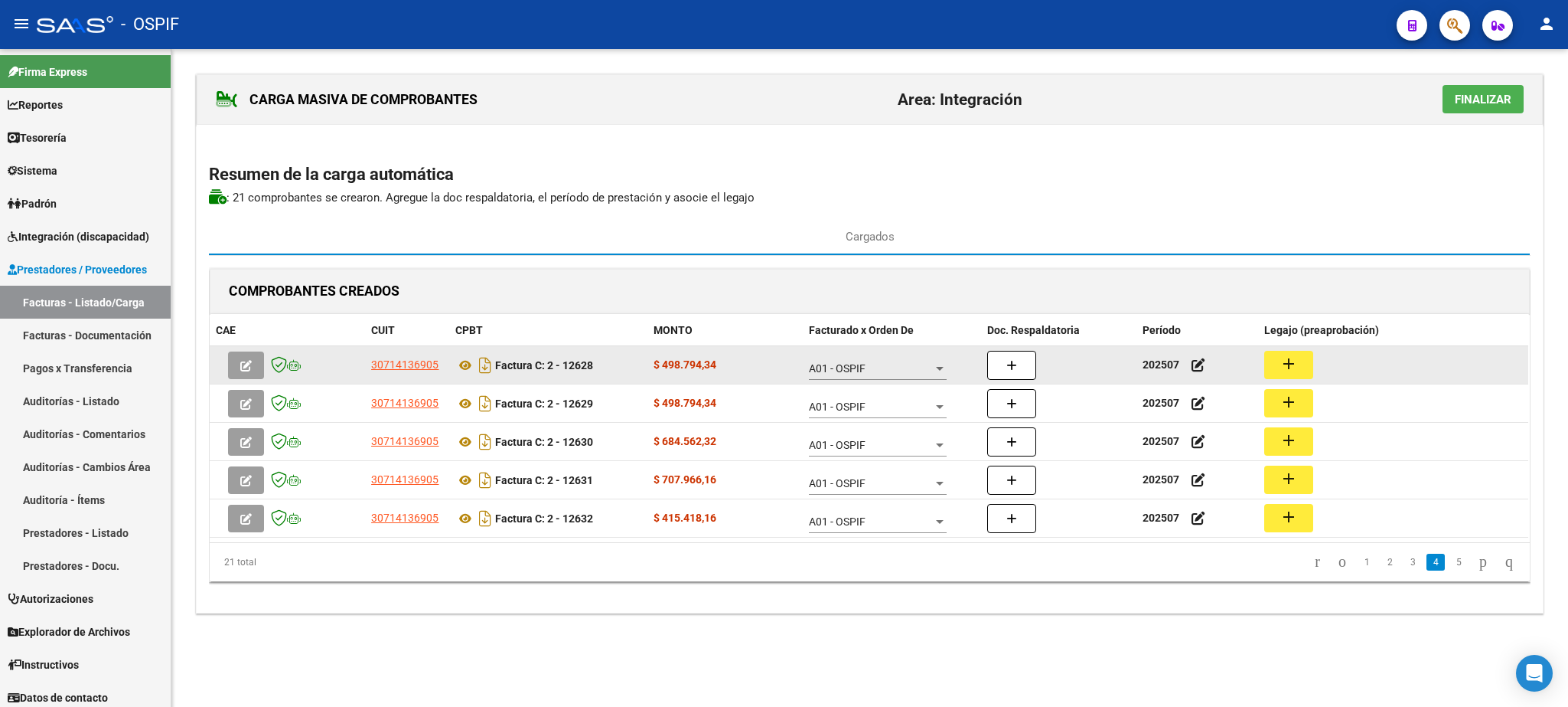
click at [1287, 369] on mat-icon "add" at bounding box center [1288, 363] width 19 height 19
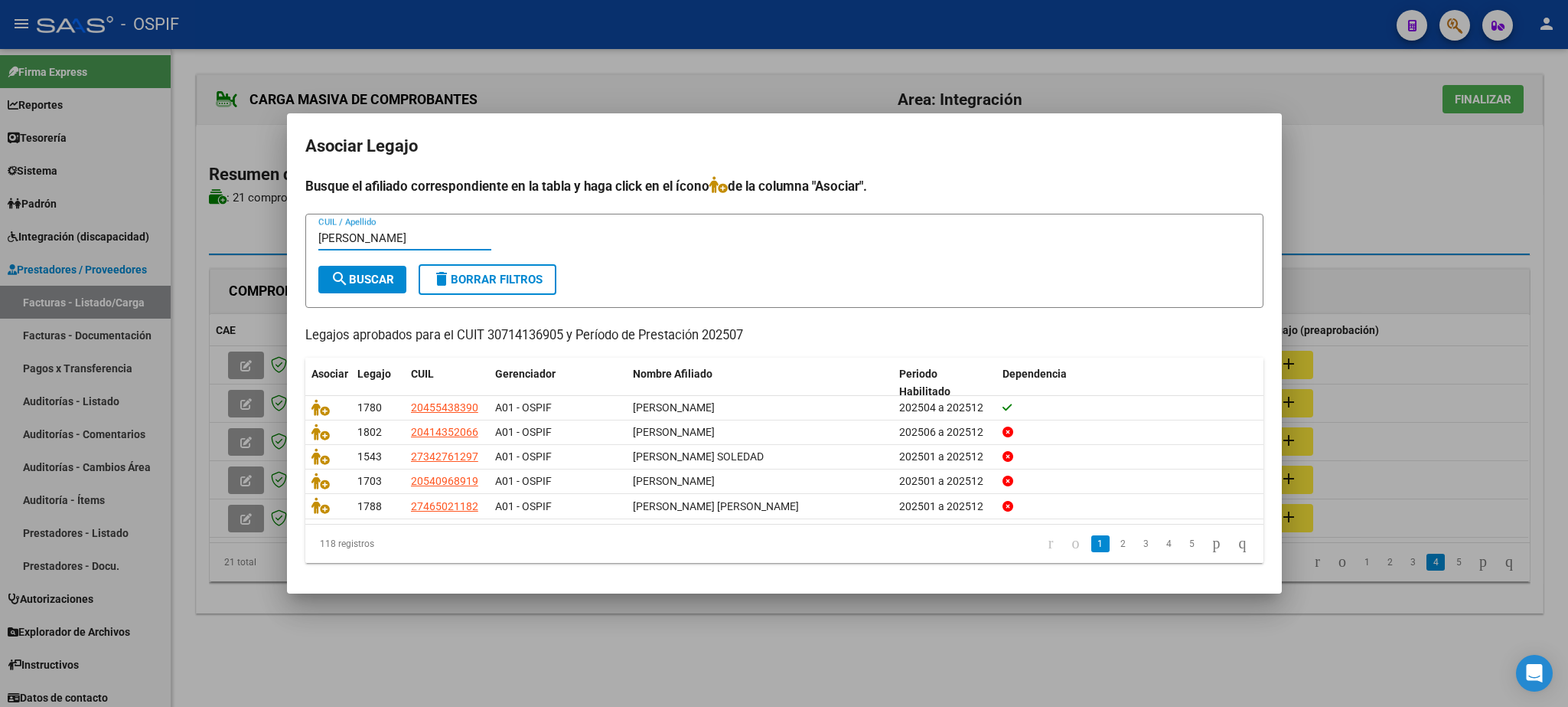
type input "[PERSON_NAME]"
click at [360, 277] on span "search Buscar" at bounding box center [362, 279] width 63 height 14
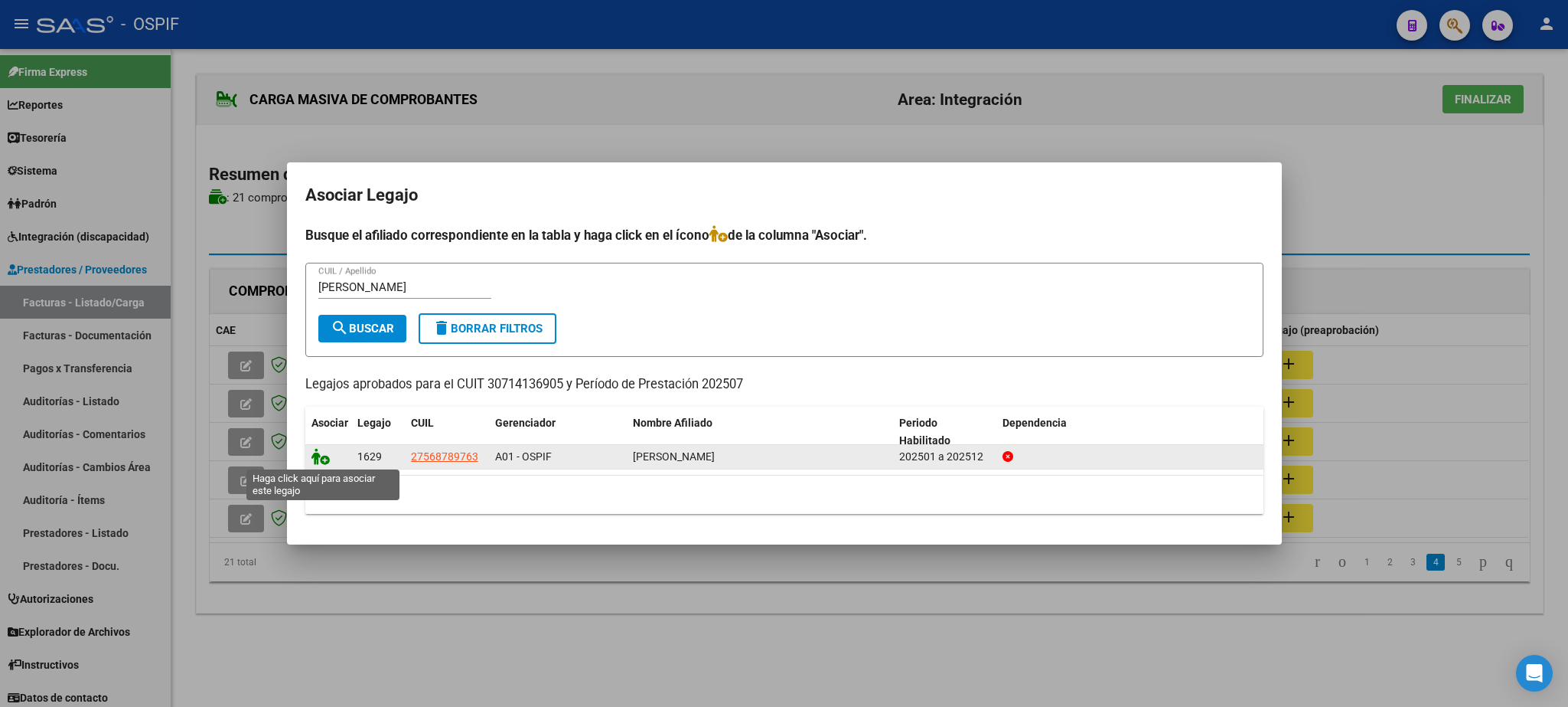
click at [325, 460] on icon at bounding box center [320, 456] width 19 height 17
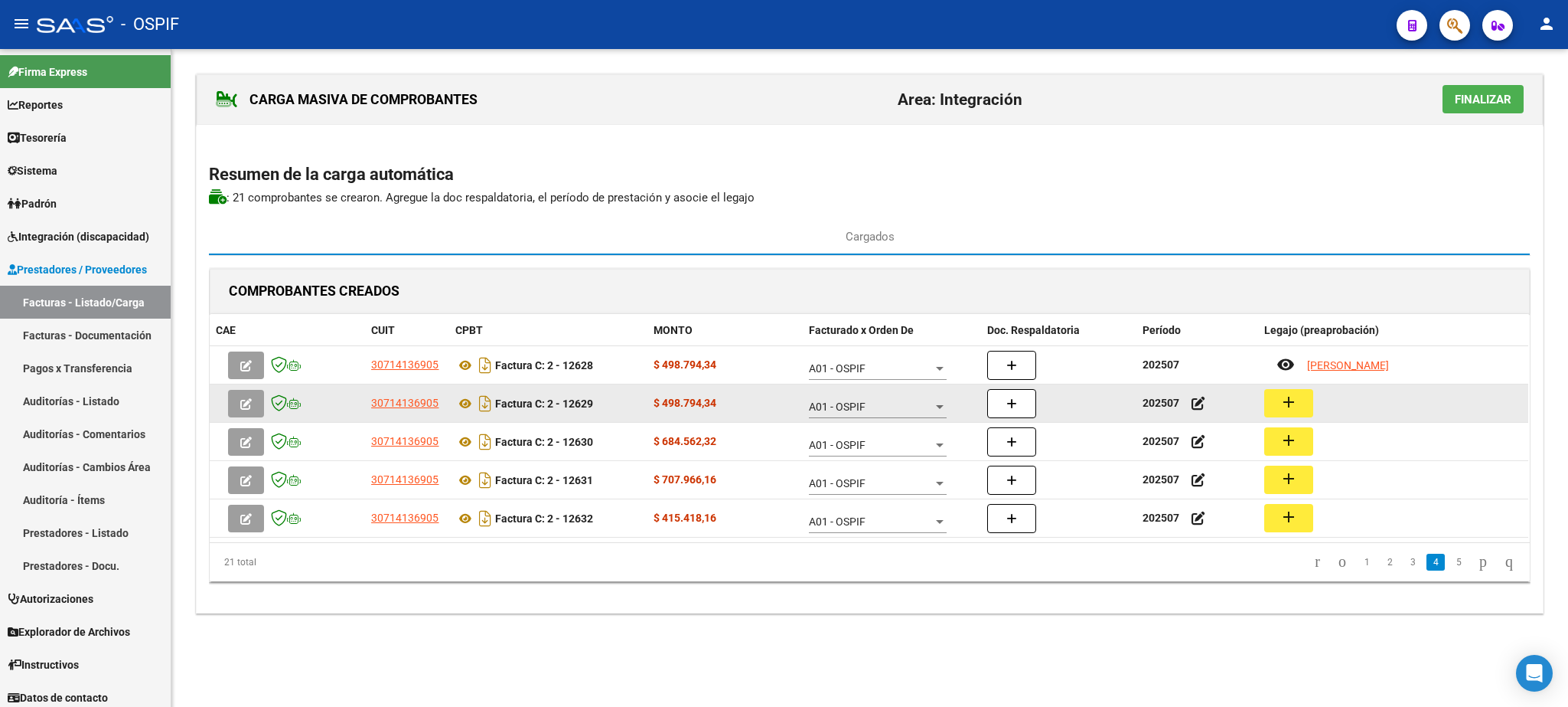
click at [1299, 398] on button "add" at bounding box center [1289, 402] width 49 height 29
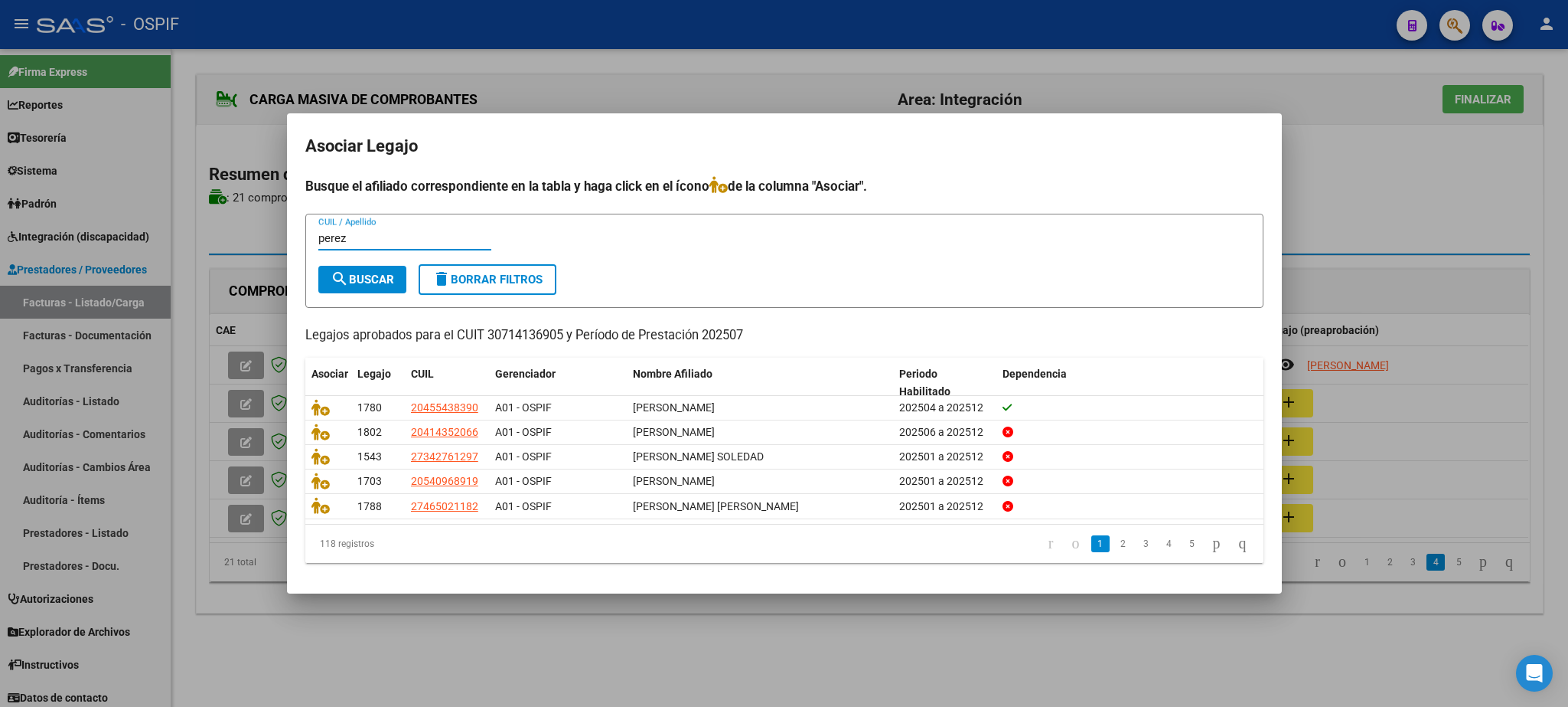
type input "perez"
click at [382, 280] on span "search Buscar" at bounding box center [362, 279] width 63 height 14
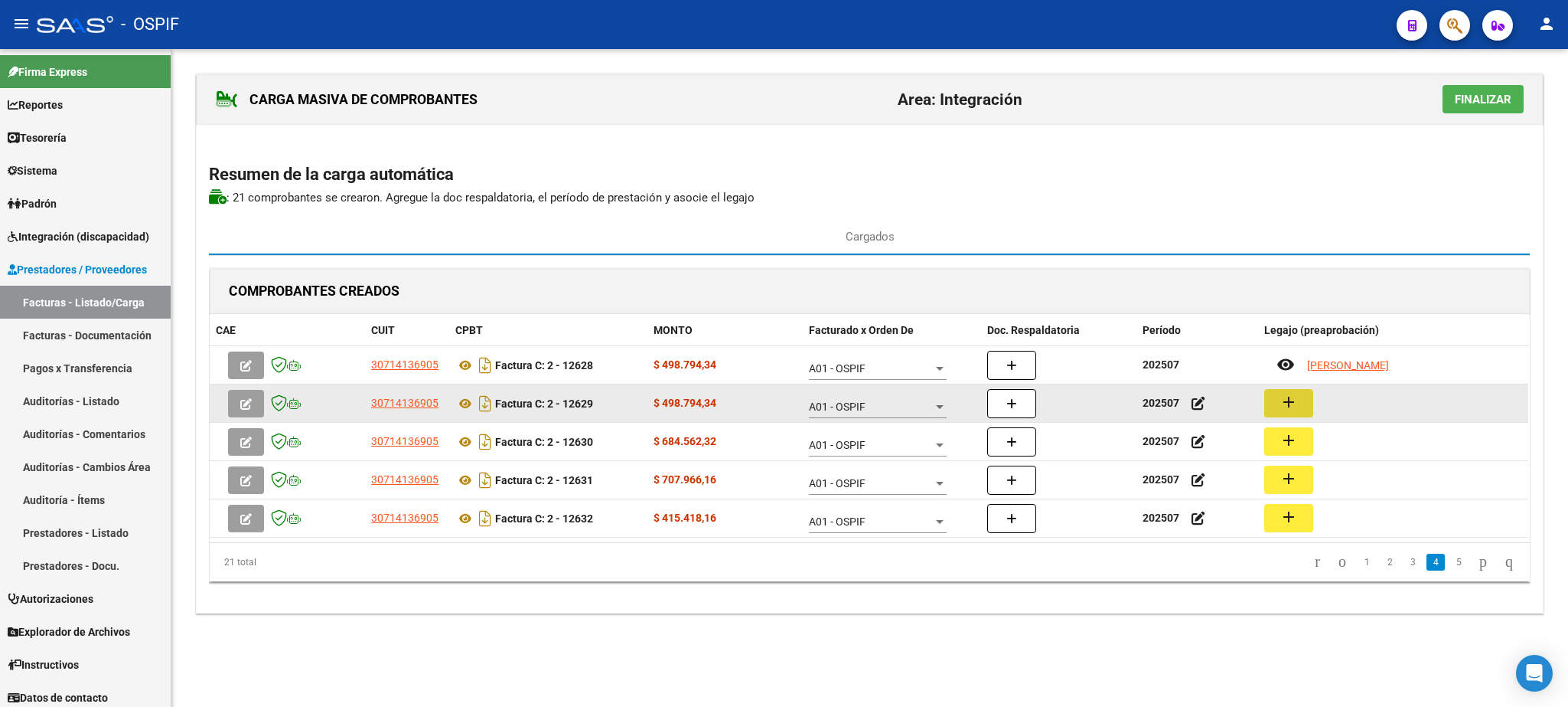
click at [252, 410] on button "button" at bounding box center [245, 403] width 35 height 28
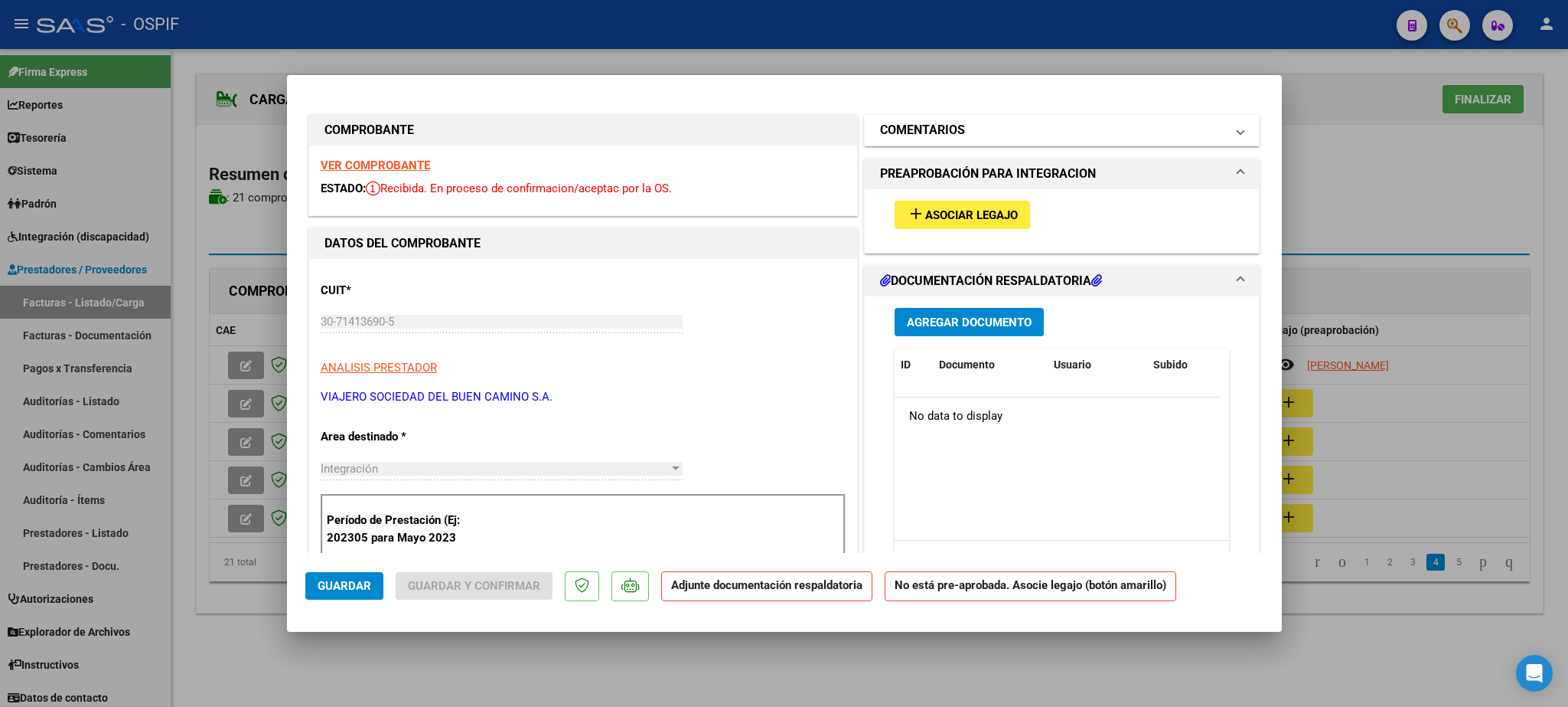
click at [932, 133] on h1 "COMENTARIOS" at bounding box center [922, 130] width 85 height 19
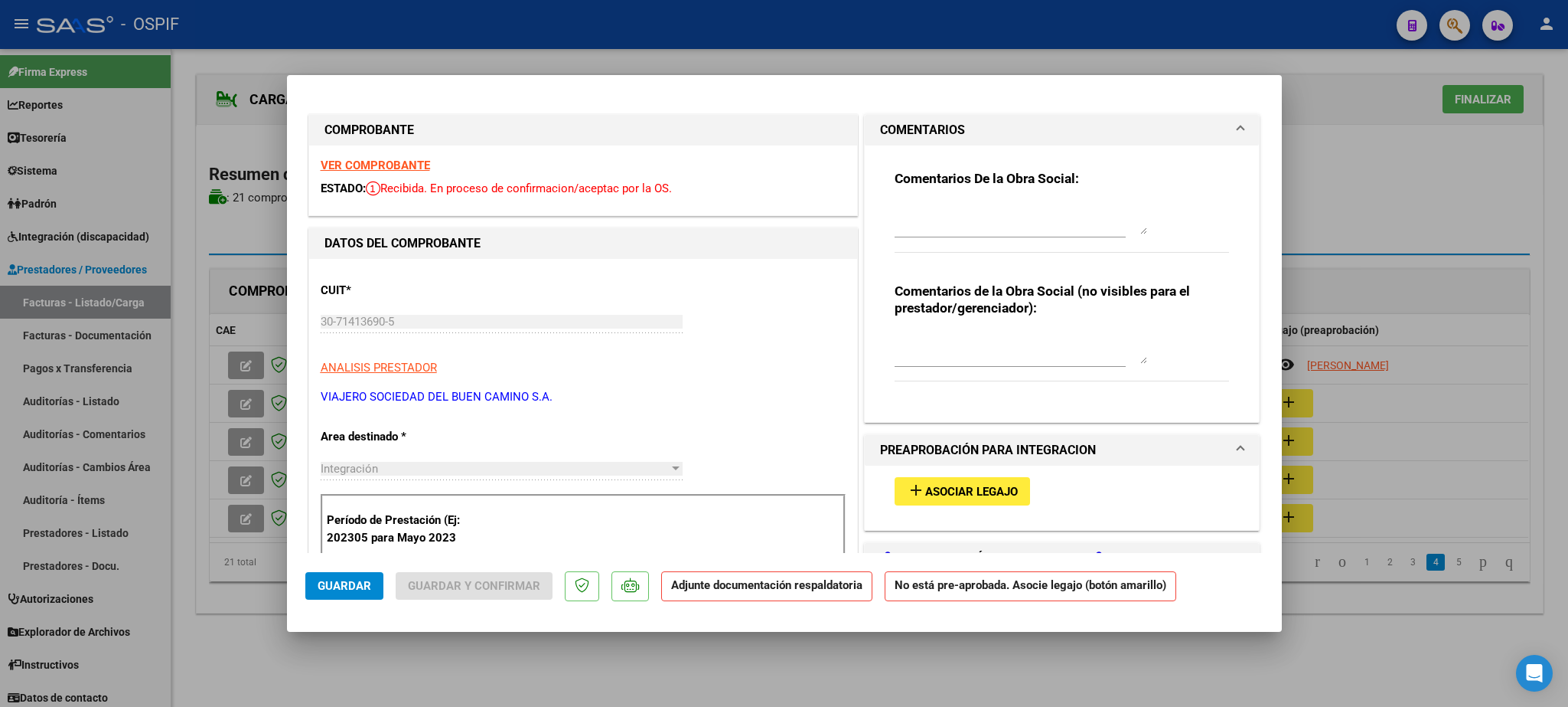
drag, startPoint x: 911, startPoint y: 204, endPoint x: 905, endPoint y: 211, distance: 9.2
click at [907, 204] on div at bounding box center [1021, 218] width 252 height 36
type textarea "Falta Legajo!!! [PERSON_NAME]"
click at [356, 585] on span "Guardar" at bounding box center [344, 586] width 53 height 14
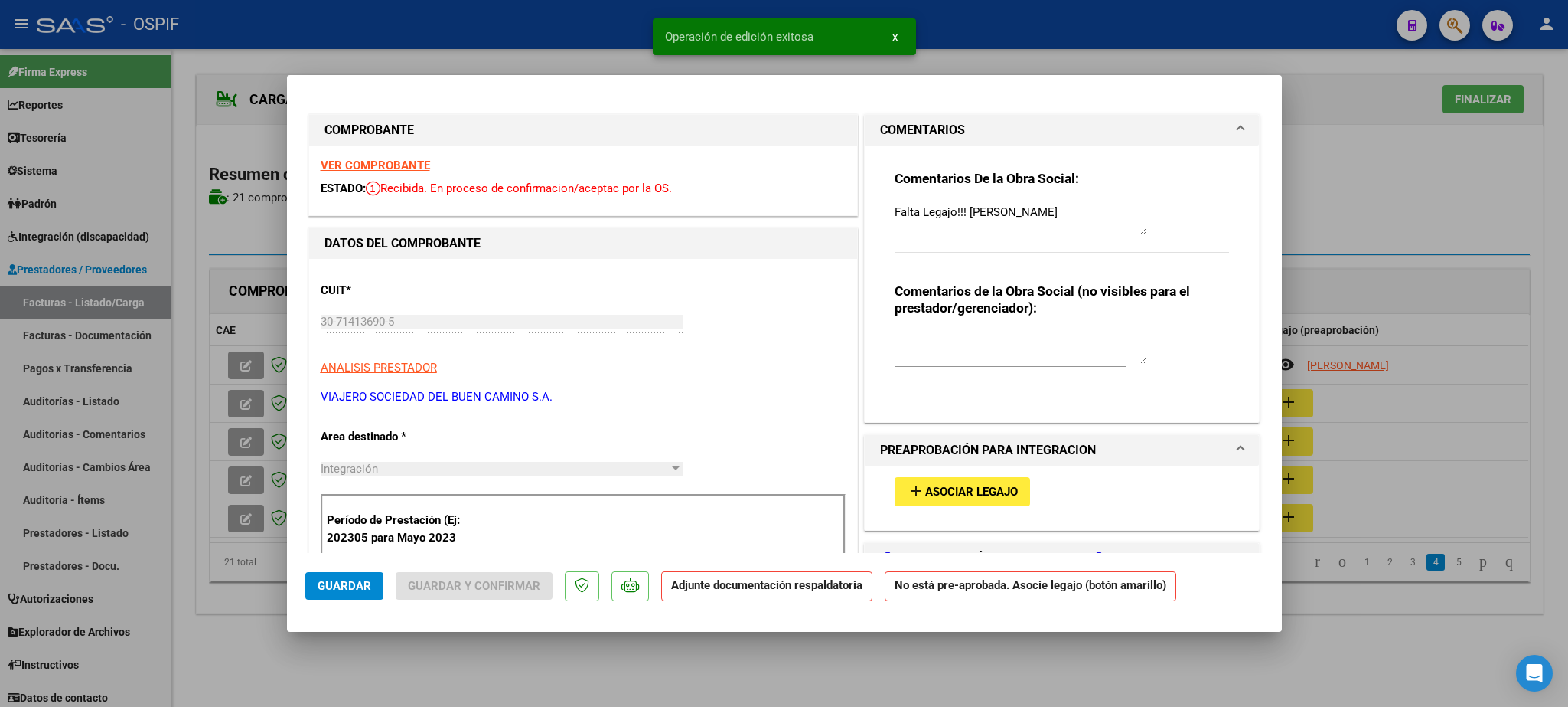
type input "$ 0,00"
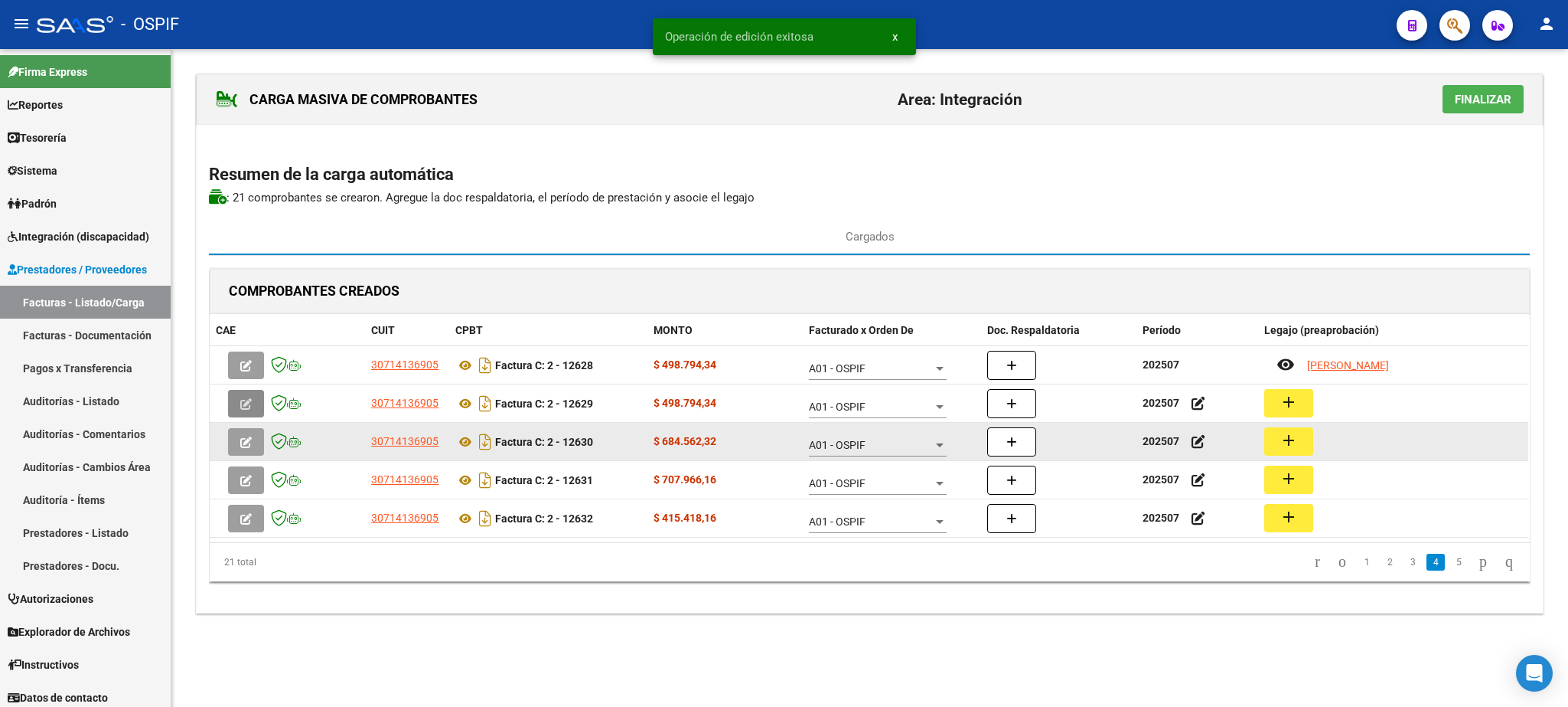
click at [1295, 450] on mat-icon "add" at bounding box center [1288, 440] width 19 height 19
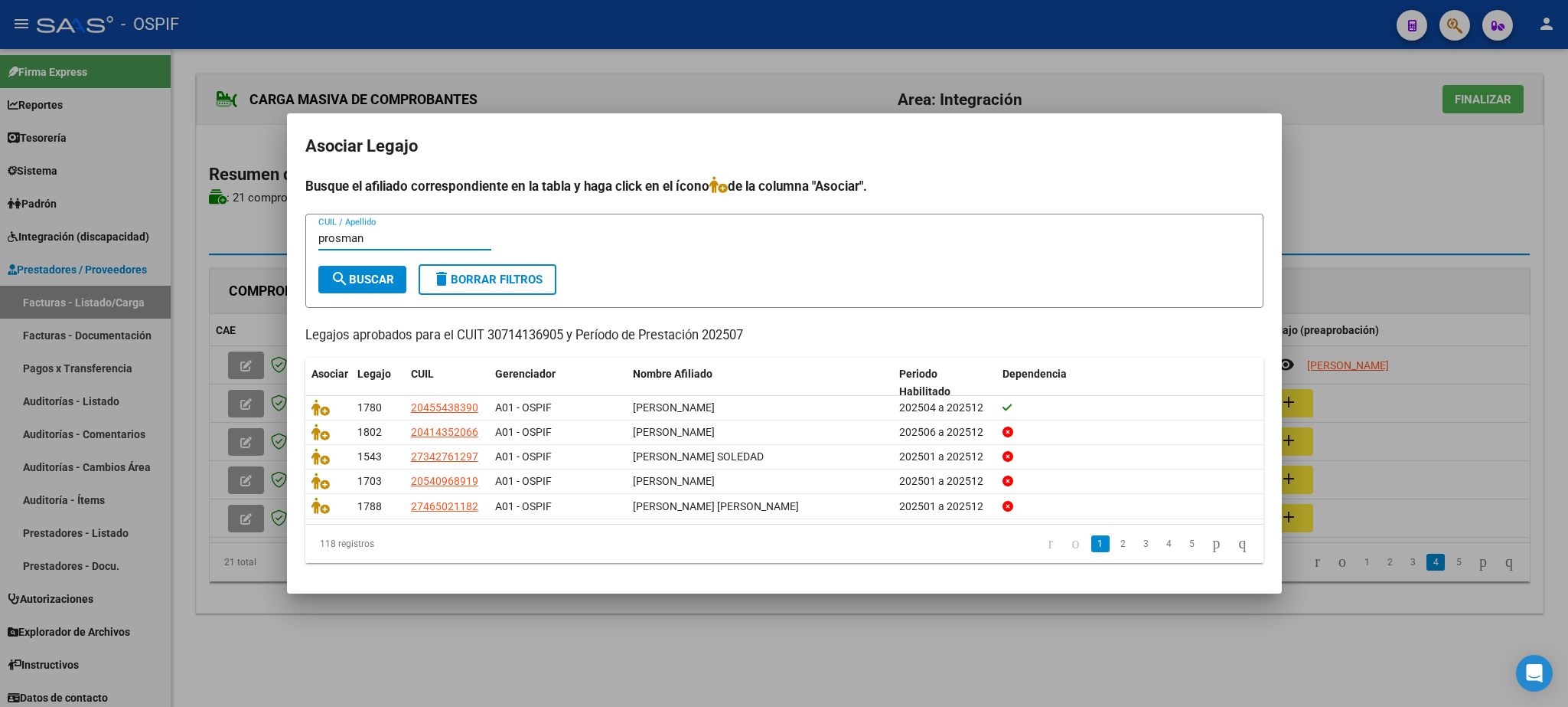
type input "prosman"
click at [330, 270] on button "search Buscar" at bounding box center [362, 279] width 88 height 28
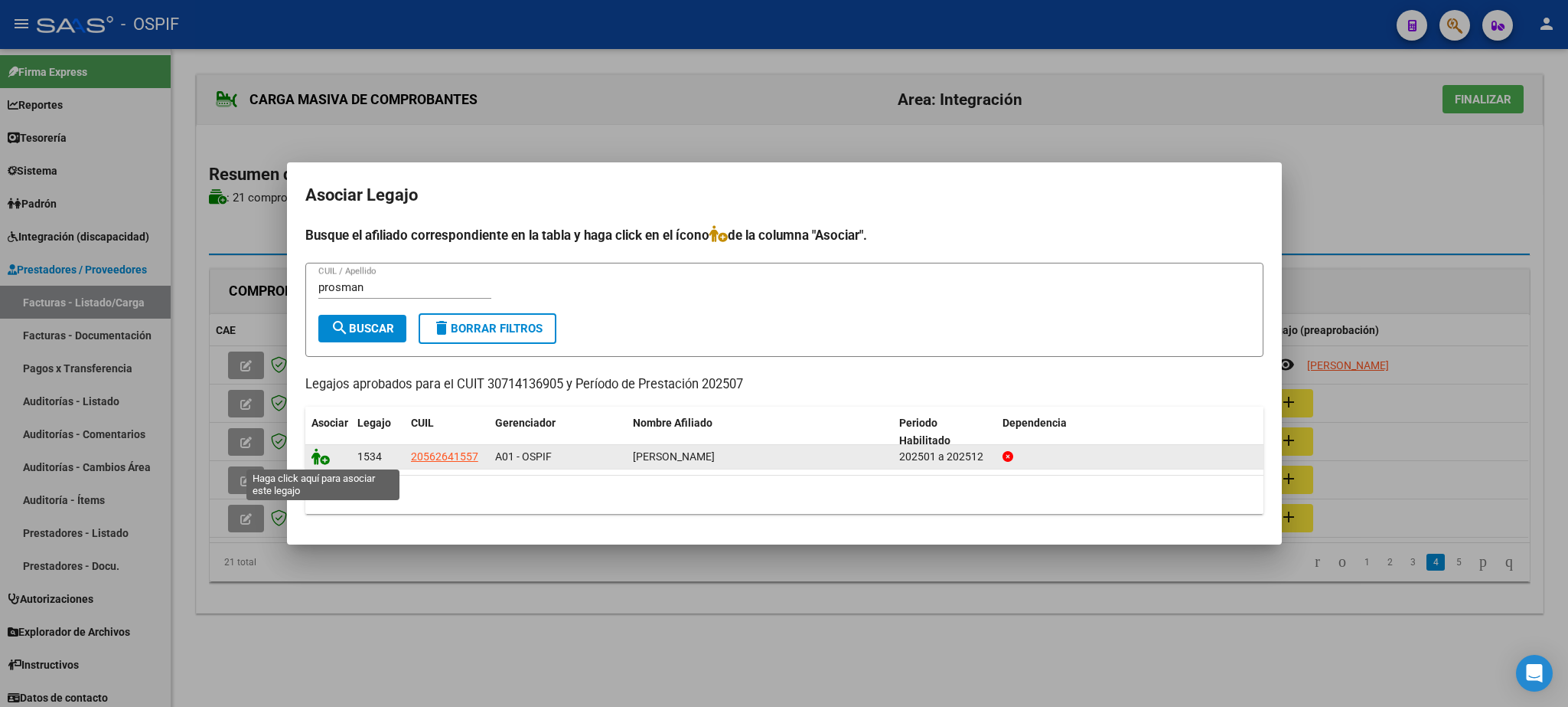
click at [321, 457] on icon at bounding box center [320, 456] width 19 height 17
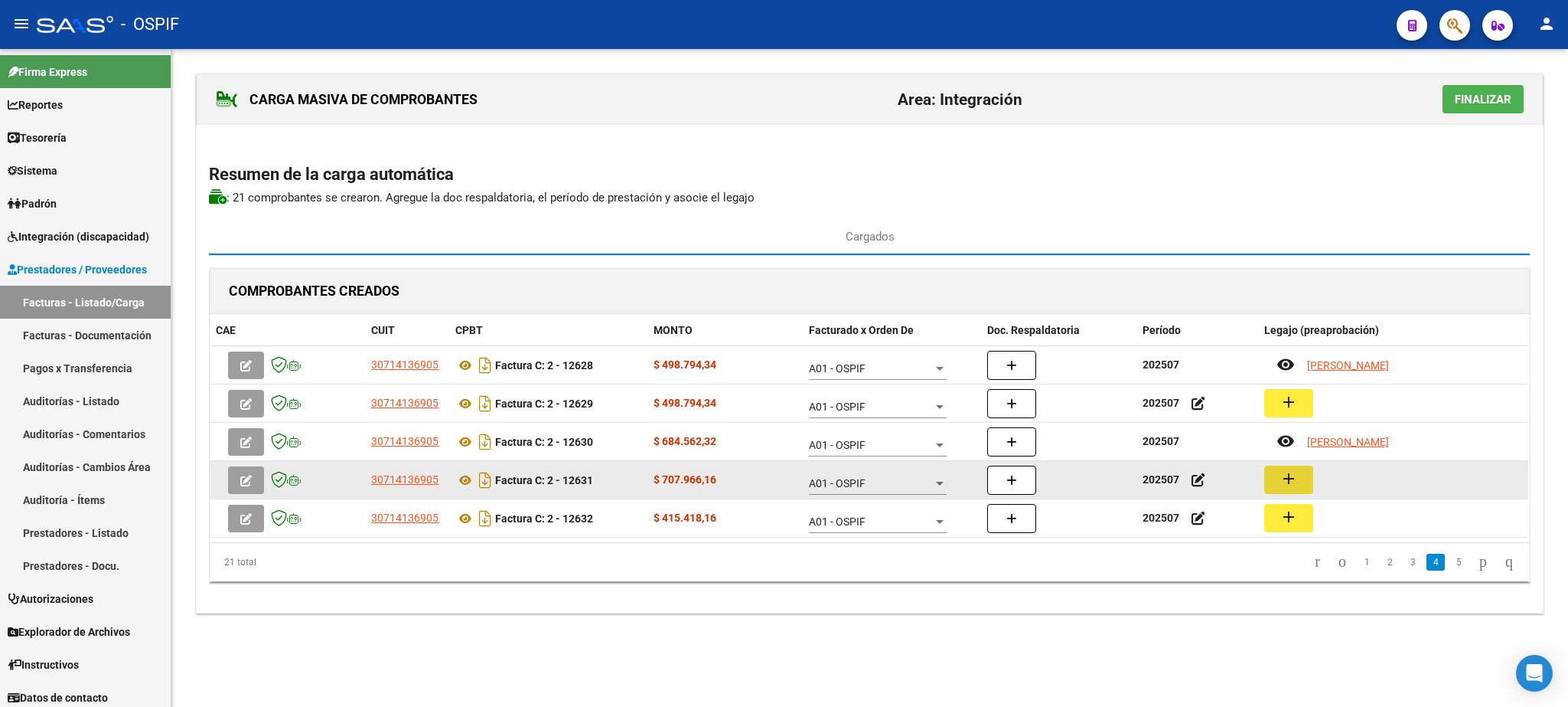
click at [1296, 482] on mat-icon "add" at bounding box center [1288, 478] width 19 height 19
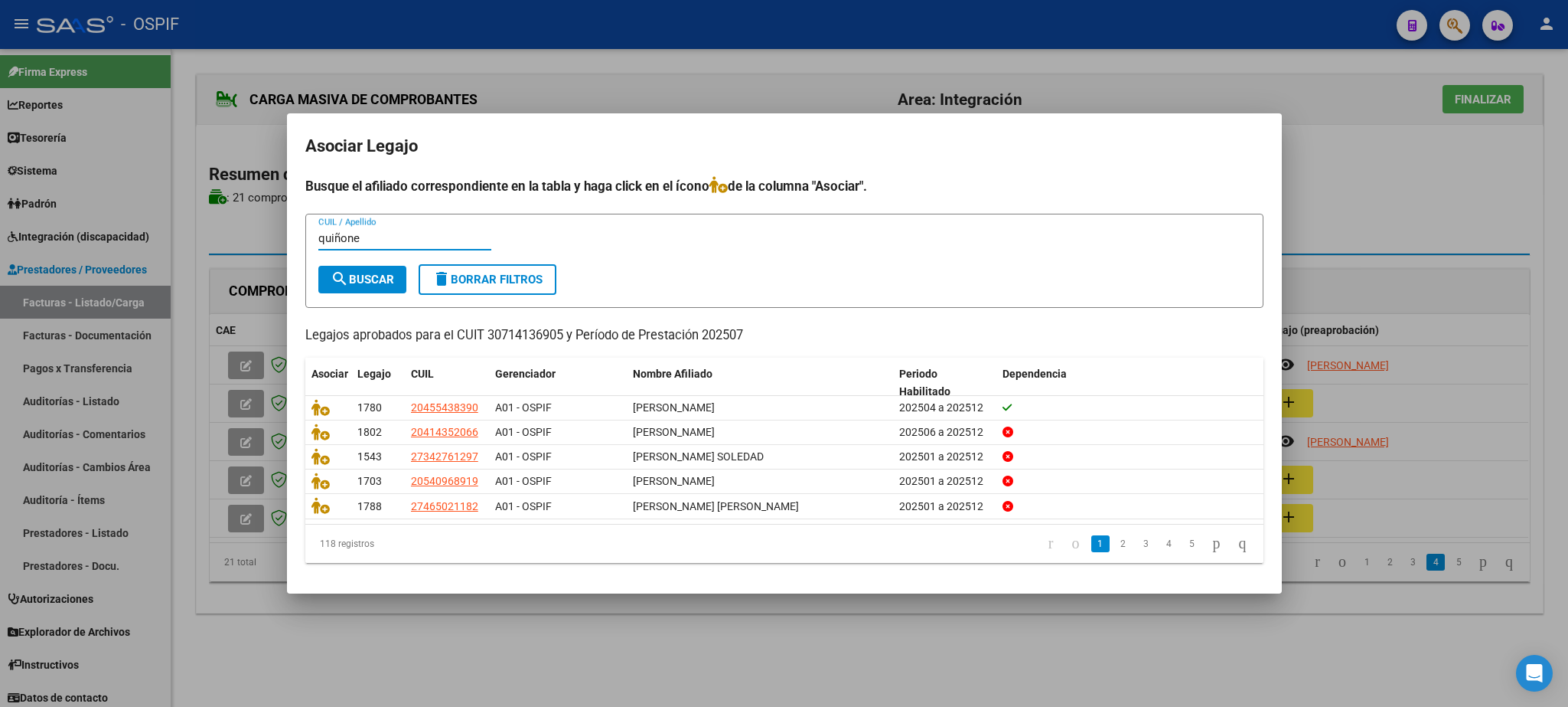
type input "quiñone"
click at [355, 269] on button "search Buscar" at bounding box center [362, 279] width 88 height 28
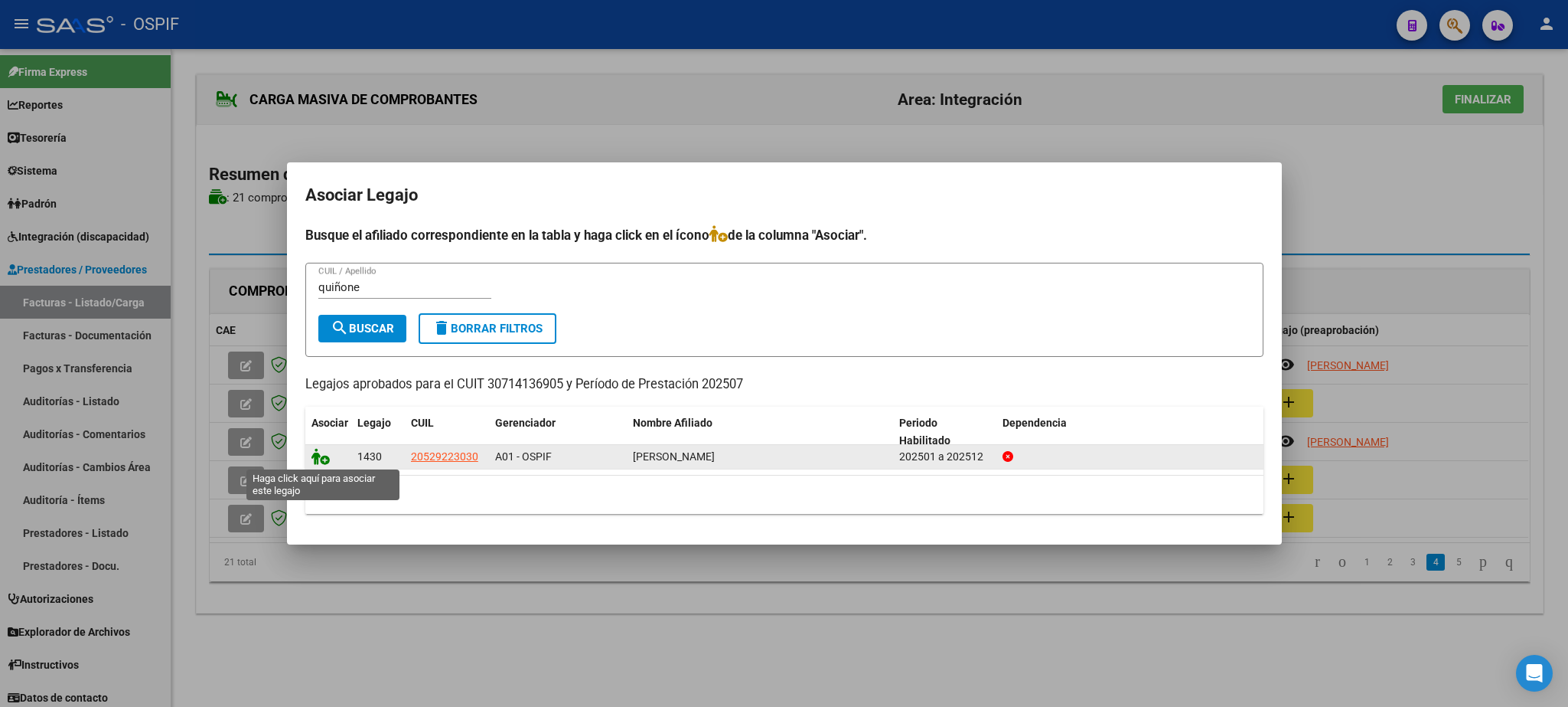
click at [314, 455] on icon at bounding box center [320, 456] width 19 height 17
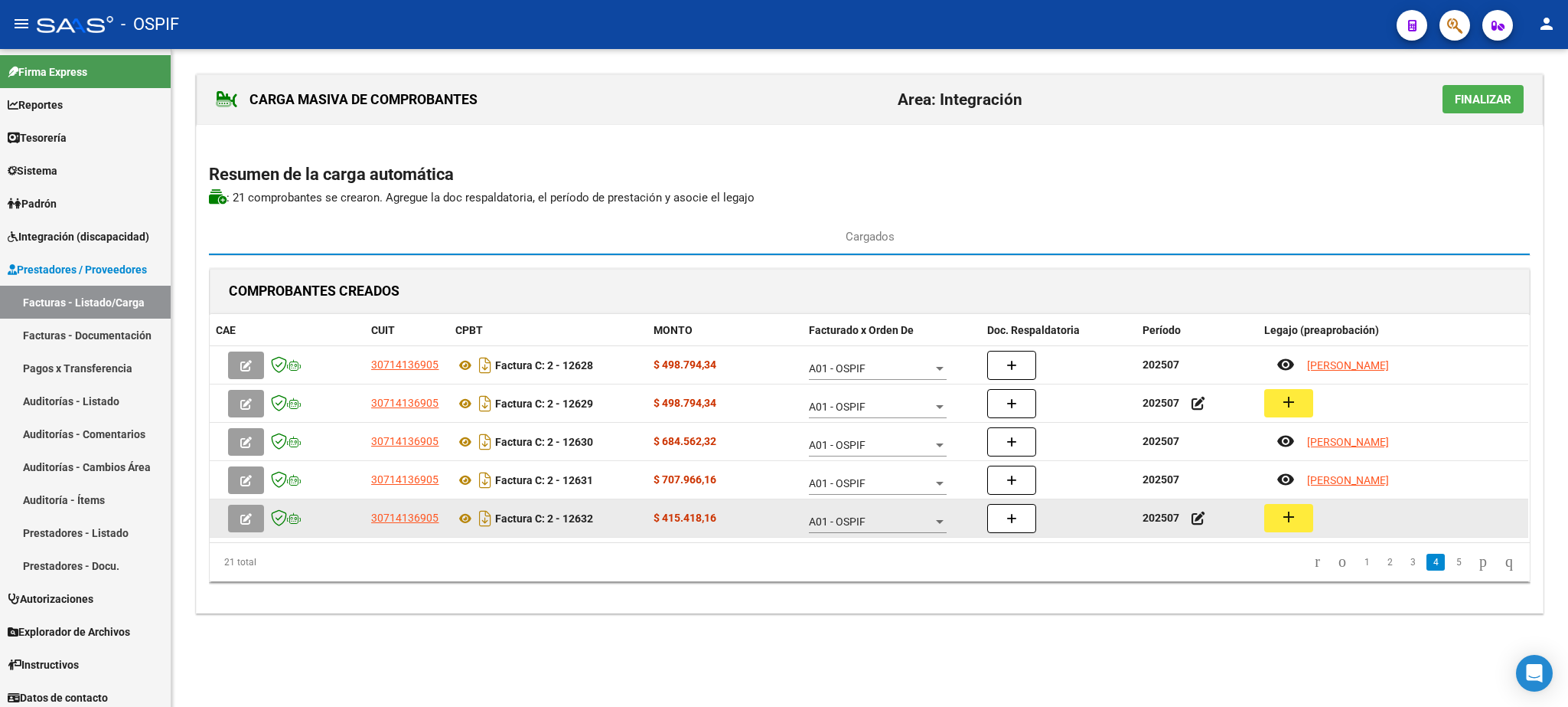
click at [1295, 514] on mat-icon "add" at bounding box center [1288, 517] width 19 height 19
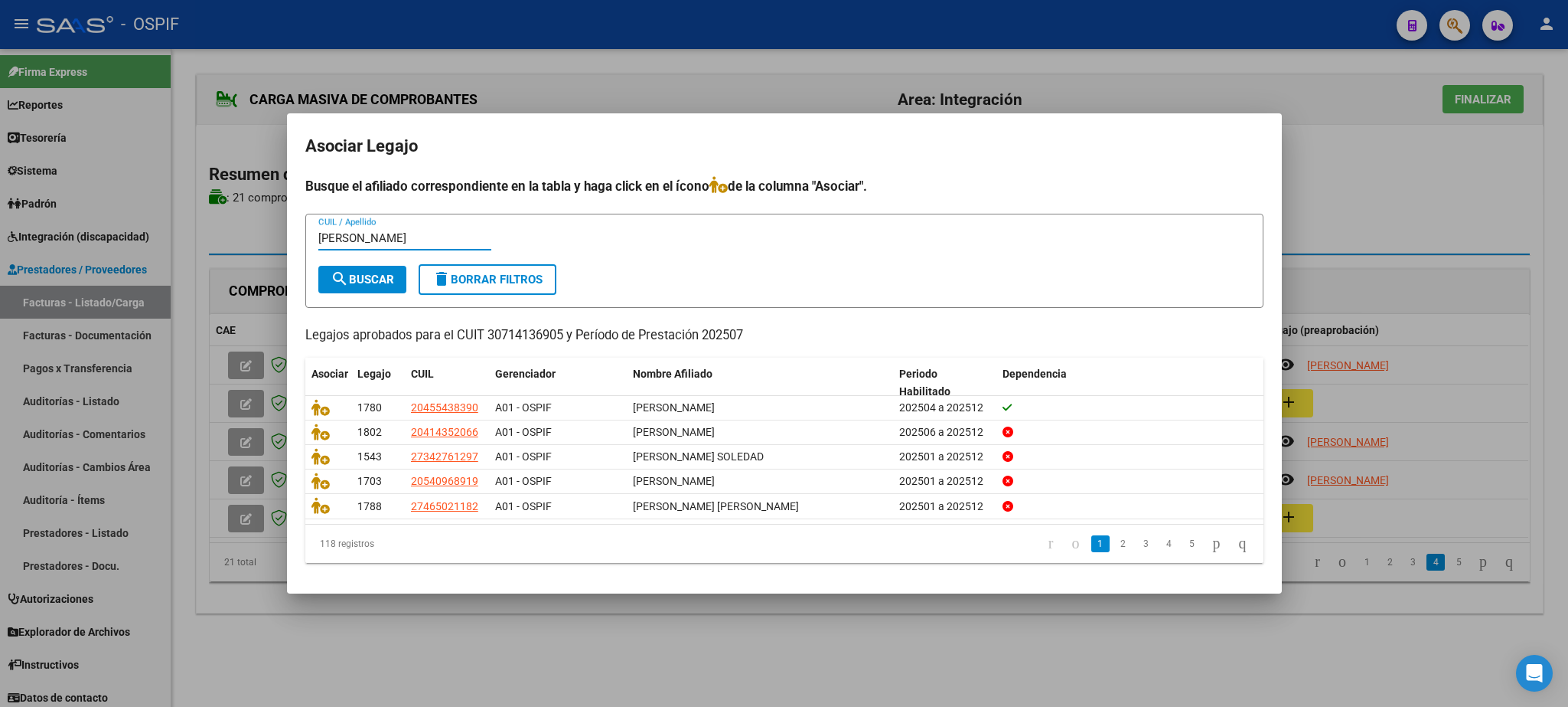
type input "[PERSON_NAME]"
click at [374, 282] on span "search Buscar" at bounding box center [362, 279] width 63 height 14
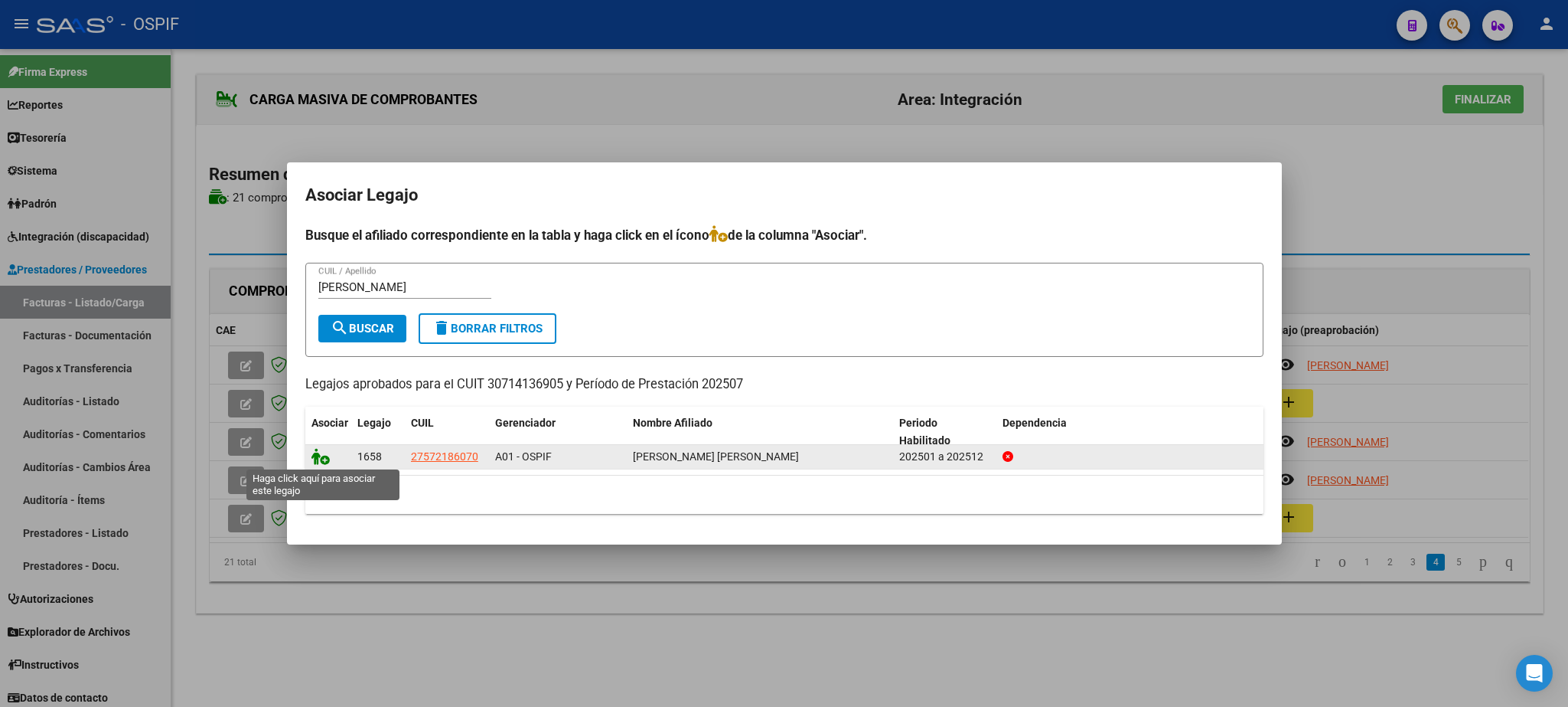
click at [320, 457] on icon at bounding box center [320, 456] width 19 height 17
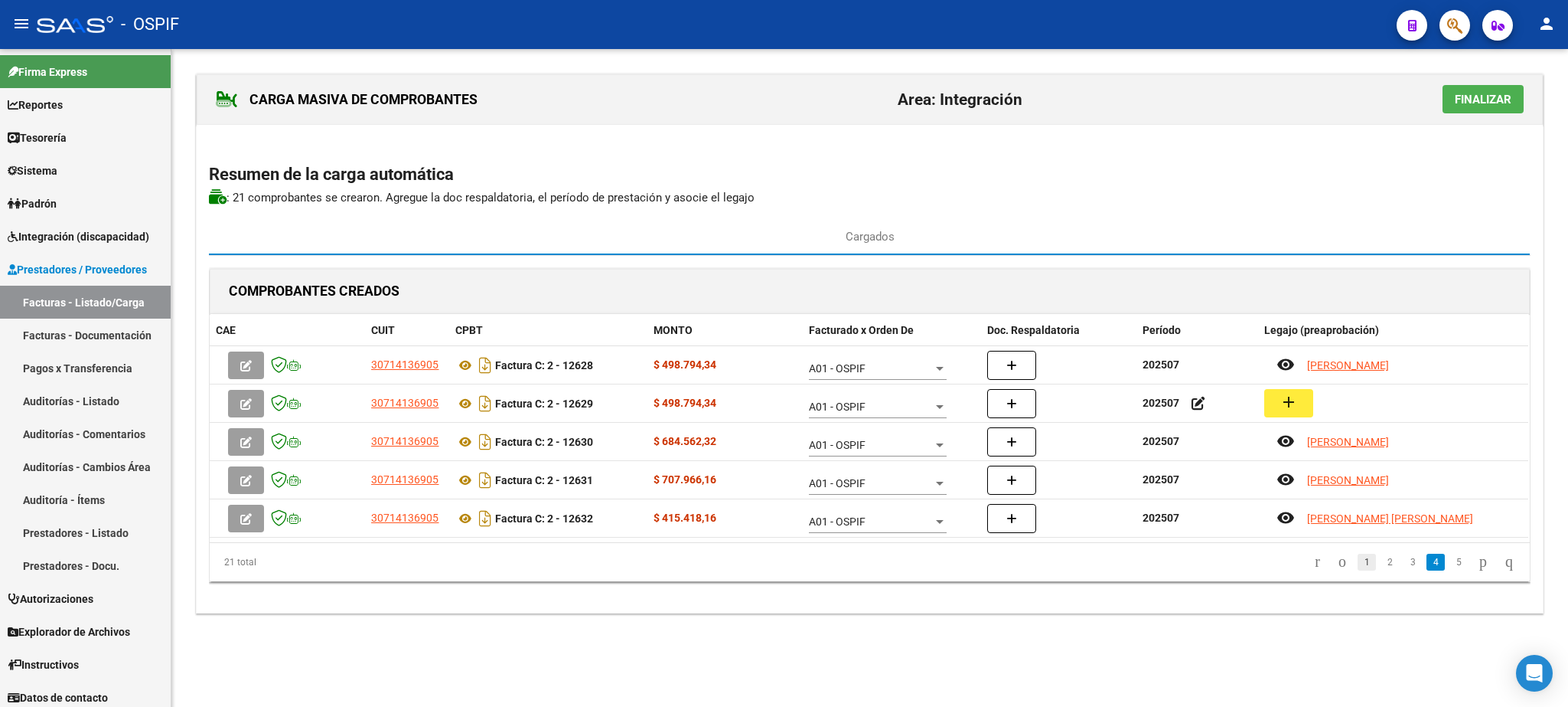
click at [1357, 569] on link "1" at bounding box center [1366, 561] width 19 height 17
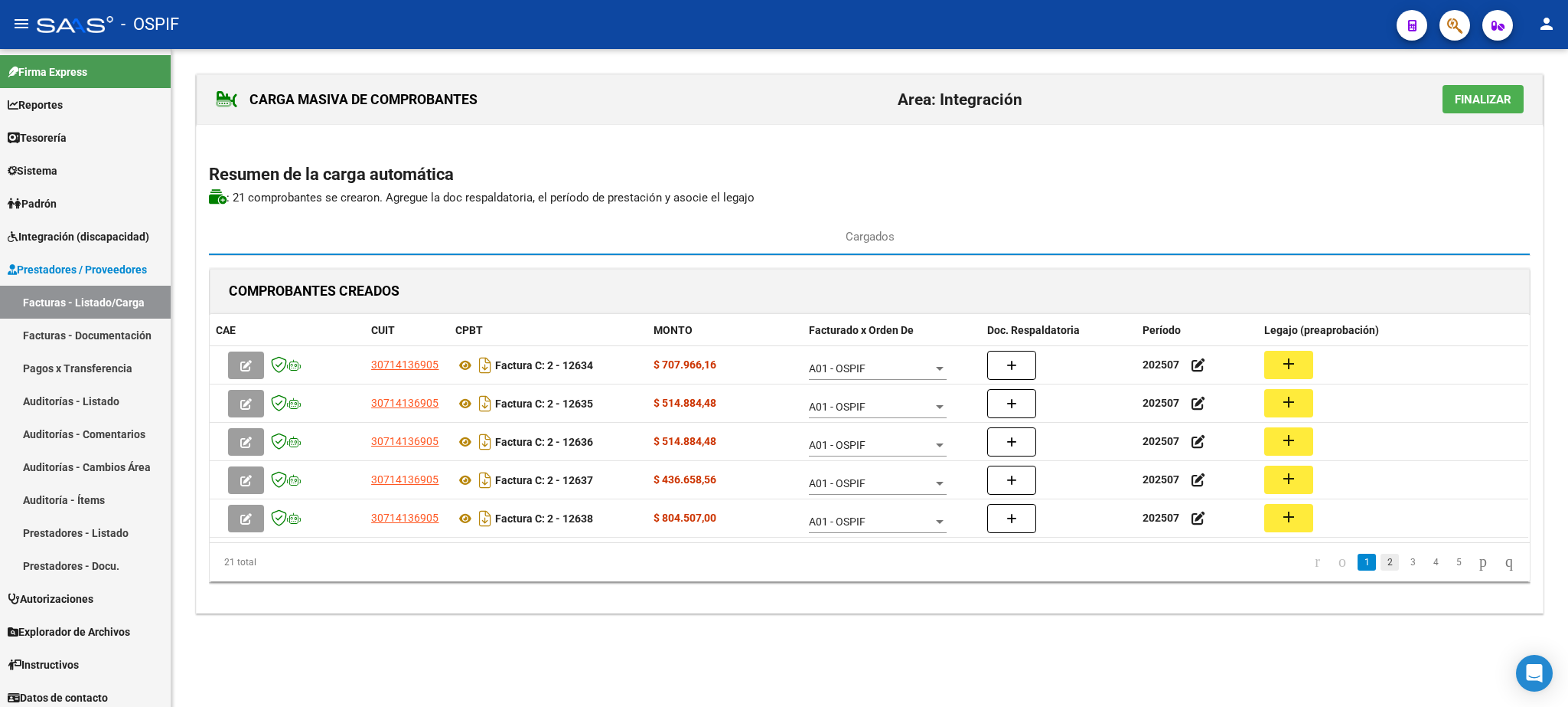
click at [1381, 565] on link "2" at bounding box center [1390, 561] width 19 height 17
click at [1403, 570] on link "3" at bounding box center [1412, 561] width 19 height 17
click at [1426, 567] on link "4" at bounding box center [1435, 561] width 19 height 17
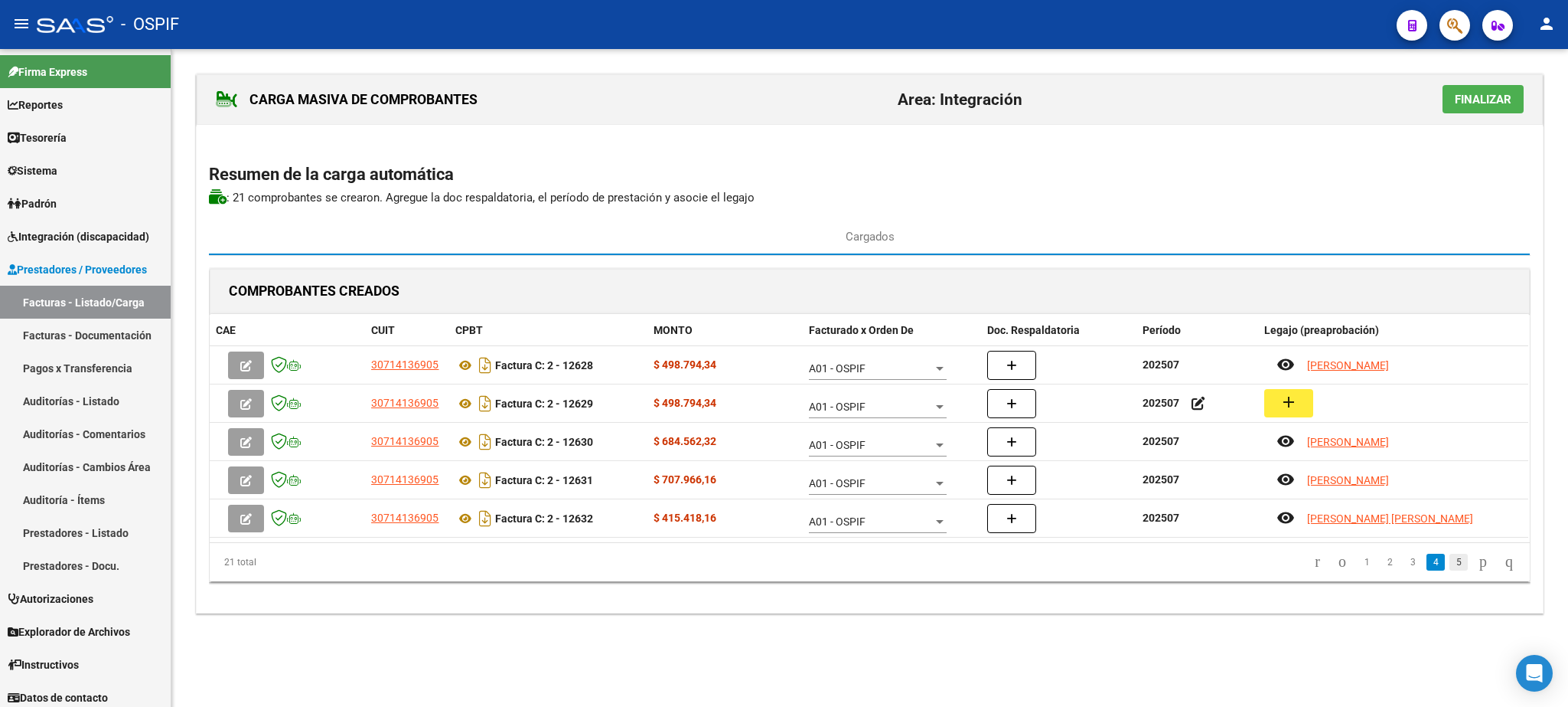
click at [1449, 570] on link "5" at bounding box center [1458, 561] width 19 height 17
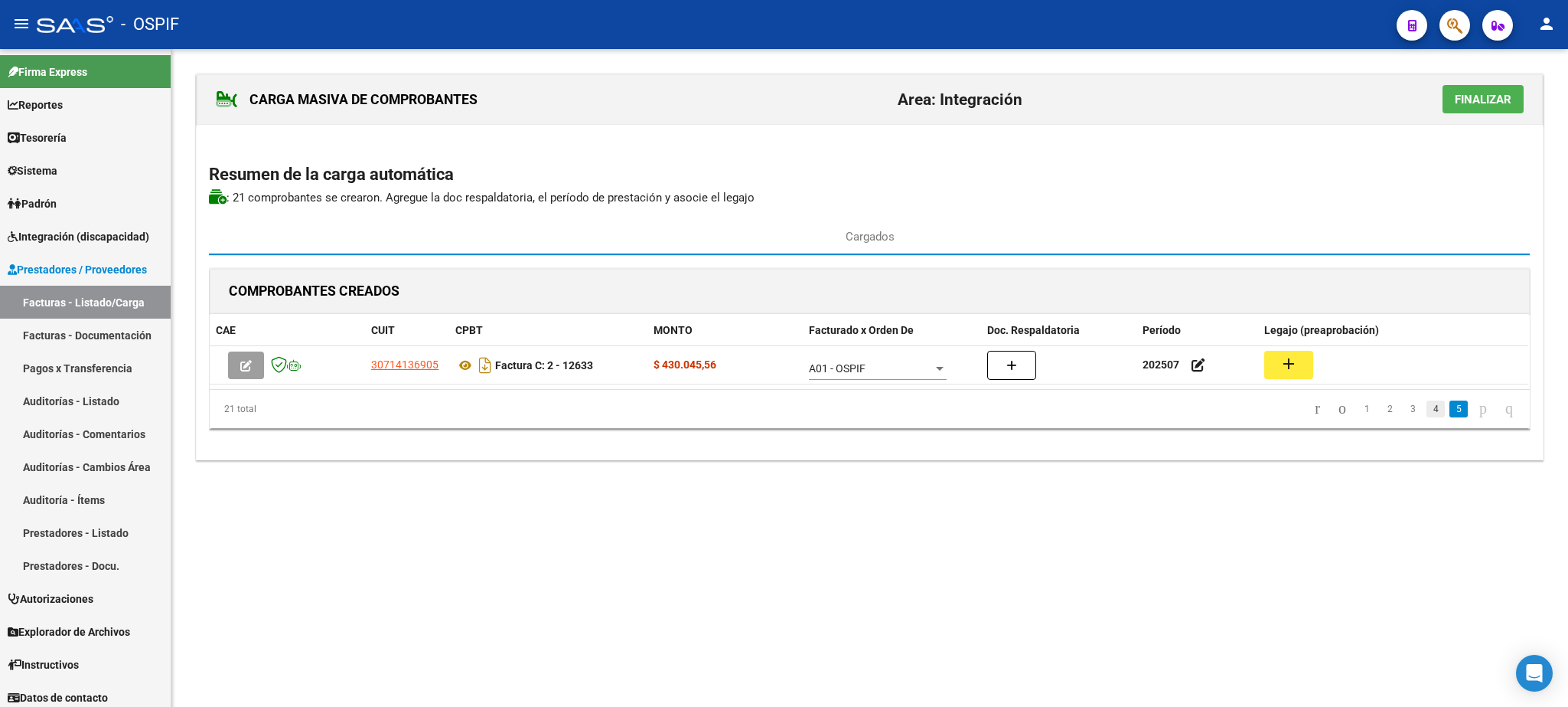
click at [1426, 413] on link "4" at bounding box center [1435, 408] width 19 height 17
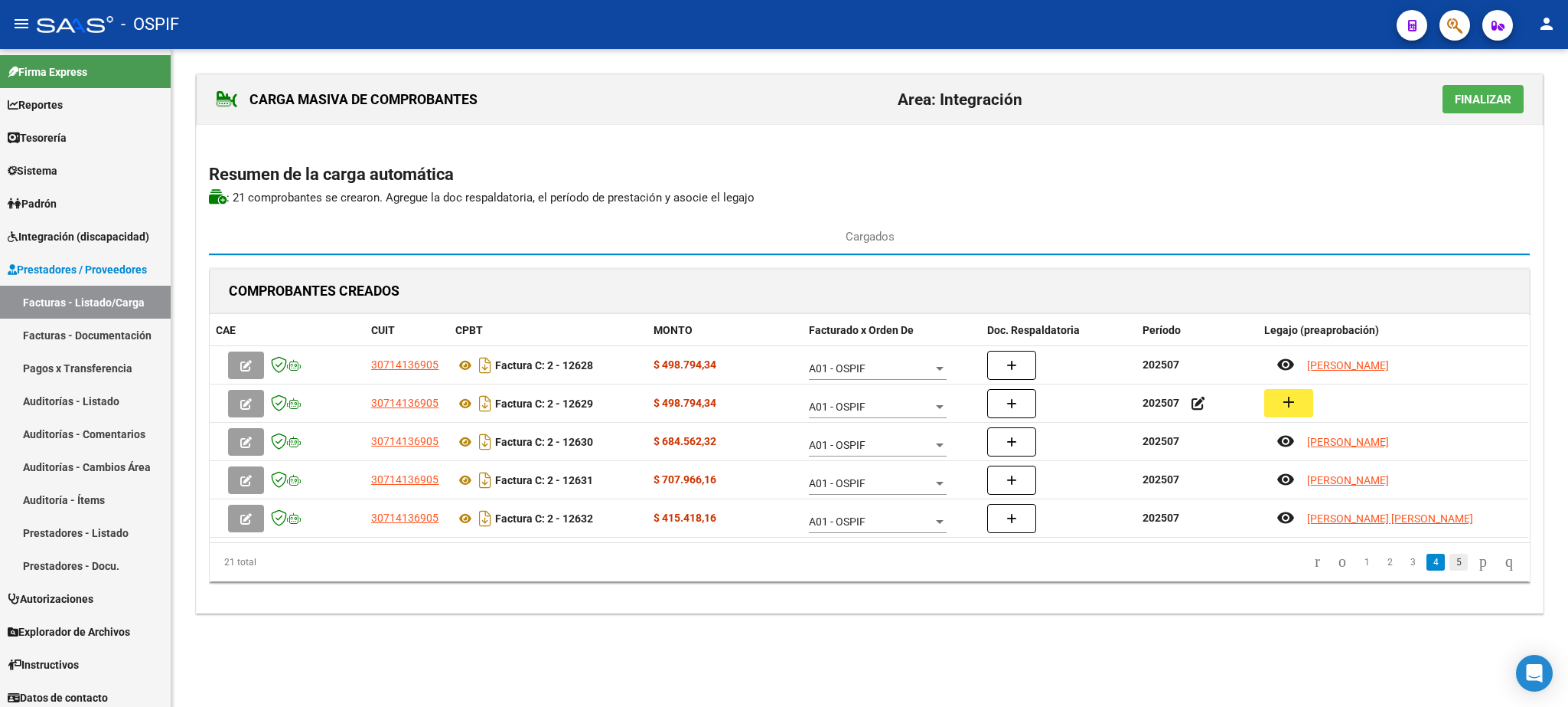
click at [1449, 564] on link "5" at bounding box center [1458, 561] width 19 height 17
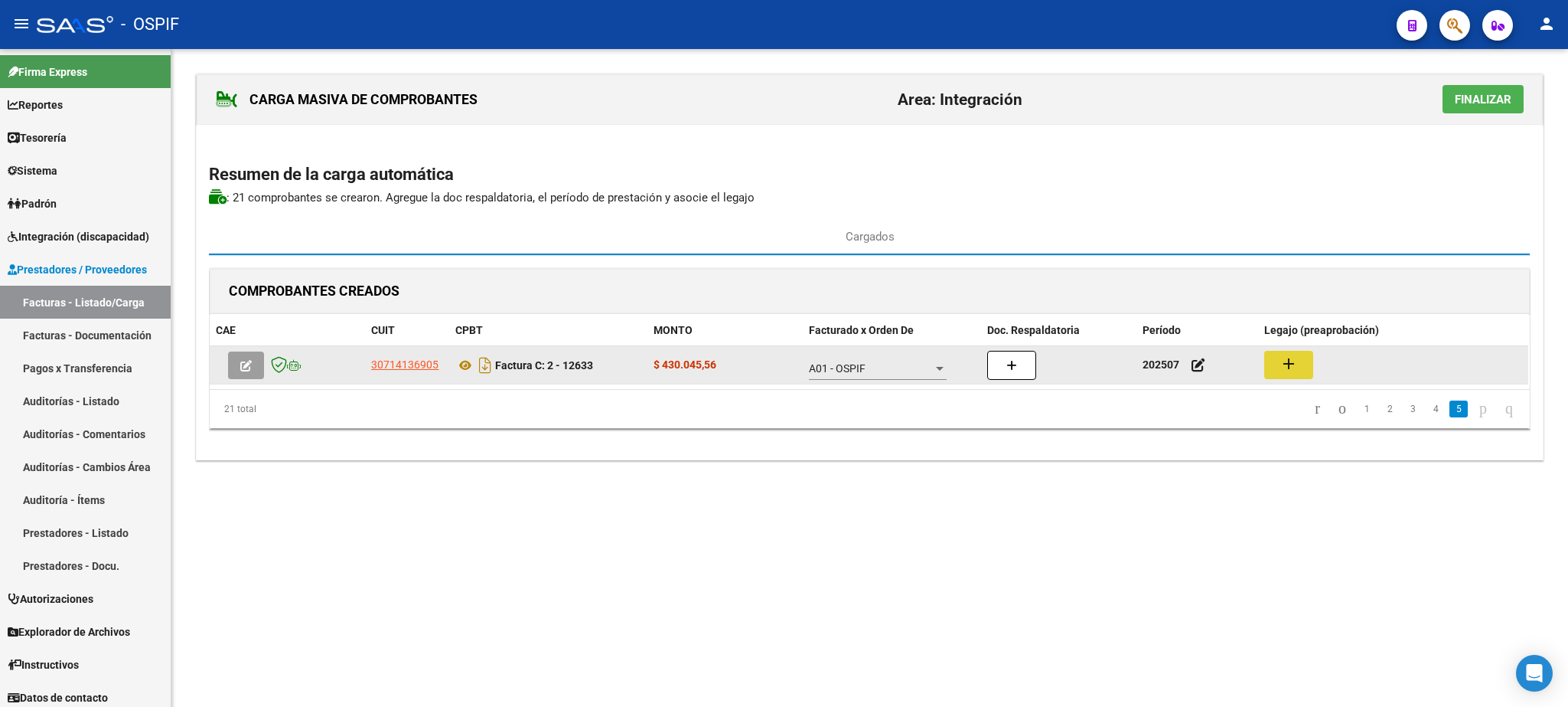
click at [1285, 365] on mat-icon "add" at bounding box center [1288, 363] width 19 height 19
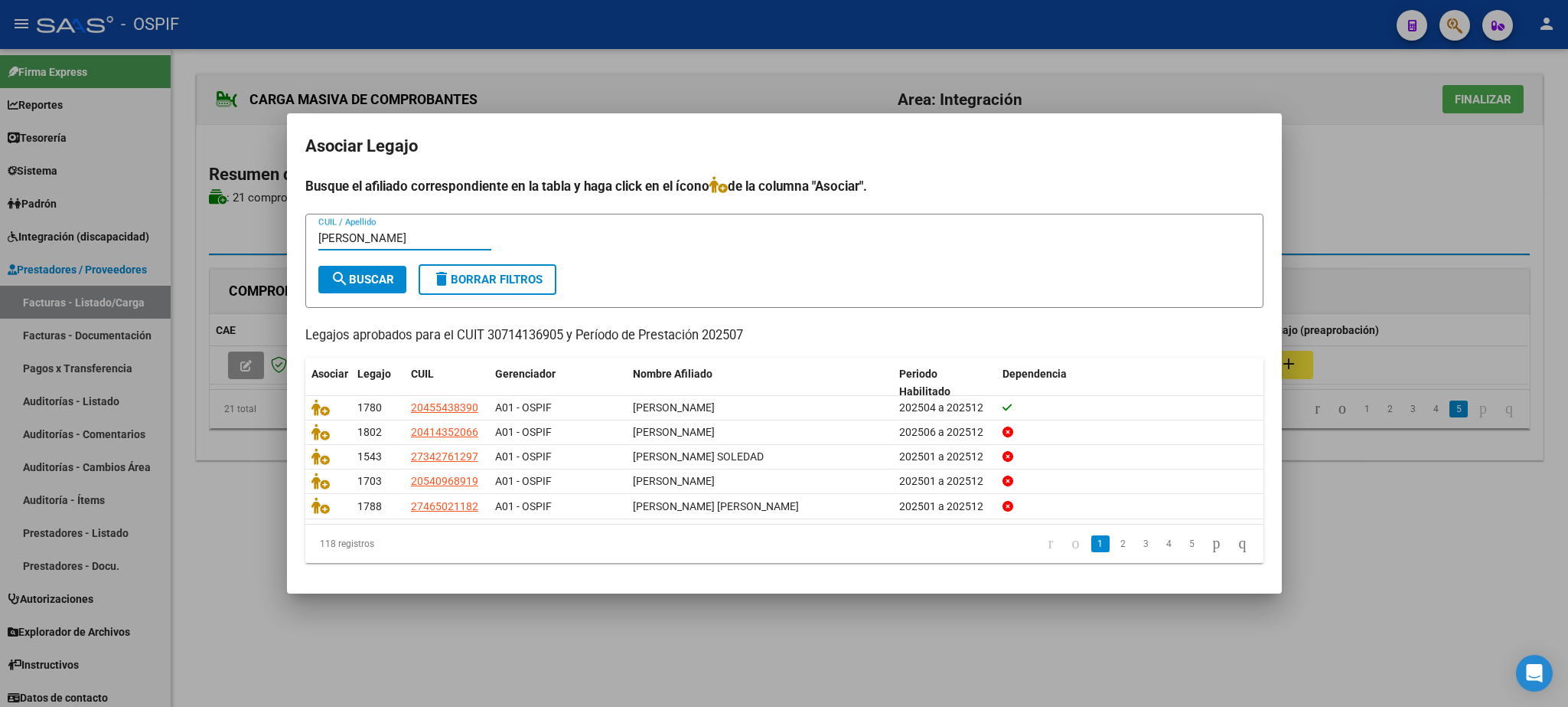
type input "[PERSON_NAME]"
click at [385, 279] on span "search Buscar" at bounding box center [362, 279] width 63 height 14
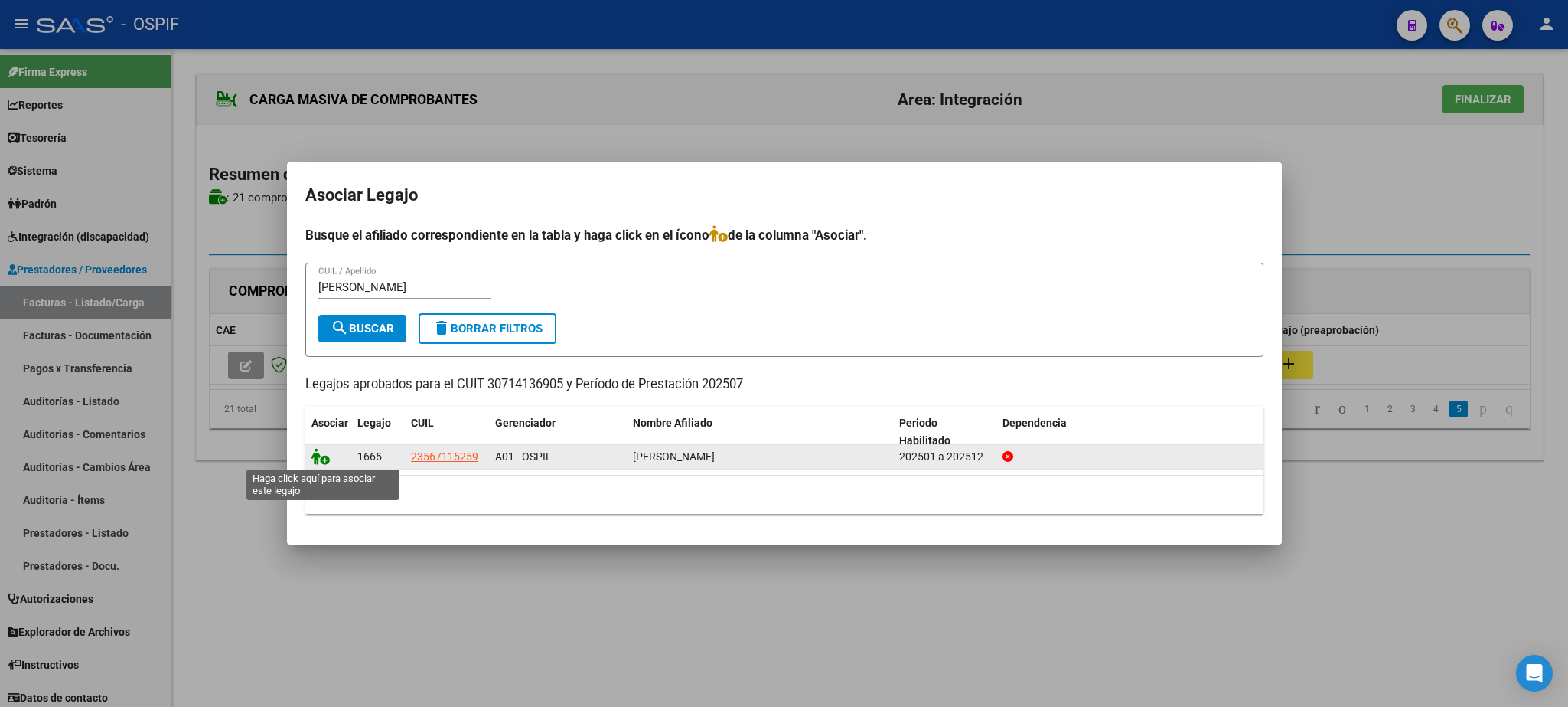
click at [318, 457] on icon at bounding box center [320, 456] width 19 height 17
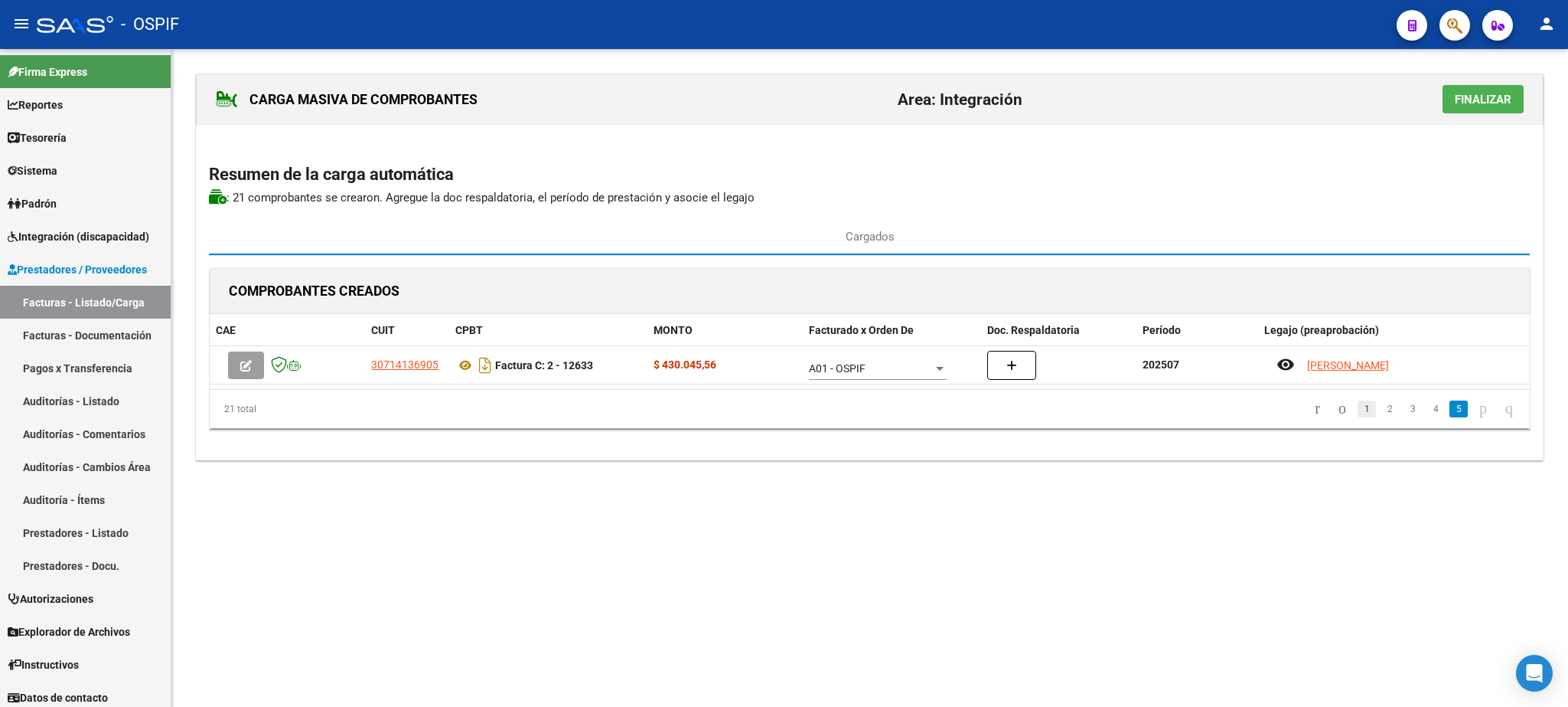
click at [1357, 411] on link "1" at bounding box center [1366, 408] width 19 height 17
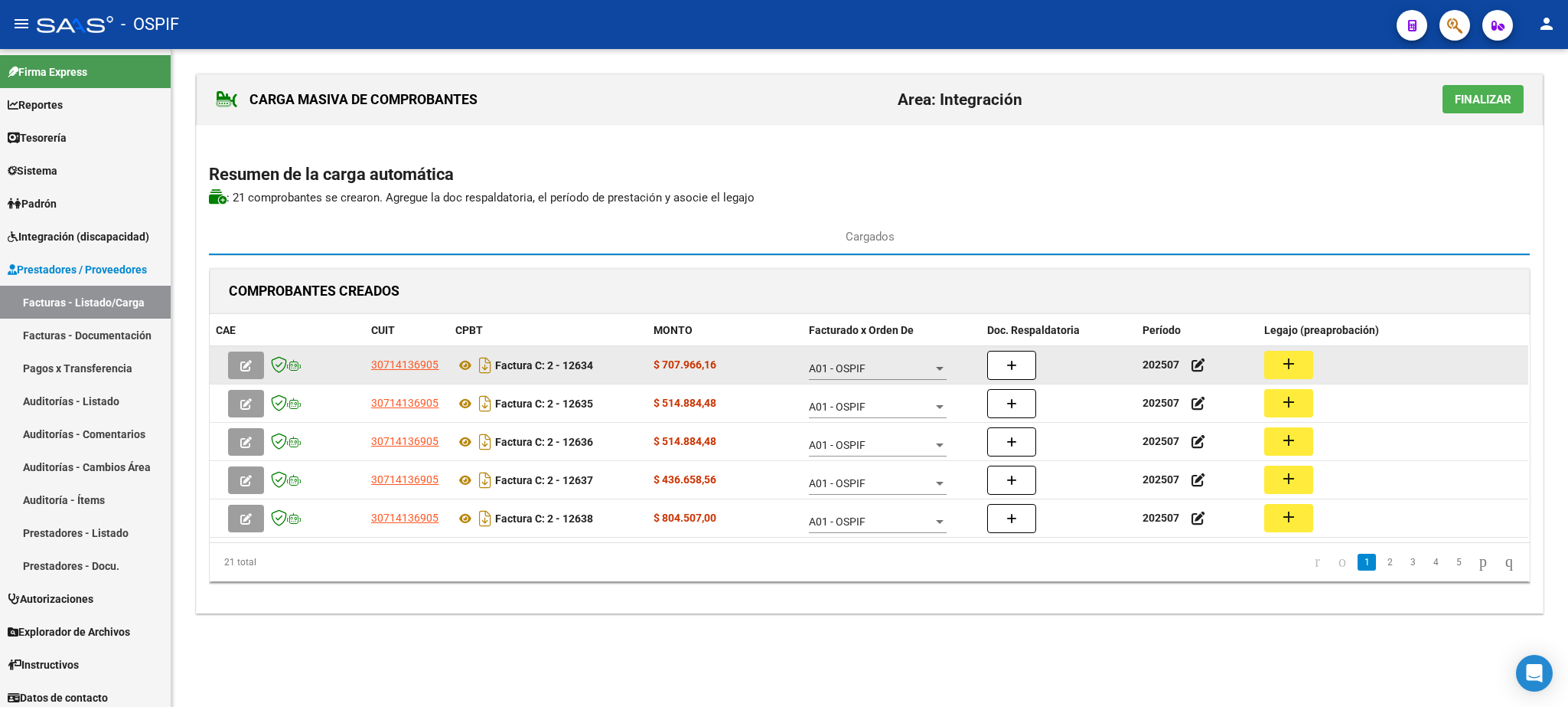
click at [1278, 356] on button "add" at bounding box center [1289, 365] width 49 height 29
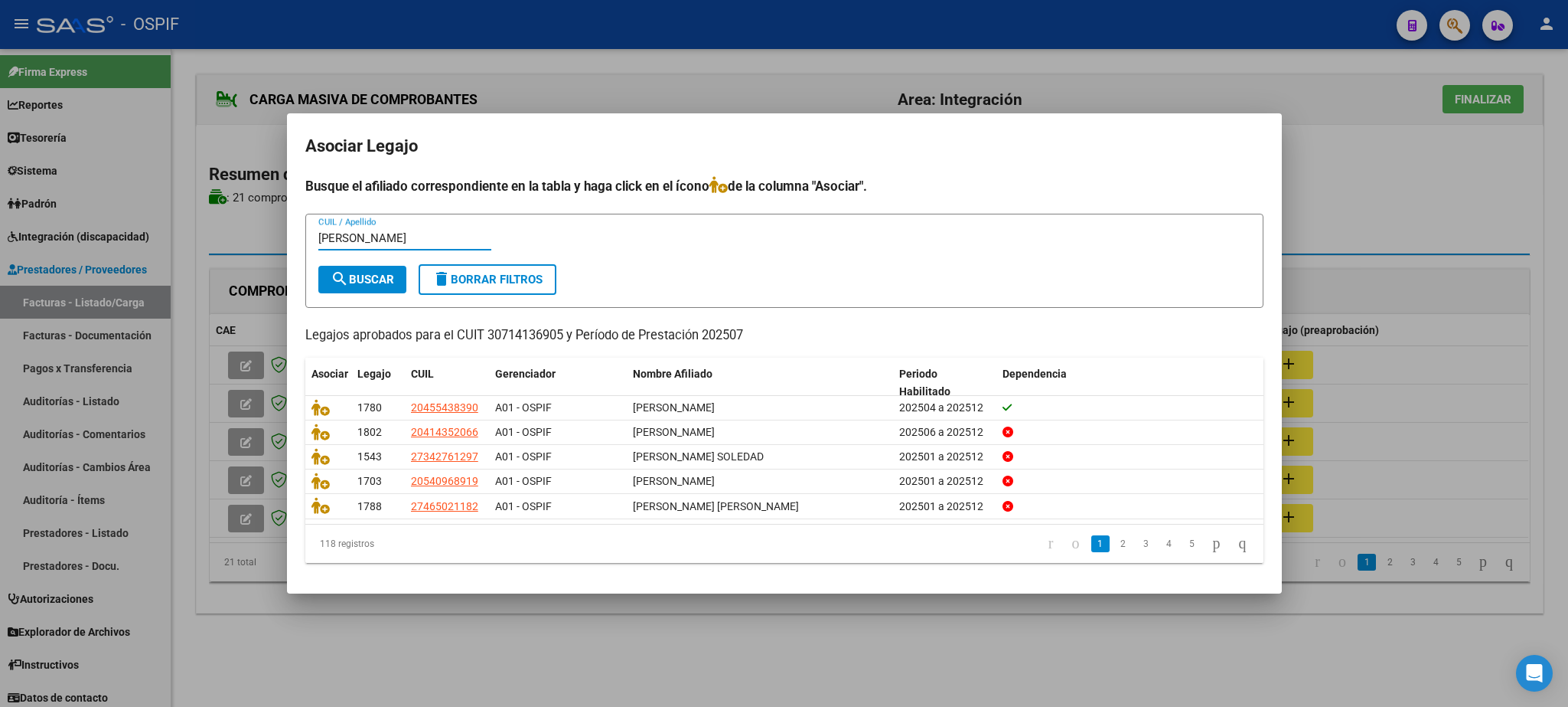
type input "[PERSON_NAME]"
click at [368, 285] on span "search Buscar" at bounding box center [362, 279] width 63 height 14
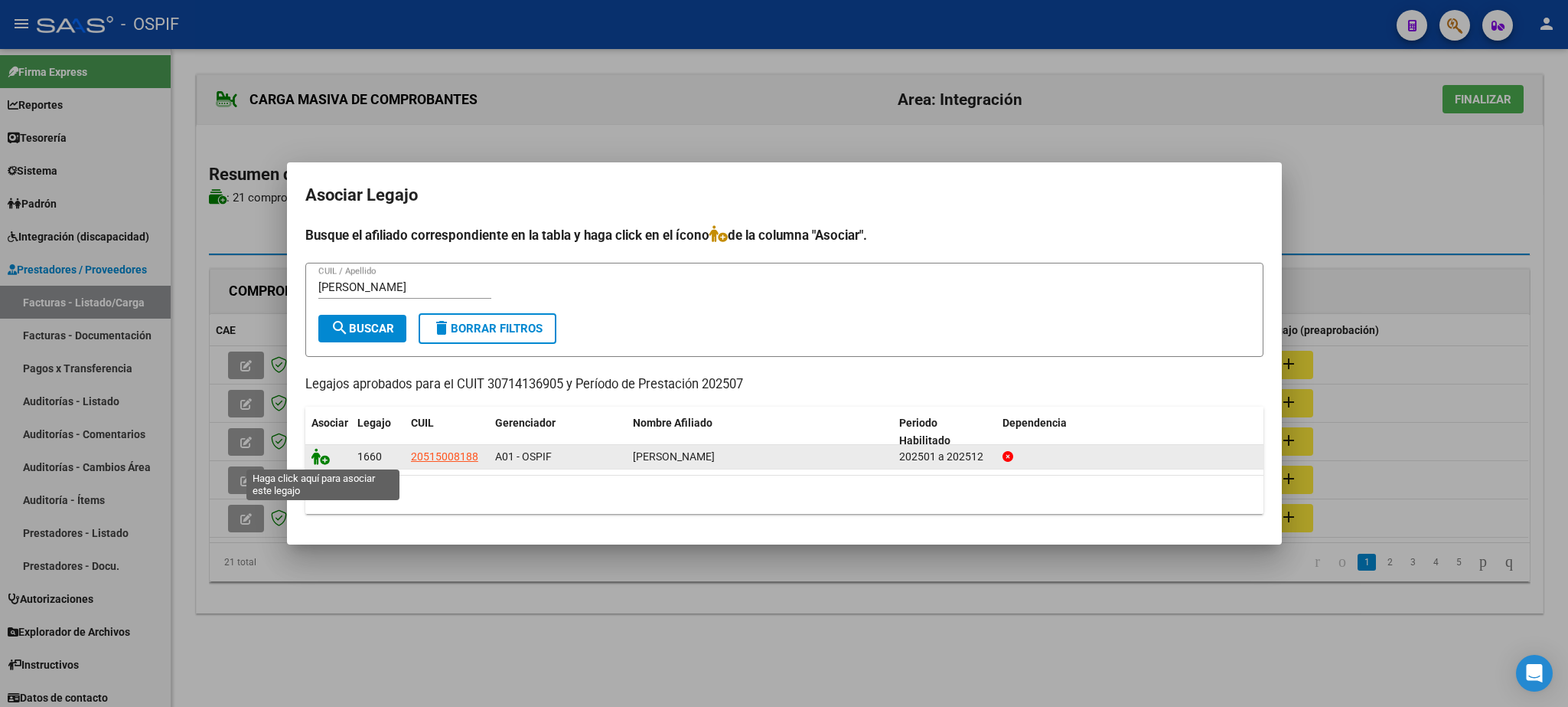
click at [320, 455] on icon at bounding box center [320, 456] width 19 height 17
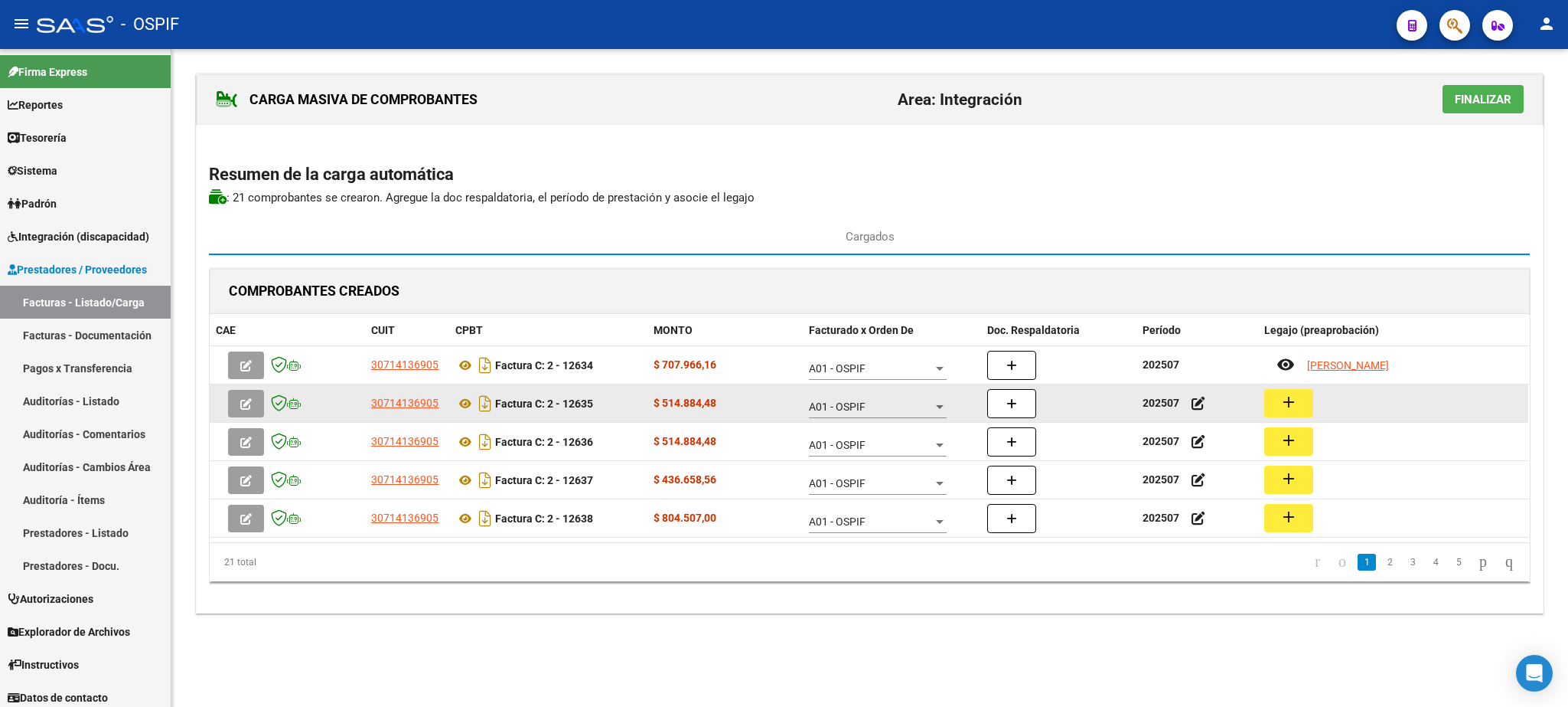
click at [1290, 402] on mat-icon "add" at bounding box center [1288, 401] width 19 height 19
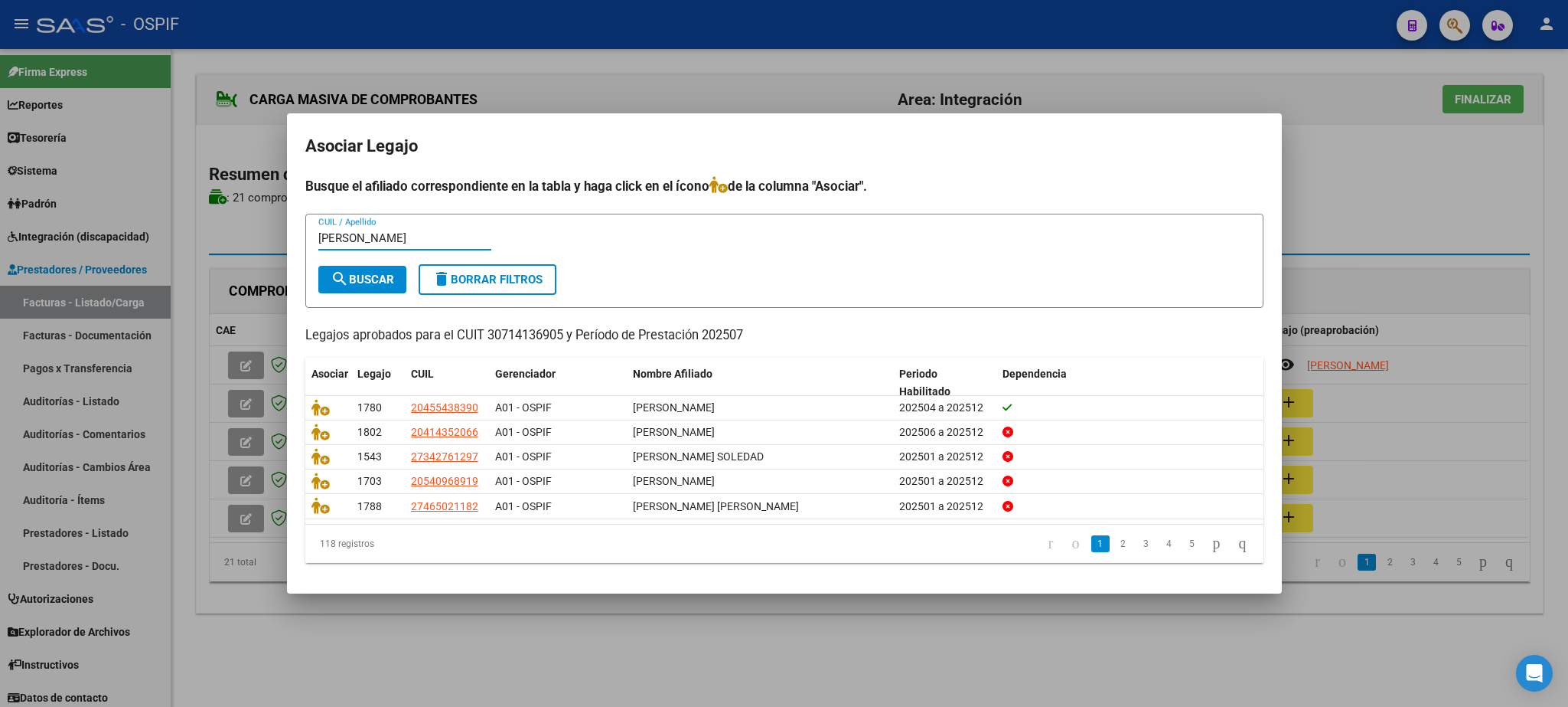
type input "[PERSON_NAME]"
click at [344, 272] on mat-icon "search" at bounding box center [339, 278] width 19 height 19
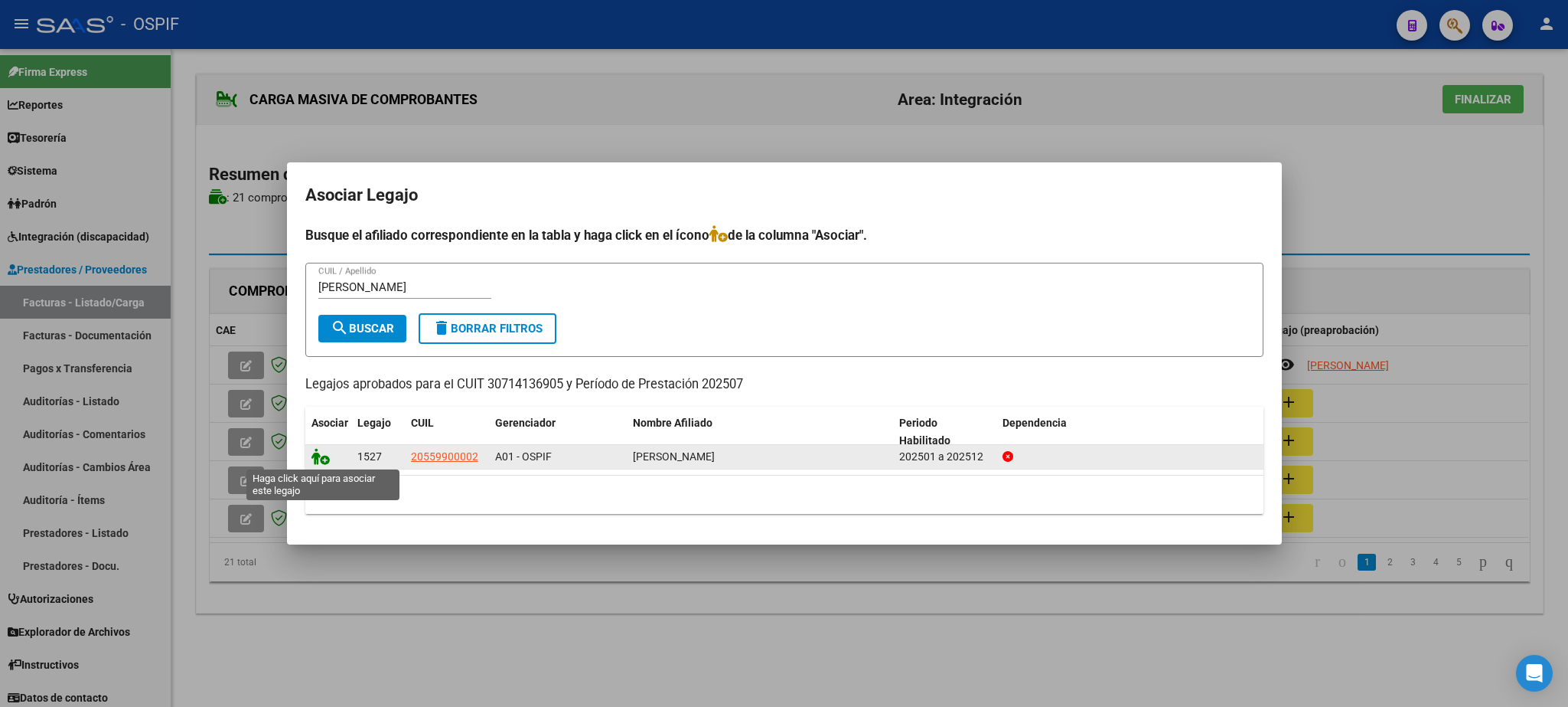
click at [318, 460] on icon at bounding box center [320, 456] width 19 height 17
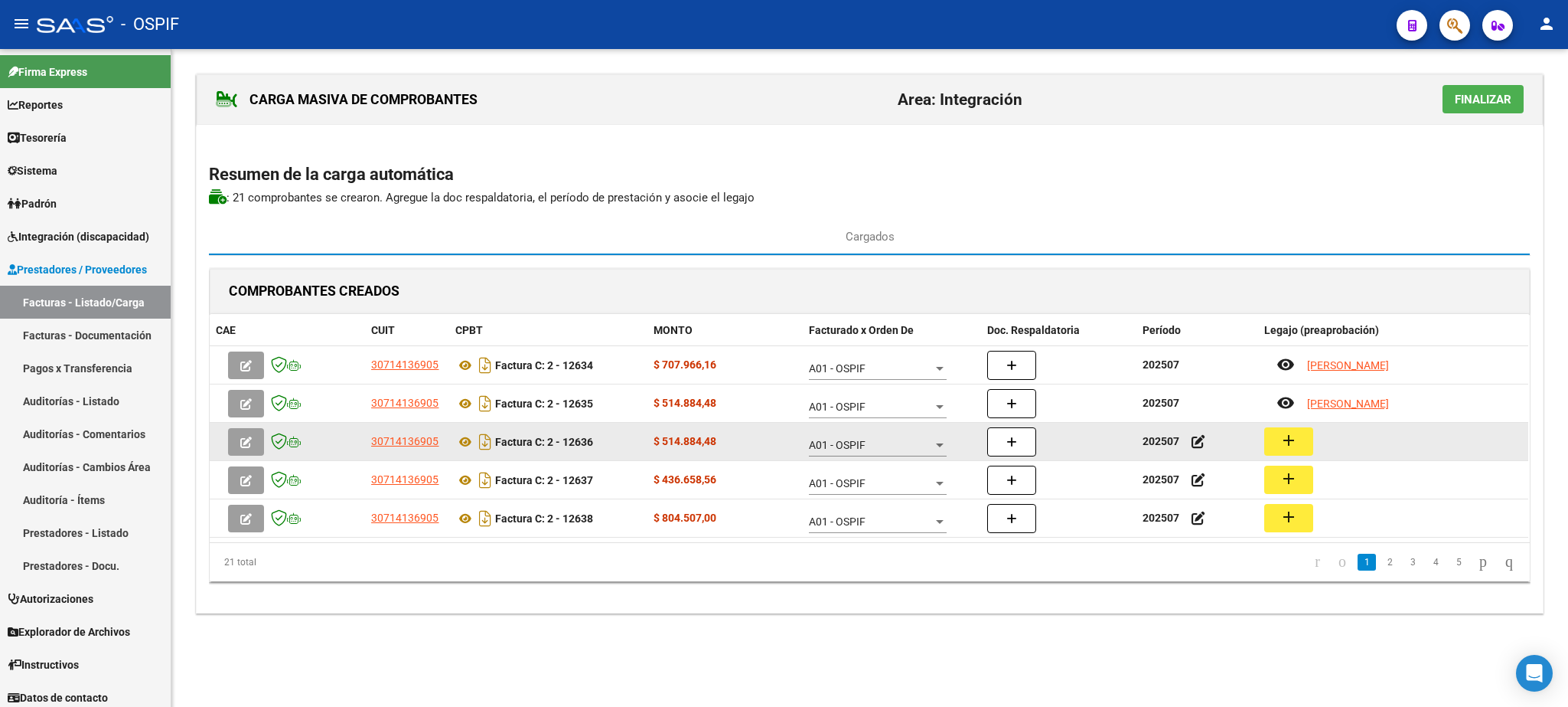
click at [1290, 437] on mat-icon "add" at bounding box center [1288, 440] width 19 height 19
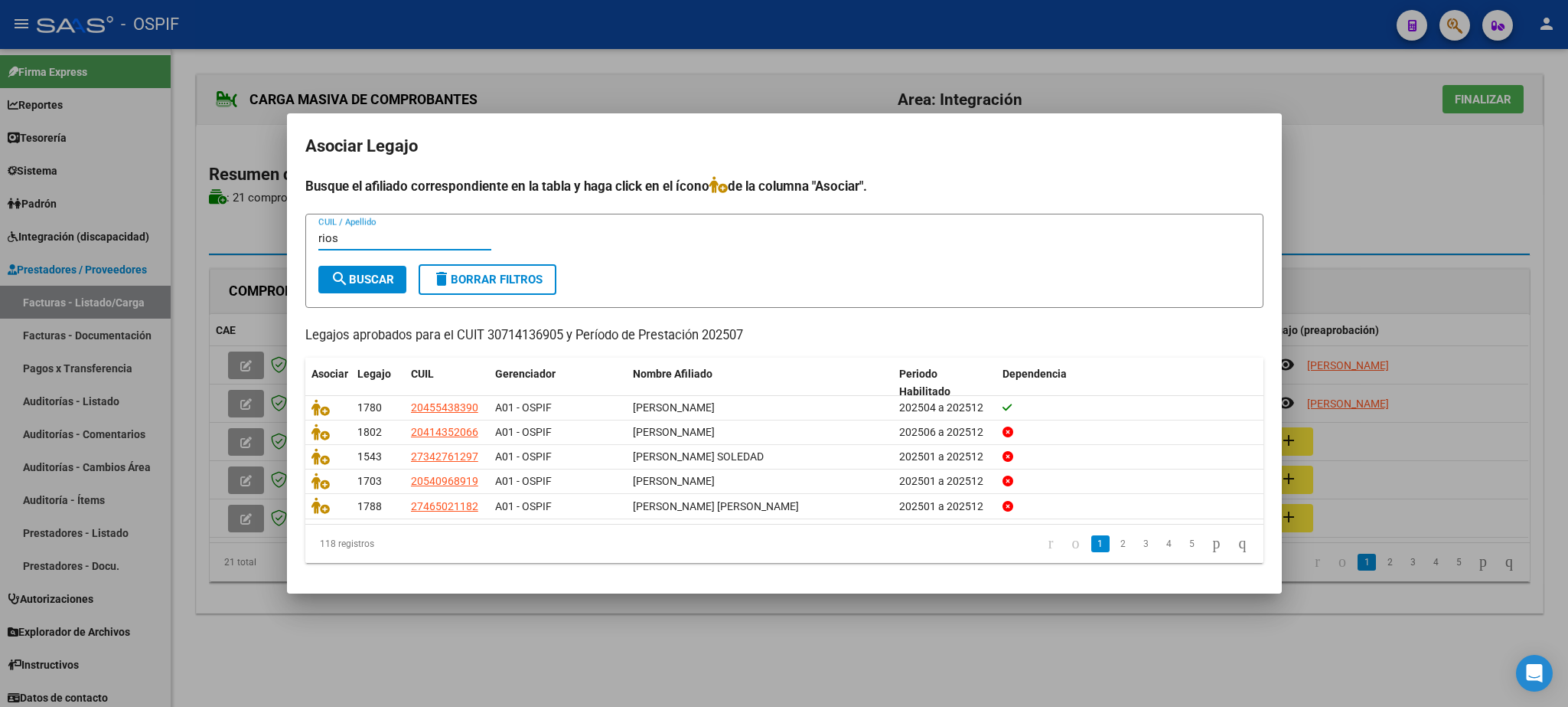
type input "rios"
click at [365, 282] on span "search Buscar" at bounding box center [362, 279] width 63 height 14
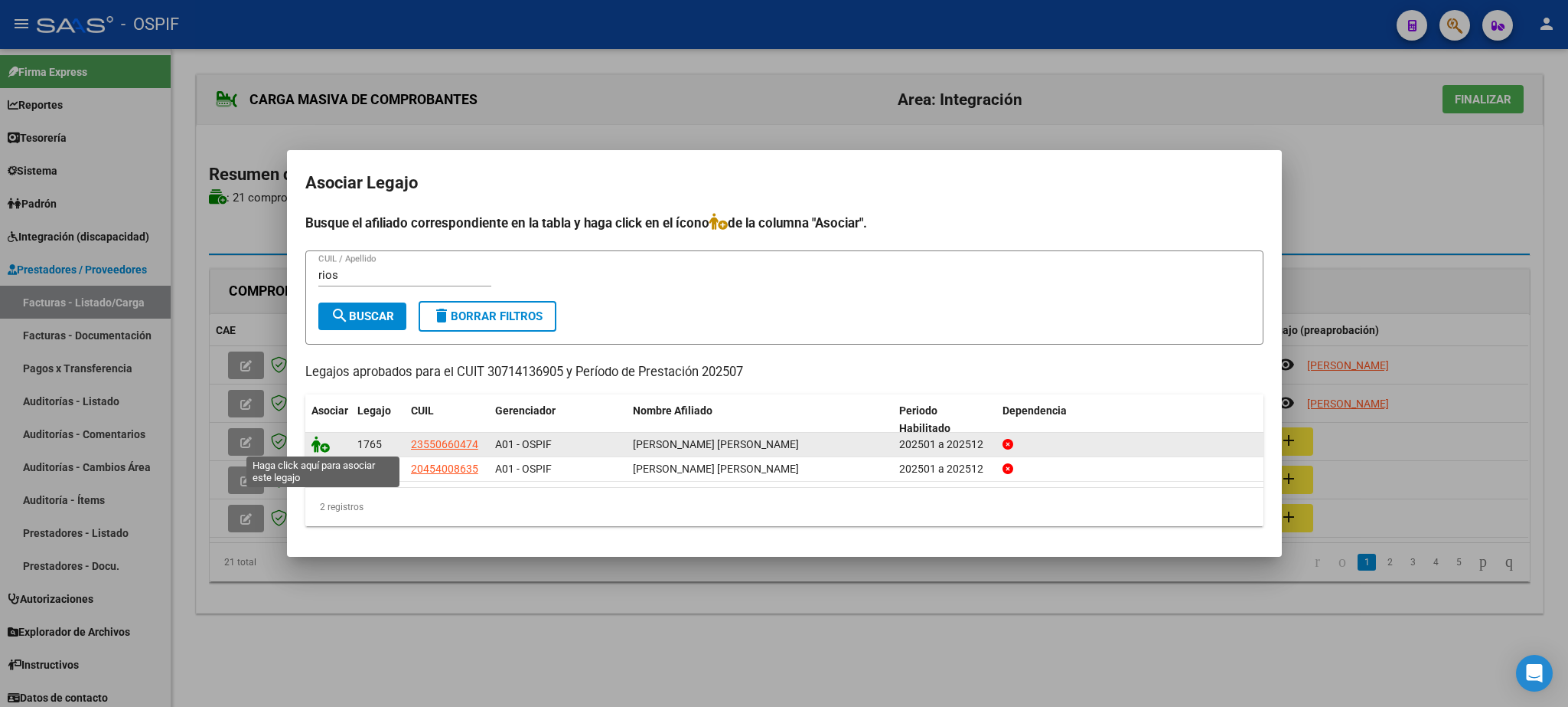
click at [316, 443] on icon at bounding box center [320, 444] width 19 height 17
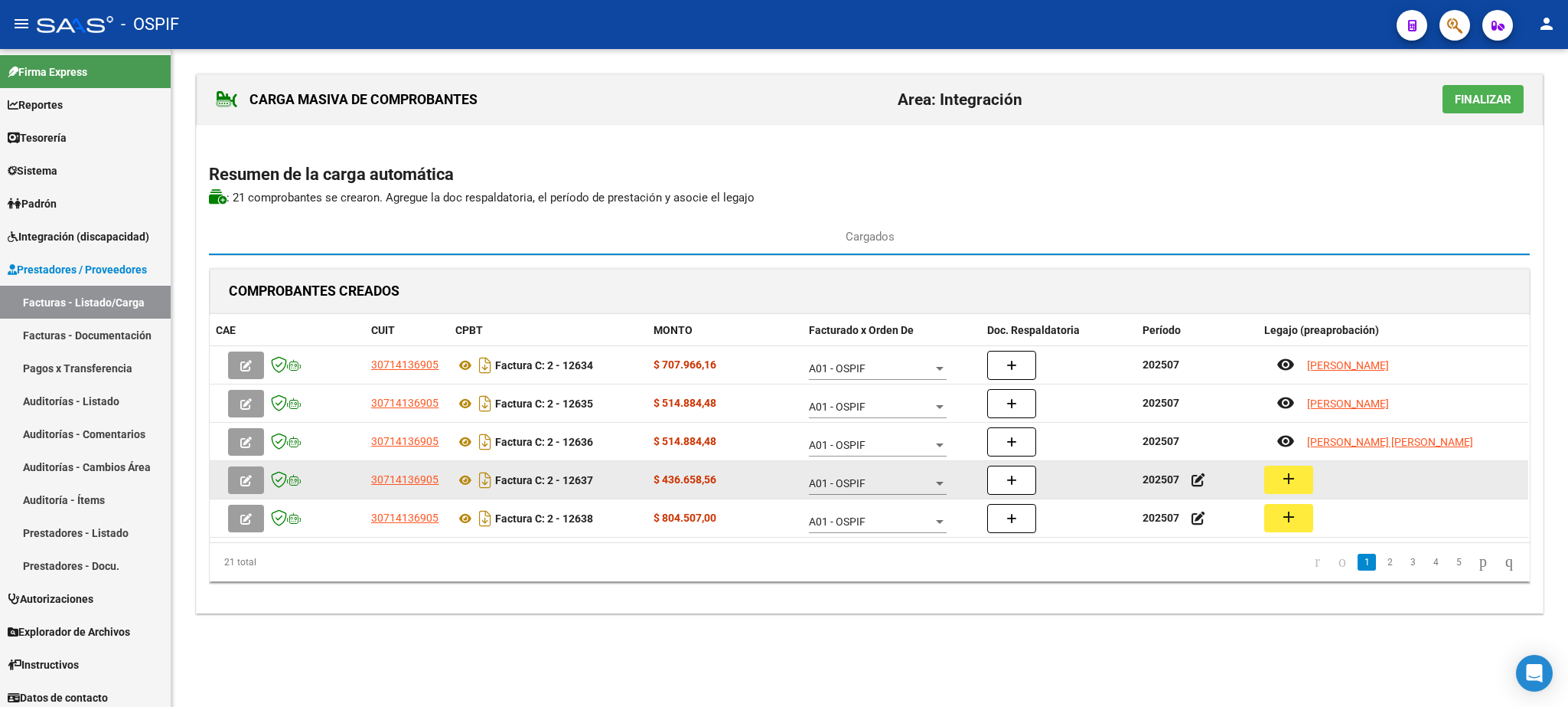
click at [1297, 482] on mat-icon "add" at bounding box center [1288, 478] width 19 height 19
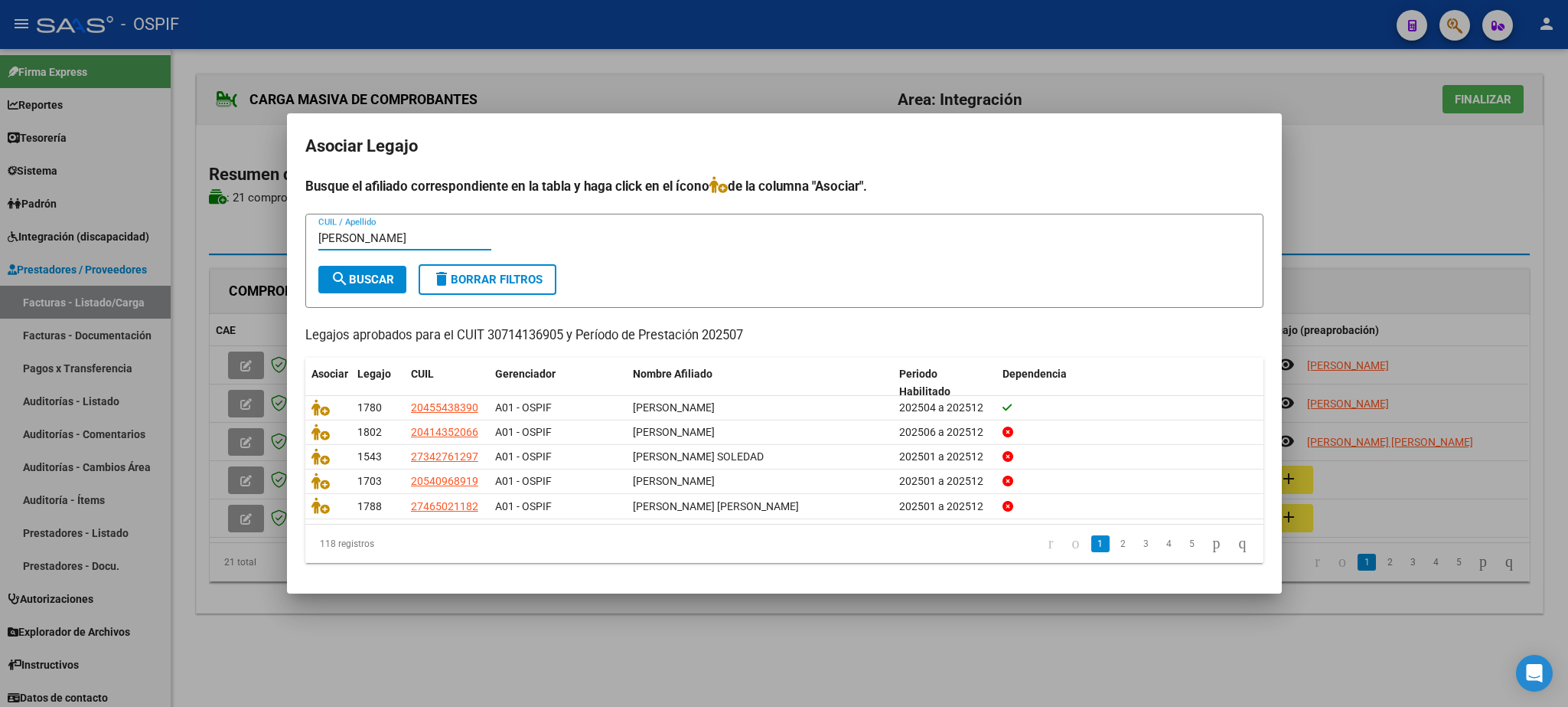
type input "[PERSON_NAME]"
click at [361, 272] on span "search Buscar" at bounding box center [362, 279] width 63 height 14
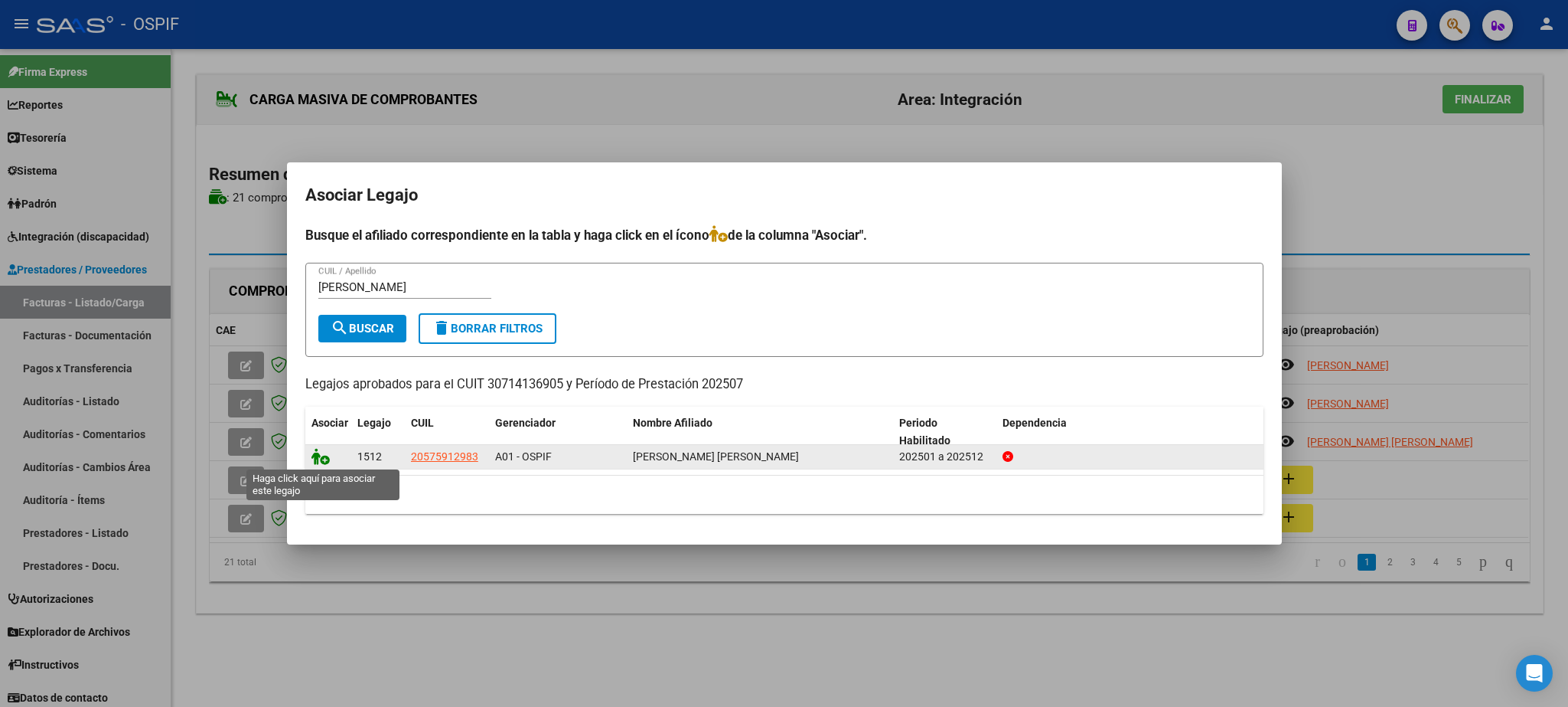
click at [314, 455] on icon at bounding box center [320, 456] width 19 height 17
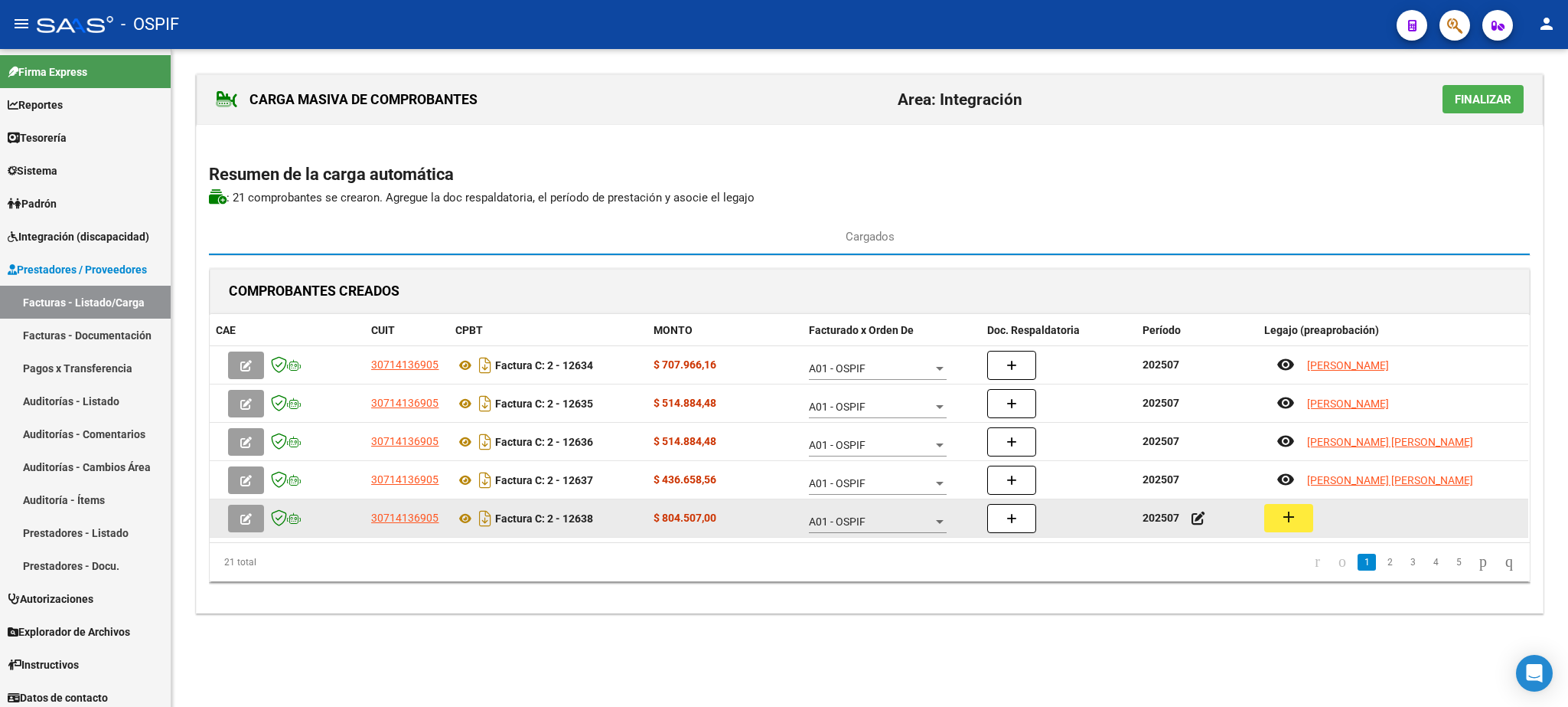
click at [1290, 521] on mat-icon "add" at bounding box center [1288, 517] width 19 height 19
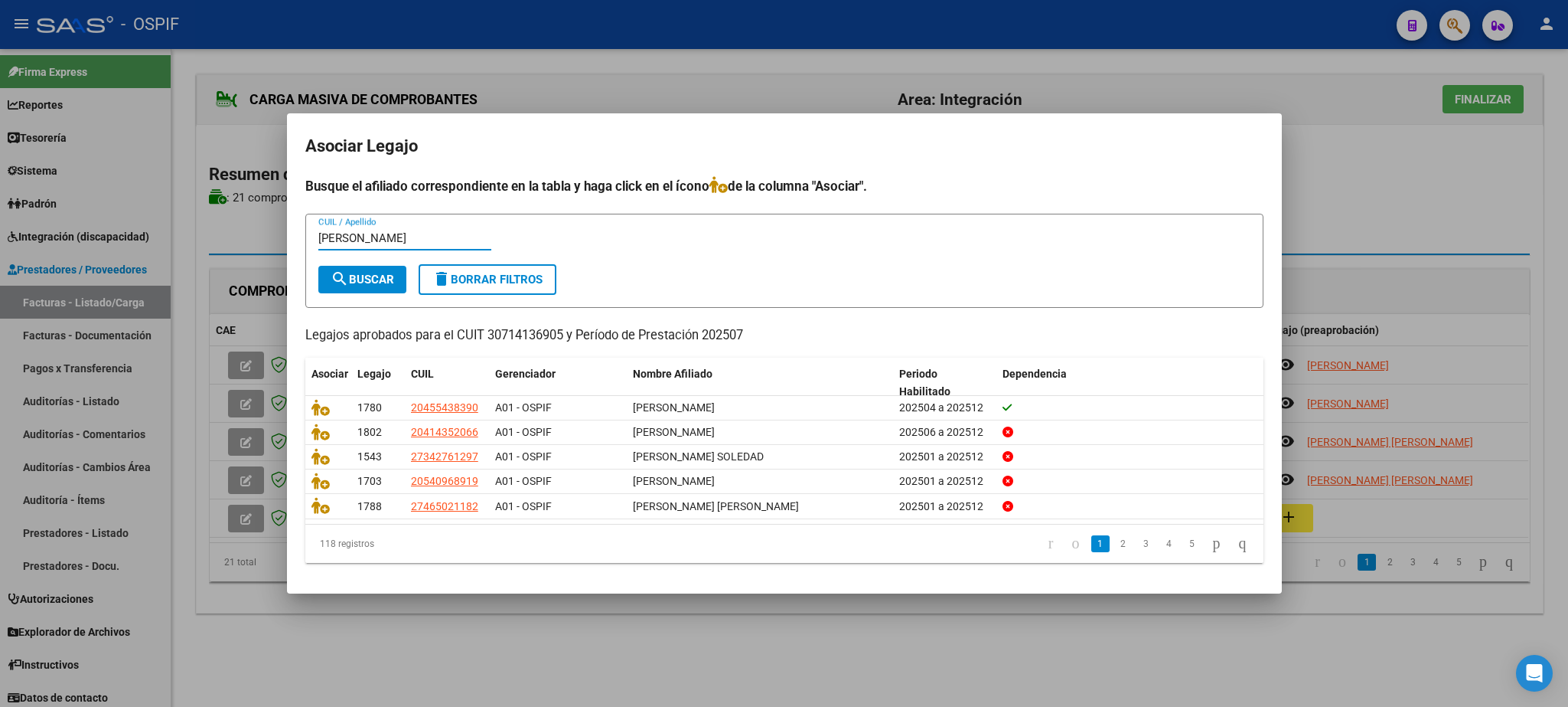
type input "[PERSON_NAME]"
click at [368, 277] on span "search Buscar" at bounding box center [362, 279] width 63 height 14
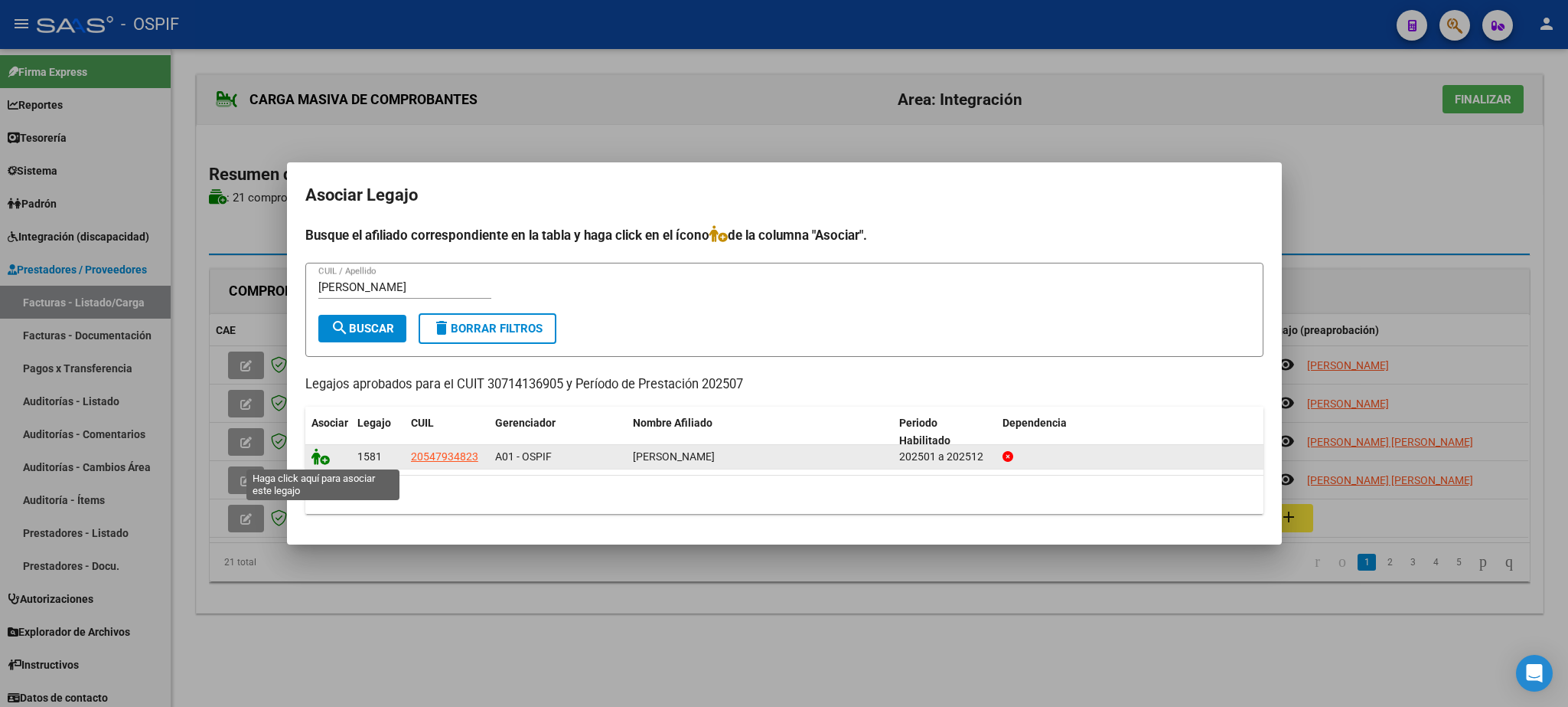
click at [319, 460] on icon at bounding box center [320, 456] width 19 height 17
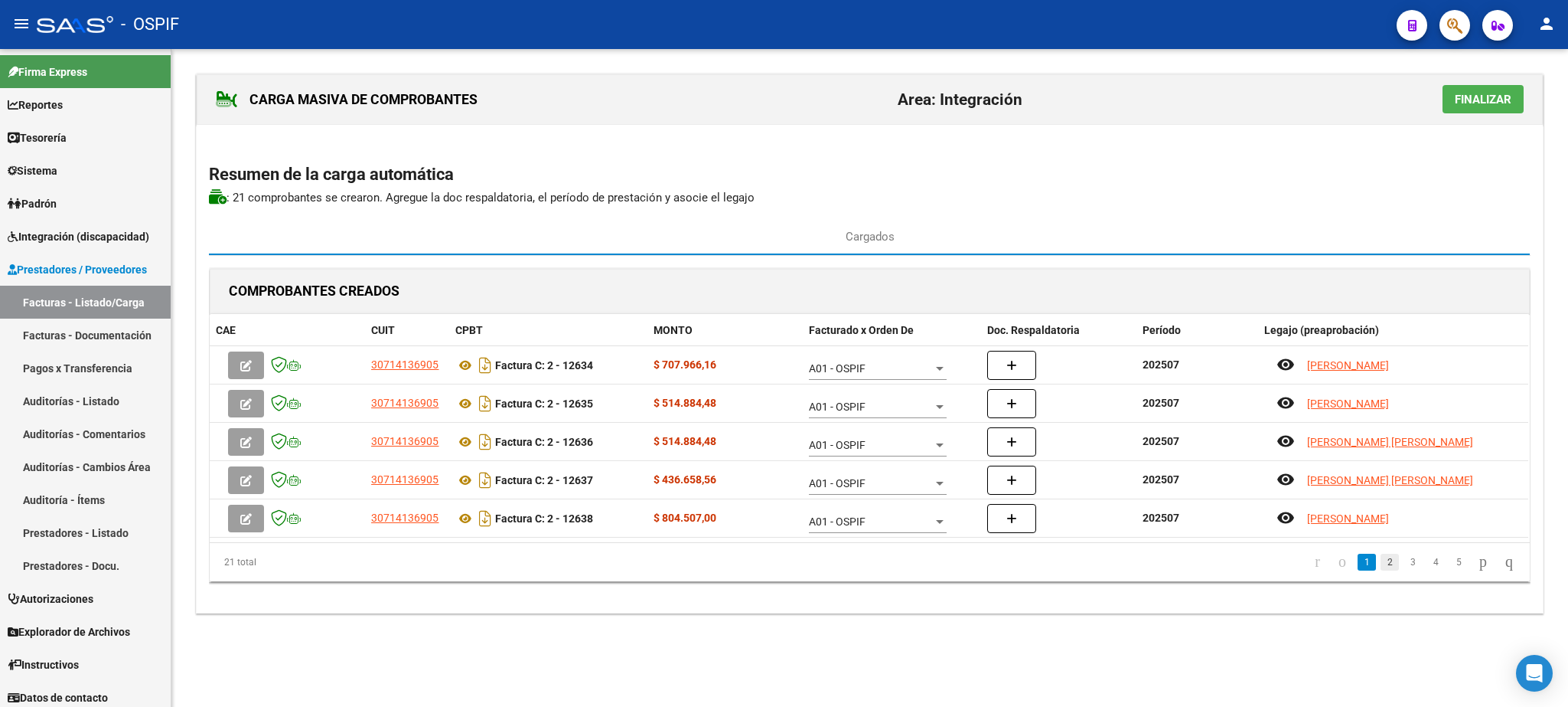
click at [1381, 565] on link "2" at bounding box center [1390, 561] width 19 height 17
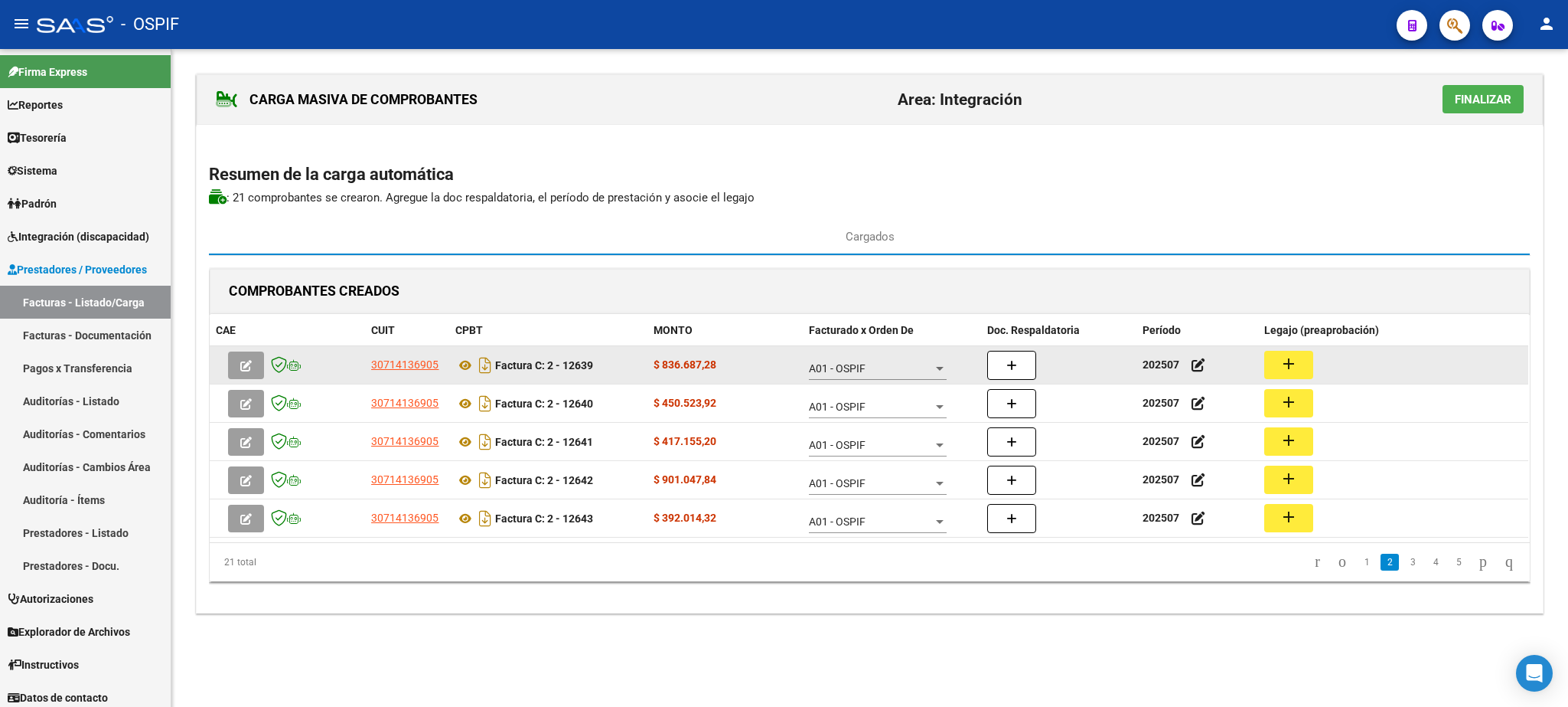
click at [1295, 367] on mat-icon "add" at bounding box center [1288, 363] width 19 height 19
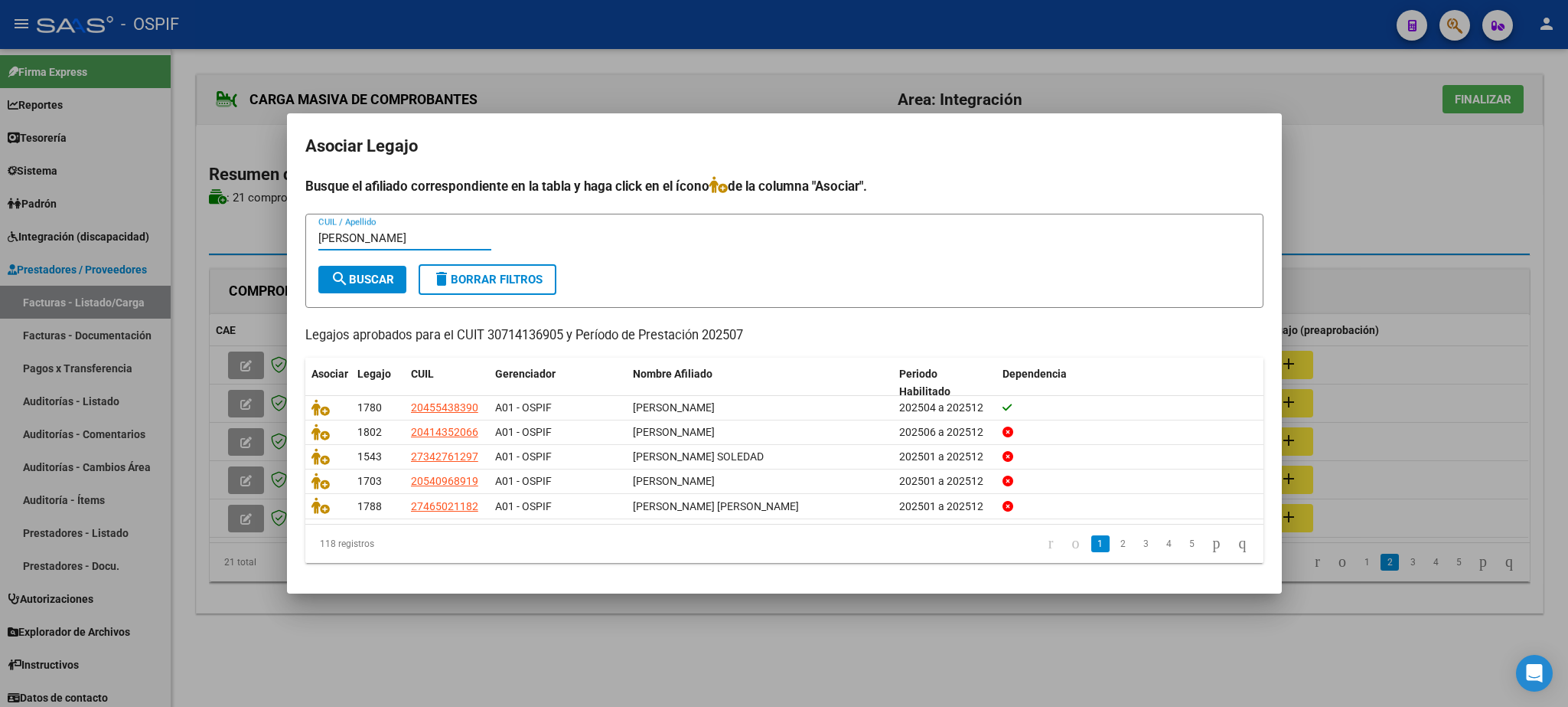
type input "[PERSON_NAME]"
click at [368, 277] on span "search Buscar" at bounding box center [362, 279] width 63 height 14
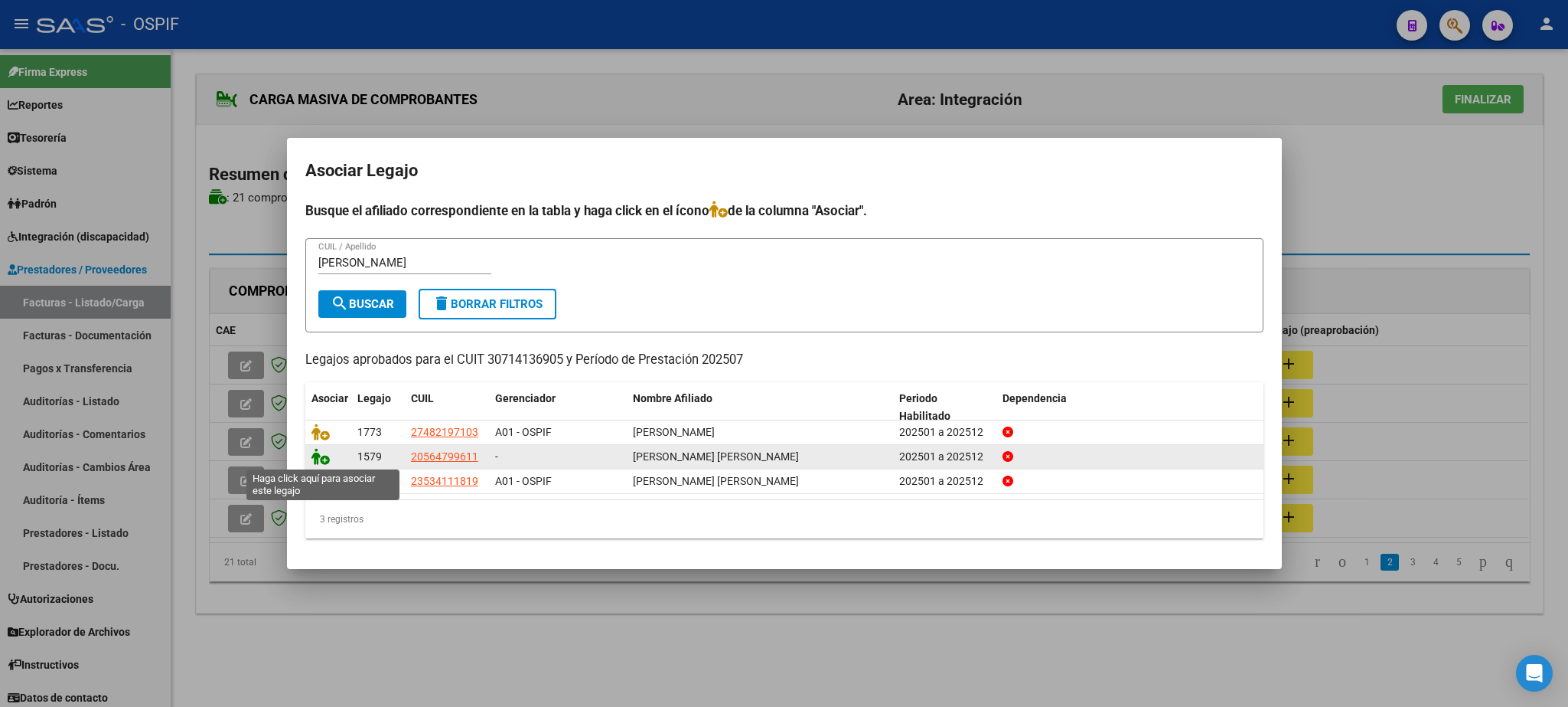
click at [323, 455] on icon at bounding box center [320, 456] width 19 height 17
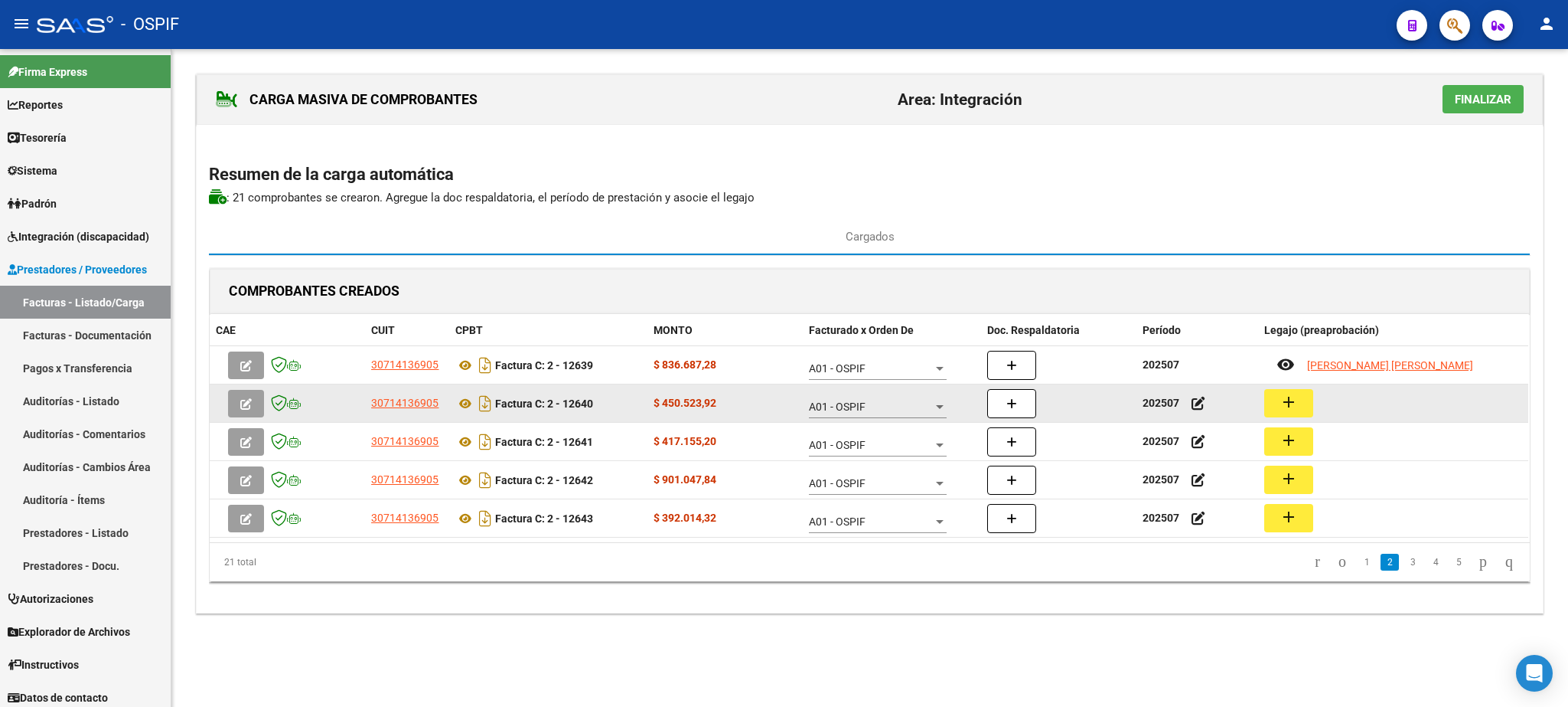
click at [1302, 405] on button "add" at bounding box center [1289, 402] width 49 height 29
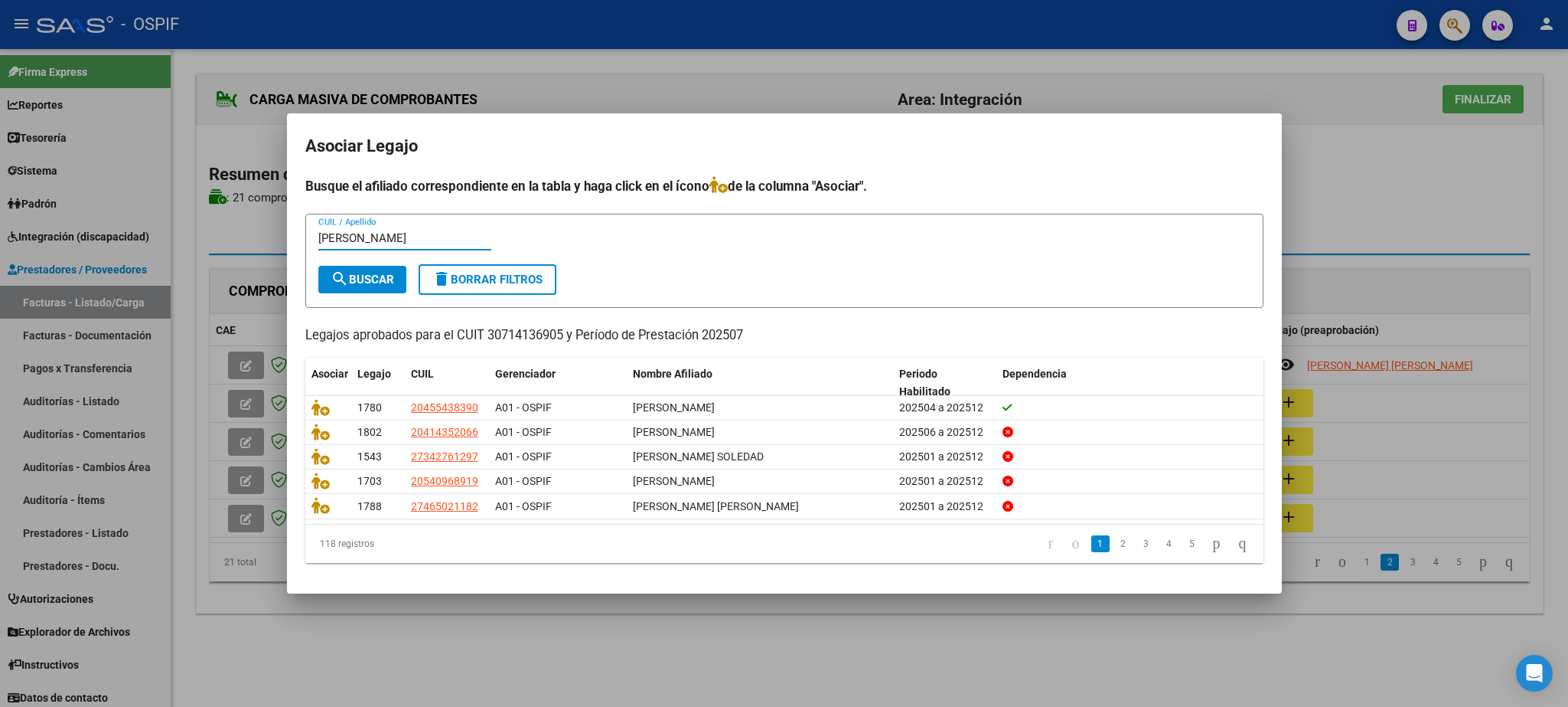
type input "[PERSON_NAME]"
click at [369, 282] on span "search Buscar" at bounding box center [362, 279] width 63 height 14
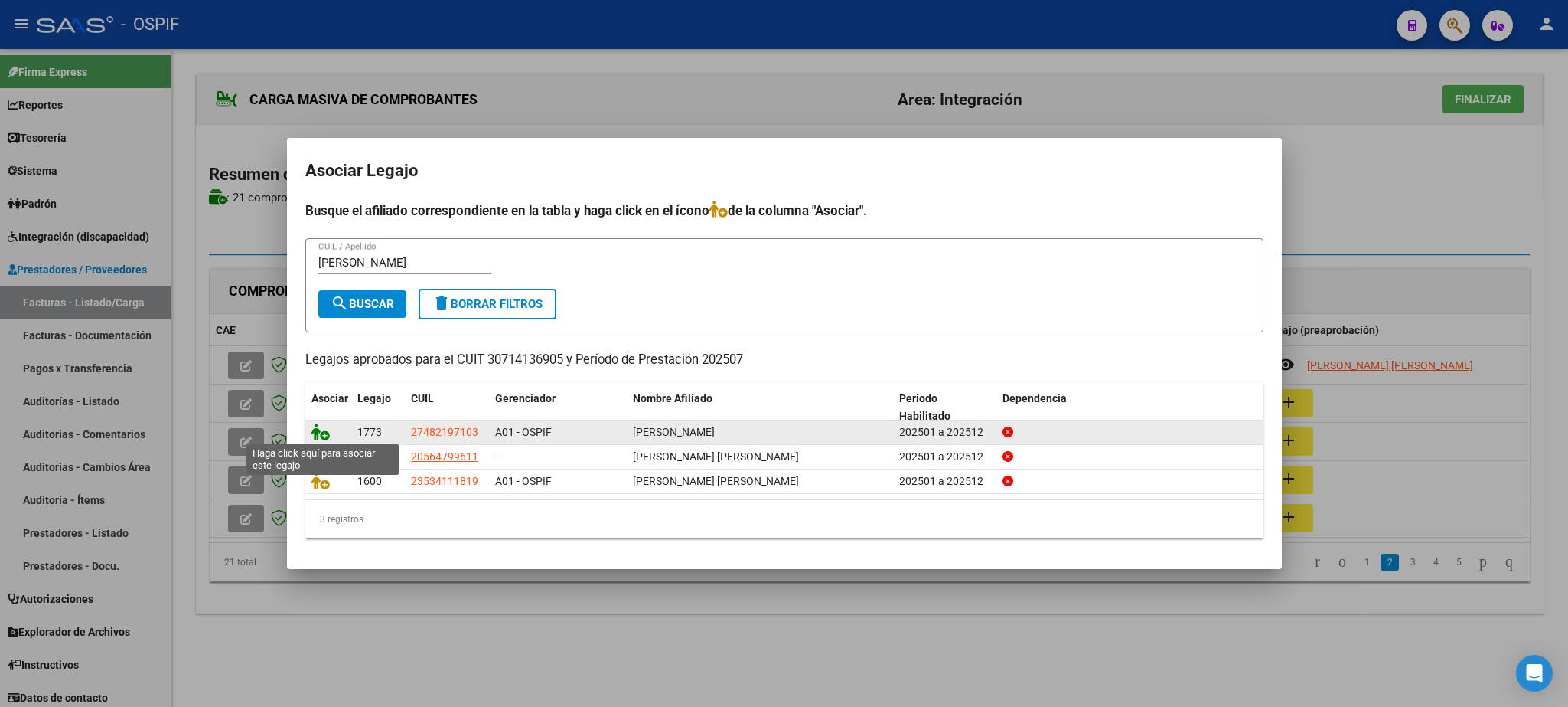
click at [316, 430] on icon at bounding box center [320, 431] width 19 height 17
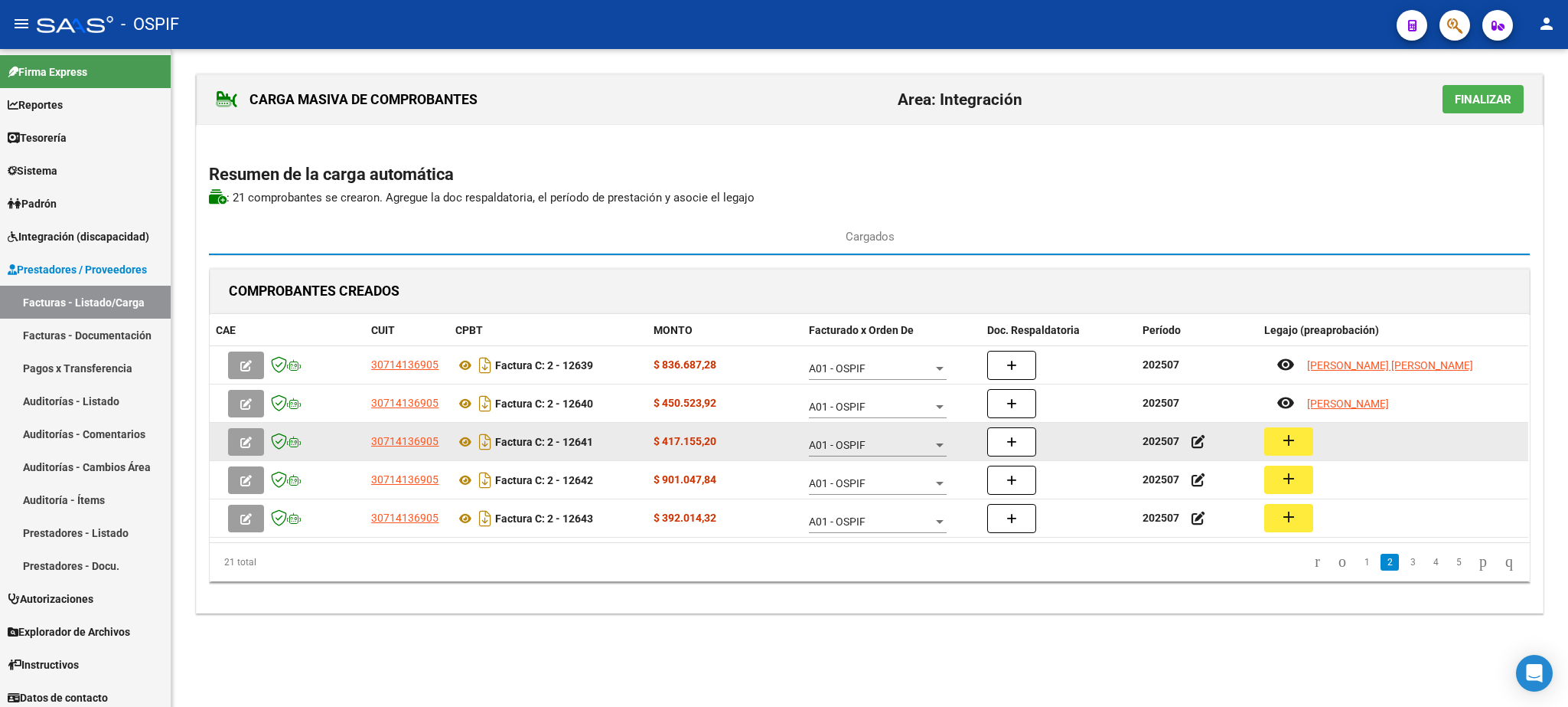
click at [1295, 440] on mat-icon "add" at bounding box center [1288, 440] width 19 height 19
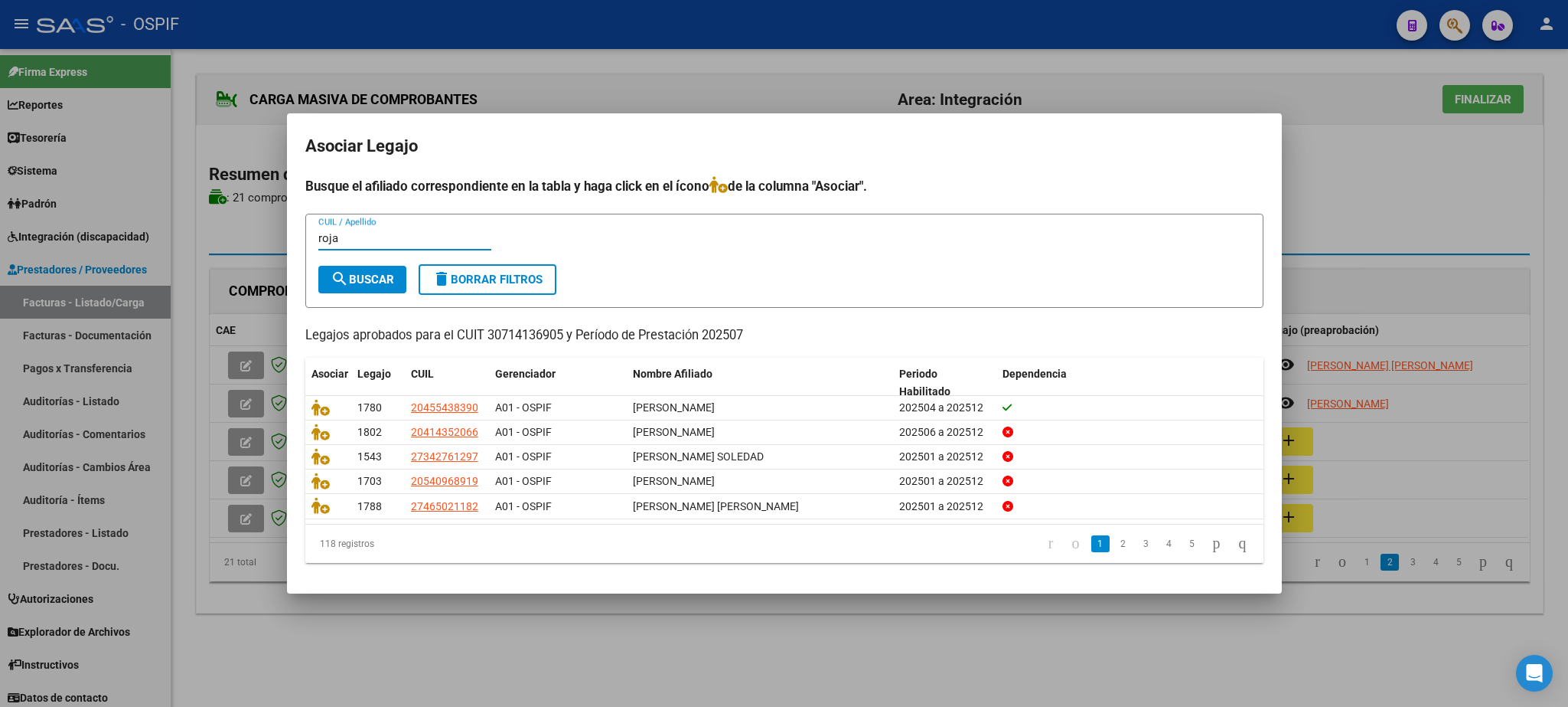
type input "roja"
click at [375, 273] on span "search Buscar" at bounding box center [362, 279] width 63 height 14
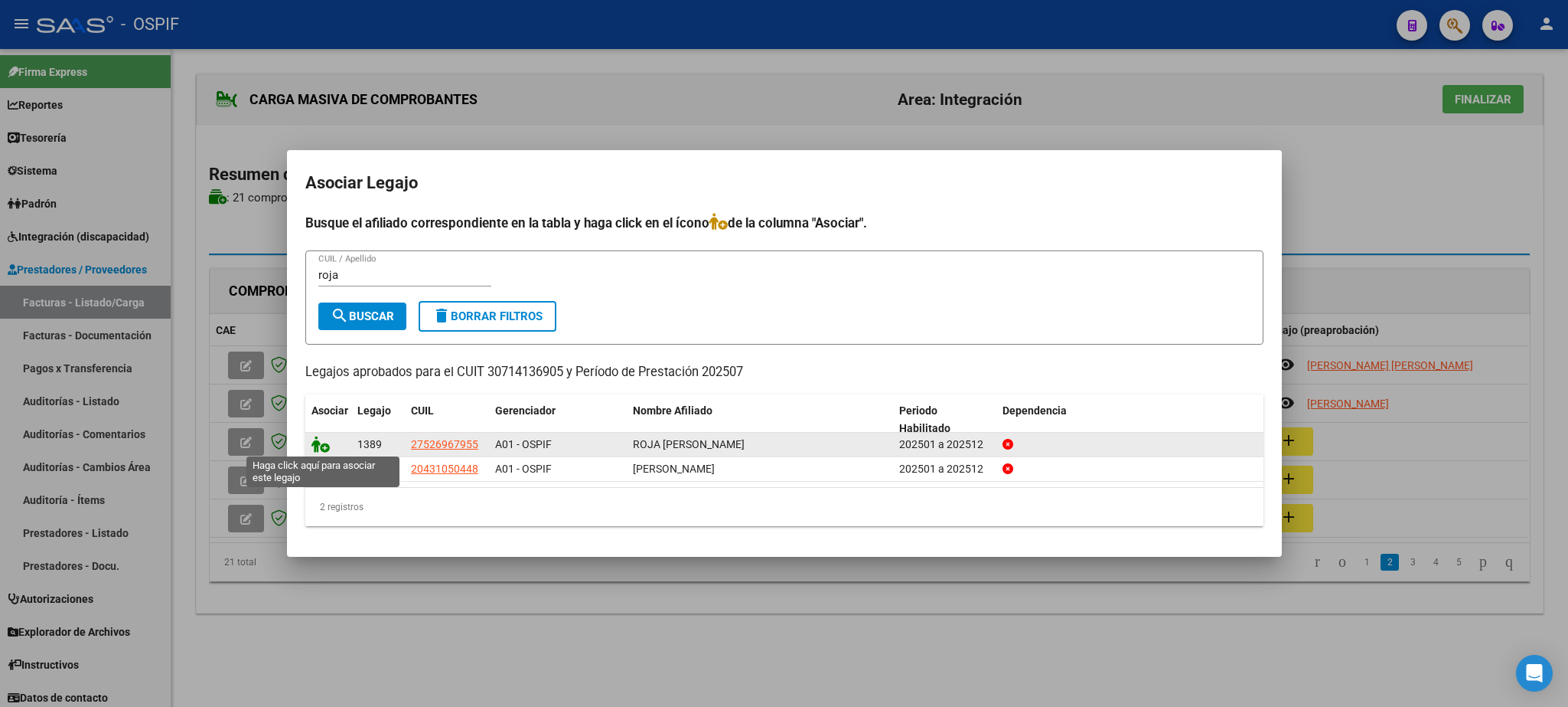
click at [323, 444] on icon at bounding box center [320, 444] width 19 height 17
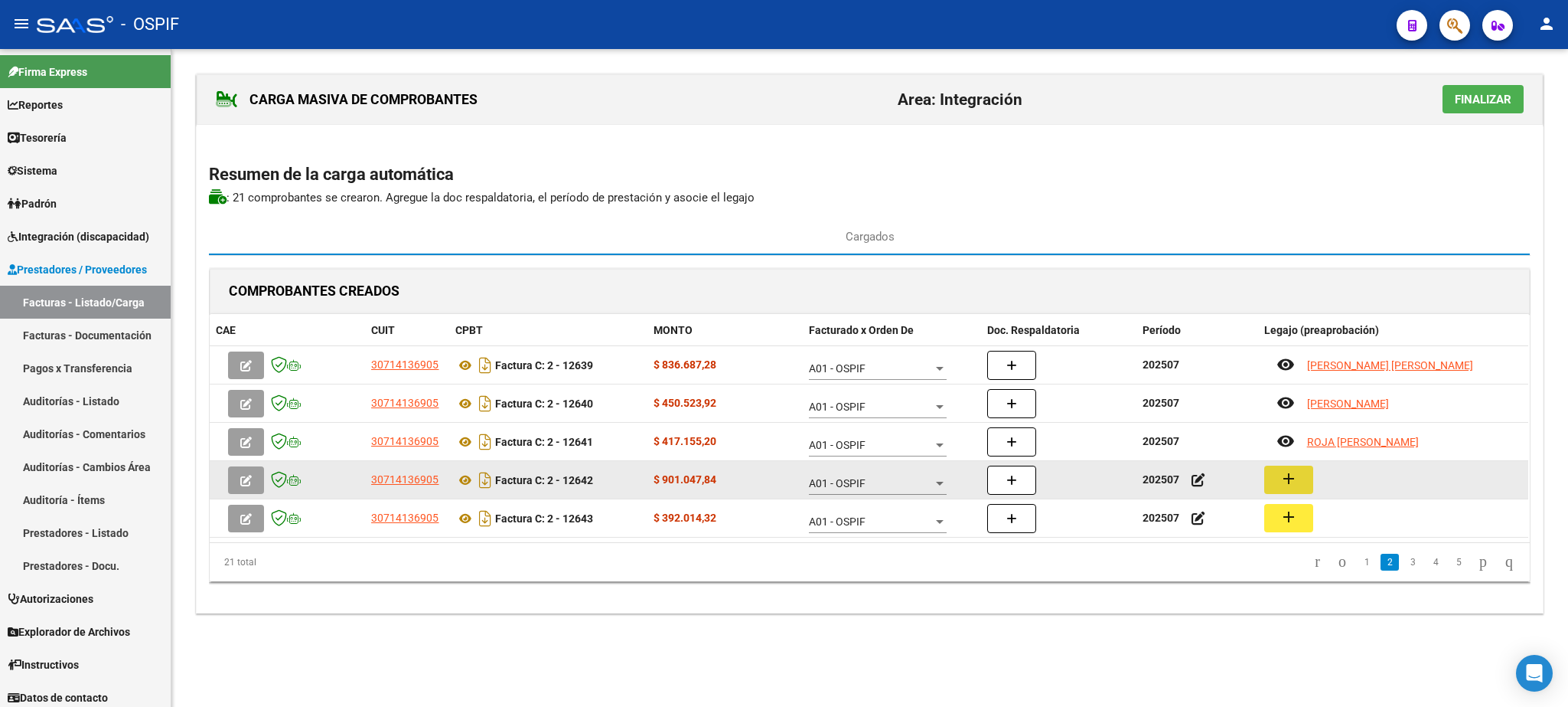
click at [1285, 486] on mat-icon "add" at bounding box center [1288, 478] width 19 height 19
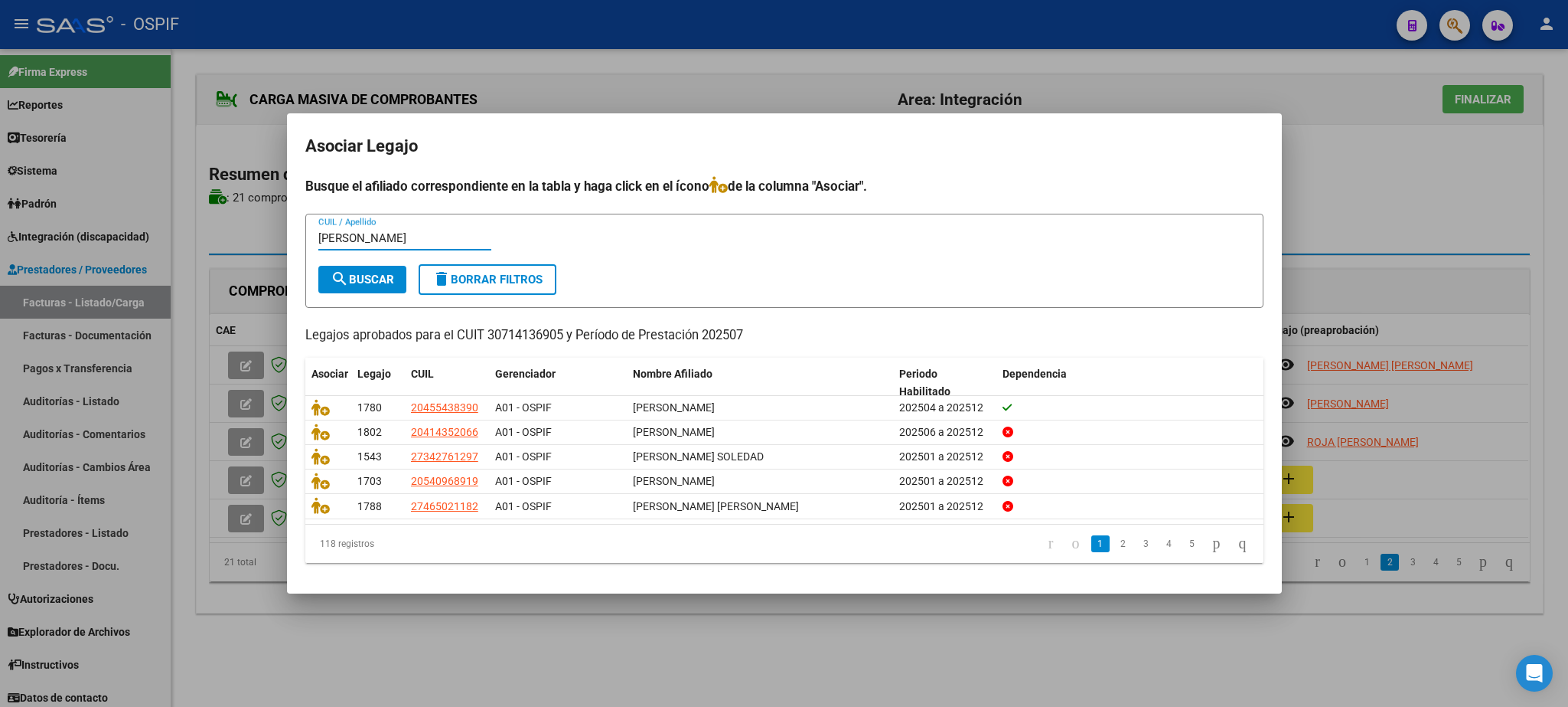
type input "[PERSON_NAME]"
click at [358, 275] on span "search Buscar" at bounding box center [362, 279] width 63 height 14
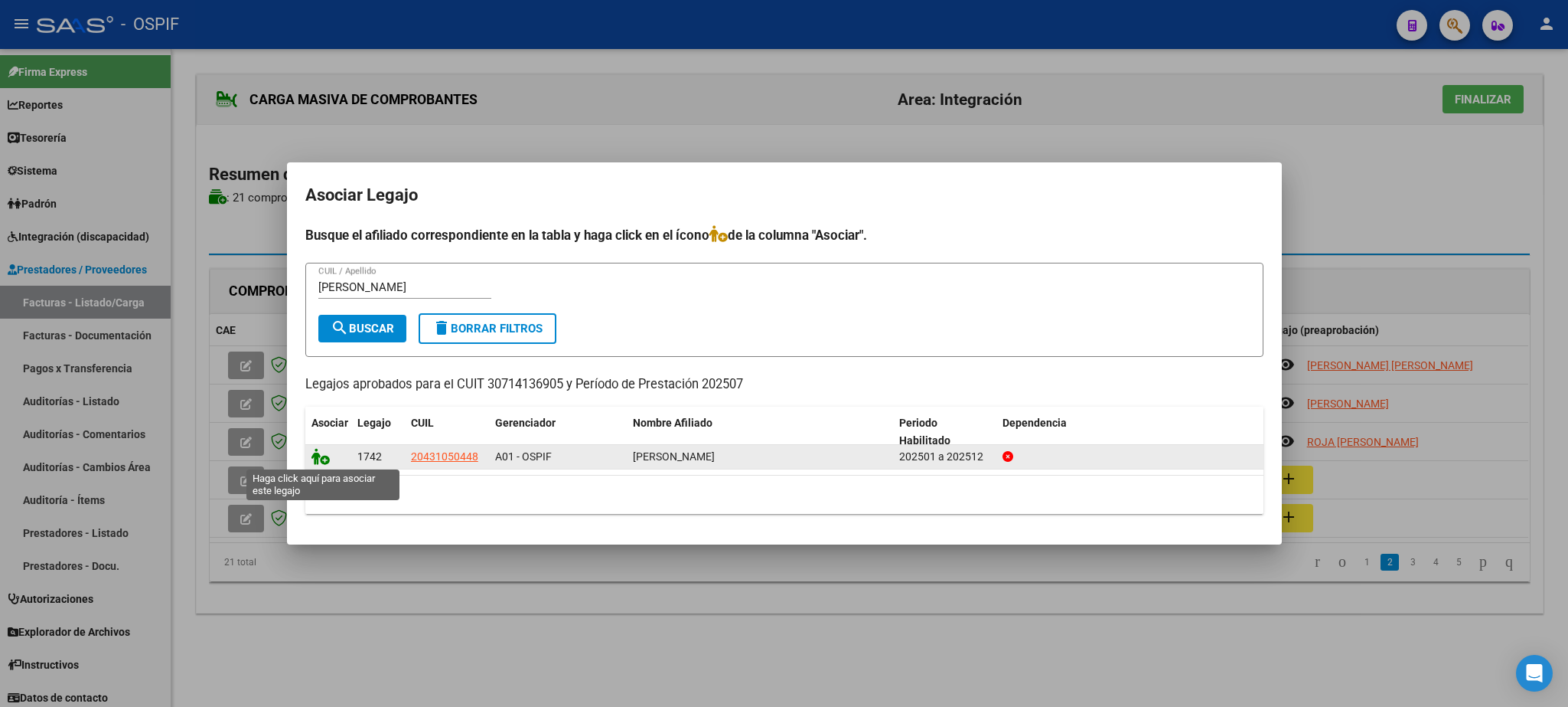
click at [321, 460] on icon at bounding box center [320, 456] width 19 height 17
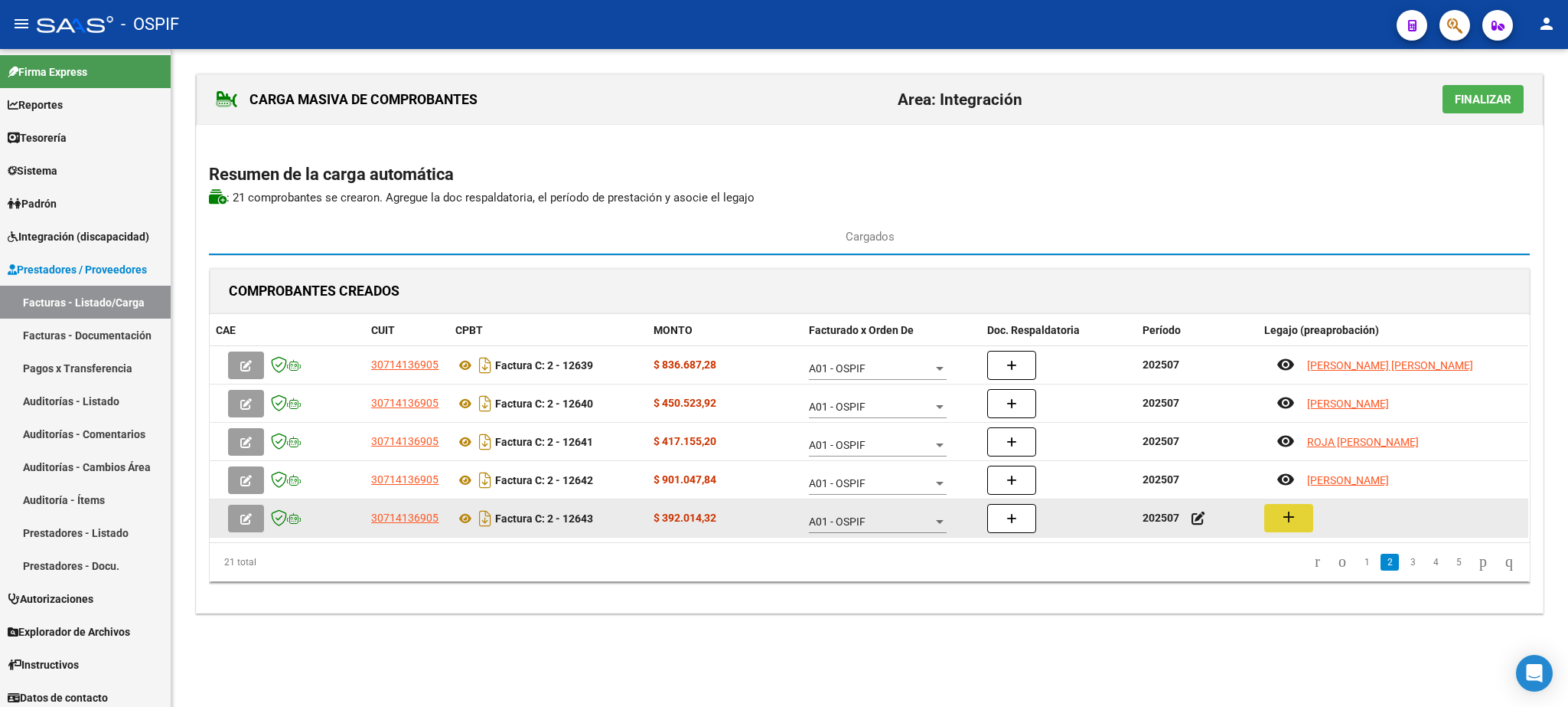
click at [1295, 524] on mat-icon "add" at bounding box center [1288, 517] width 19 height 19
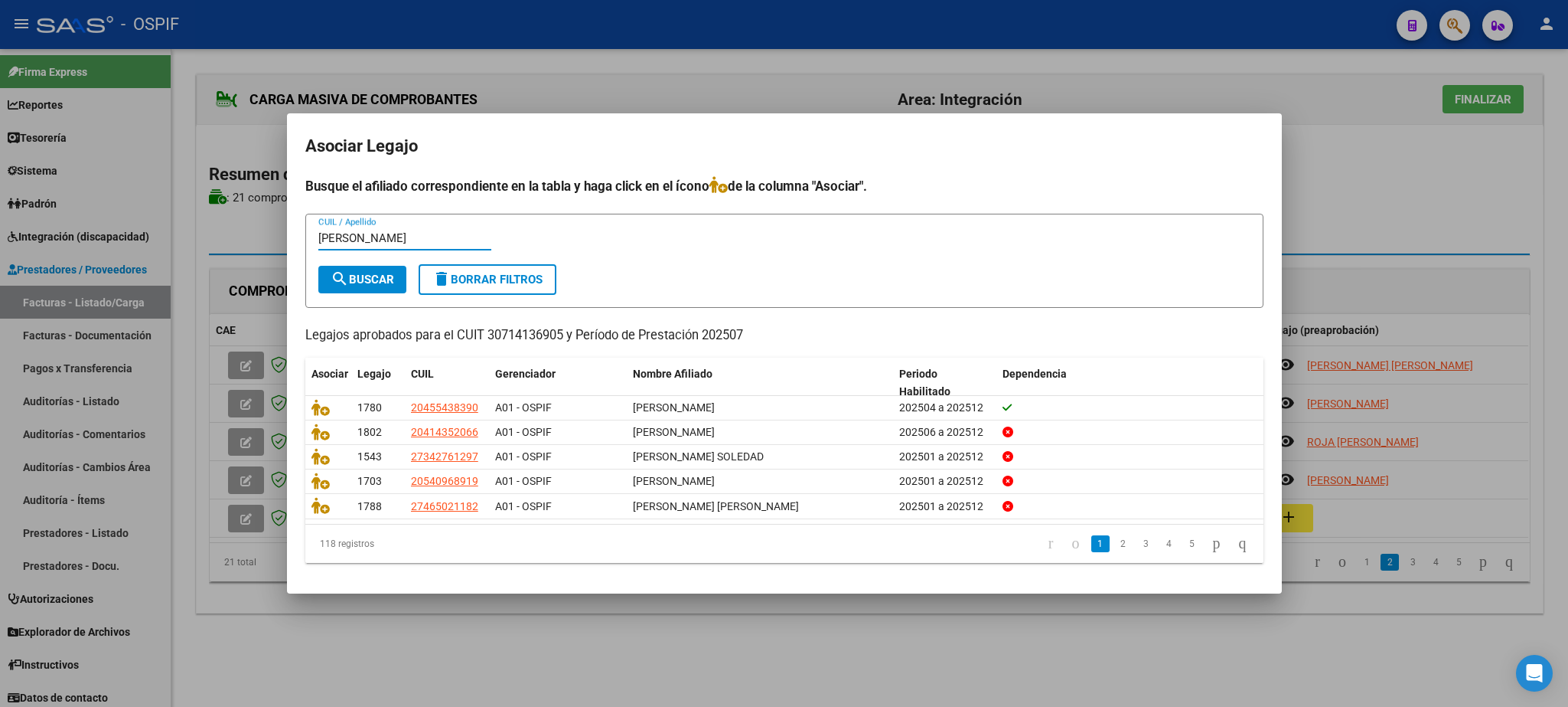
type input "[PERSON_NAME]"
click at [361, 277] on span "search Buscar" at bounding box center [362, 279] width 63 height 14
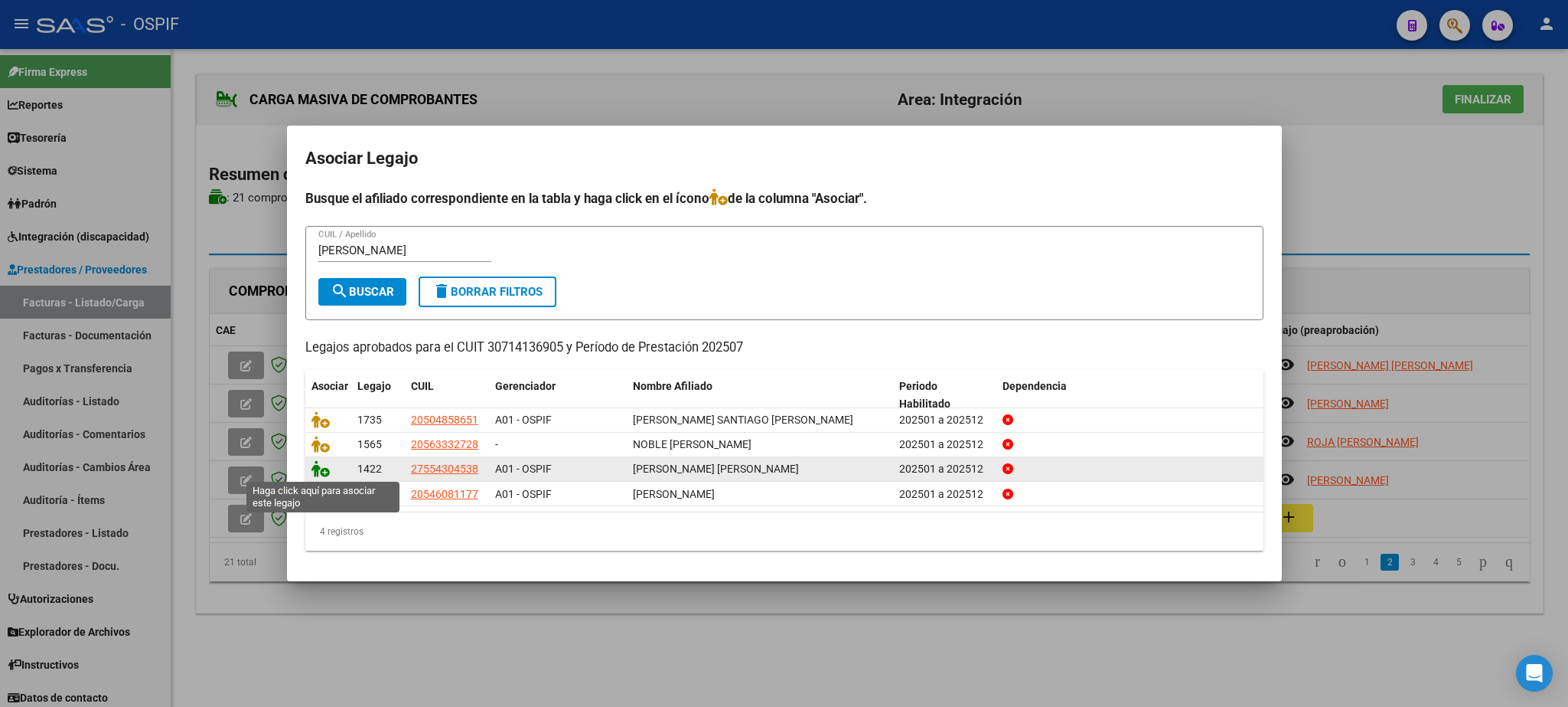
click at [323, 463] on icon at bounding box center [320, 468] width 19 height 17
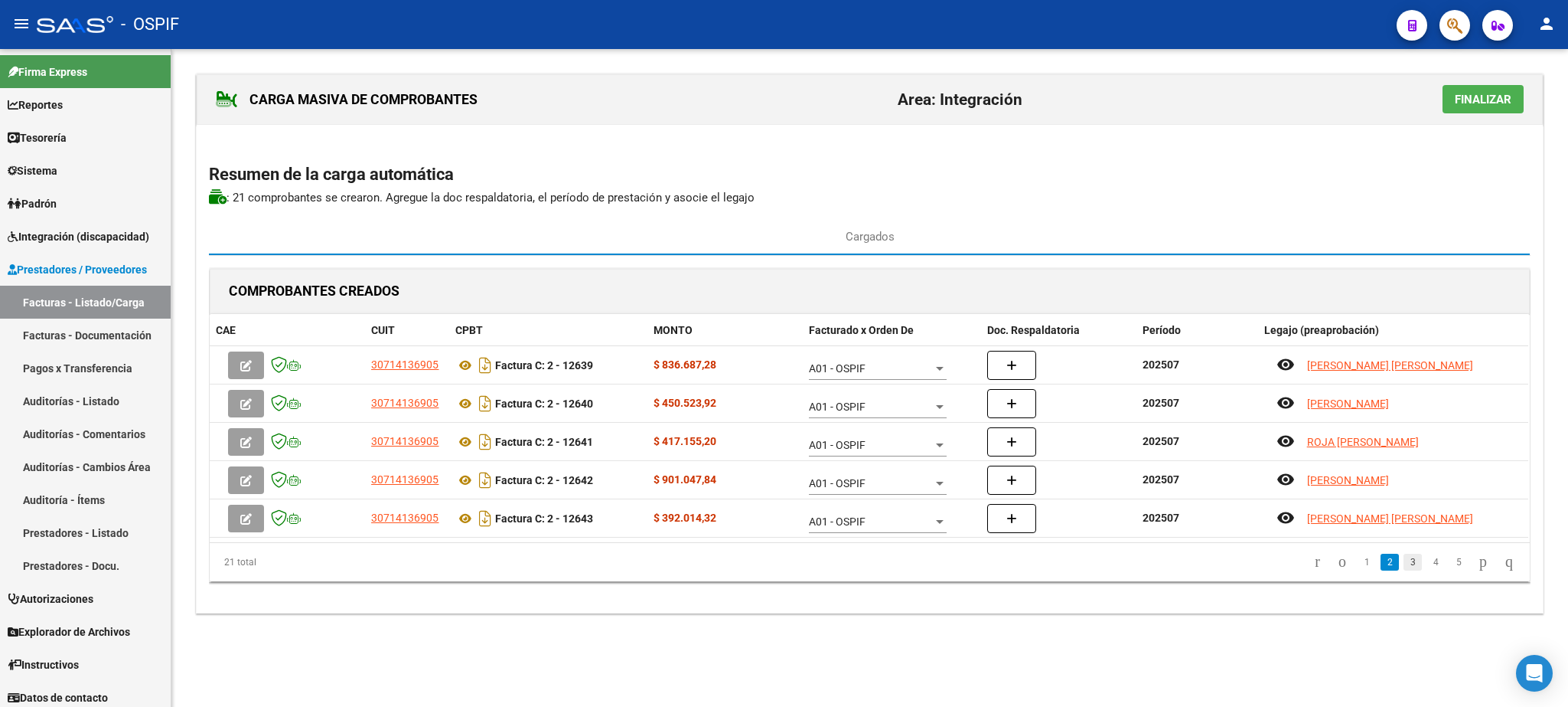
click at [1403, 569] on link "3" at bounding box center [1412, 561] width 19 height 17
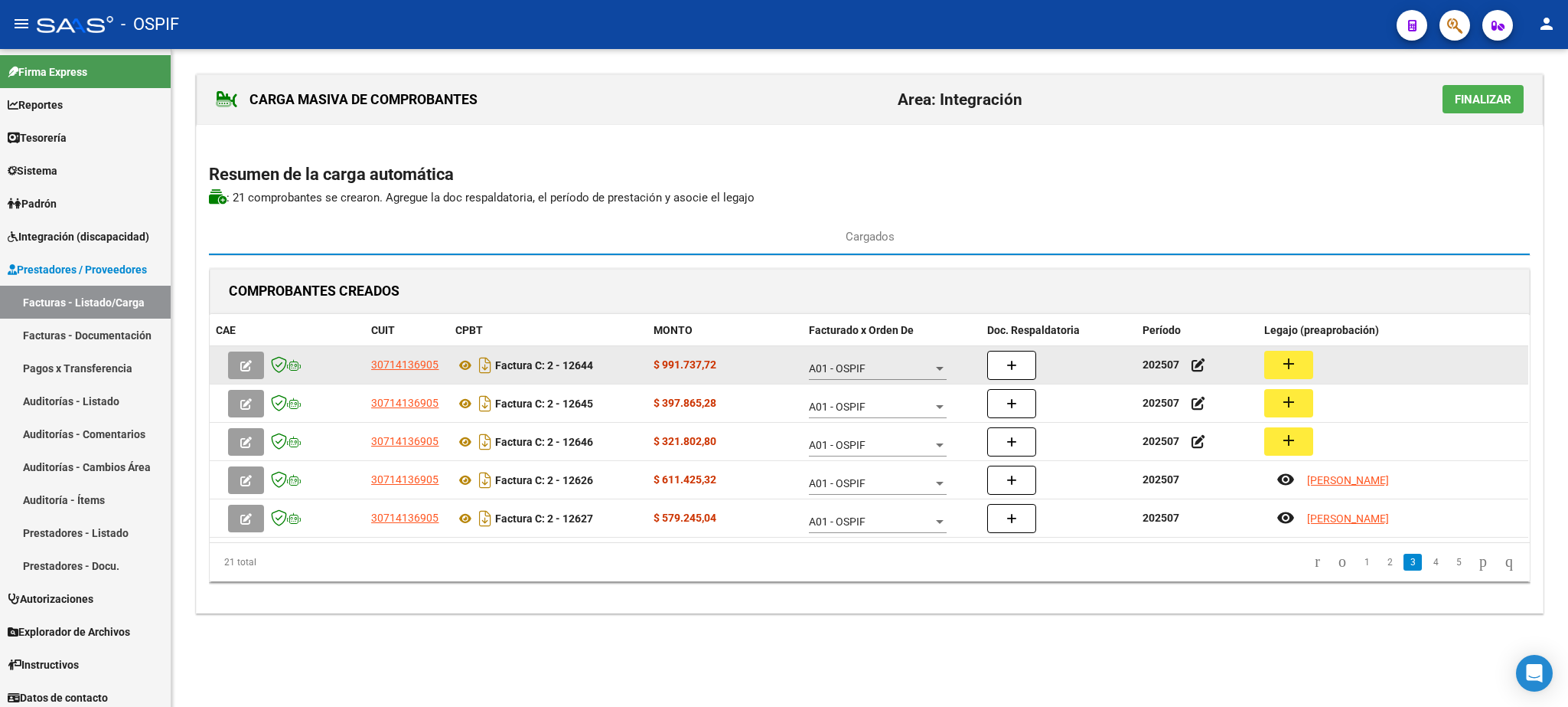
click at [1299, 369] on button "add" at bounding box center [1289, 365] width 49 height 29
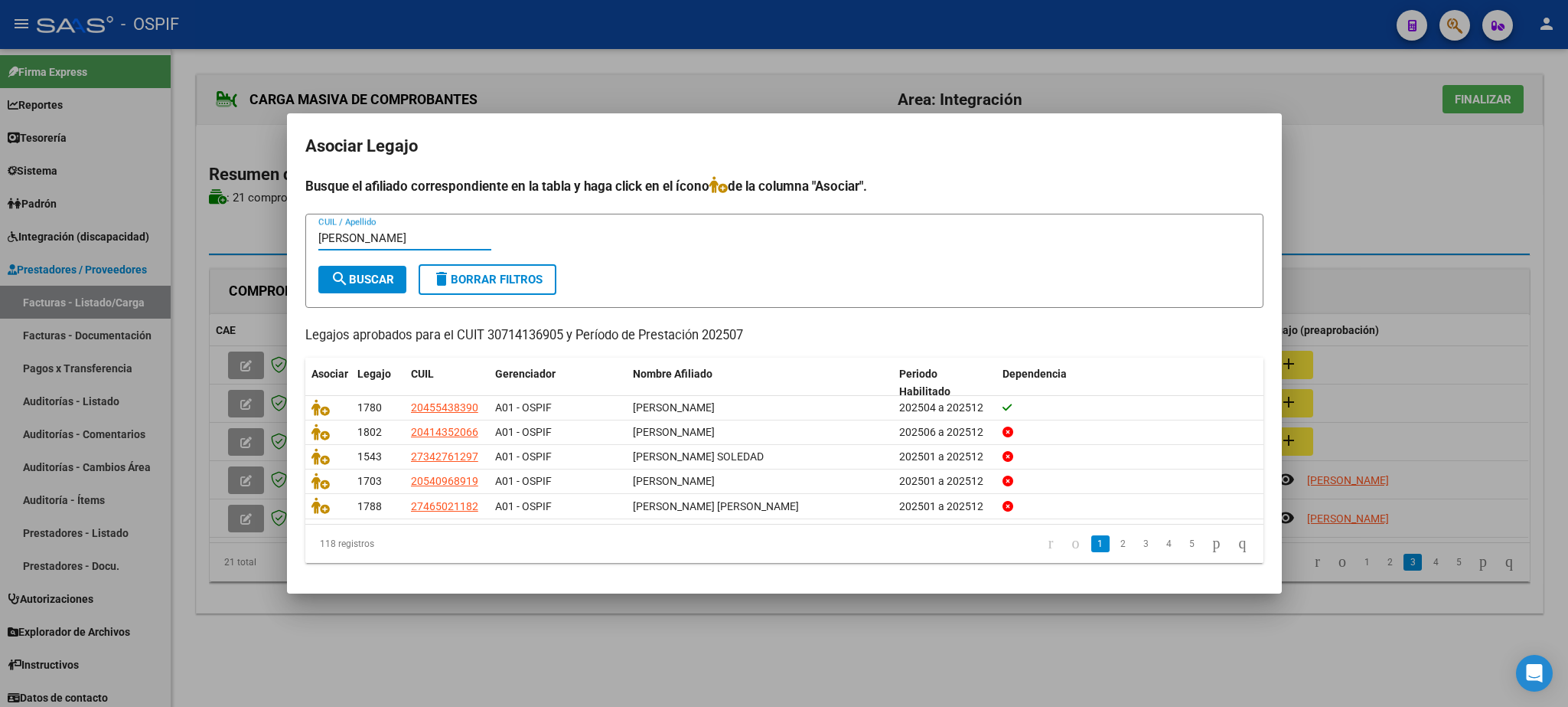
type input "[PERSON_NAME]"
click at [385, 282] on span "search Buscar" at bounding box center [362, 279] width 63 height 14
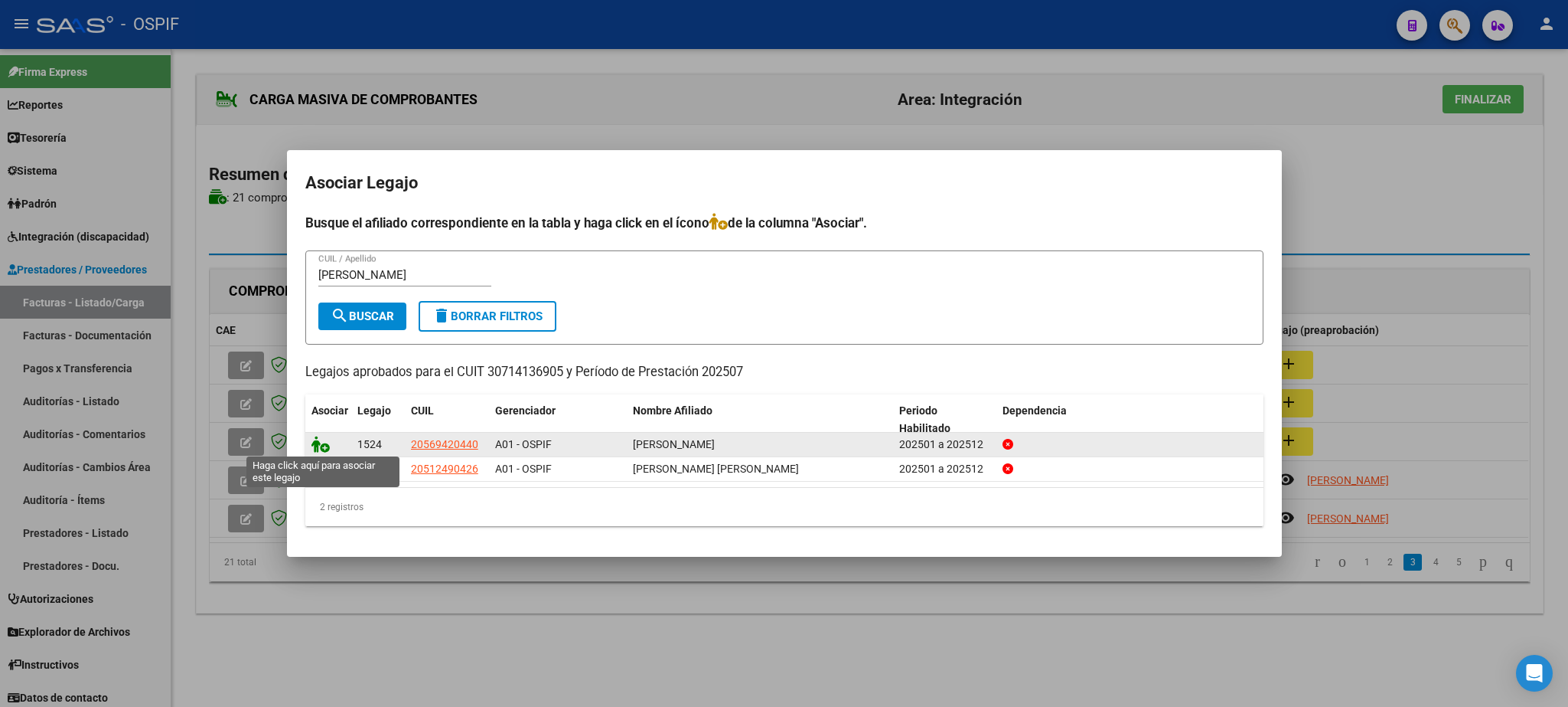
click at [321, 450] on icon at bounding box center [320, 444] width 19 height 17
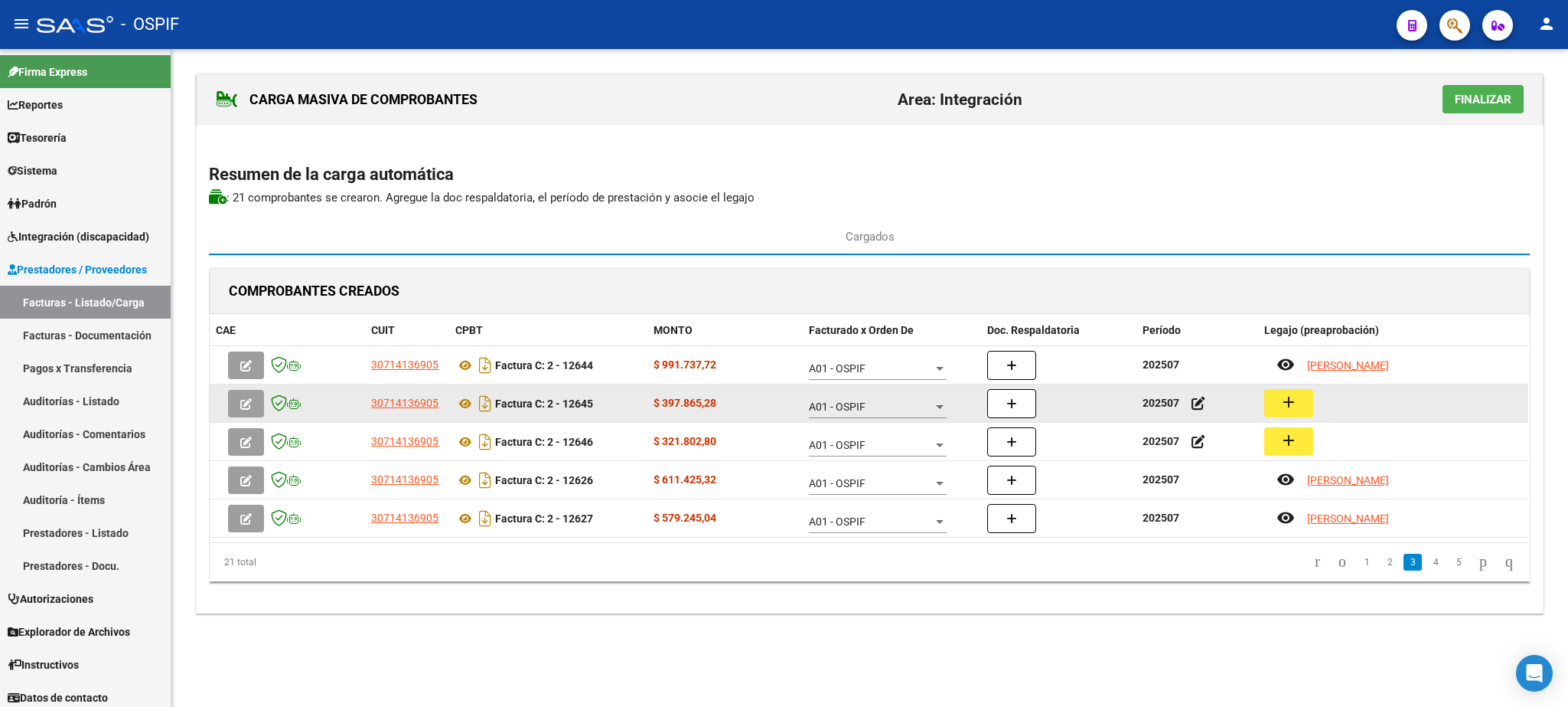
click at [1295, 404] on mat-icon "add" at bounding box center [1288, 401] width 19 height 19
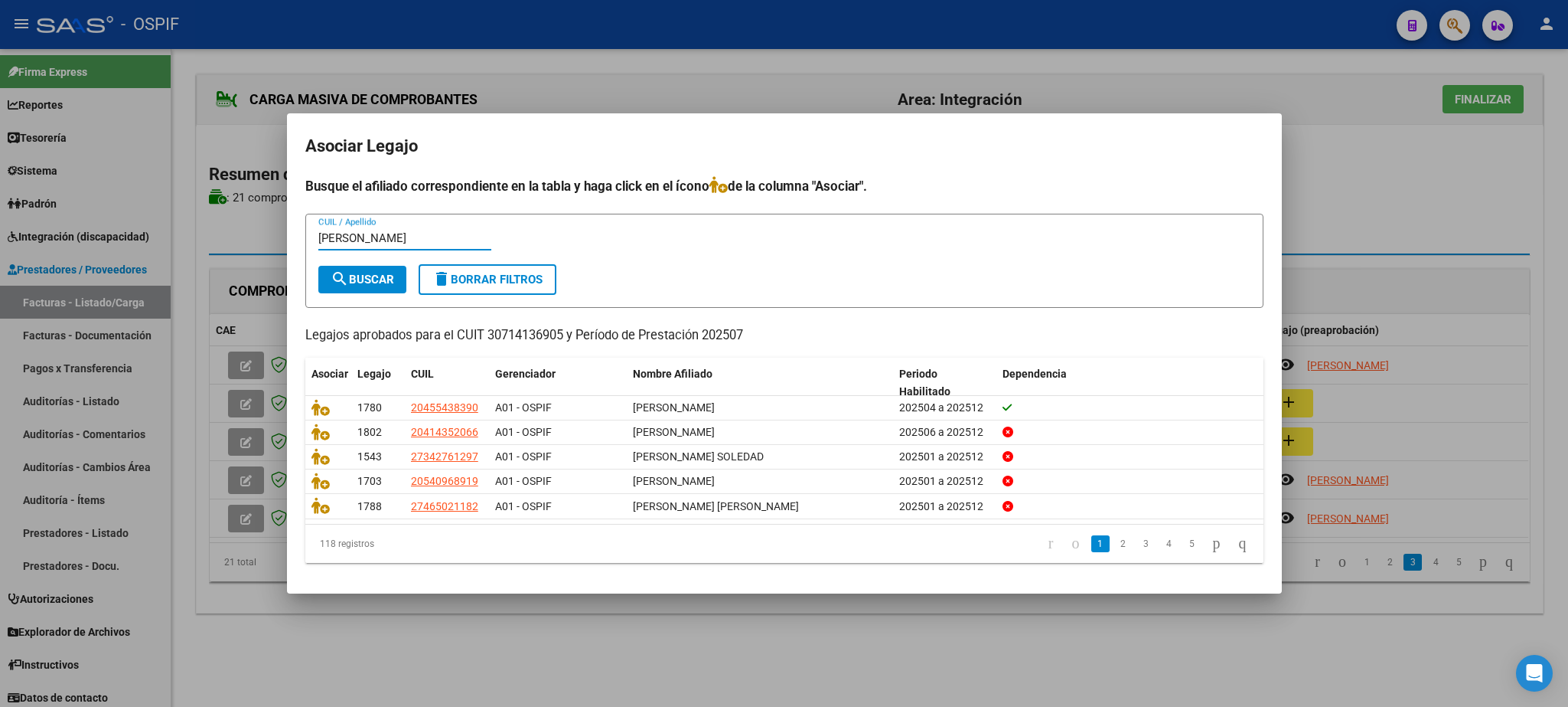
type input "[PERSON_NAME]"
click at [354, 285] on span "search Buscar" at bounding box center [362, 279] width 63 height 14
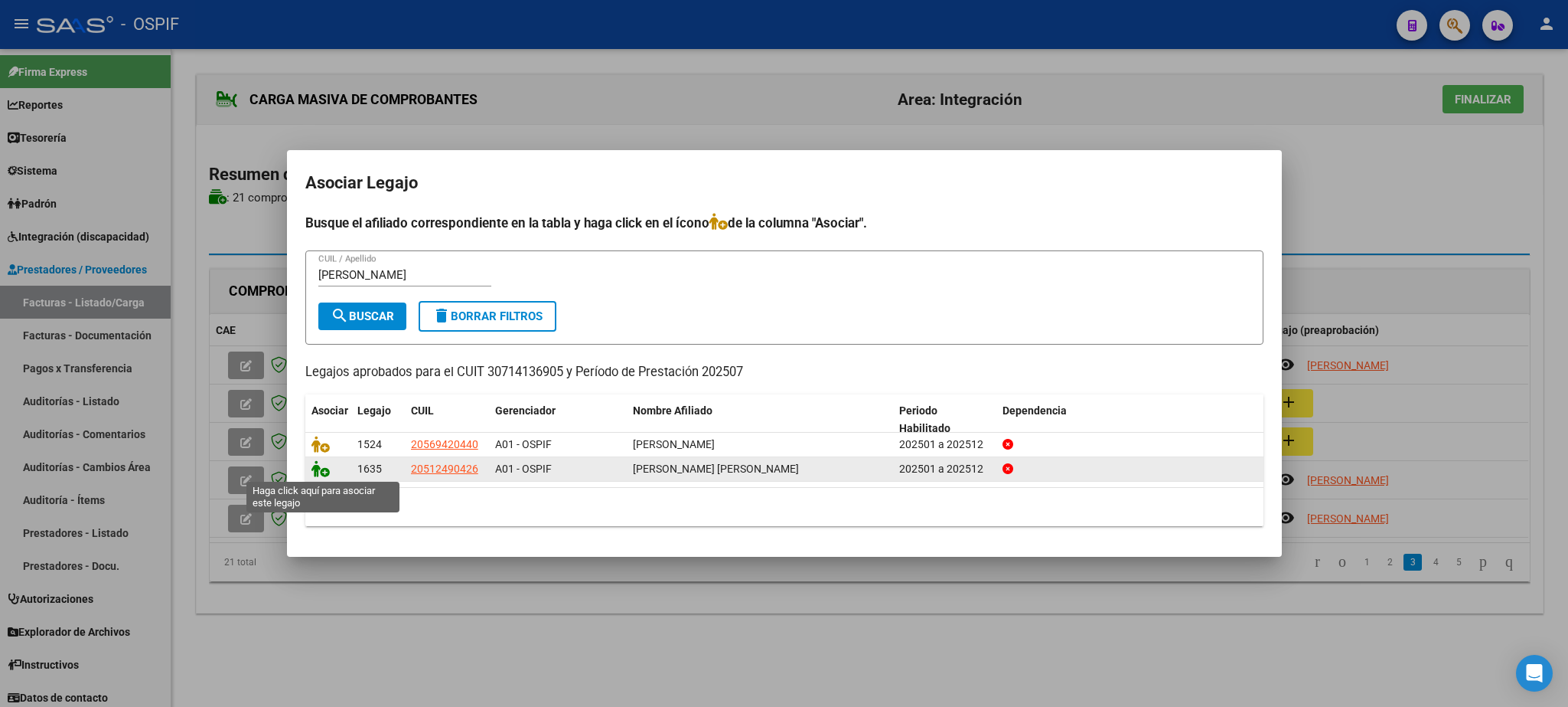
click at [327, 470] on icon at bounding box center [320, 468] width 19 height 17
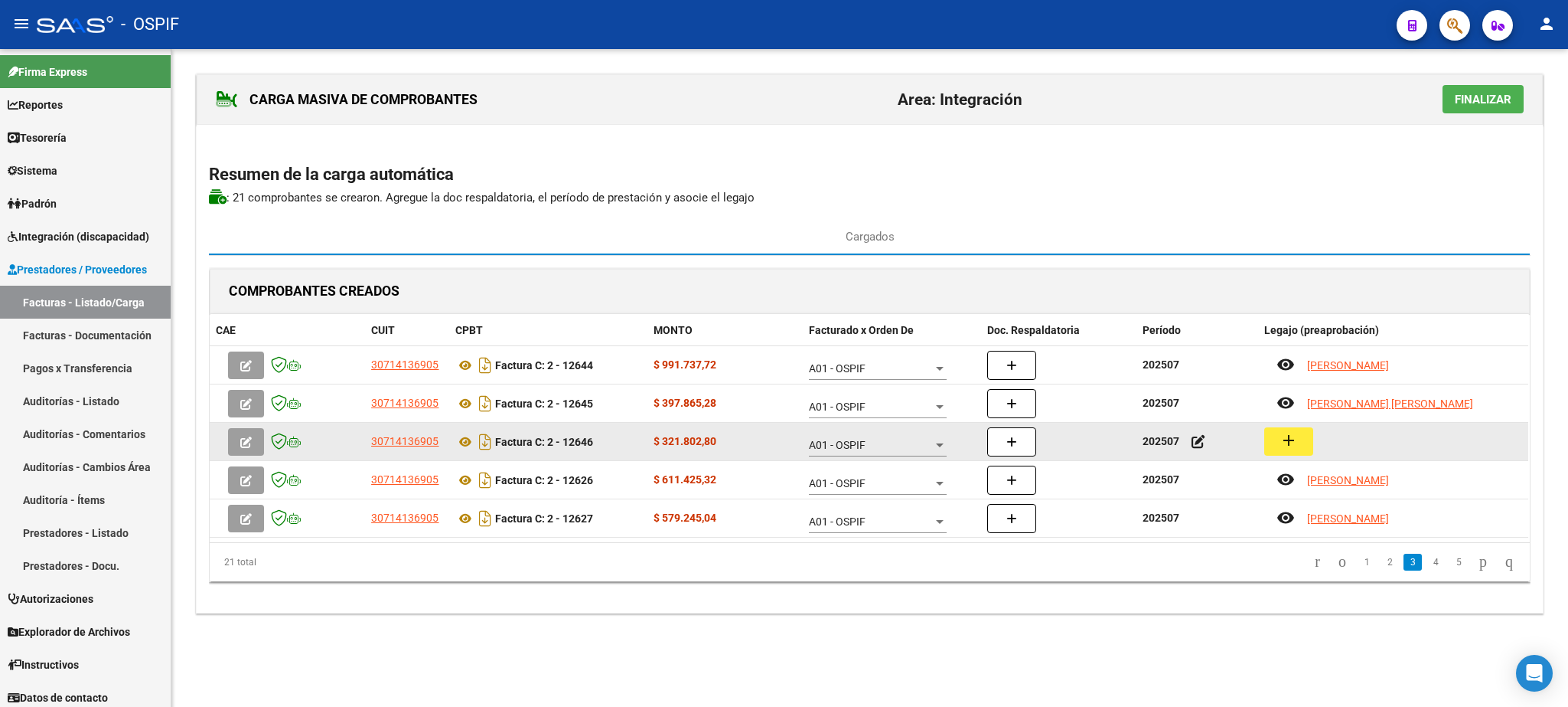
click at [1292, 447] on mat-icon "add" at bounding box center [1288, 440] width 19 height 19
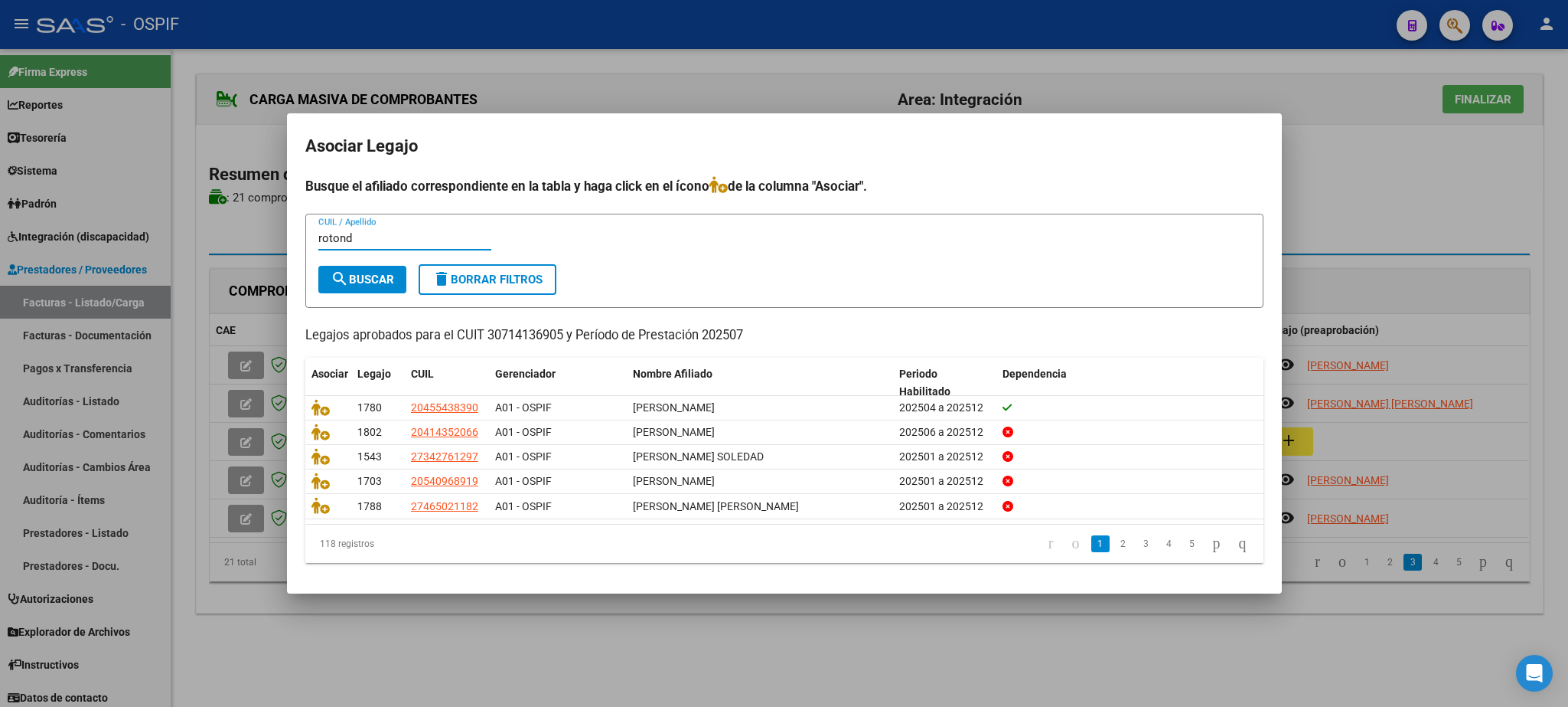
type input "rotond"
click at [361, 279] on span "search Buscar" at bounding box center [362, 279] width 63 height 14
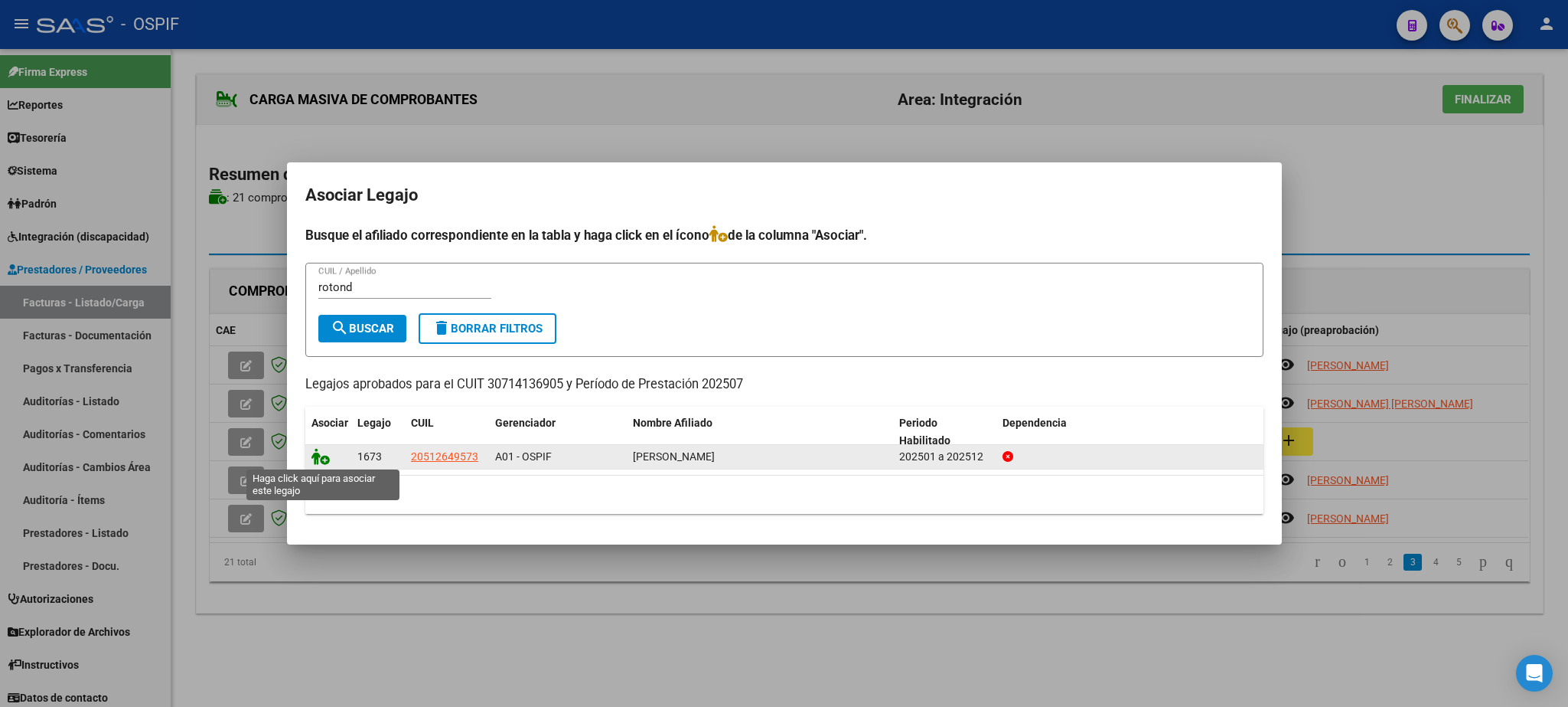
click at [321, 453] on icon at bounding box center [320, 456] width 19 height 17
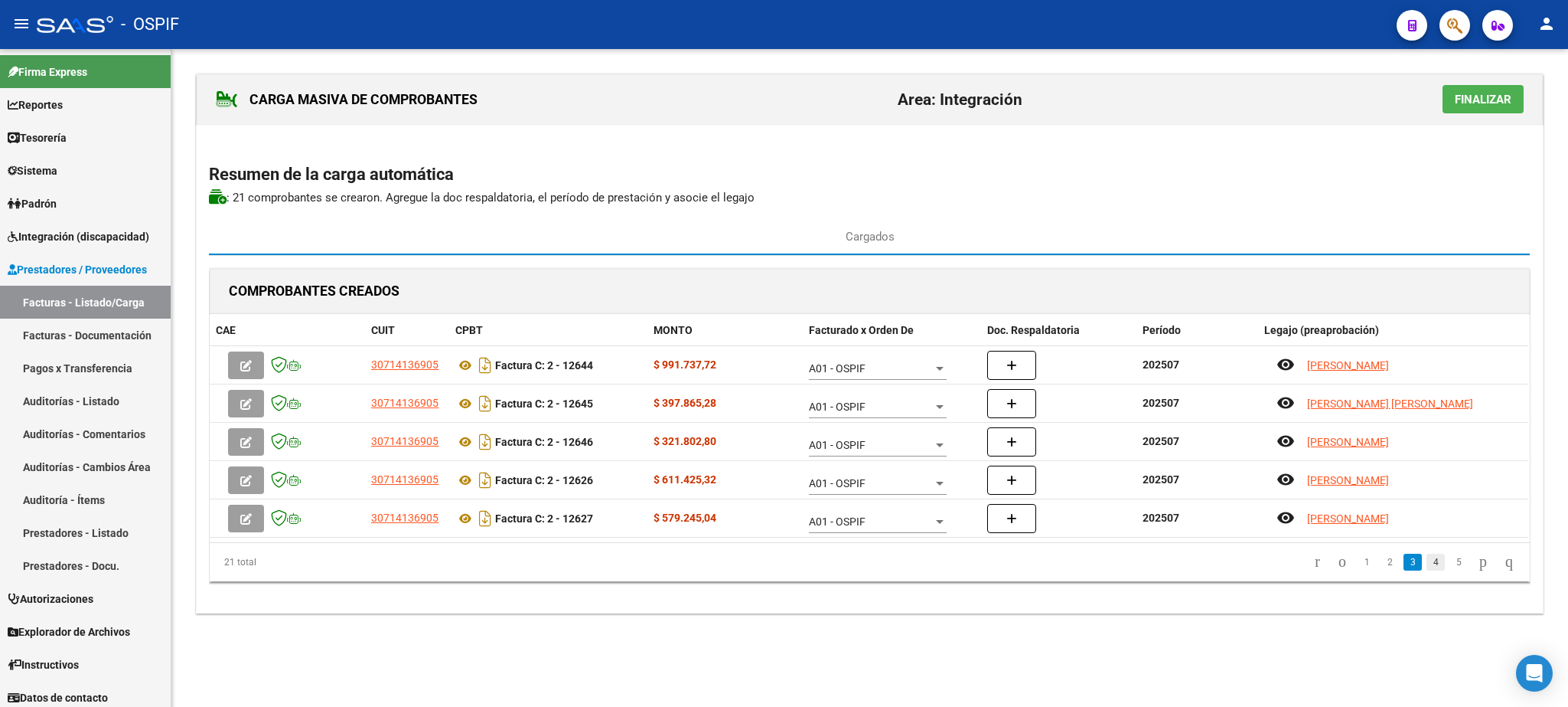
click at [1426, 569] on link "4" at bounding box center [1435, 561] width 19 height 17
click at [1449, 569] on link "5" at bounding box center [1458, 561] width 19 height 17
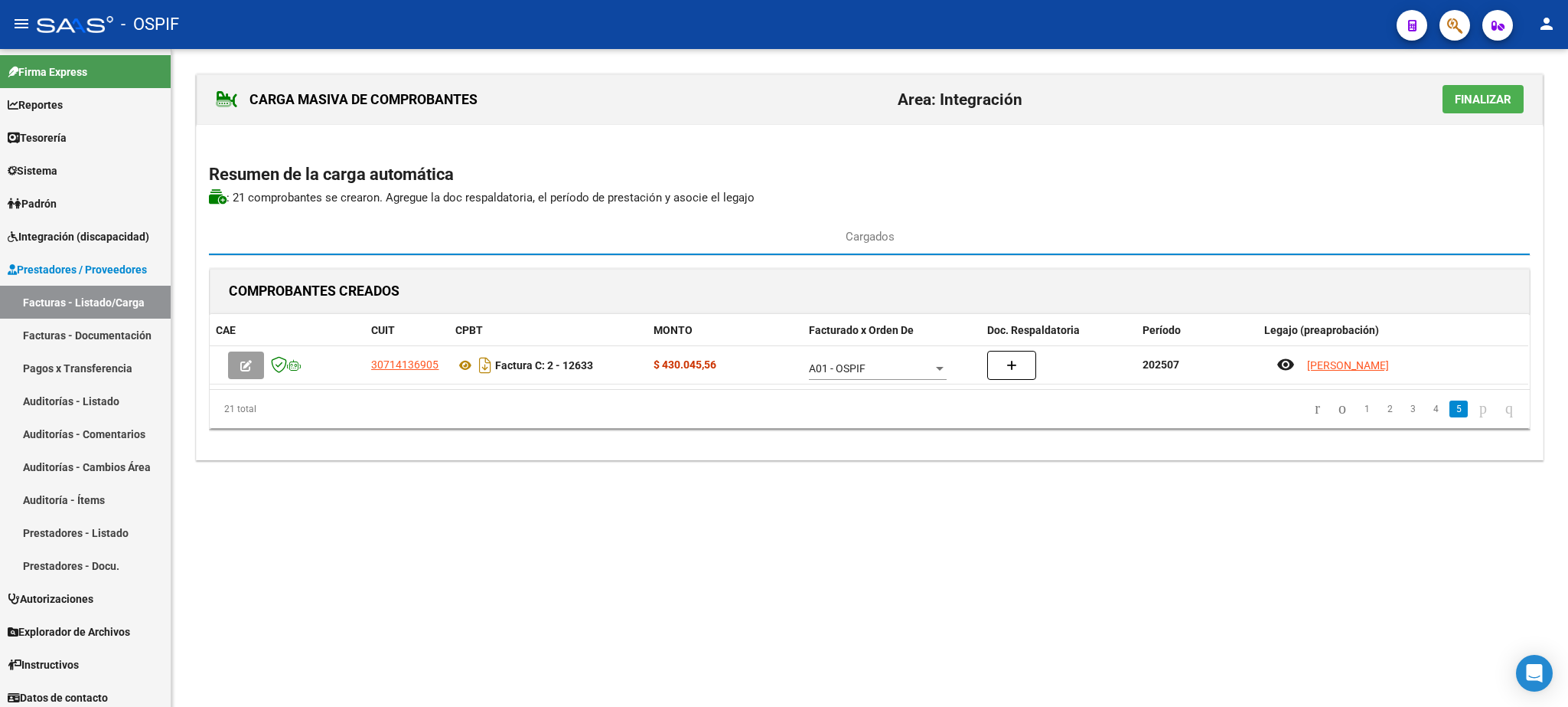
click at [1473, 105] on span "Finalizar" at bounding box center [1482, 100] width 56 height 14
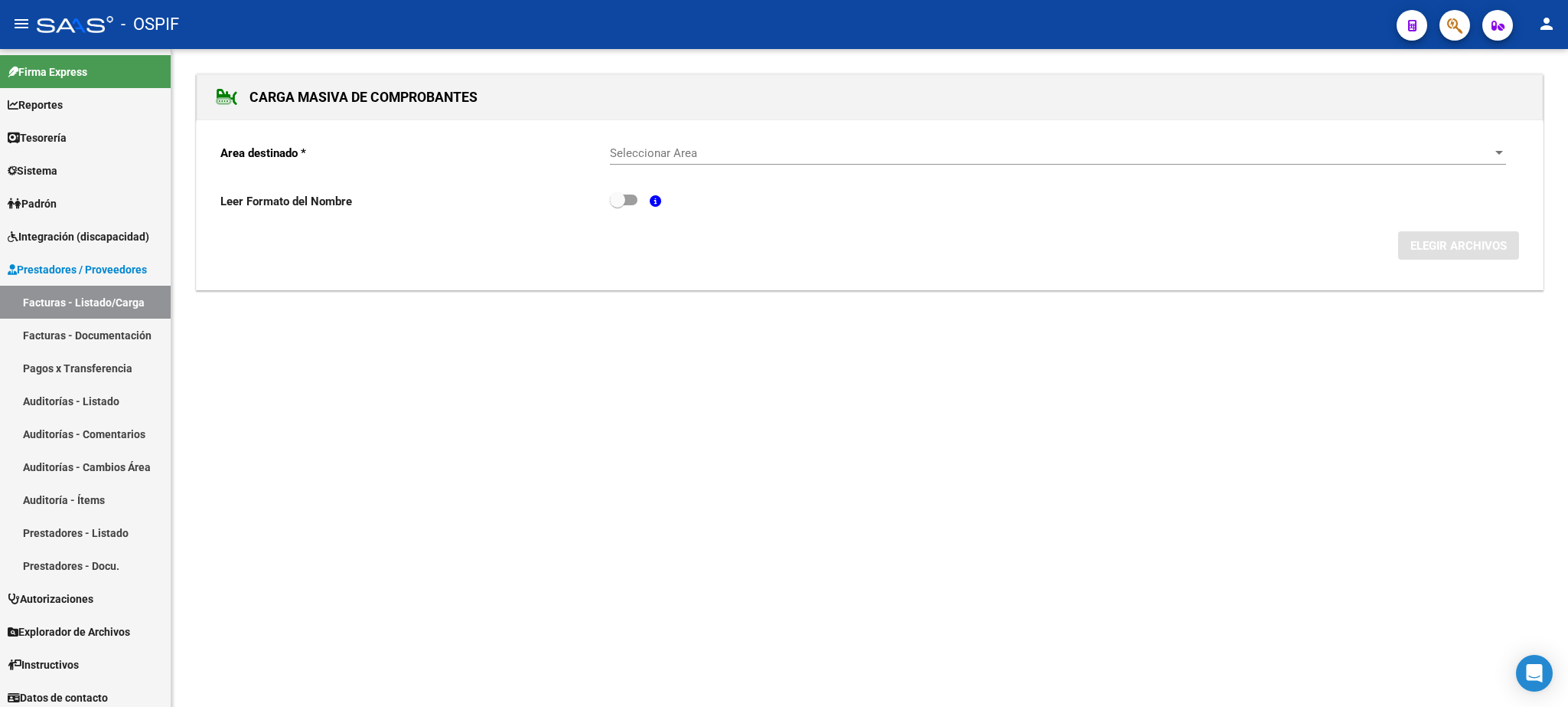
click at [665, 152] on span "Seleccionar Area" at bounding box center [1051, 153] width 882 height 14
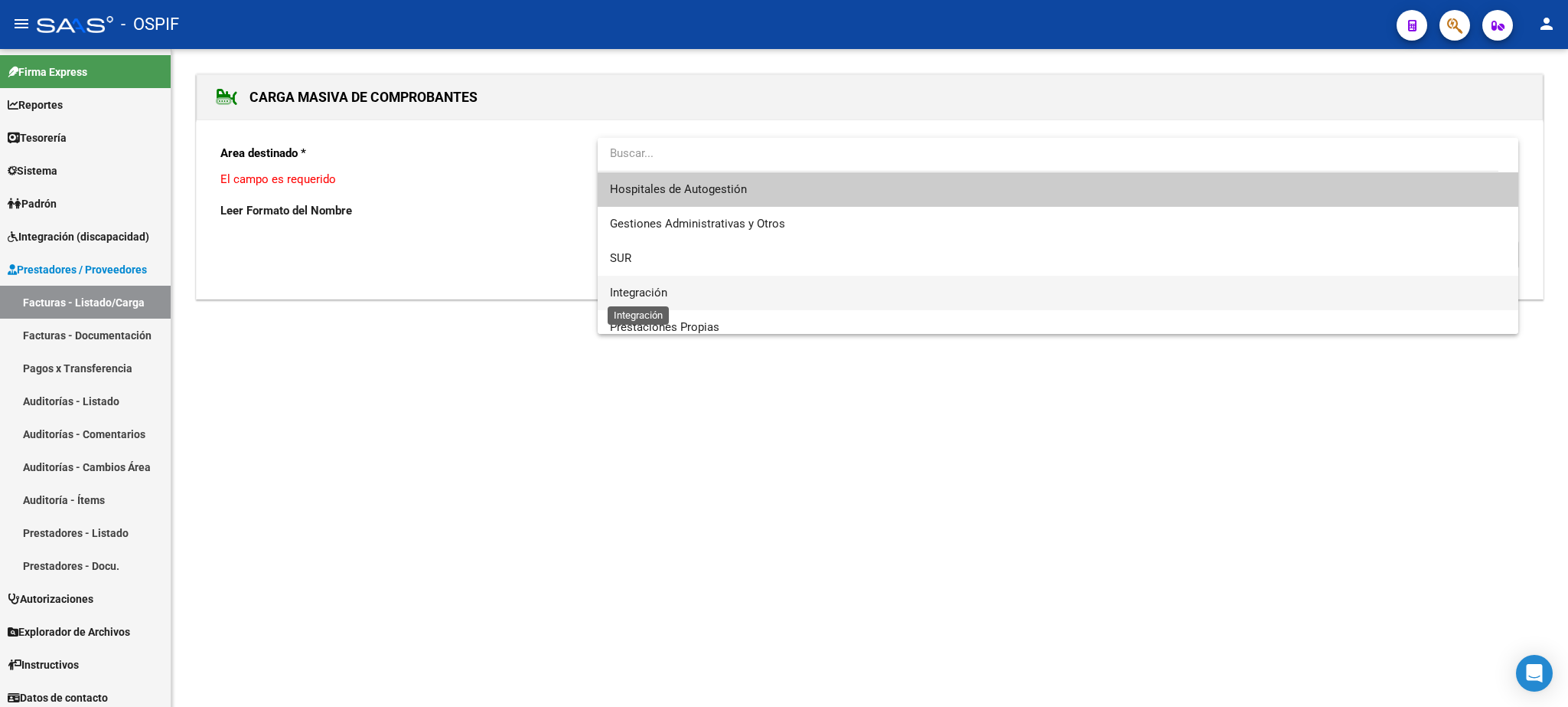
click at [660, 291] on span "Integración" at bounding box center [639, 293] width 57 height 14
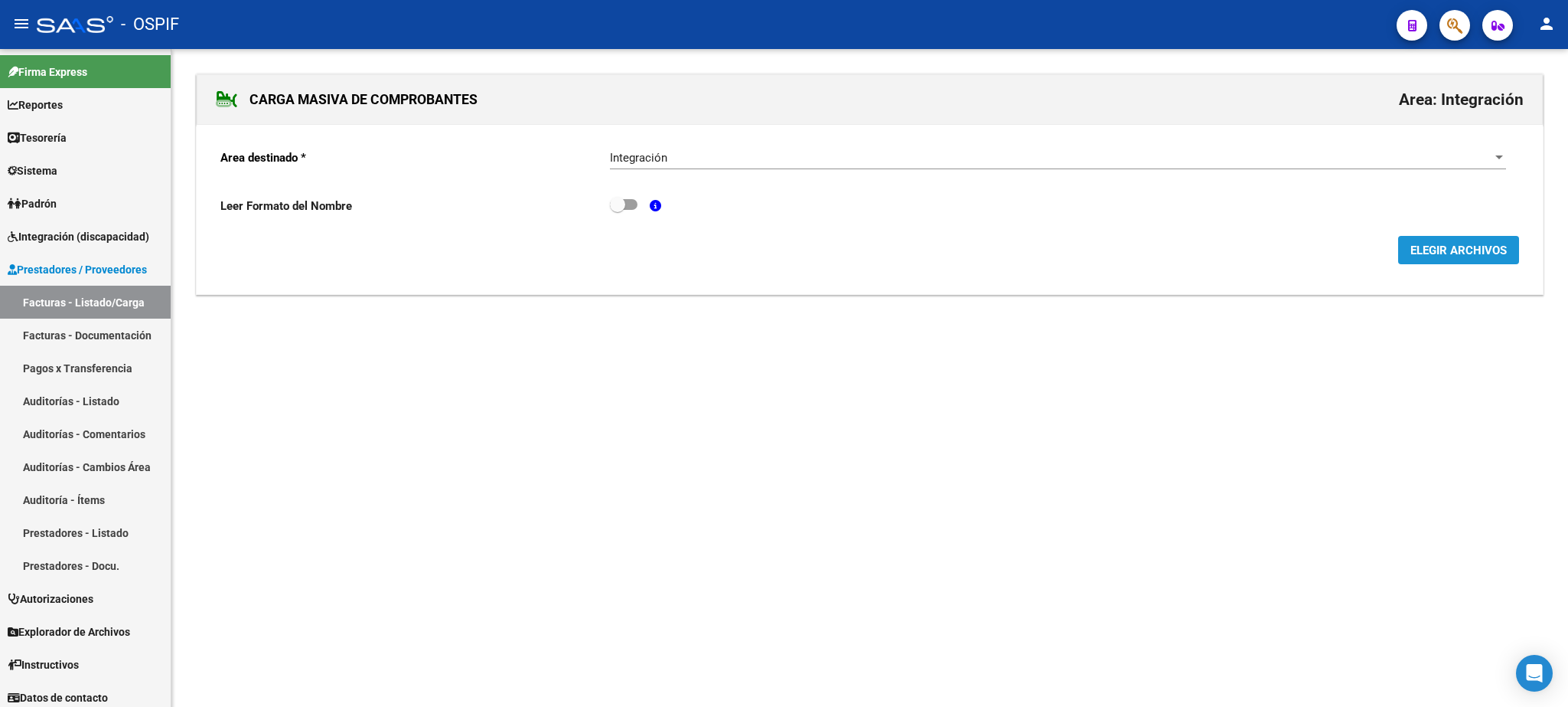
click at [1466, 244] on button "ELEGIR ARCHIVOS" at bounding box center [1458, 249] width 121 height 29
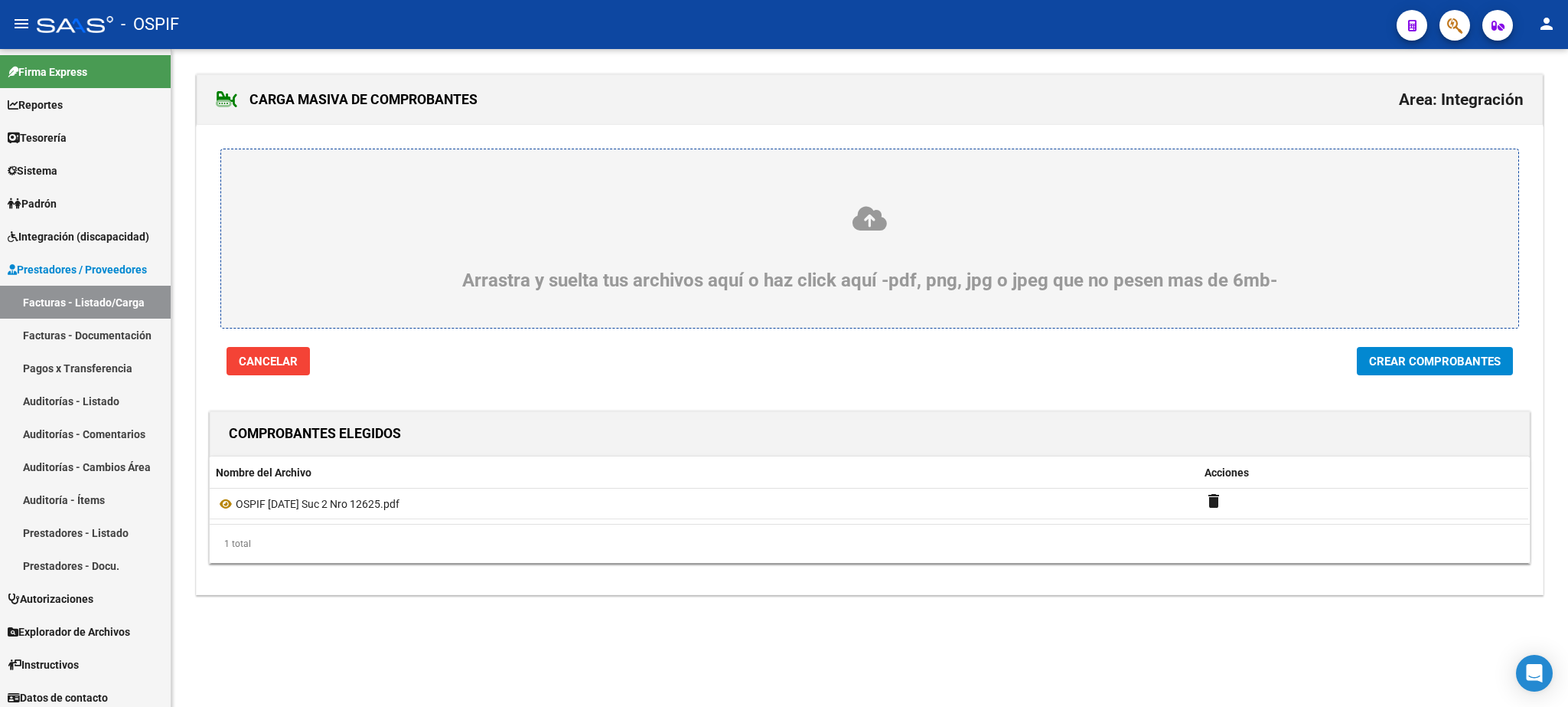
click at [1425, 365] on span "Crear Comprobantes" at bounding box center [1435, 361] width 132 height 14
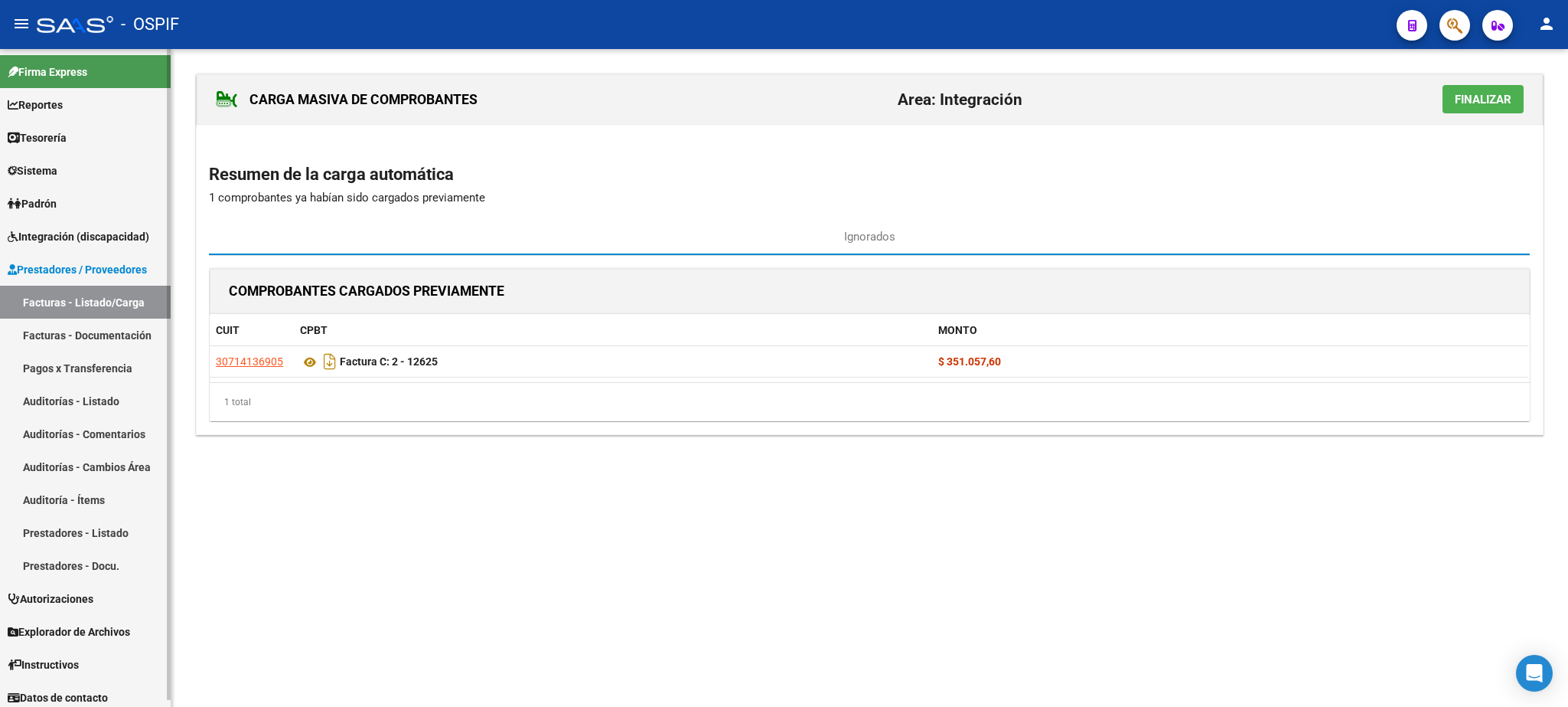
click at [98, 296] on link "Facturas - Listado/Carga" at bounding box center [85, 302] width 170 height 33
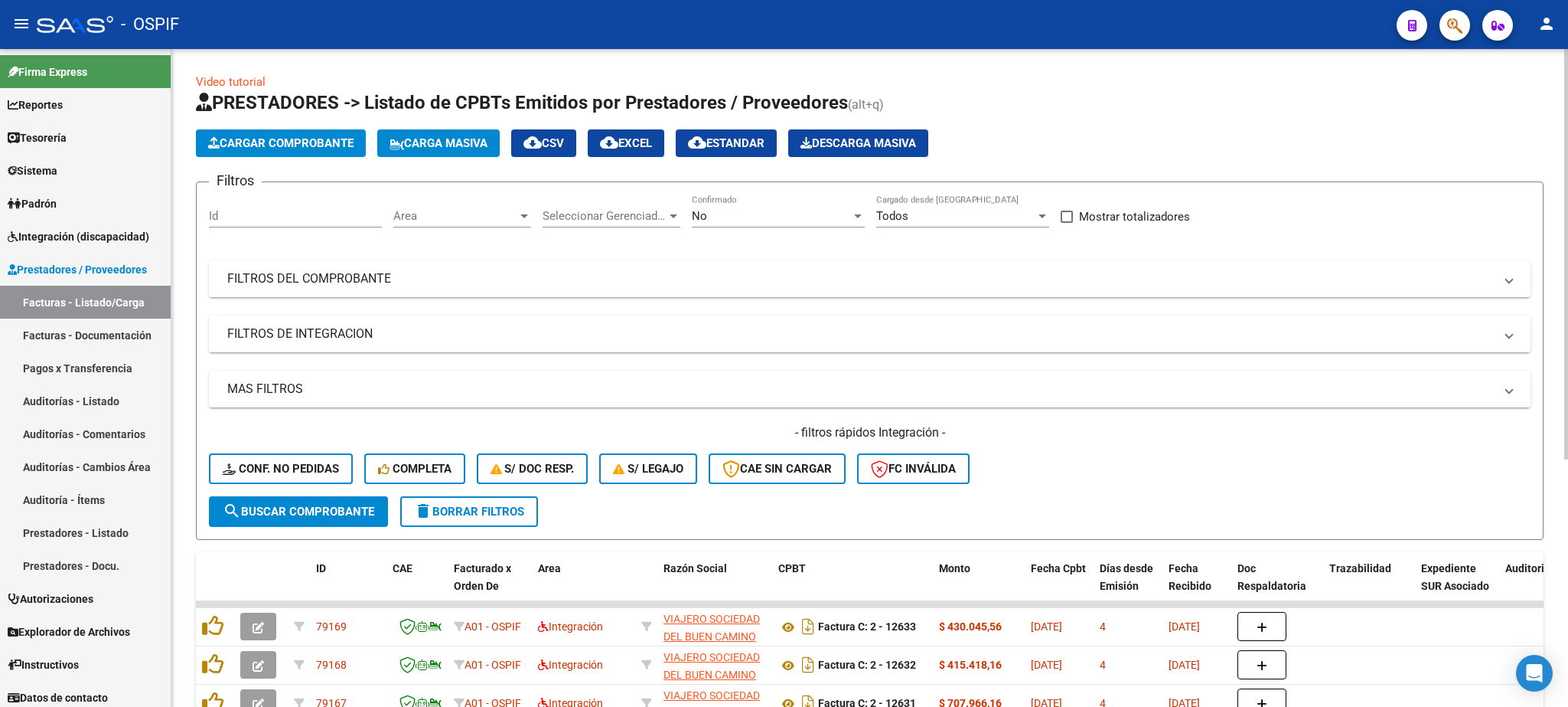
click at [1095, 282] on mat-panel-title "FILTROS DEL COMPROBANTE" at bounding box center [860, 278] width 1266 height 17
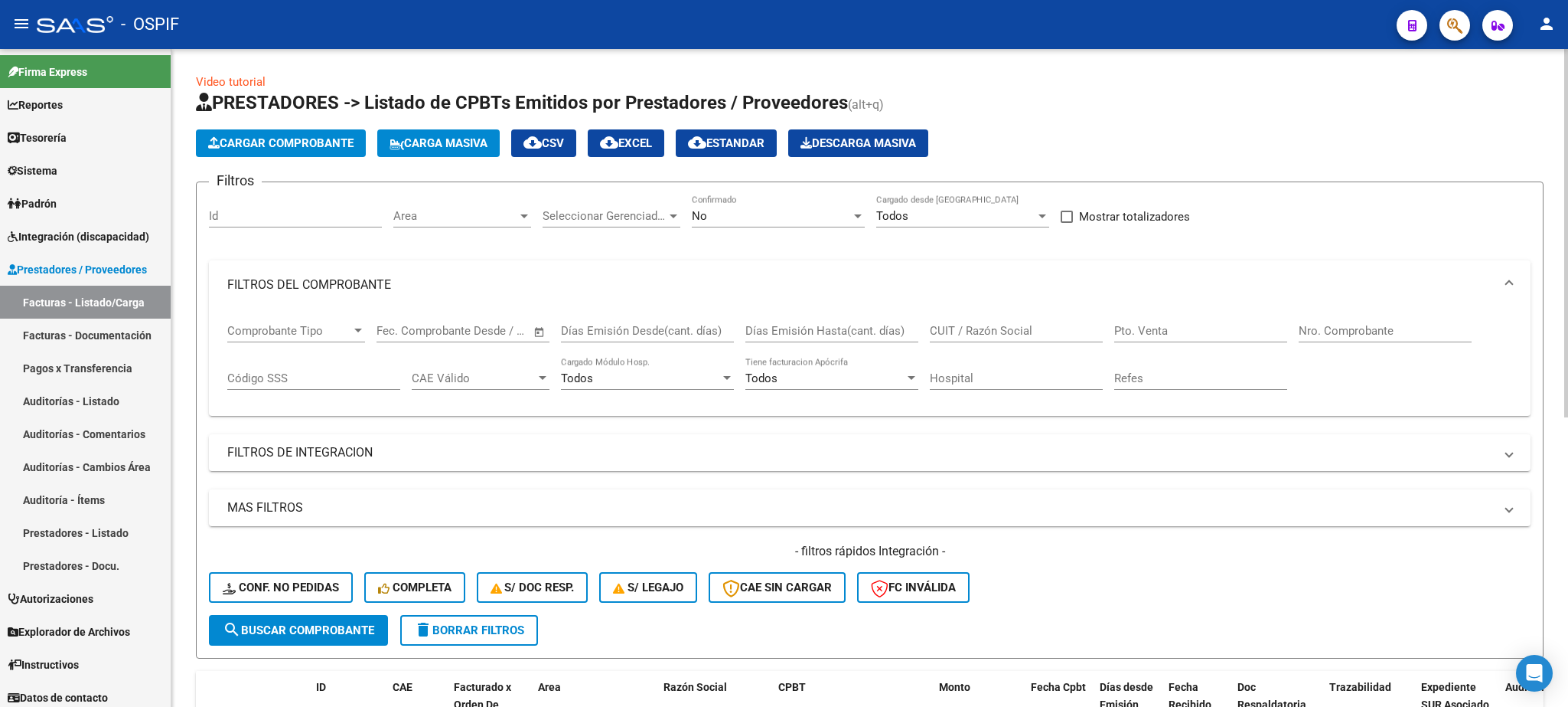
click at [1339, 341] on div "Nro. Comprobante" at bounding box center [1385, 325] width 172 height 33
type input "12625"
click at [321, 620] on button "search Buscar Comprobante" at bounding box center [299, 629] width 179 height 31
click at [456, 135] on button "Carga Masiva" at bounding box center [439, 143] width 122 height 28
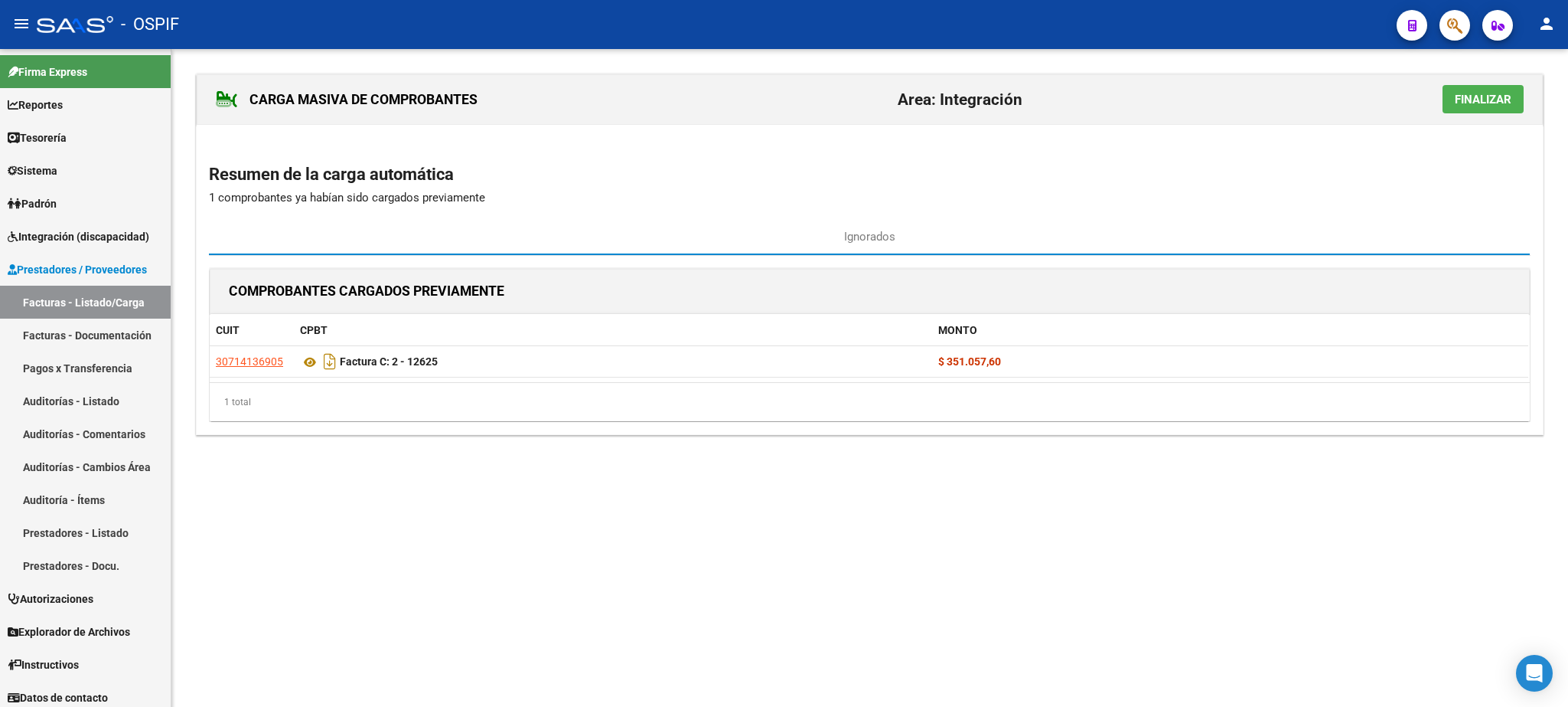
click at [1497, 92] on button "Finalizar" at bounding box center [1482, 99] width 81 height 29
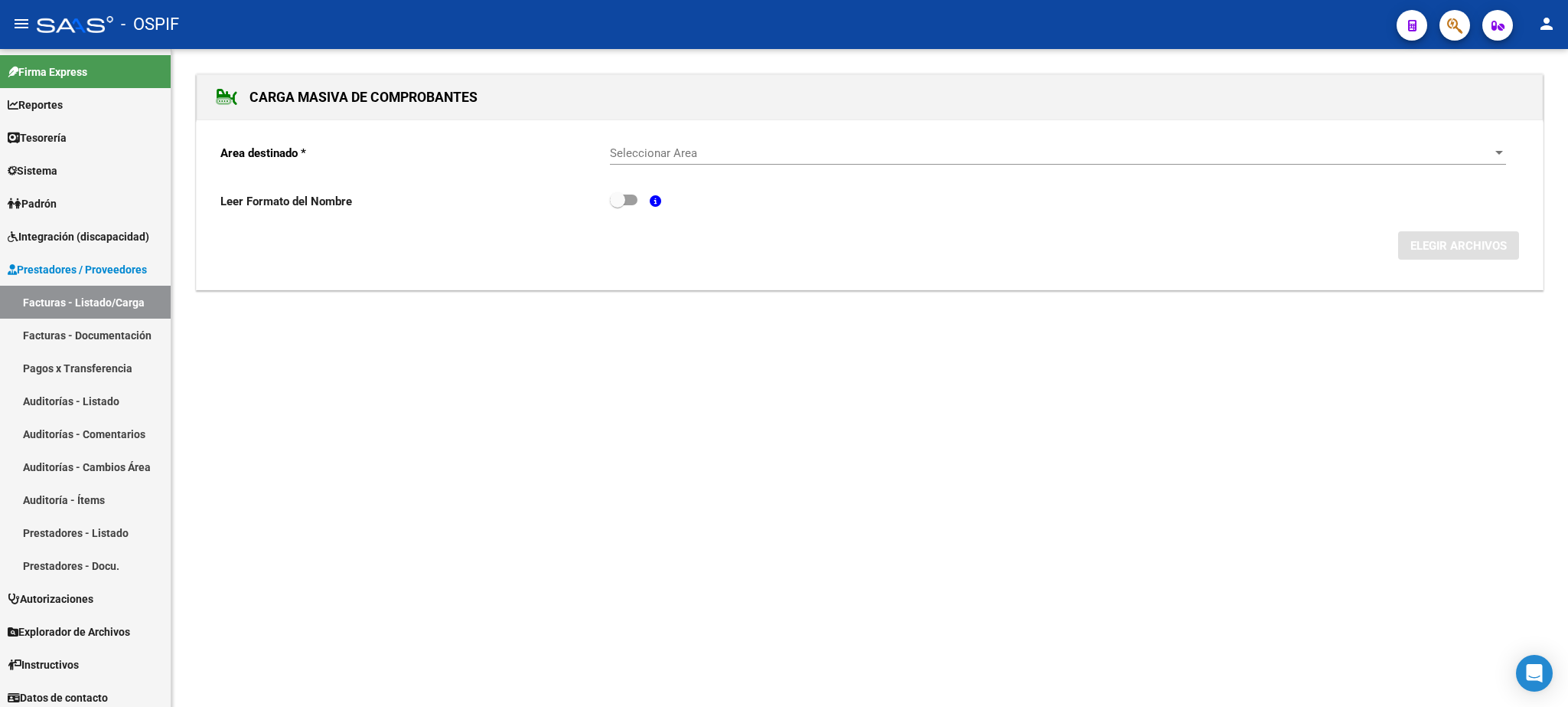
click at [934, 146] on div "Seleccionar Area Seleccionar Area" at bounding box center [1057, 148] width 896 height 33
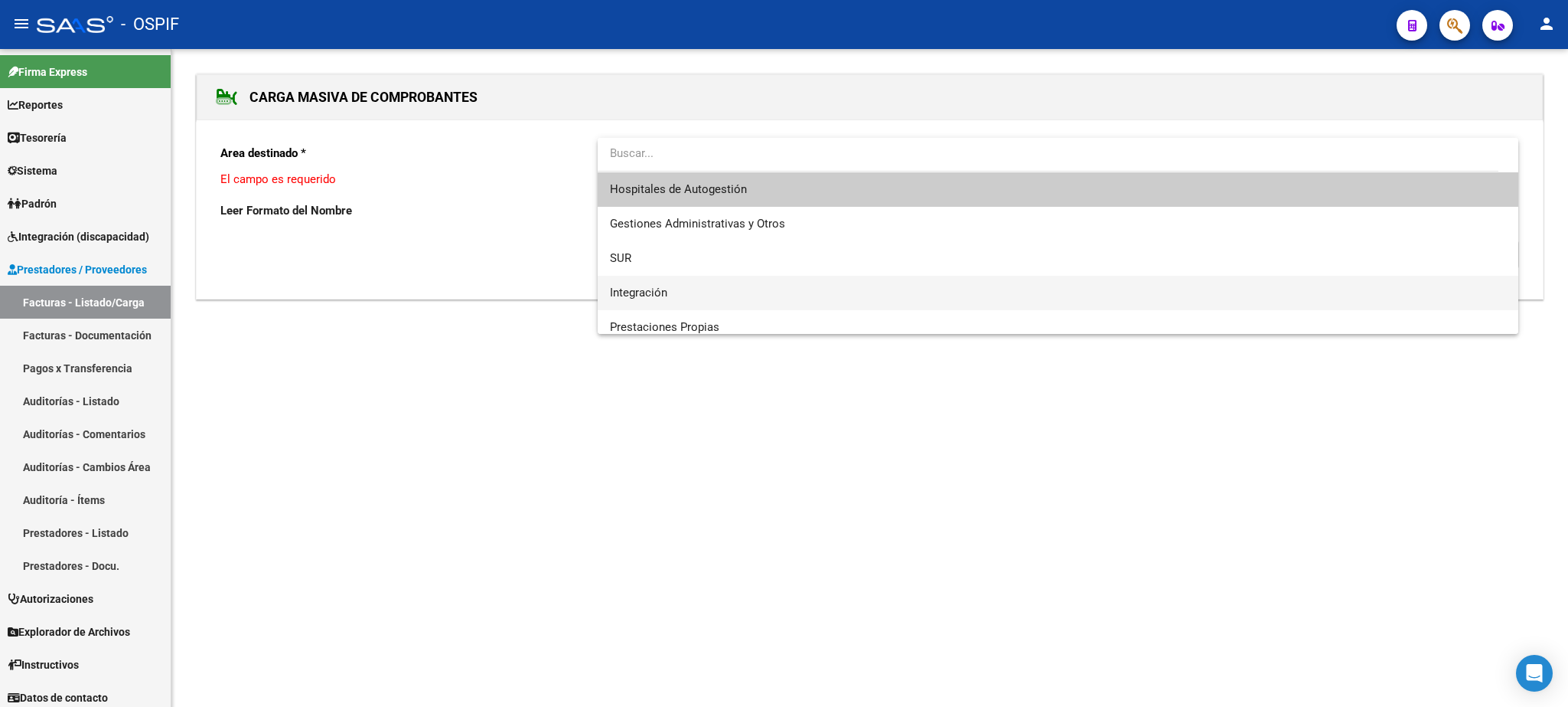
click at [682, 289] on span "Integración" at bounding box center [1057, 292] width 895 height 35
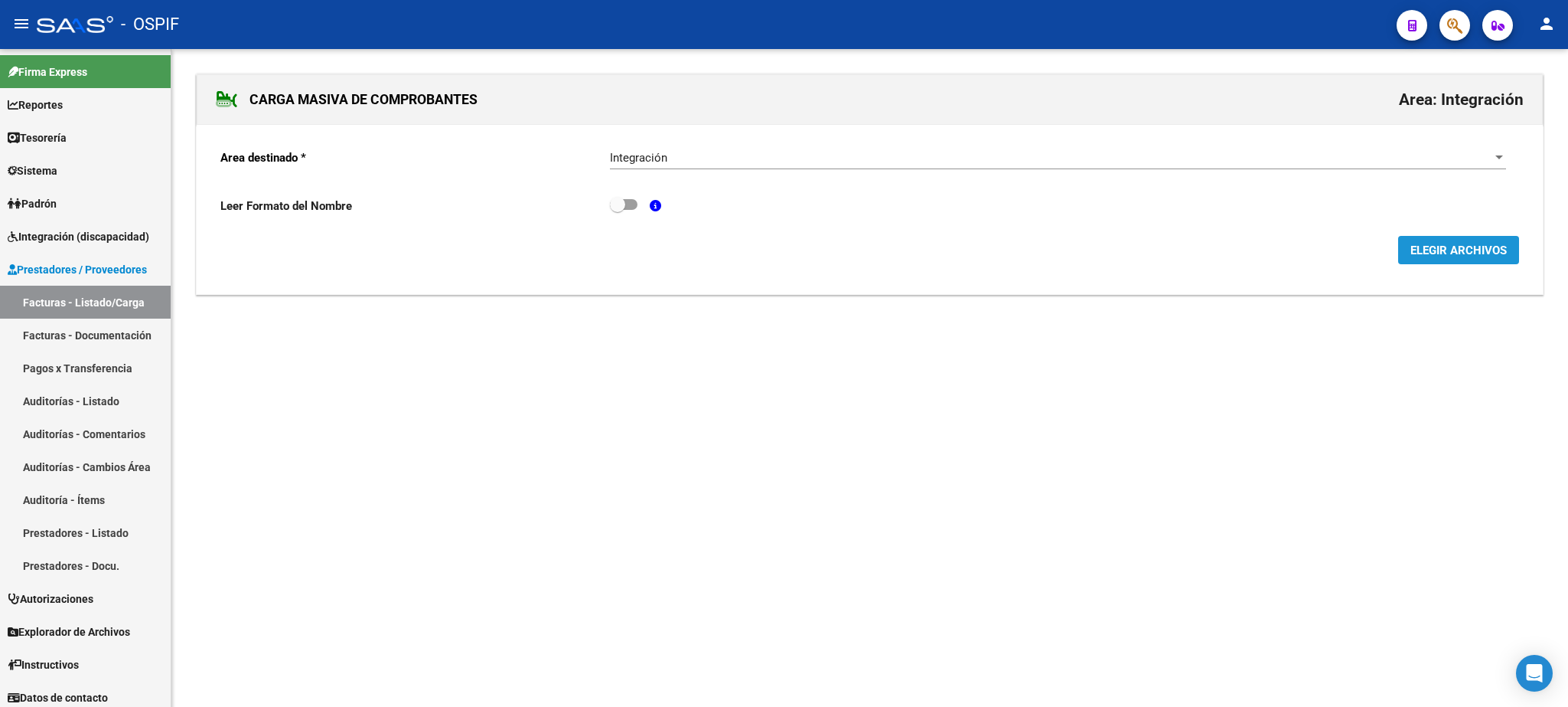
click at [1443, 241] on button "ELEGIR ARCHIVOS" at bounding box center [1458, 249] width 121 height 29
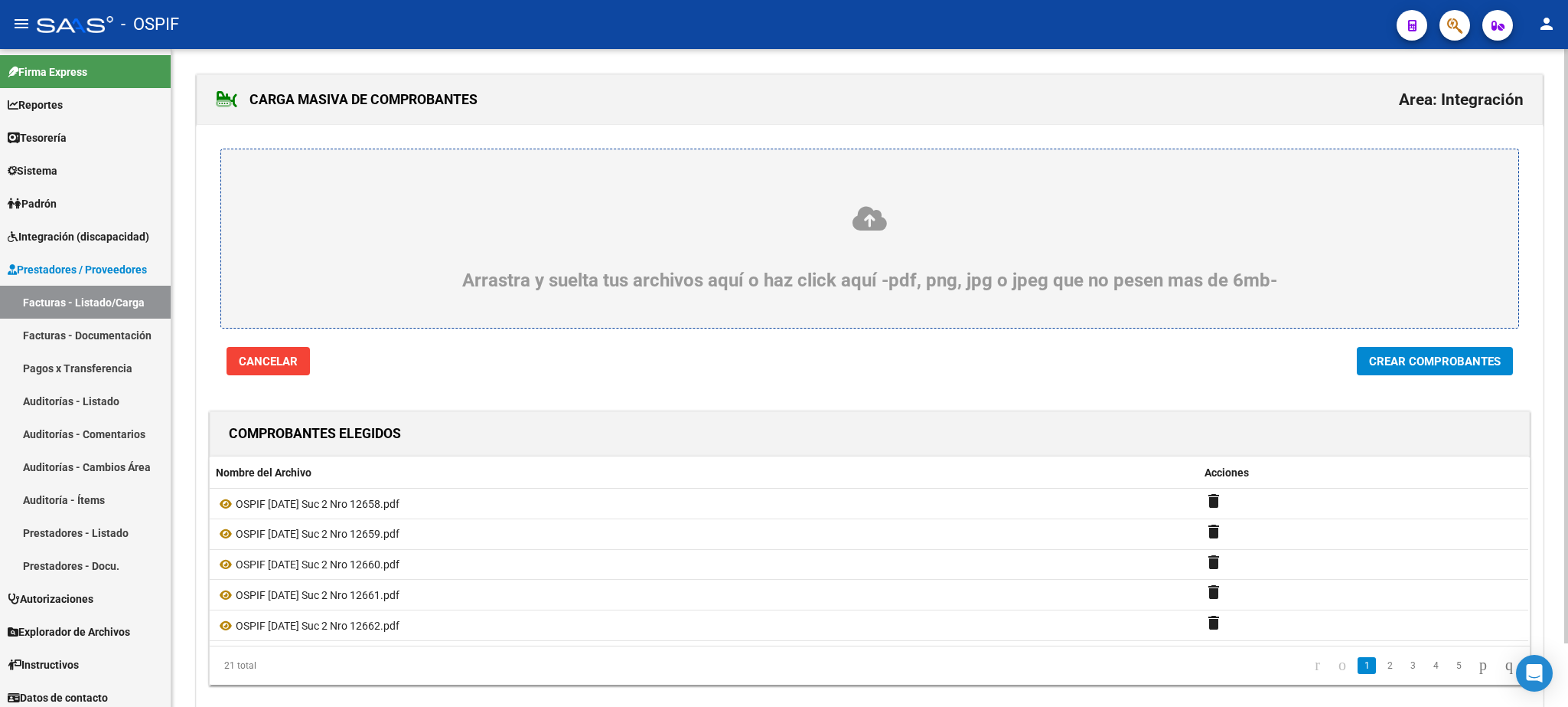
click at [1442, 361] on span "Crear Comprobantes" at bounding box center [1435, 361] width 132 height 14
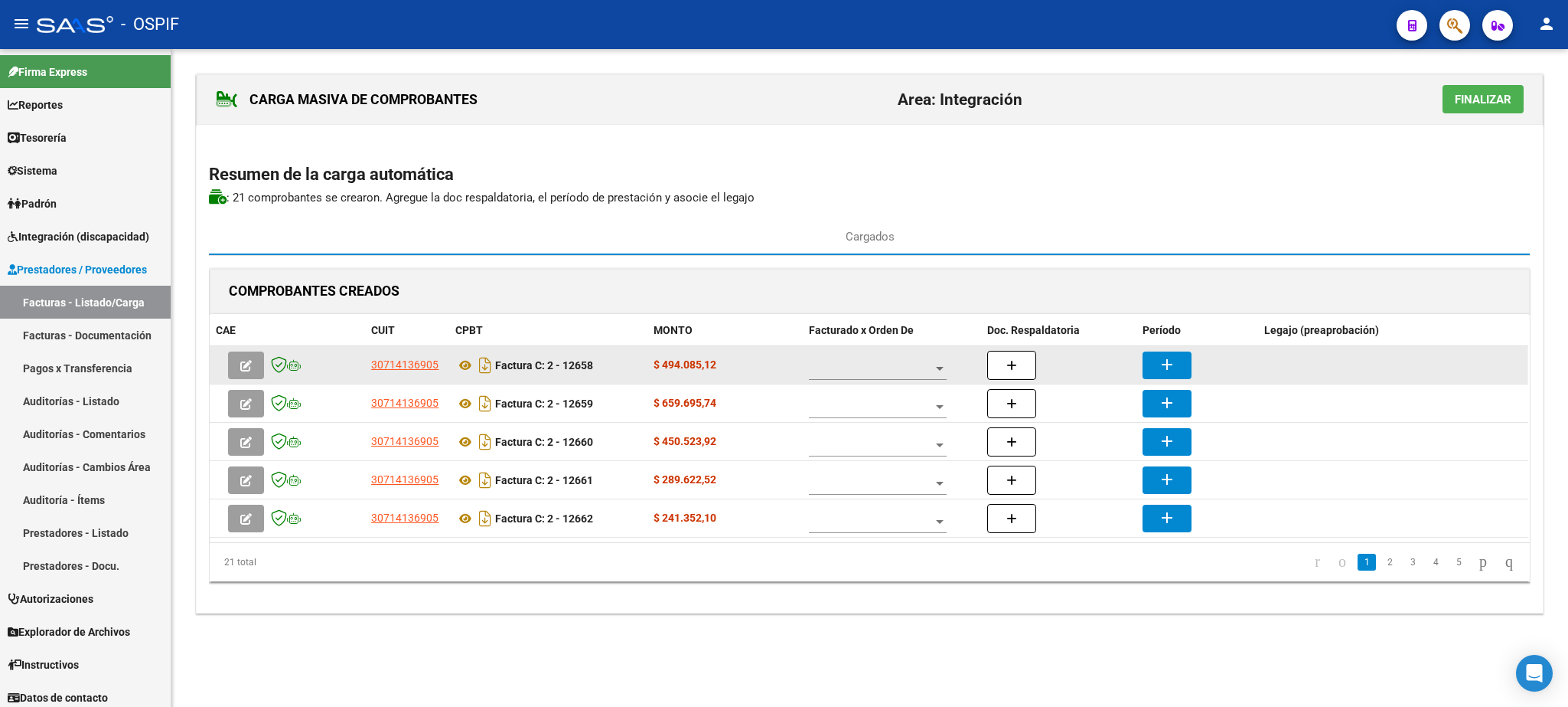
click at [853, 362] on div at bounding box center [878, 364] width 138 height 31
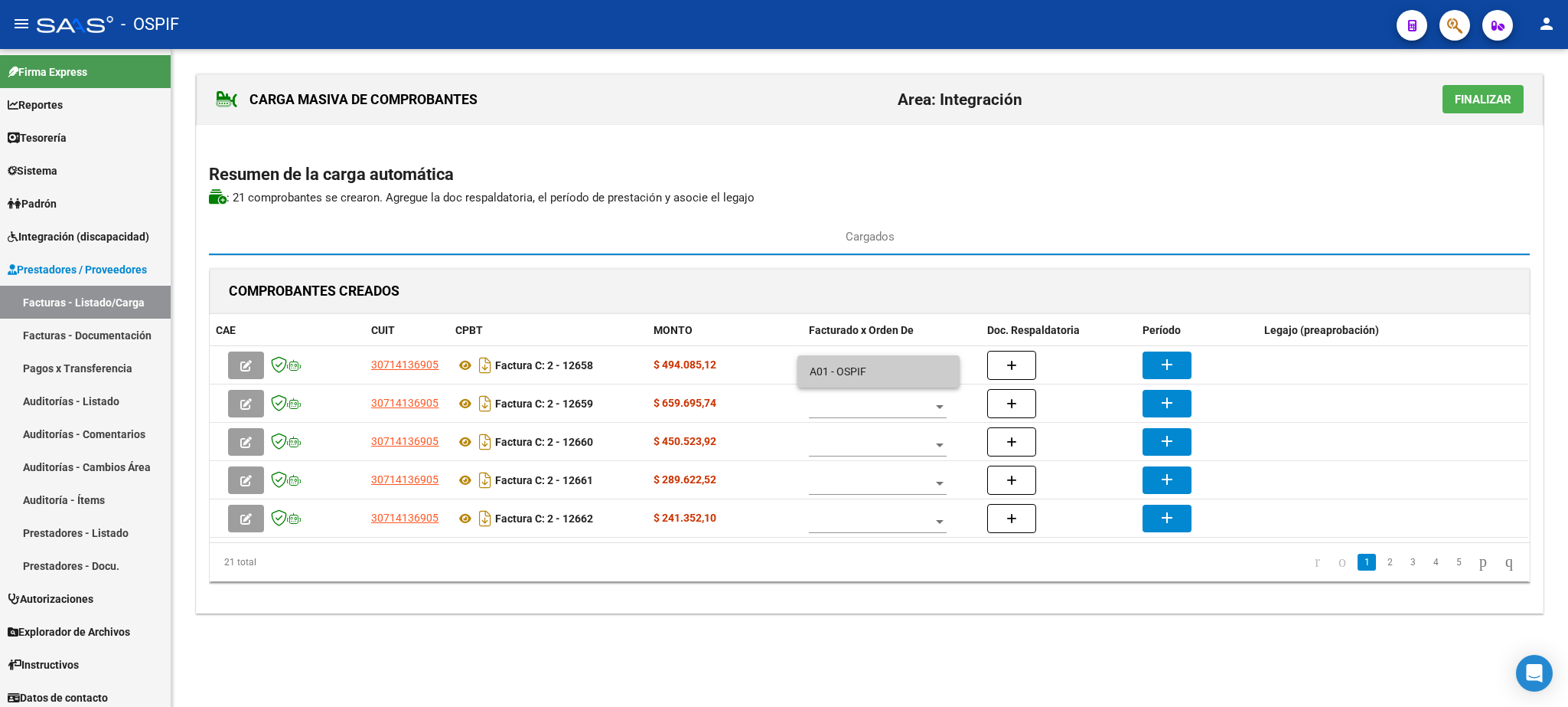
click at [852, 367] on span "A01 - OSPIF" at bounding box center [878, 371] width 138 height 33
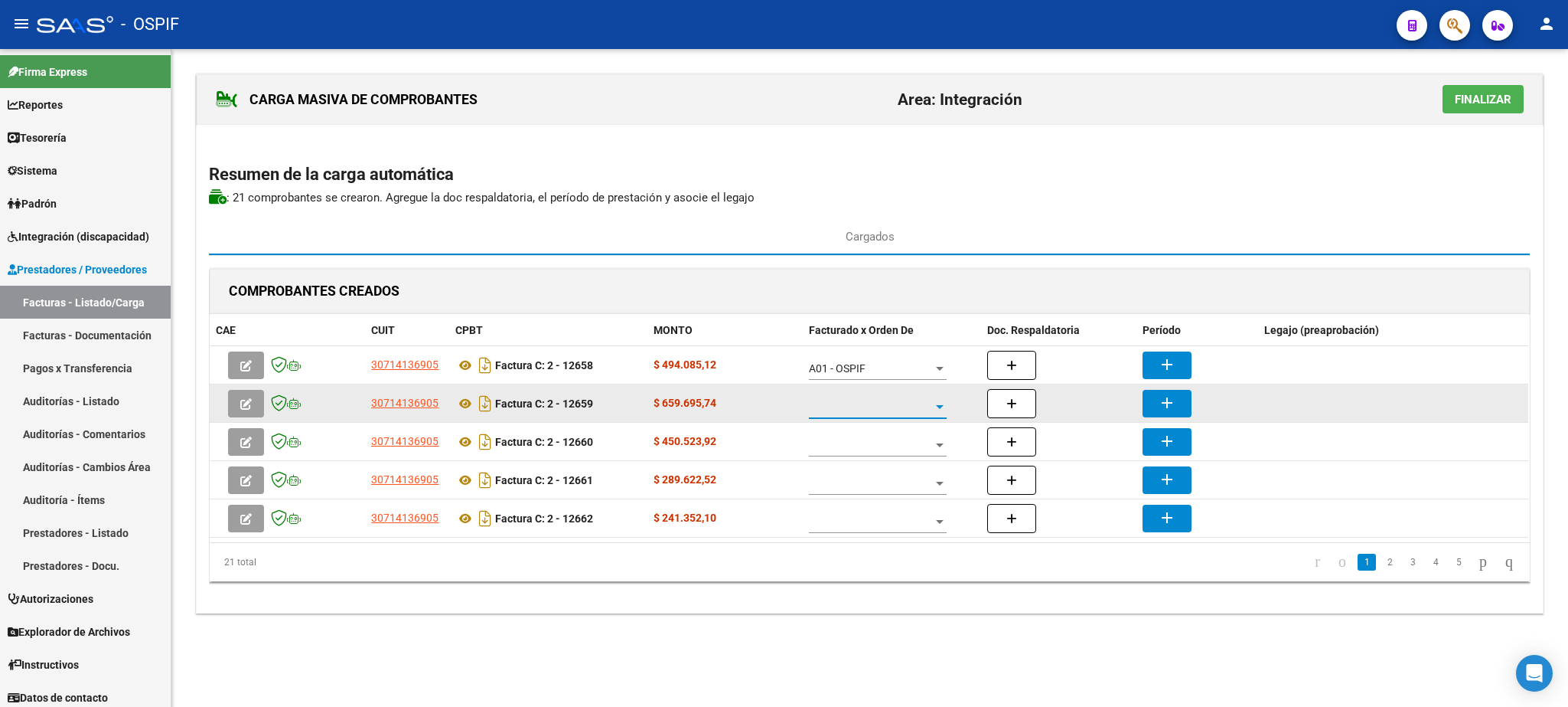
click at [851, 405] on span at bounding box center [871, 406] width 124 height 13
click at [851, 410] on span "A01 - OSPIF" at bounding box center [878, 409] width 138 height 33
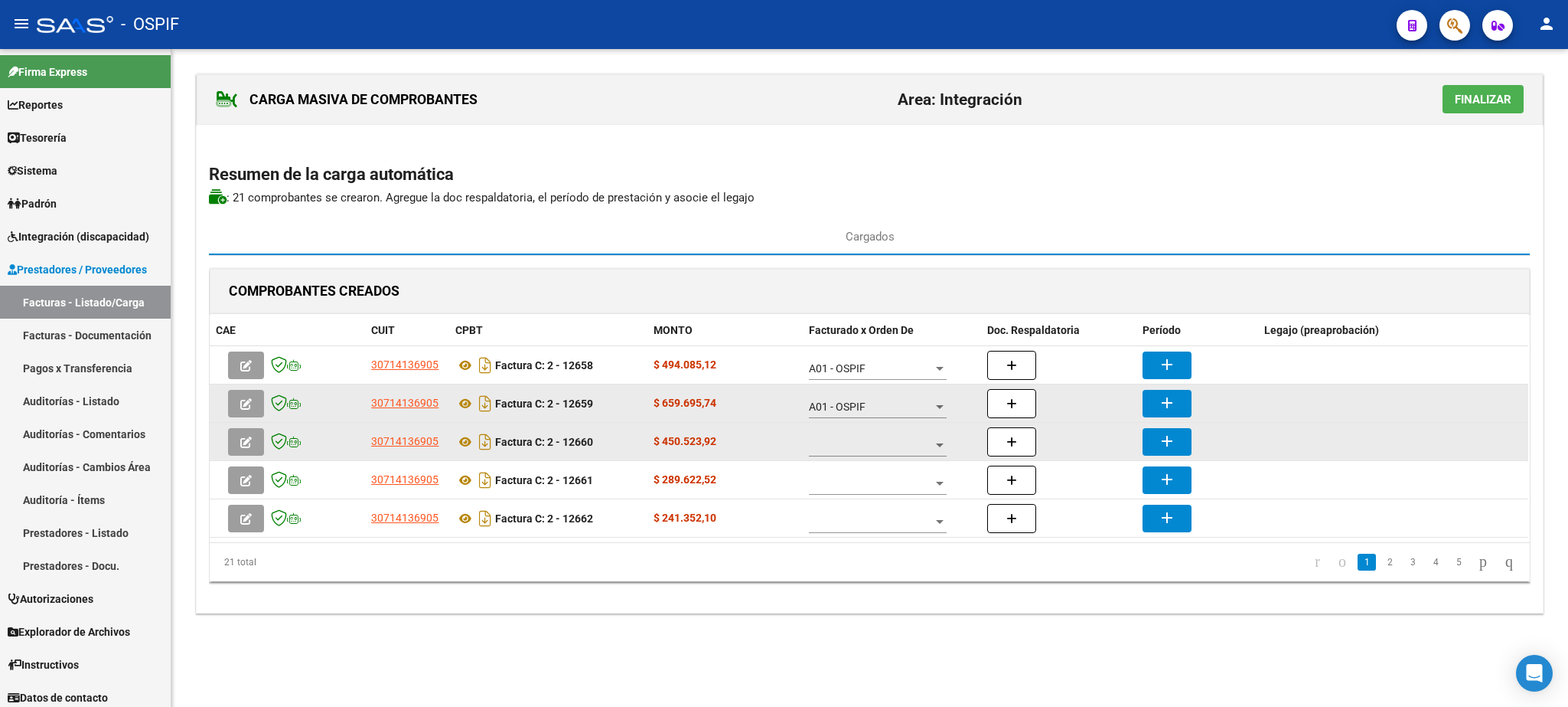
click at [863, 439] on div at bounding box center [878, 441] width 138 height 31
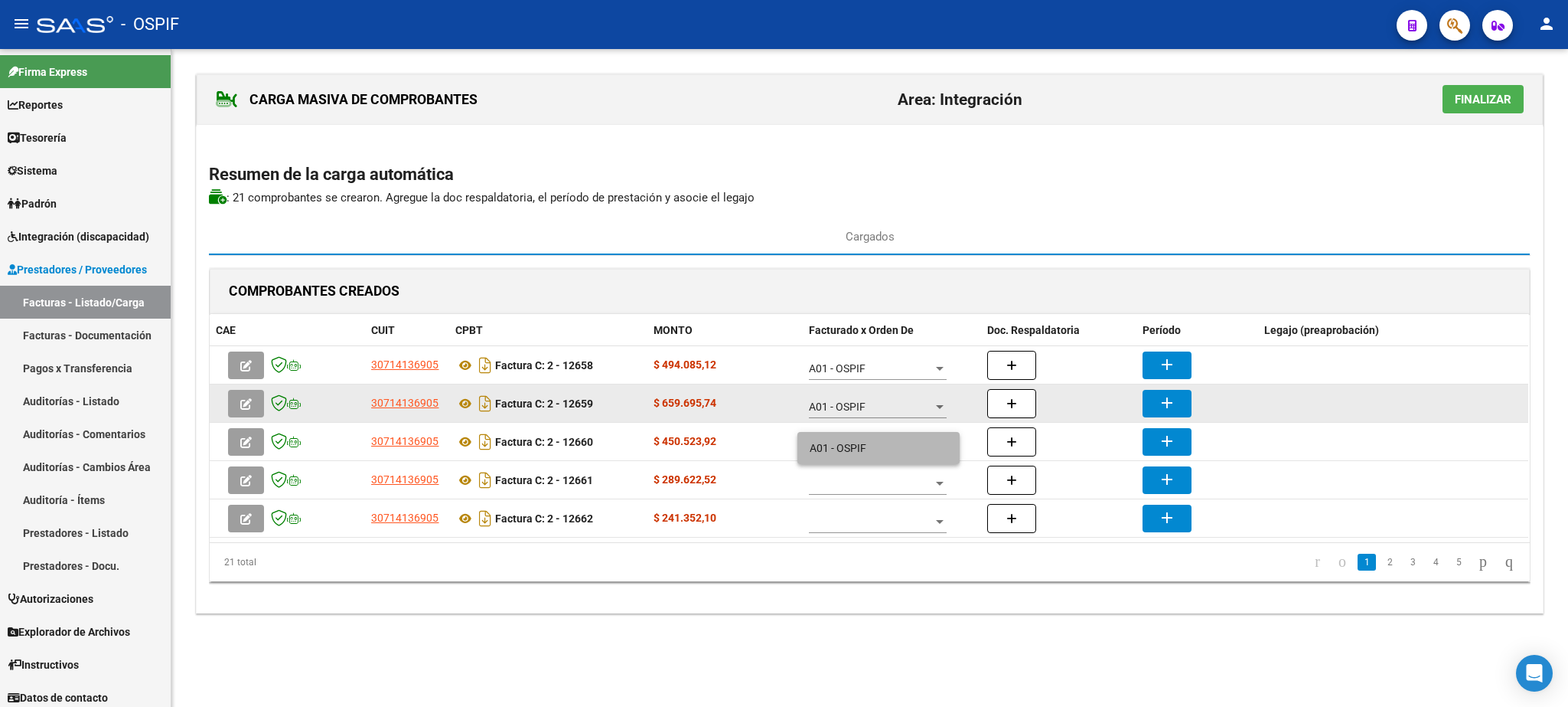
click at [872, 453] on span "A01 - OSPIF" at bounding box center [878, 448] width 138 height 33
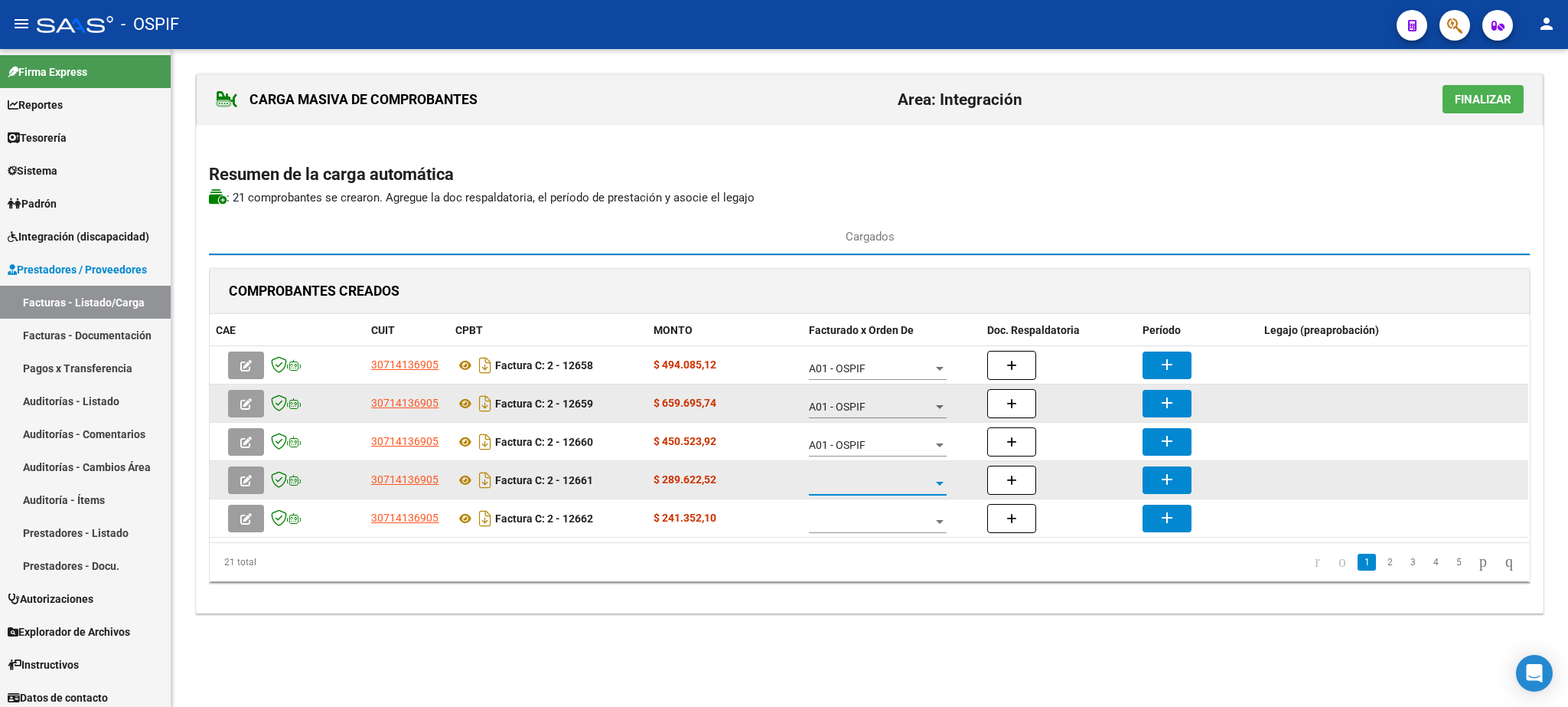
click at [885, 484] on span at bounding box center [871, 483] width 124 height 13
click at [885, 484] on span "A01 - OSPIF" at bounding box center [878, 486] width 138 height 33
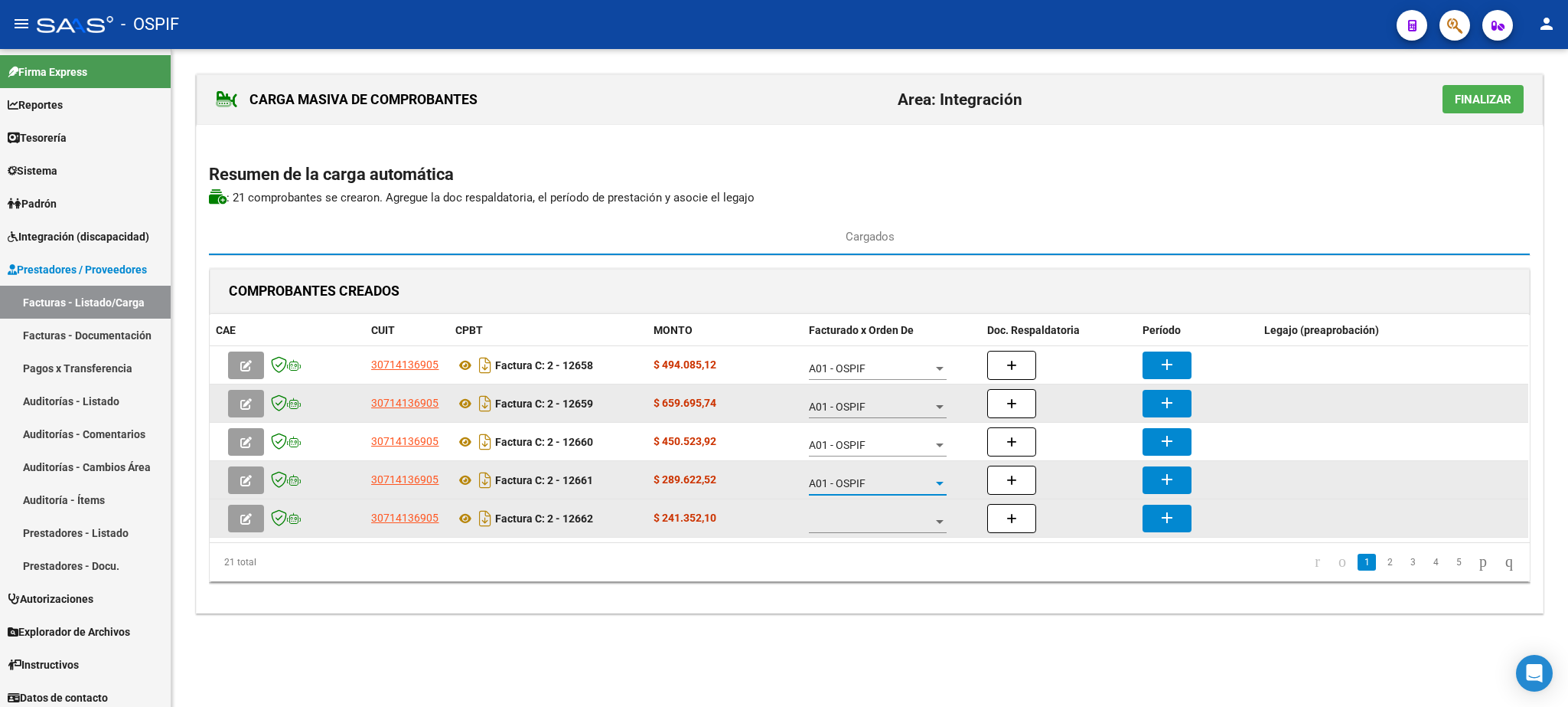
click at [867, 522] on span at bounding box center [871, 522] width 124 height 13
click at [867, 522] on span "A01 - OSPIF" at bounding box center [878, 525] width 138 height 33
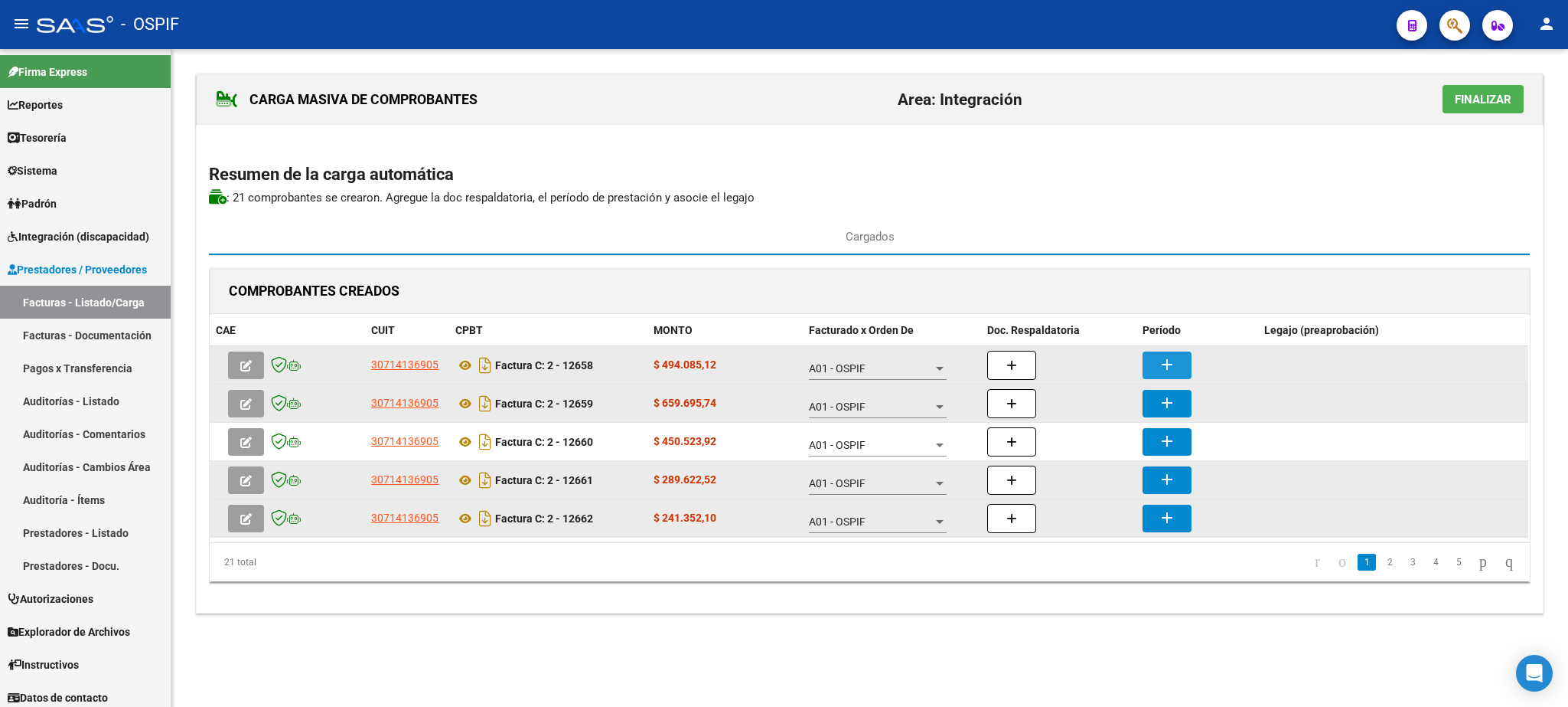
click at [1184, 368] on button "add" at bounding box center [1167, 365] width 49 height 28
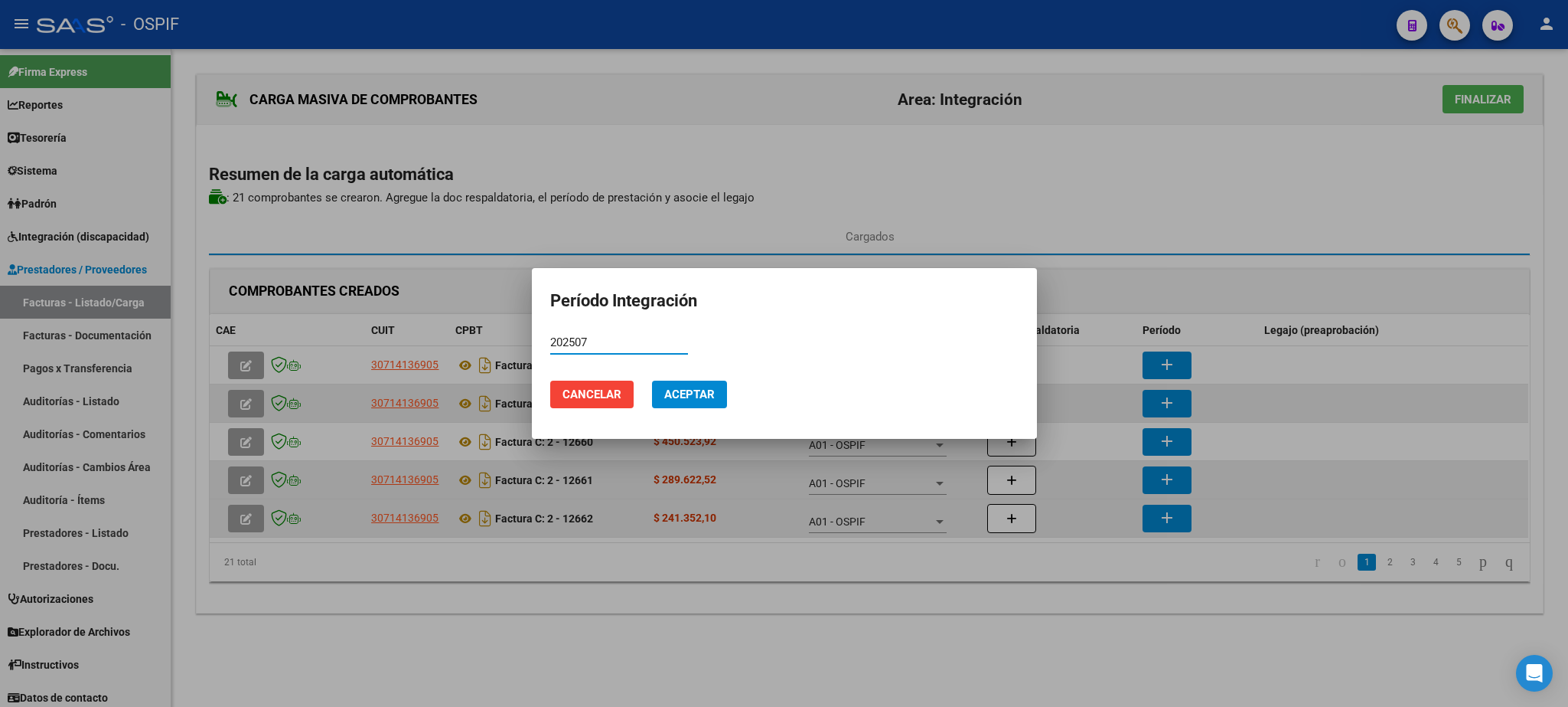
type input "202507"
click at [688, 396] on span "Aceptar" at bounding box center [689, 394] width 50 height 14
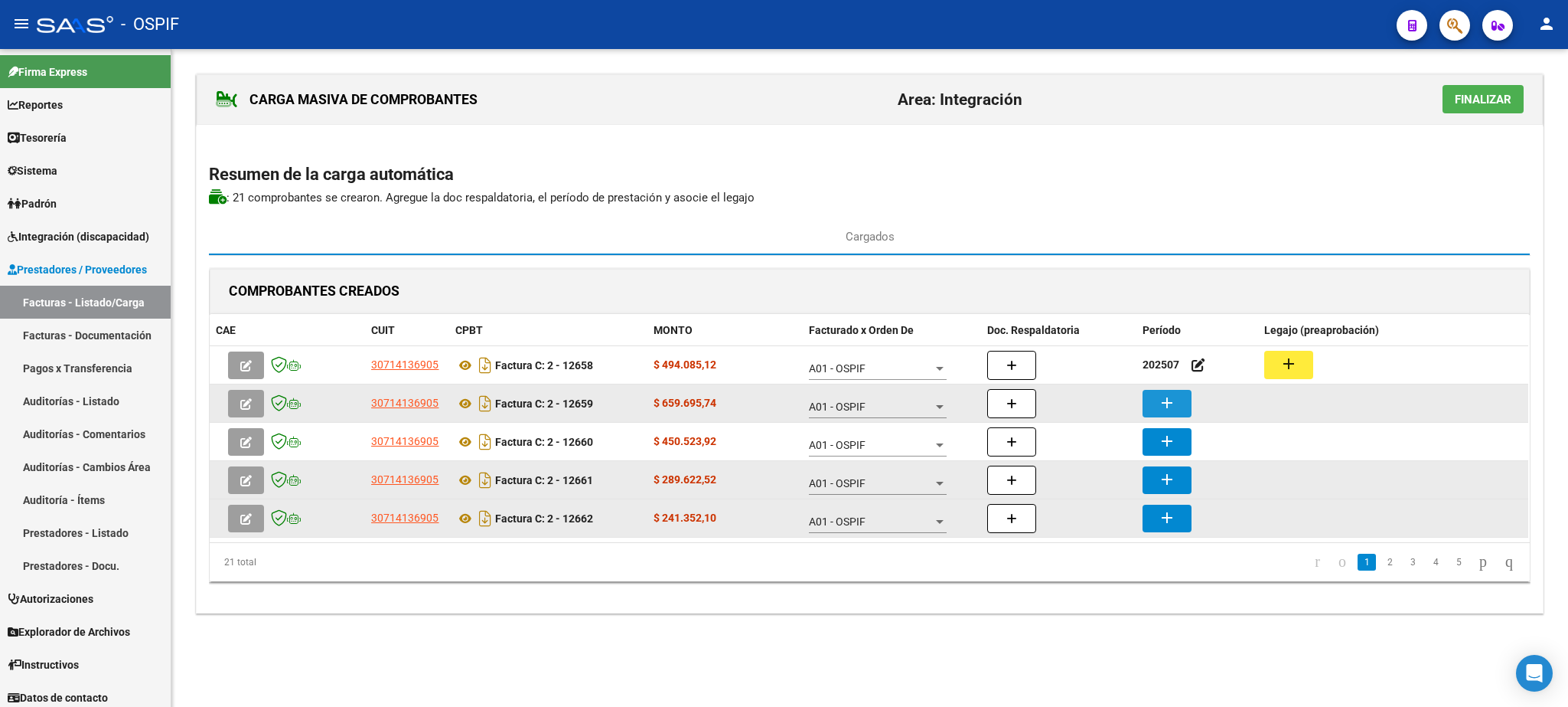
click at [1179, 405] on button "add" at bounding box center [1167, 403] width 49 height 28
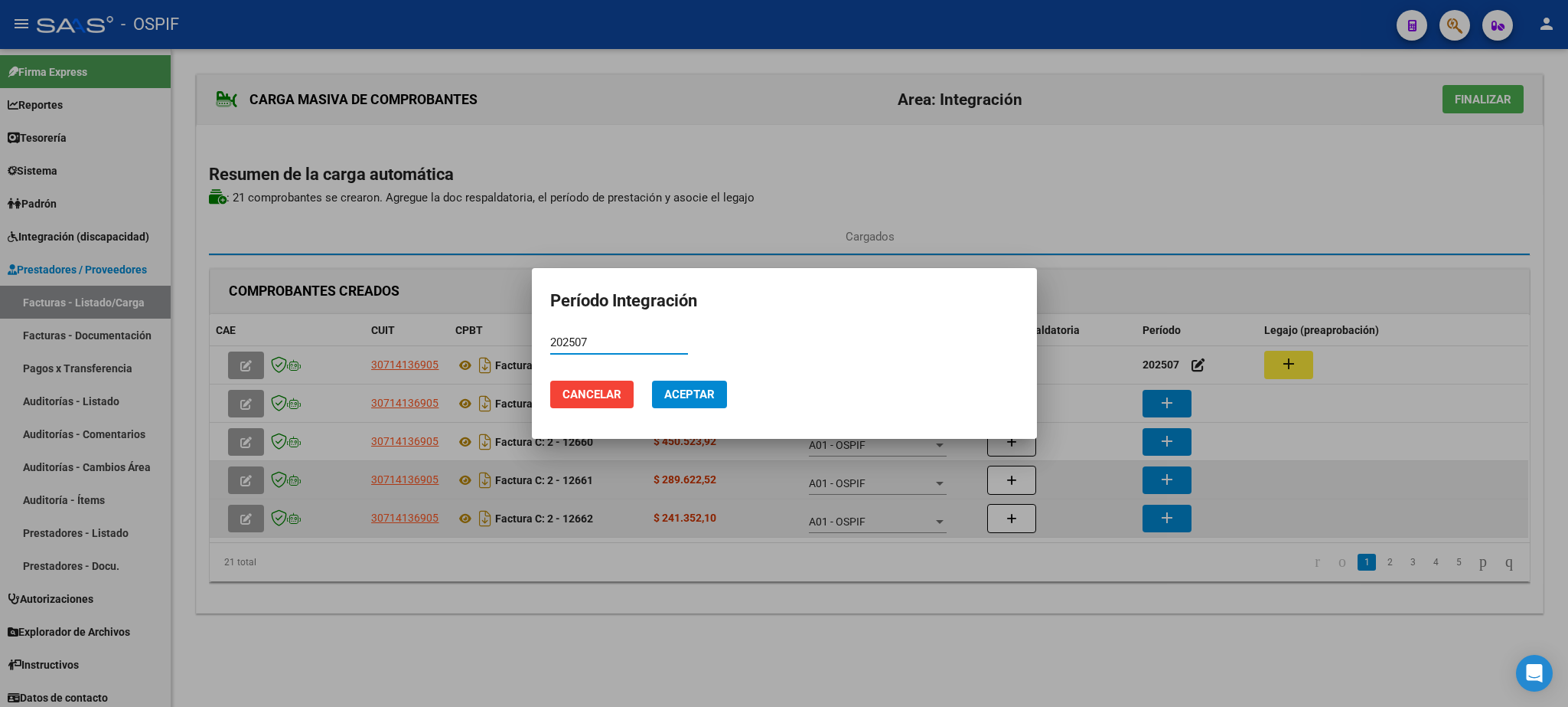
type input "202507"
click at [672, 386] on button "Aceptar" at bounding box center [689, 394] width 75 height 28
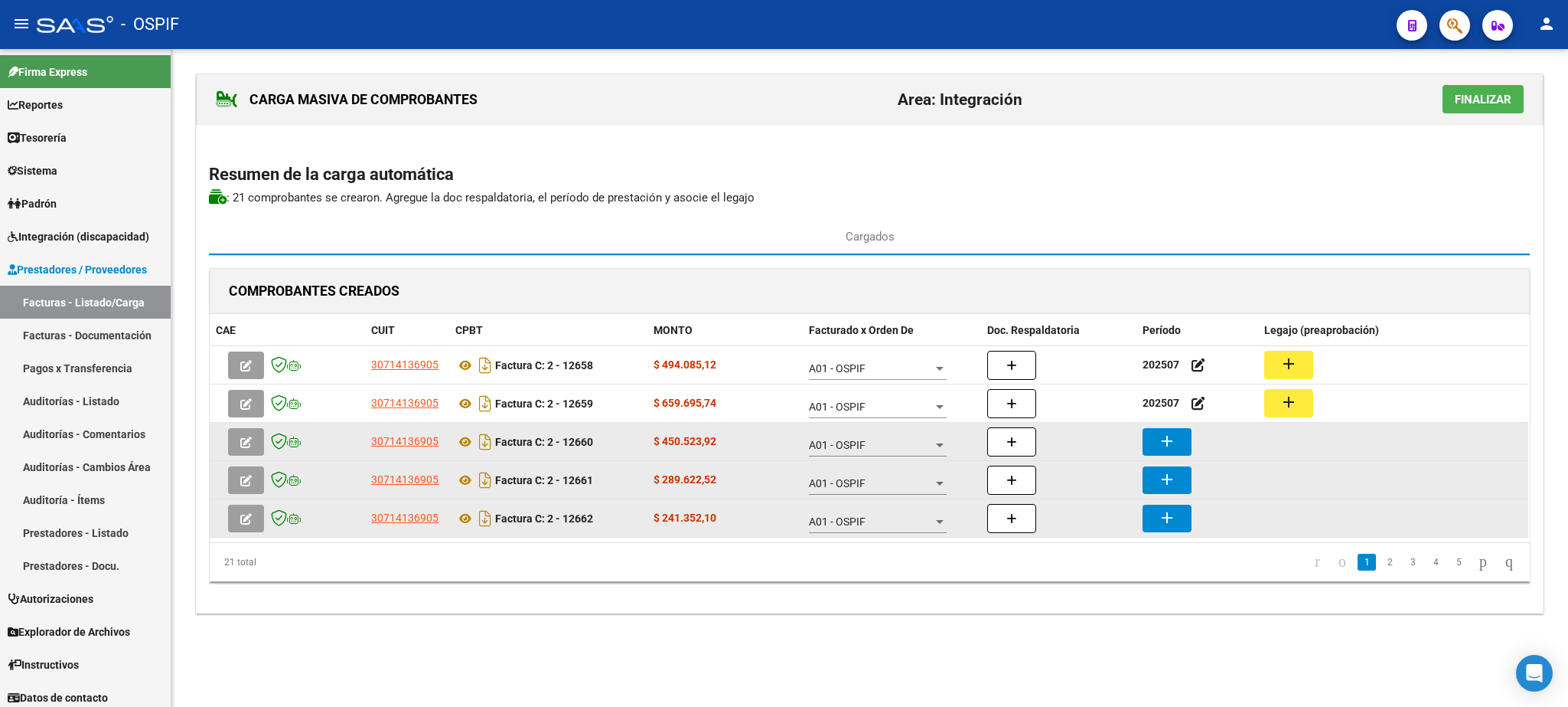
click at [1179, 436] on button "add" at bounding box center [1167, 442] width 49 height 28
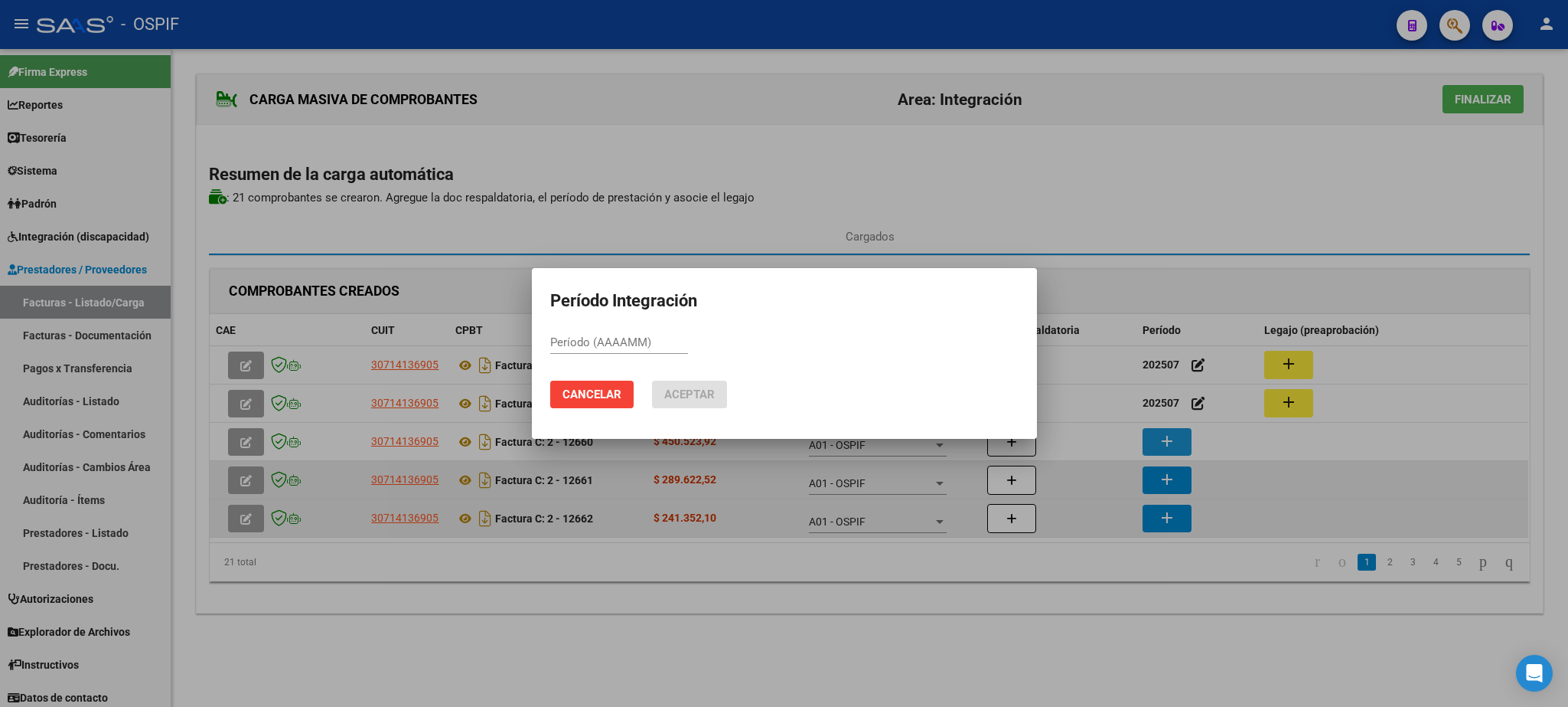
paste input "202507"
type input "202507"
click at [693, 397] on span "Aceptar" at bounding box center [689, 394] width 50 height 14
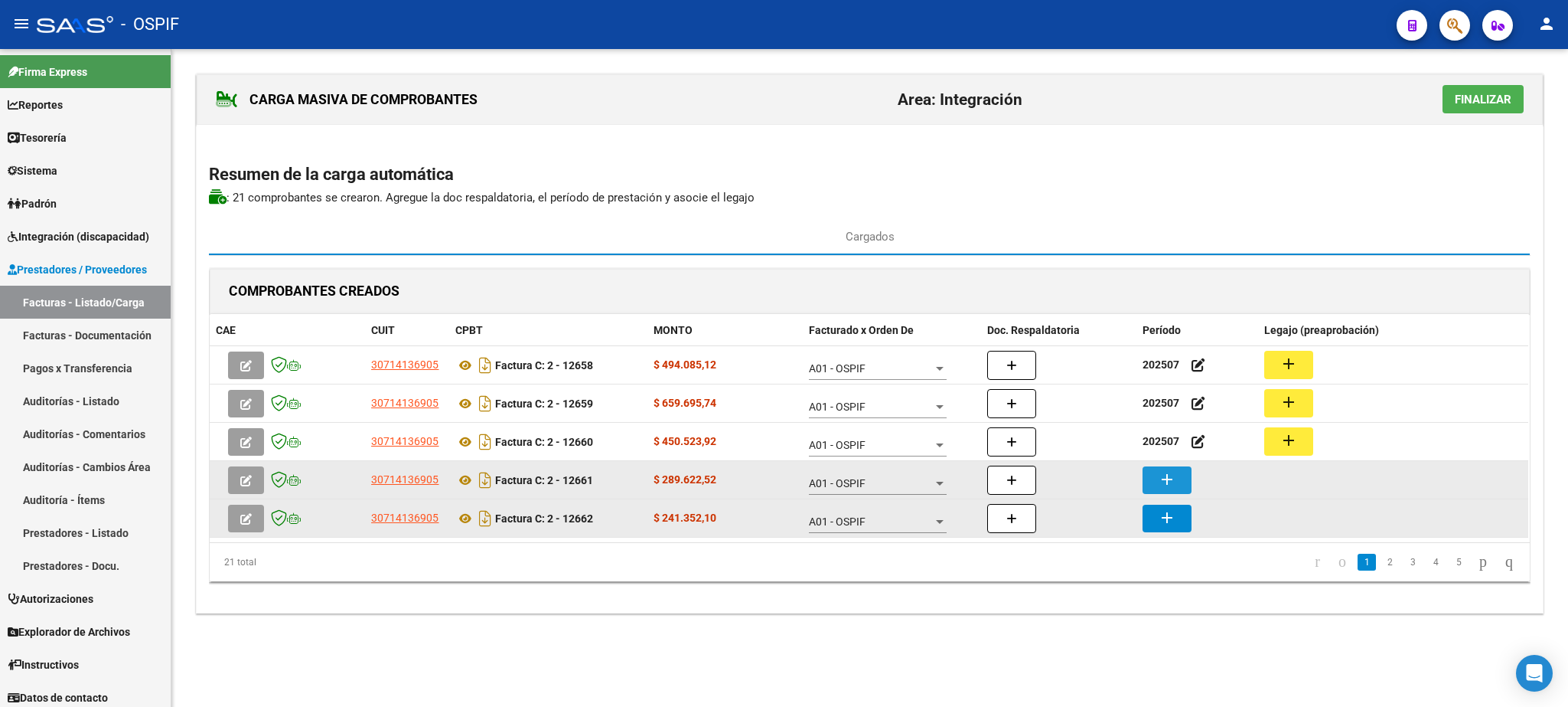
click at [1162, 479] on mat-icon "add" at bounding box center [1167, 479] width 19 height 19
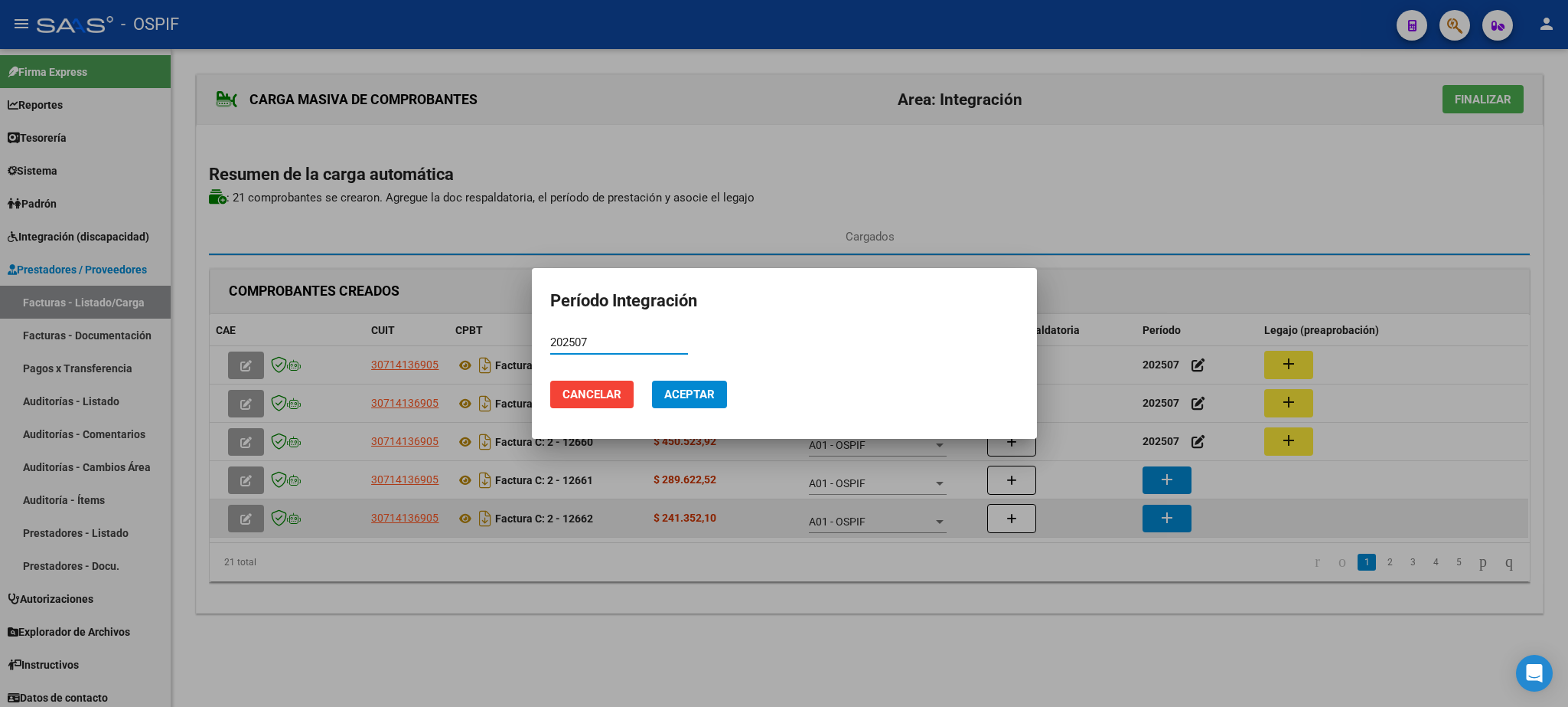
type input "202507"
click at [693, 394] on span "Aceptar" at bounding box center [689, 394] width 50 height 14
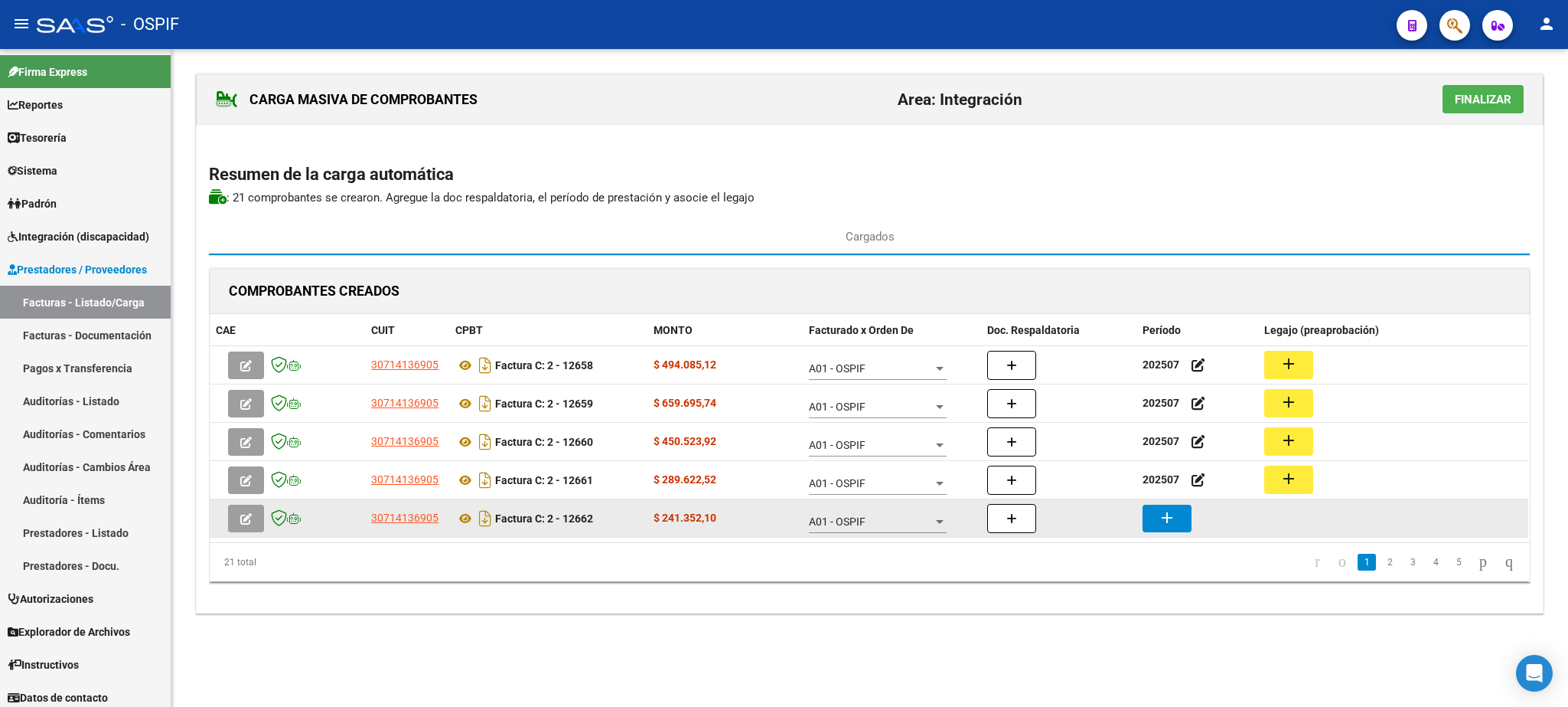
click at [1168, 519] on mat-icon "add" at bounding box center [1167, 518] width 19 height 19
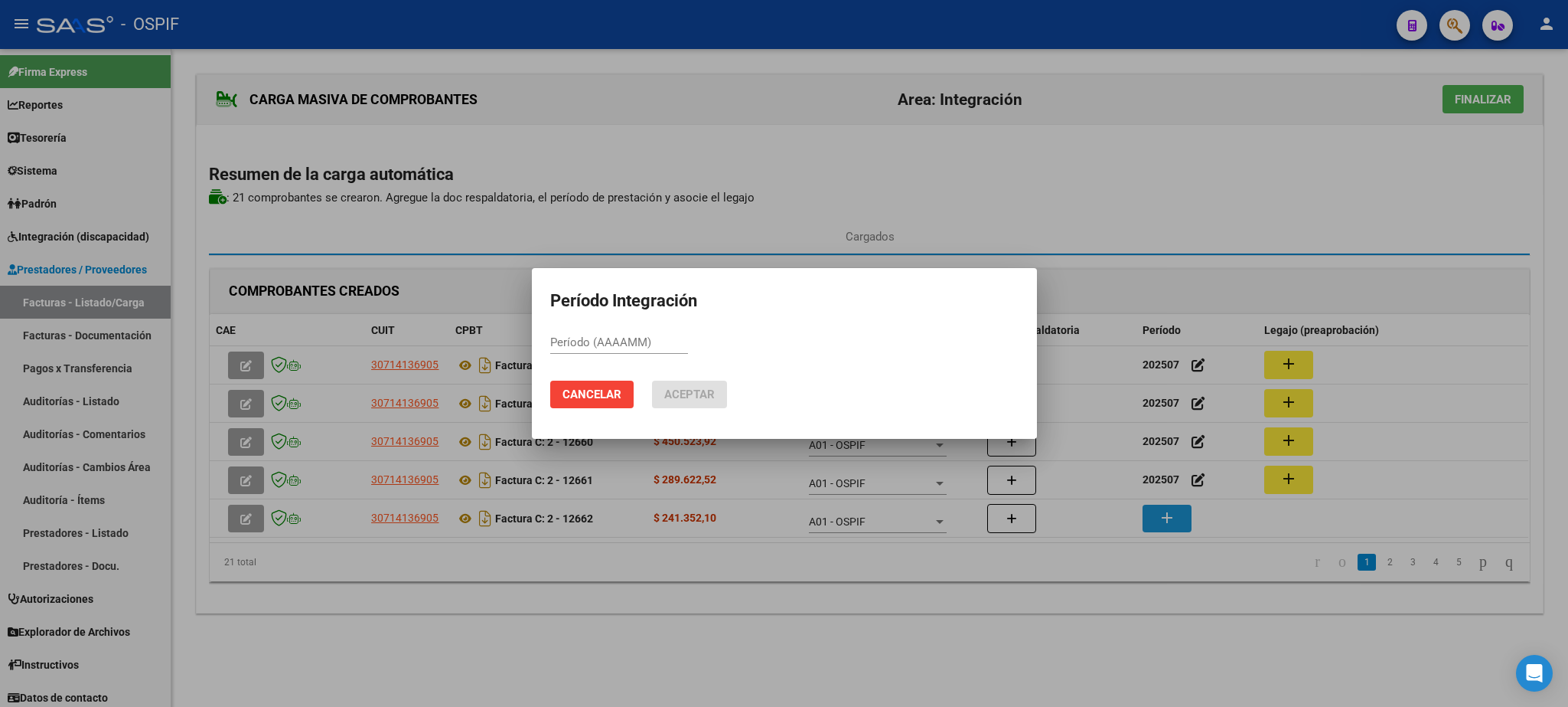
paste input "202507"
type input "202507"
click at [700, 392] on span "Aceptar" at bounding box center [689, 394] width 50 height 14
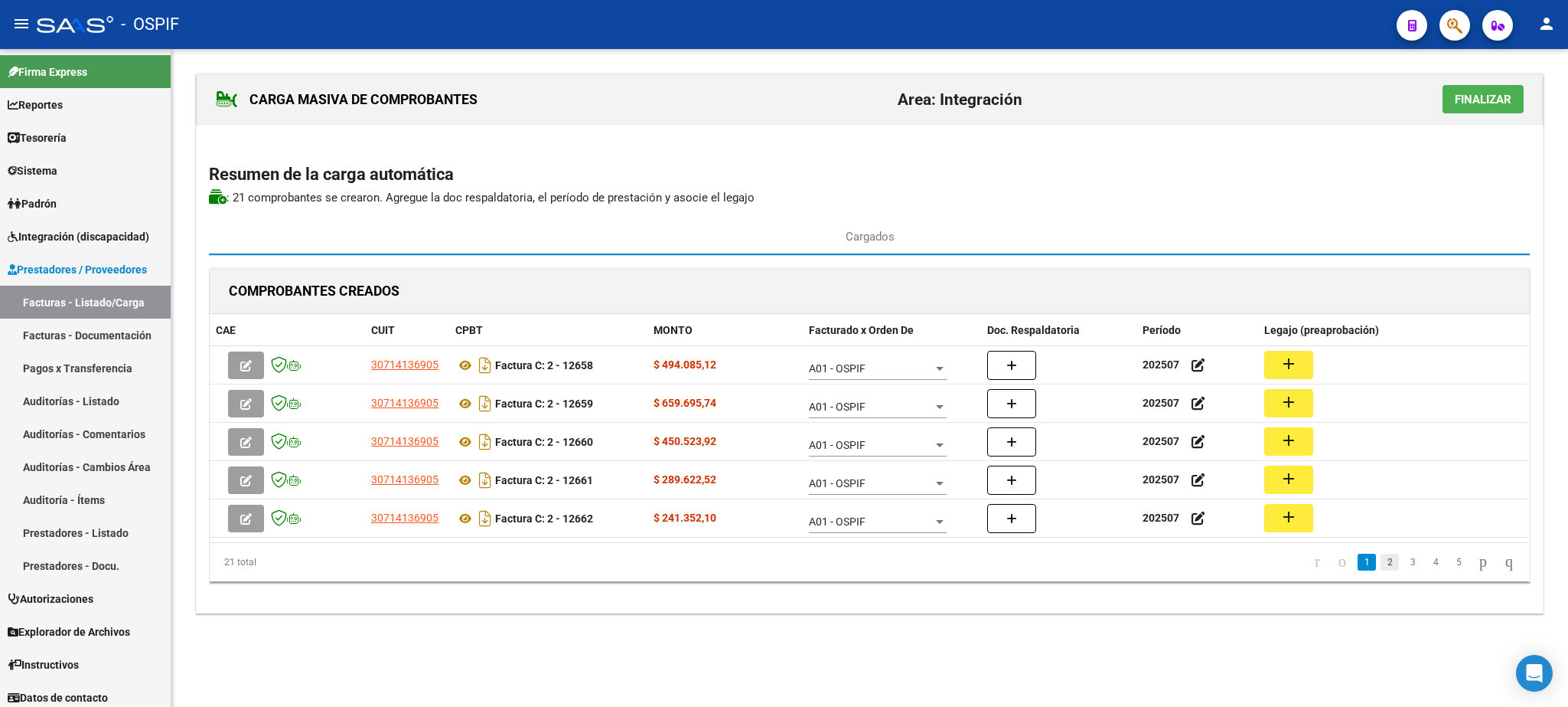
click at [1381, 567] on link "2" at bounding box center [1390, 561] width 19 height 17
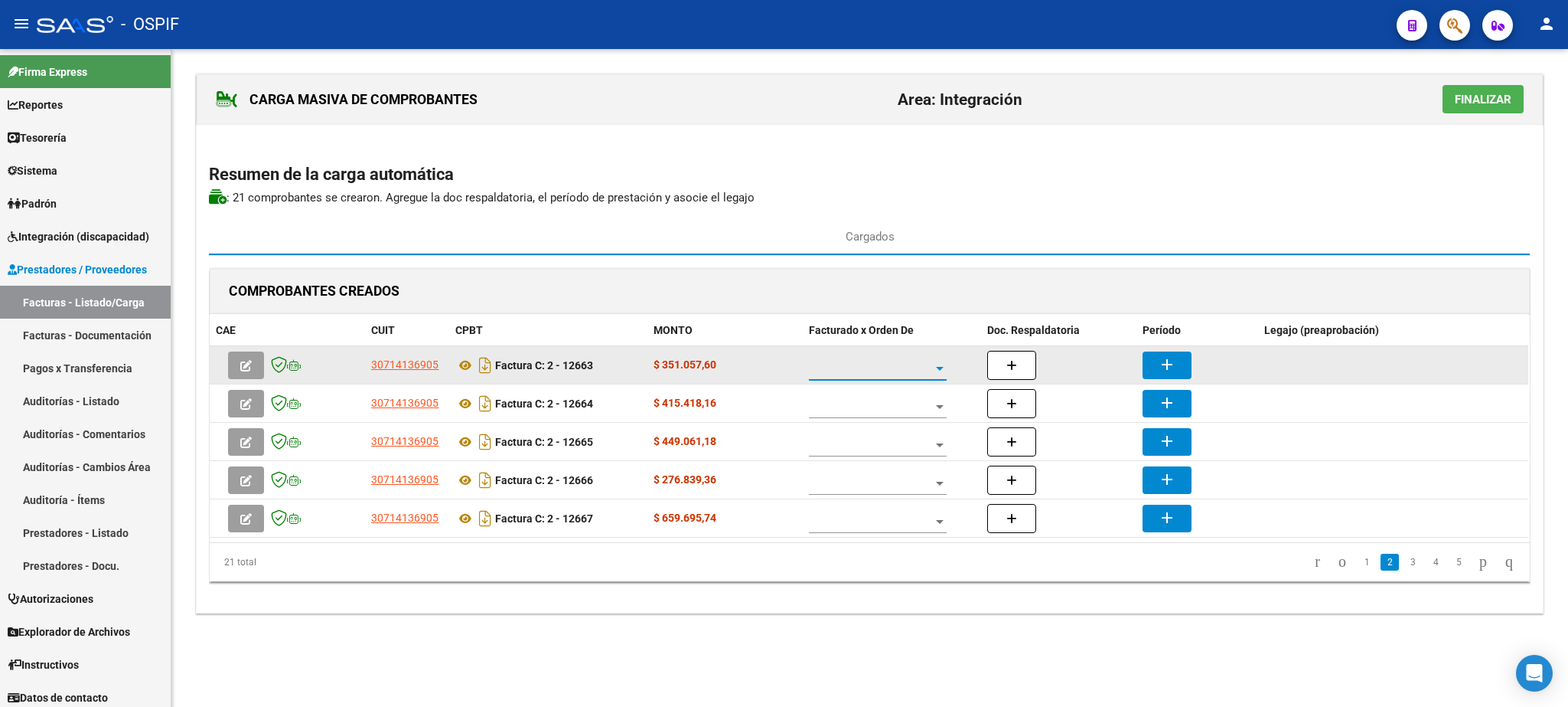
click at [888, 367] on span at bounding box center [871, 368] width 124 height 13
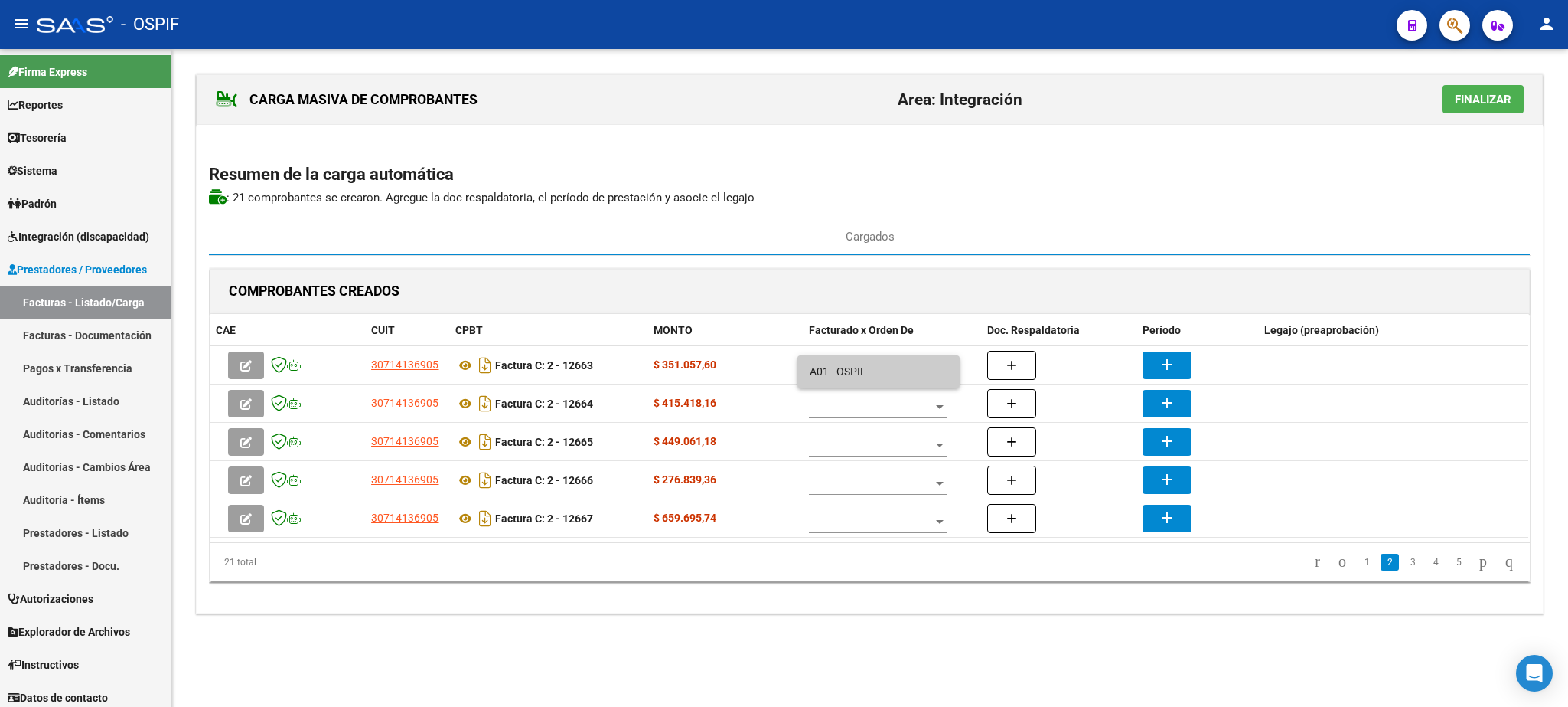
click at [874, 372] on span "A01 - OSPIF" at bounding box center [878, 371] width 138 height 33
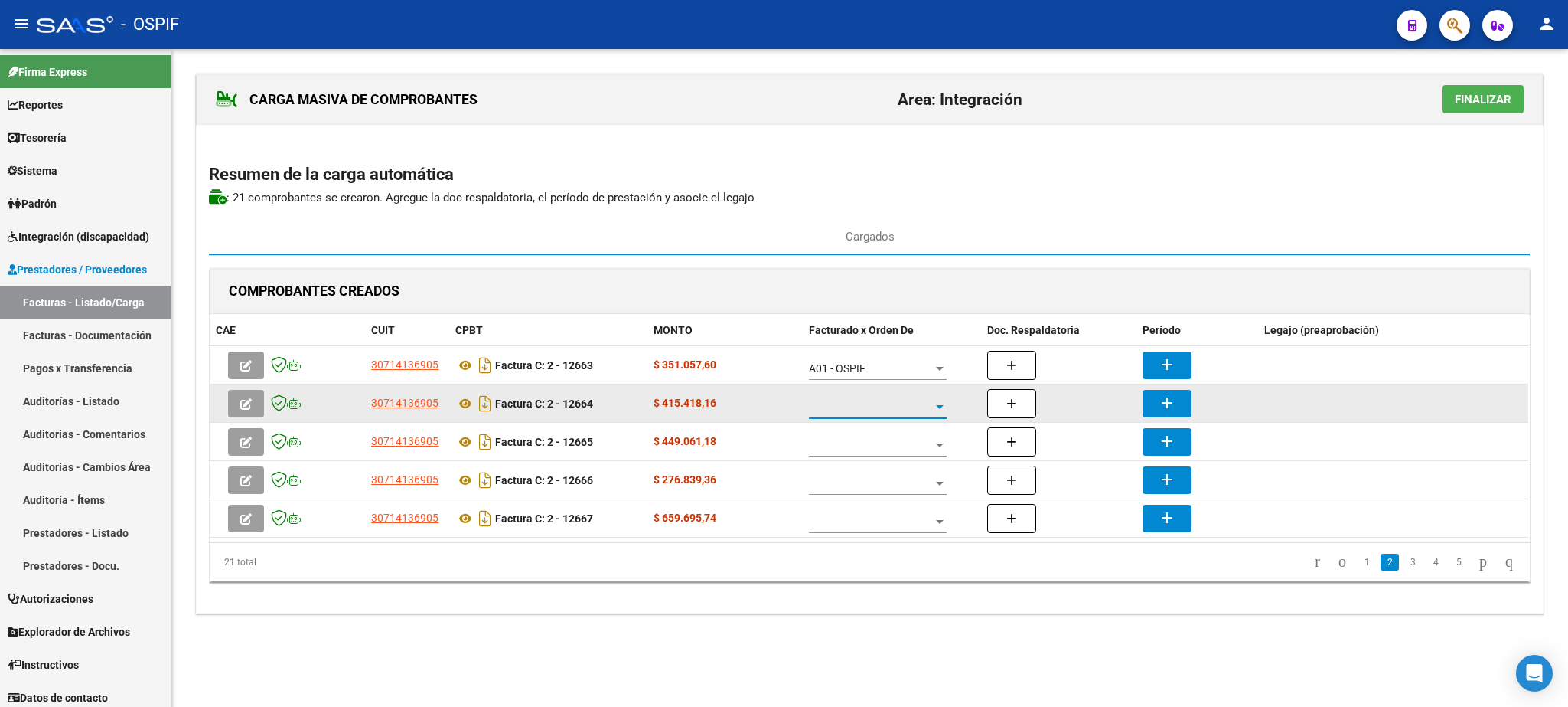
click at [876, 404] on span at bounding box center [871, 406] width 124 height 13
click at [878, 415] on span "A01 - OSPIF" at bounding box center [878, 409] width 138 height 33
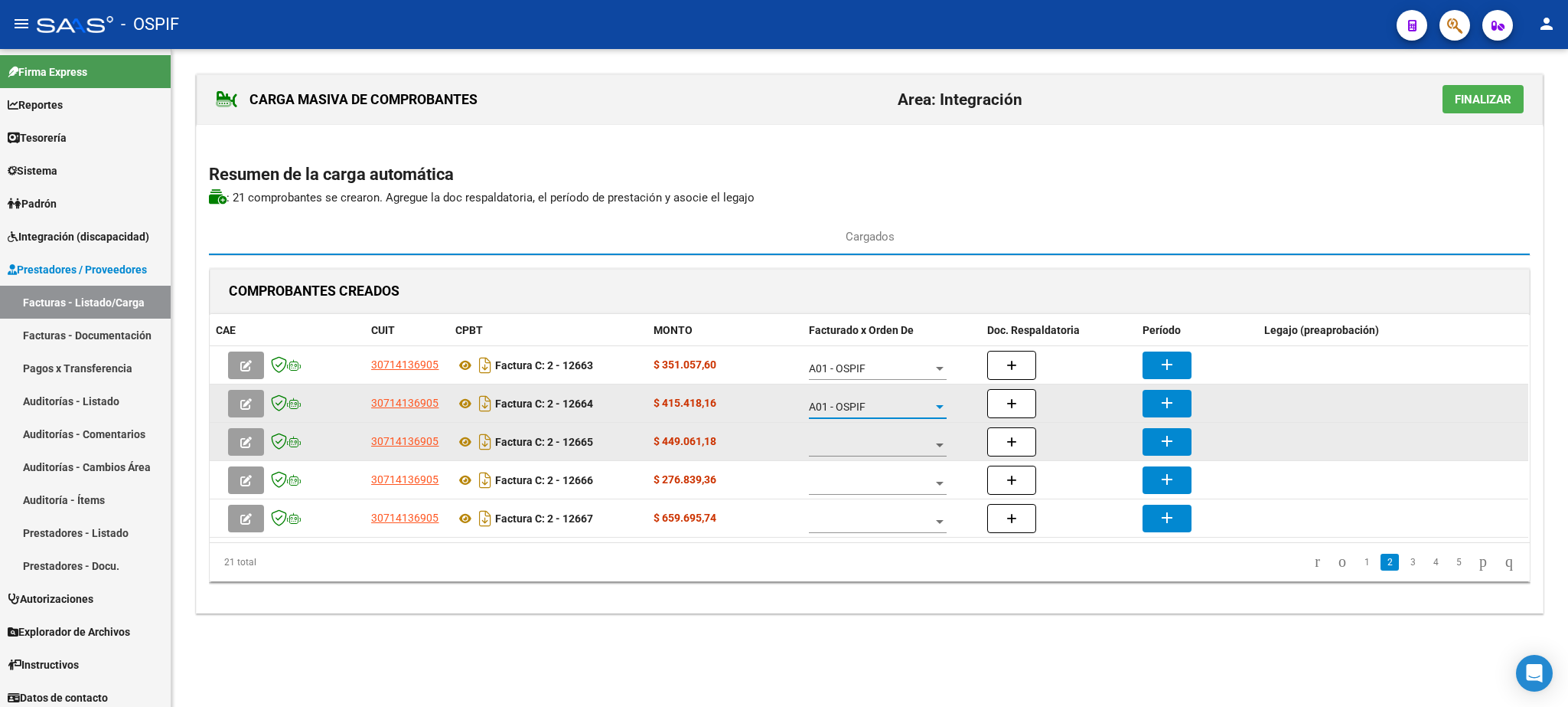
click at [876, 451] on span at bounding box center [871, 445] width 124 height 13
click at [876, 451] on span "A01 - OSPIF" at bounding box center [878, 448] width 138 height 33
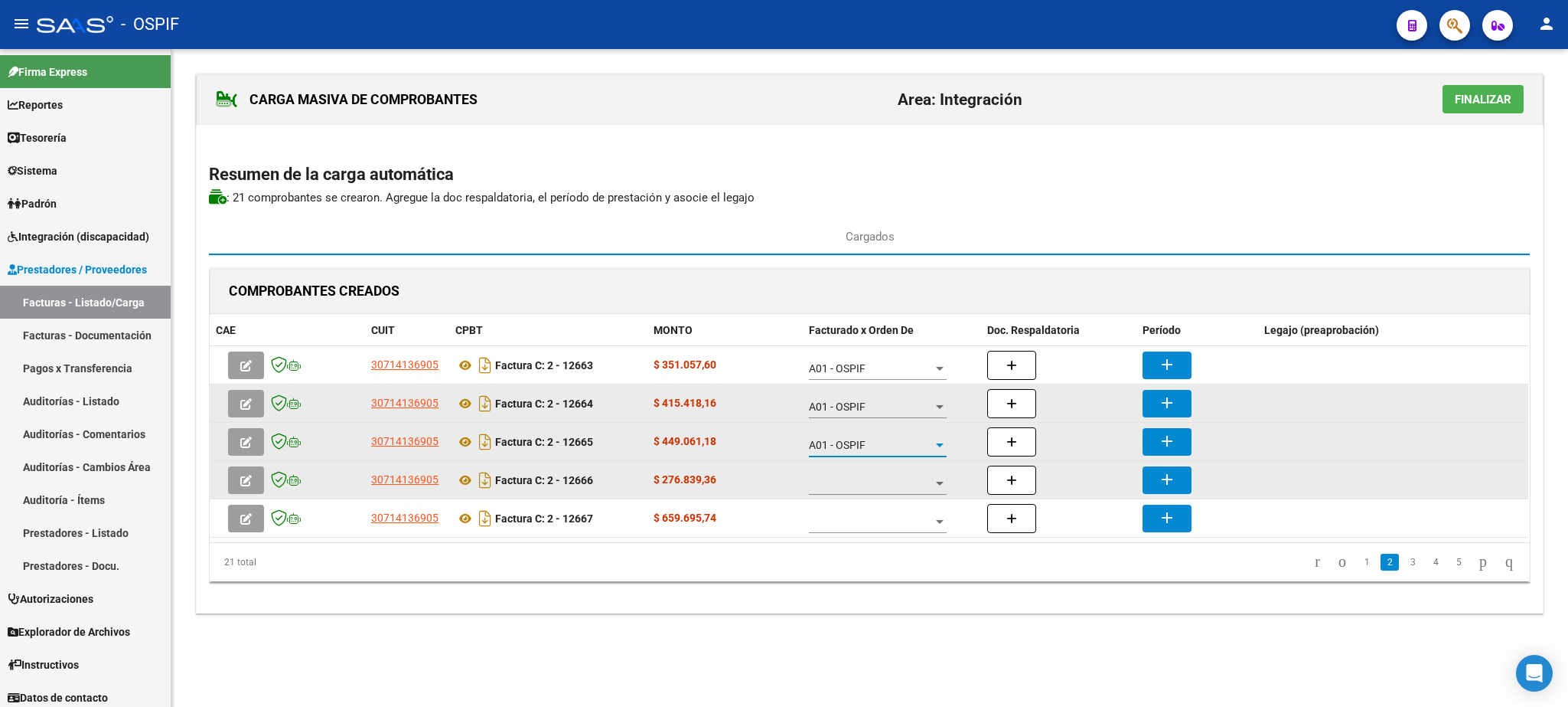
click at [877, 481] on span at bounding box center [871, 483] width 124 height 13
click at [877, 481] on span "A01 - OSPIF" at bounding box center [865, 486] width 113 height 33
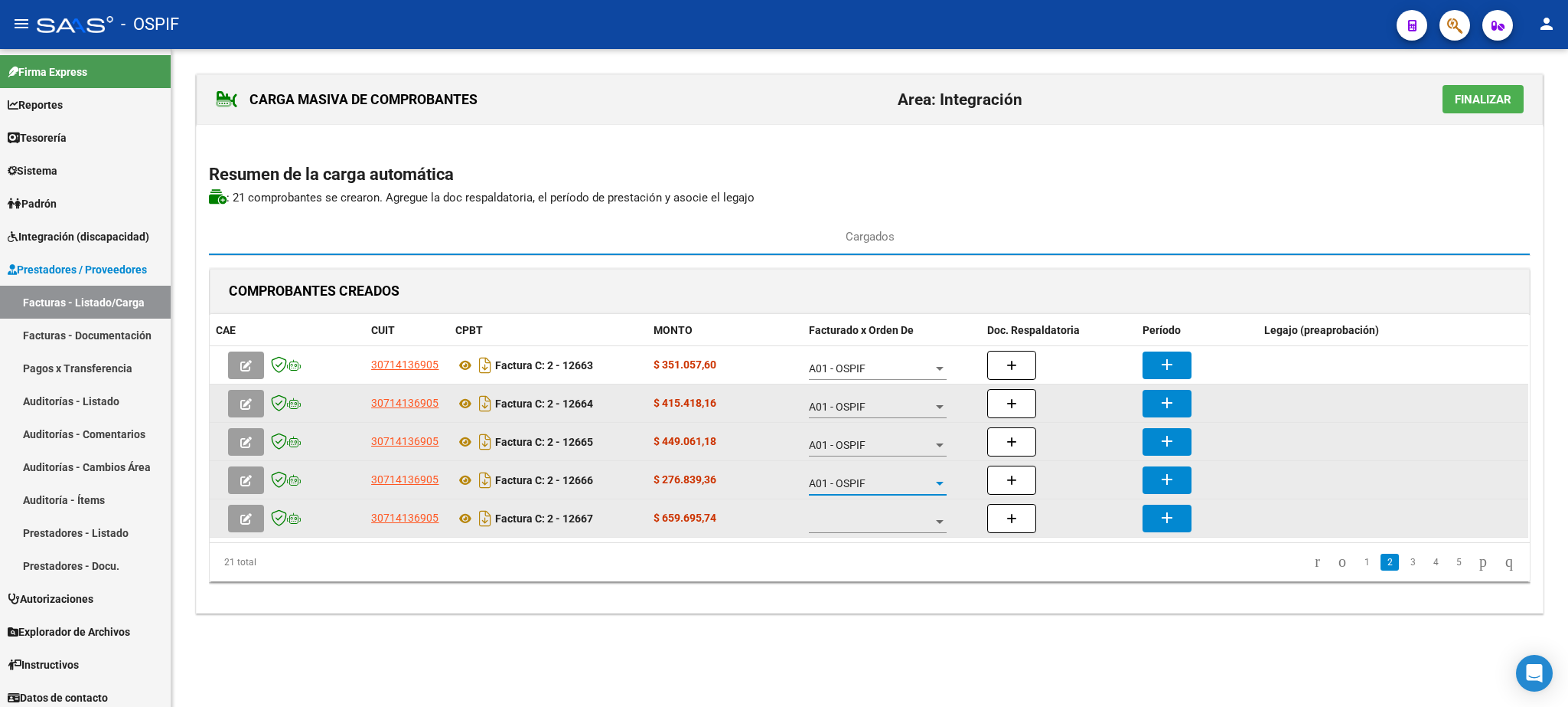
click at [876, 523] on span at bounding box center [871, 522] width 124 height 13
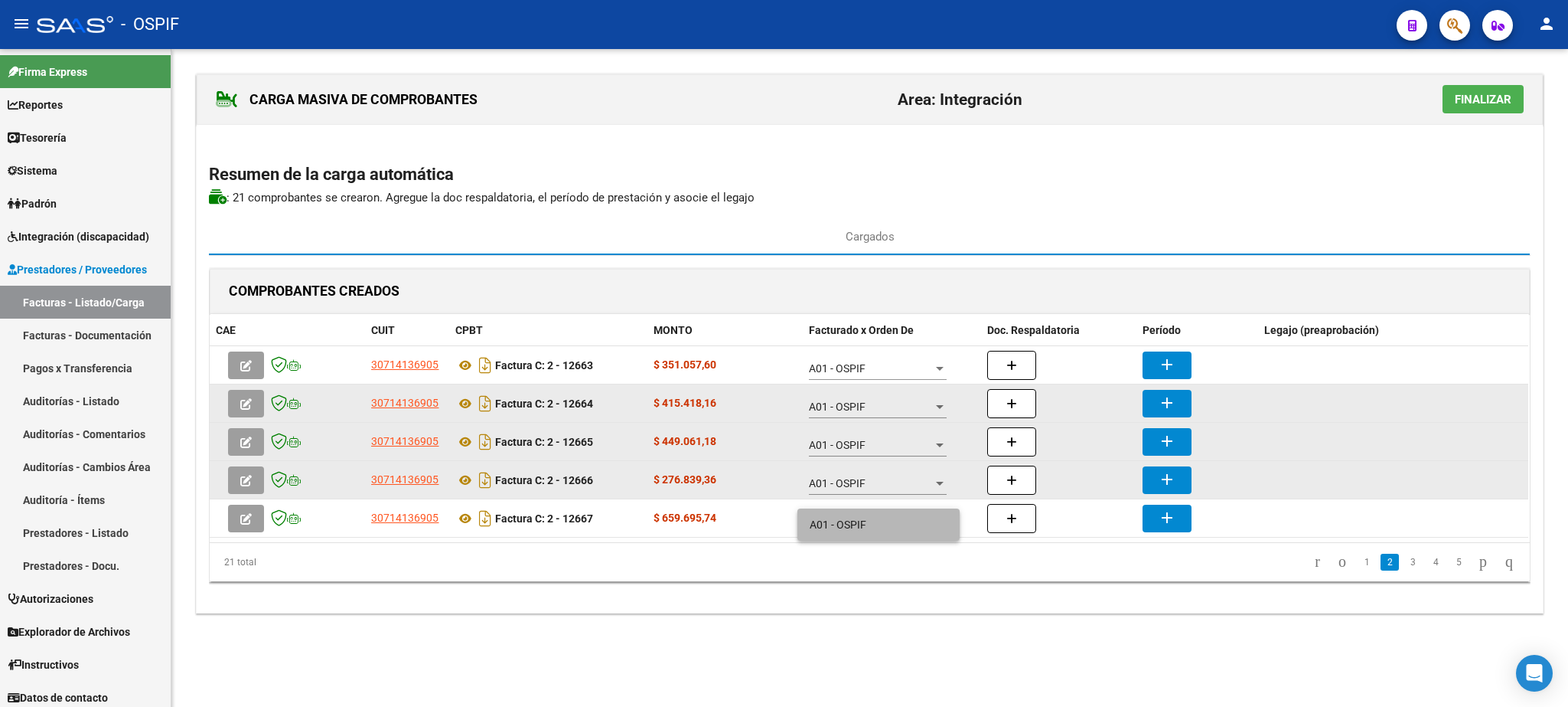
click at [872, 519] on span "A01 - OSPIF" at bounding box center [878, 525] width 138 height 33
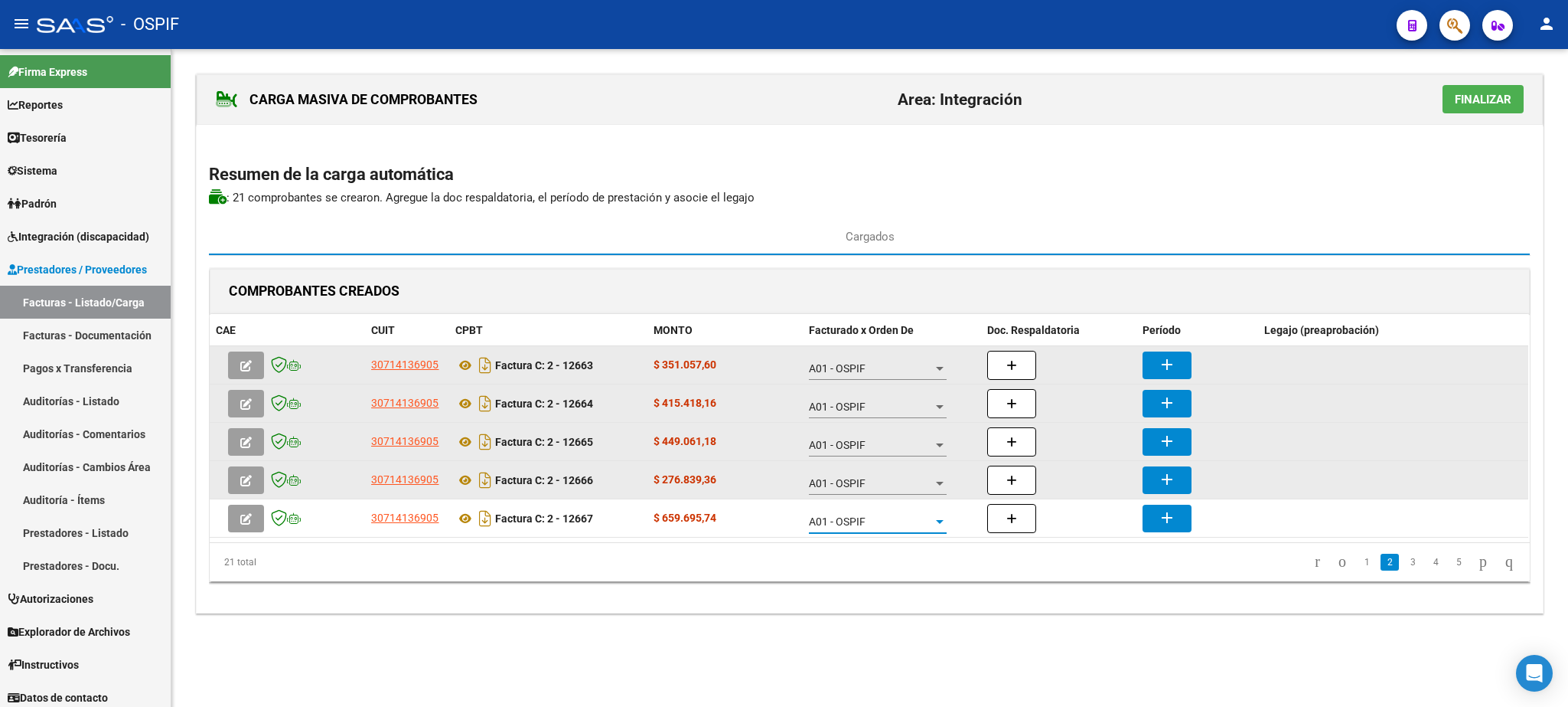
click at [1165, 372] on mat-icon "add" at bounding box center [1167, 364] width 19 height 19
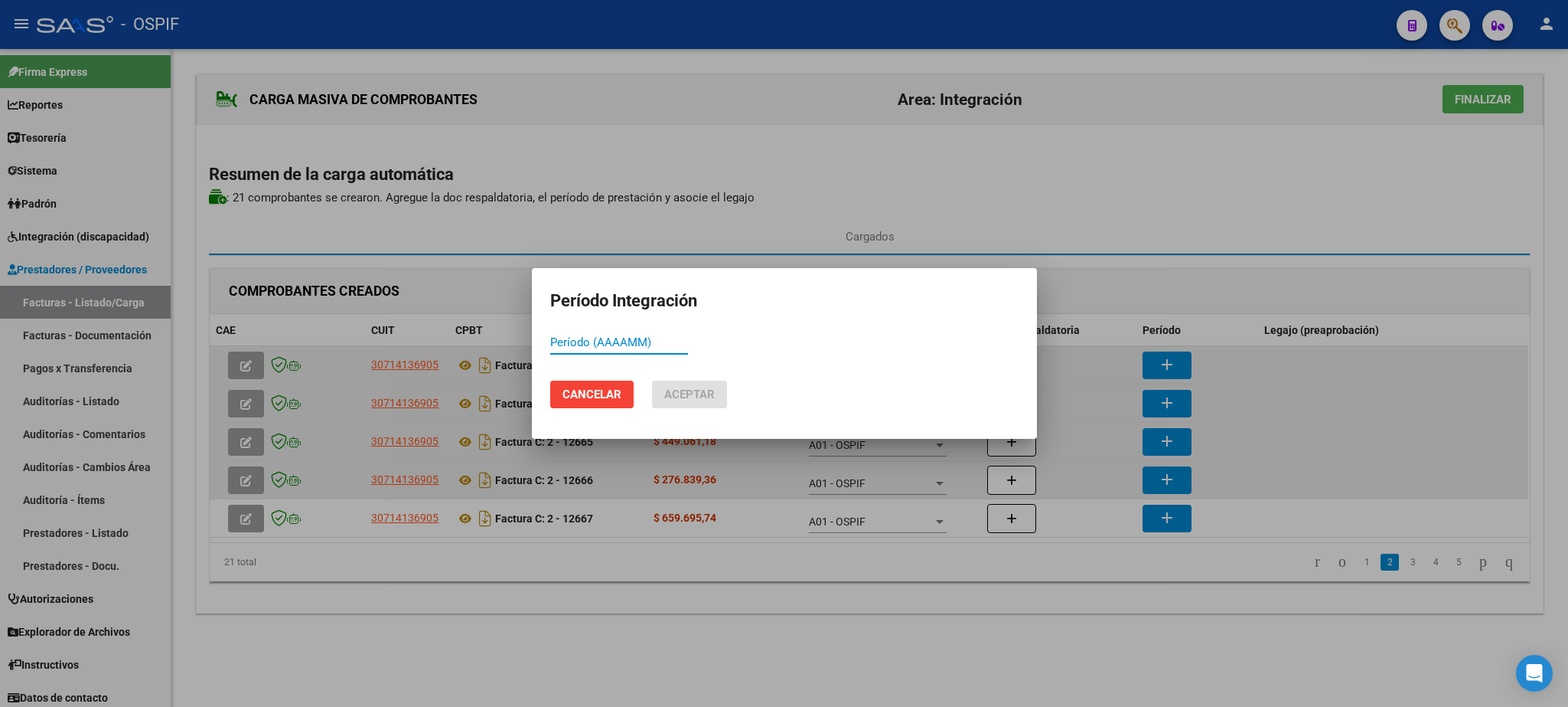
paste input "202507"
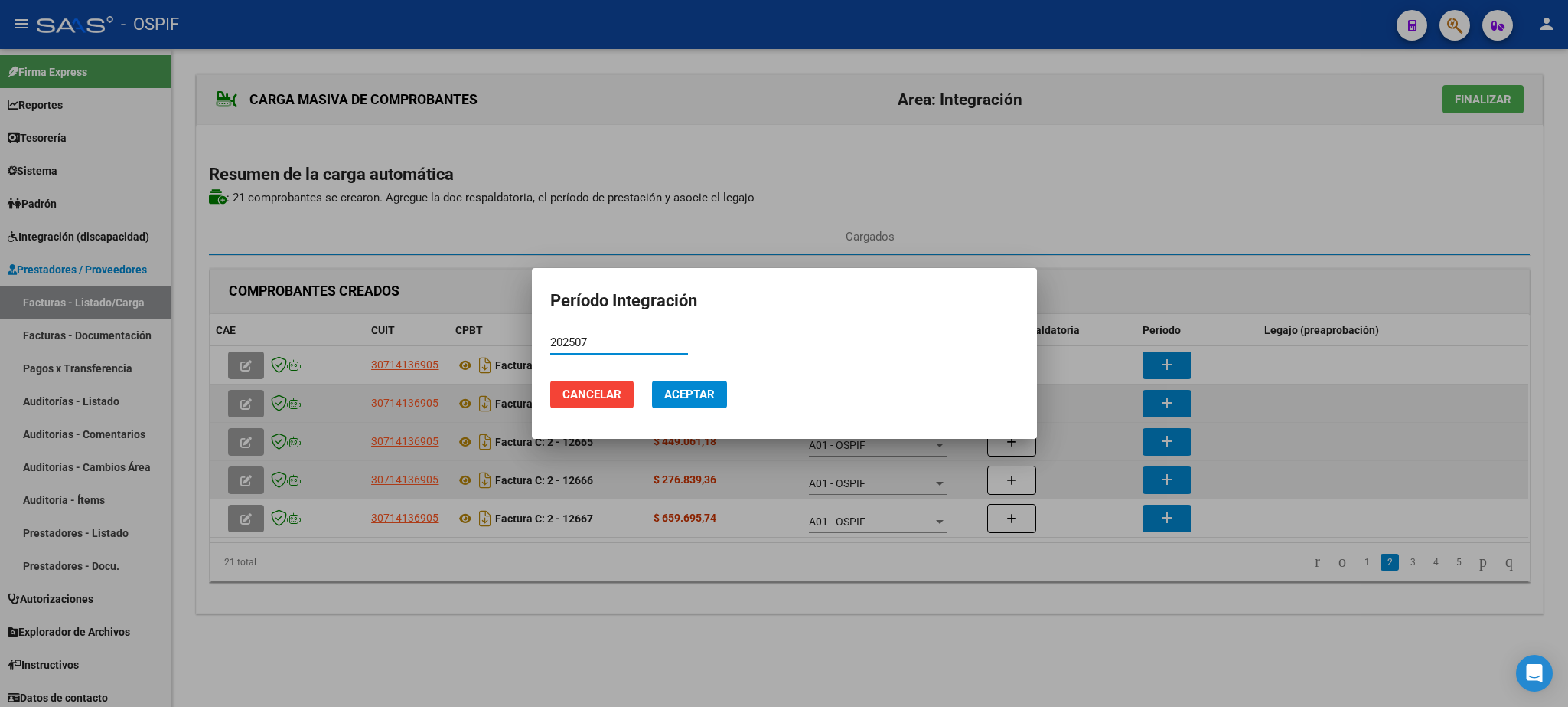
type input "202507"
click at [686, 389] on span "Aceptar" at bounding box center [689, 394] width 50 height 14
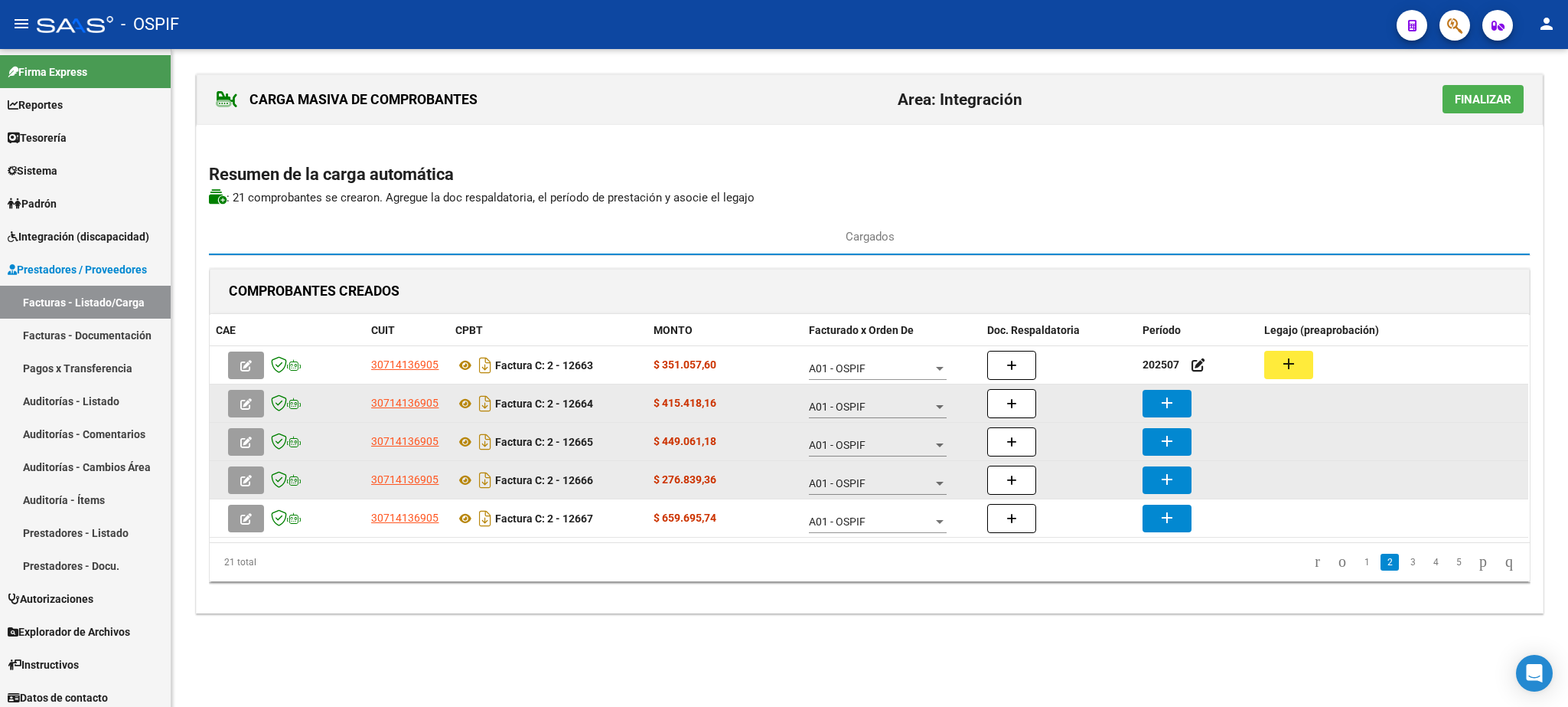
click at [1161, 405] on mat-icon "add" at bounding box center [1167, 402] width 19 height 19
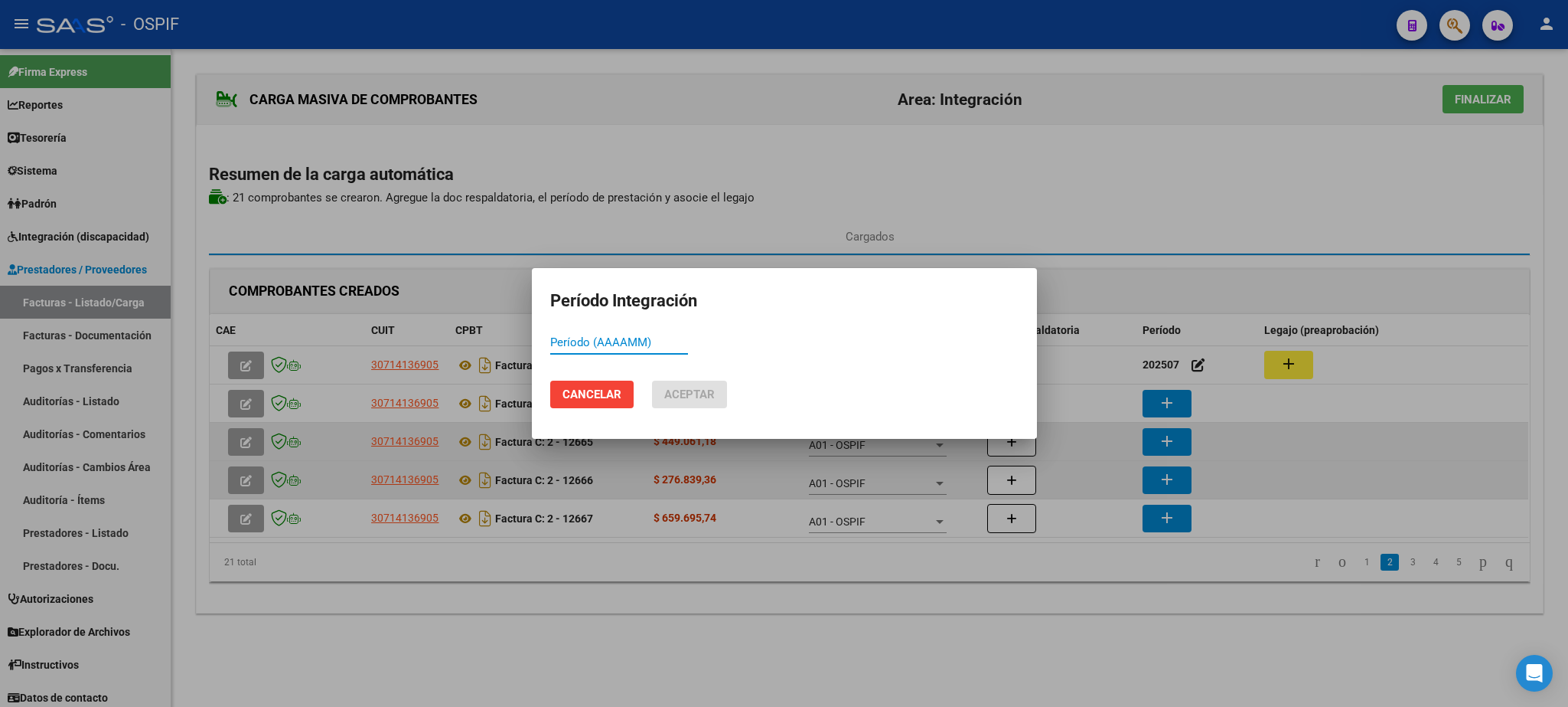
paste input "202507"
type input "202507"
click at [691, 392] on span "Aceptar" at bounding box center [689, 394] width 50 height 14
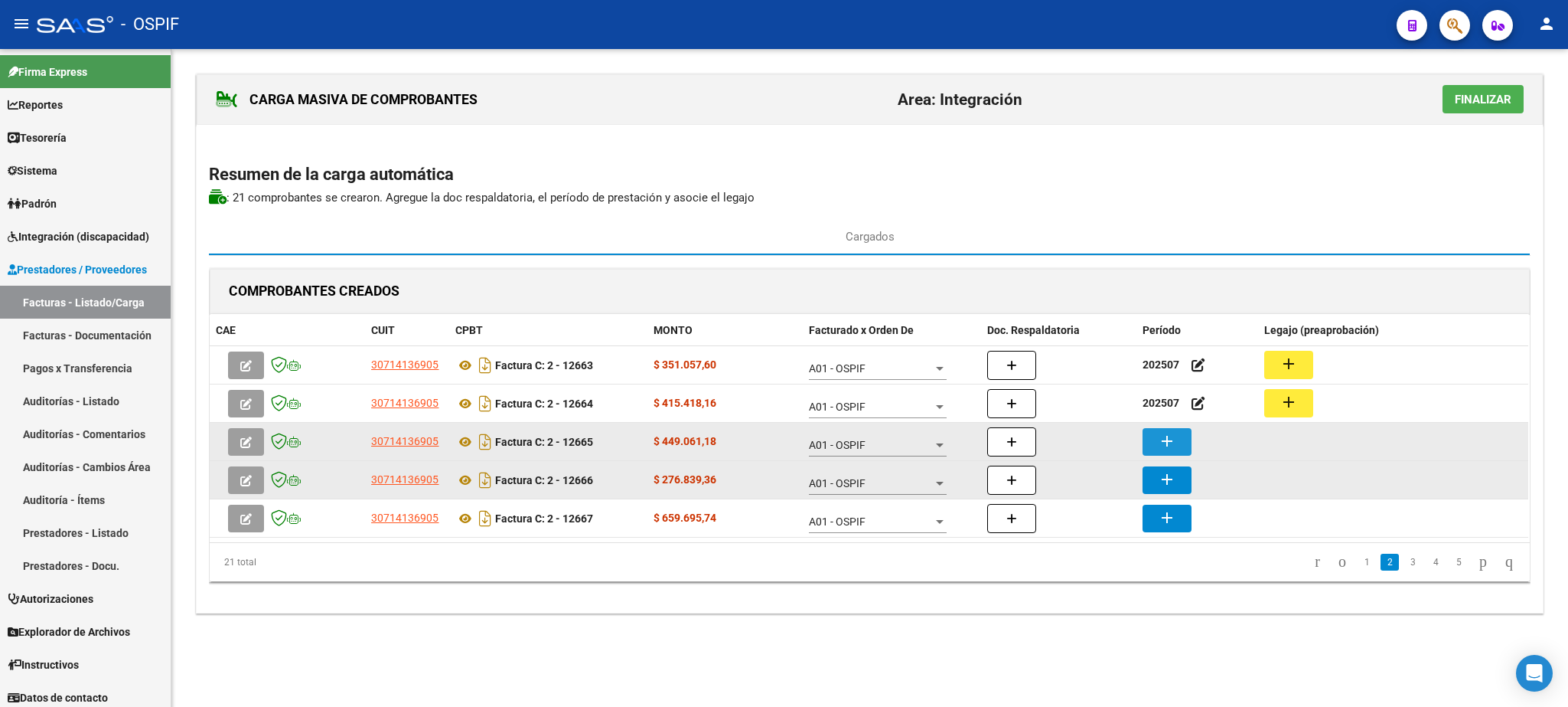
click at [1145, 439] on button "add" at bounding box center [1167, 442] width 49 height 28
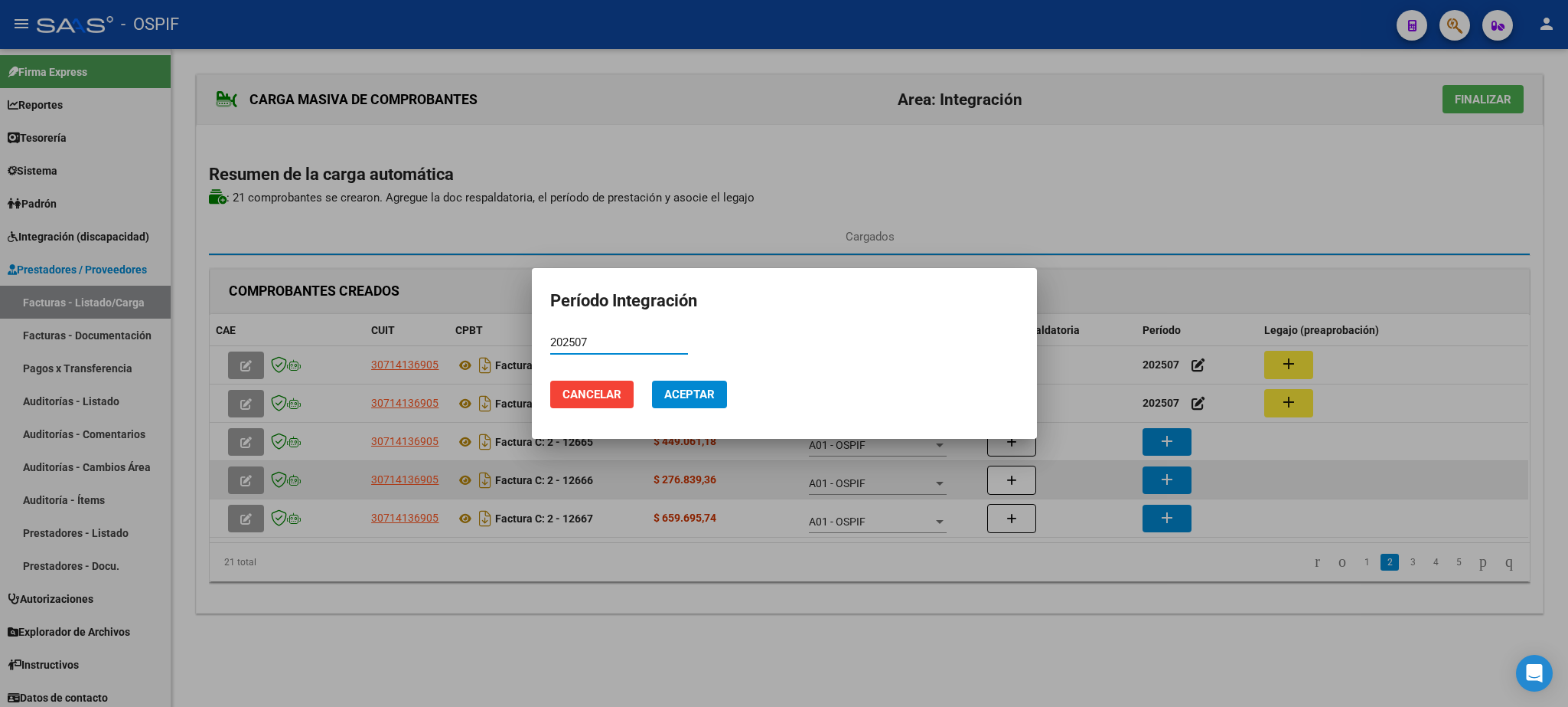
type input "202507"
click at [688, 404] on button "Aceptar" at bounding box center [689, 394] width 75 height 28
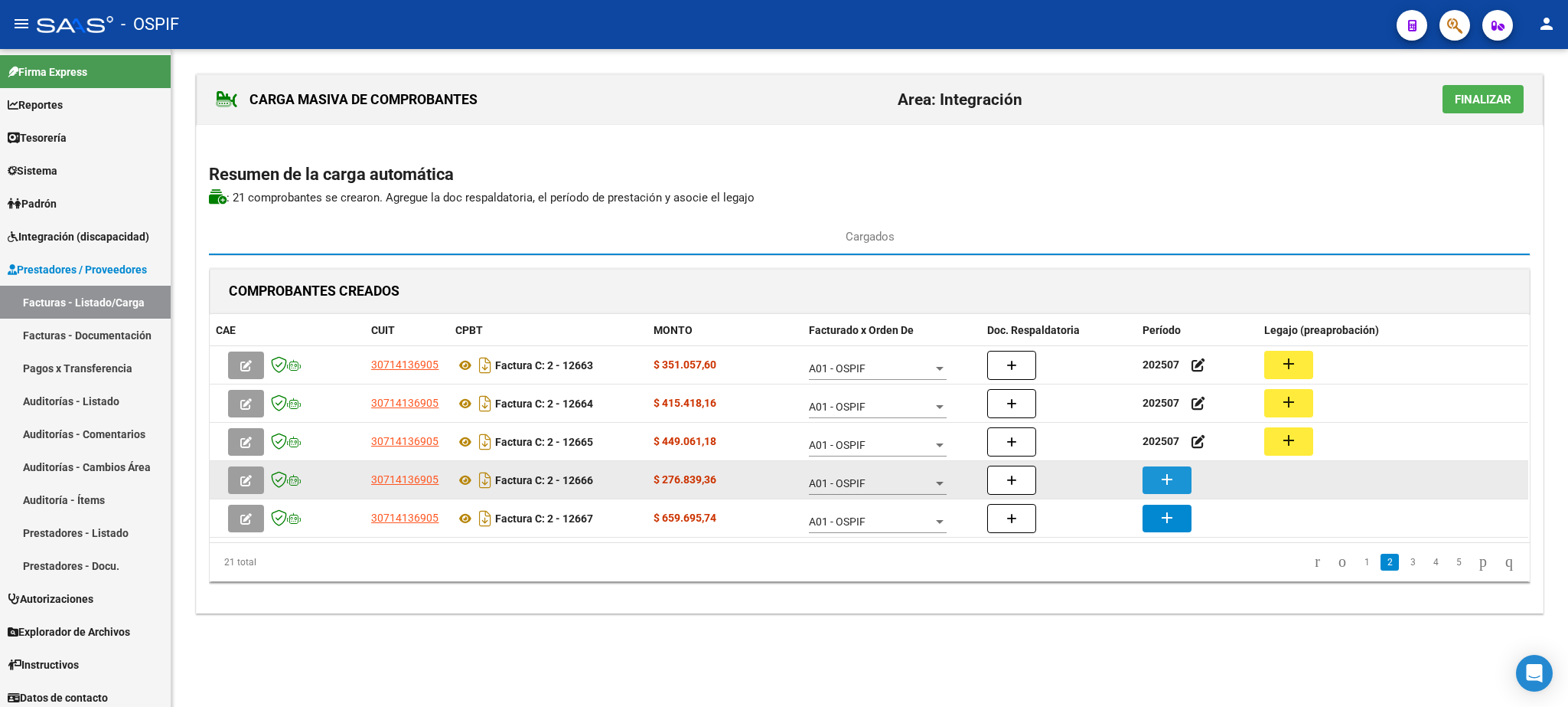
click at [1166, 477] on mat-icon "add" at bounding box center [1167, 479] width 19 height 19
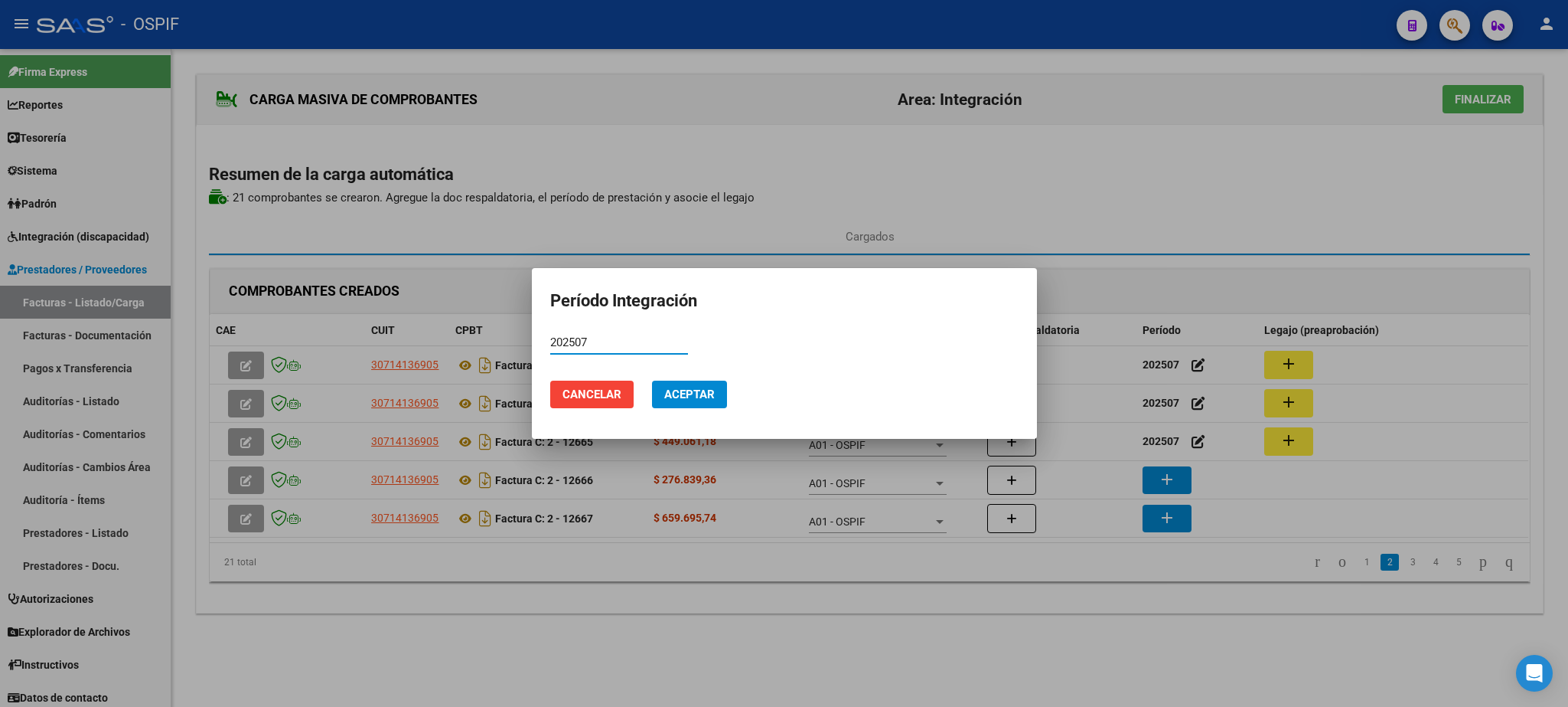
type input "202507"
click at [779, 396] on mat-dialog-actions "Cancelar Aceptar" at bounding box center [784, 393] width 468 height 52
click at [720, 390] on button "Aceptar" at bounding box center [689, 394] width 75 height 28
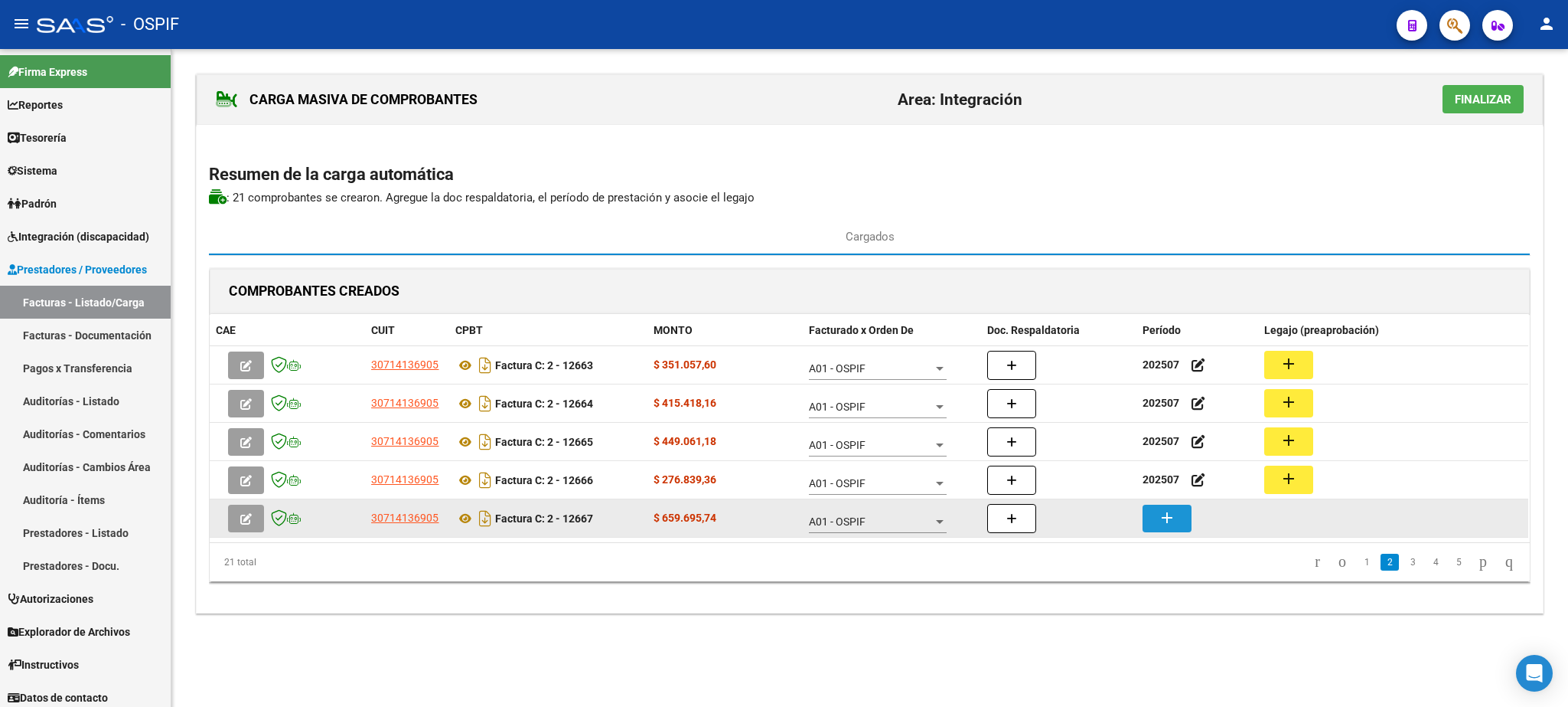
click at [1171, 517] on mat-icon "add" at bounding box center [1167, 518] width 19 height 19
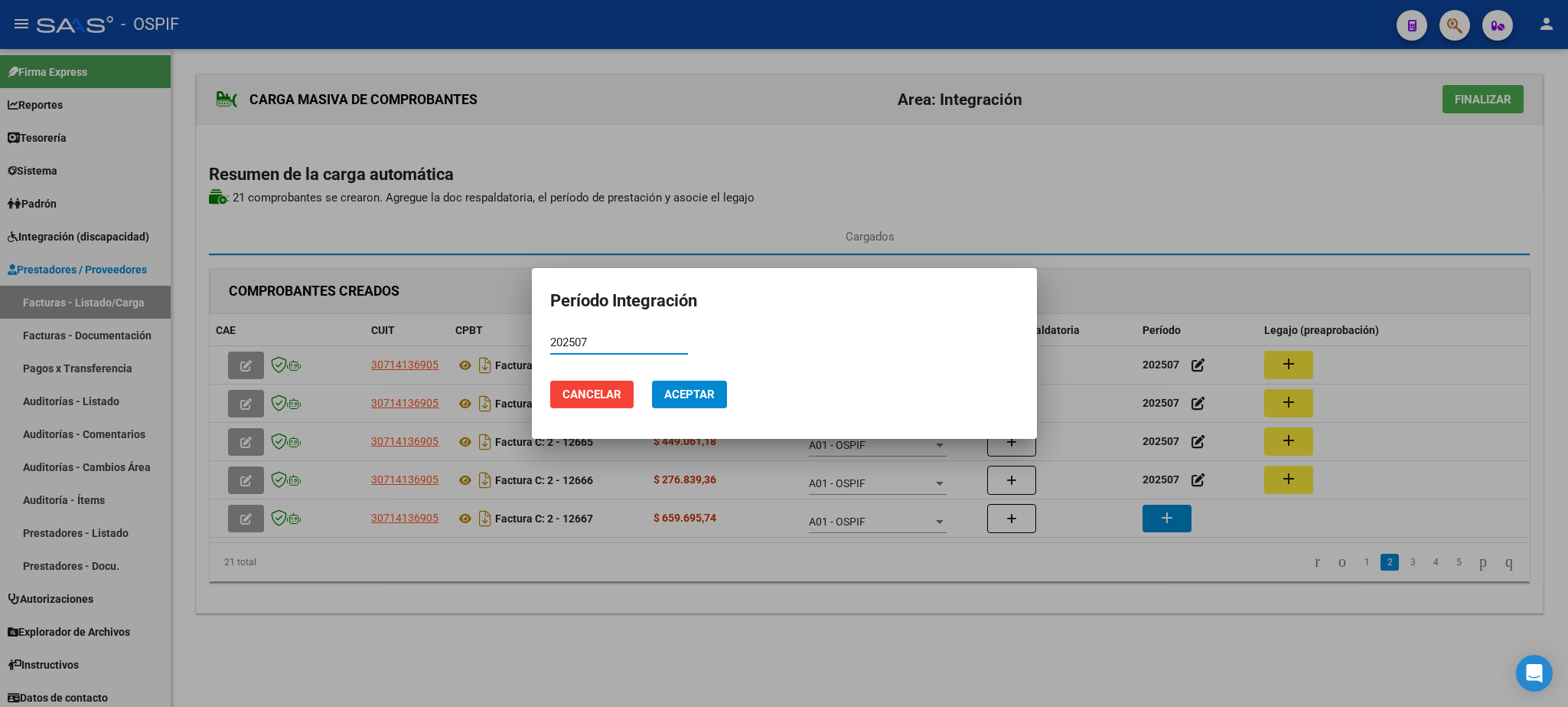
type input "202507"
click at [700, 390] on span "Aceptar" at bounding box center [689, 394] width 50 height 14
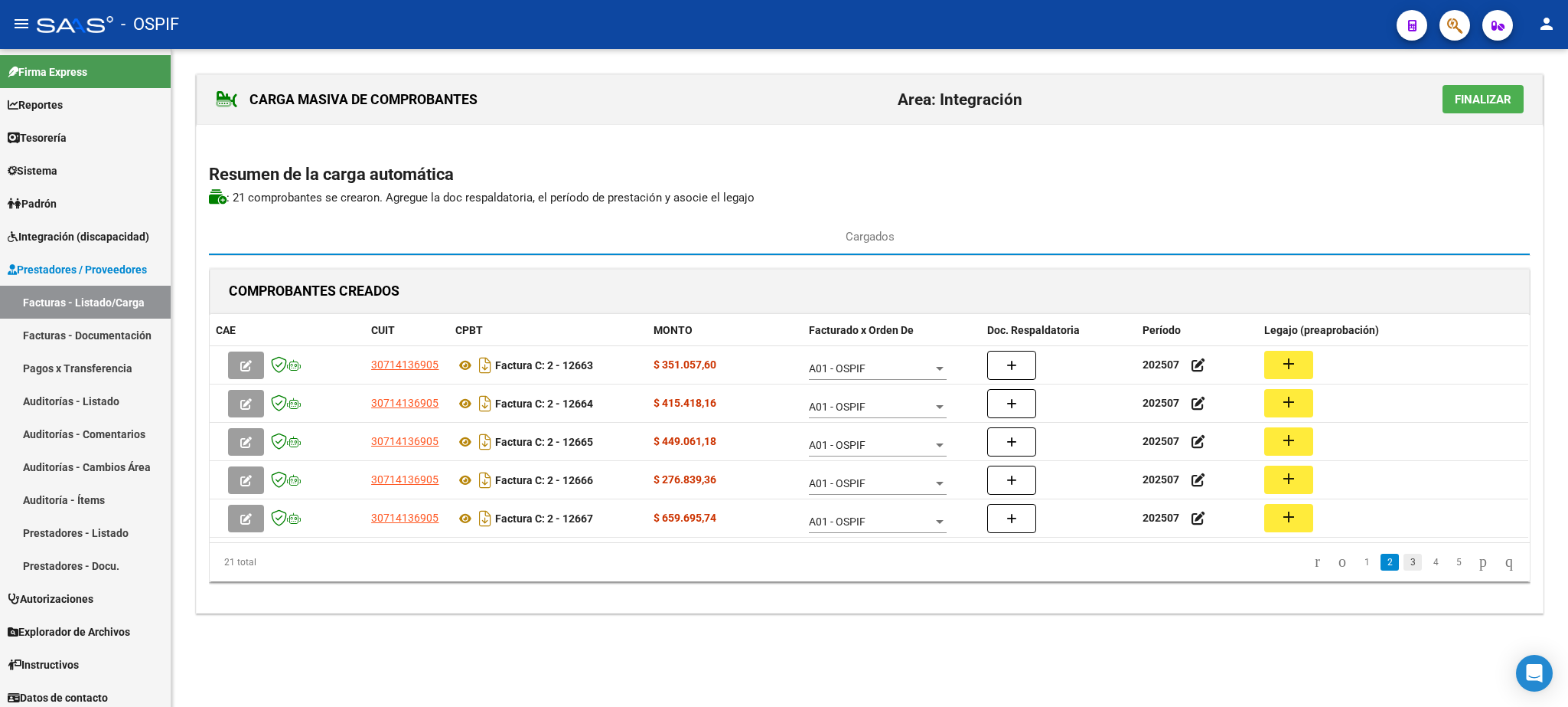
click at [1403, 564] on link "3" at bounding box center [1412, 561] width 19 height 17
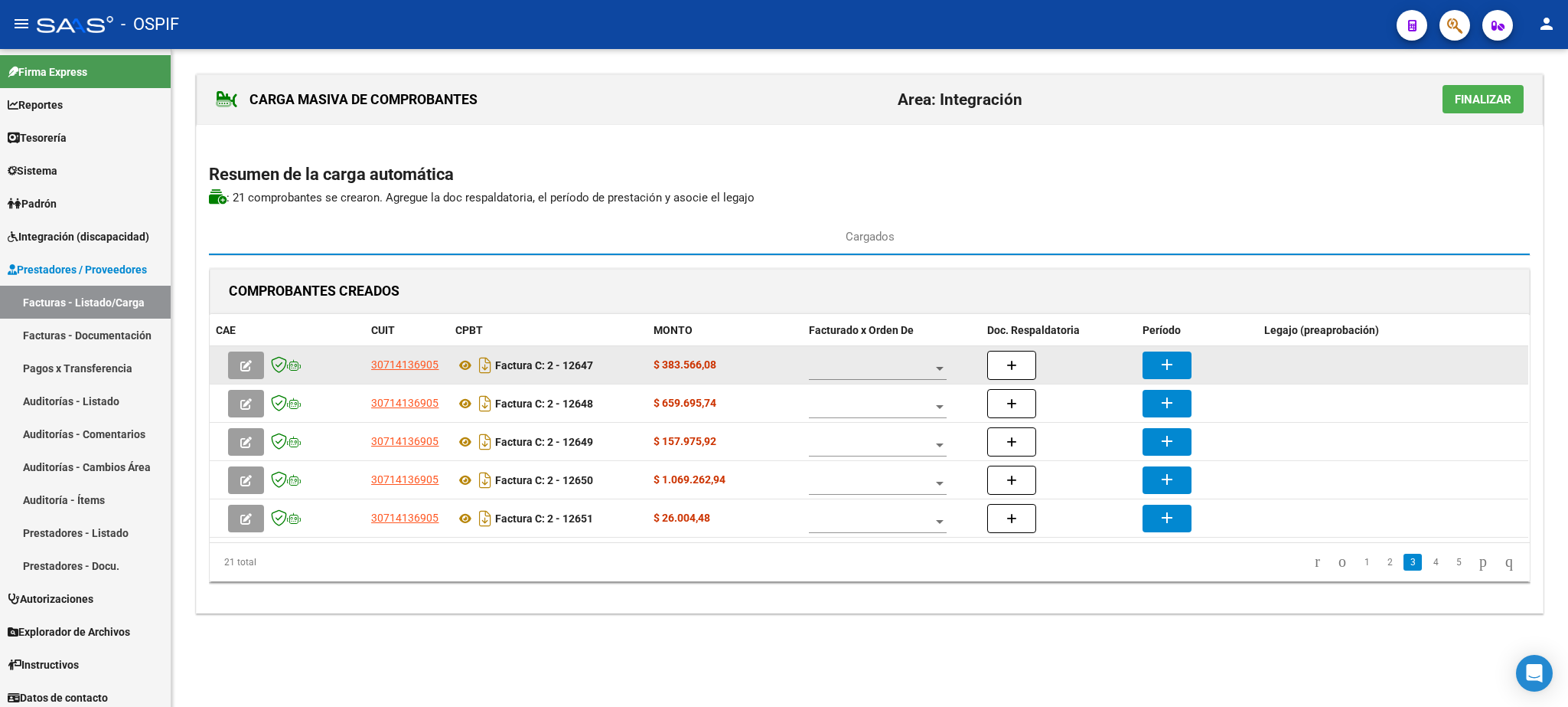
click at [862, 375] on span at bounding box center [871, 368] width 124 height 13
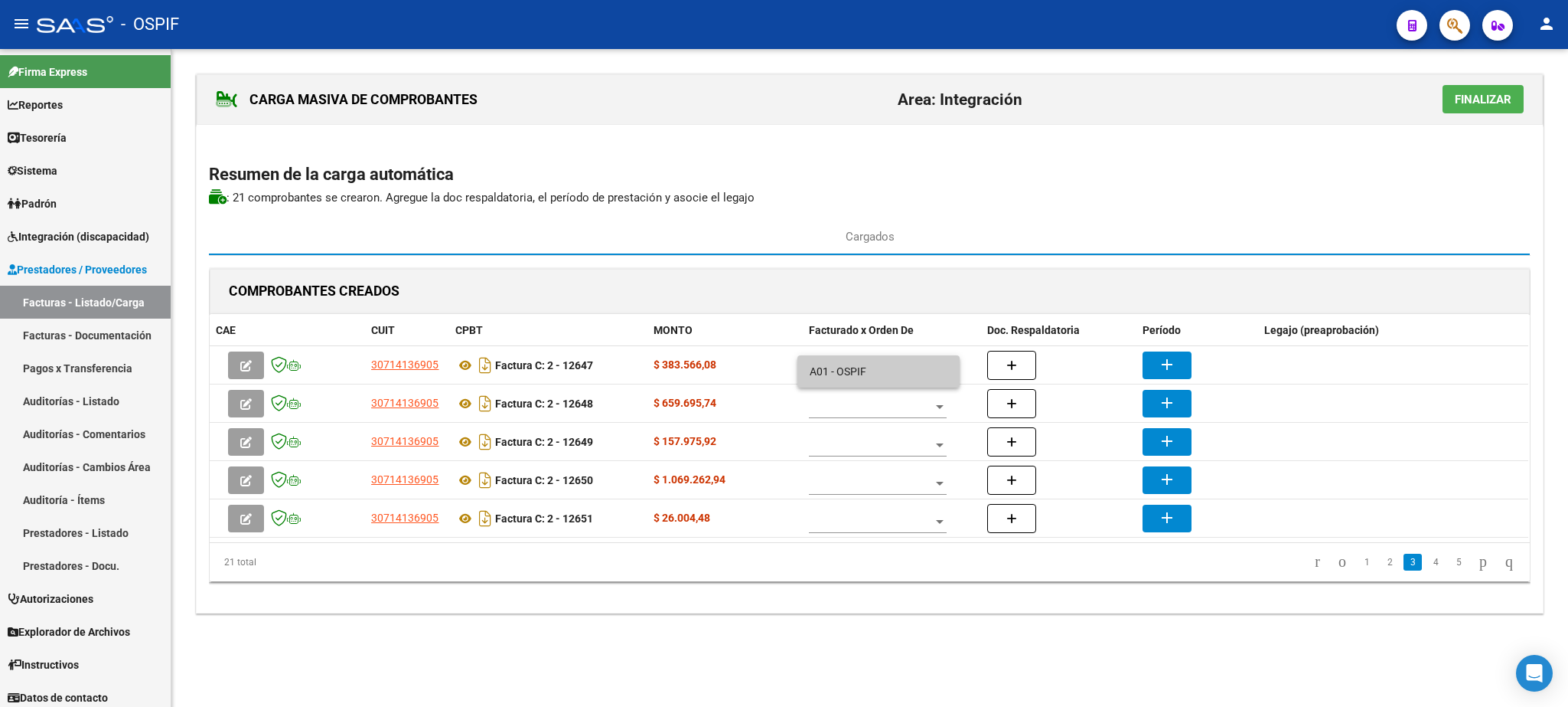
click at [869, 369] on span "A01 - OSPIF" at bounding box center [878, 371] width 138 height 33
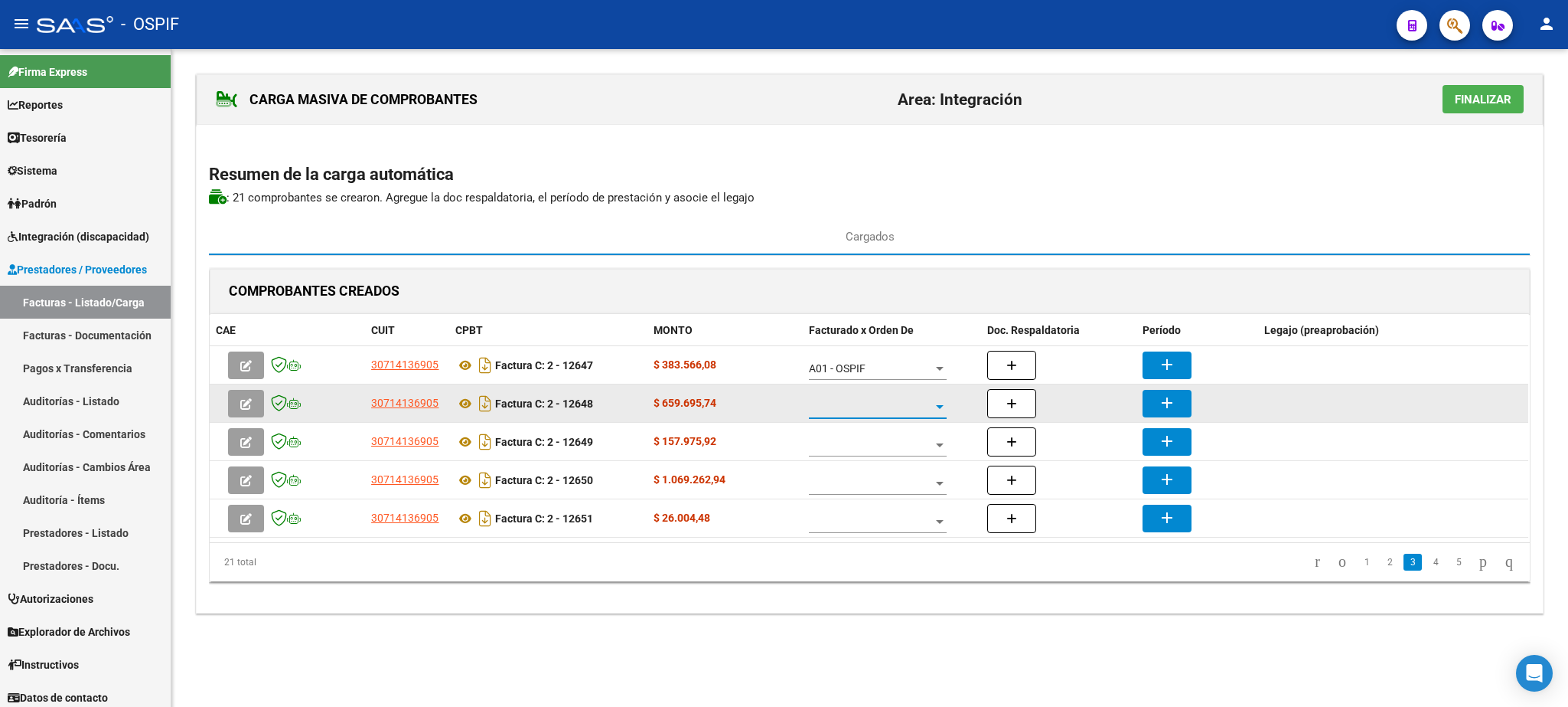
click at [881, 412] on span at bounding box center [871, 406] width 124 height 13
click at [881, 412] on span "A01 - OSPIF" at bounding box center [878, 409] width 138 height 33
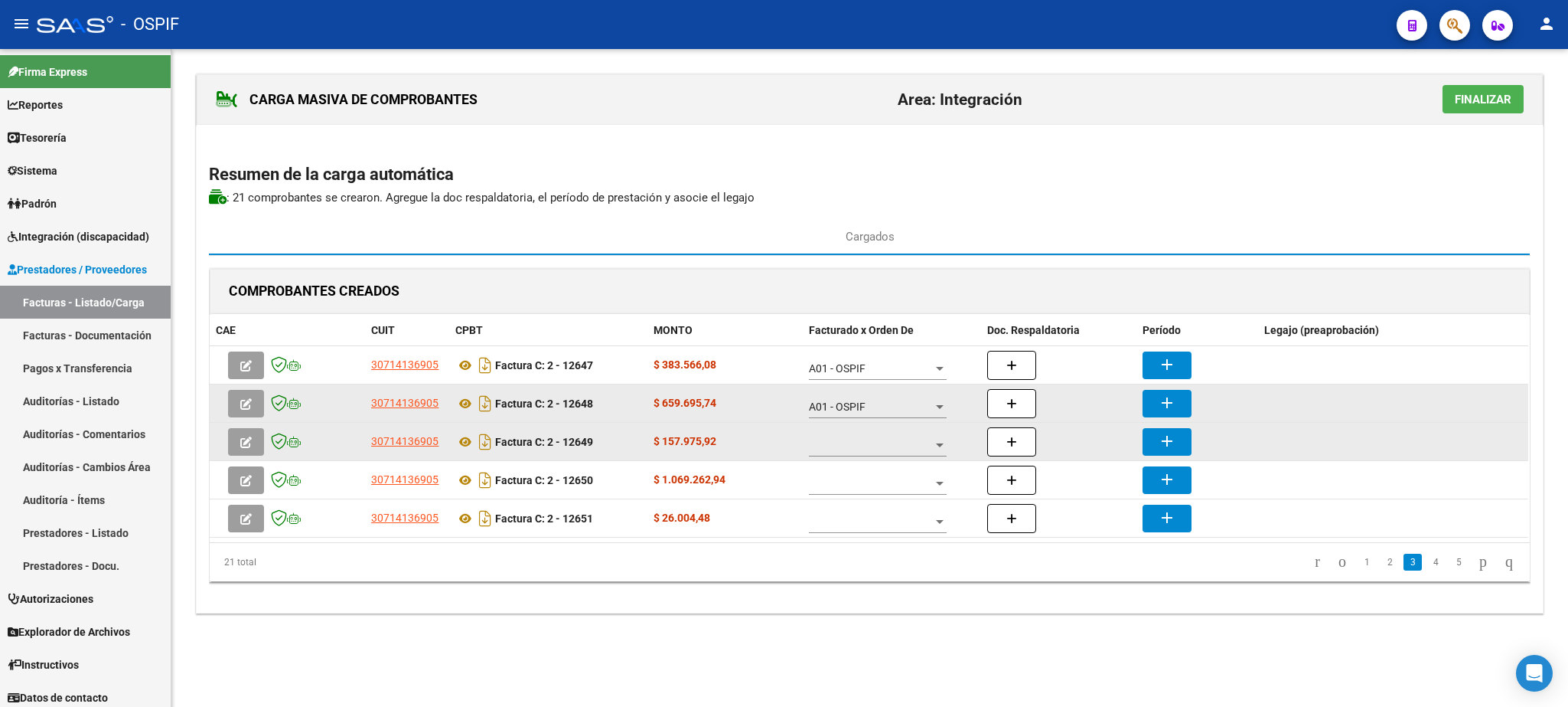
click at [884, 439] on div at bounding box center [878, 441] width 138 height 31
click at [884, 439] on span "A01 - OSPIF" at bounding box center [878, 448] width 138 height 33
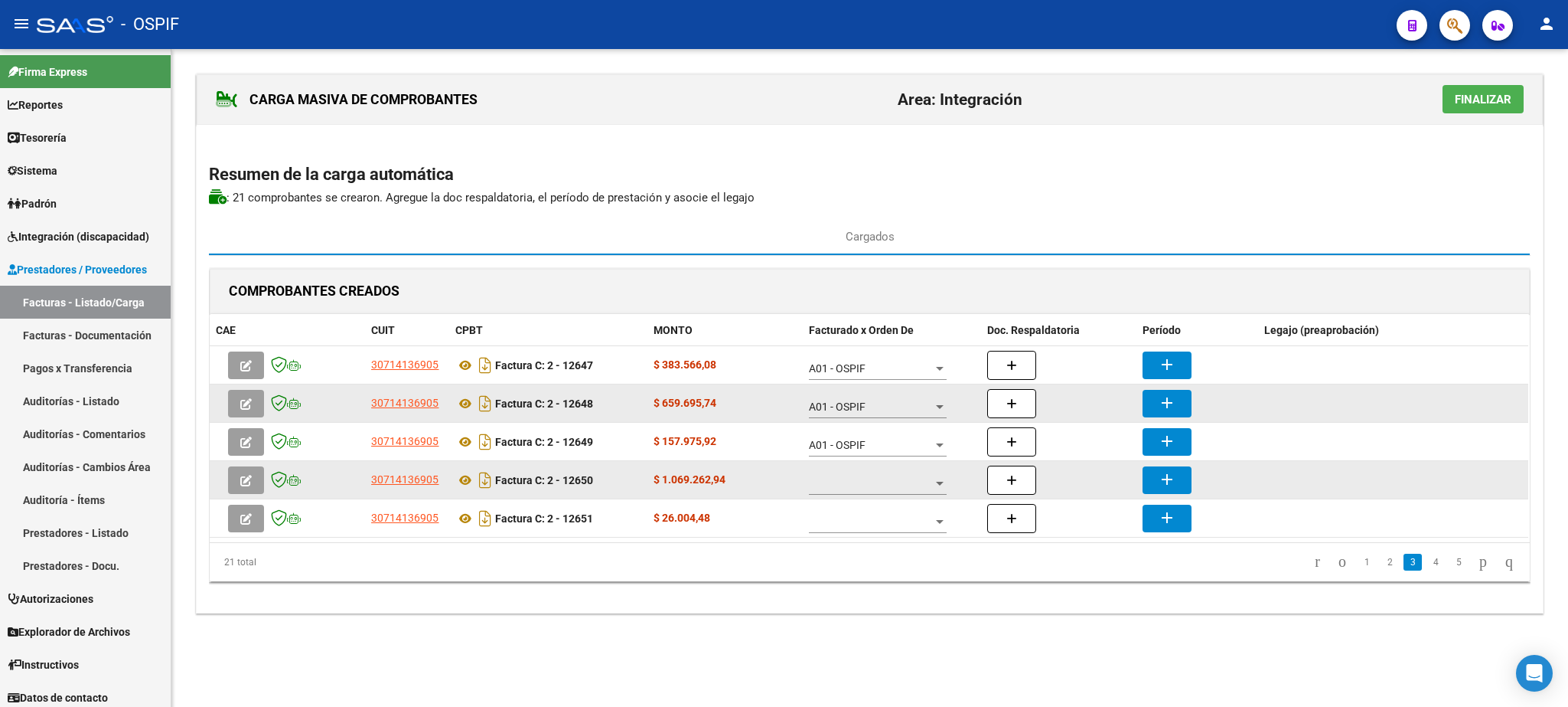
click at [890, 475] on div at bounding box center [878, 478] width 138 height 31
click at [890, 475] on span "A01 - OSPIF" at bounding box center [878, 486] width 138 height 33
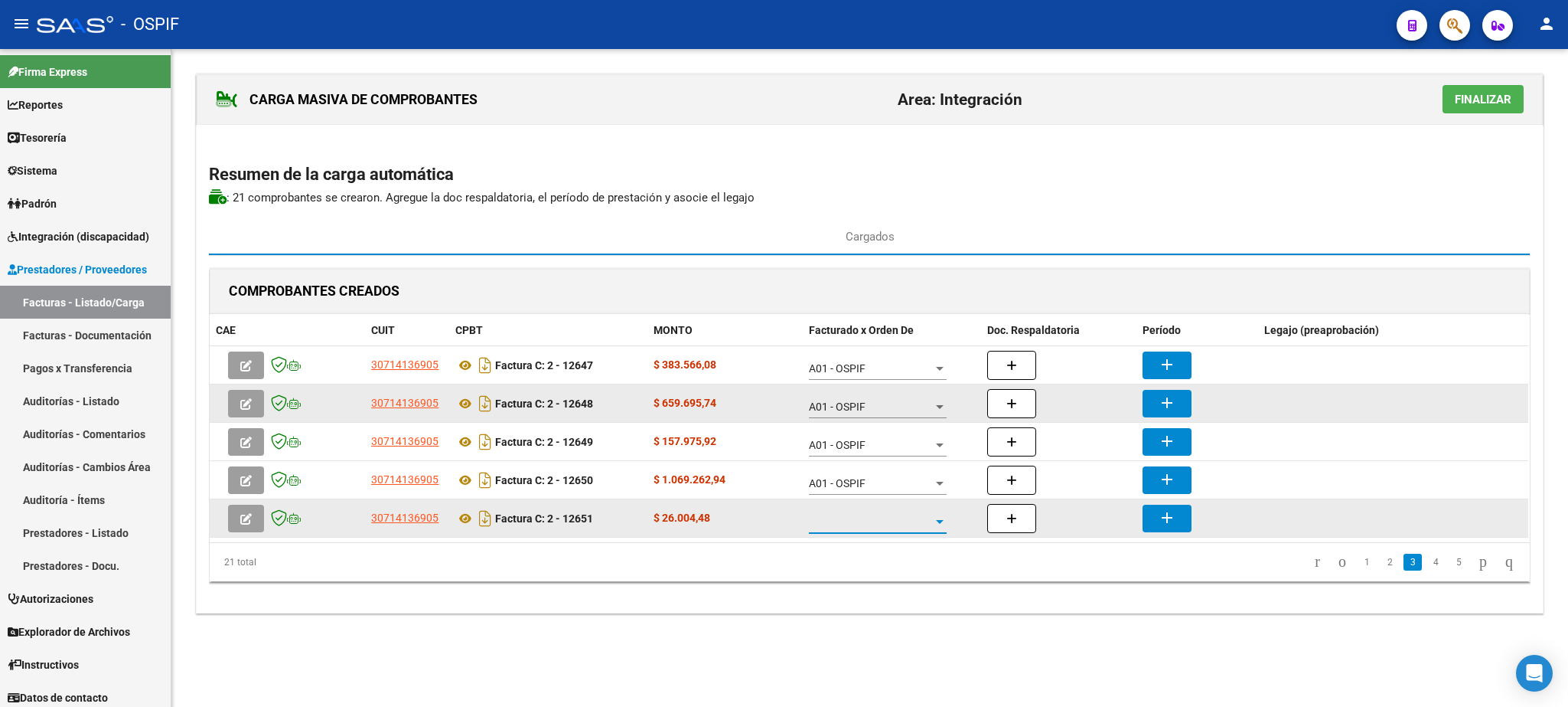
click at [895, 526] on span at bounding box center [871, 522] width 124 height 13
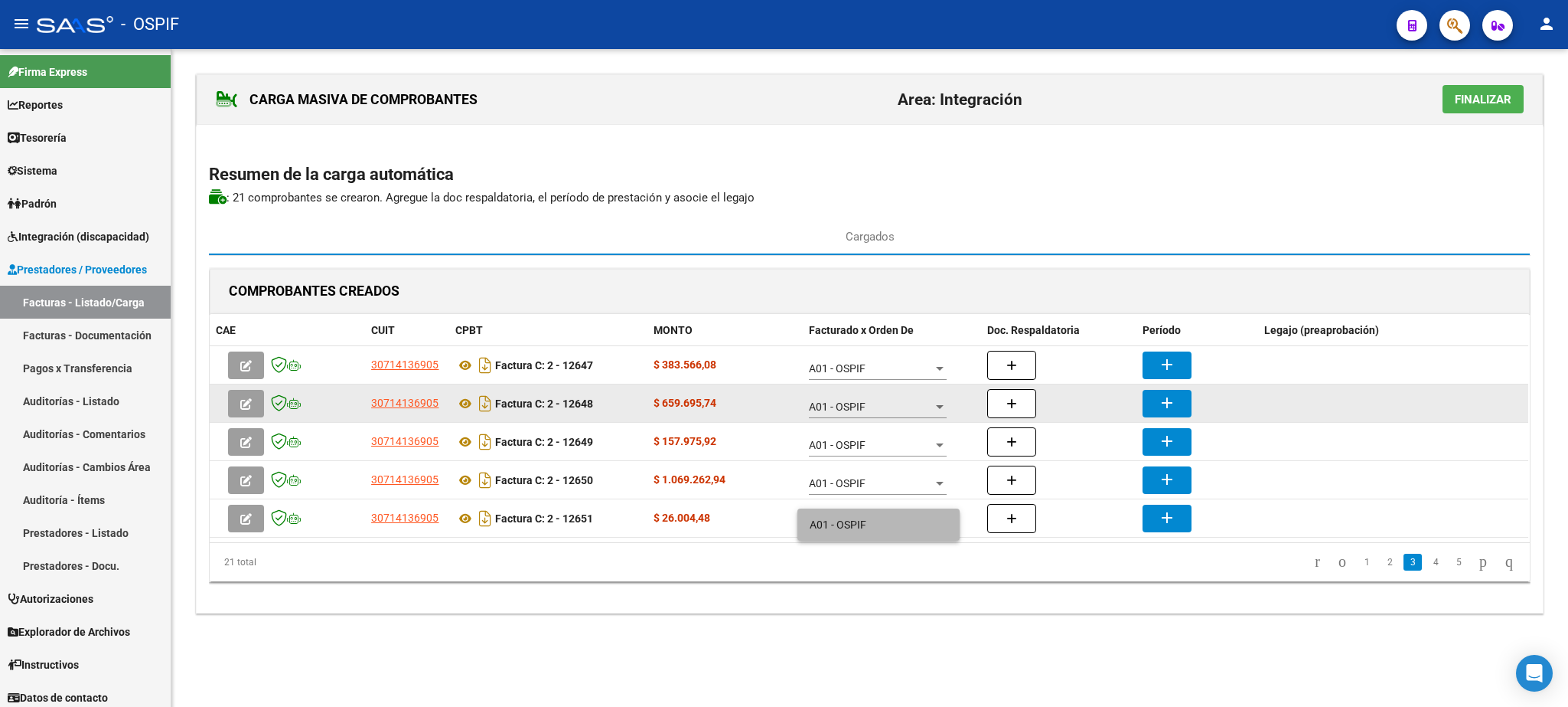
click at [895, 526] on span "A01 - OSPIF" at bounding box center [878, 525] width 138 height 33
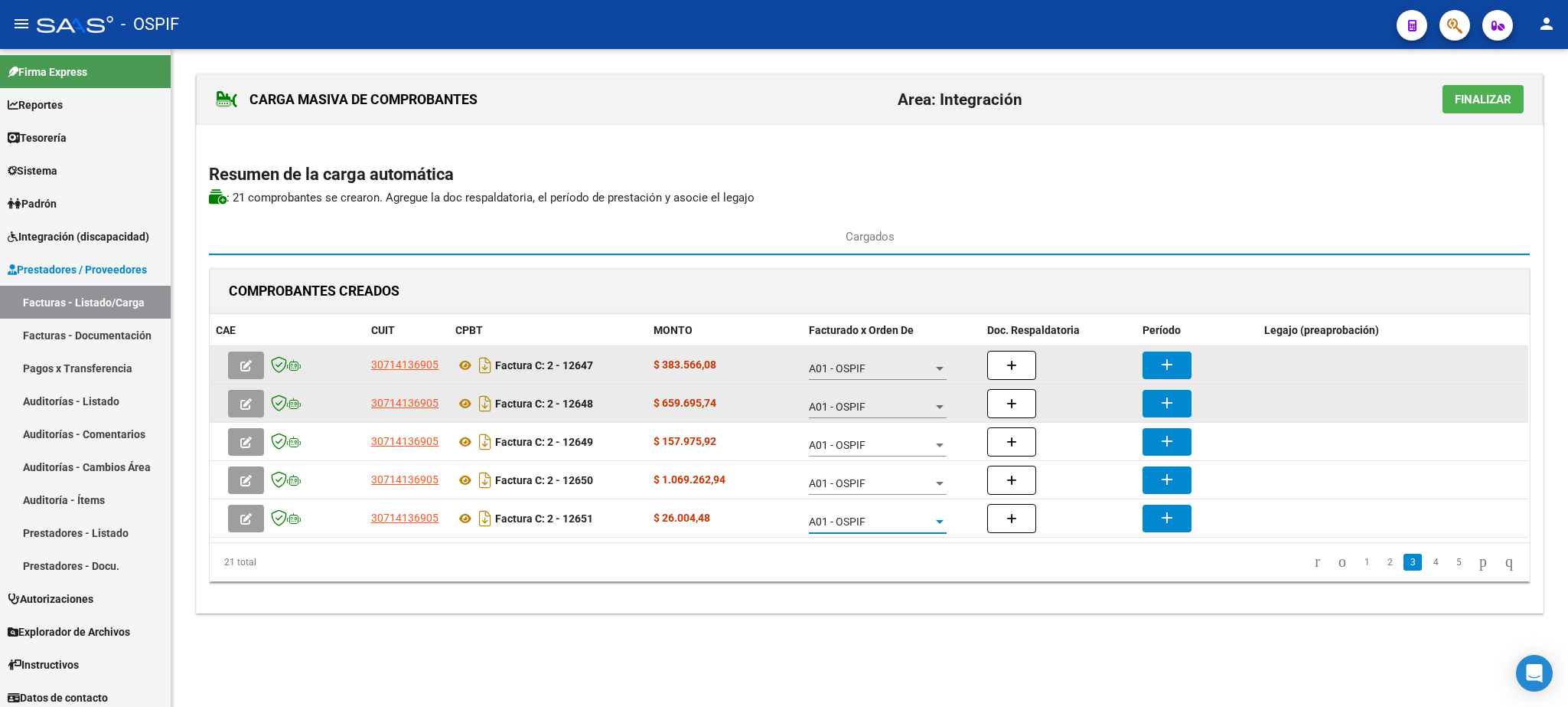
click at [1164, 374] on mat-icon "add" at bounding box center [1167, 364] width 19 height 19
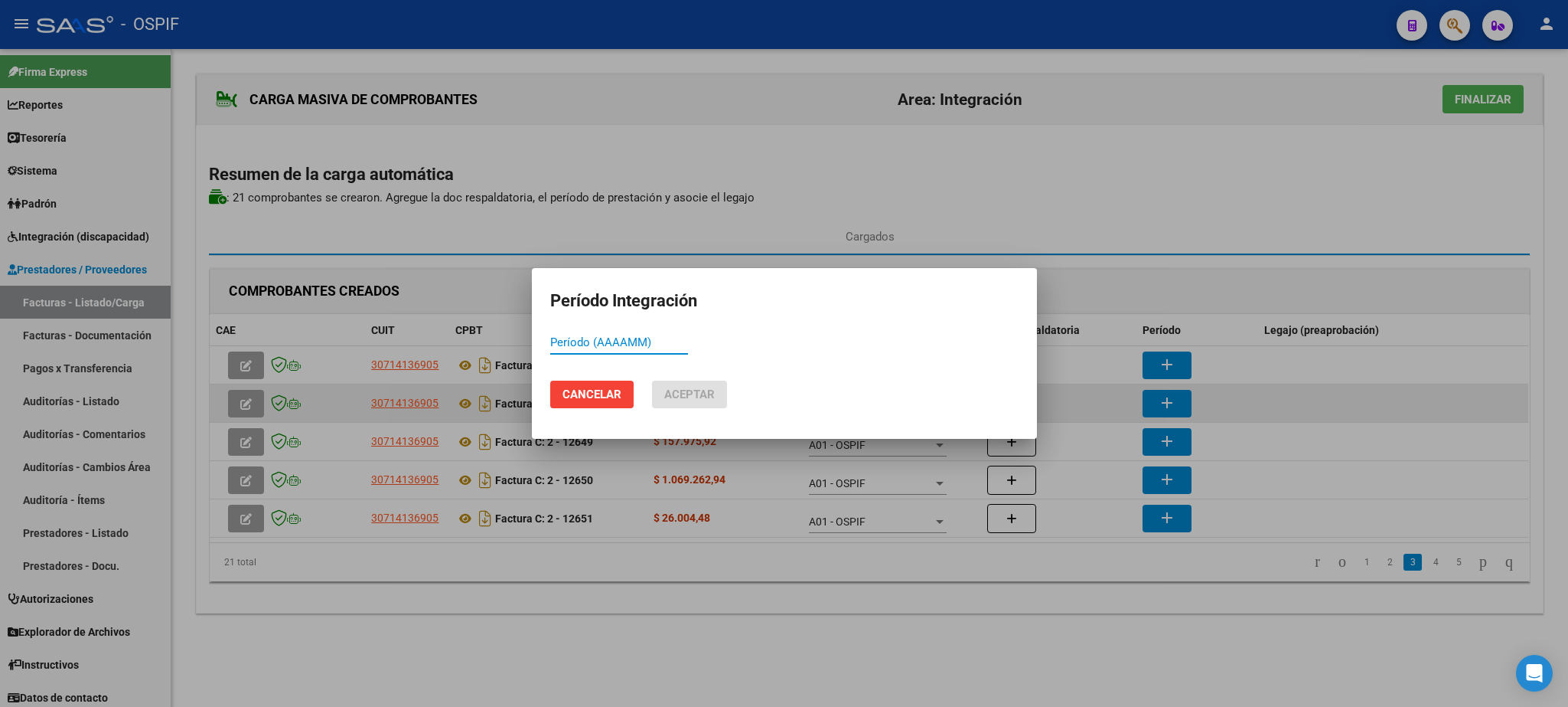
paste input "202507"
type input "202507"
click at [688, 386] on button "Aceptar" at bounding box center [689, 394] width 75 height 28
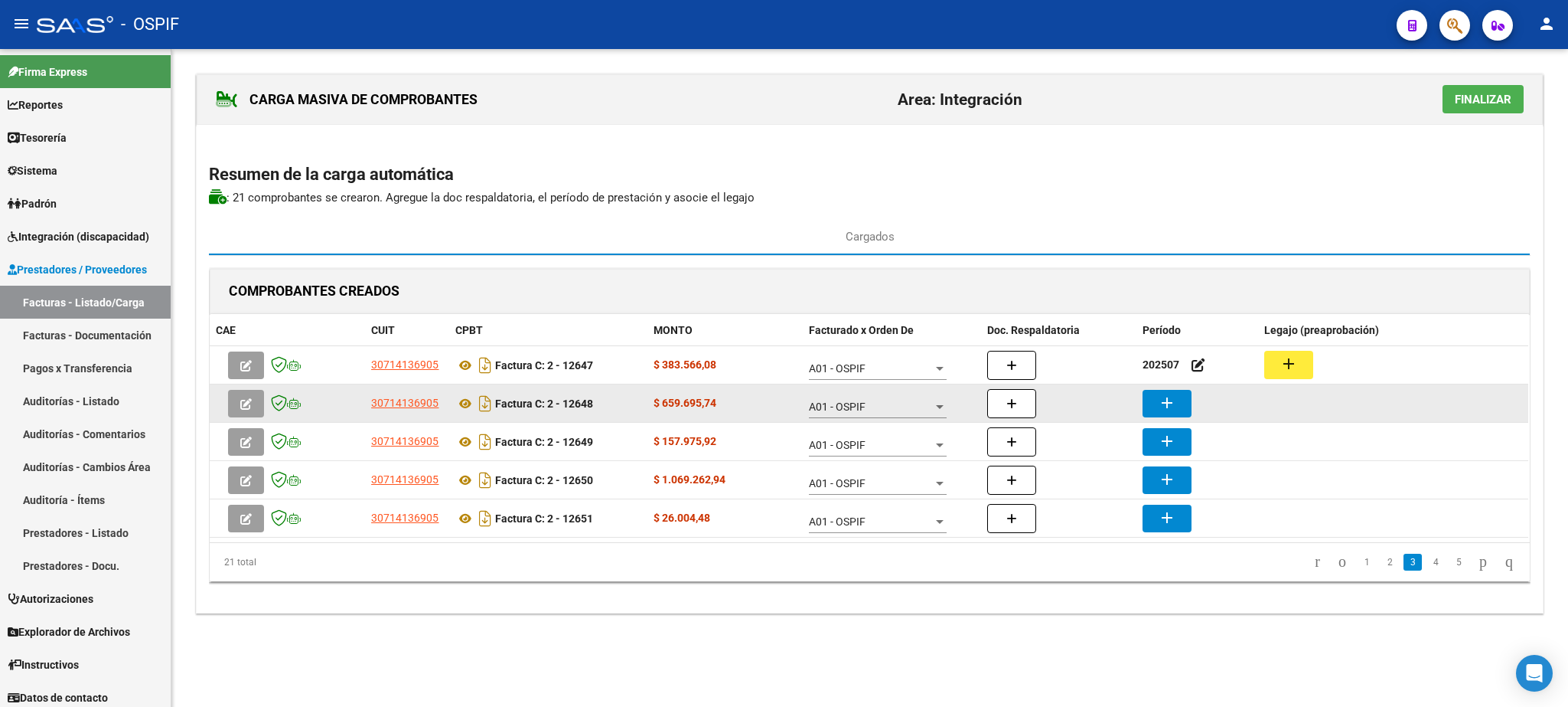
click at [1166, 403] on mat-icon "add" at bounding box center [1167, 402] width 19 height 19
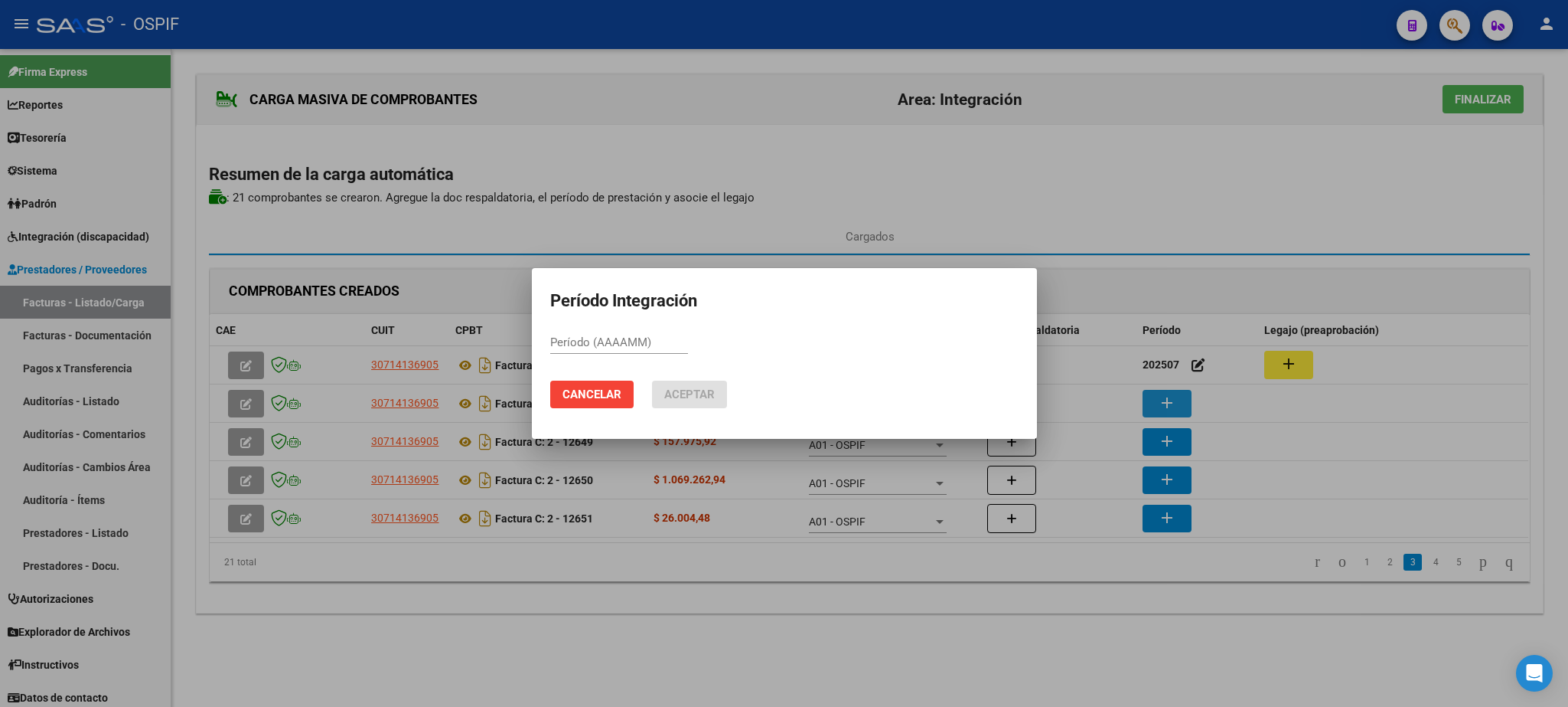
paste input "202507"
type input "202507"
click at [704, 388] on span "Aceptar" at bounding box center [689, 394] width 50 height 14
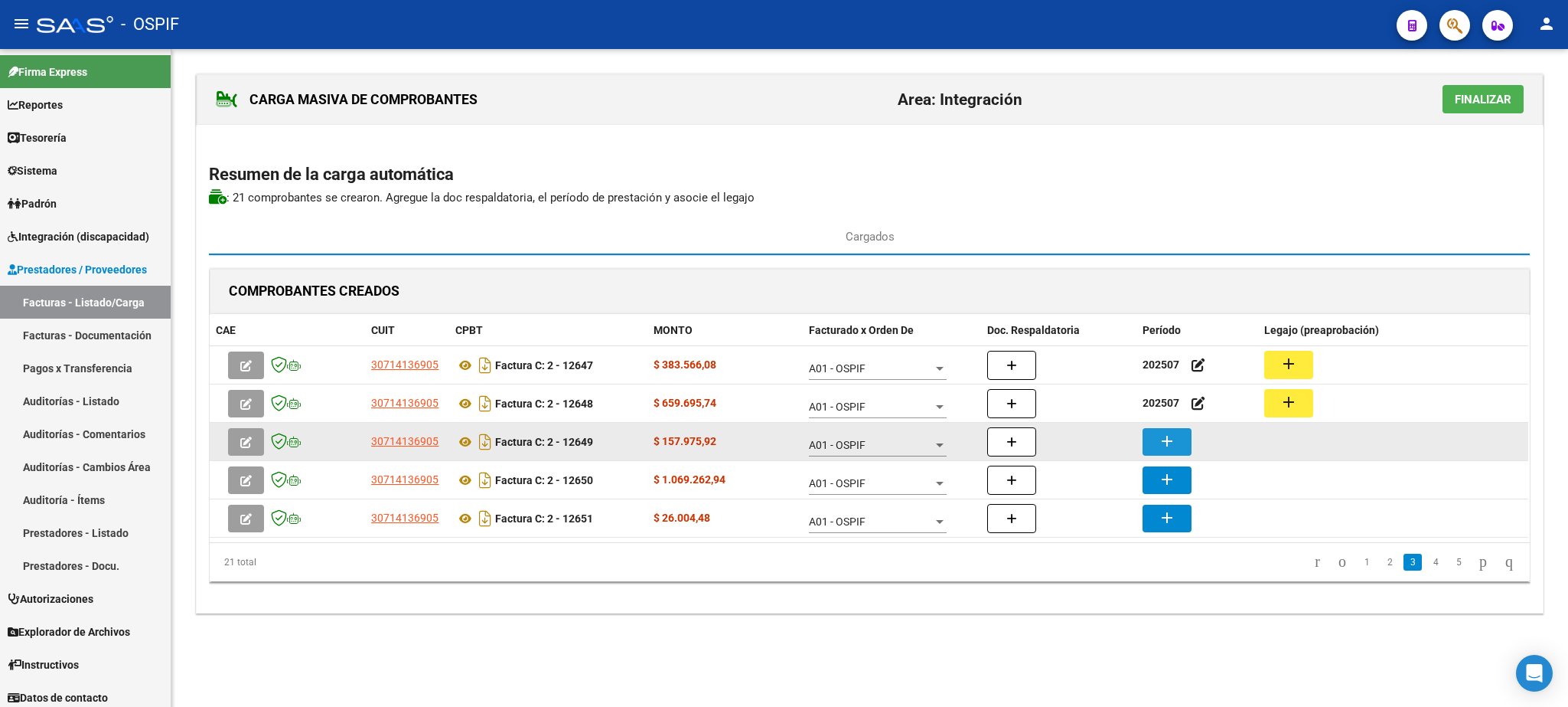
click at [1159, 439] on mat-icon "add" at bounding box center [1167, 441] width 19 height 19
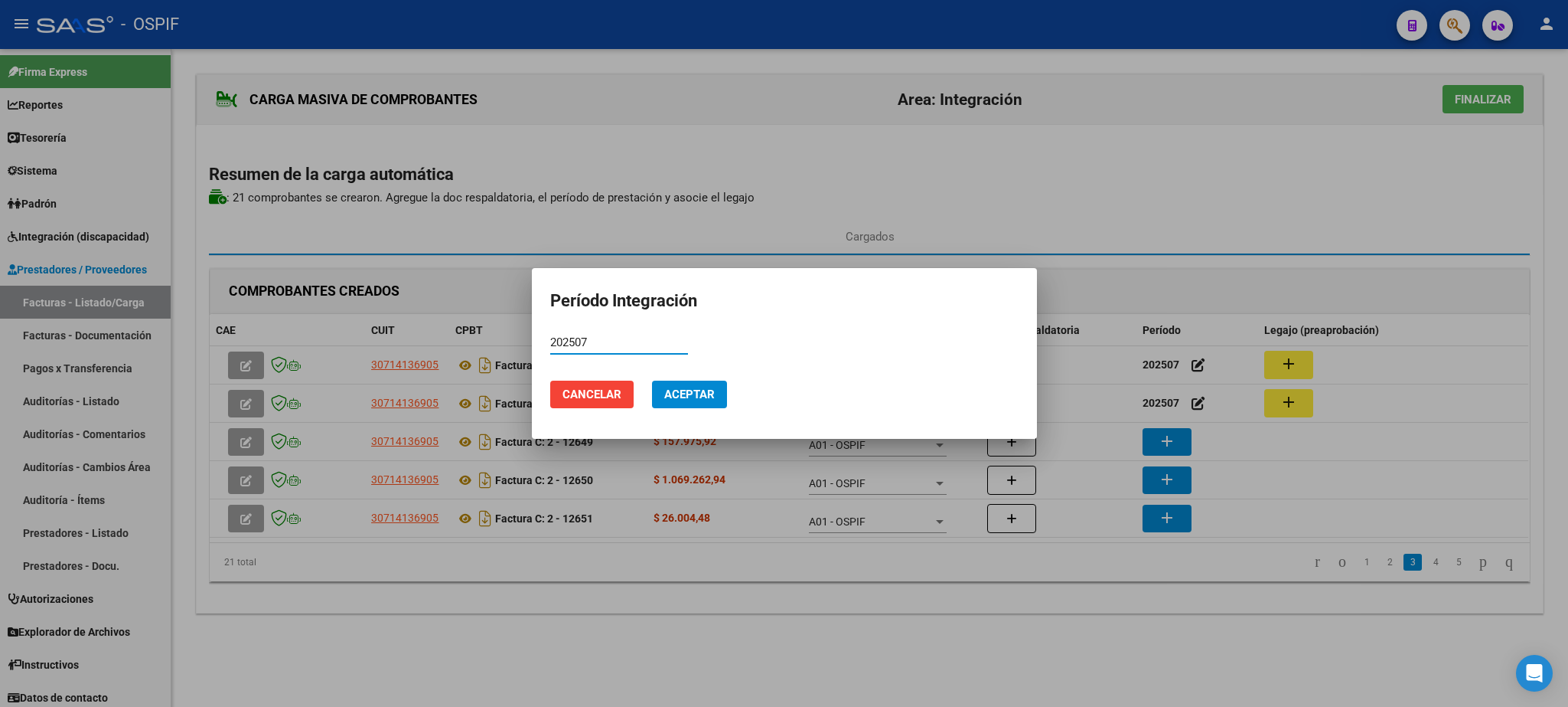
type input "202507"
click at [714, 381] on mat-dialog-actions "Cancelar Aceptar" at bounding box center [784, 393] width 468 height 52
click at [707, 384] on button "Aceptar" at bounding box center [689, 394] width 75 height 28
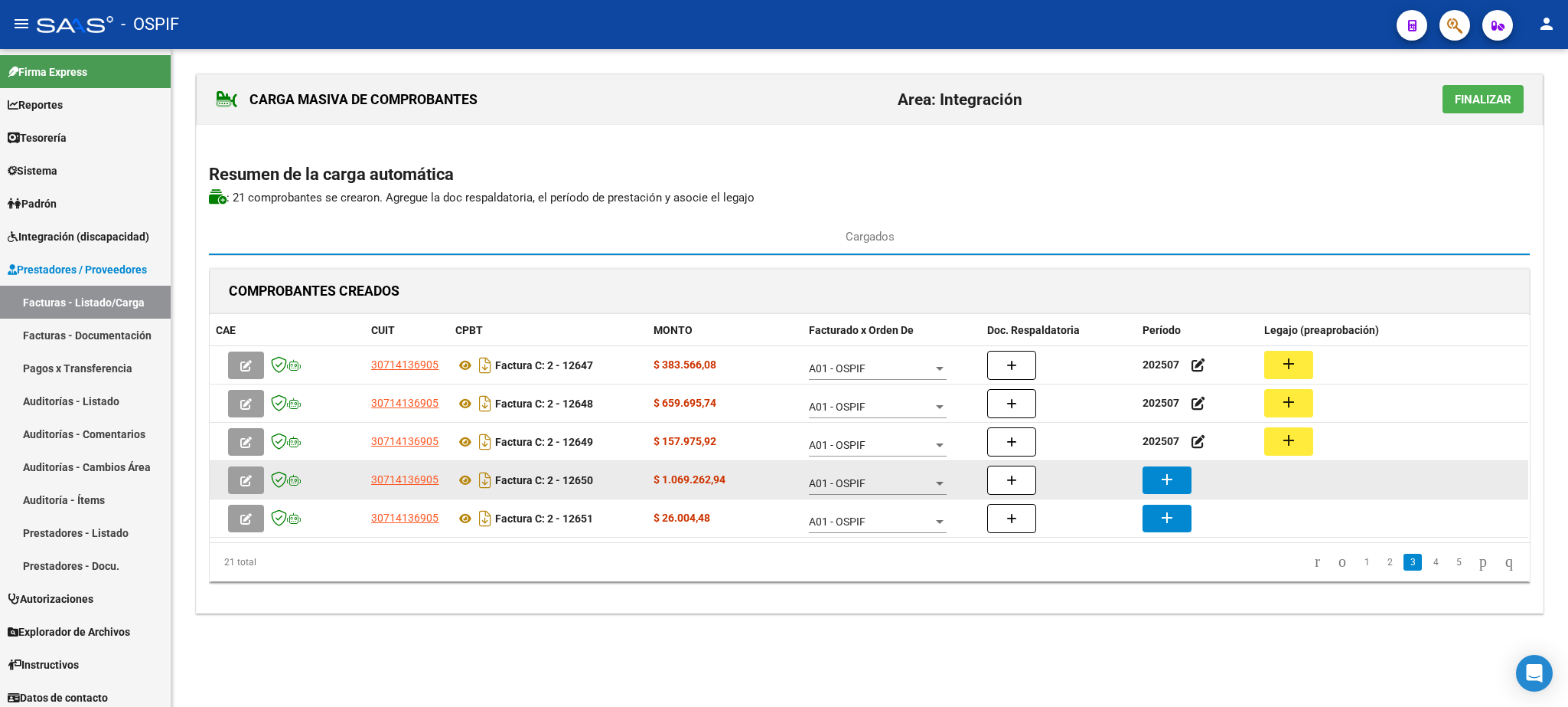
click at [1168, 472] on button "add" at bounding box center [1167, 480] width 49 height 28
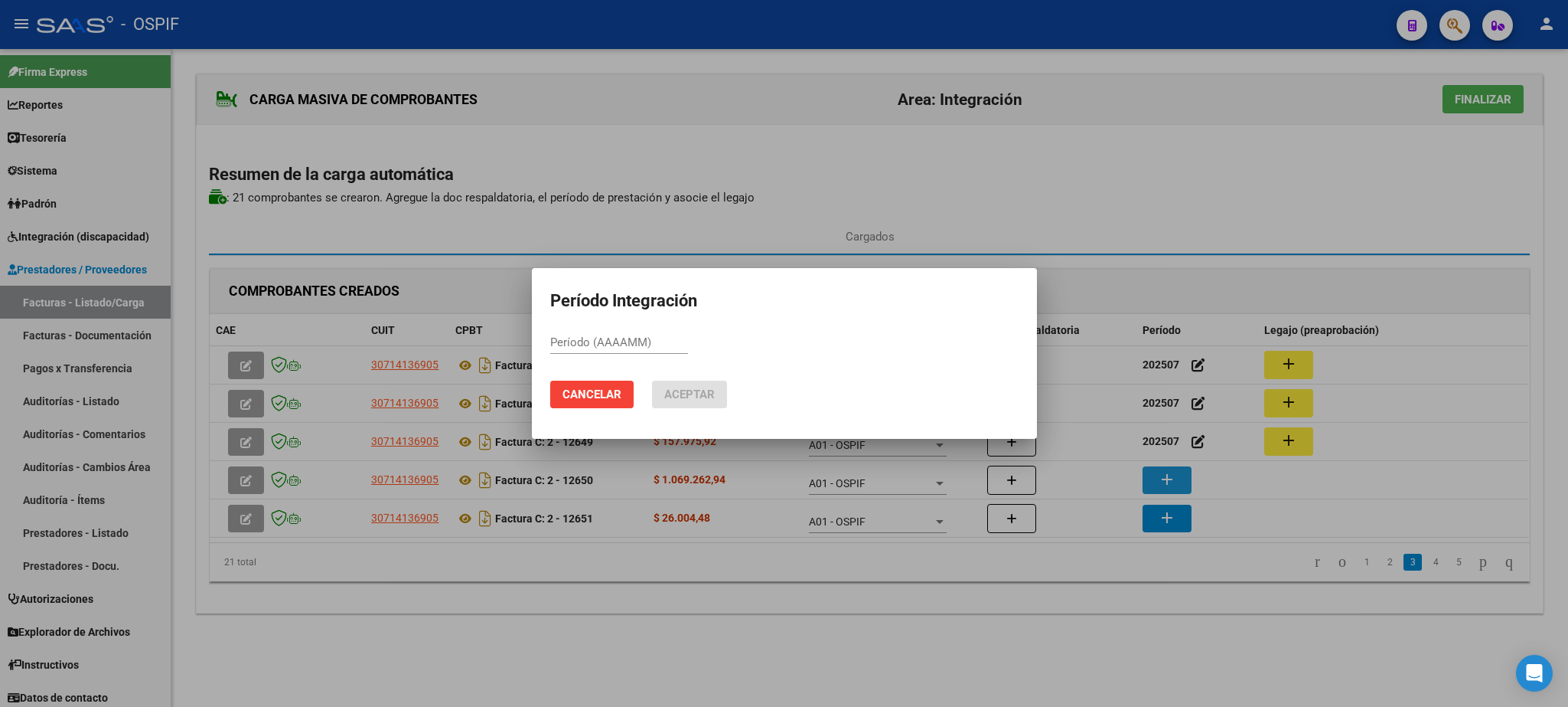
paste input "202507"
type input "202507"
click at [684, 398] on span "Aceptar" at bounding box center [689, 394] width 50 height 14
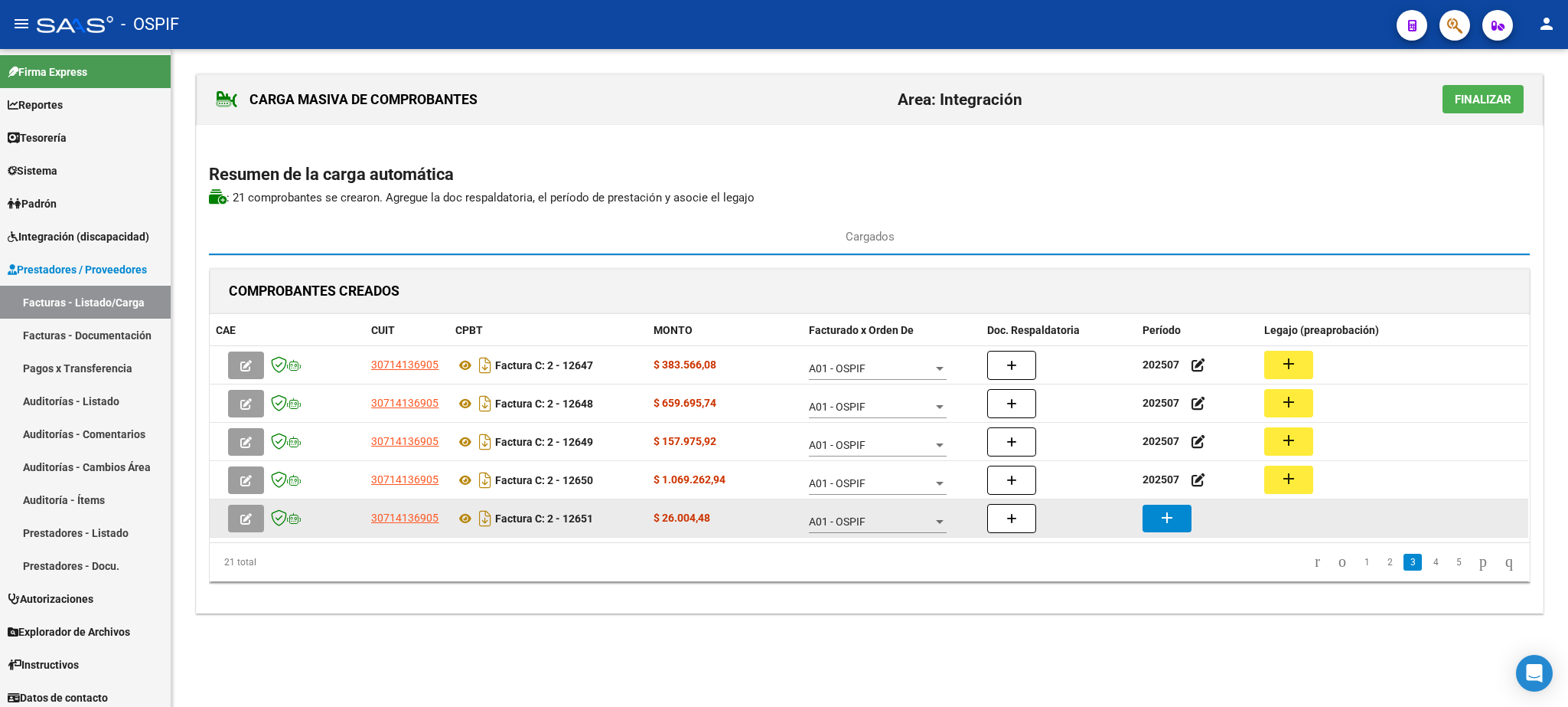
click at [1182, 522] on button "add" at bounding box center [1167, 519] width 49 height 28
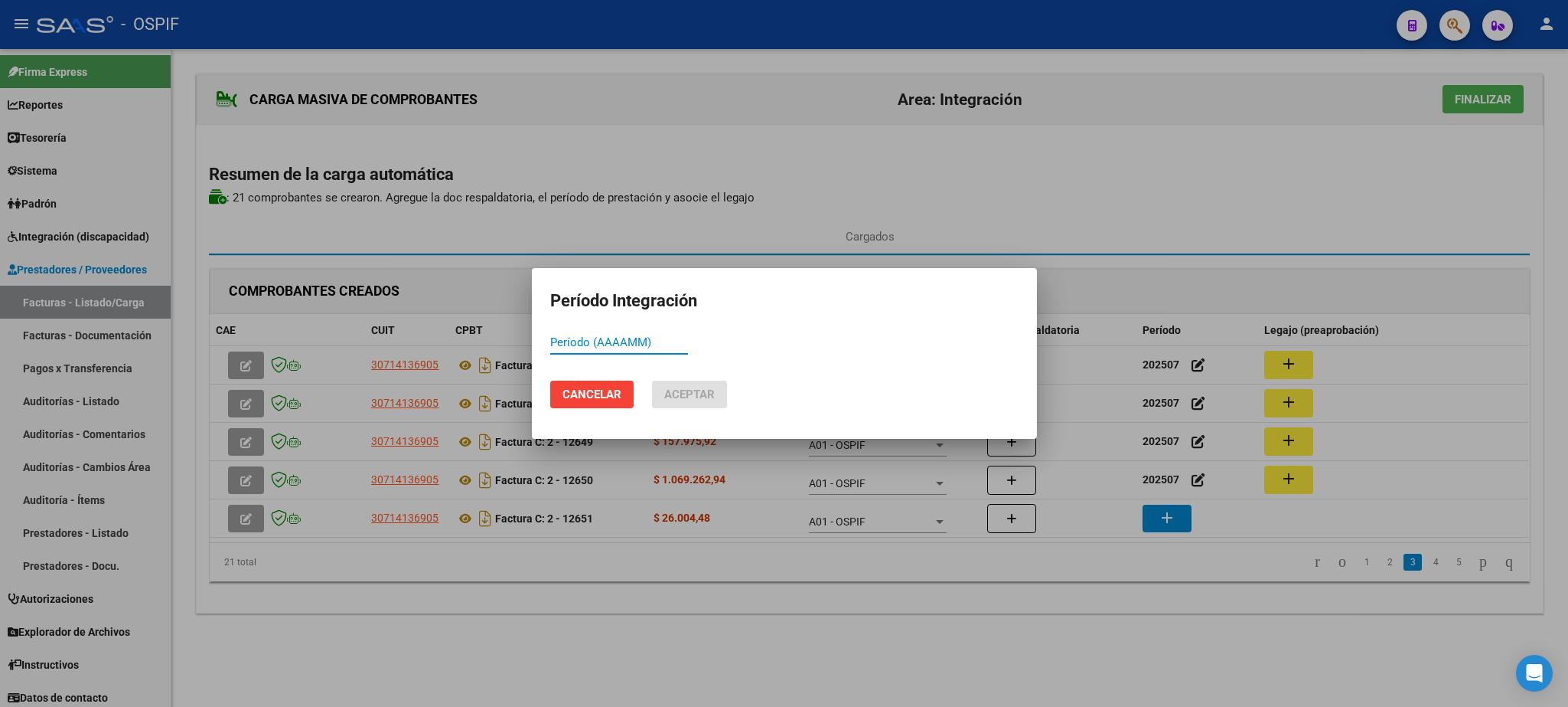
paste input "202507"
type input "202507"
click at [709, 389] on span "Aceptar" at bounding box center [689, 394] width 50 height 14
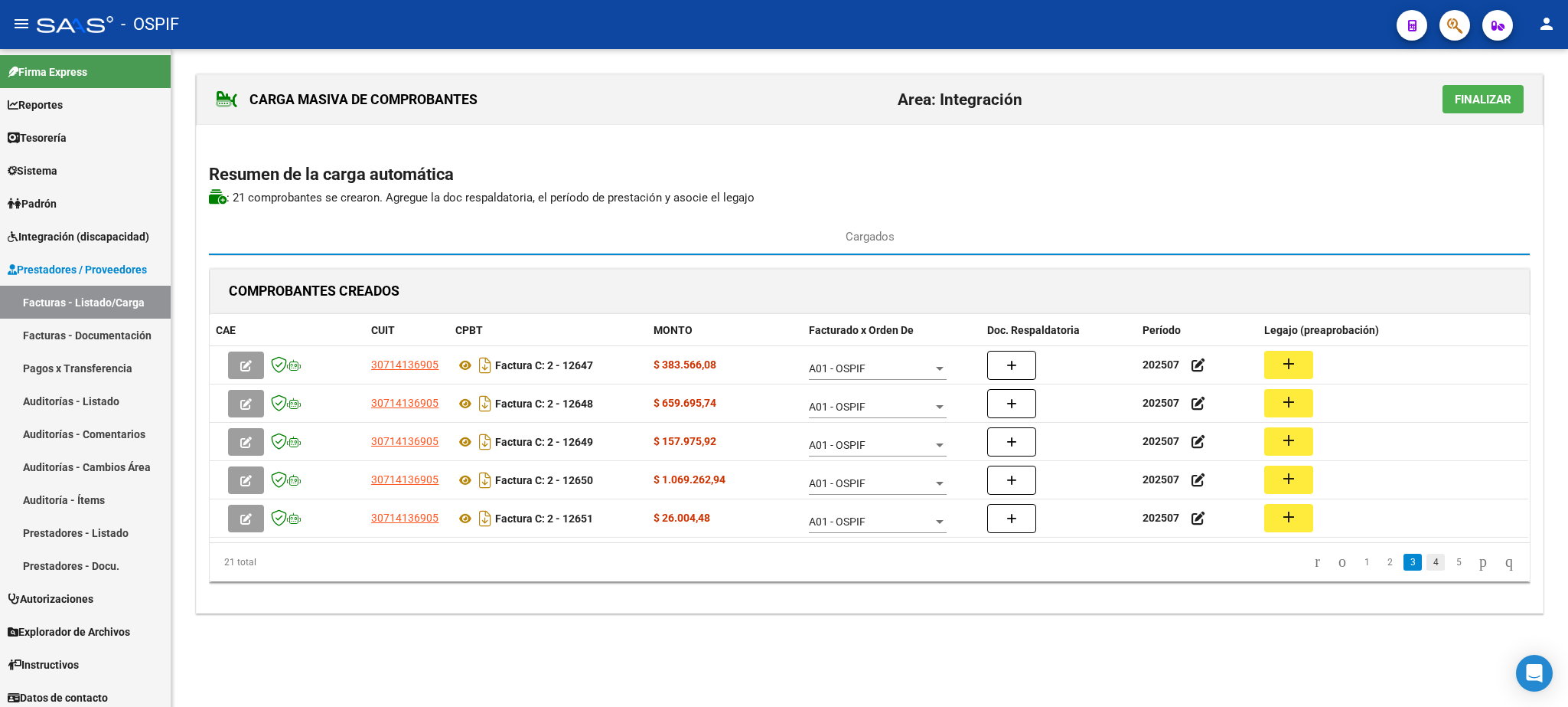
click at [1426, 567] on link "4" at bounding box center [1435, 561] width 19 height 17
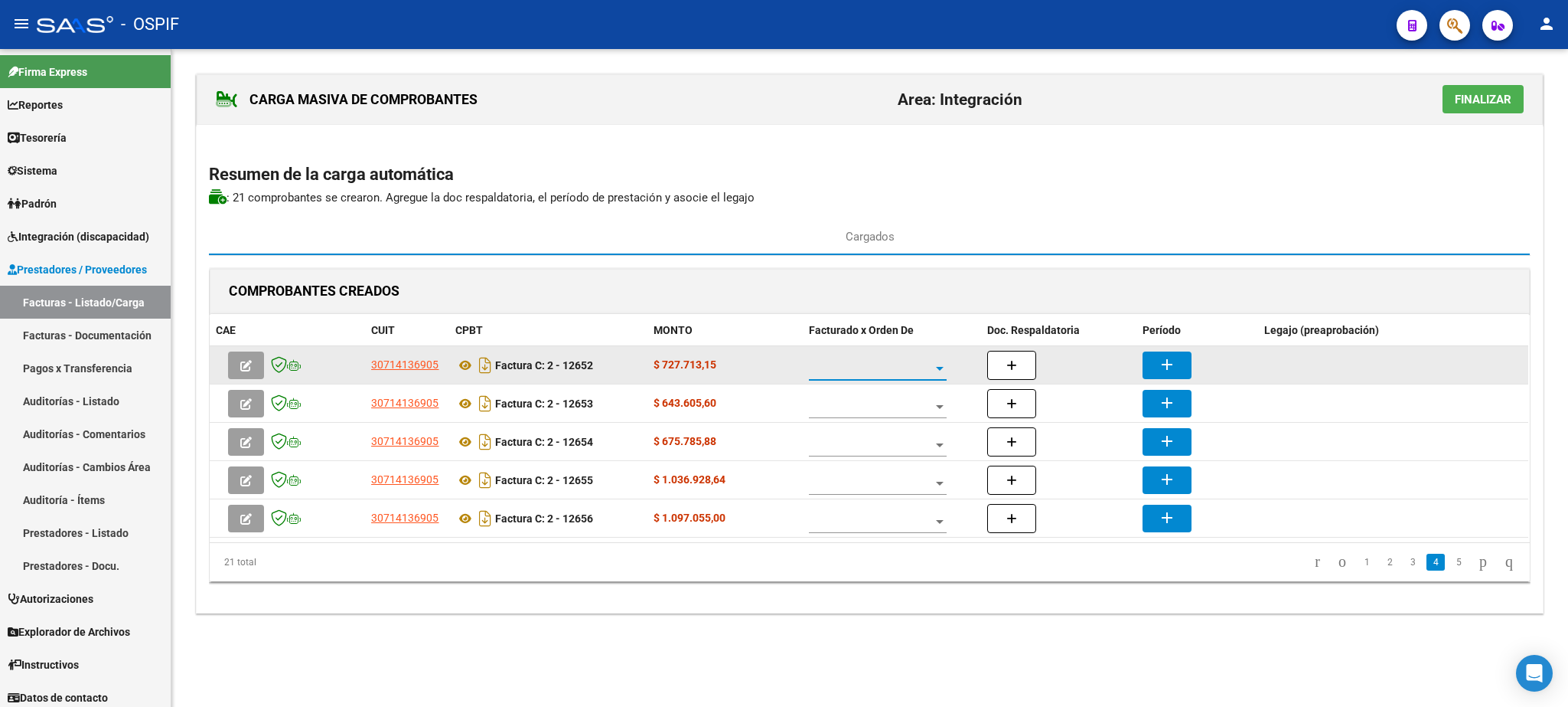
click at [876, 374] on span at bounding box center [871, 368] width 124 height 13
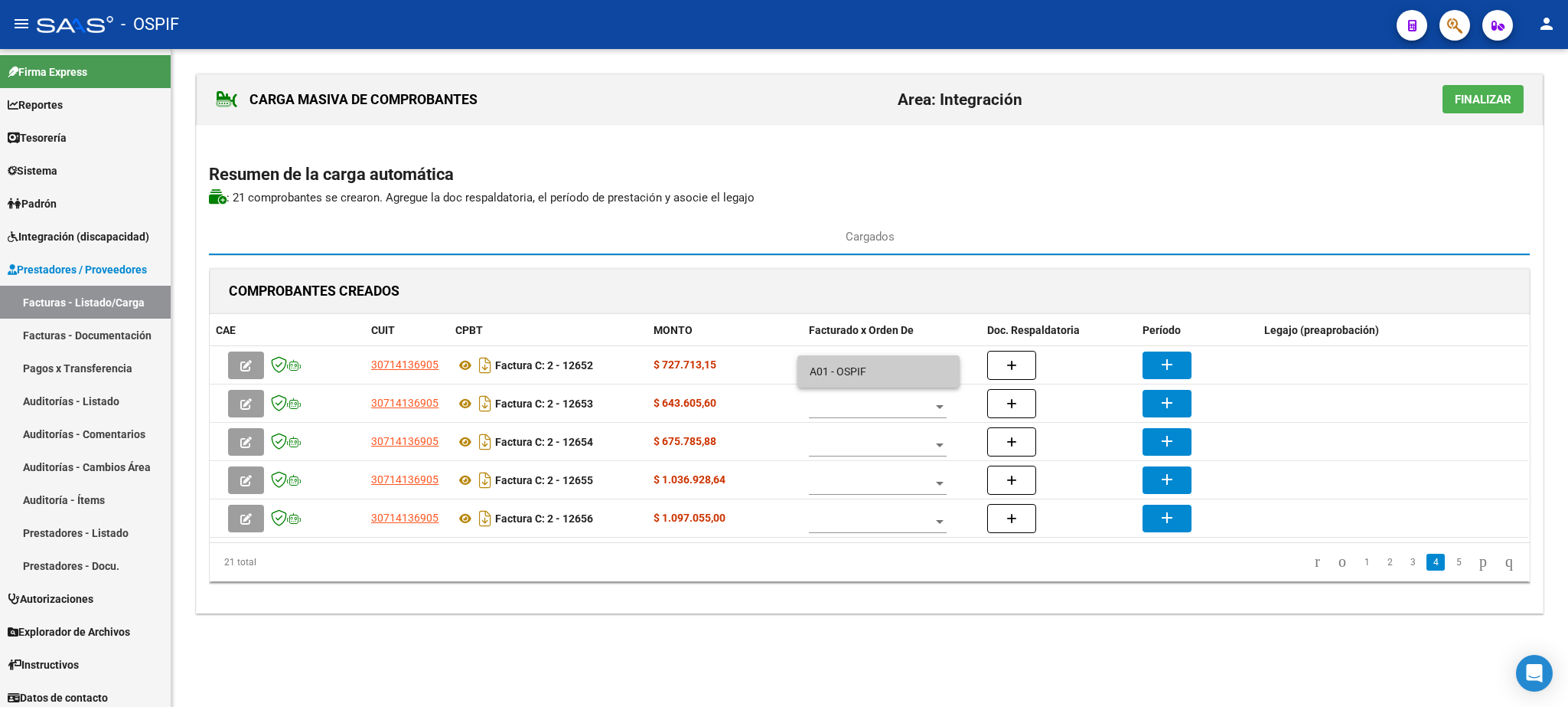
click at [849, 368] on span "A01 - OSPIF" at bounding box center [878, 371] width 138 height 33
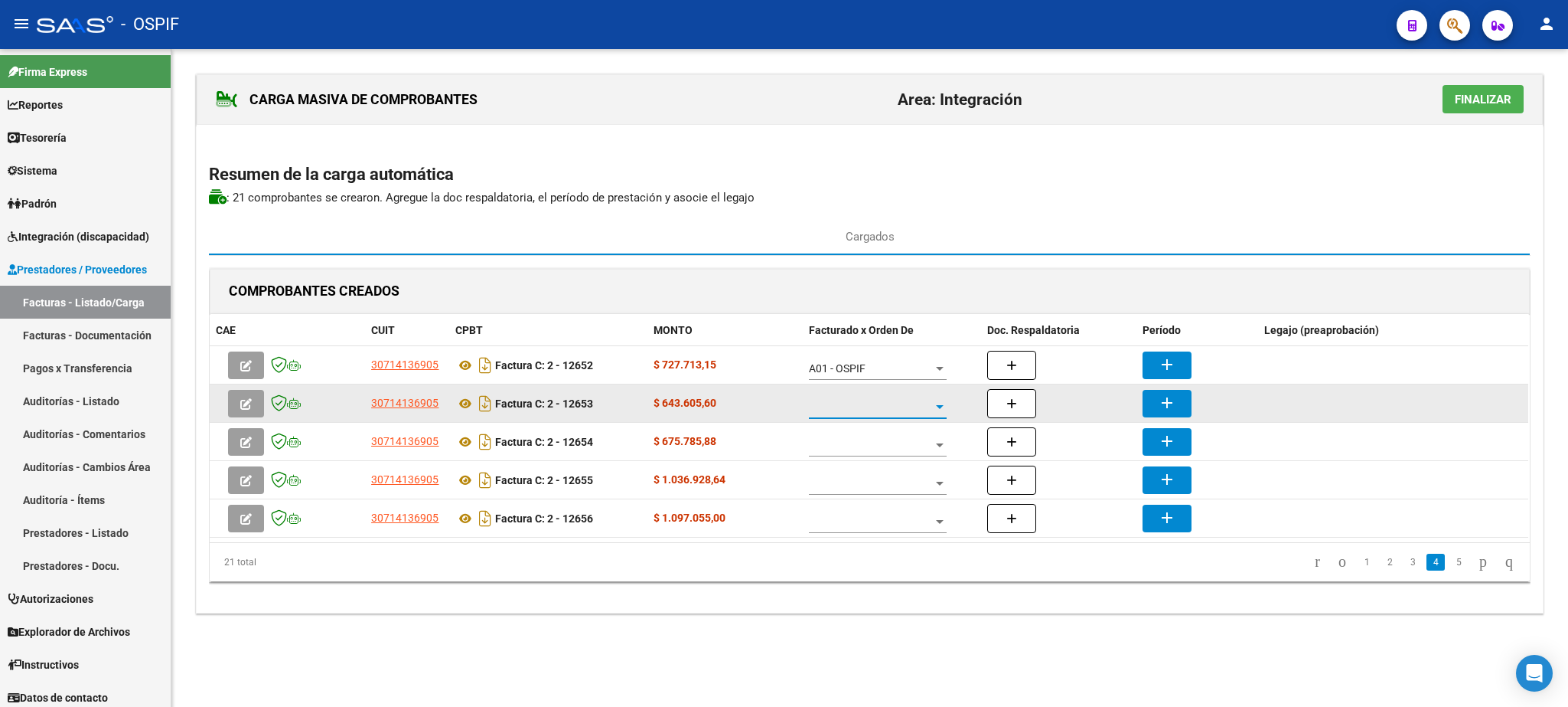
click at [865, 413] on span at bounding box center [871, 406] width 124 height 13
click at [865, 413] on span "A01 - OSPIF" at bounding box center [878, 409] width 138 height 33
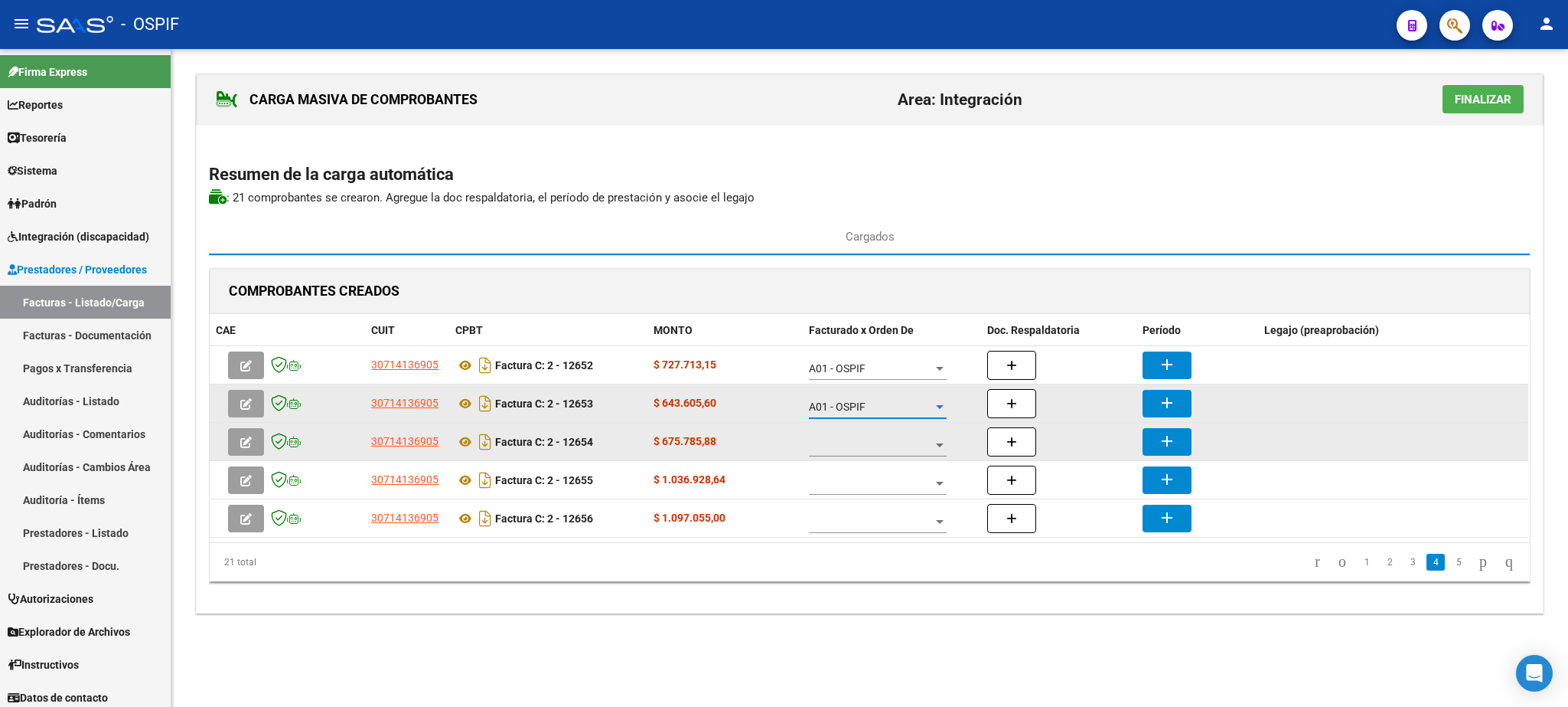
click at [871, 441] on div at bounding box center [878, 441] width 138 height 31
click at [871, 441] on span "A01 - OSPIF" at bounding box center [865, 448] width 113 height 33
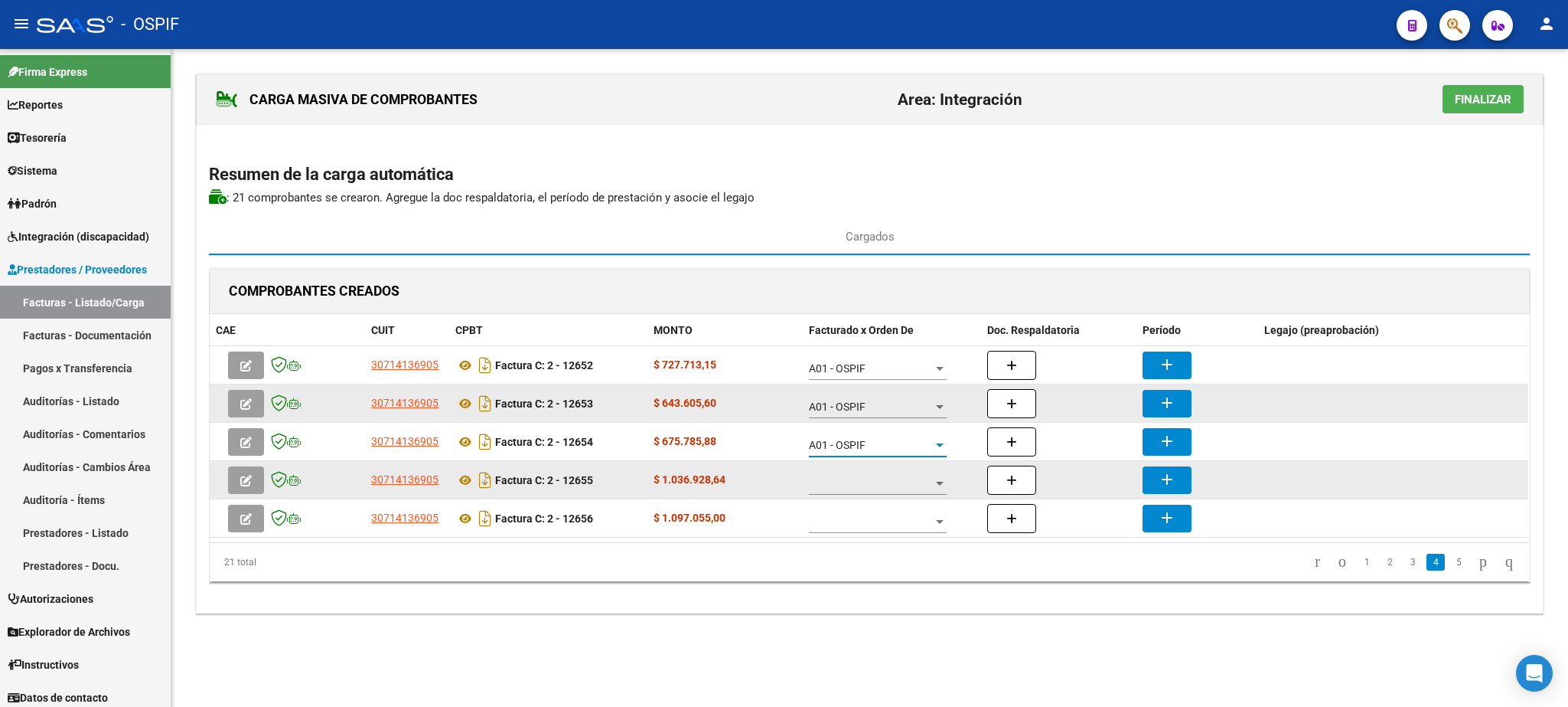
click at [885, 479] on div at bounding box center [878, 478] width 138 height 31
click at [885, 479] on span "A01 - OSPIF" at bounding box center [878, 486] width 138 height 33
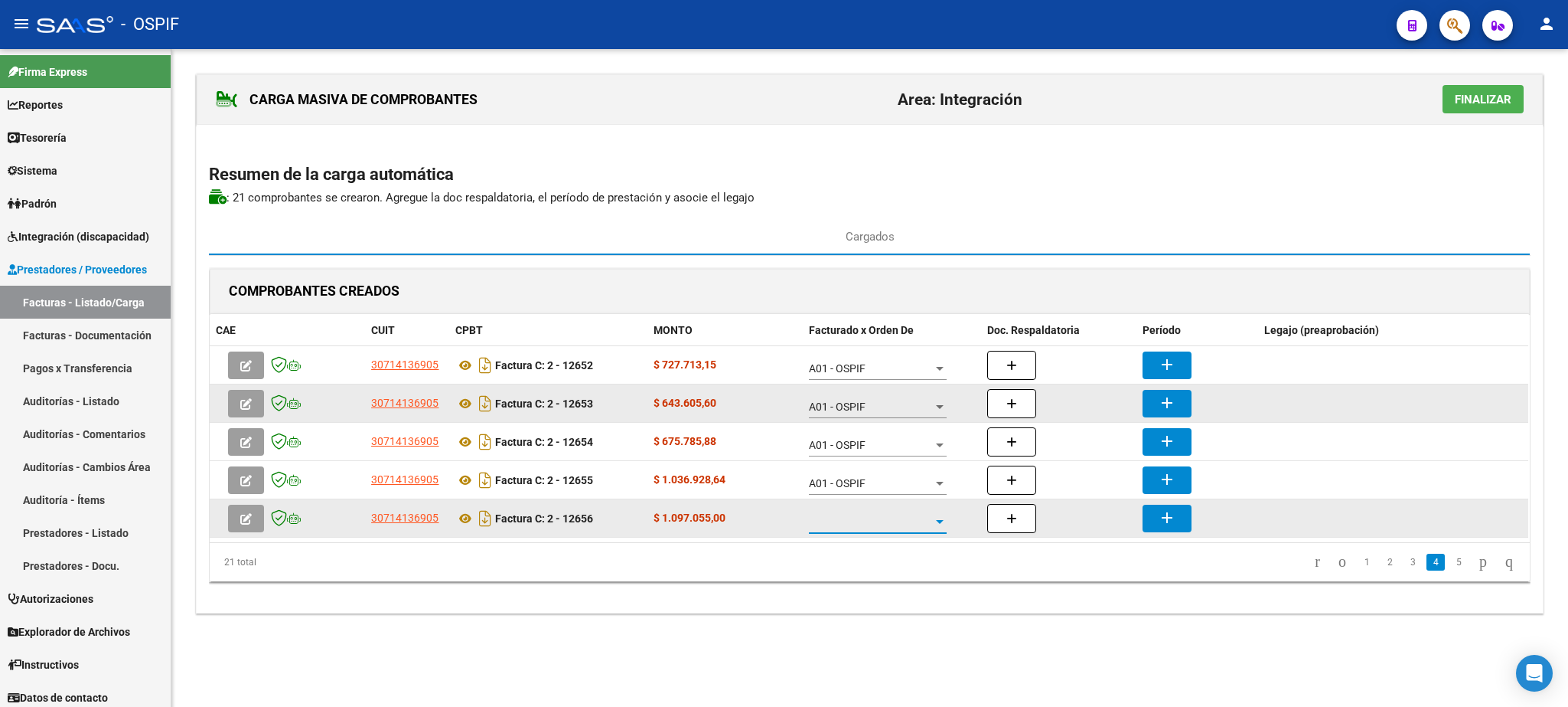
click at [900, 528] on span at bounding box center [871, 522] width 124 height 13
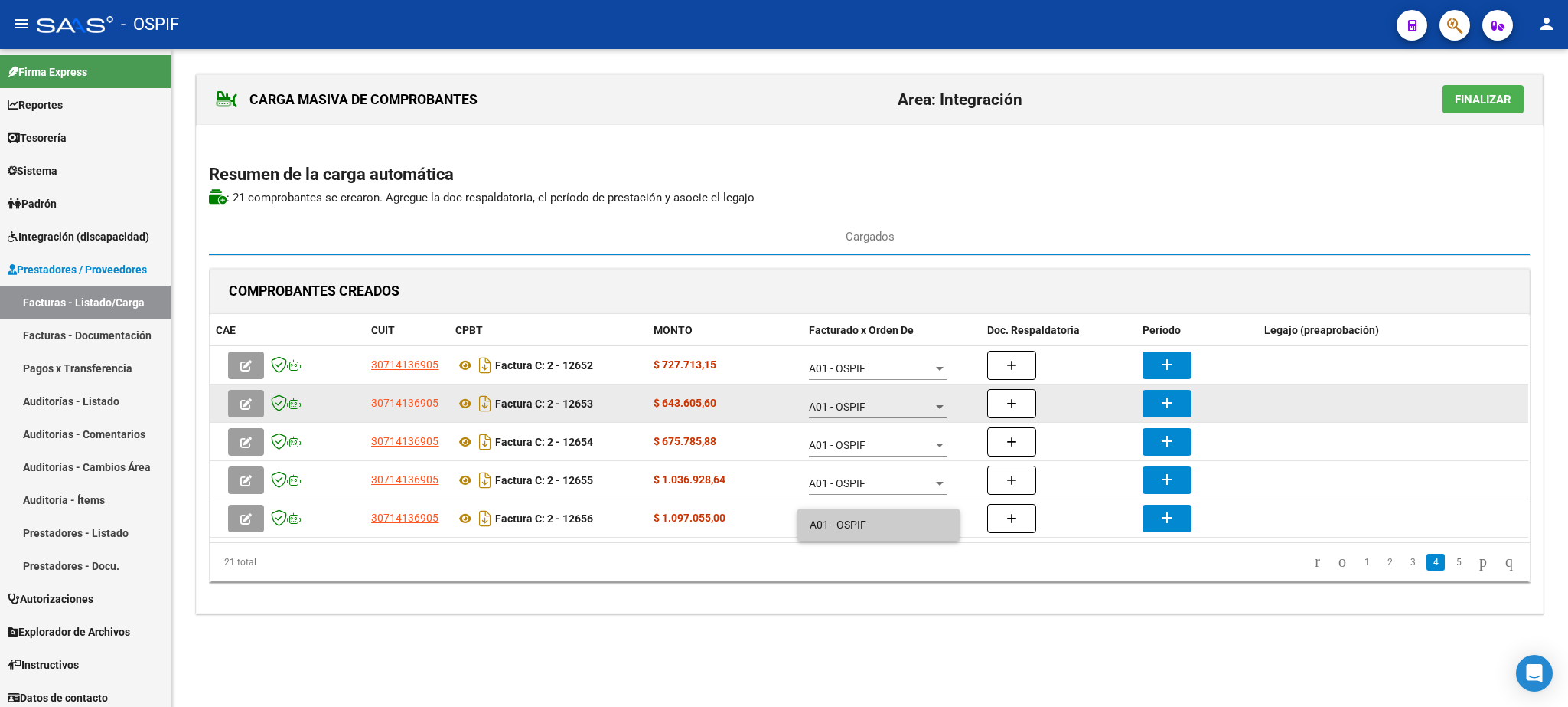
click at [888, 517] on span "A01 - OSPIF" at bounding box center [878, 525] width 138 height 33
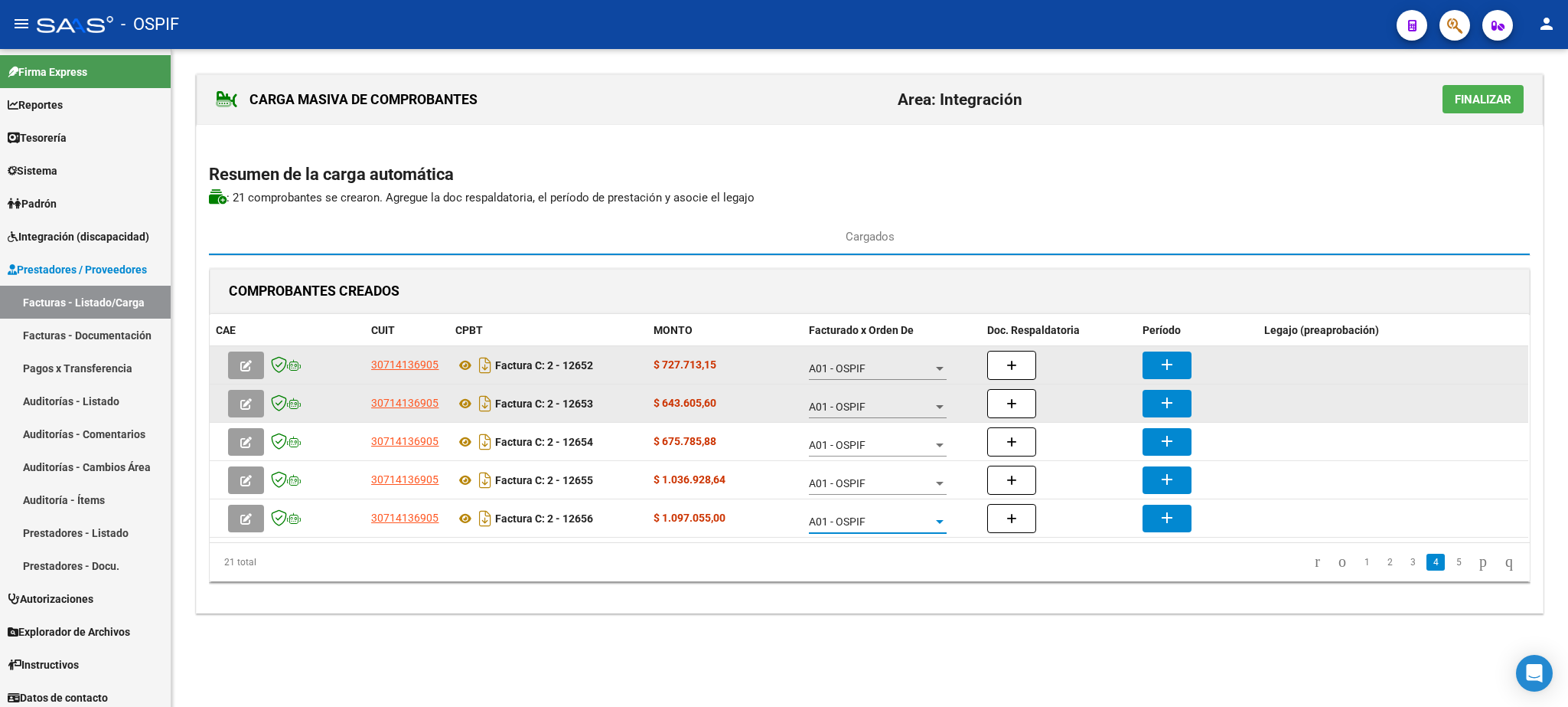
click at [1164, 370] on mat-icon "add" at bounding box center [1167, 364] width 19 height 19
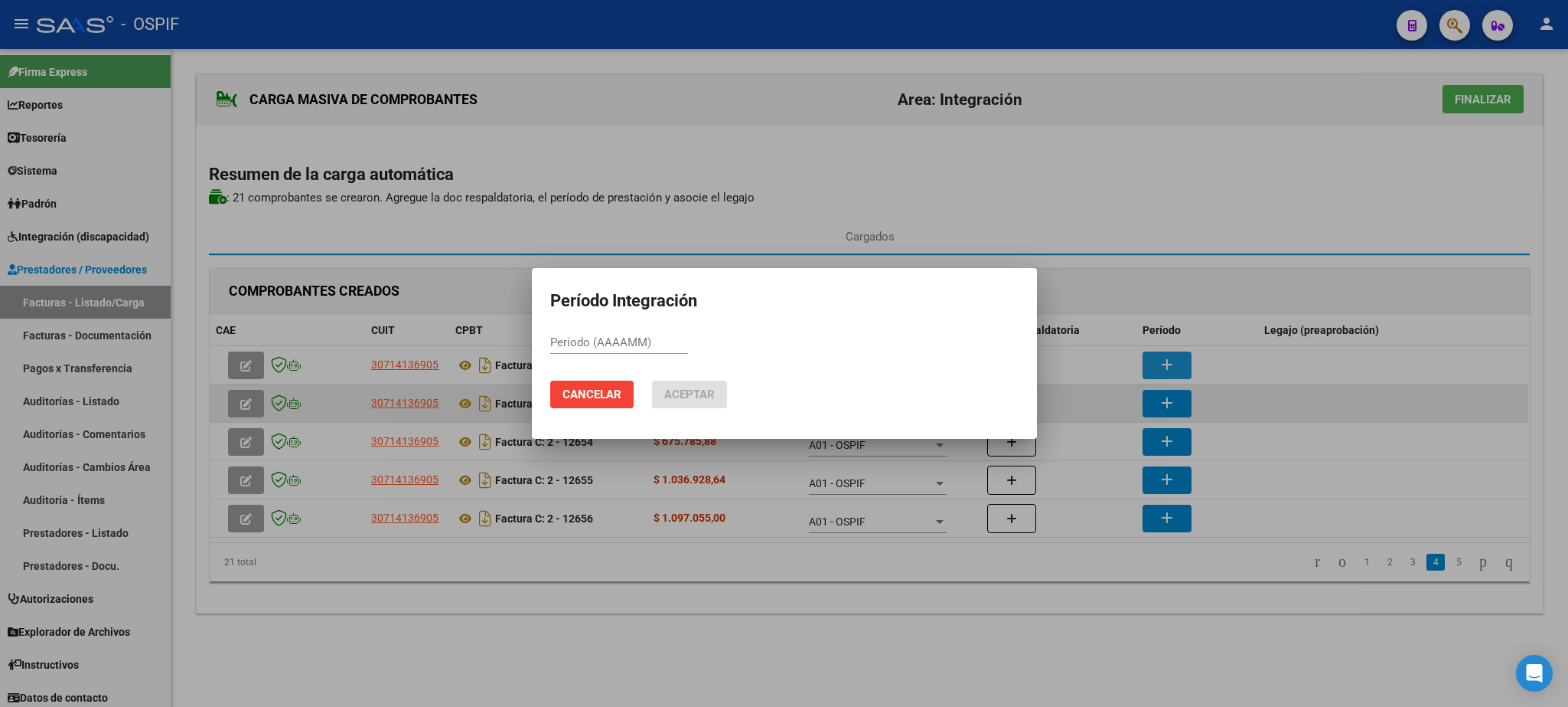
paste input "202507"
type input "202507"
click at [681, 389] on span "Aceptar" at bounding box center [689, 394] width 50 height 14
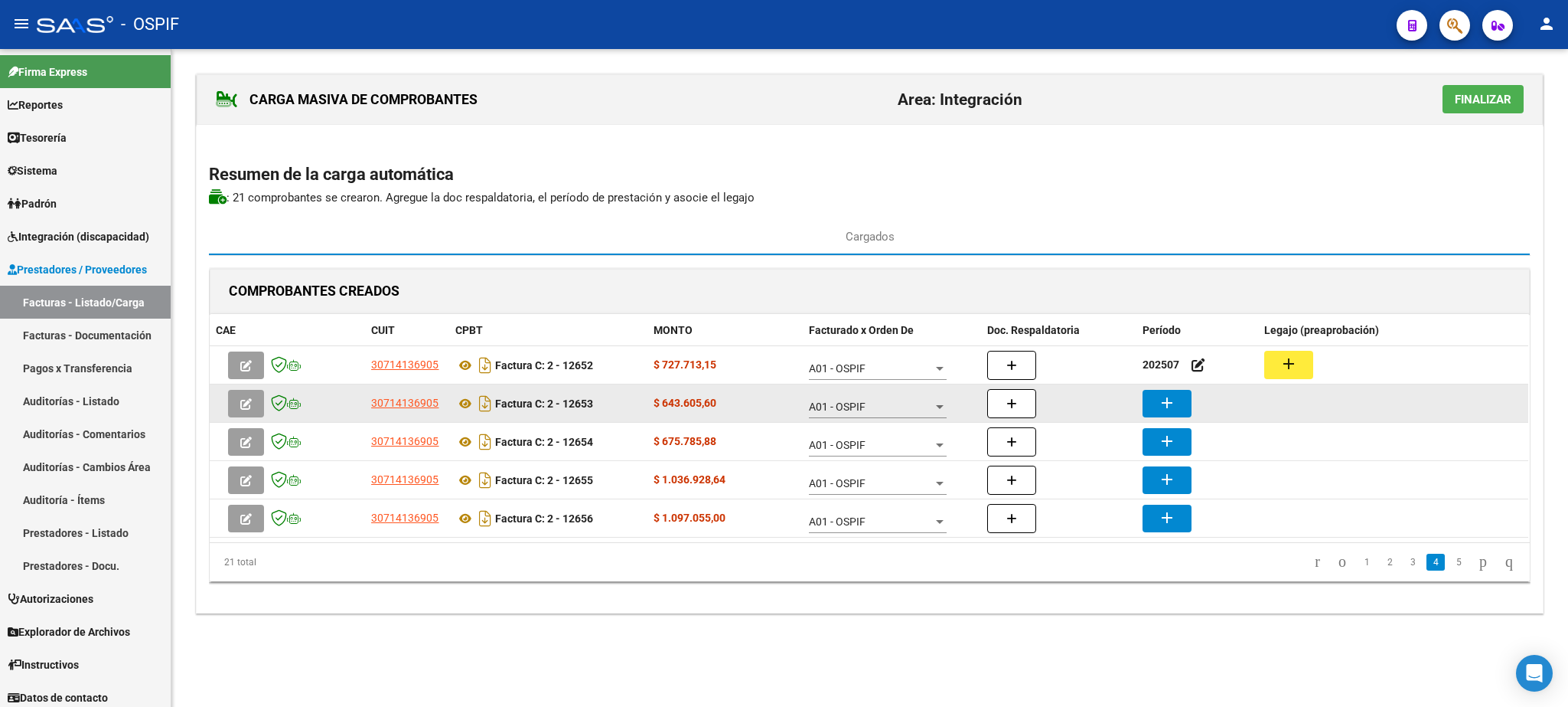
click at [1163, 403] on mat-icon "add" at bounding box center [1167, 402] width 19 height 19
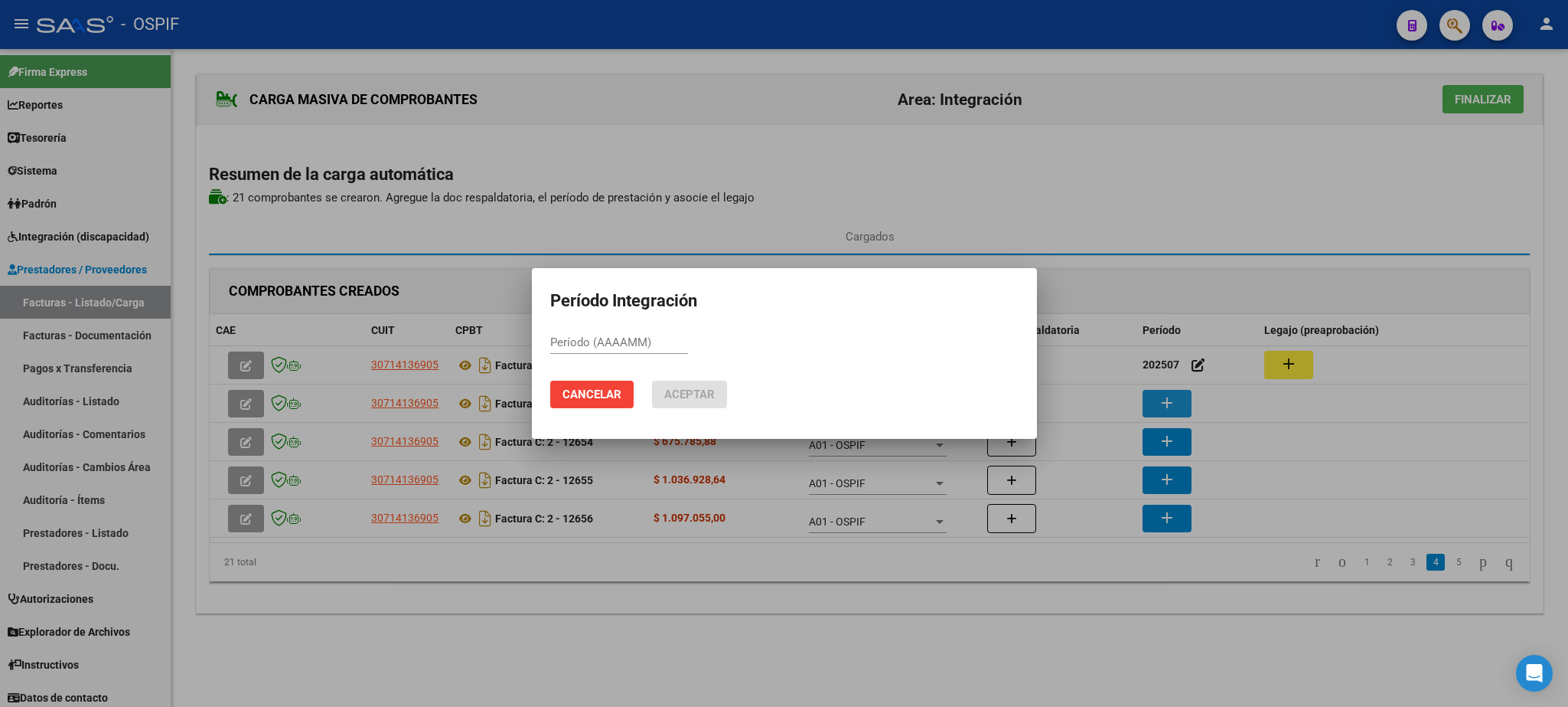
paste input "202507"
type input "202507"
click at [691, 377] on mat-dialog-actions "Cancelar Aceptar" at bounding box center [784, 393] width 468 height 52
click at [690, 386] on button "Aceptar" at bounding box center [689, 394] width 75 height 28
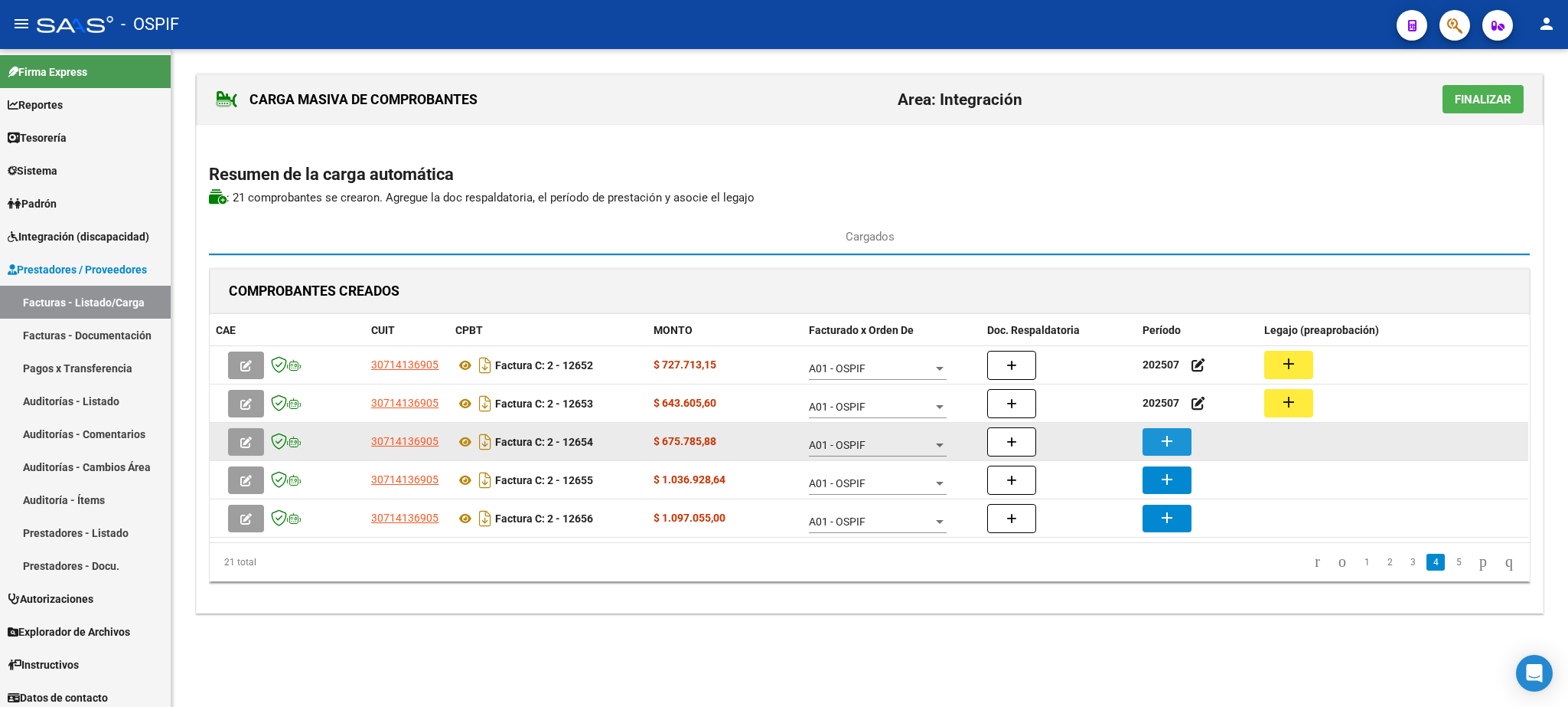
click at [1172, 438] on mat-icon "add" at bounding box center [1167, 441] width 19 height 19
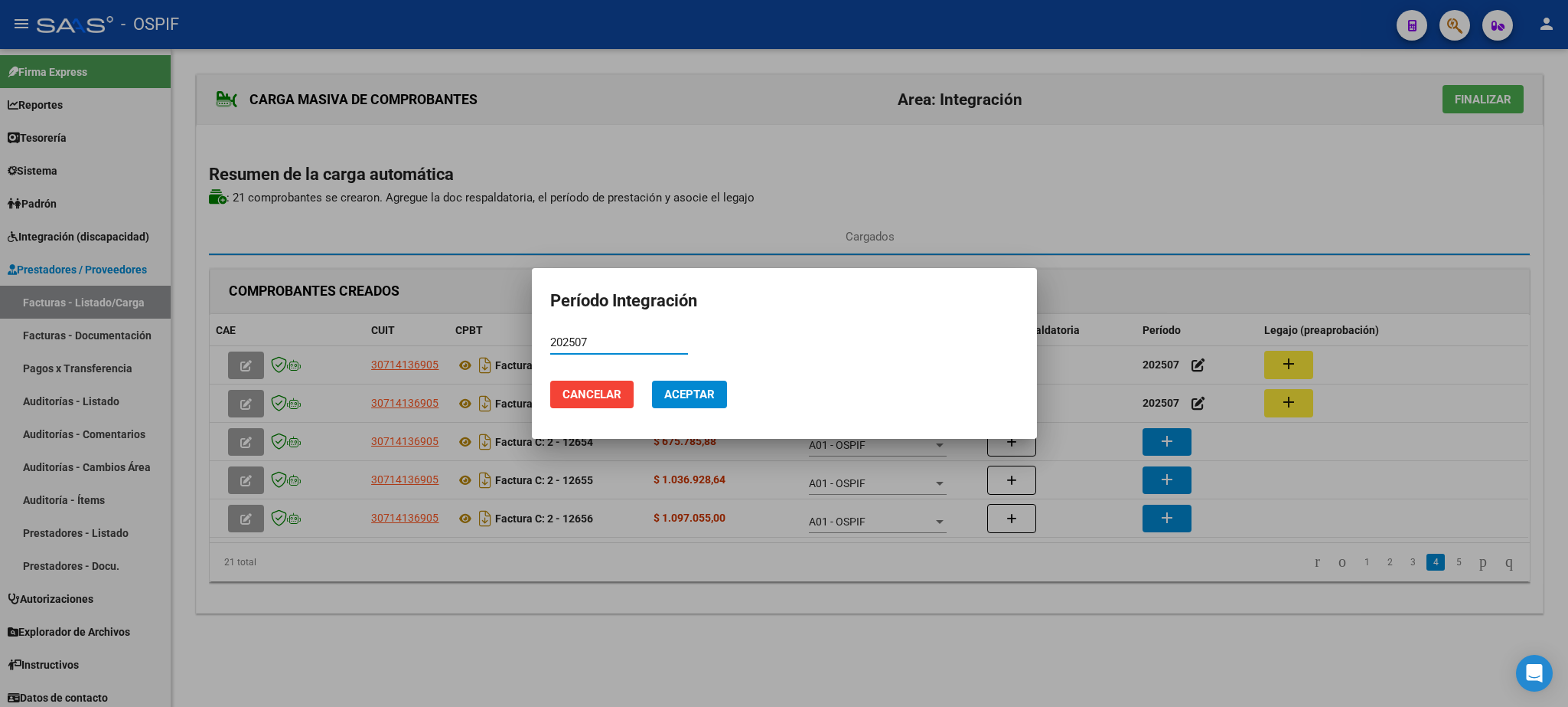
type input "202507"
click at [700, 394] on span "Aceptar" at bounding box center [689, 394] width 50 height 14
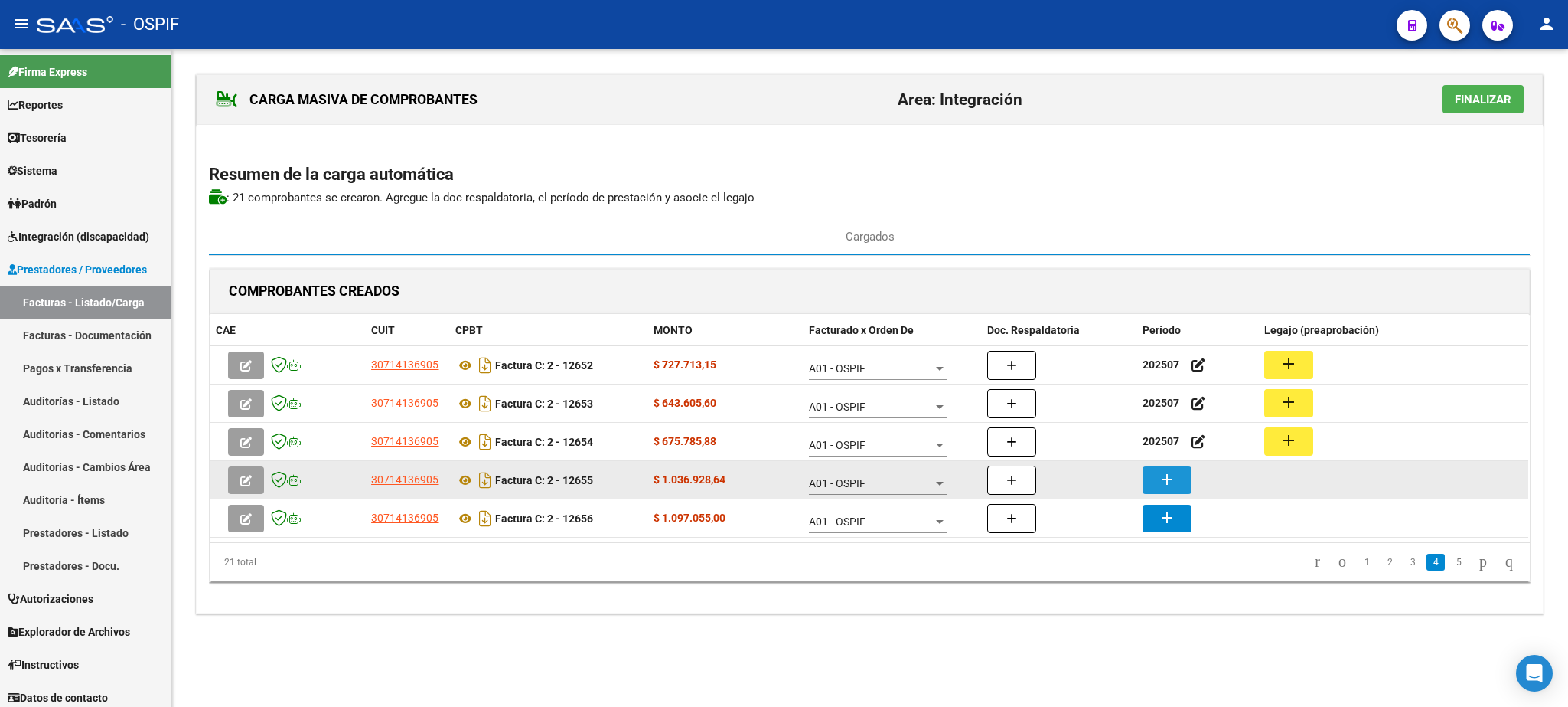
click at [1172, 475] on mat-icon "add" at bounding box center [1167, 479] width 19 height 19
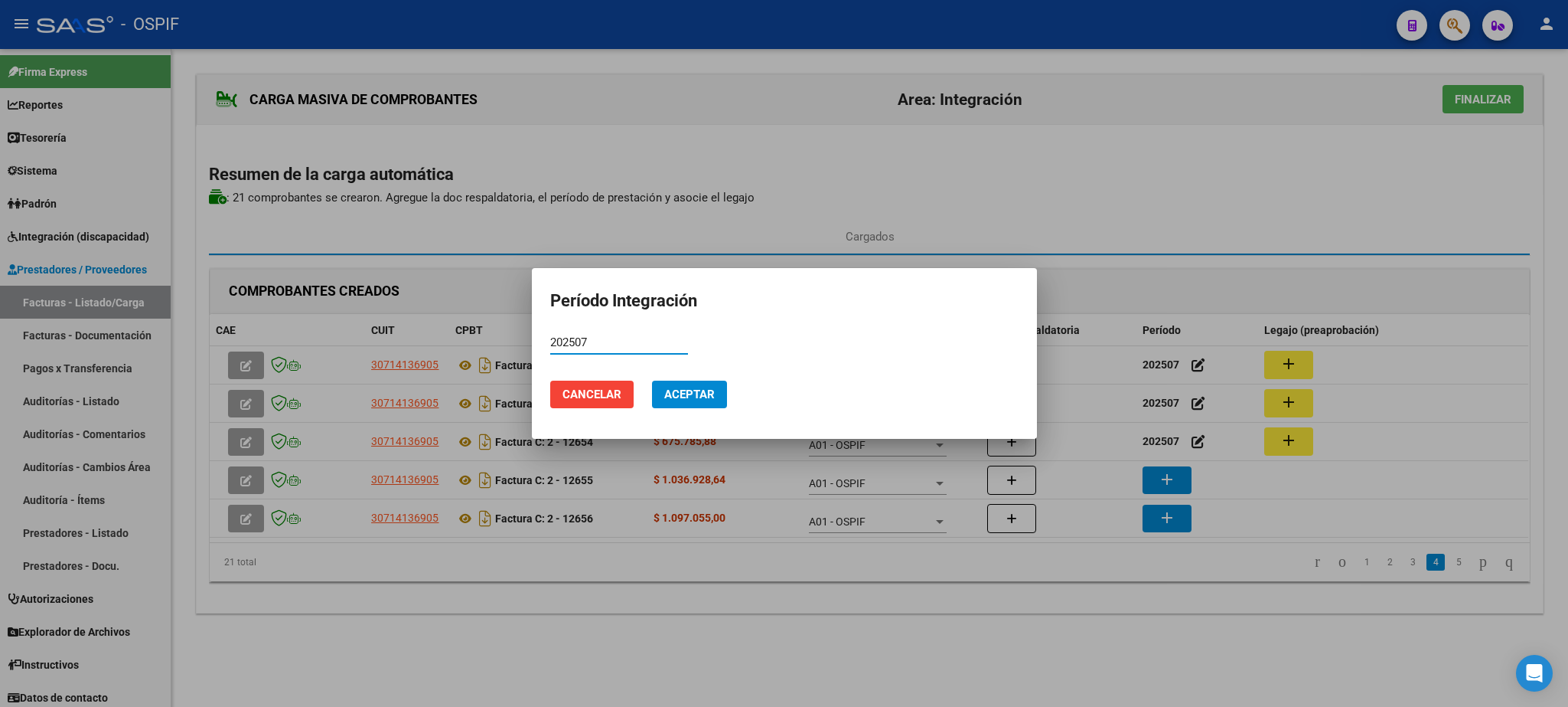
type input "202507"
click at [675, 386] on button "Aceptar" at bounding box center [689, 394] width 75 height 28
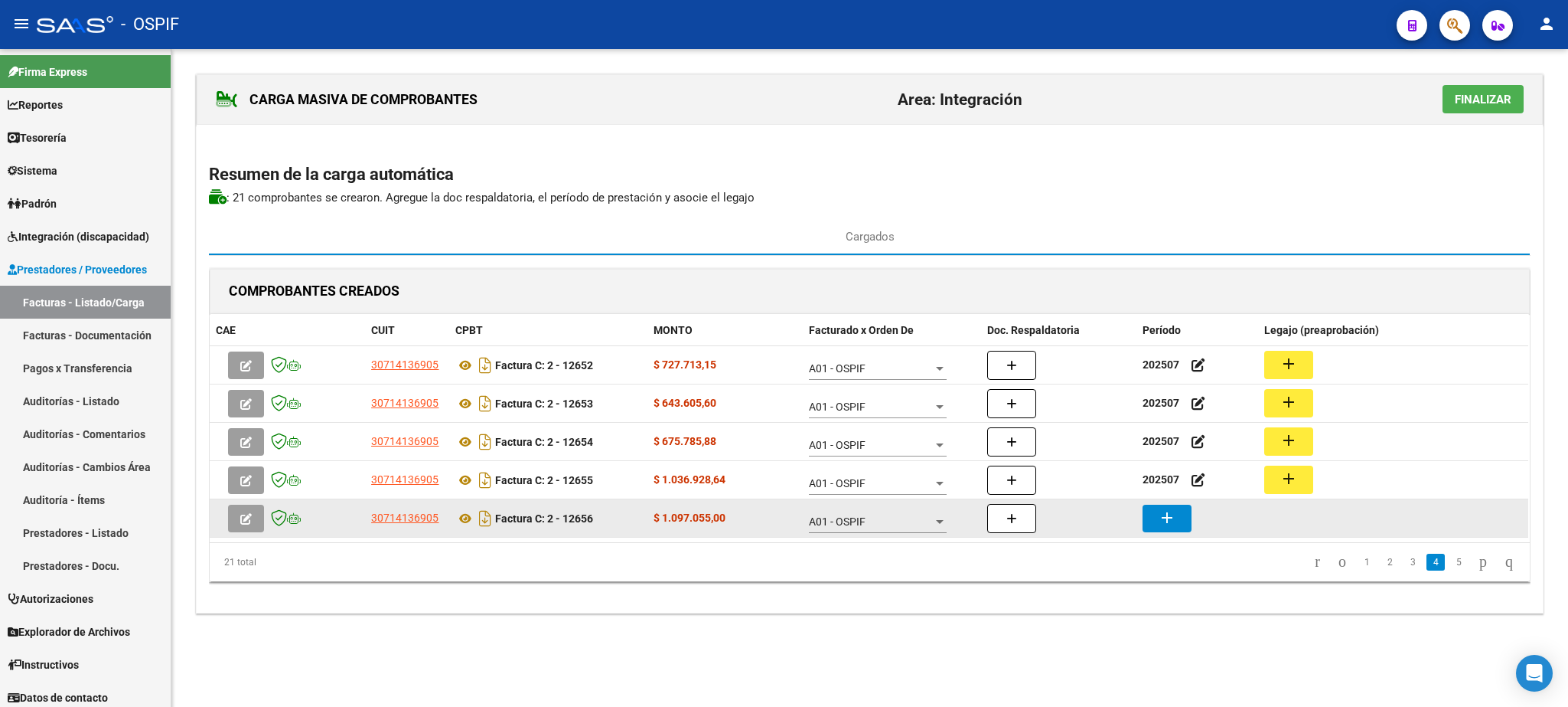
click at [1150, 516] on button "add" at bounding box center [1167, 519] width 49 height 28
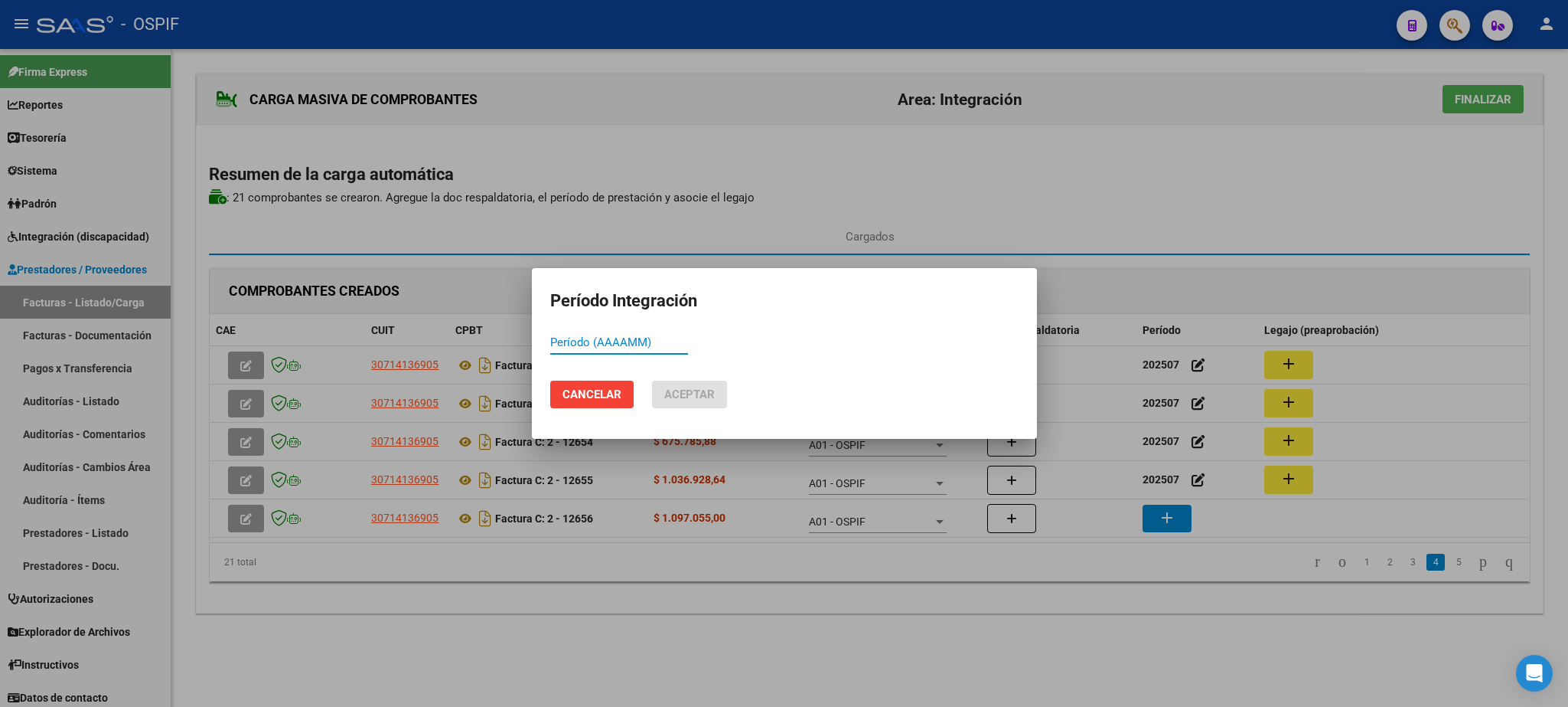
paste input "202507"
type input "202507"
click at [669, 396] on span "Aceptar" at bounding box center [689, 394] width 50 height 14
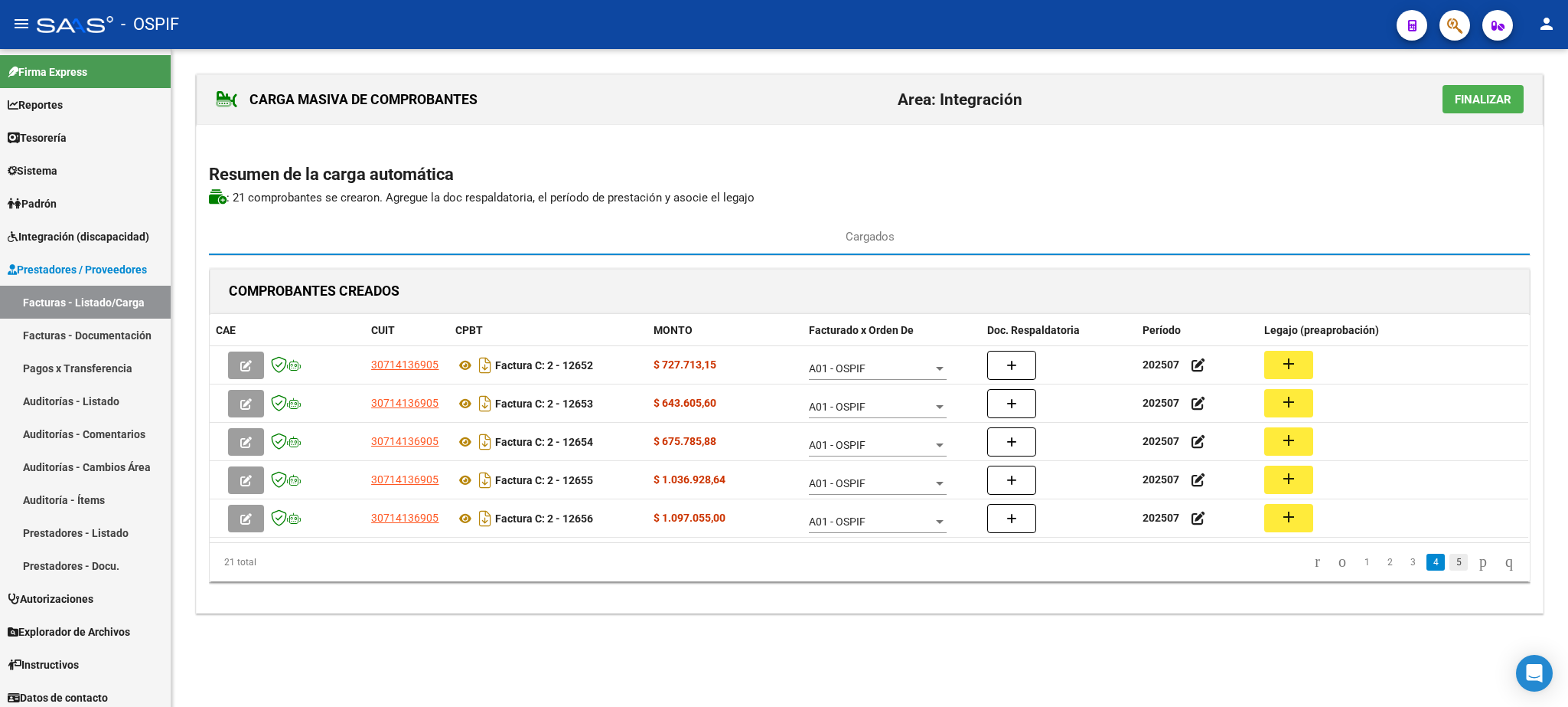
click at [1449, 570] on link "5" at bounding box center [1458, 561] width 19 height 17
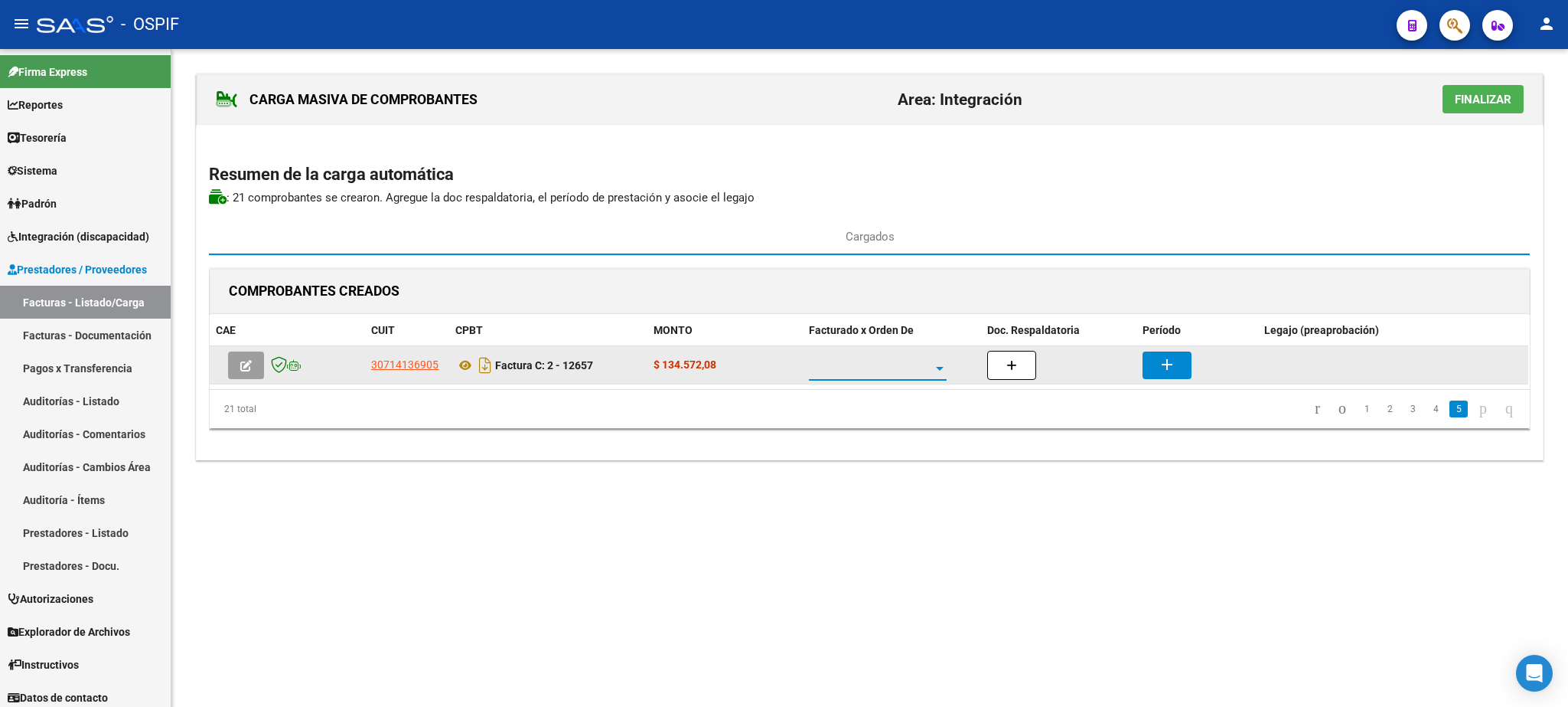
click at [864, 365] on span at bounding box center [871, 368] width 124 height 13
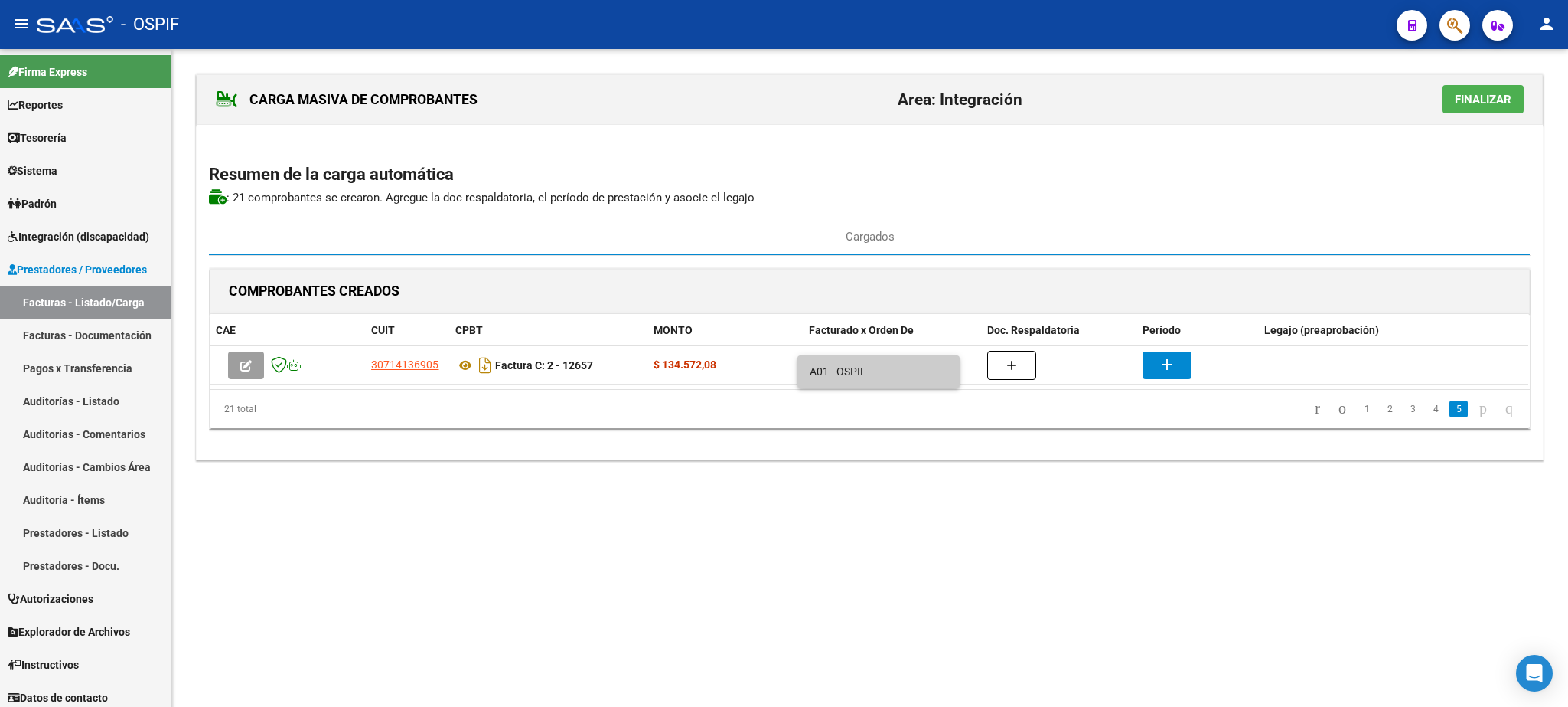
click at [844, 374] on span "A01 - OSPIF" at bounding box center [878, 371] width 138 height 33
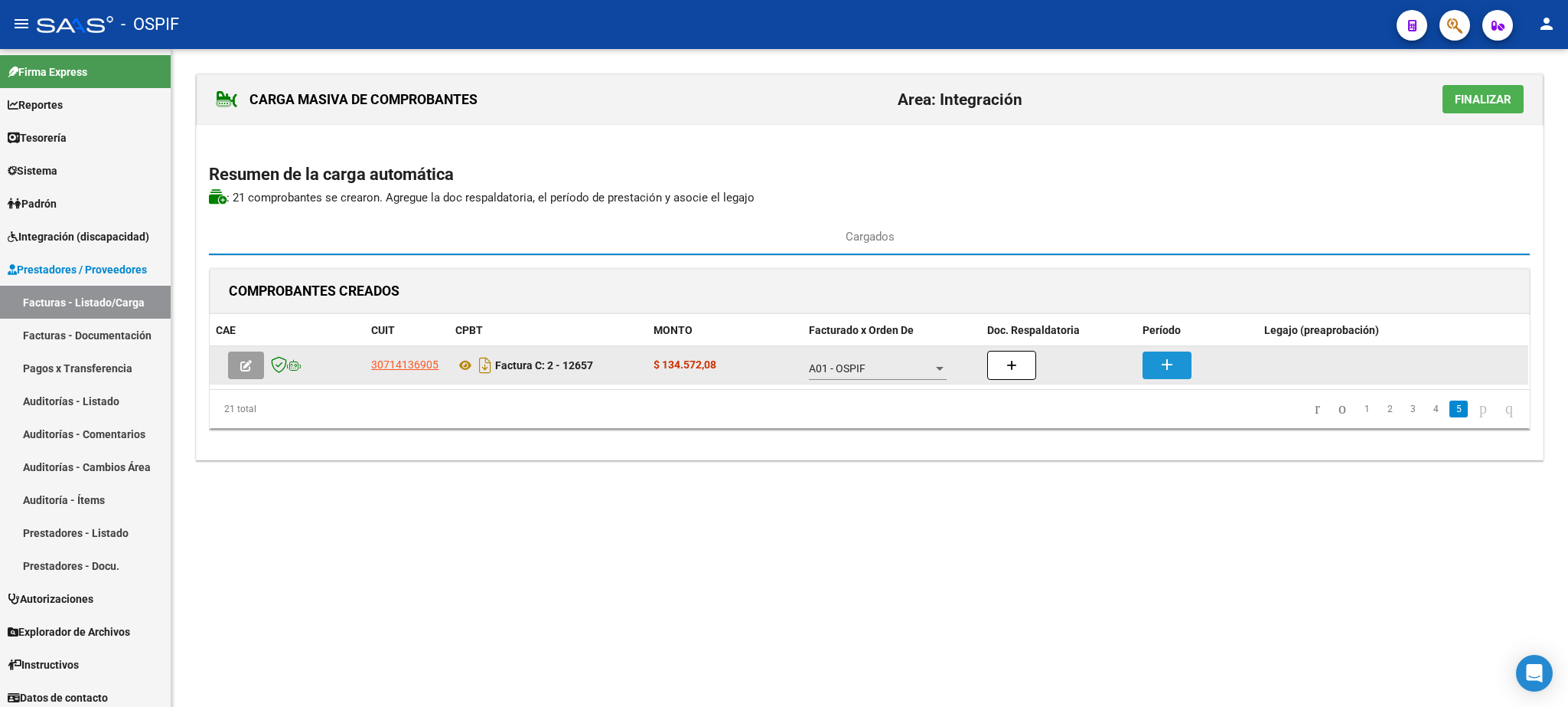
click at [1166, 379] on button "add" at bounding box center [1167, 365] width 49 height 28
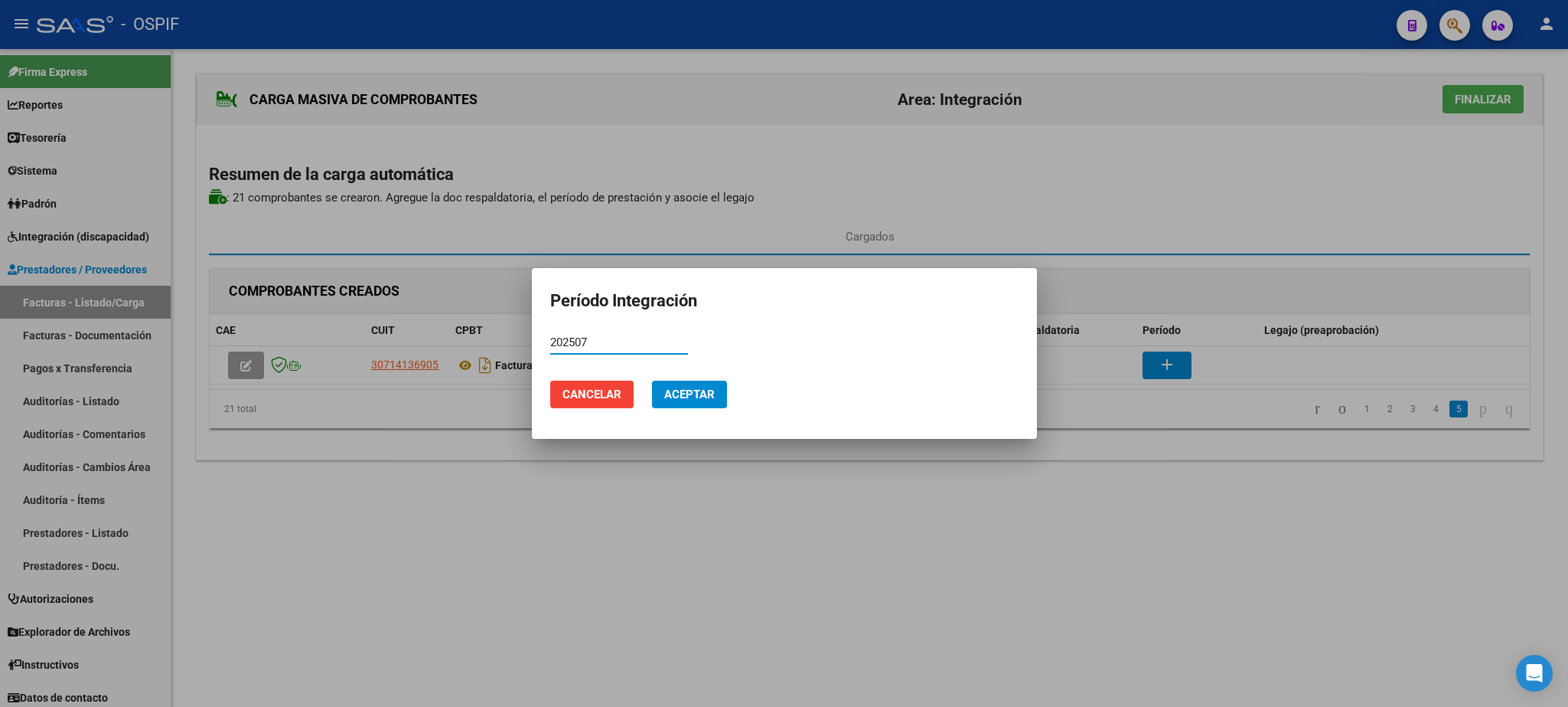
type input "202507"
click at [691, 386] on button "Aceptar" at bounding box center [689, 394] width 75 height 28
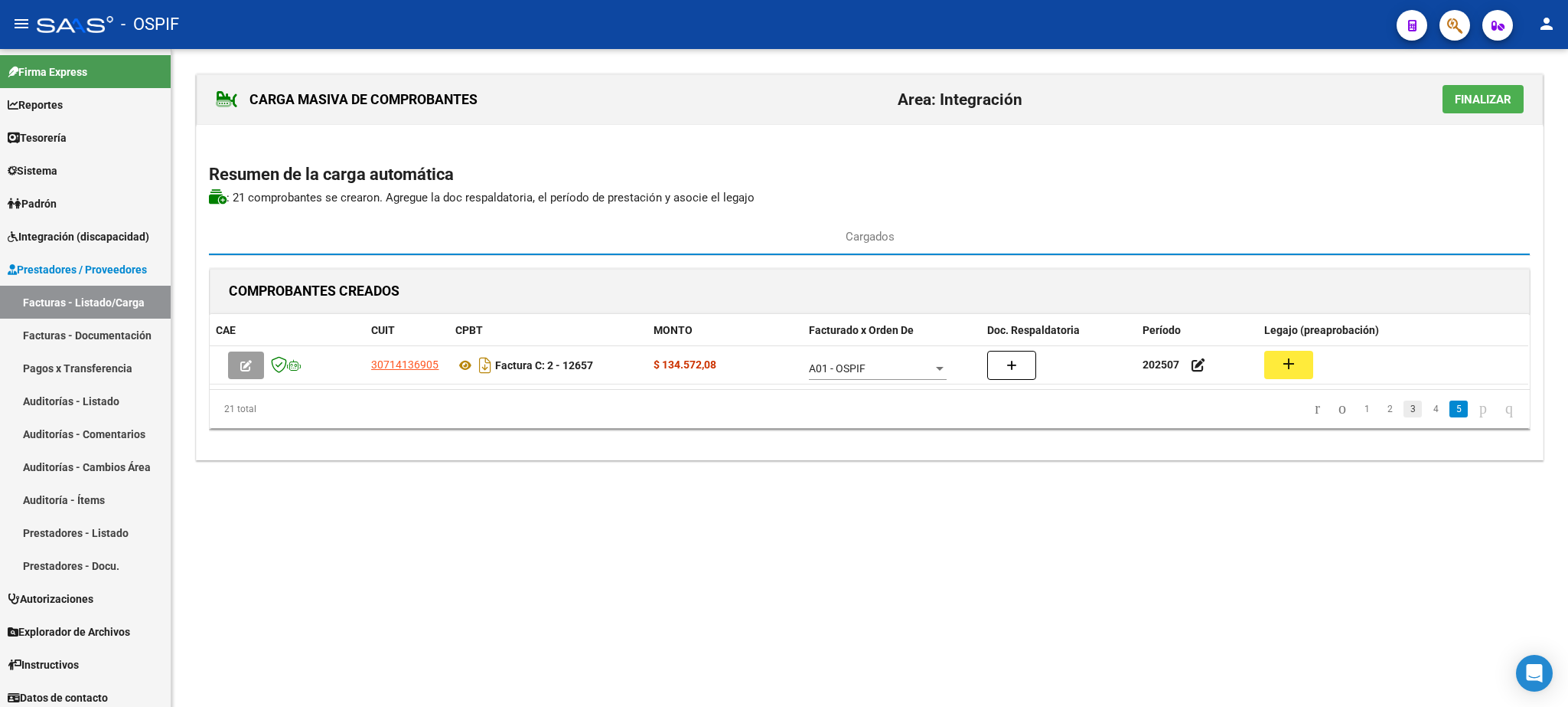
click at [1403, 417] on link "3" at bounding box center [1412, 408] width 19 height 17
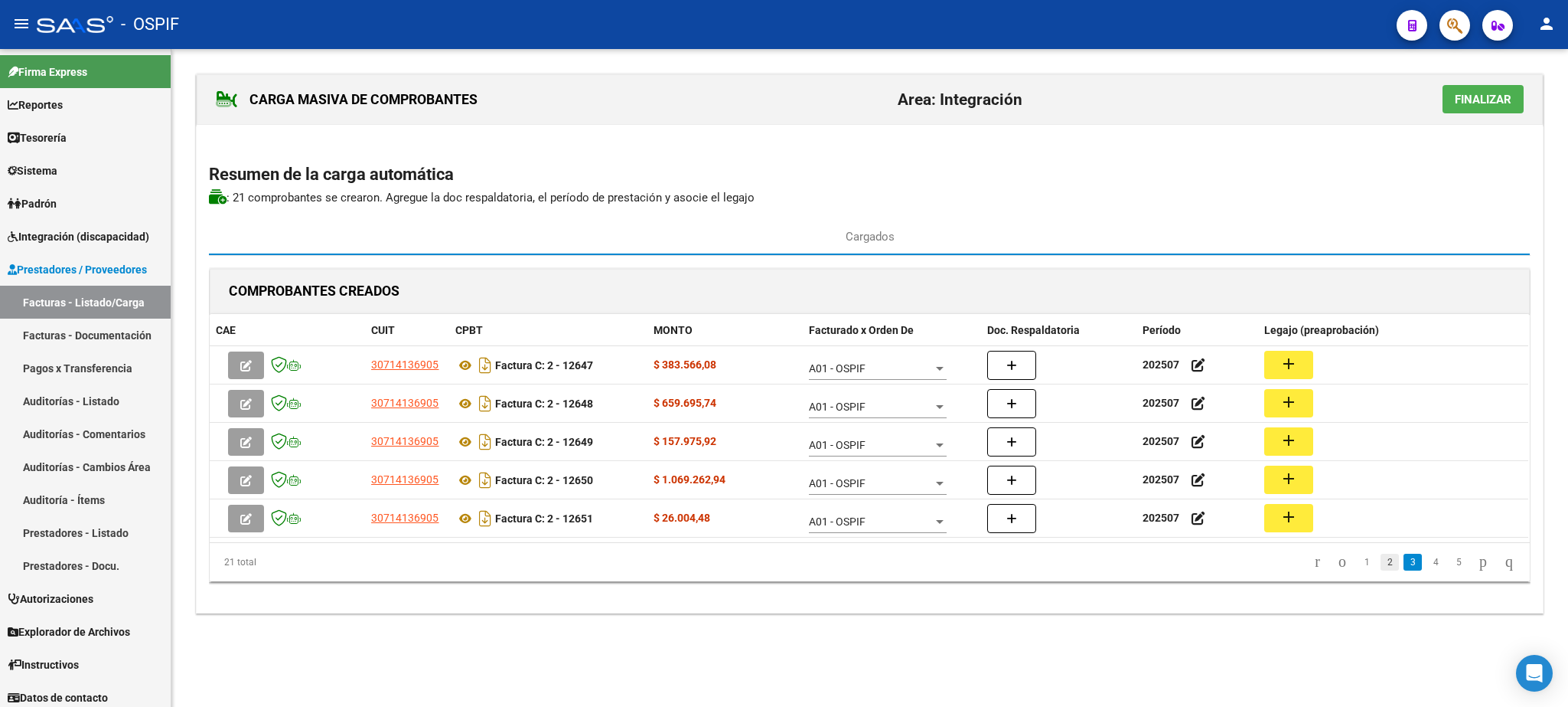
click at [1381, 567] on link "2" at bounding box center [1390, 561] width 19 height 17
click at [1403, 567] on link "3" at bounding box center [1412, 561] width 19 height 17
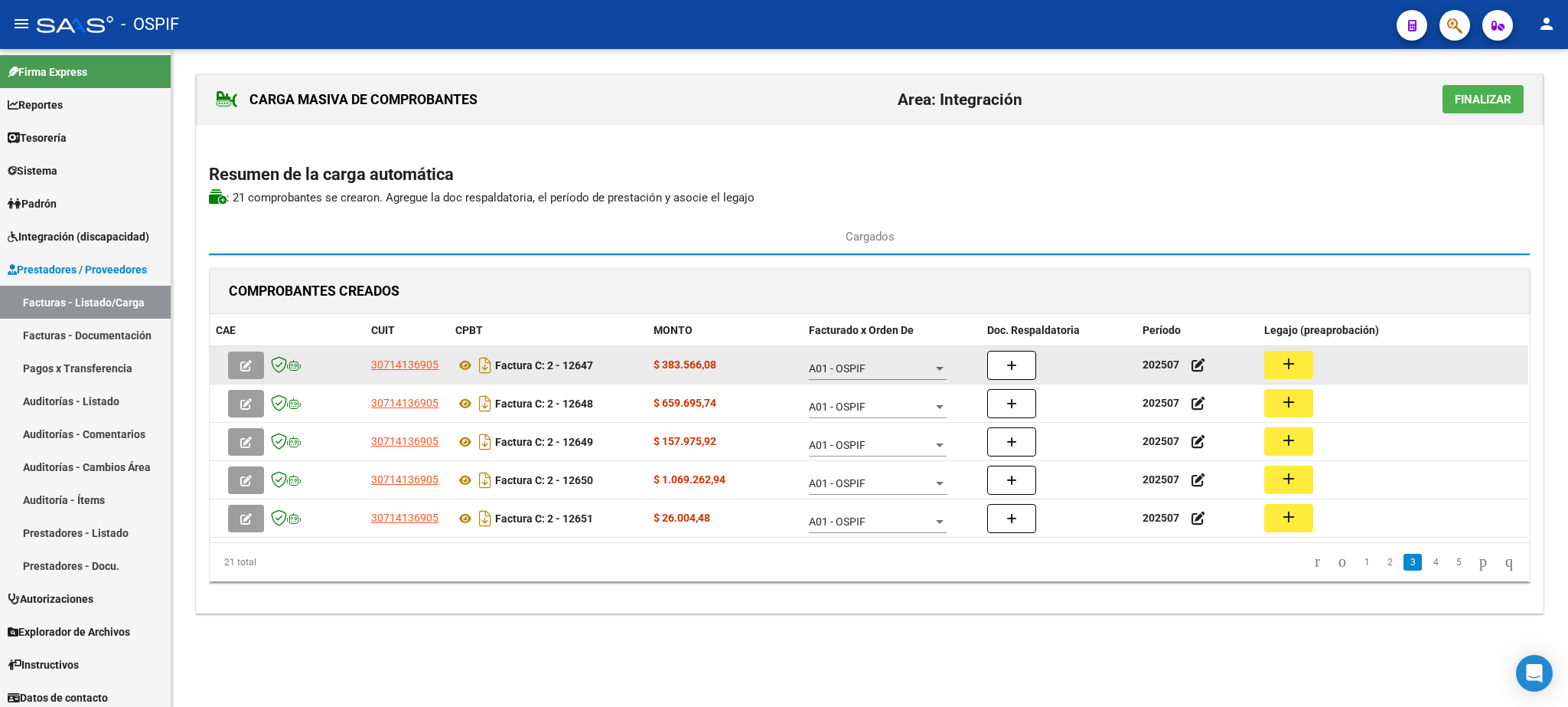
click at [1304, 365] on button "add" at bounding box center [1289, 365] width 49 height 29
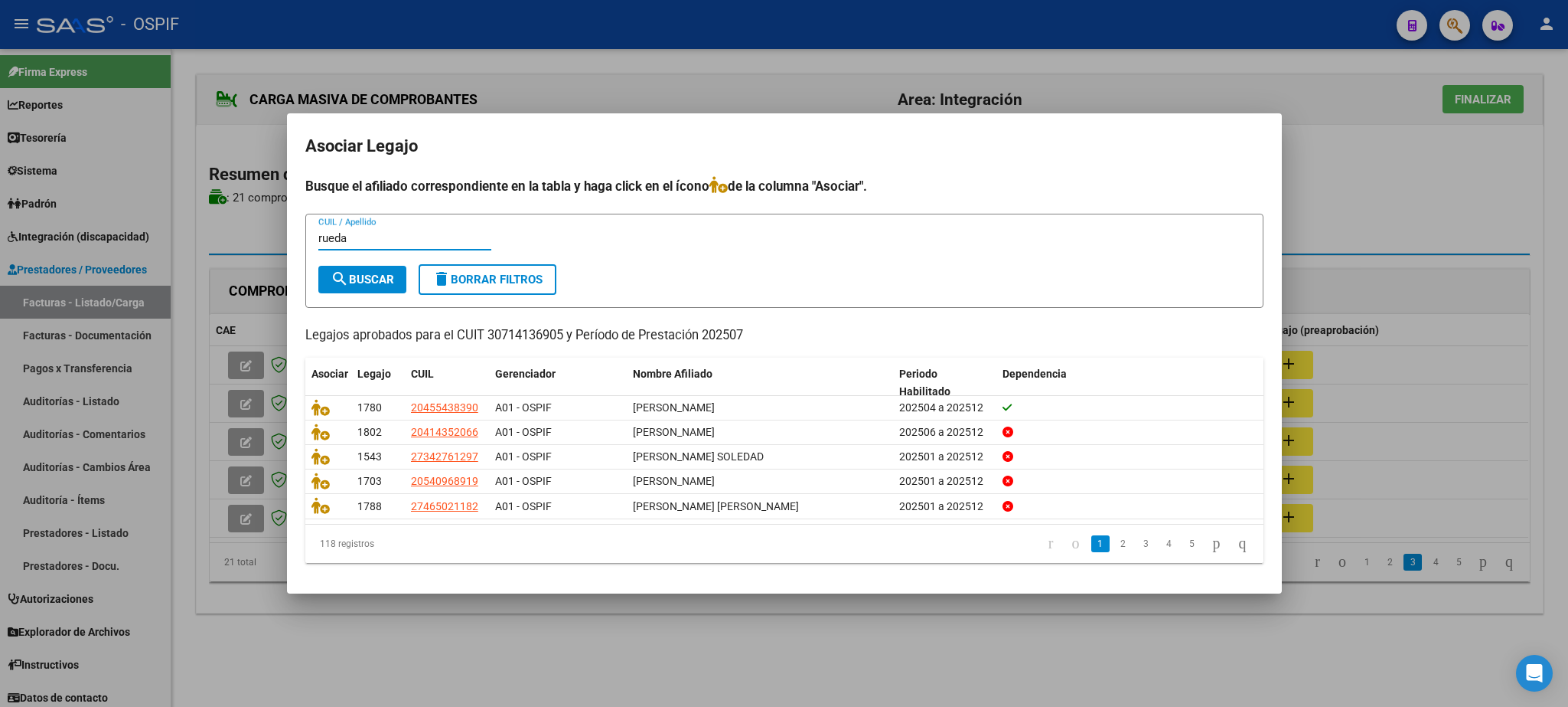
type input "rueda"
click at [374, 285] on span "search Buscar" at bounding box center [362, 279] width 63 height 14
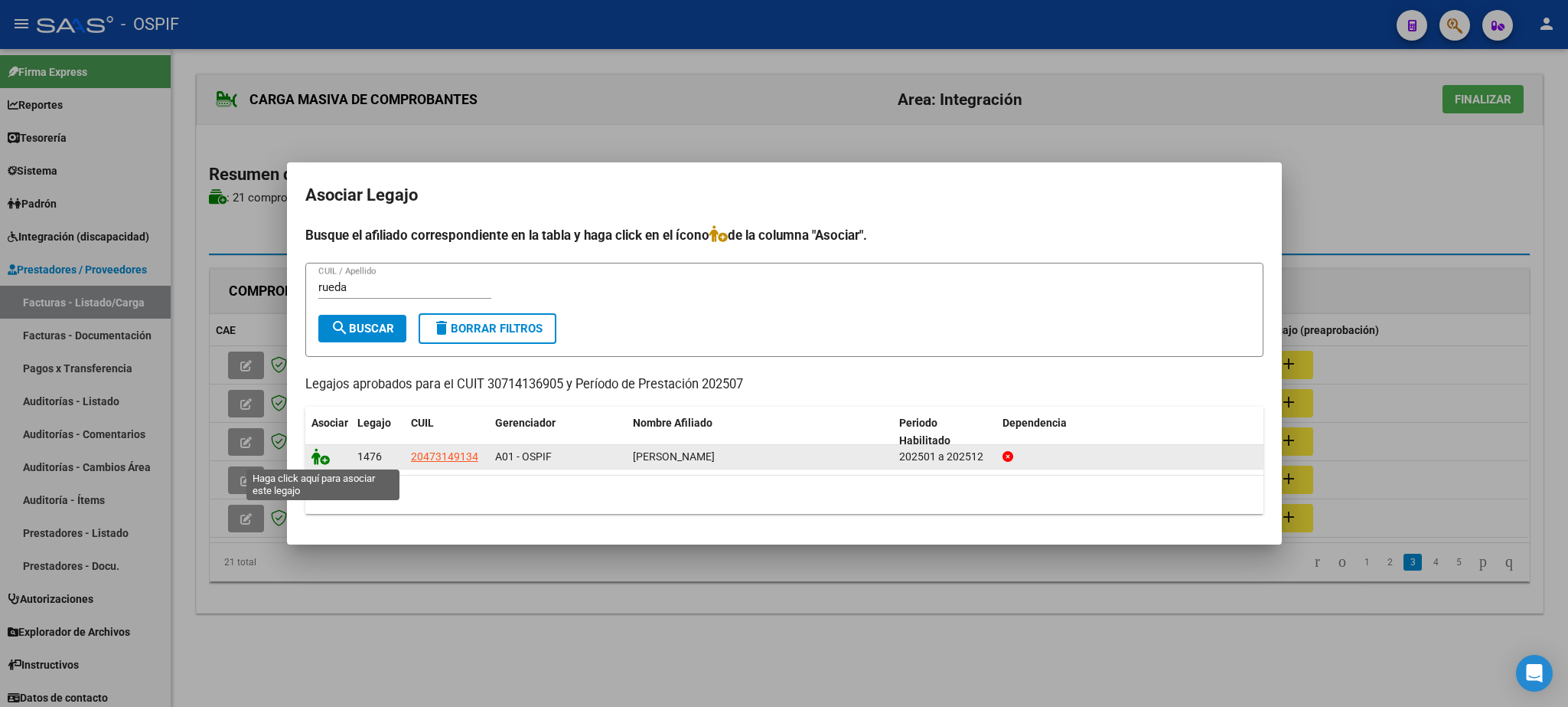
click at [316, 457] on icon at bounding box center [320, 456] width 19 height 17
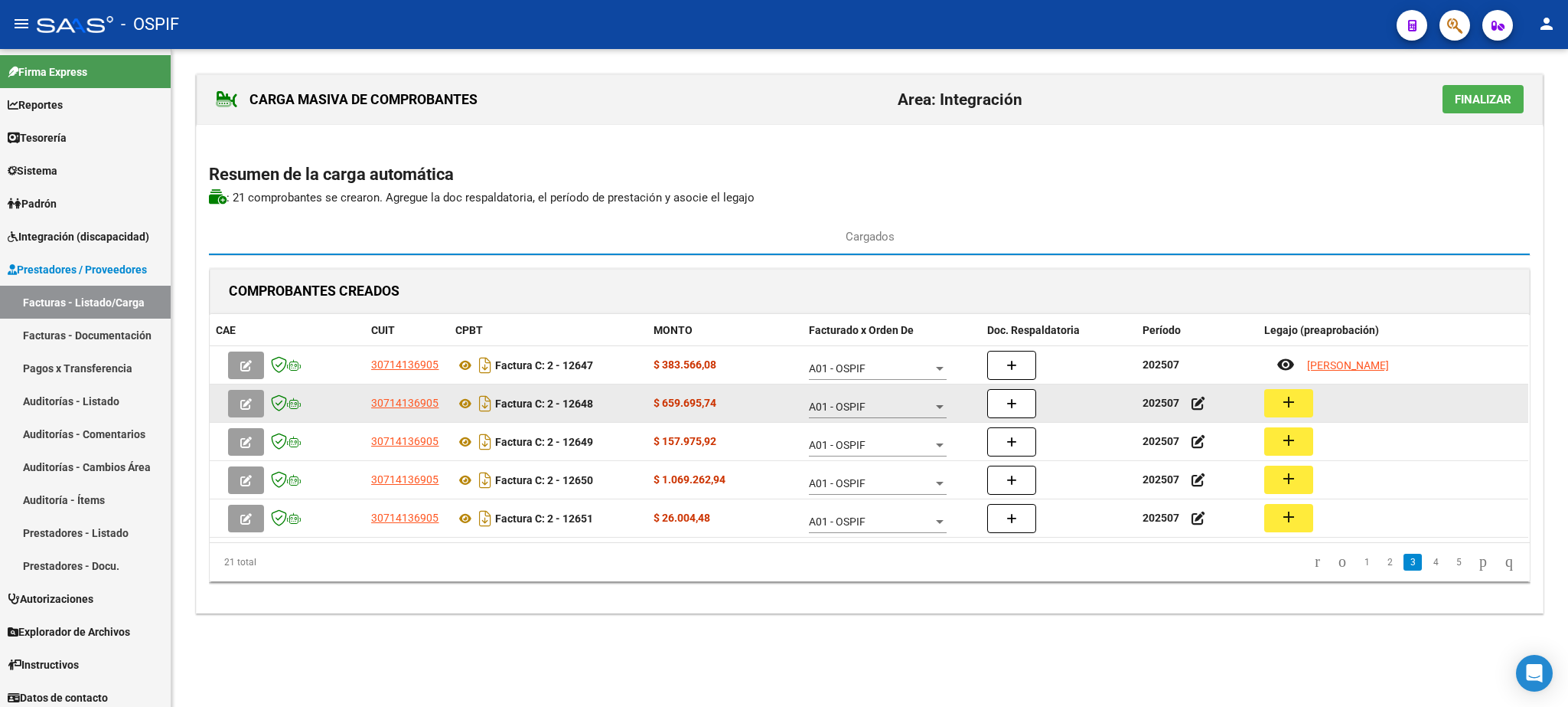
click at [1294, 406] on mat-icon "add" at bounding box center [1288, 401] width 19 height 19
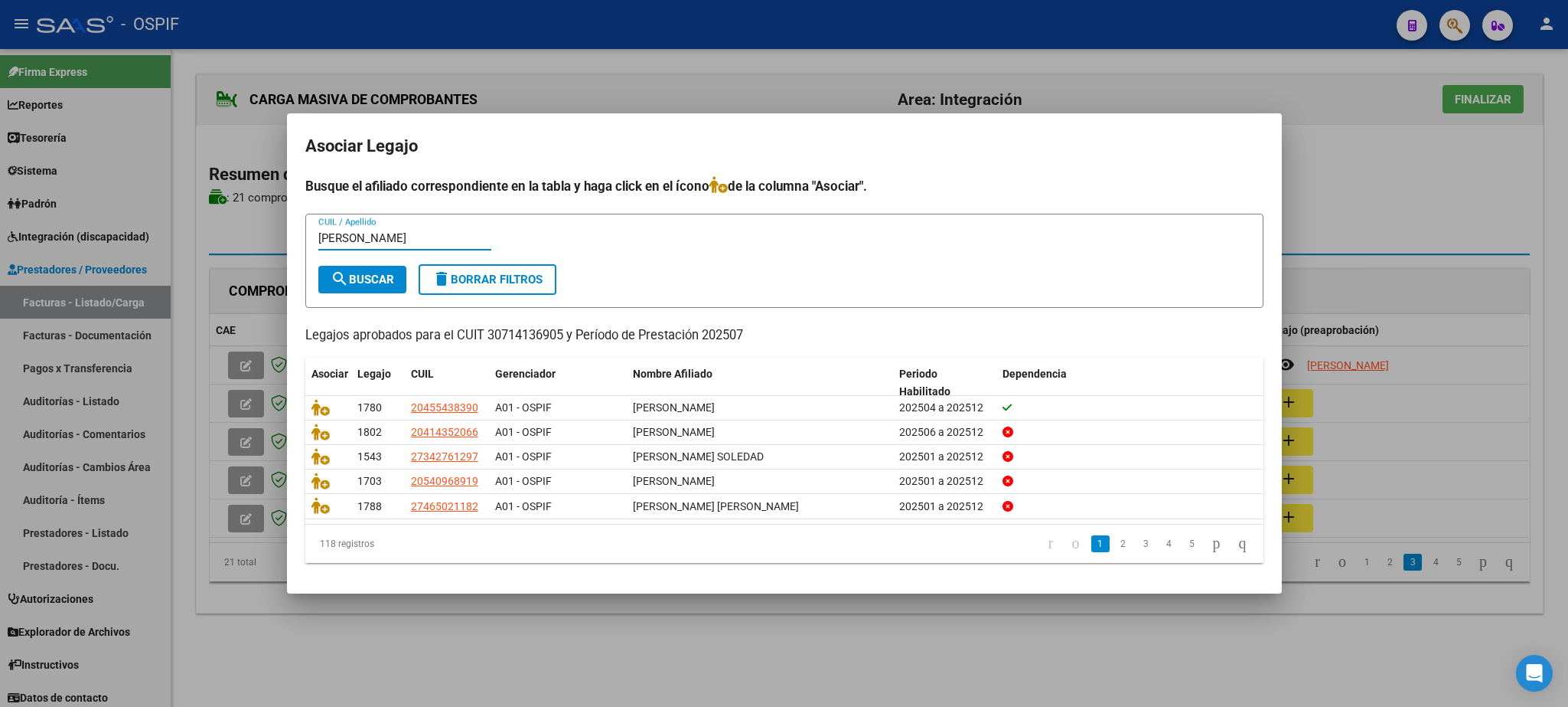
type input "[PERSON_NAME]"
click at [354, 272] on span "search Buscar" at bounding box center [362, 279] width 63 height 14
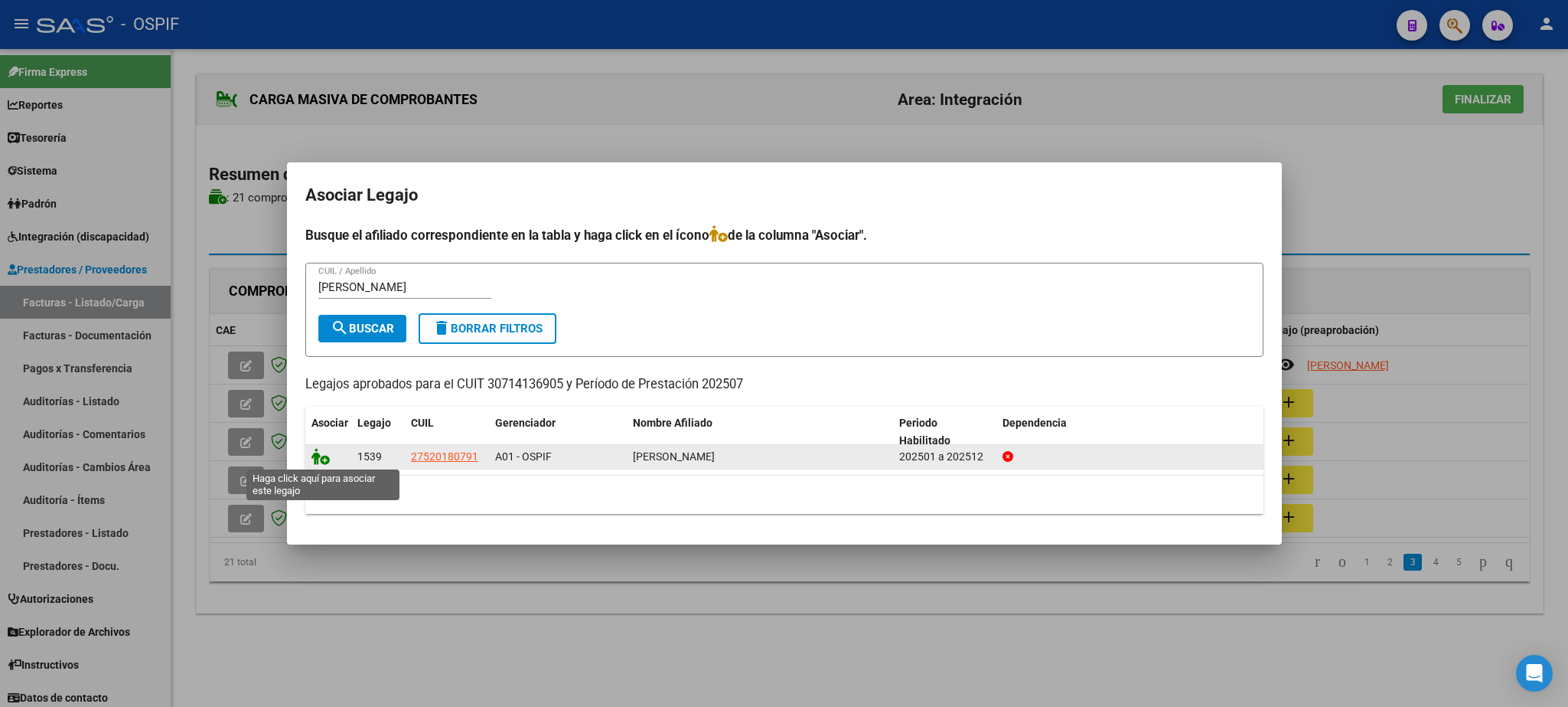
click at [321, 457] on icon at bounding box center [320, 456] width 19 height 17
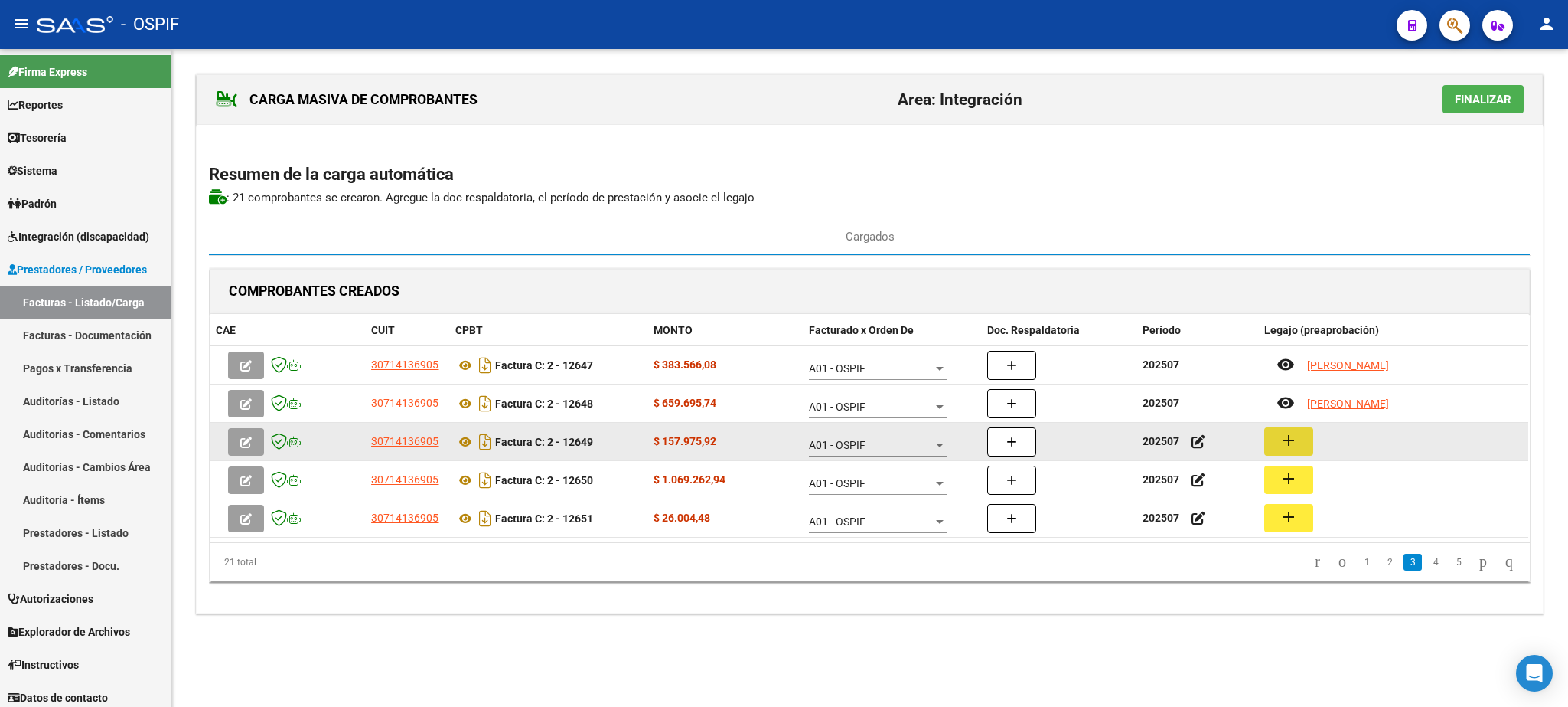
click at [1292, 437] on mat-icon "add" at bounding box center [1288, 440] width 19 height 19
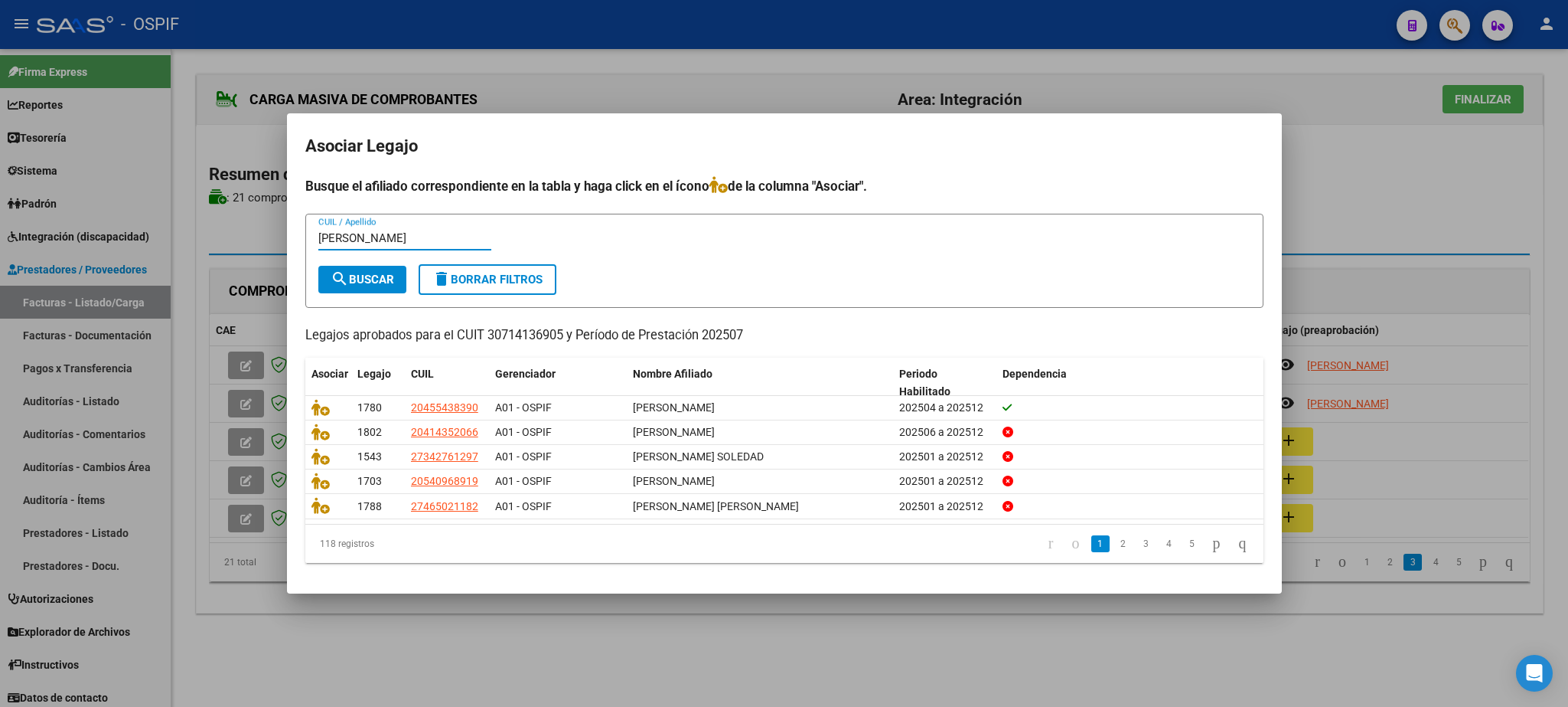
type input "[PERSON_NAME]"
click at [370, 273] on span "search Buscar" at bounding box center [362, 279] width 63 height 14
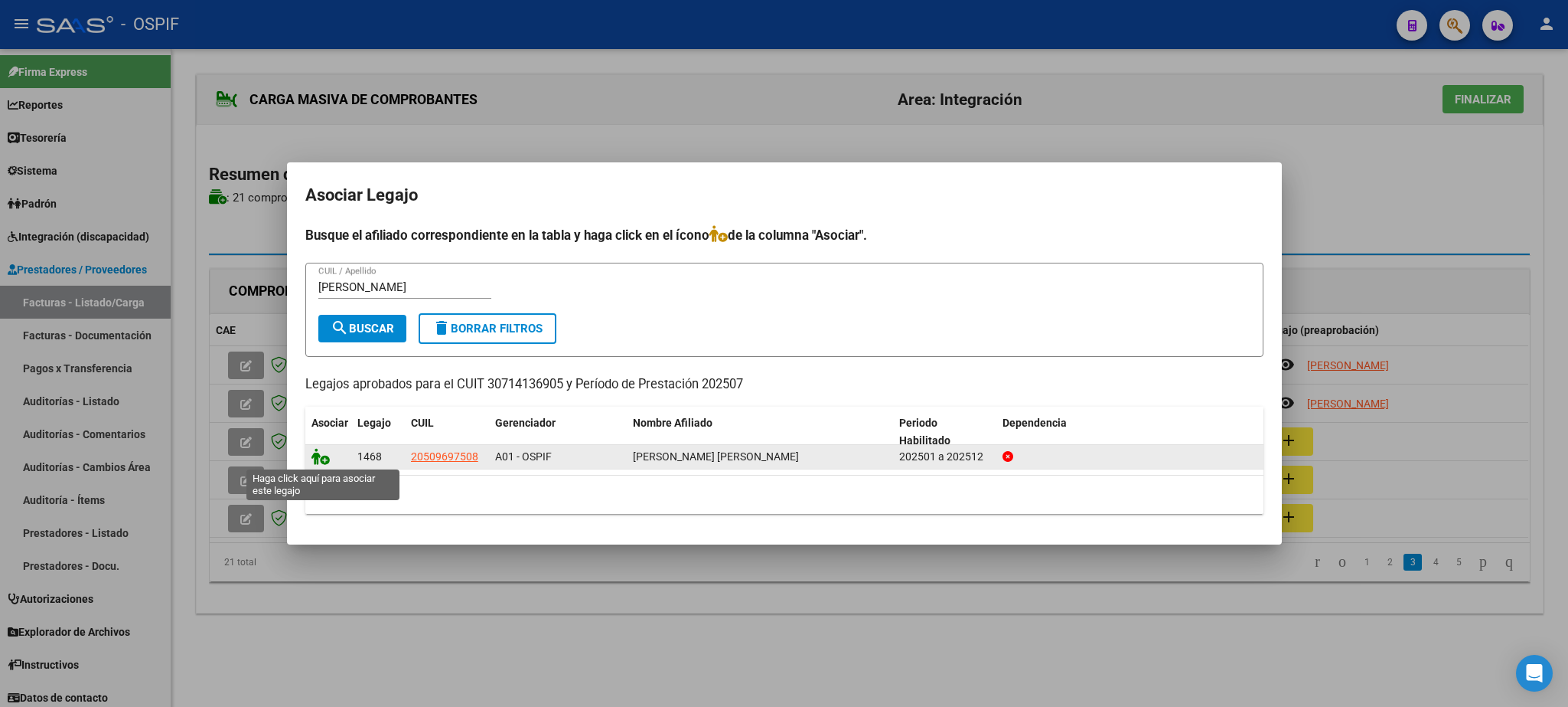
click at [326, 463] on icon at bounding box center [320, 456] width 19 height 17
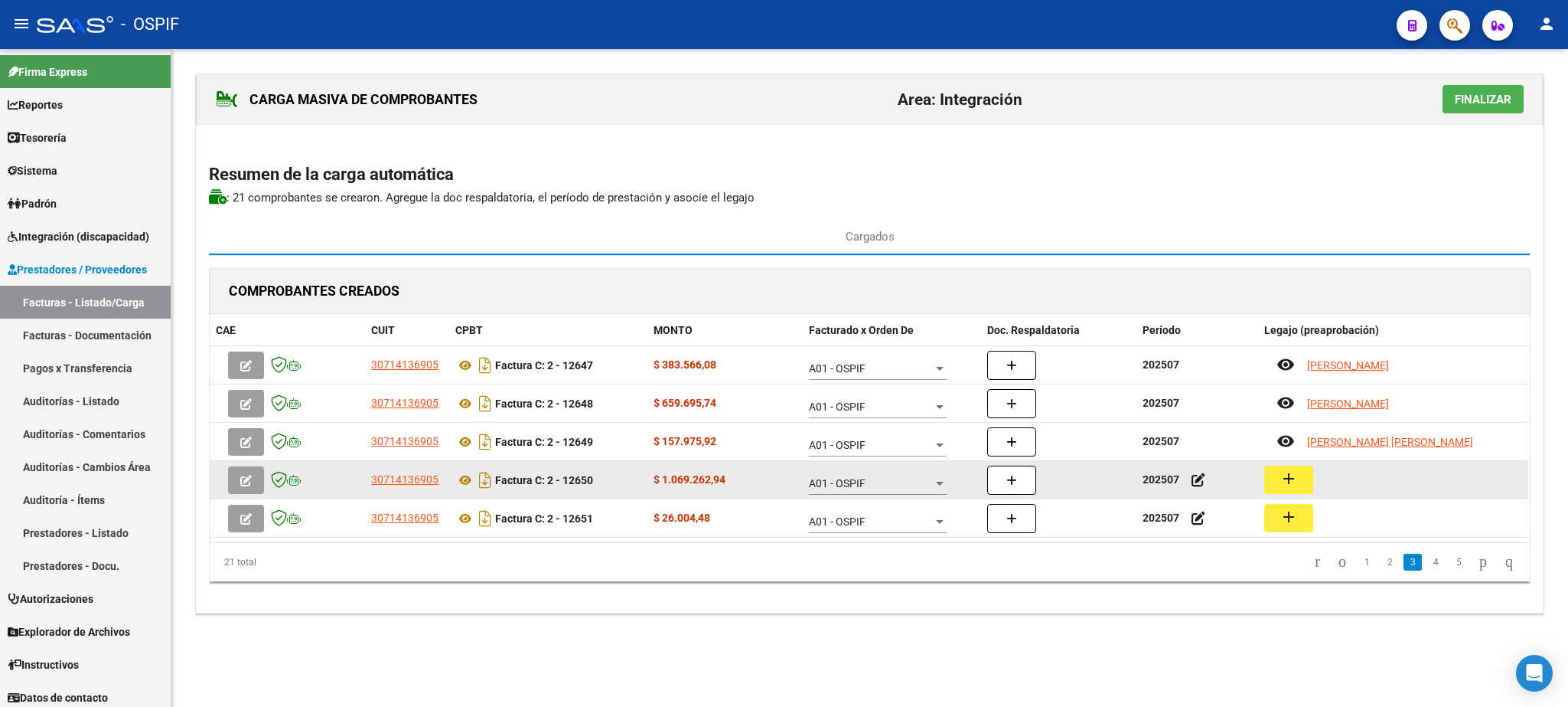
click at [1285, 484] on mat-icon "add" at bounding box center [1288, 478] width 19 height 19
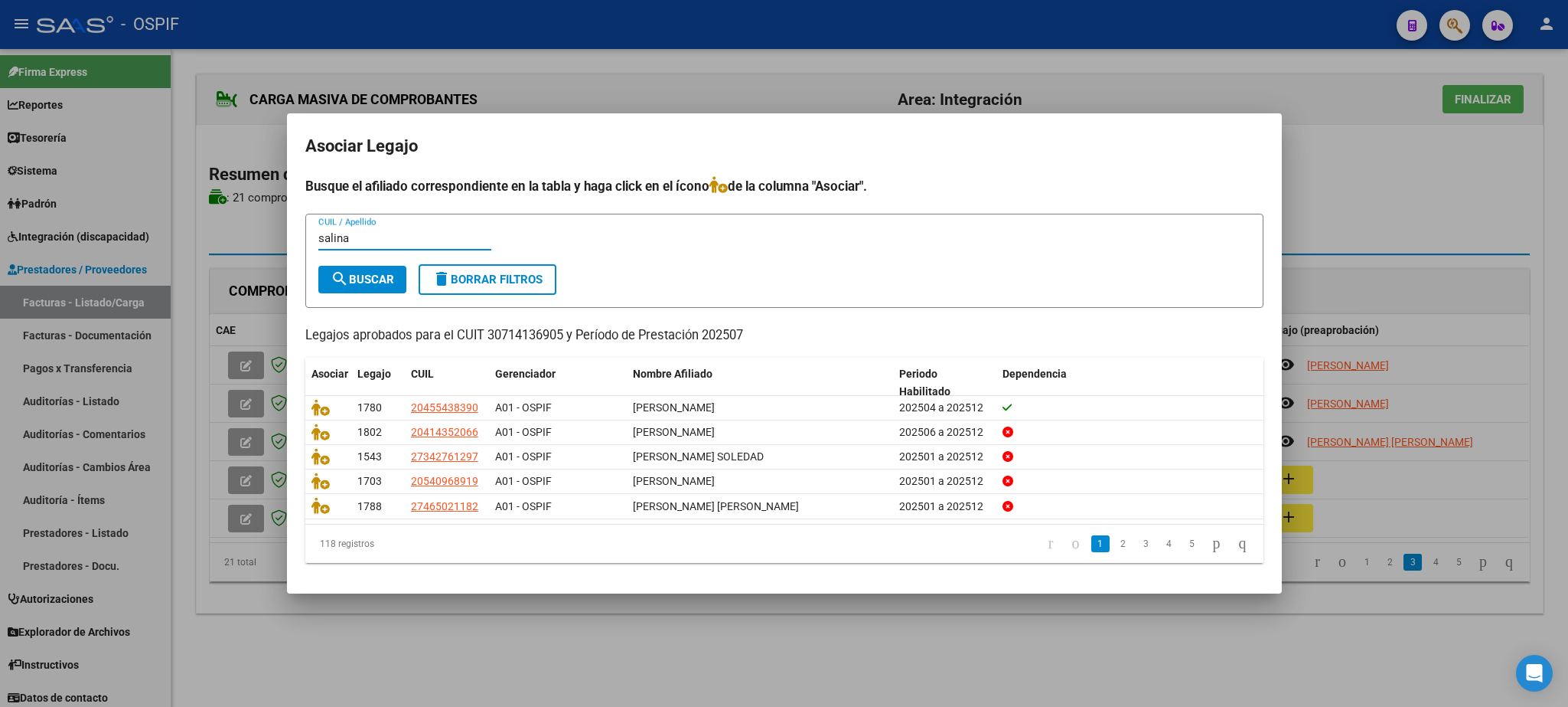
type input "salina"
click at [356, 278] on span "search Buscar" at bounding box center [362, 279] width 63 height 14
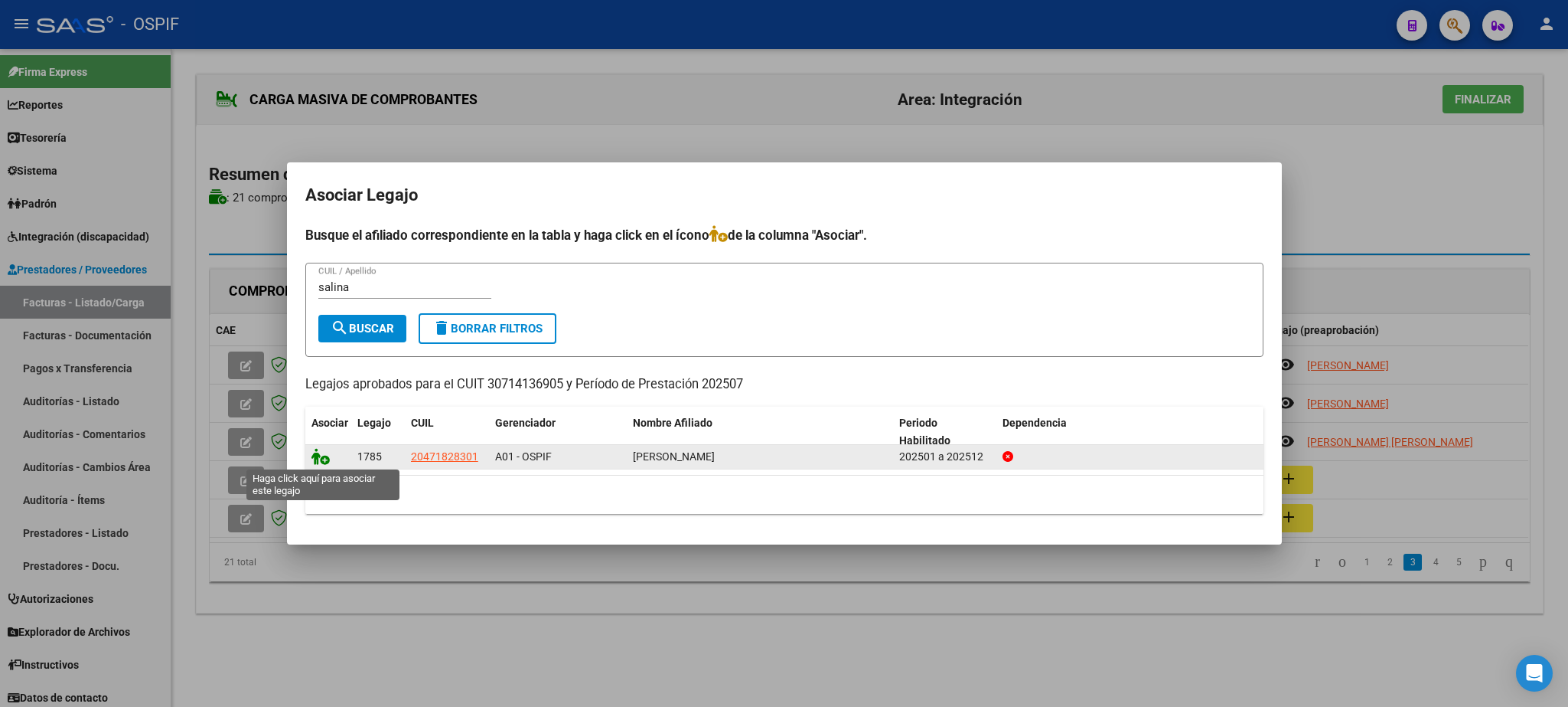
click at [323, 460] on icon at bounding box center [320, 456] width 19 height 17
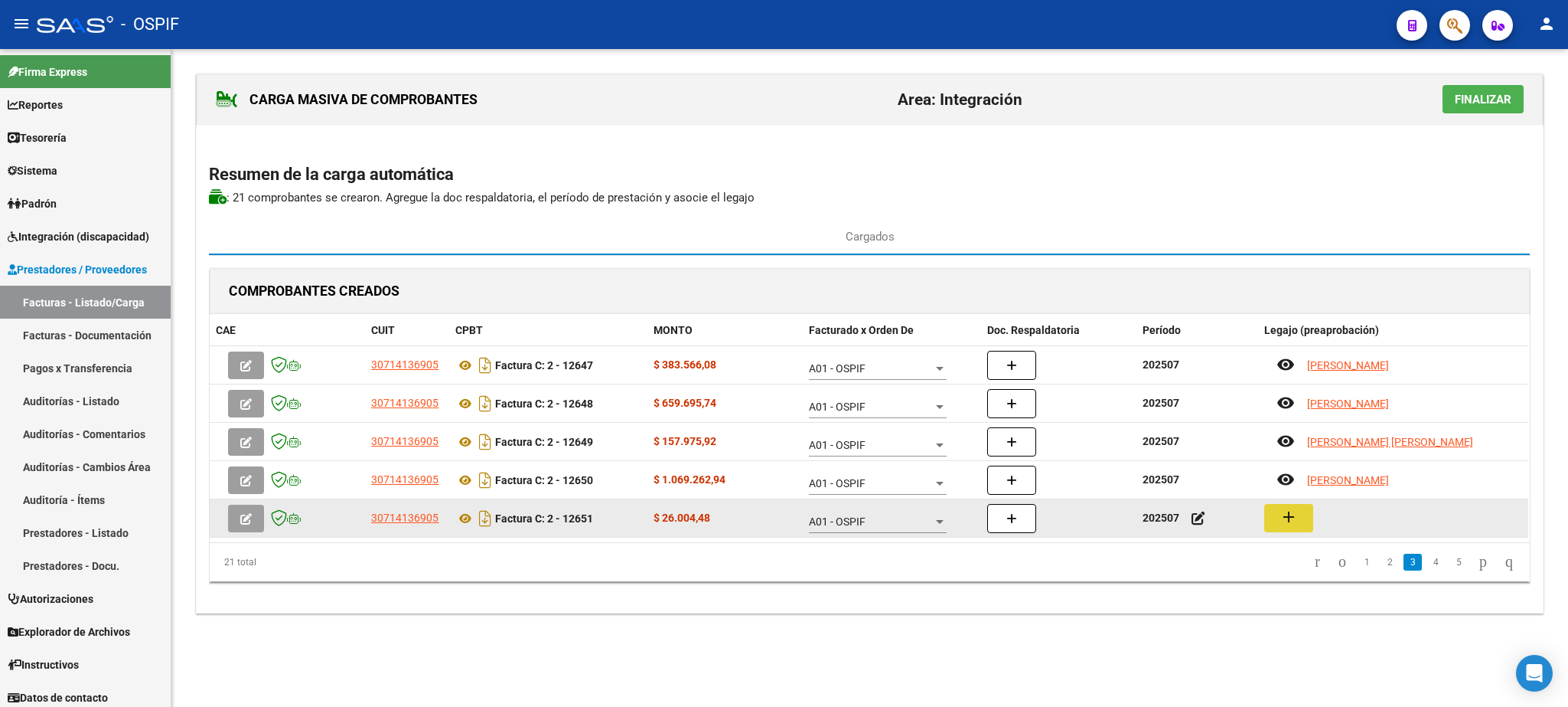
click at [1295, 524] on mat-icon "add" at bounding box center [1288, 517] width 19 height 19
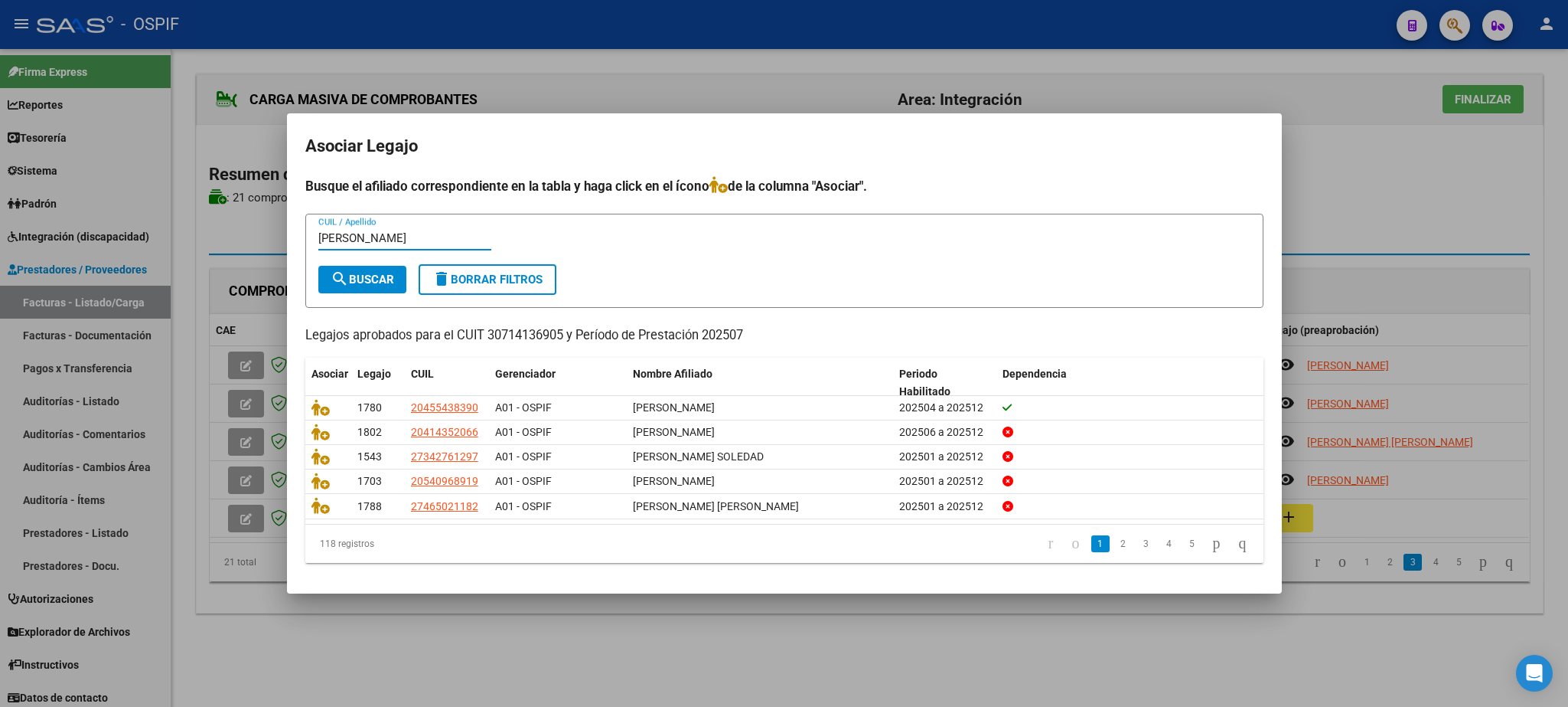
type input "[PERSON_NAME]"
click at [340, 280] on mat-icon "search" at bounding box center [339, 278] width 19 height 19
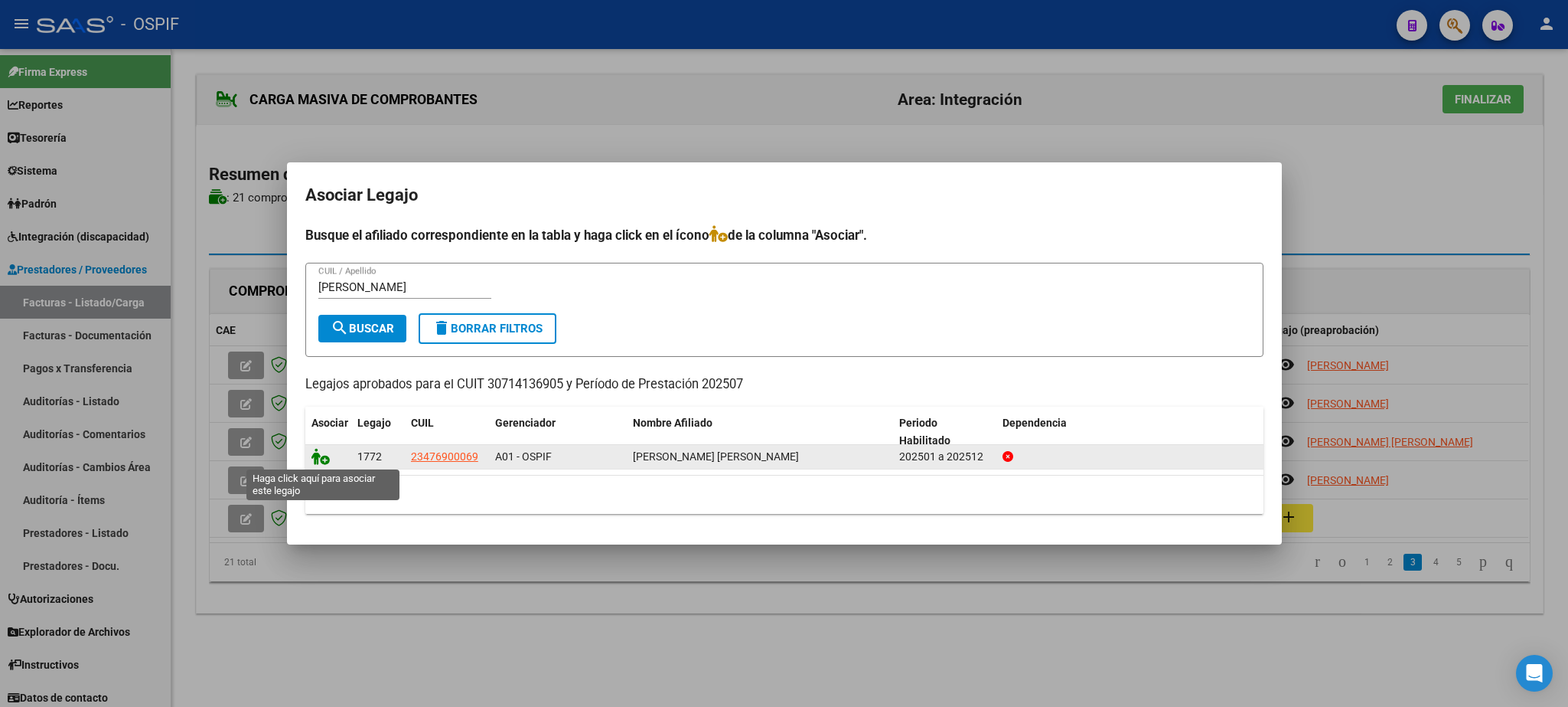
click at [321, 461] on icon at bounding box center [320, 456] width 19 height 17
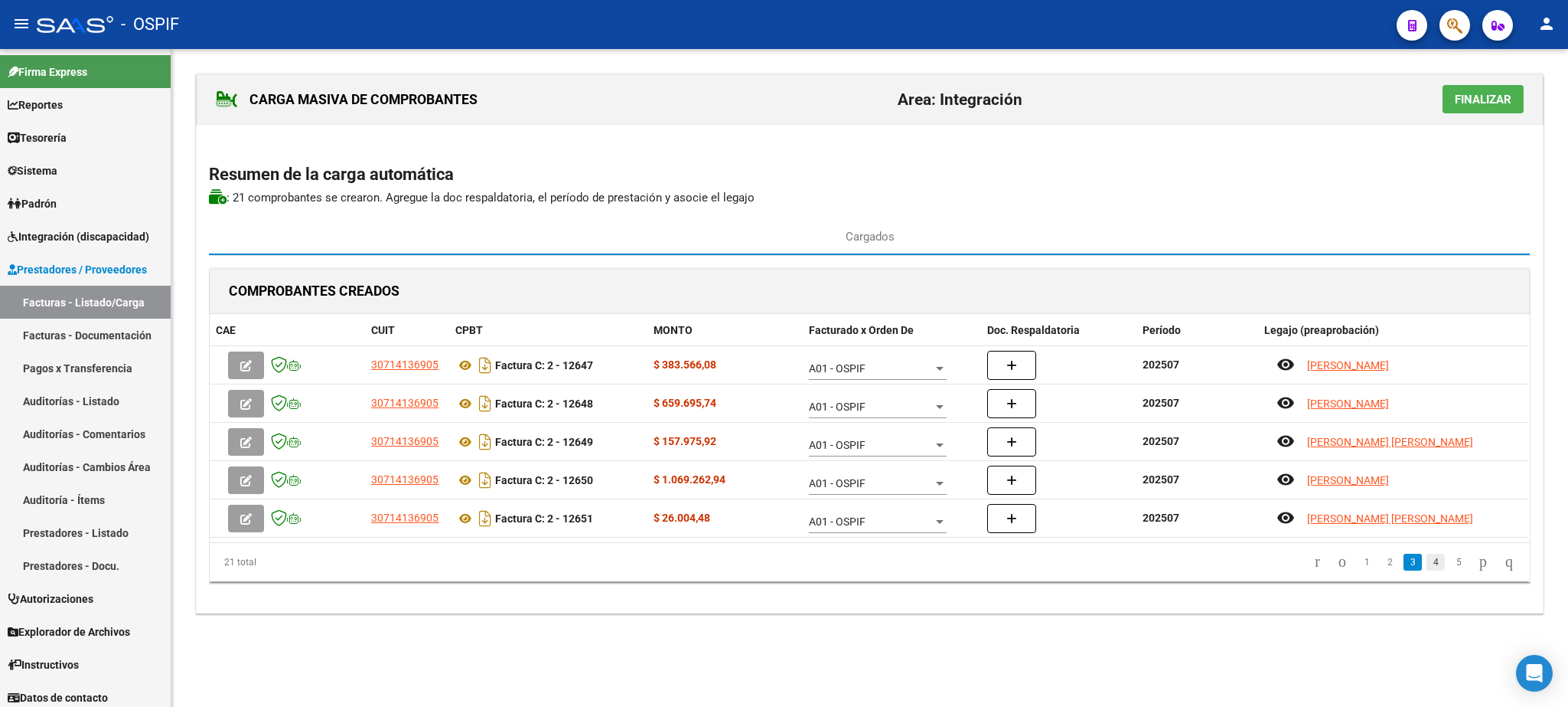
click at [1426, 565] on link "4" at bounding box center [1435, 561] width 19 height 17
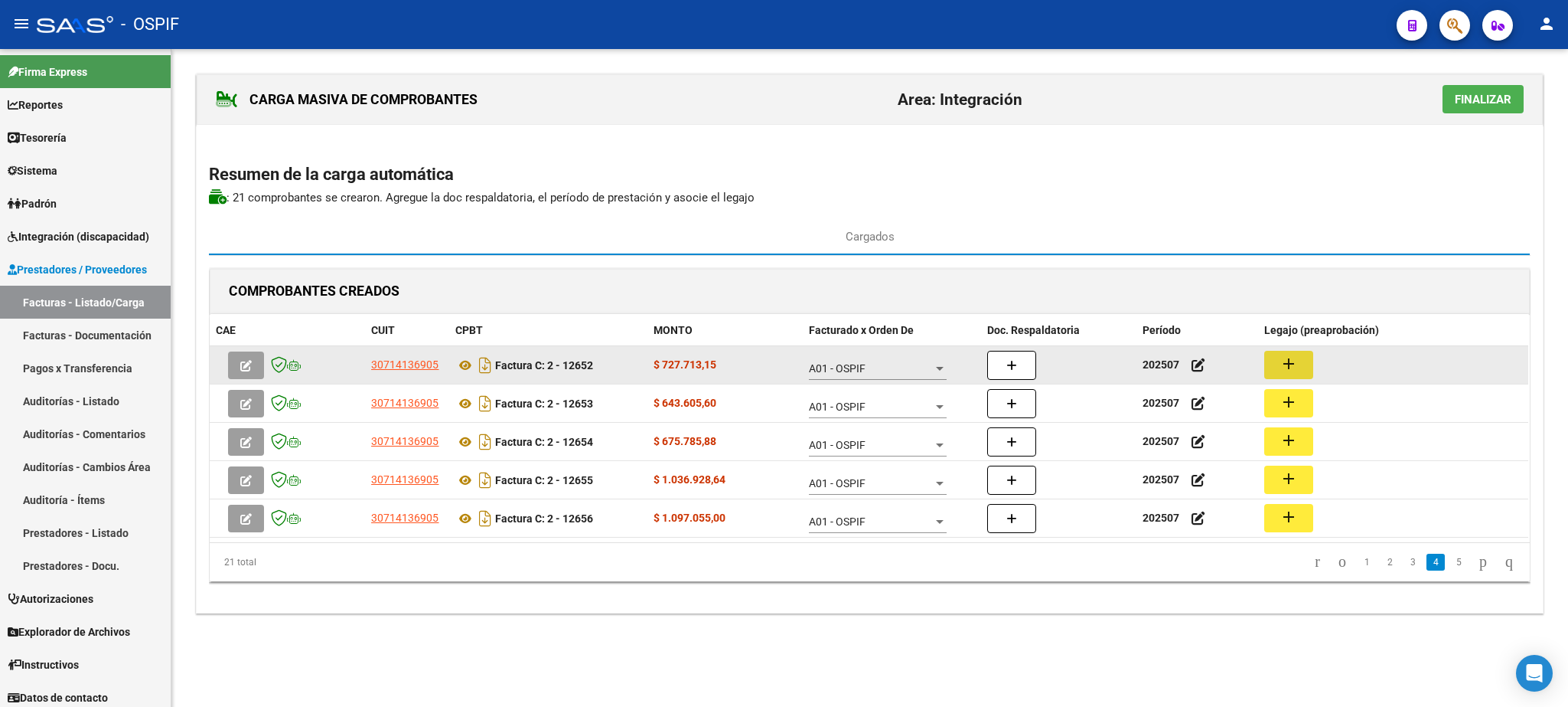
click at [1285, 372] on mat-icon "add" at bounding box center [1288, 363] width 19 height 19
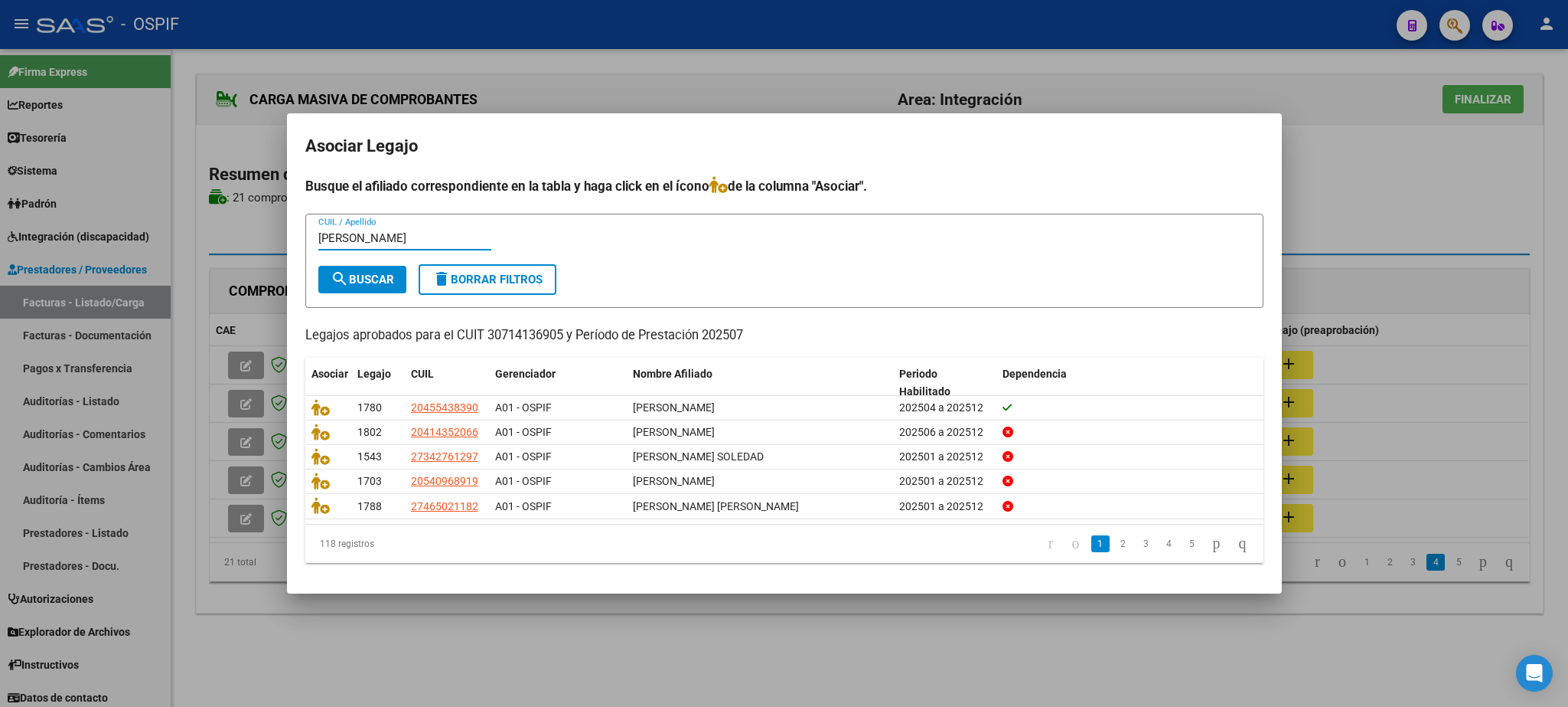
type input "[PERSON_NAME]"
click at [363, 282] on span "search Buscar" at bounding box center [362, 279] width 63 height 14
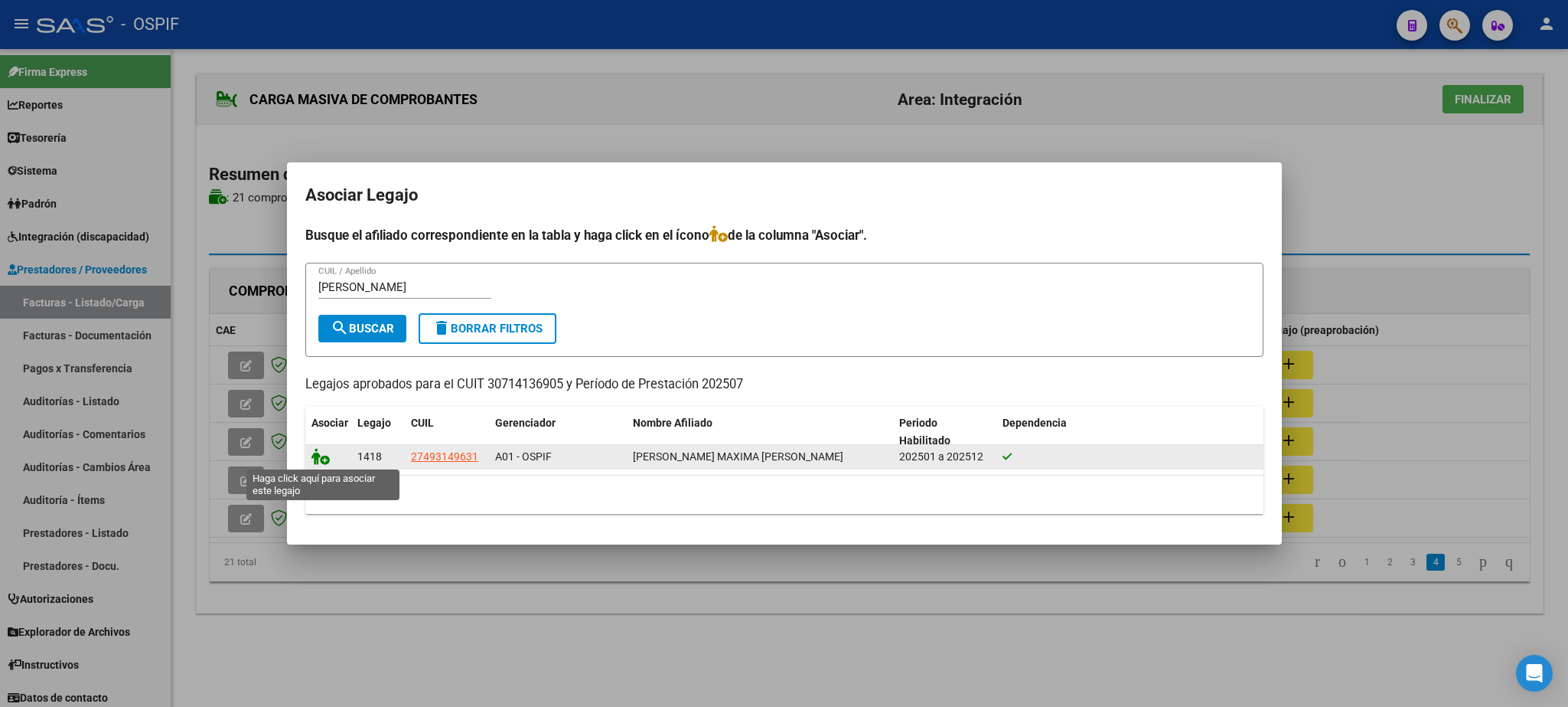
click at [323, 460] on icon at bounding box center [320, 456] width 19 height 17
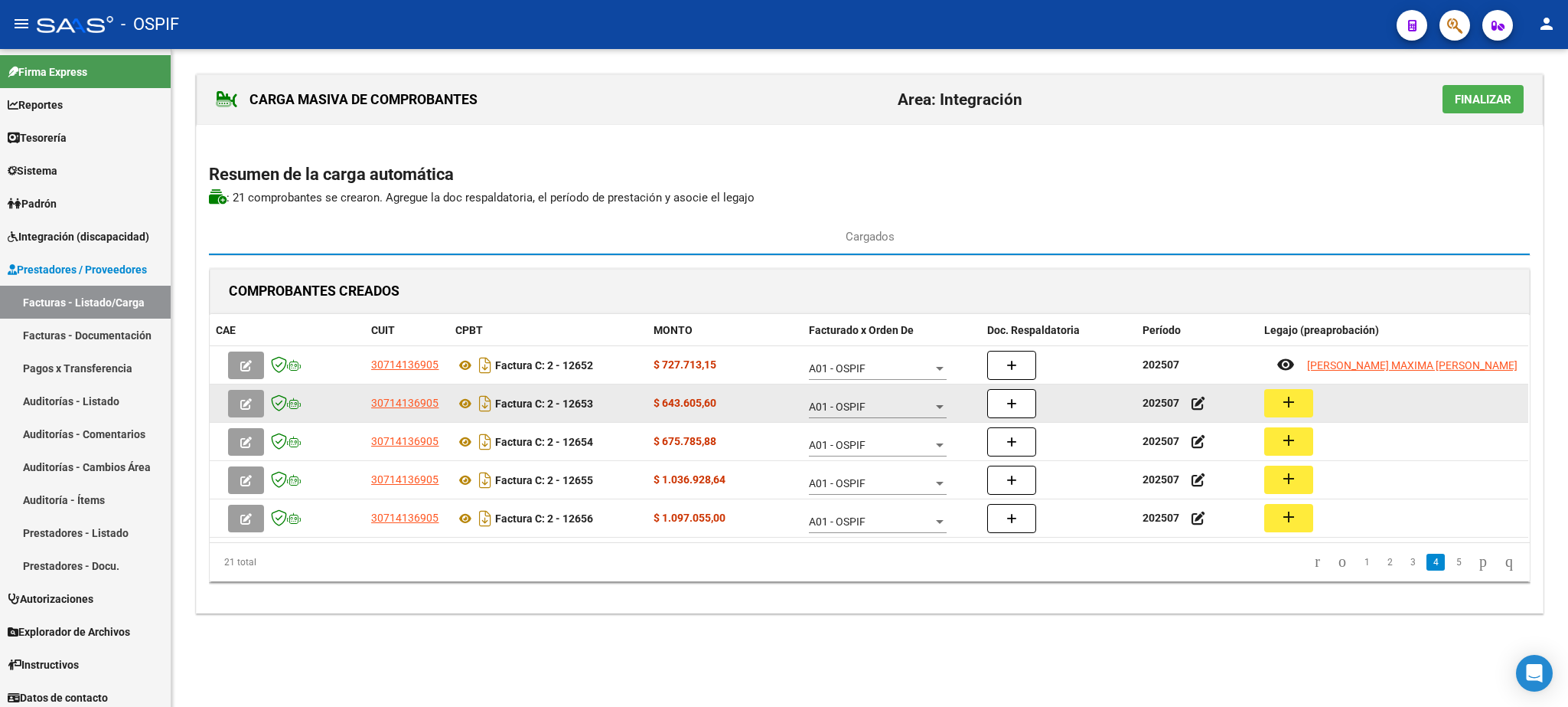
click at [1292, 405] on mat-icon "add" at bounding box center [1288, 401] width 19 height 19
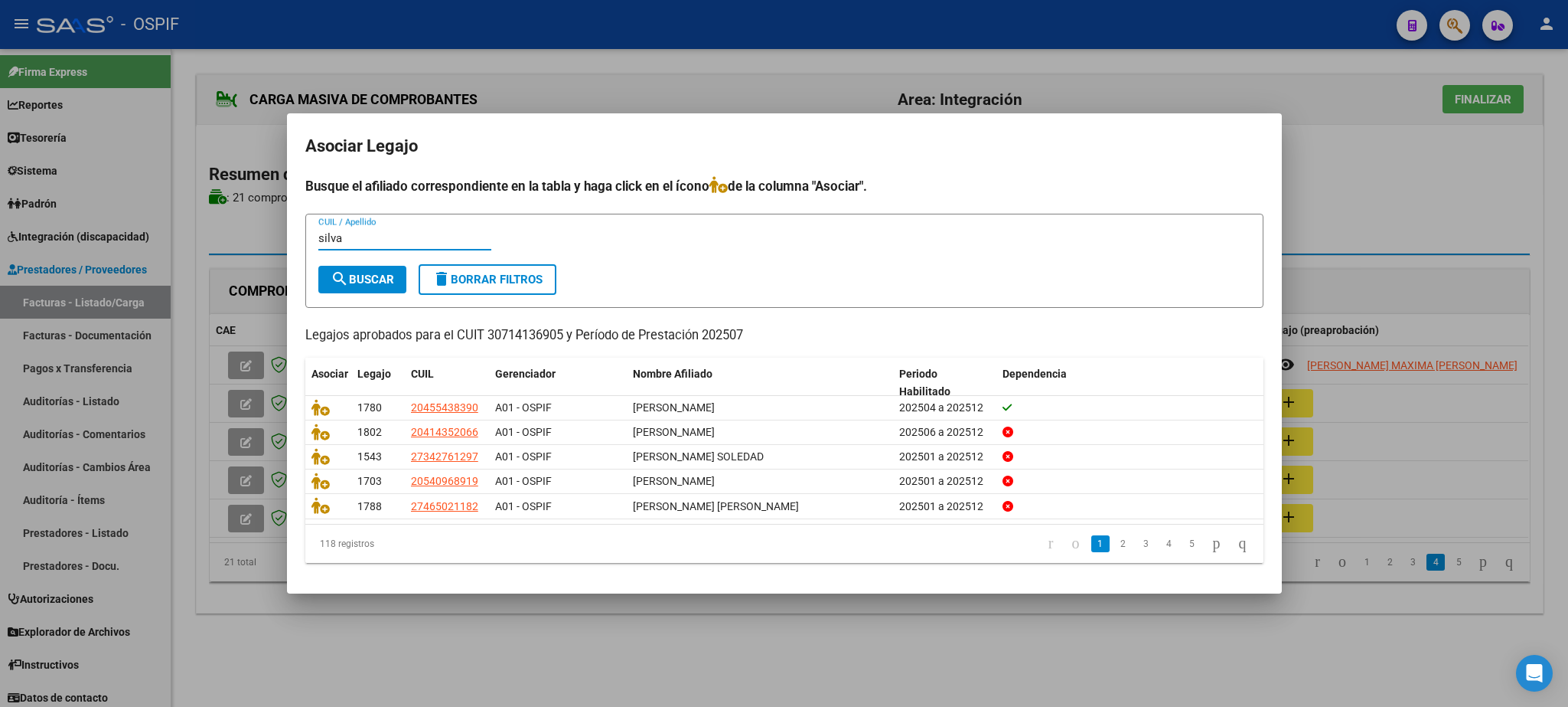
type input "silva"
click at [375, 270] on button "search Buscar" at bounding box center [362, 279] width 88 height 28
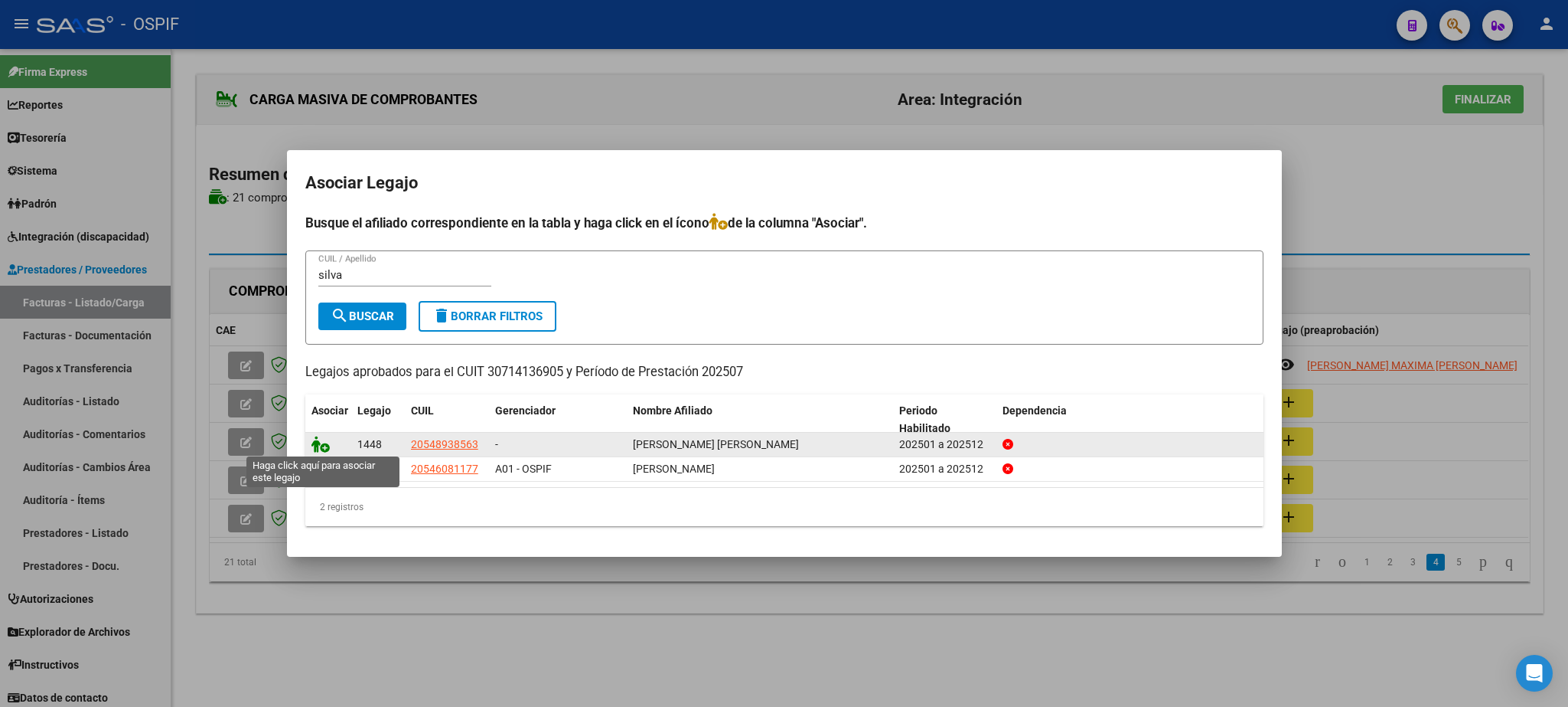
click at [316, 444] on icon at bounding box center [320, 444] width 19 height 17
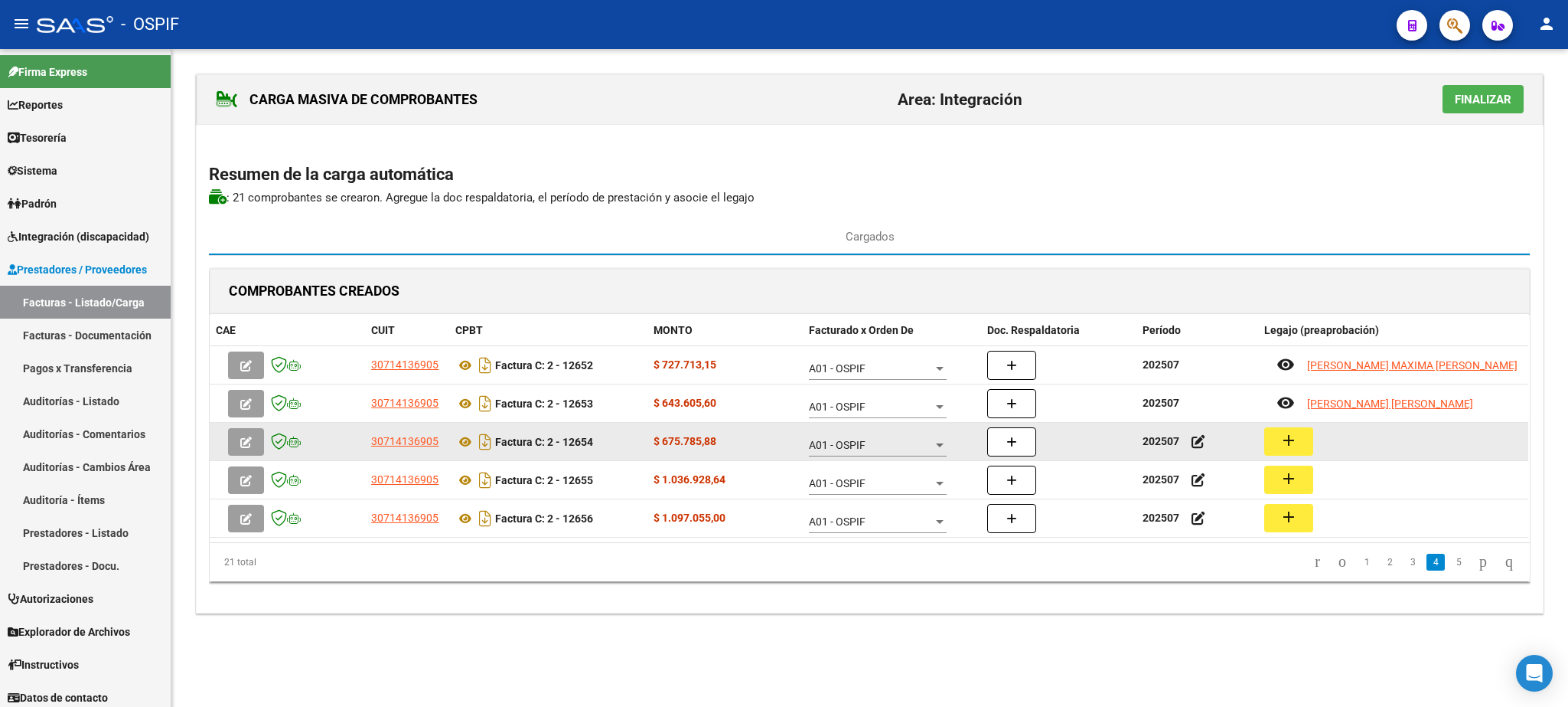
click at [1290, 443] on mat-icon "add" at bounding box center [1288, 440] width 19 height 19
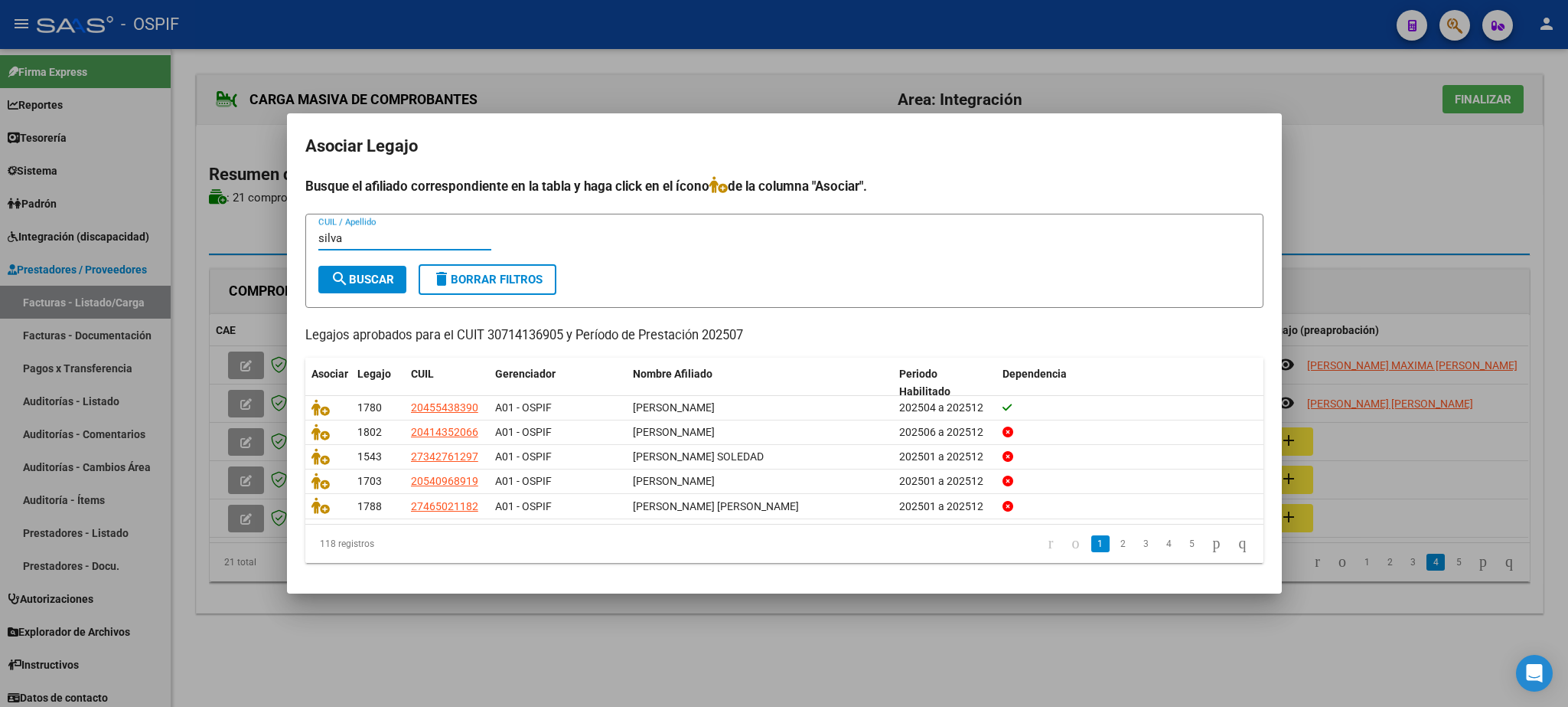
type input "silva"
click at [354, 280] on span "search Buscar" at bounding box center [362, 279] width 63 height 14
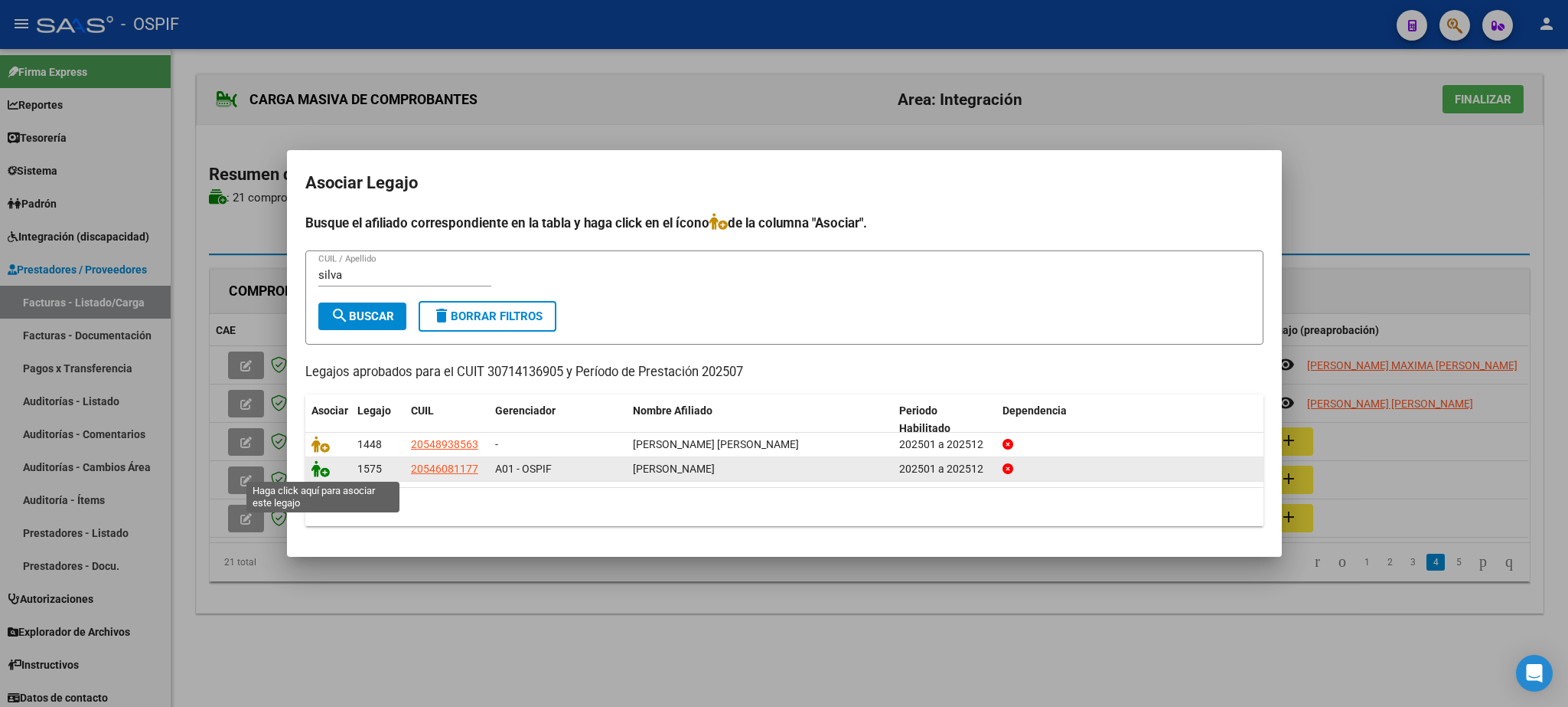
click at [318, 470] on icon at bounding box center [320, 468] width 19 height 17
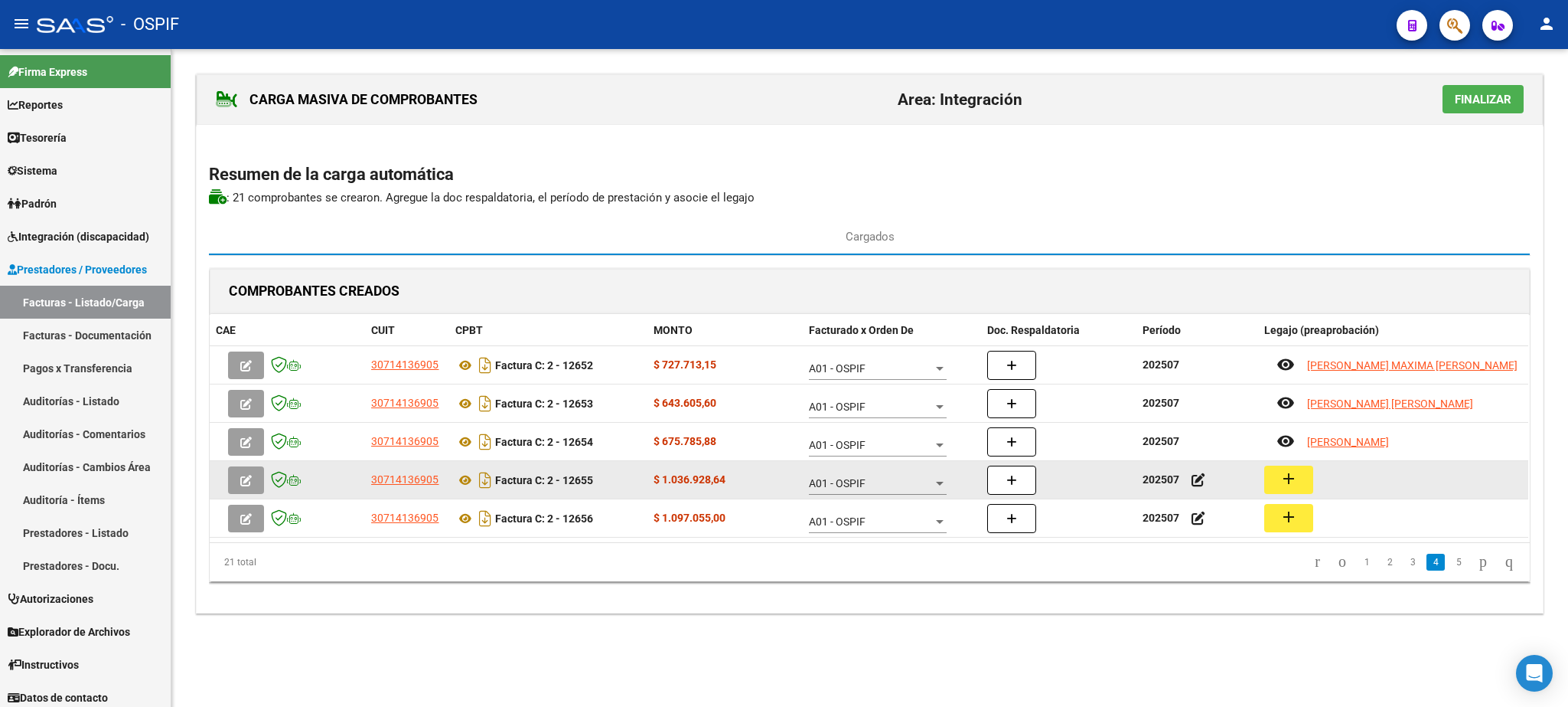
click at [1292, 480] on mat-icon "add" at bounding box center [1288, 478] width 19 height 19
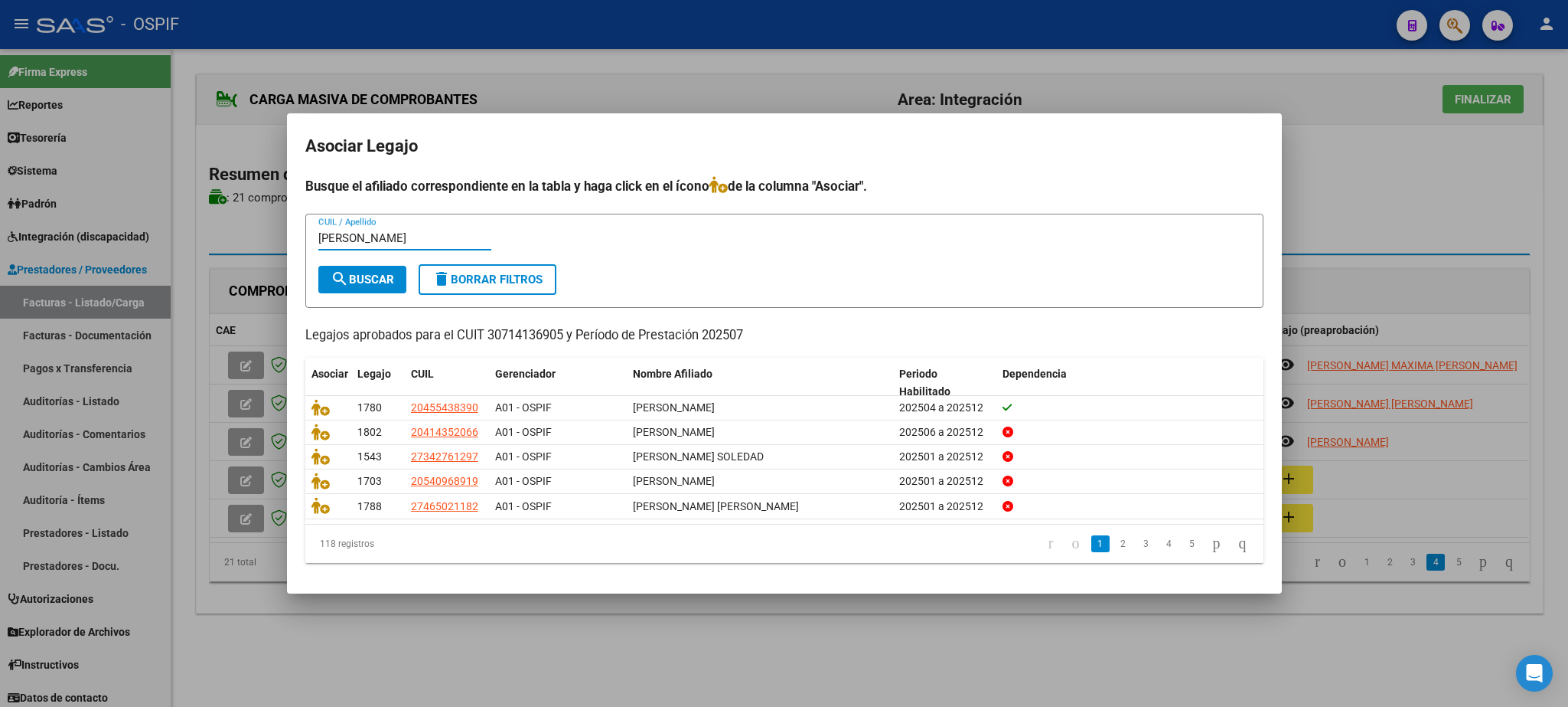
type input "[PERSON_NAME]"
click at [354, 273] on span "search Buscar" at bounding box center [362, 279] width 63 height 14
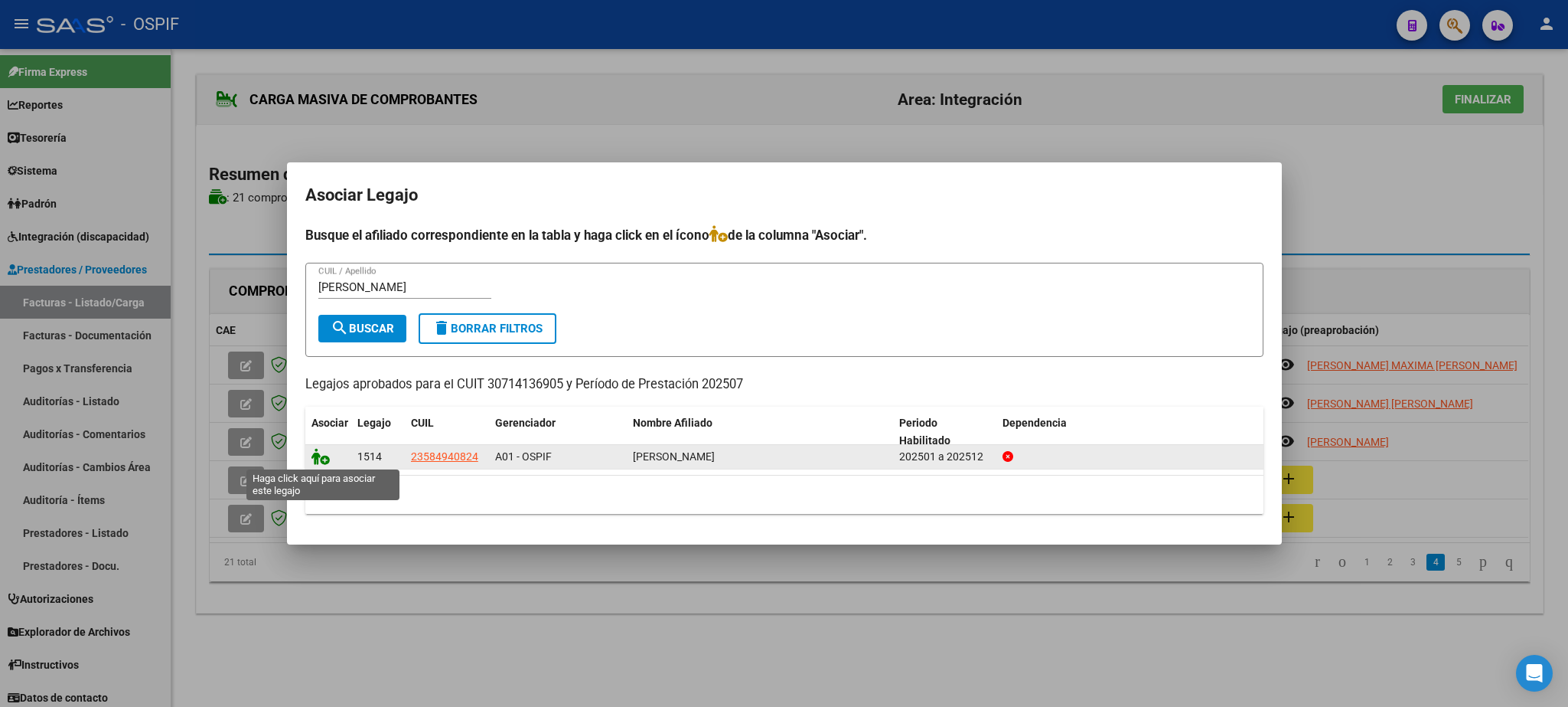
click at [323, 459] on icon at bounding box center [320, 456] width 19 height 17
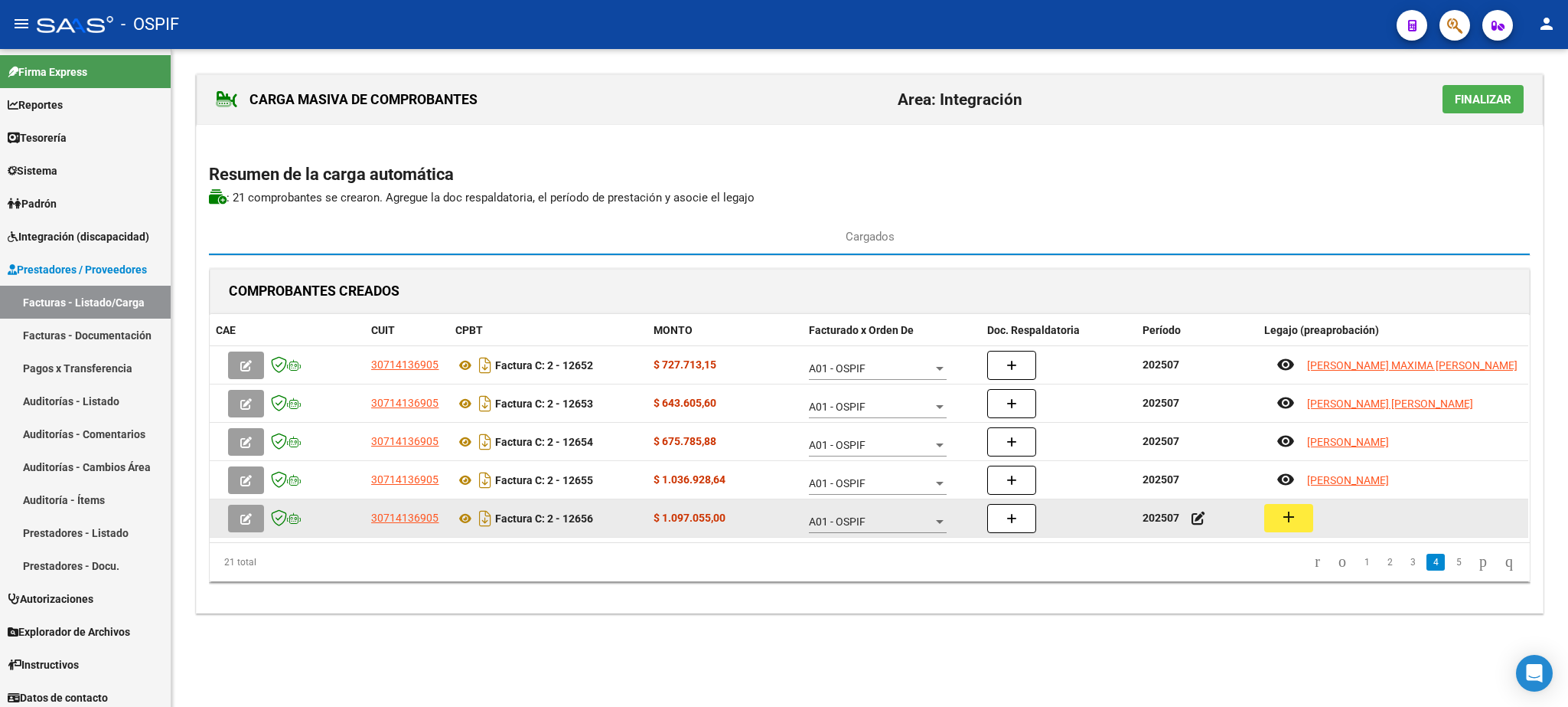
click at [1294, 526] on mat-icon "add" at bounding box center [1288, 517] width 19 height 19
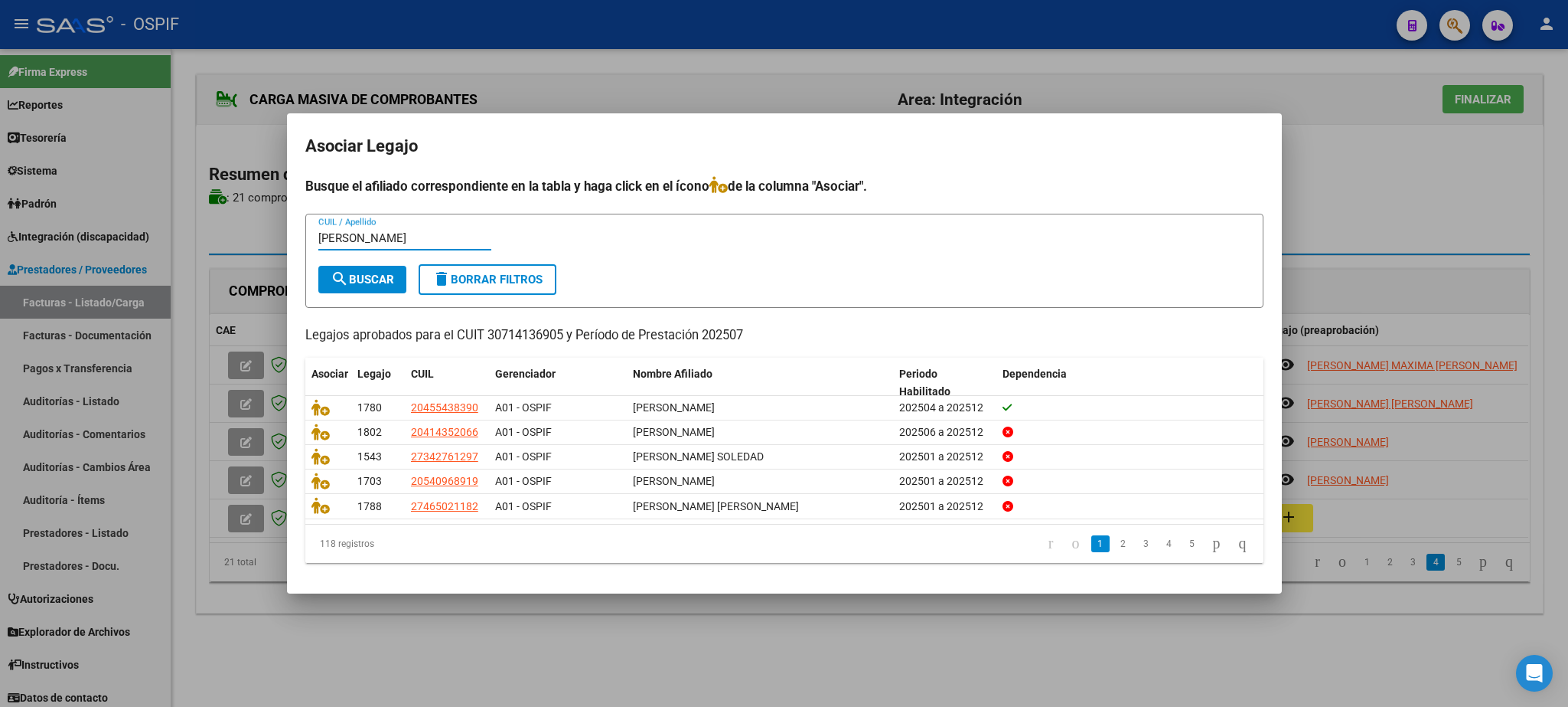
type input "[PERSON_NAME]"
click at [385, 273] on span "search Buscar" at bounding box center [362, 279] width 63 height 14
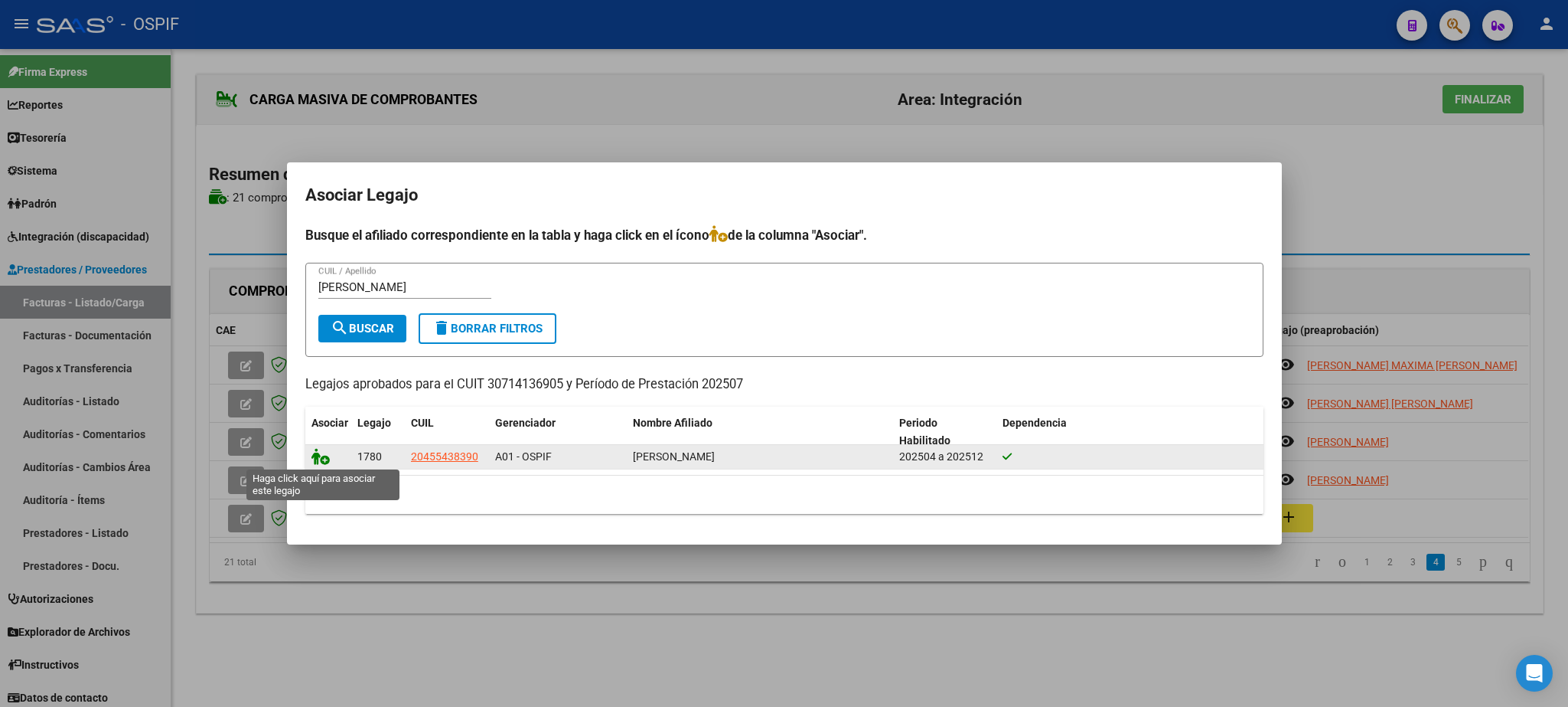
click at [320, 457] on icon at bounding box center [320, 456] width 19 height 17
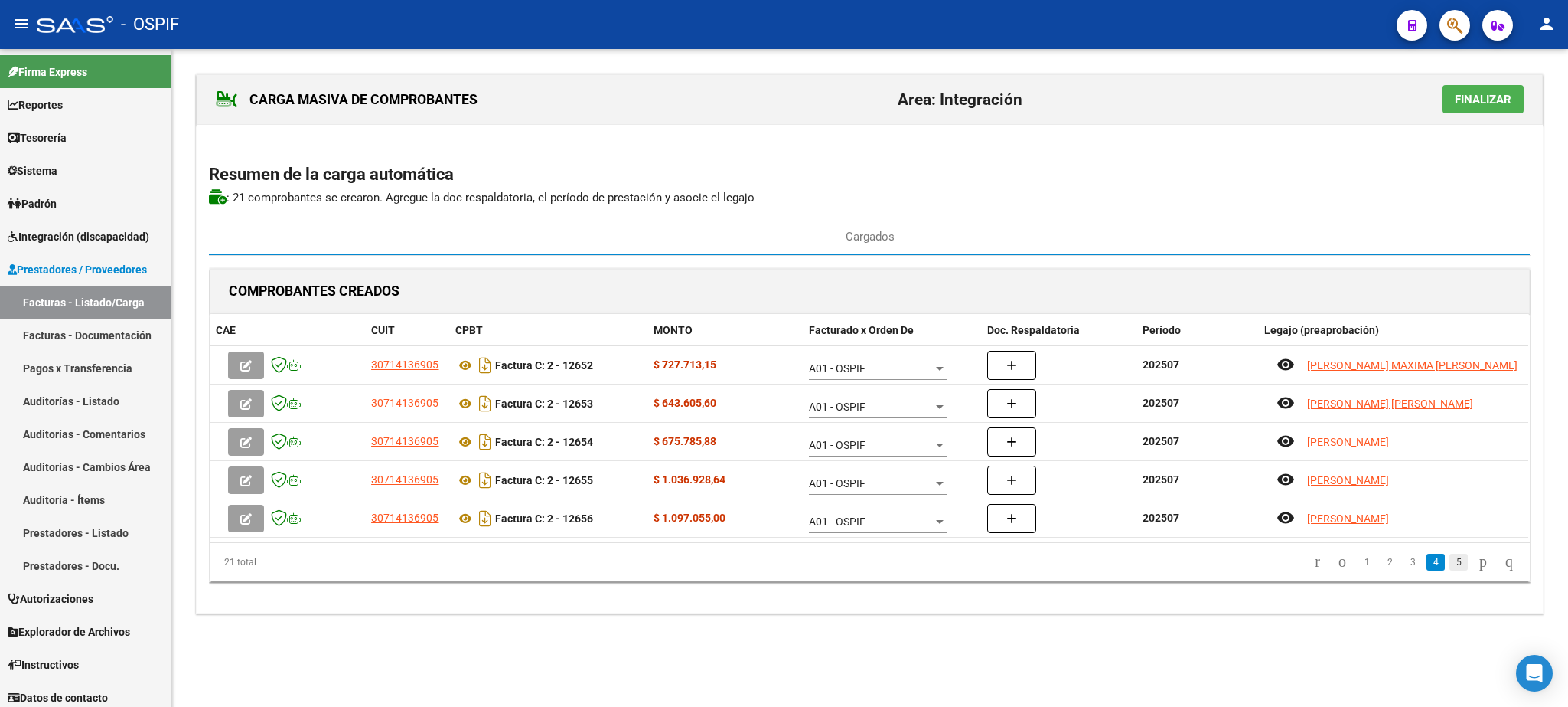
click at [1449, 567] on link "5" at bounding box center [1458, 561] width 19 height 17
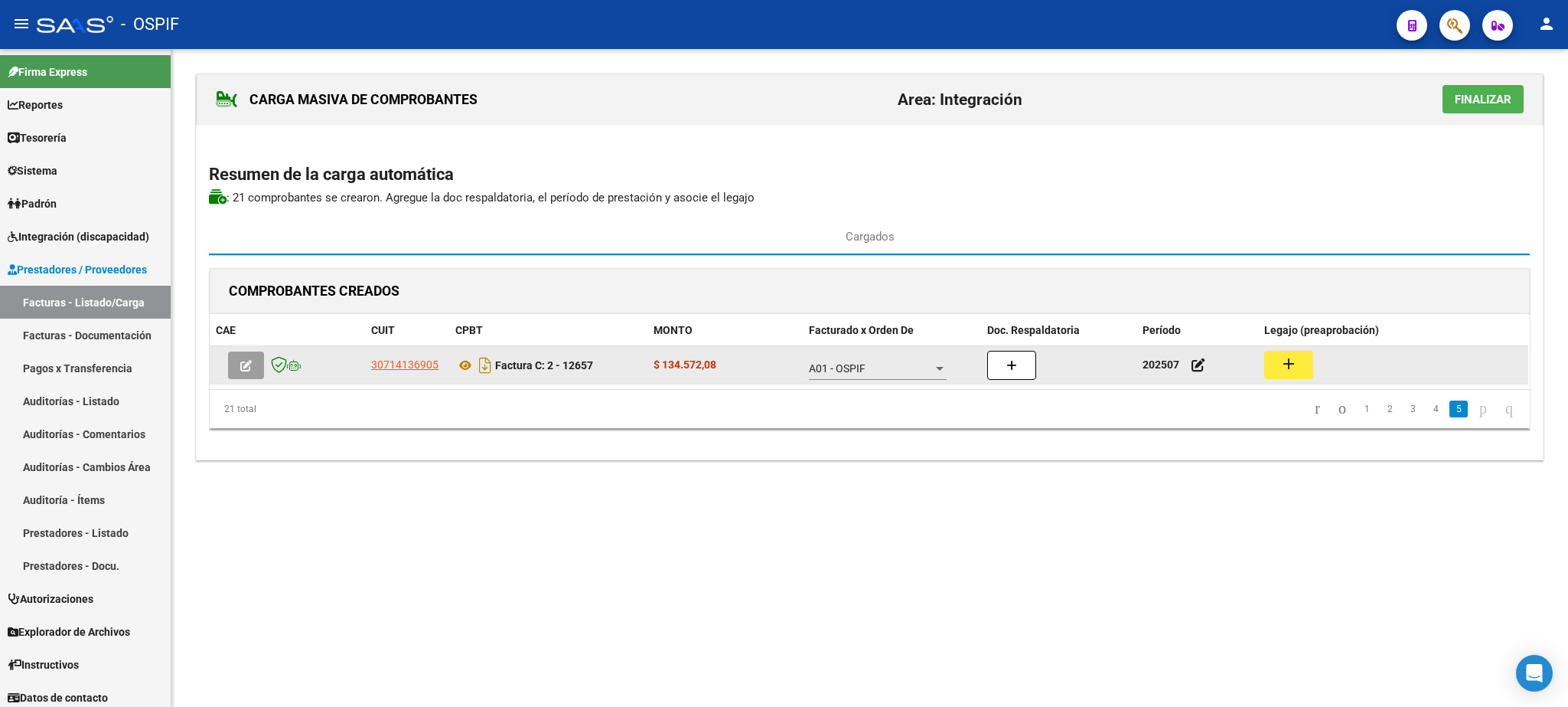
click at [1295, 372] on mat-icon "add" at bounding box center [1288, 363] width 19 height 19
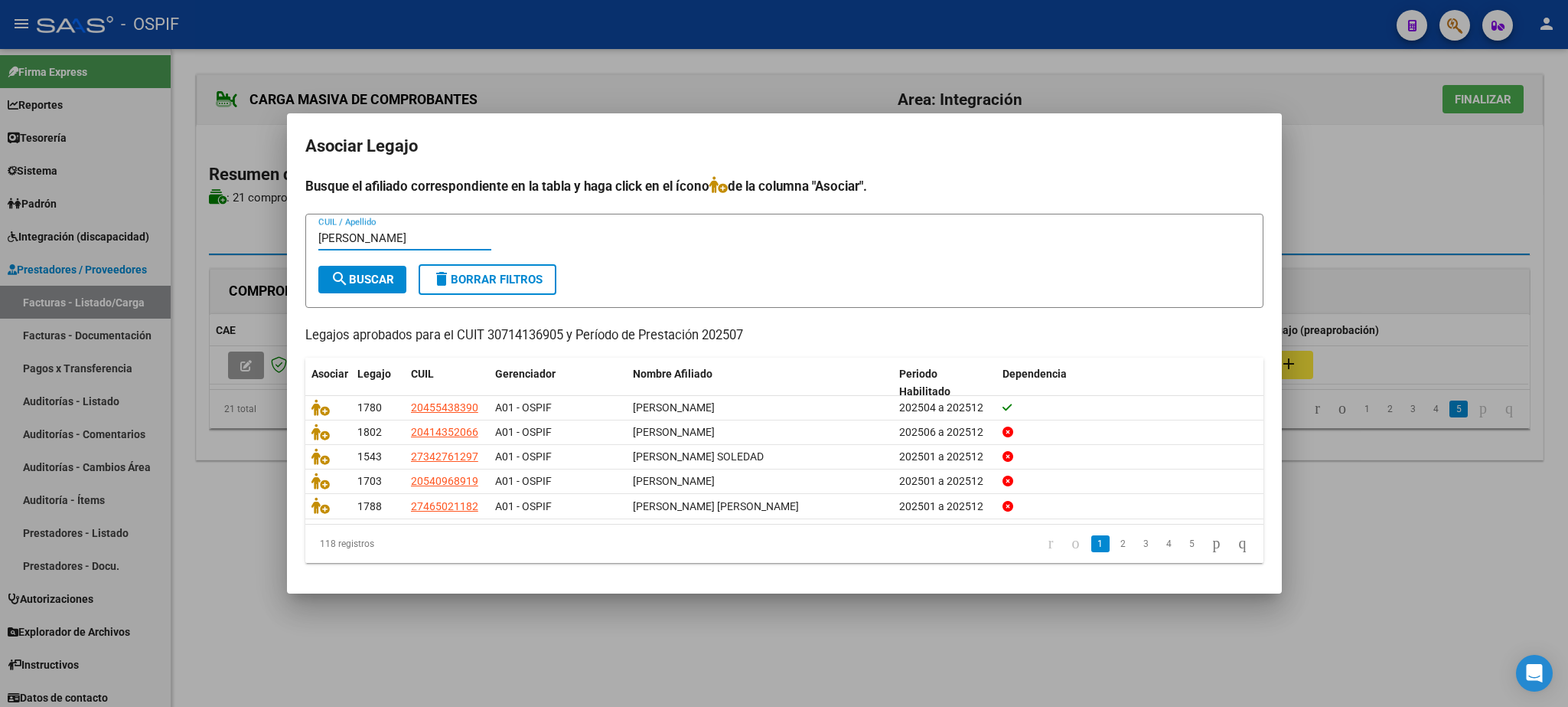
type input "[PERSON_NAME]"
click at [374, 282] on span "search Buscar" at bounding box center [362, 279] width 63 height 14
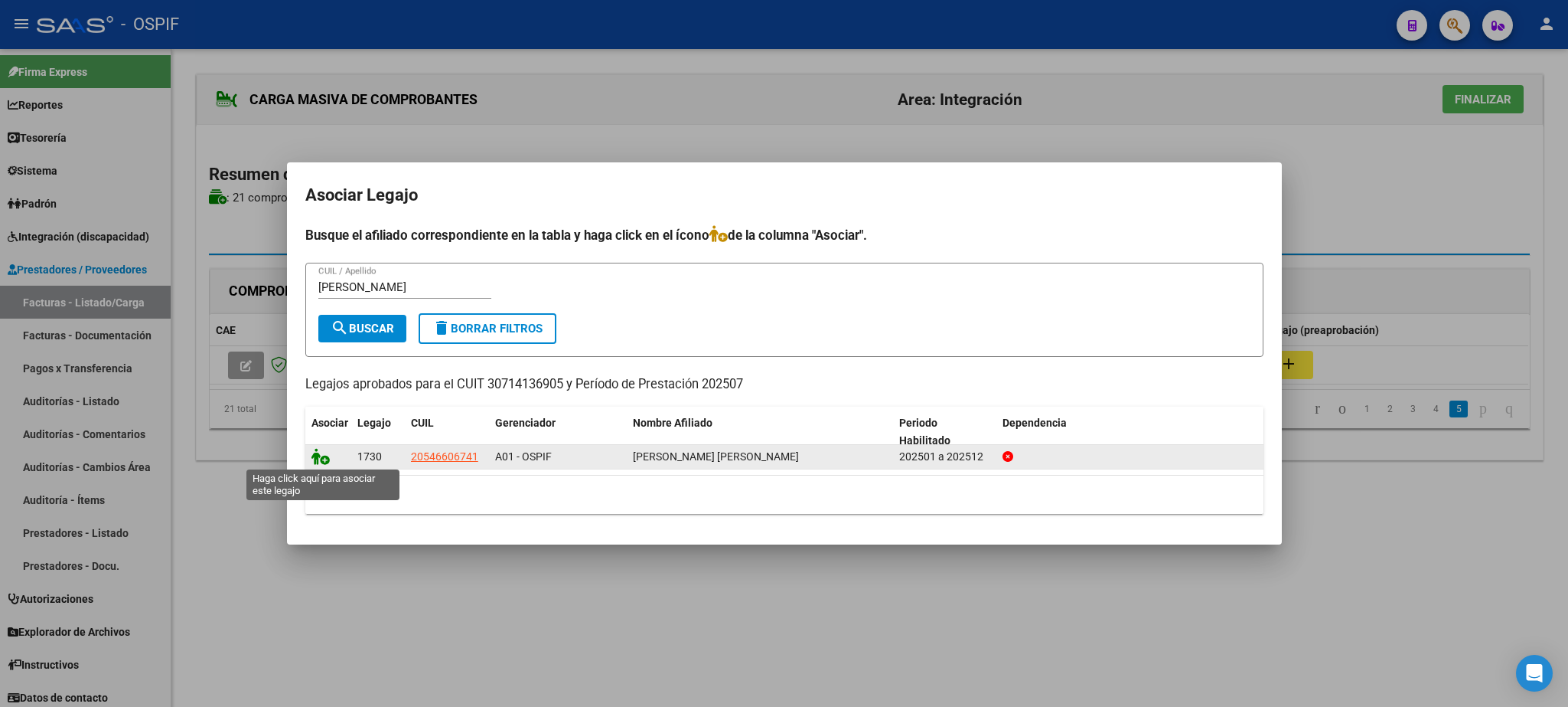
click at [321, 459] on icon at bounding box center [320, 456] width 19 height 17
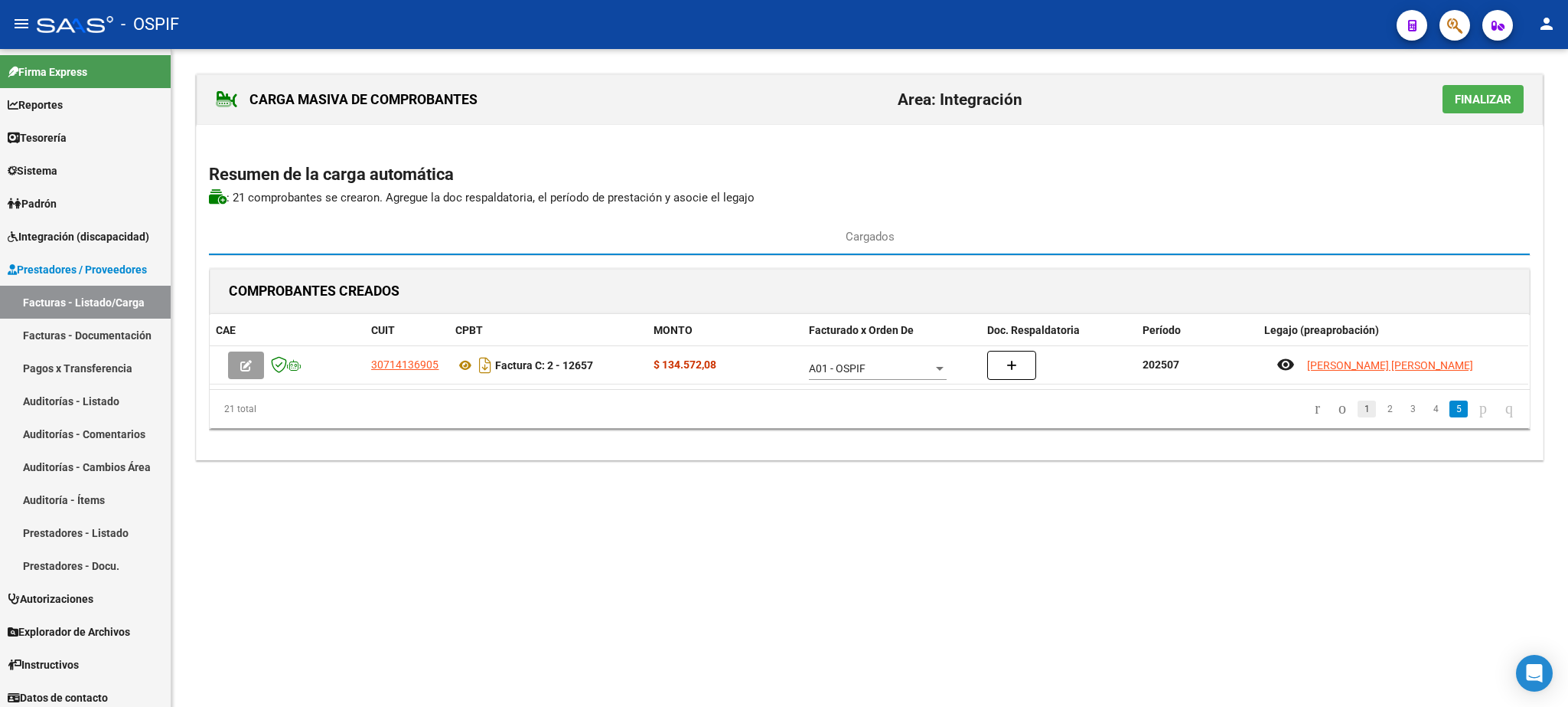
click at [1357, 415] on link "1" at bounding box center [1366, 408] width 19 height 17
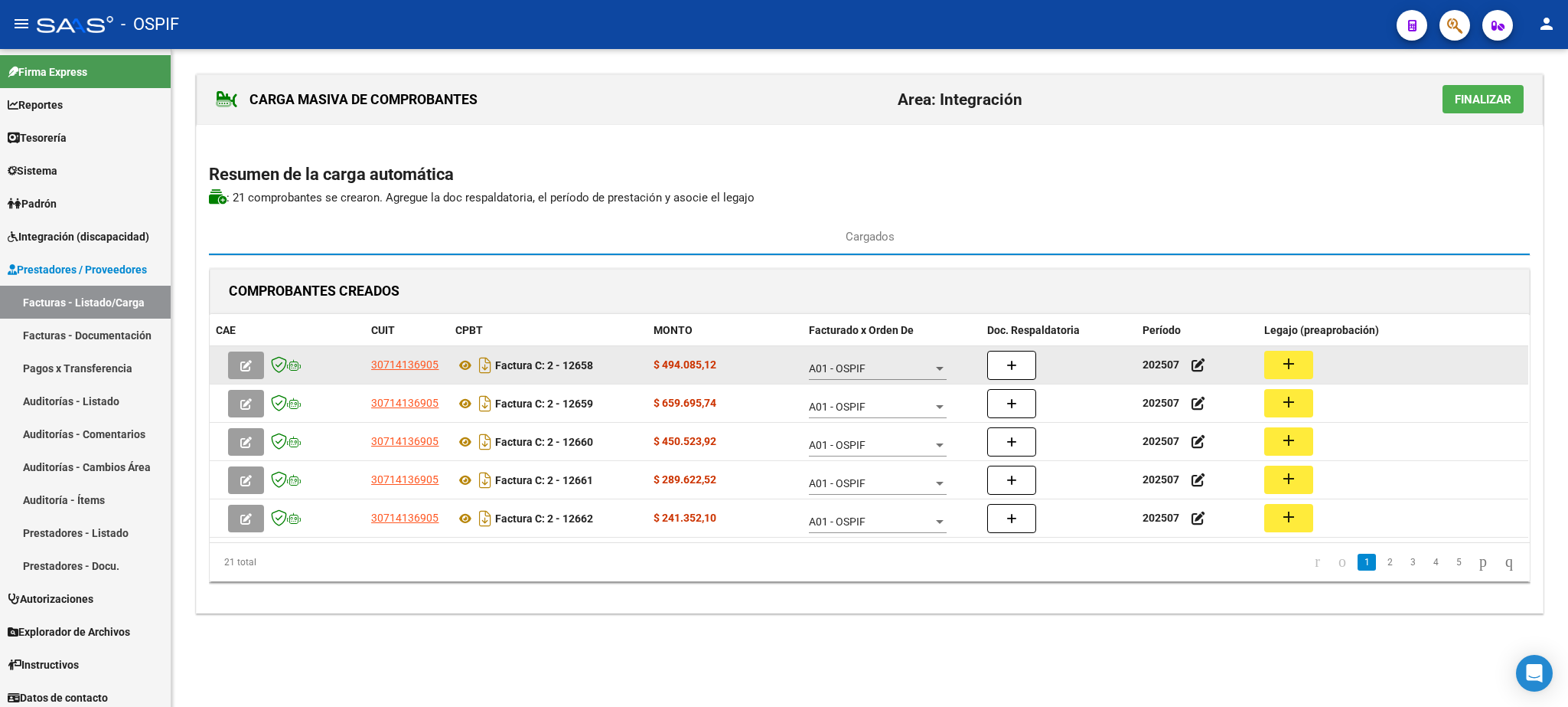
click at [1289, 369] on mat-icon "add" at bounding box center [1288, 363] width 19 height 19
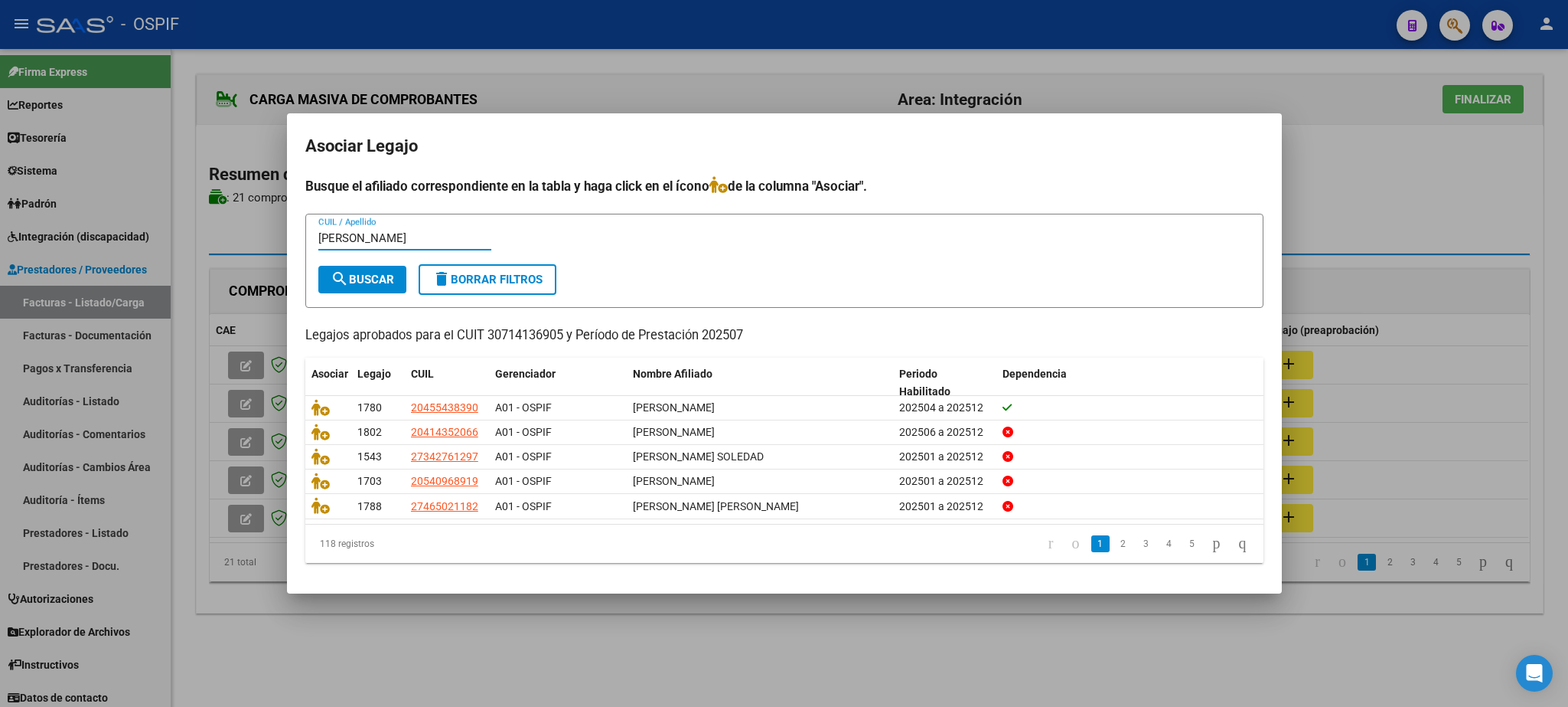
type input "[PERSON_NAME]"
click at [356, 282] on span "search Buscar" at bounding box center [362, 279] width 63 height 14
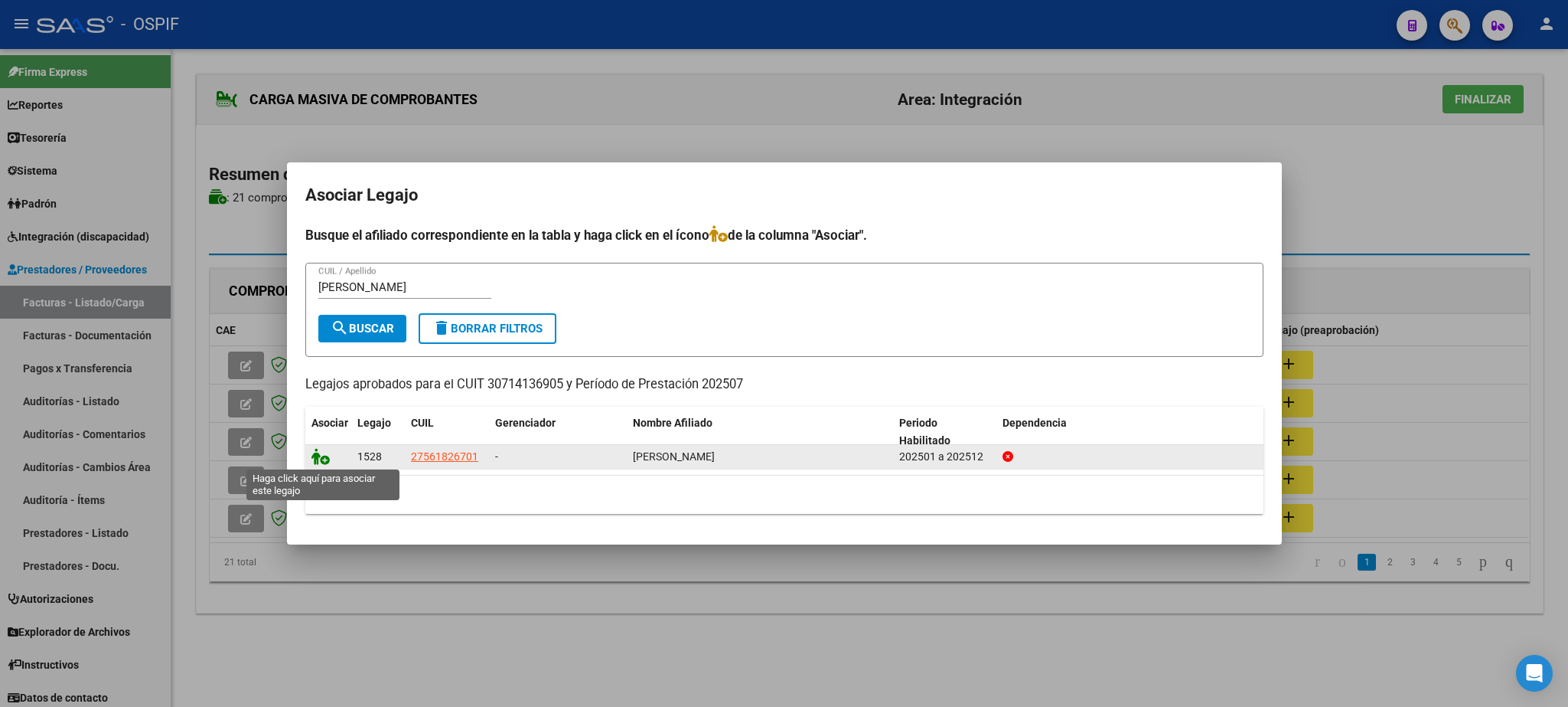
click at [328, 460] on icon at bounding box center [320, 456] width 19 height 17
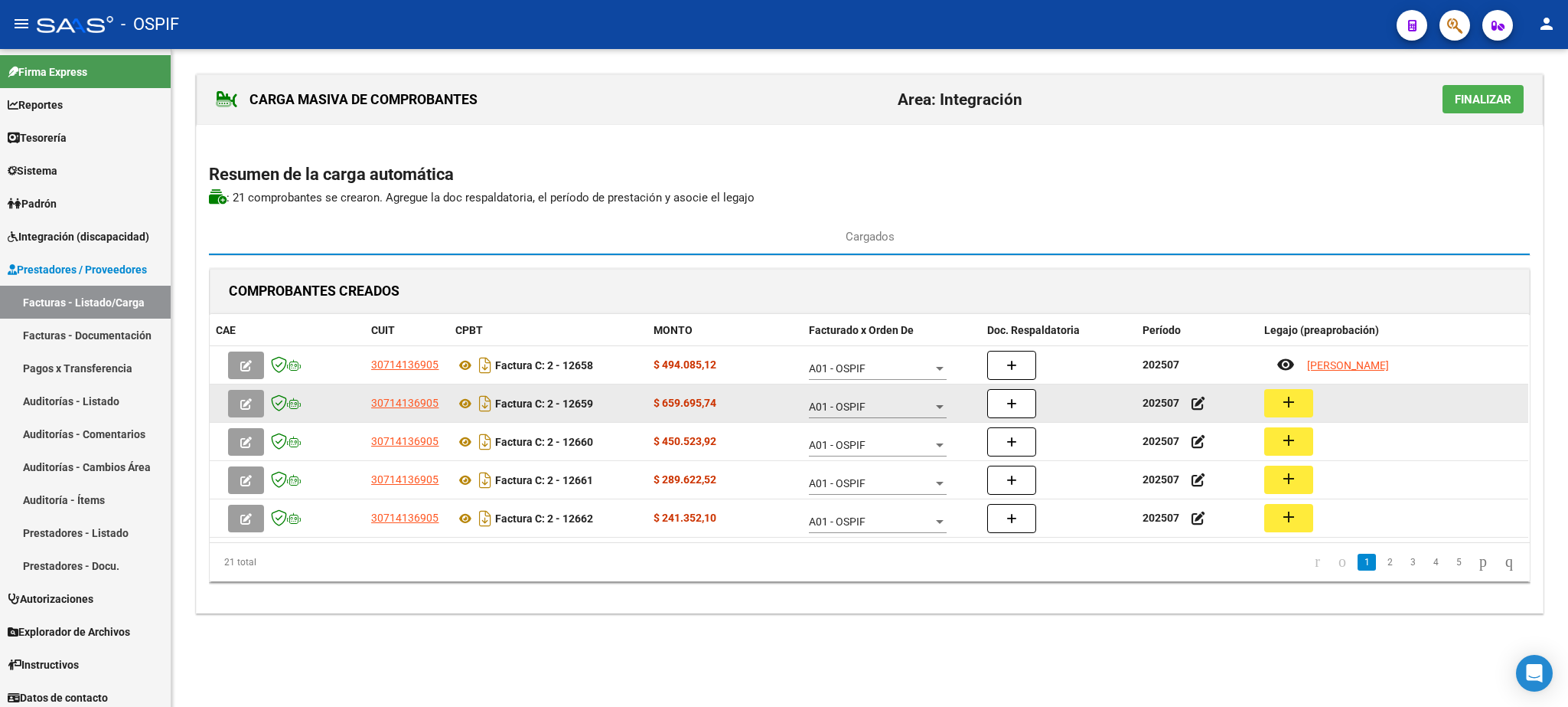
click at [1302, 405] on button "add" at bounding box center [1289, 402] width 49 height 29
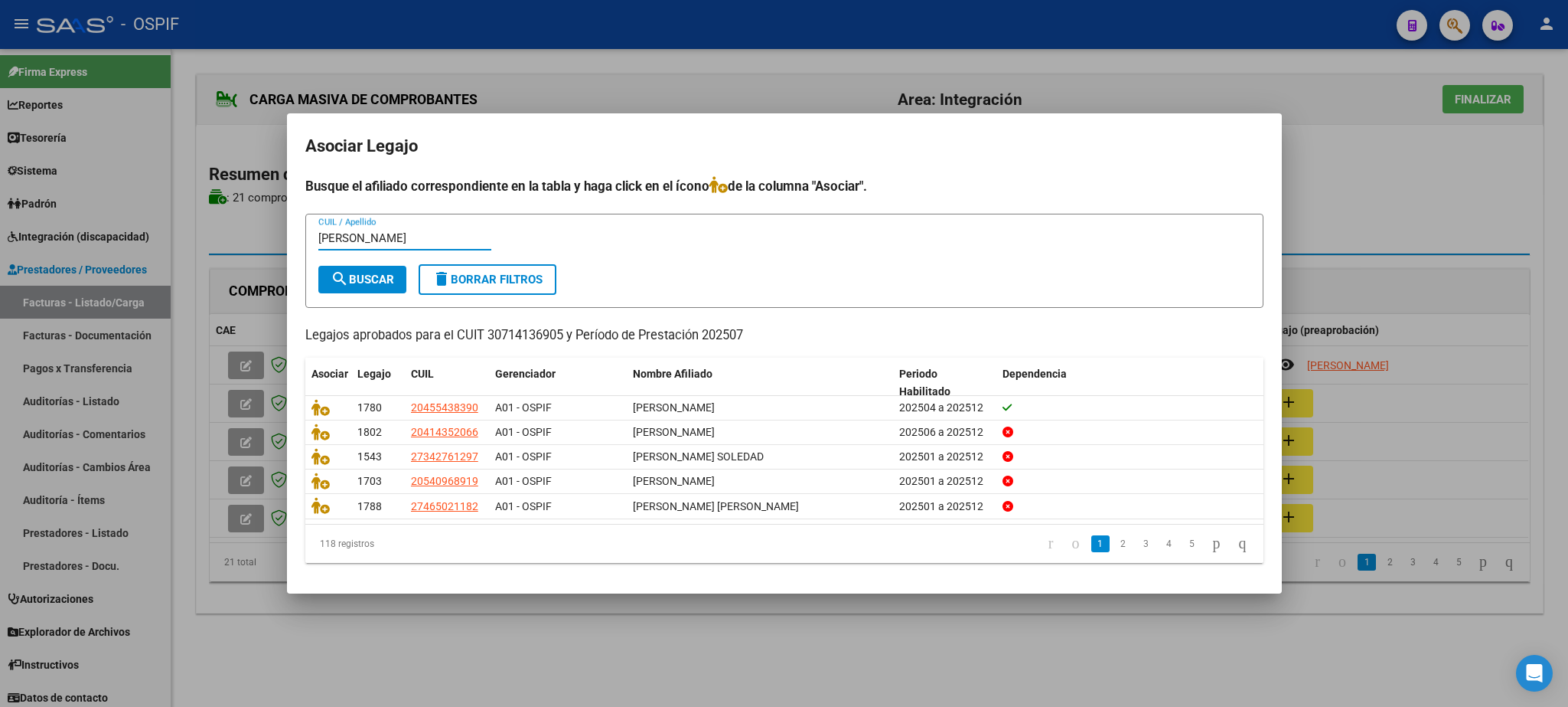
type input "[PERSON_NAME]"
click at [365, 268] on button "search Buscar" at bounding box center [362, 279] width 88 height 28
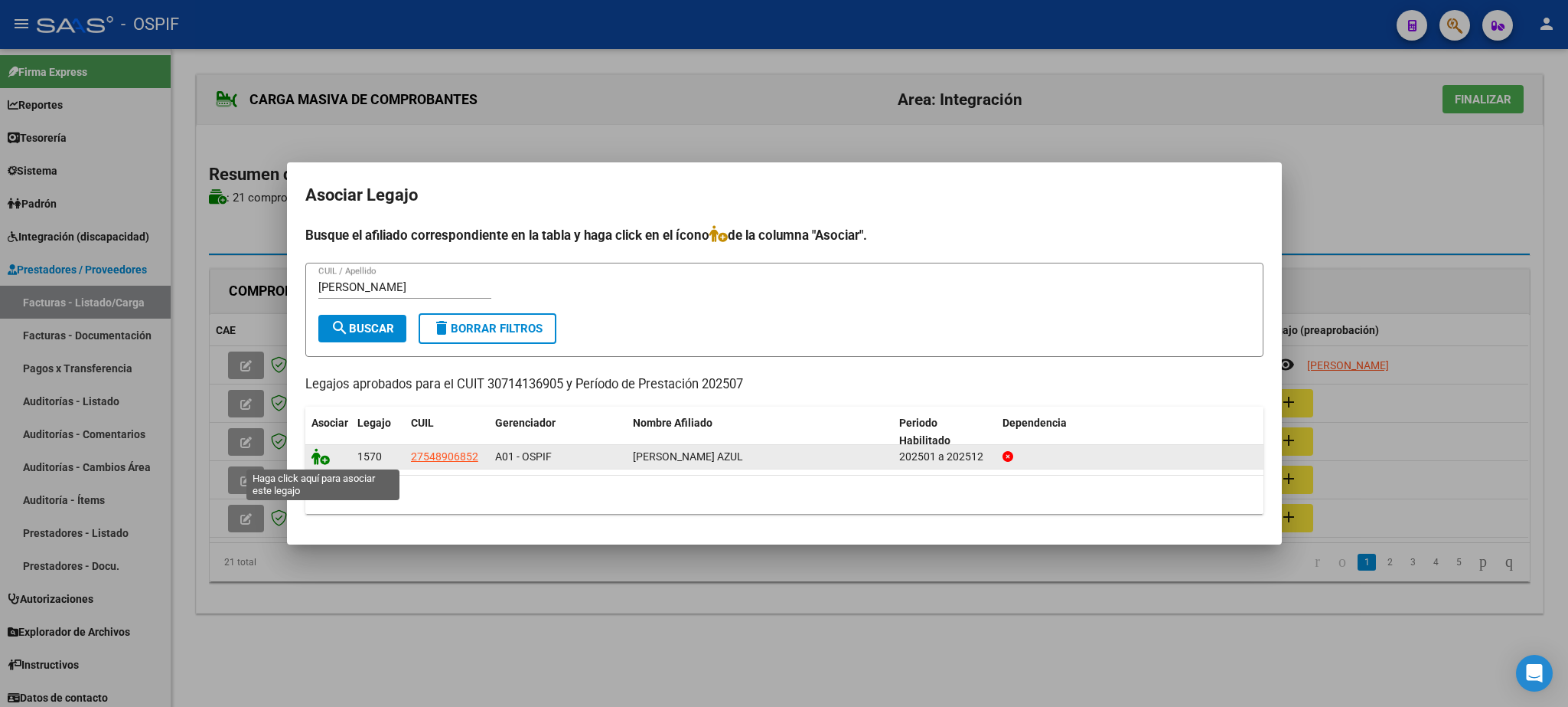
click at [318, 459] on icon at bounding box center [320, 456] width 19 height 17
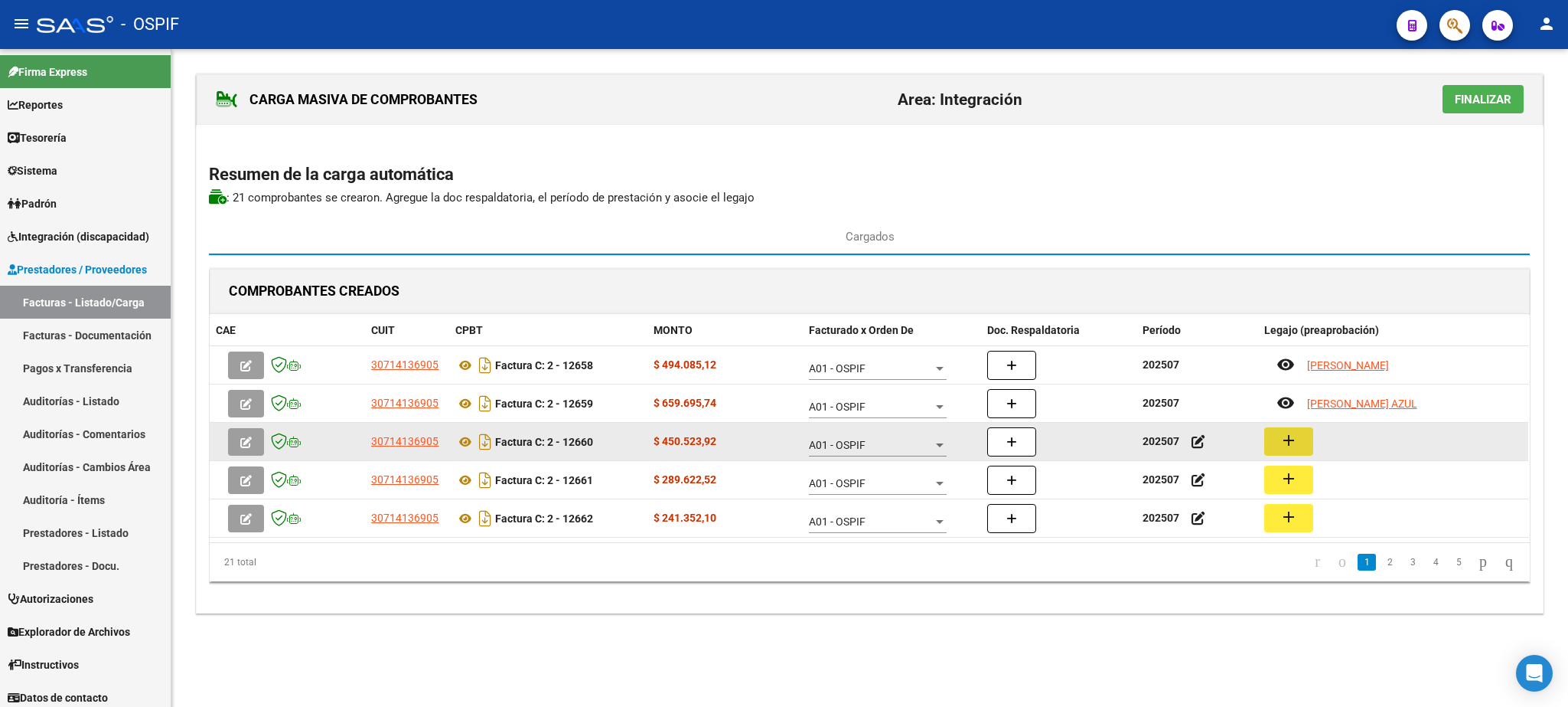
click at [1289, 445] on mat-icon "add" at bounding box center [1288, 440] width 19 height 19
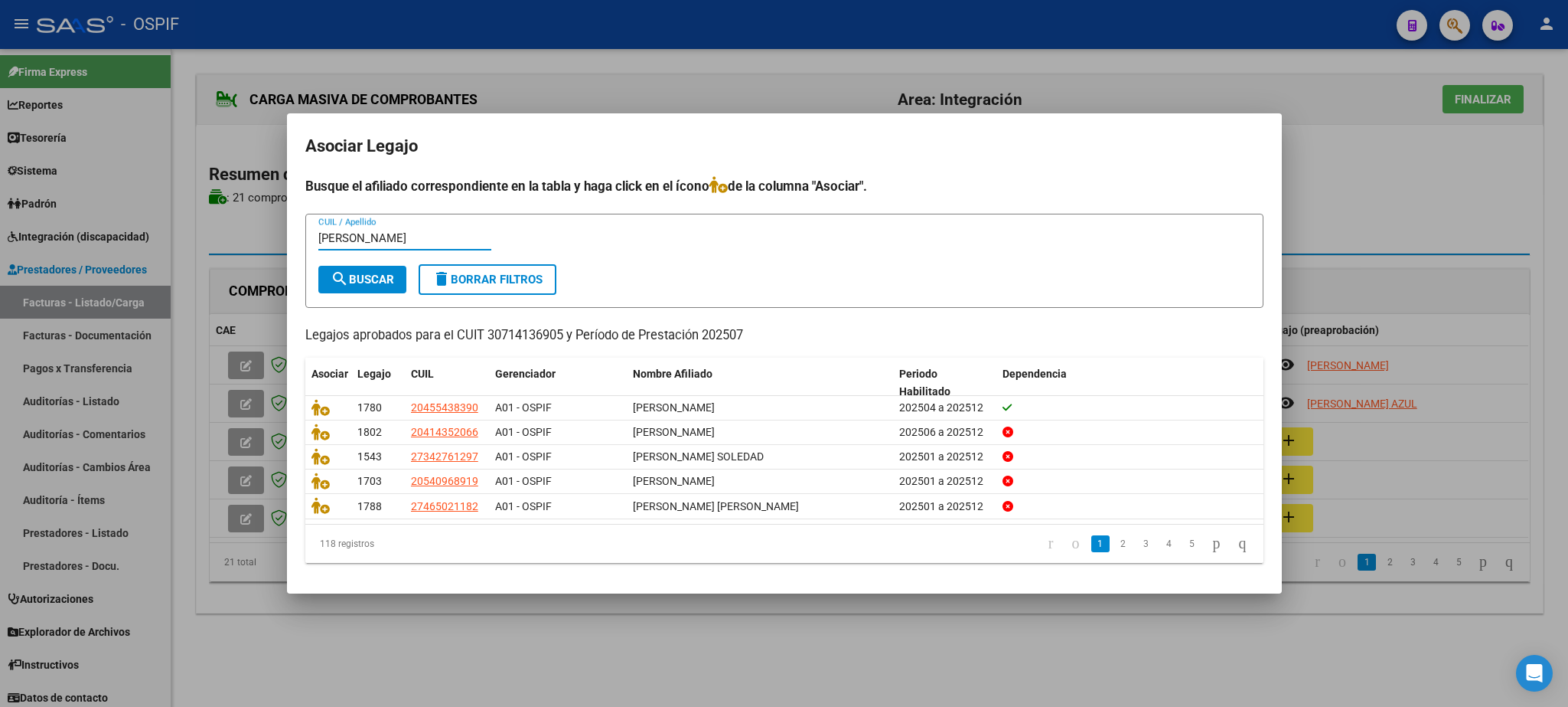
type input "[PERSON_NAME]"
click at [394, 277] on span "search Buscar" at bounding box center [362, 279] width 63 height 14
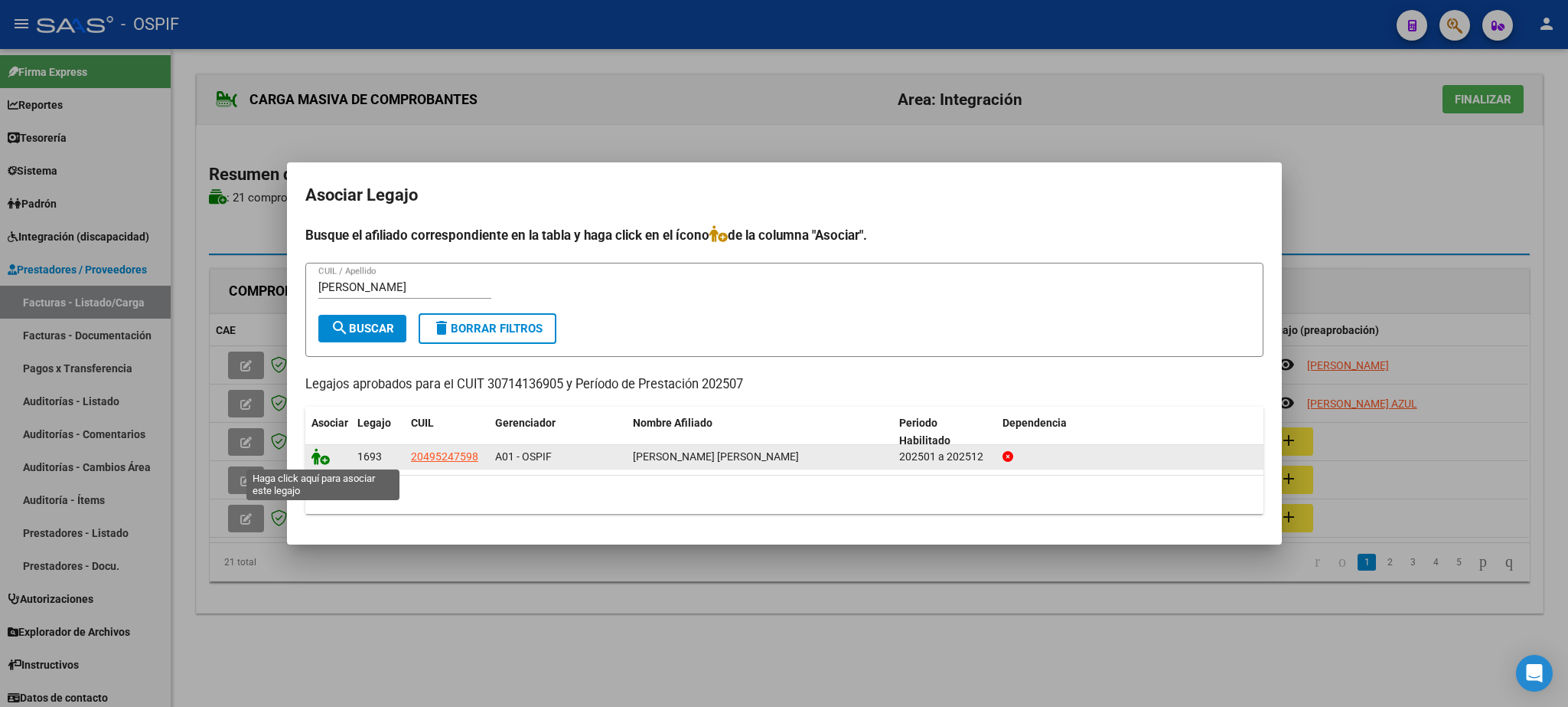
click at [314, 460] on icon at bounding box center [320, 456] width 19 height 17
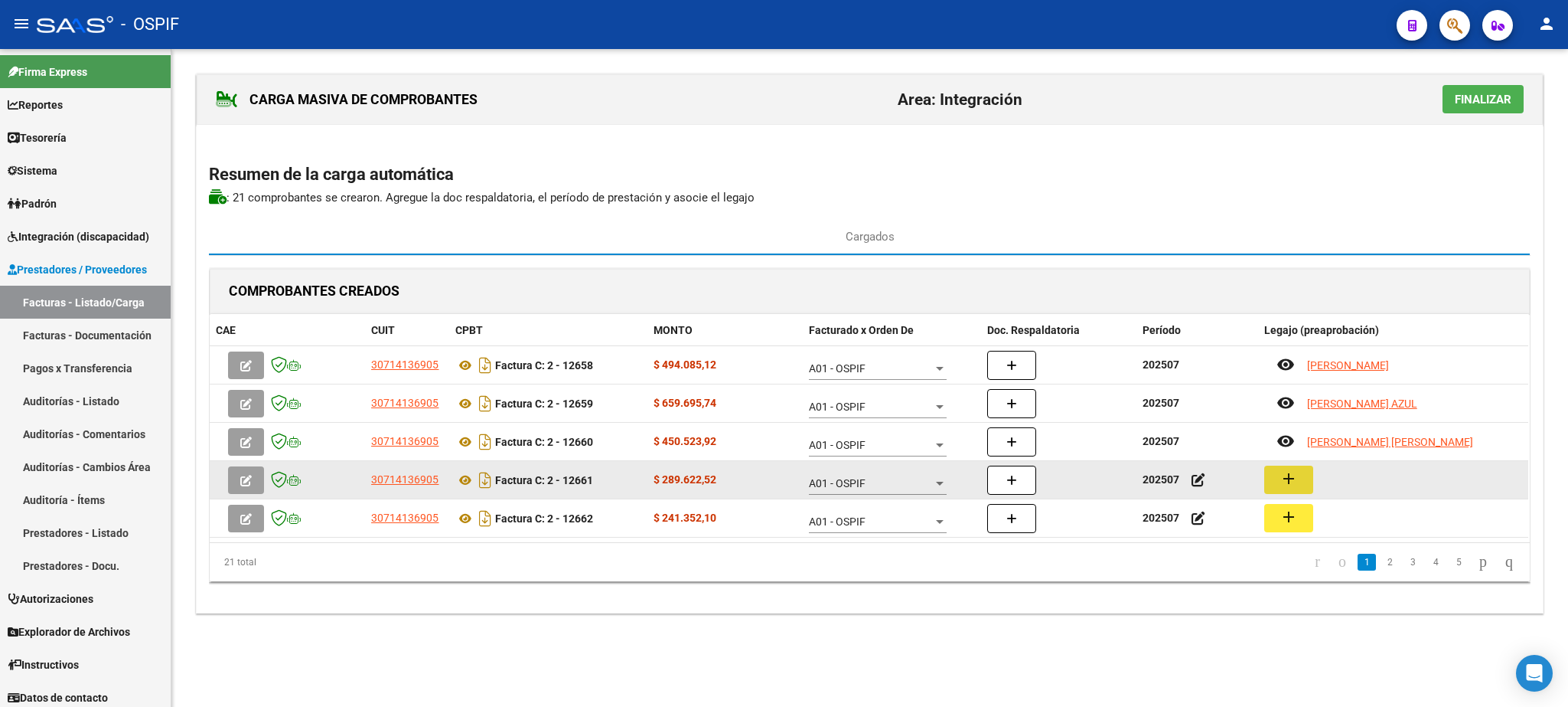
click at [1290, 484] on mat-icon "add" at bounding box center [1288, 478] width 19 height 19
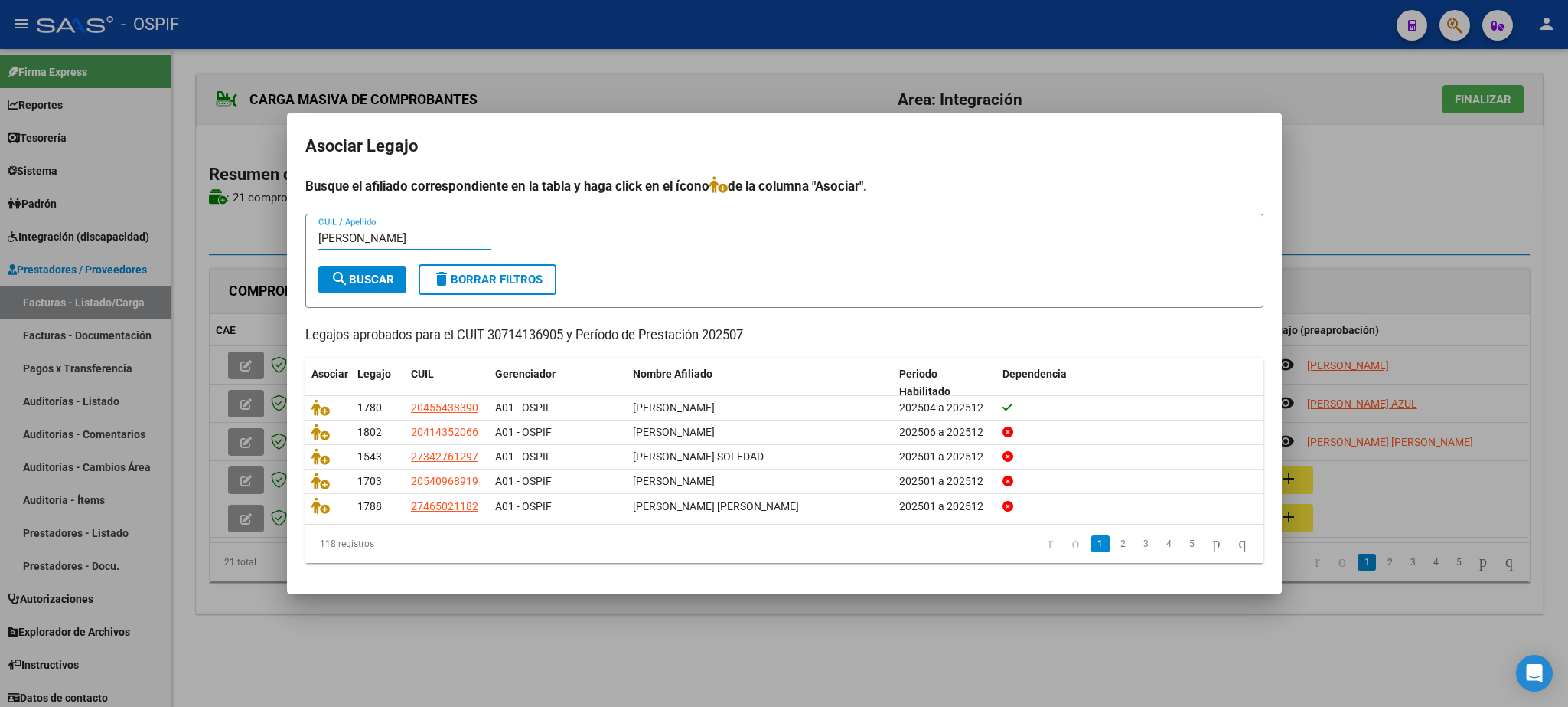
type input "[PERSON_NAME]"
click at [383, 272] on span "search Buscar" at bounding box center [362, 279] width 63 height 14
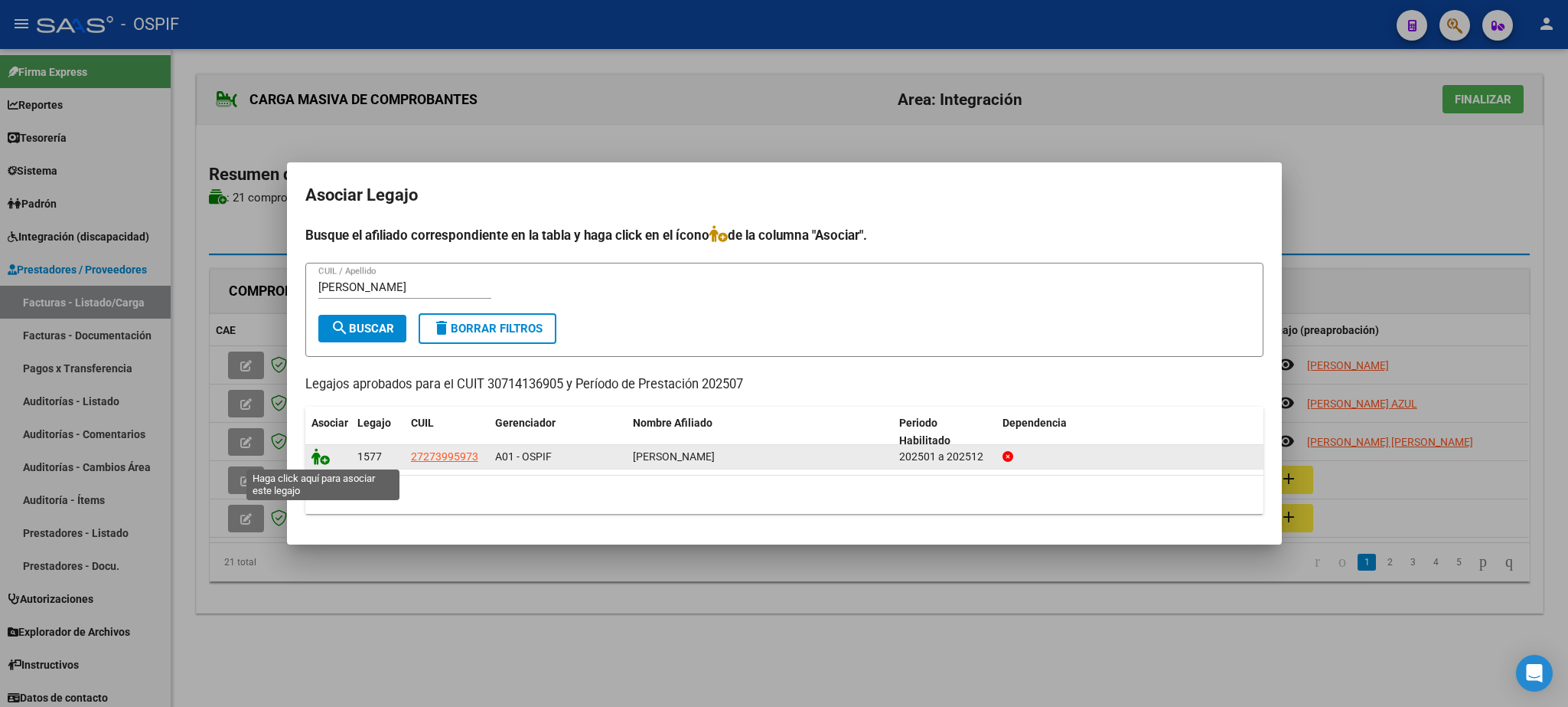
click at [319, 459] on icon at bounding box center [320, 456] width 19 height 17
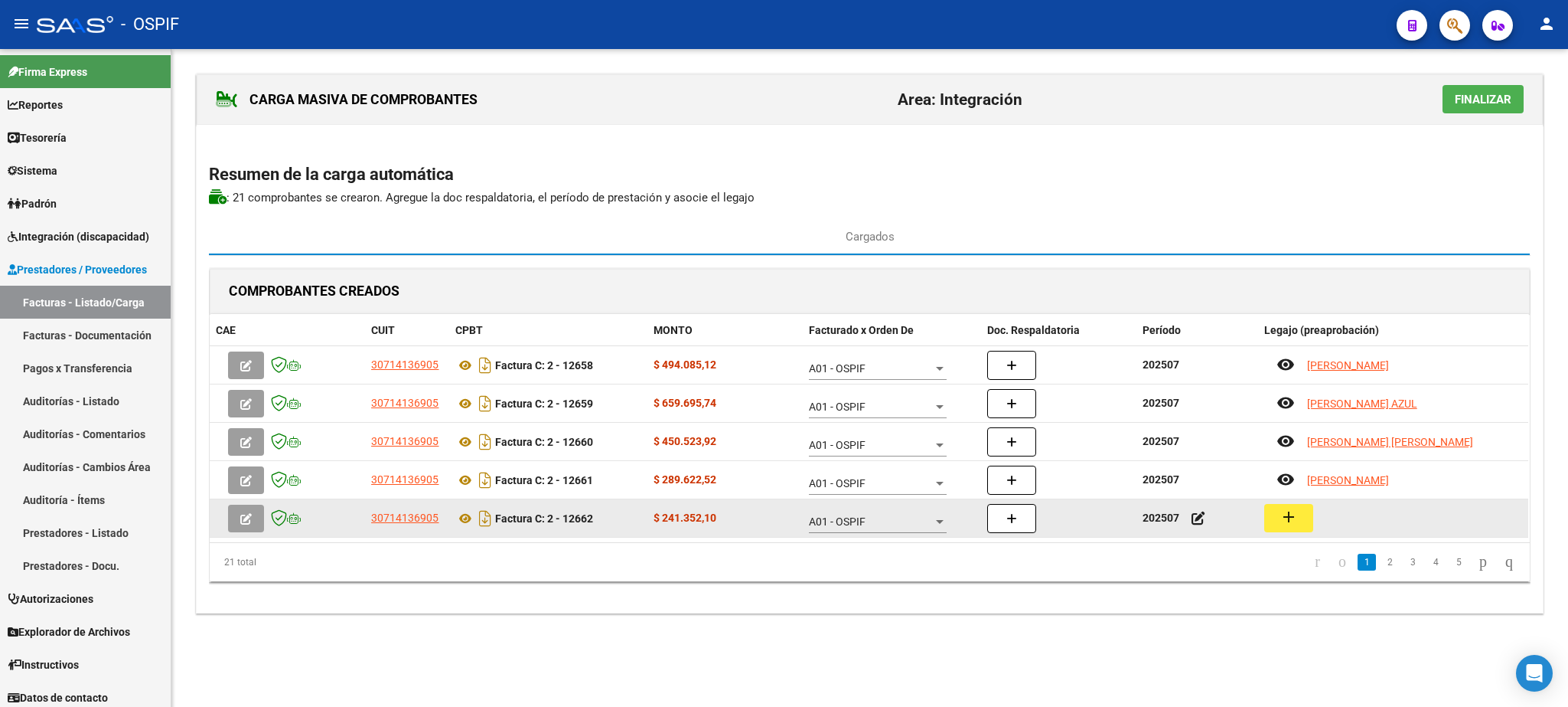
click at [1301, 522] on button "add" at bounding box center [1289, 518] width 49 height 29
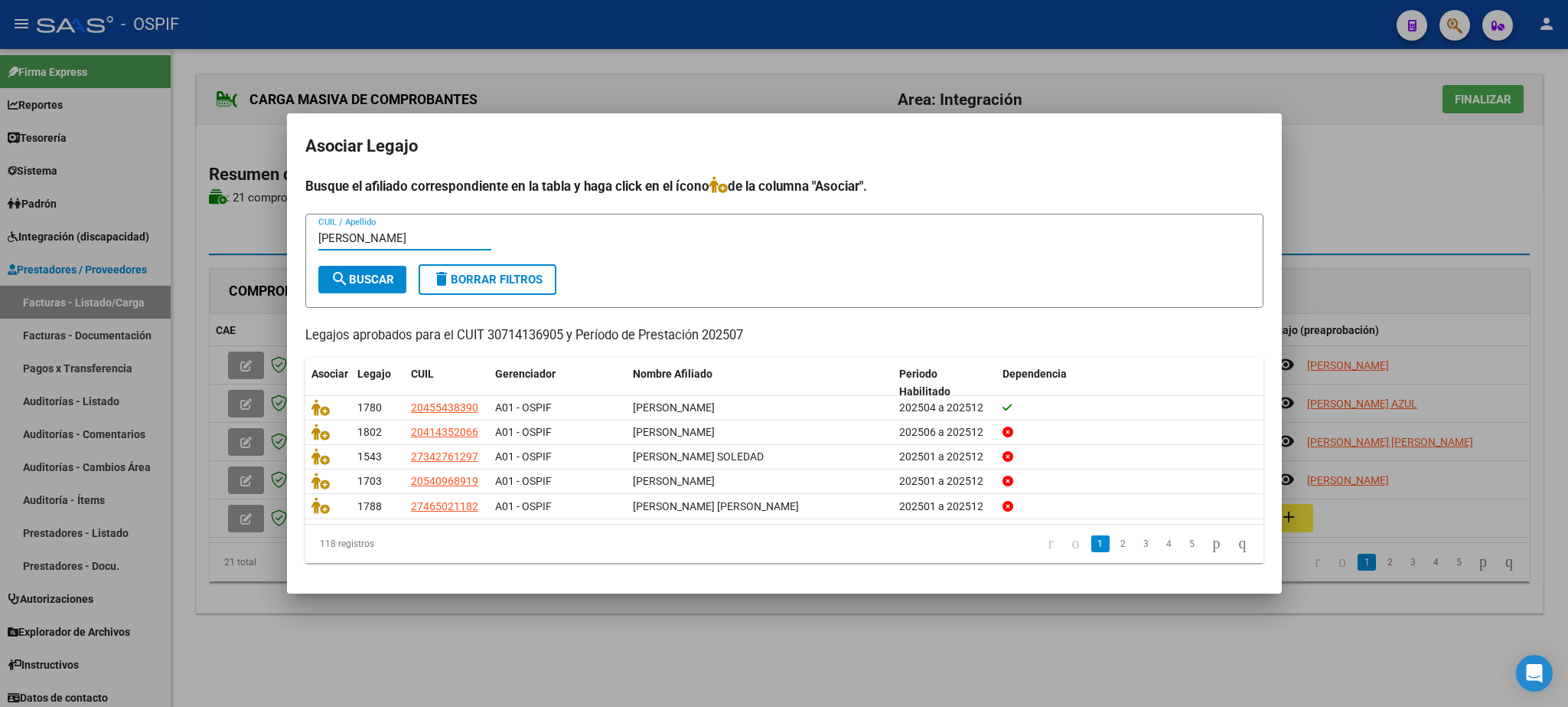
type input "[PERSON_NAME]"
click at [358, 272] on span "search Buscar" at bounding box center [362, 279] width 63 height 14
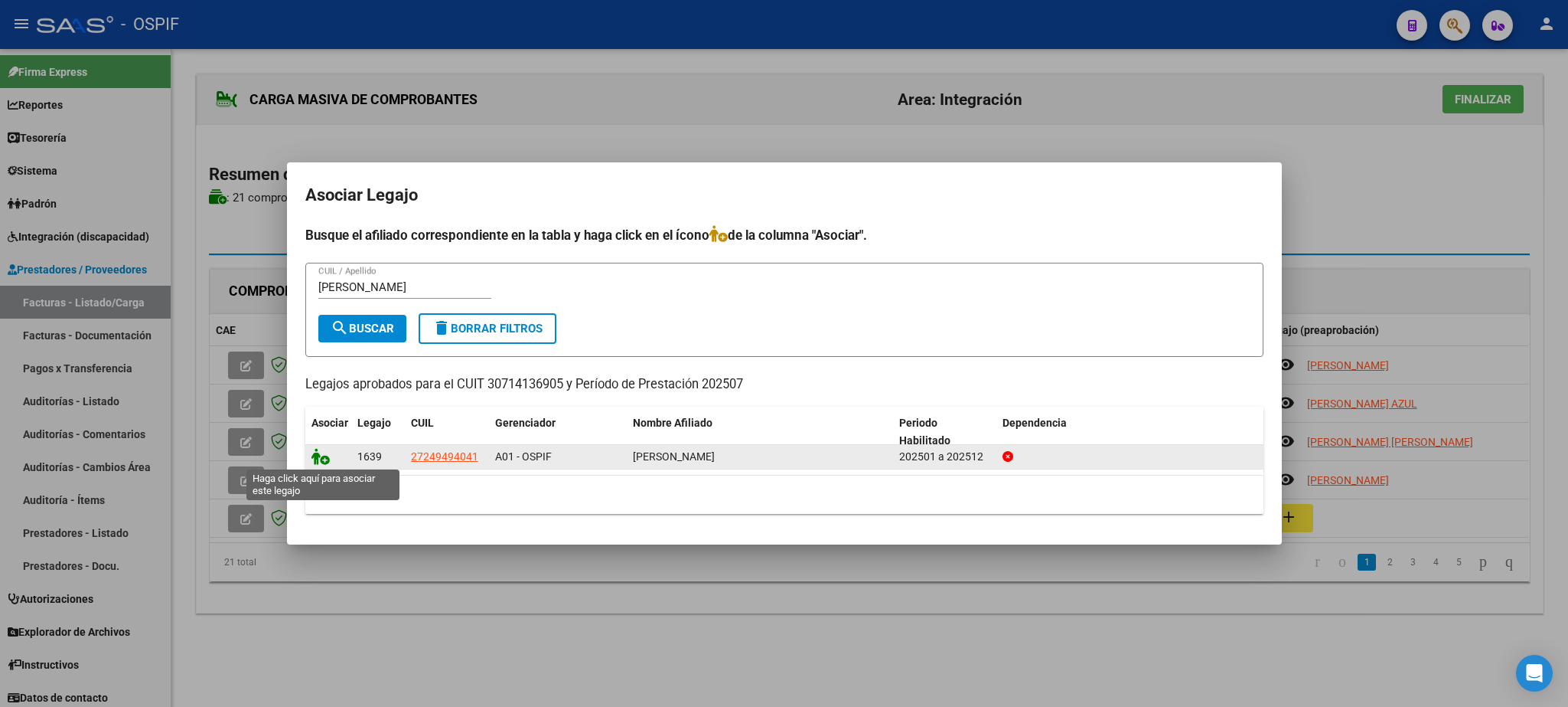
click at [316, 461] on icon at bounding box center [320, 456] width 19 height 17
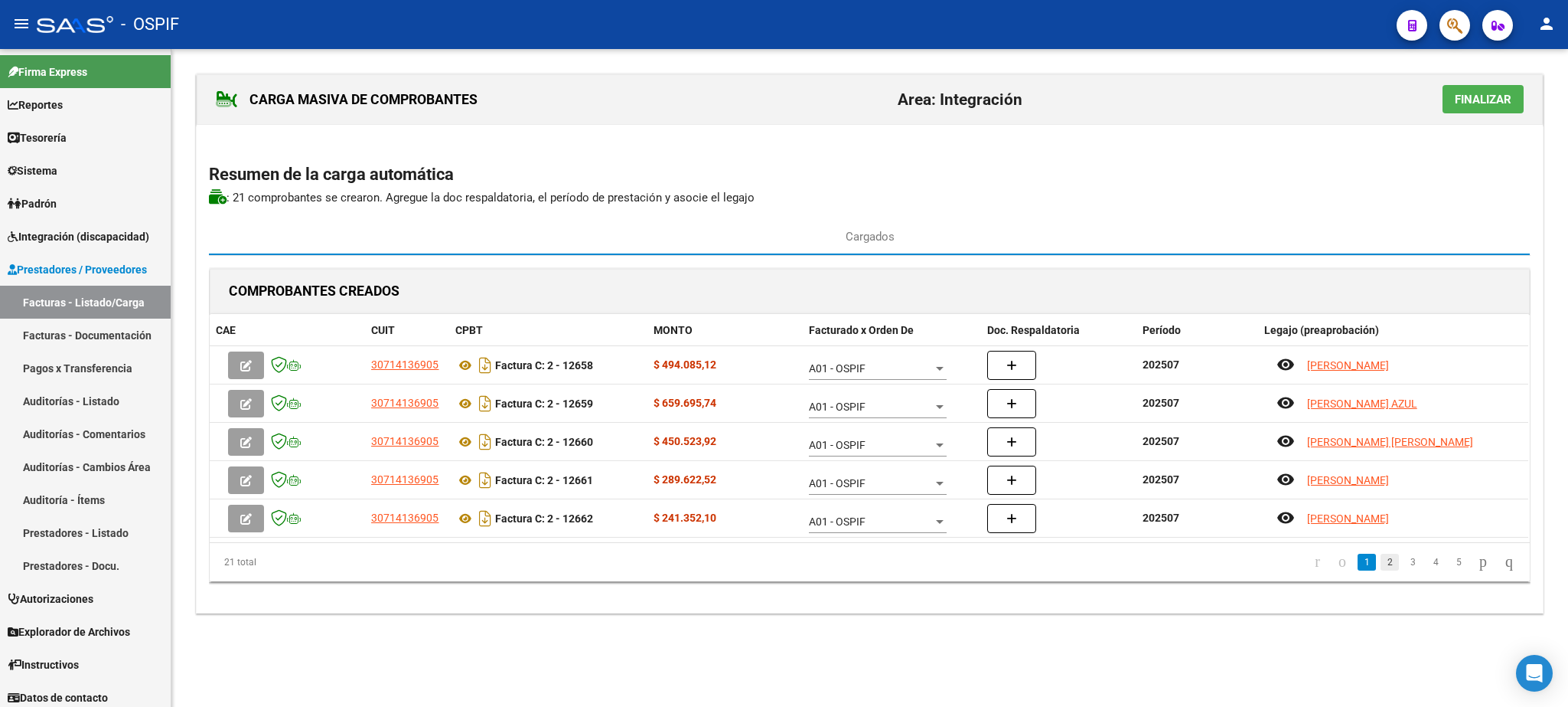
click at [1381, 565] on link "2" at bounding box center [1390, 561] width 19 height 17
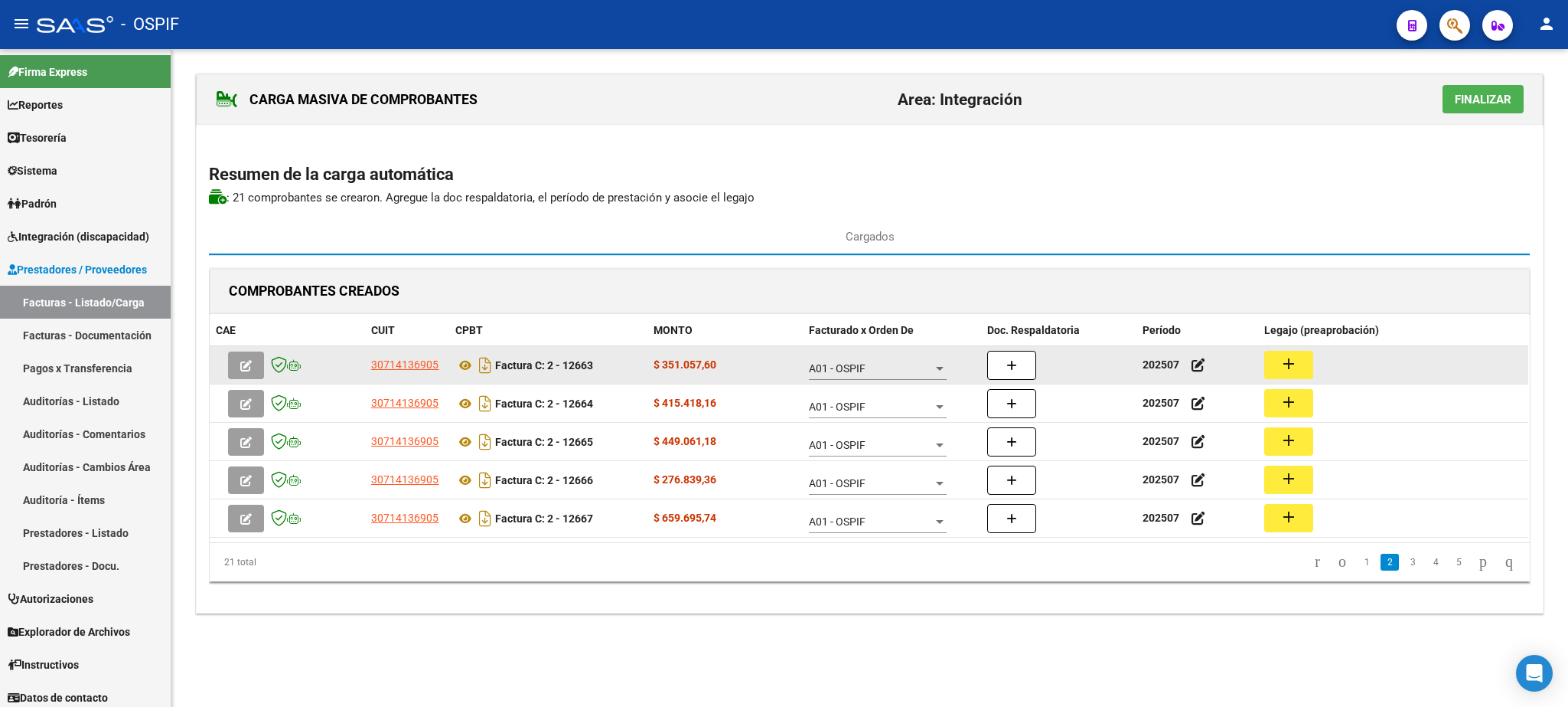
click at [1290, 367] on mat-icon "add" at bounding box center [1288, 363] width 19 height 19
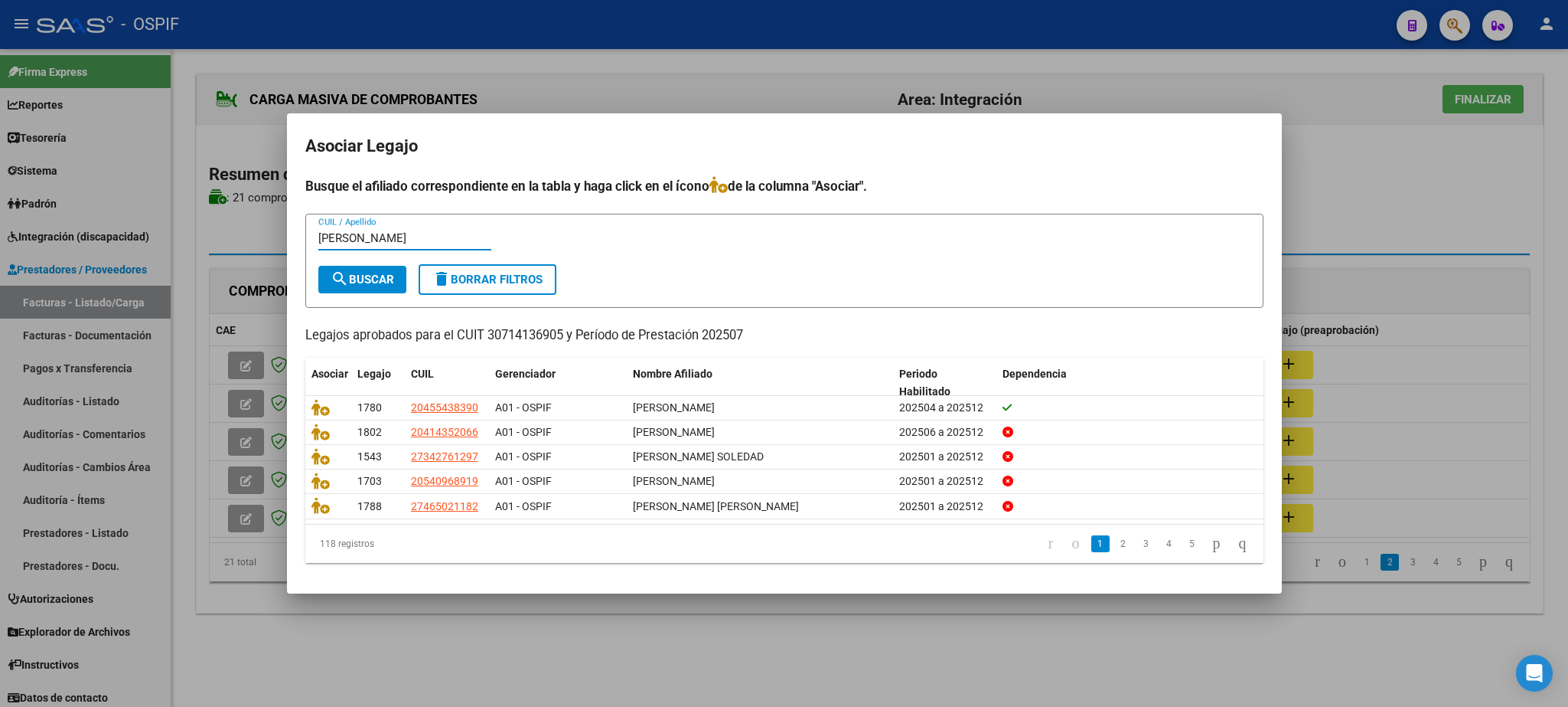
click at [385, 261] on div "[PERSON_NAME] CUIL / Apellido" at bounding box center [404, 246] width 172 height 37
click at [378, 279] on span "search Buscar" at bounding box center [362, 279] width 63 height 14
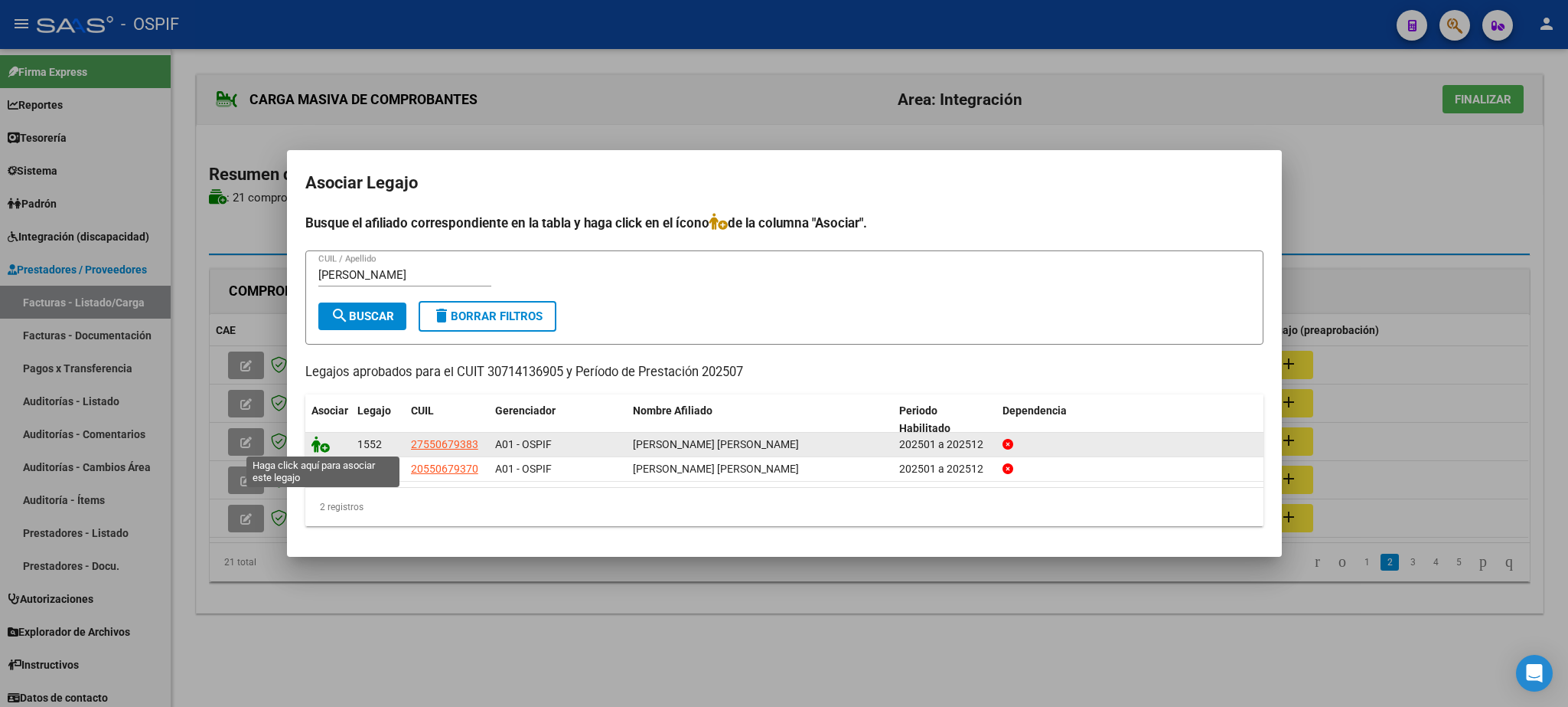
click at [316, 443] on icon at bounding box center [320, 444] width 19 height 17
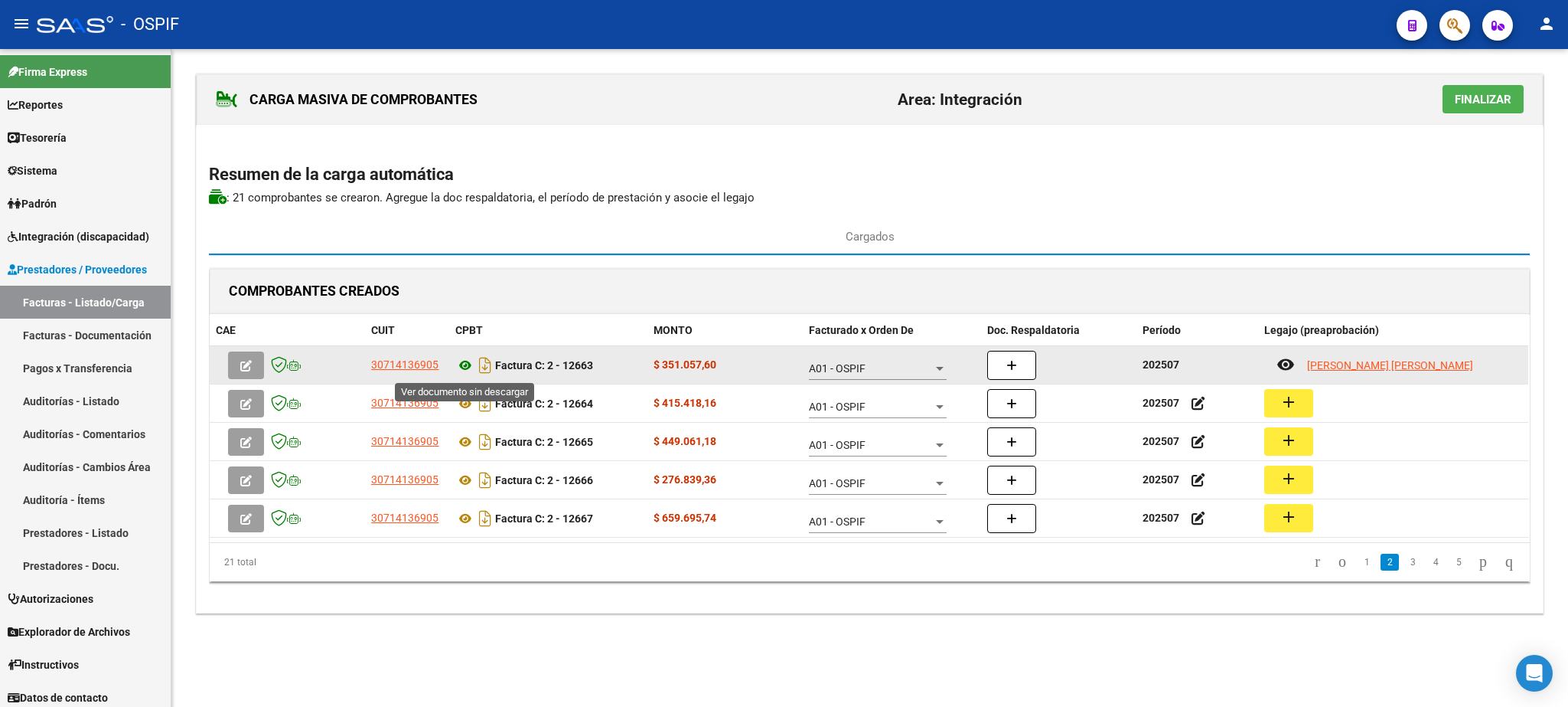
click at [467, 369] on icon at bounding box center [465, 365] width 20 height 19
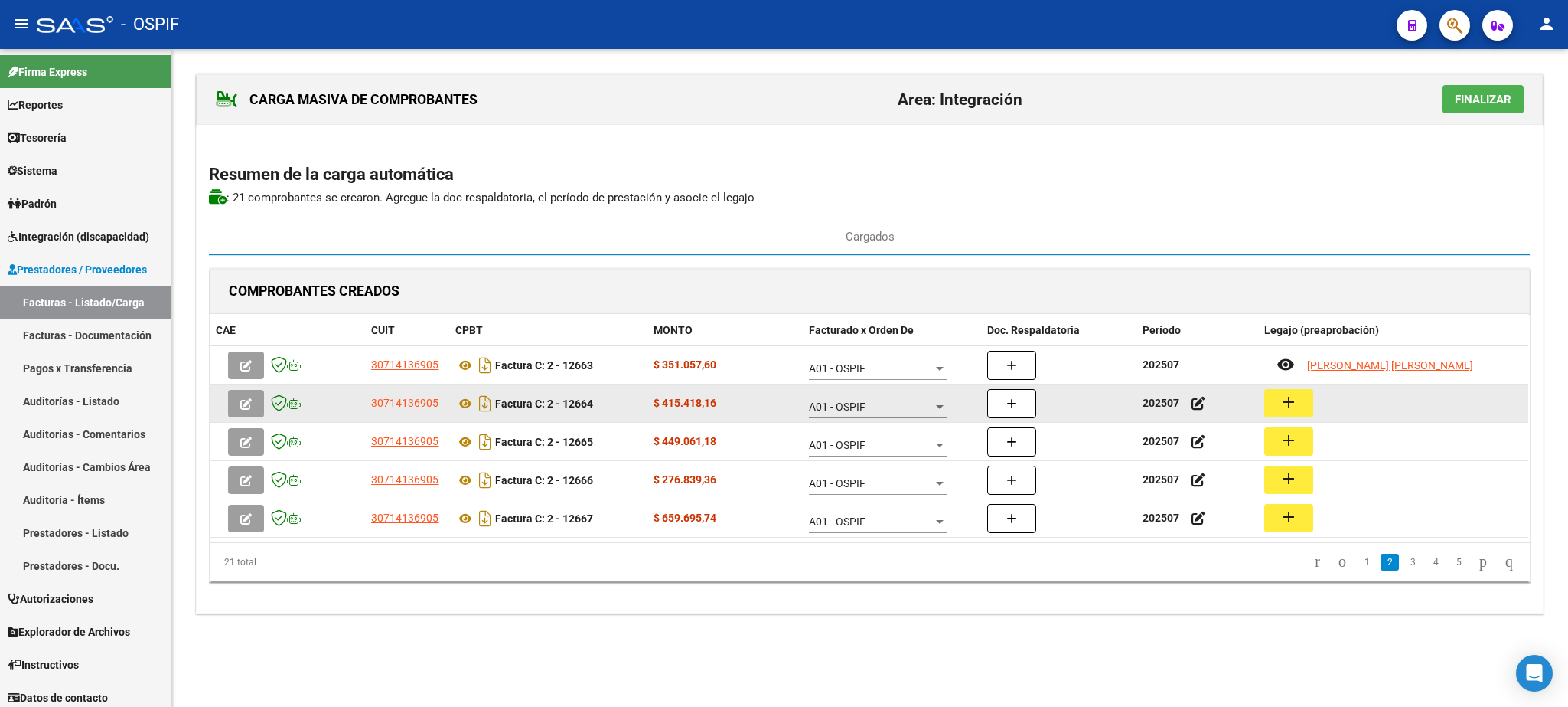
click at [1292, 401] on mat-icon "add" at bounding box center [1288, 401] width 19 height 19
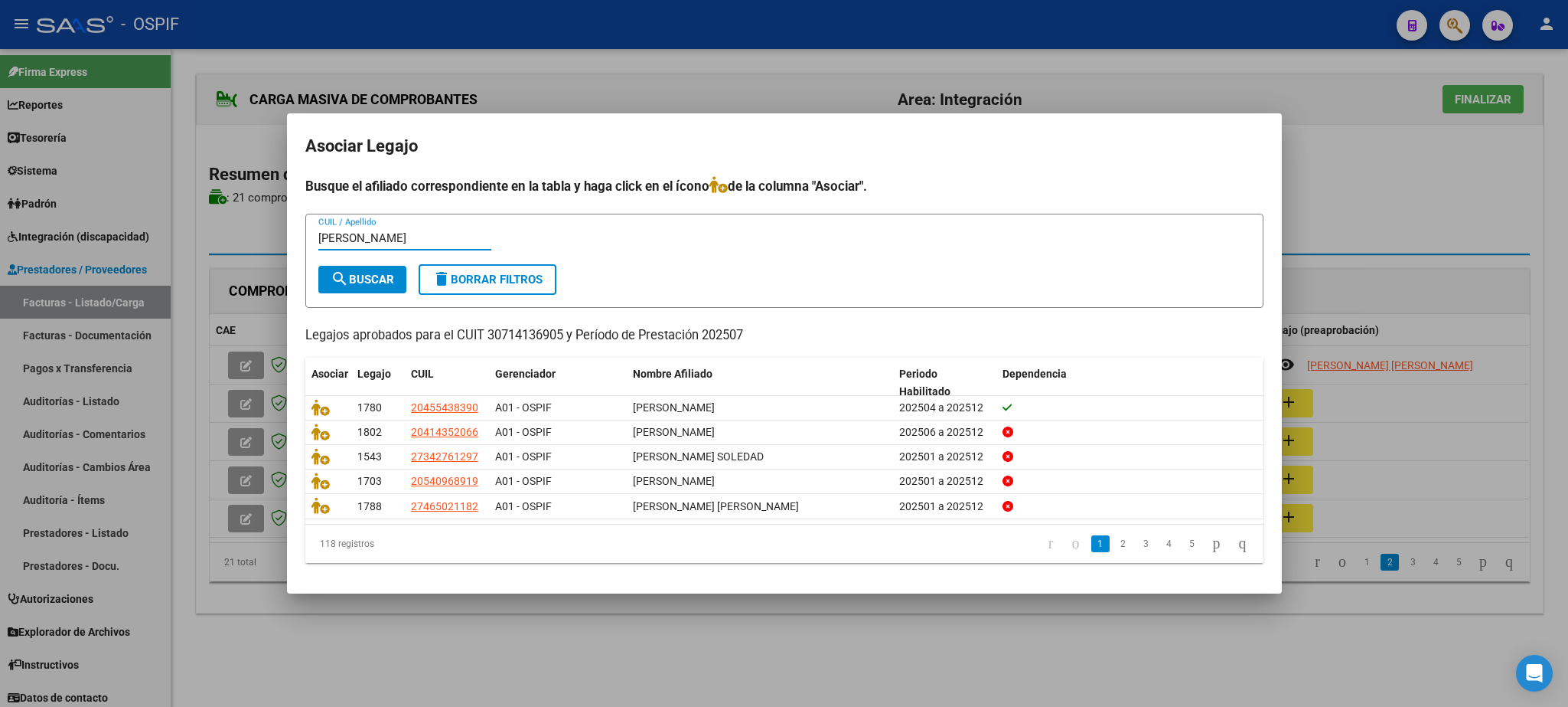
click at [358, 277] on span "search Buscar" at bounding box center [362, 279] width 63 height 14
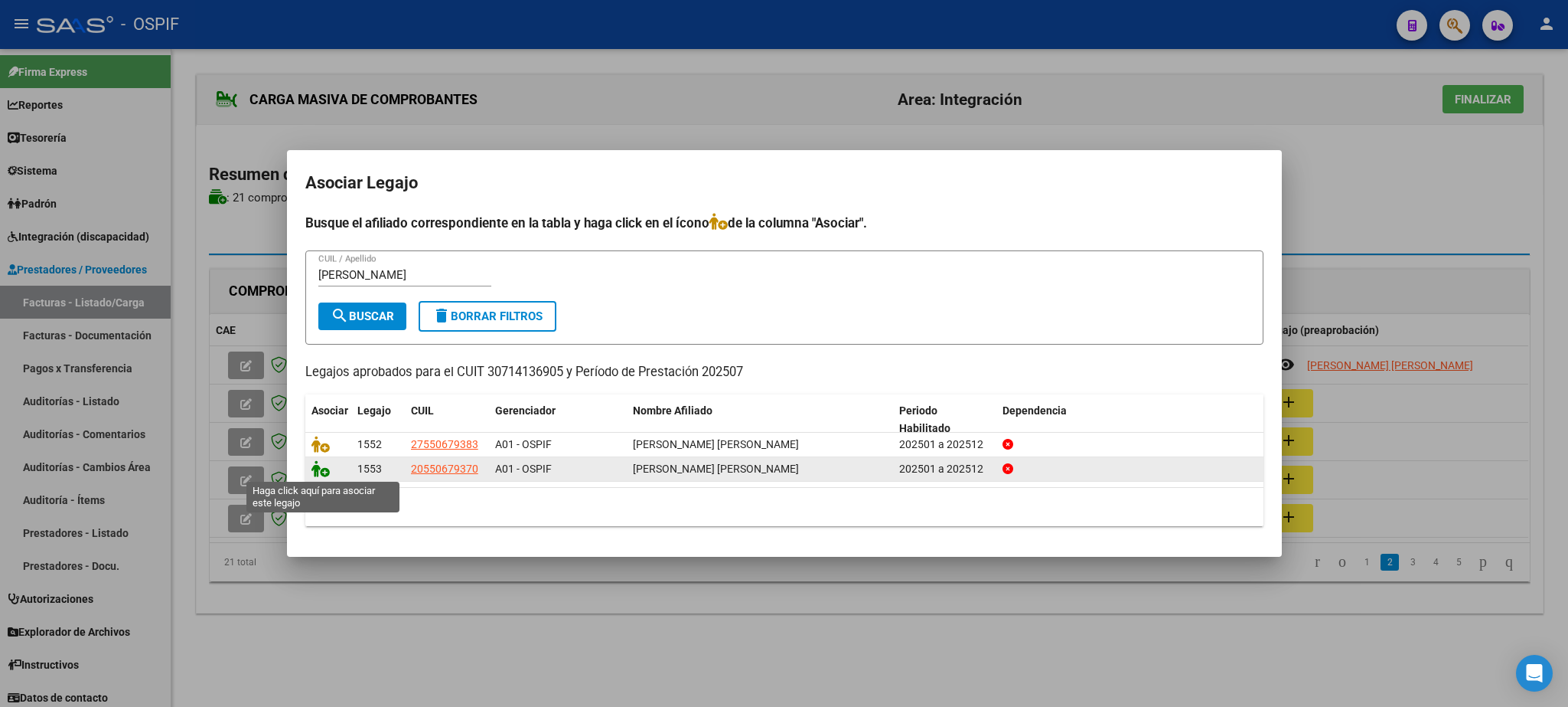
click at [318, 468] on icon at bounding box center [320, 468] width 19 height 17
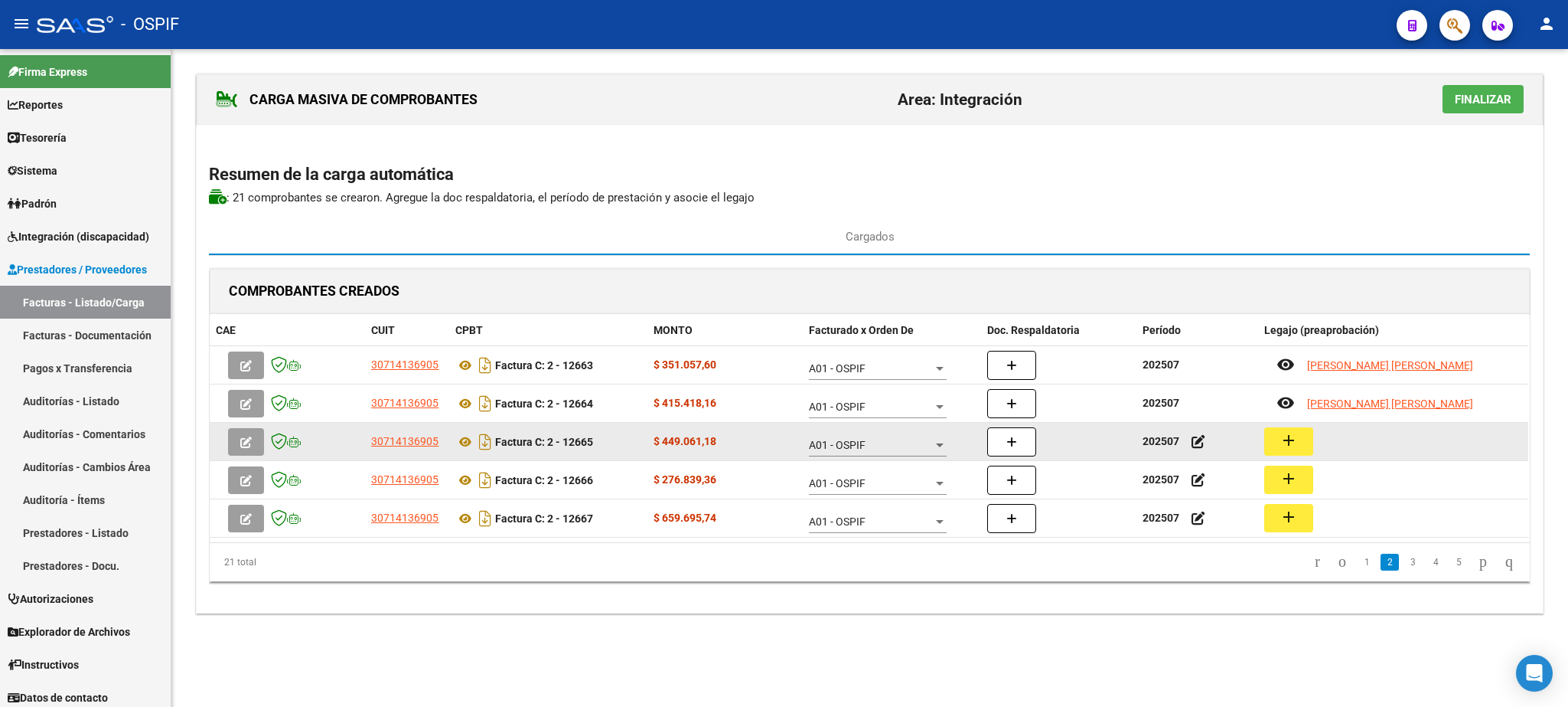
click at [1285, 443] on mat-icon "add" at bounding box center [1288, 440] width 19 height 19
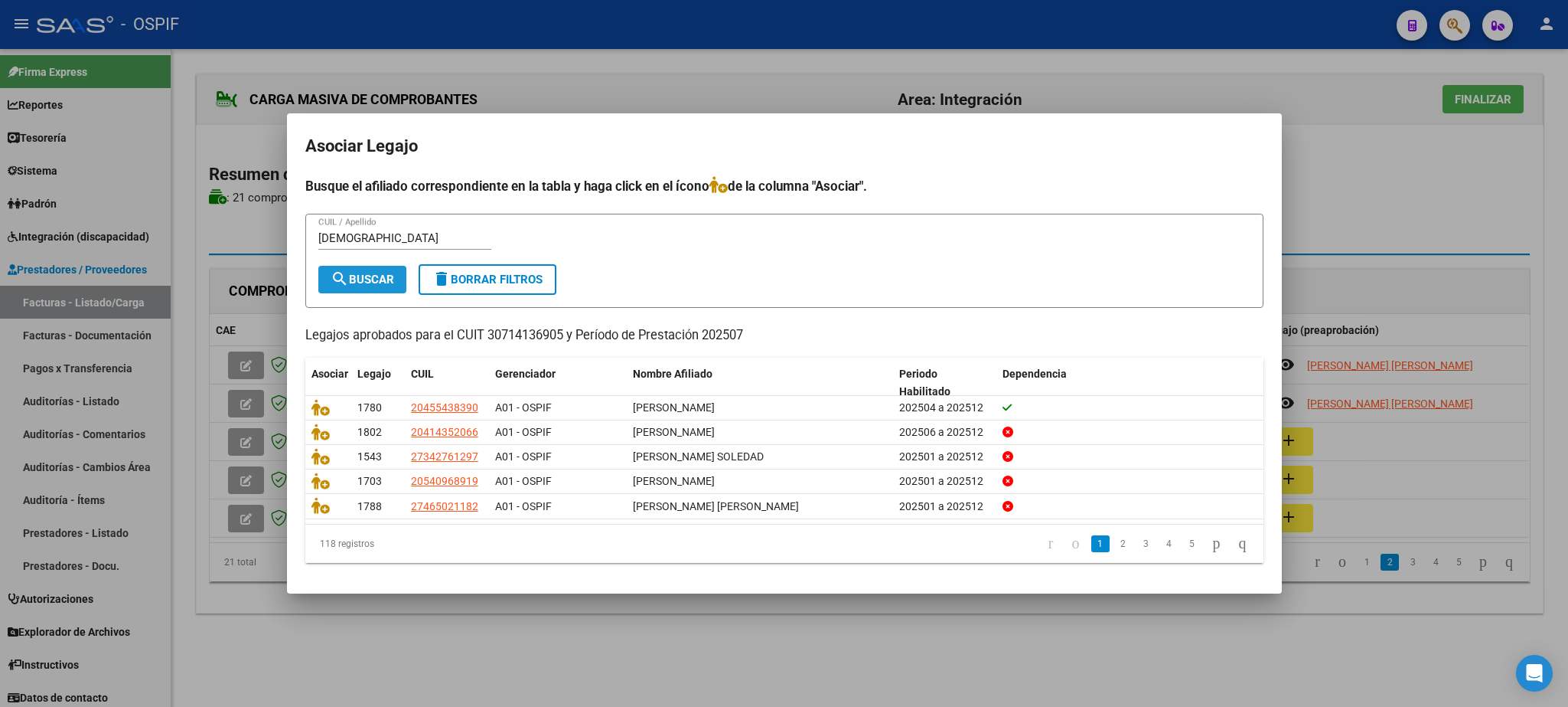
click at [382, 275] on span "search Buscar" at bounding box center [362, 279] width 63 height 14
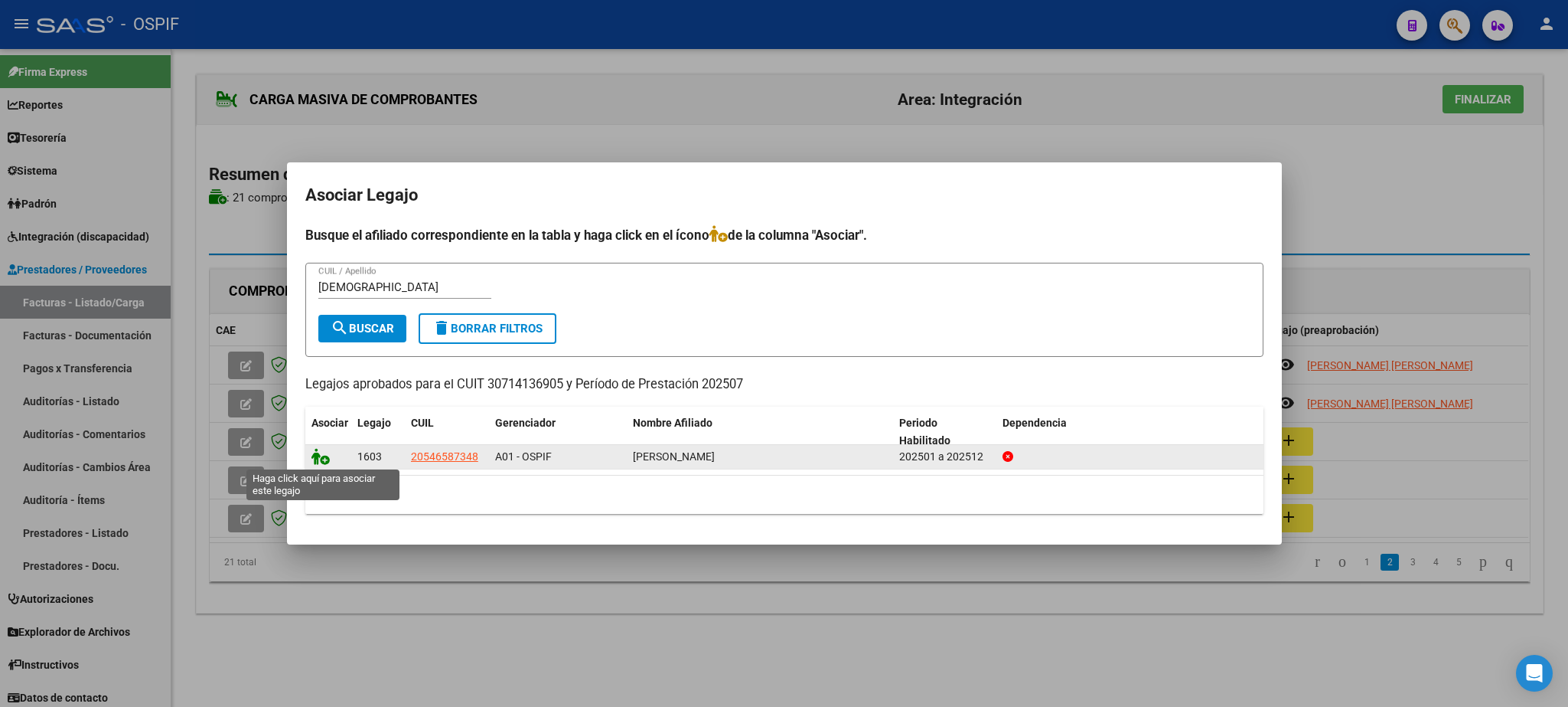
click at [314, 459] on icon at bounding box center [320, 456] width 19 height 17
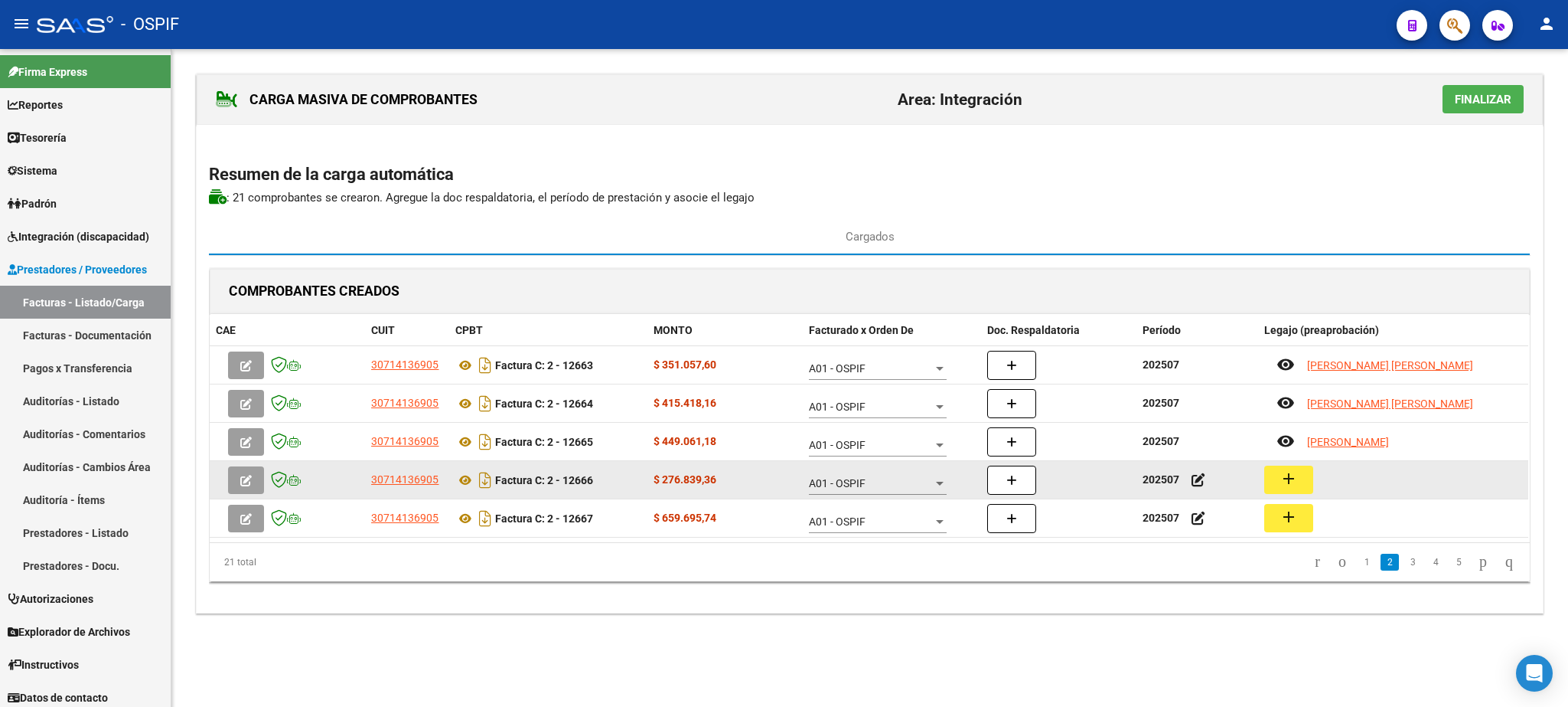
click at [1289, 479] on mat-icon "add" at bounding box center [1288, 478] width 19 height 19
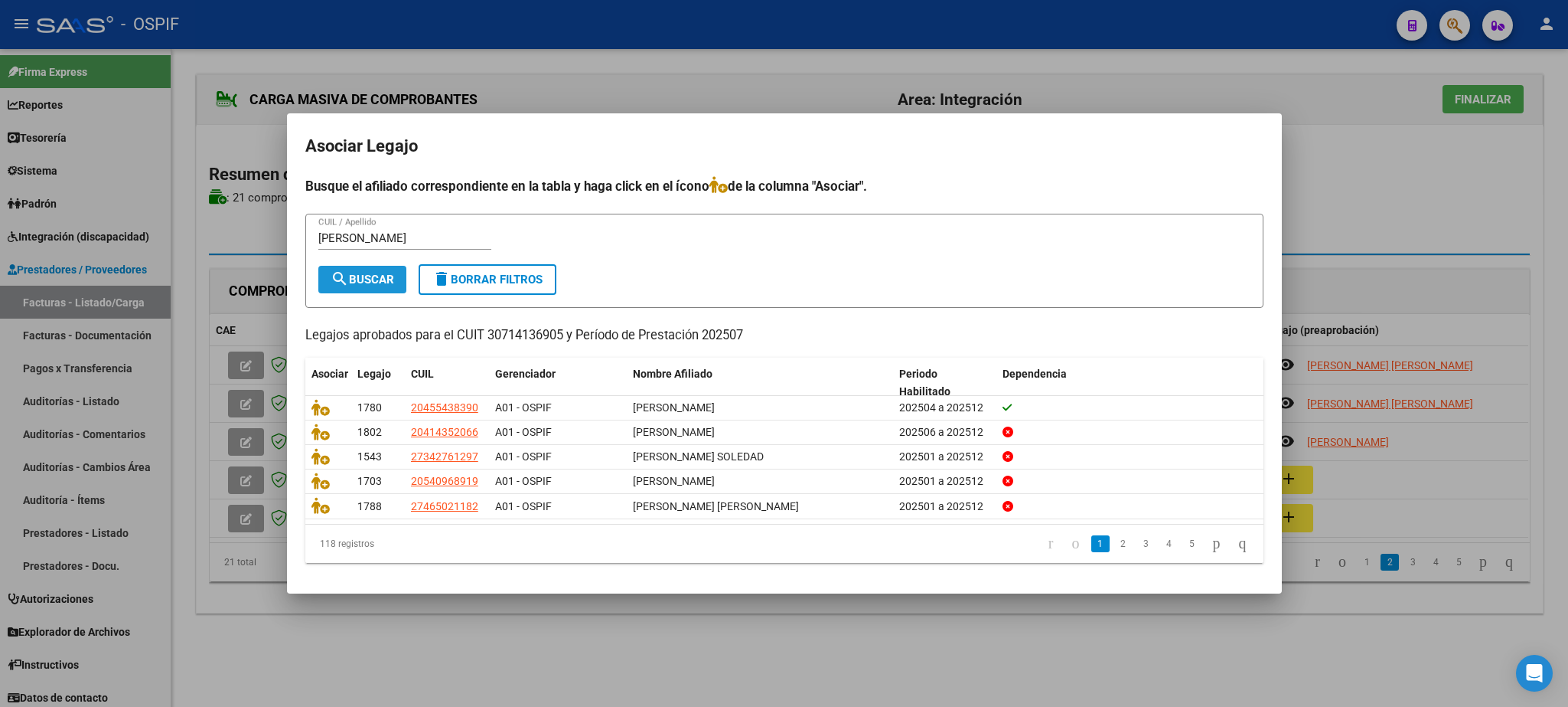
click at [372, 278] on span "search Buscar" at bounding box center [362, 279] width 63 height 14
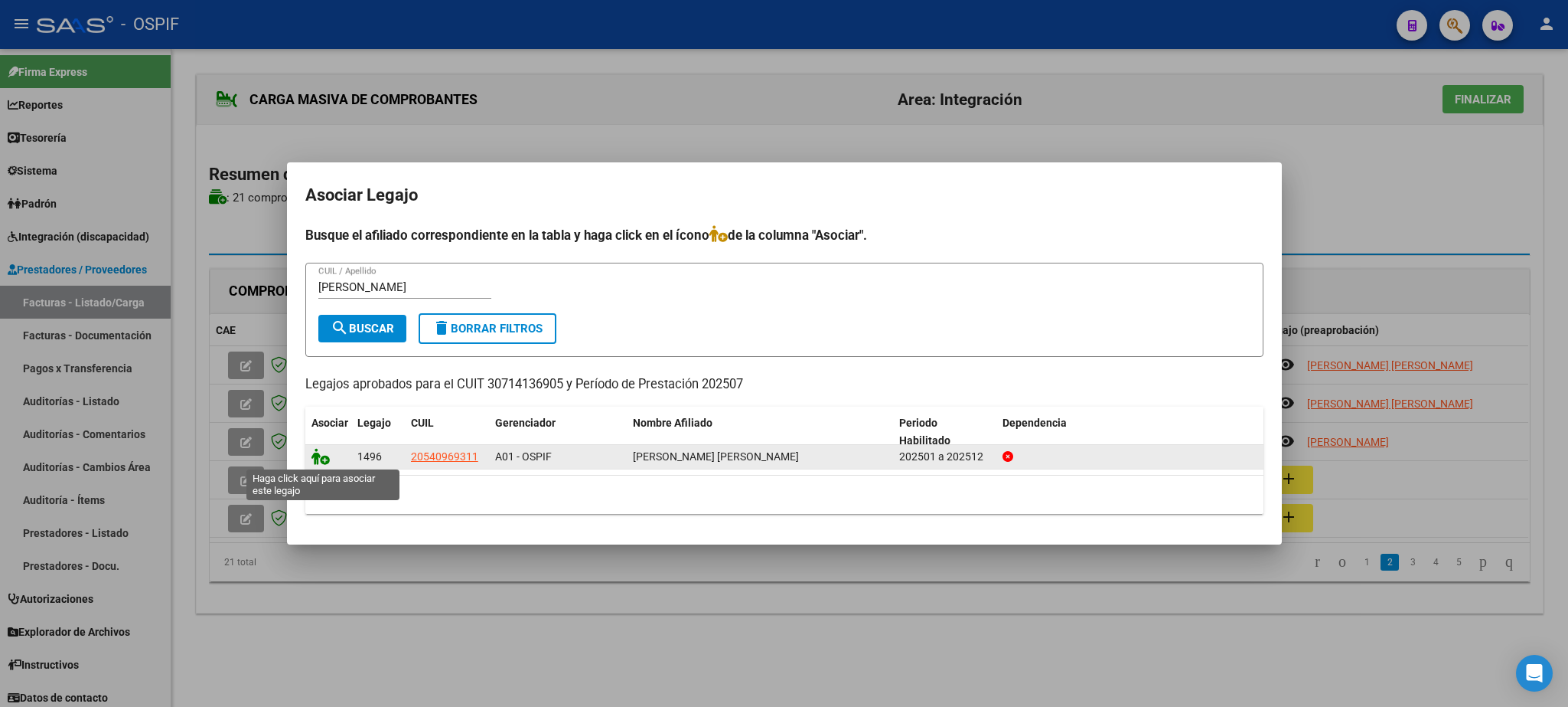
click at [318, 457] on icon at bounding box center [320, 456] width 19 height 17
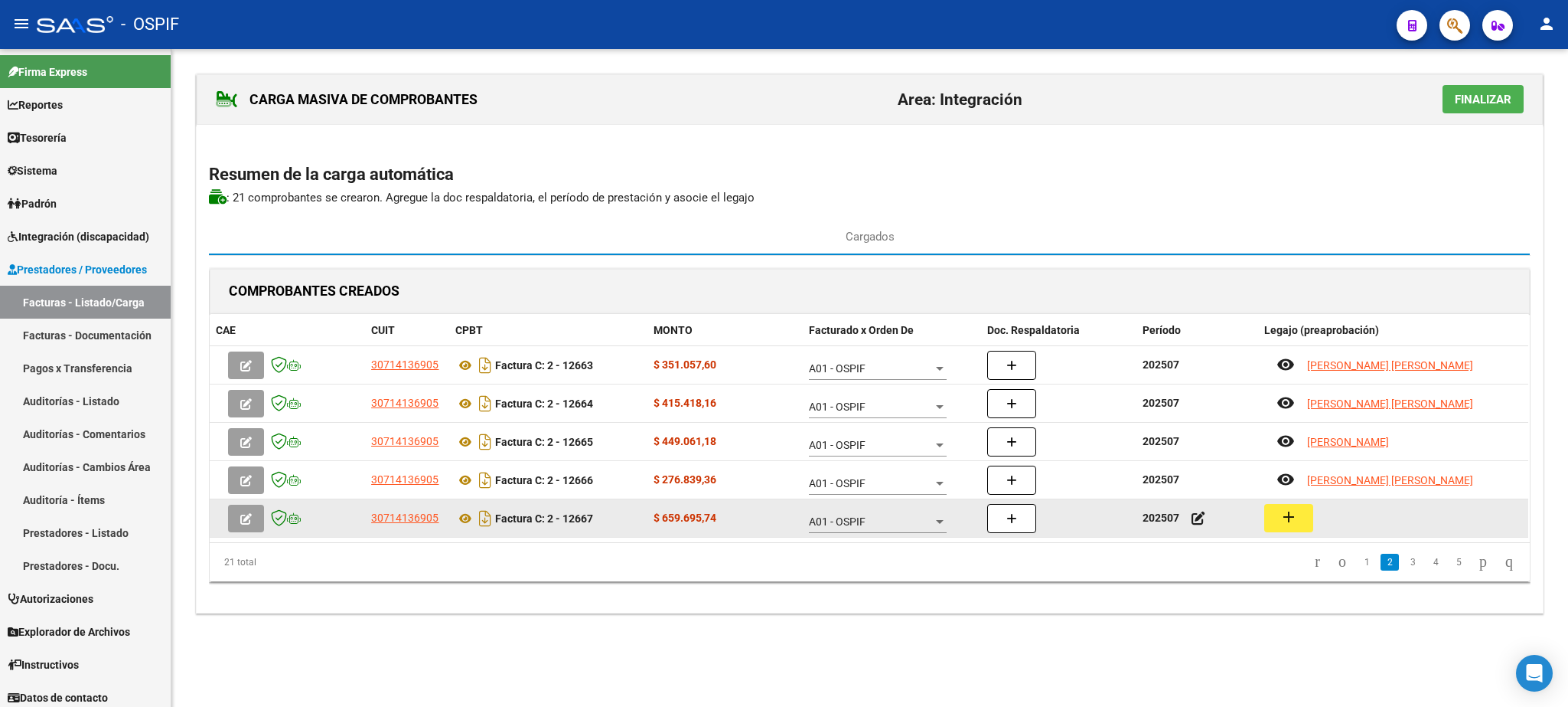
click at [1292, 512] on mat-icon "add" at bounding box center [1288, 517] width 19 height 19
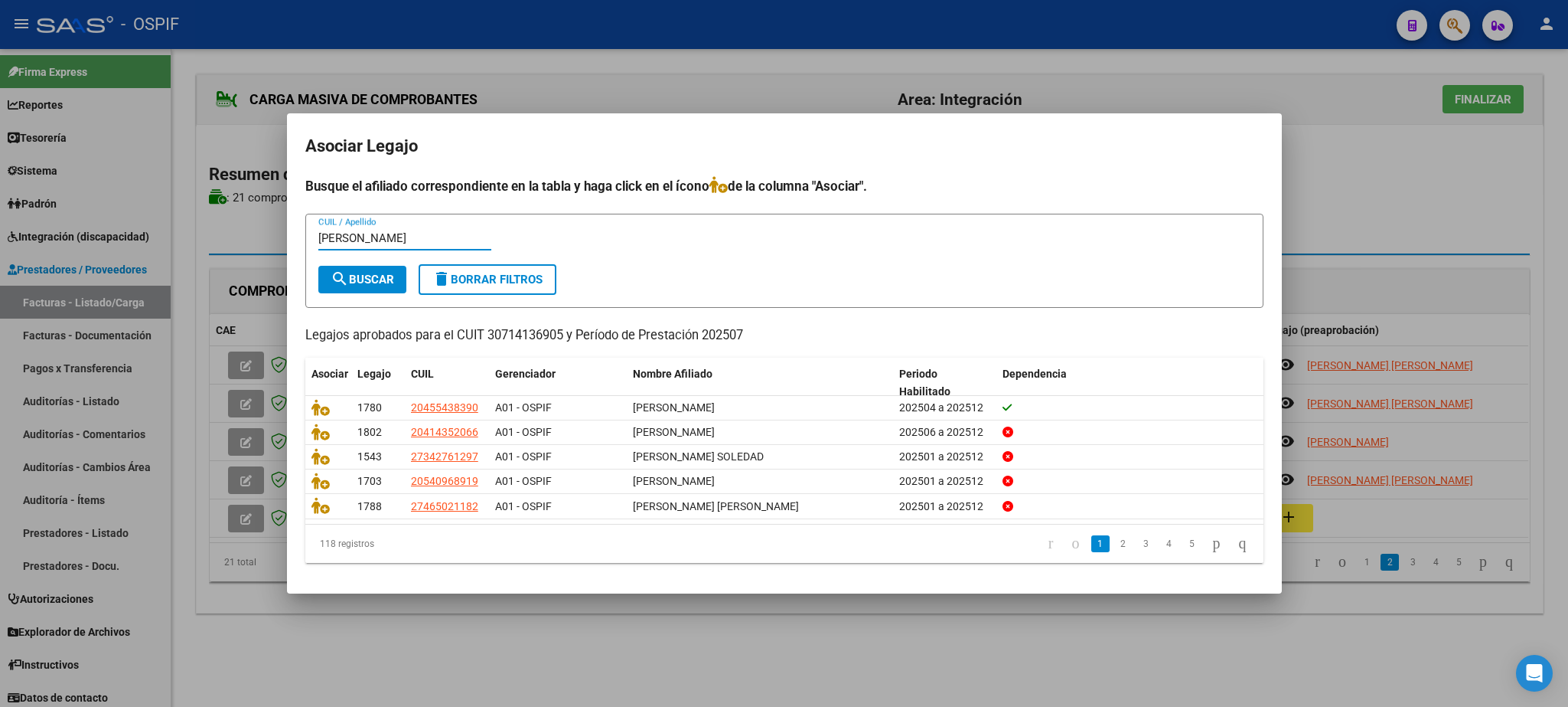
click at [363, 266] on button "search Buscar" at bounding box center [362, 279] width 88 height 28
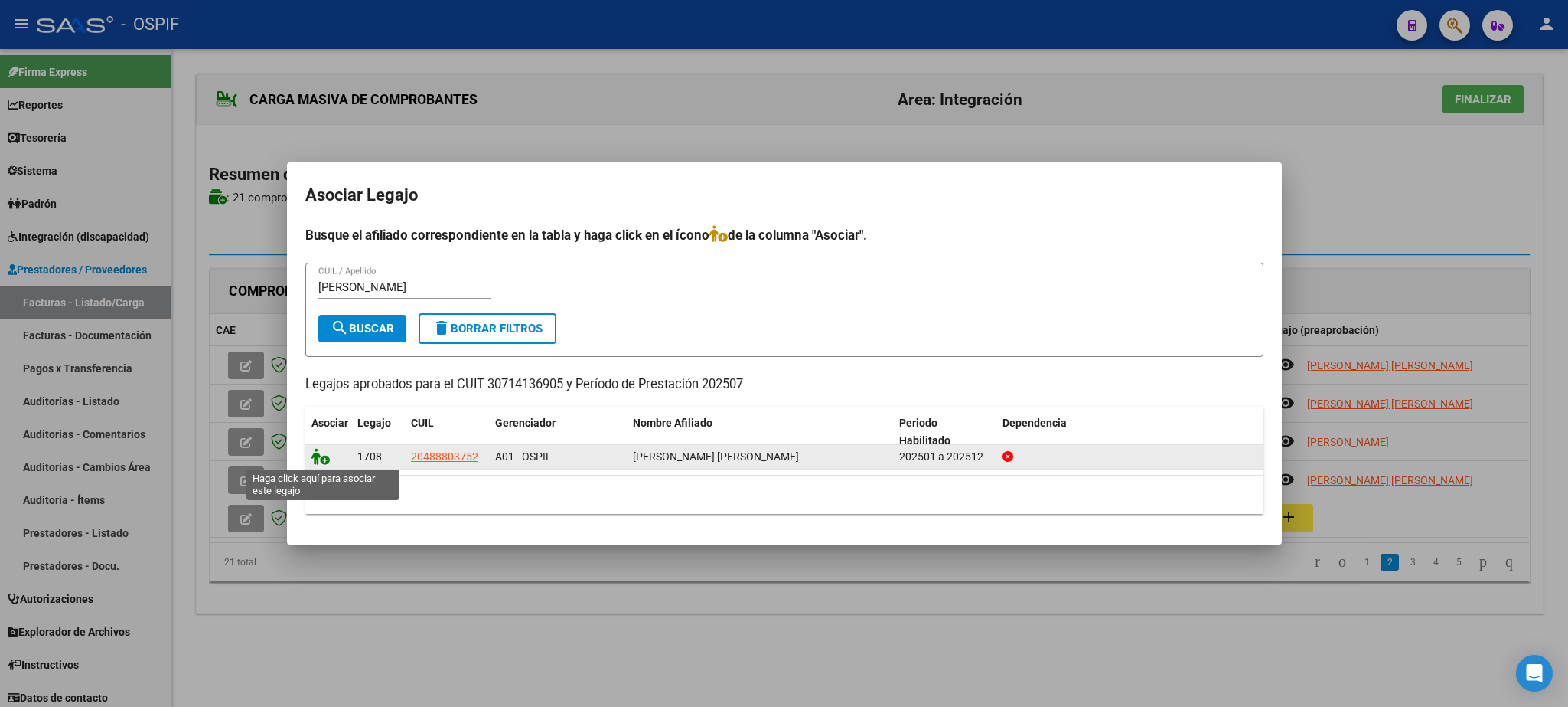
click at [325, 455] on icon at bounding box center [320, 456] width 19 height 17
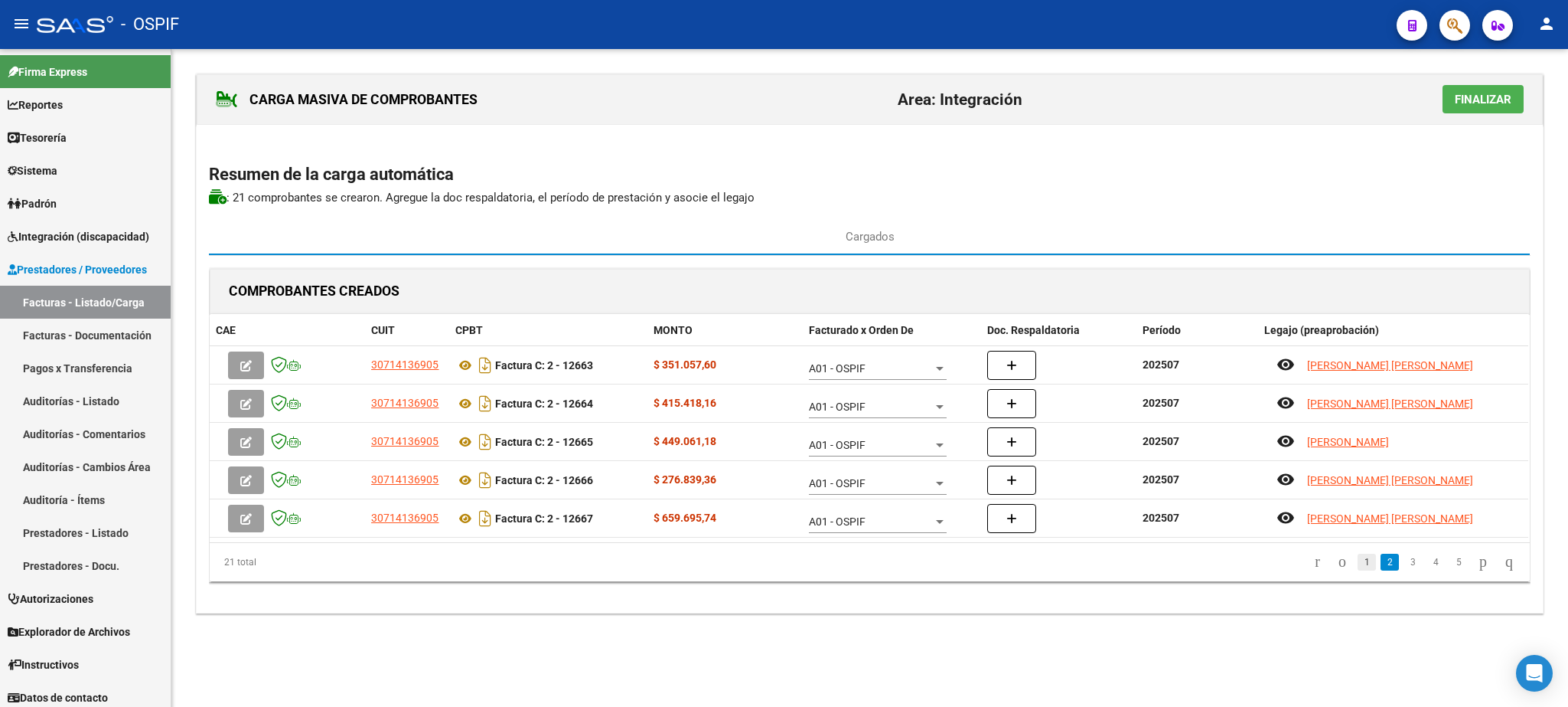
click at [1357, 567] on link "1" at bounding box center [1366, 561] width 19 height 17
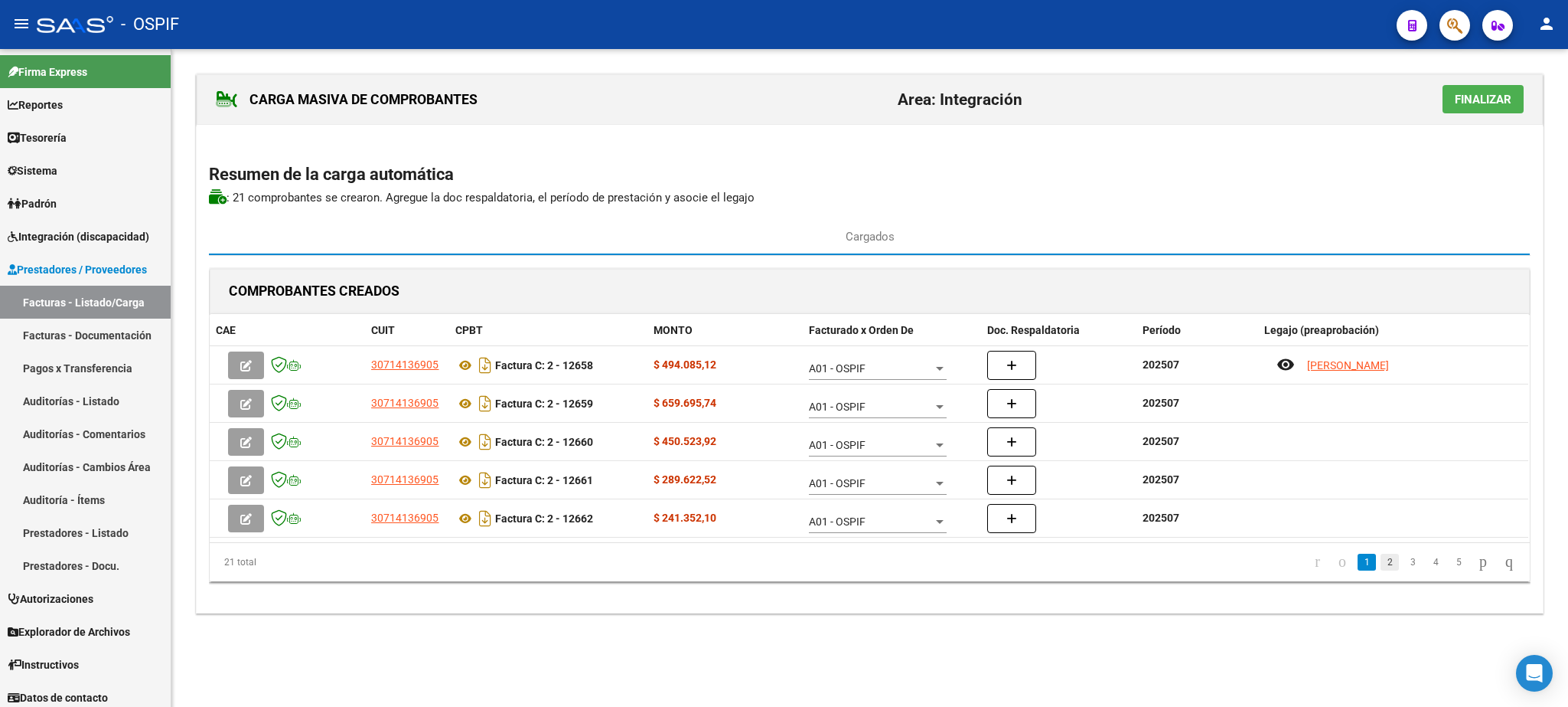
click at [1381, 567] on link "2" at bounding box center [1390, 561] width 19 height 17
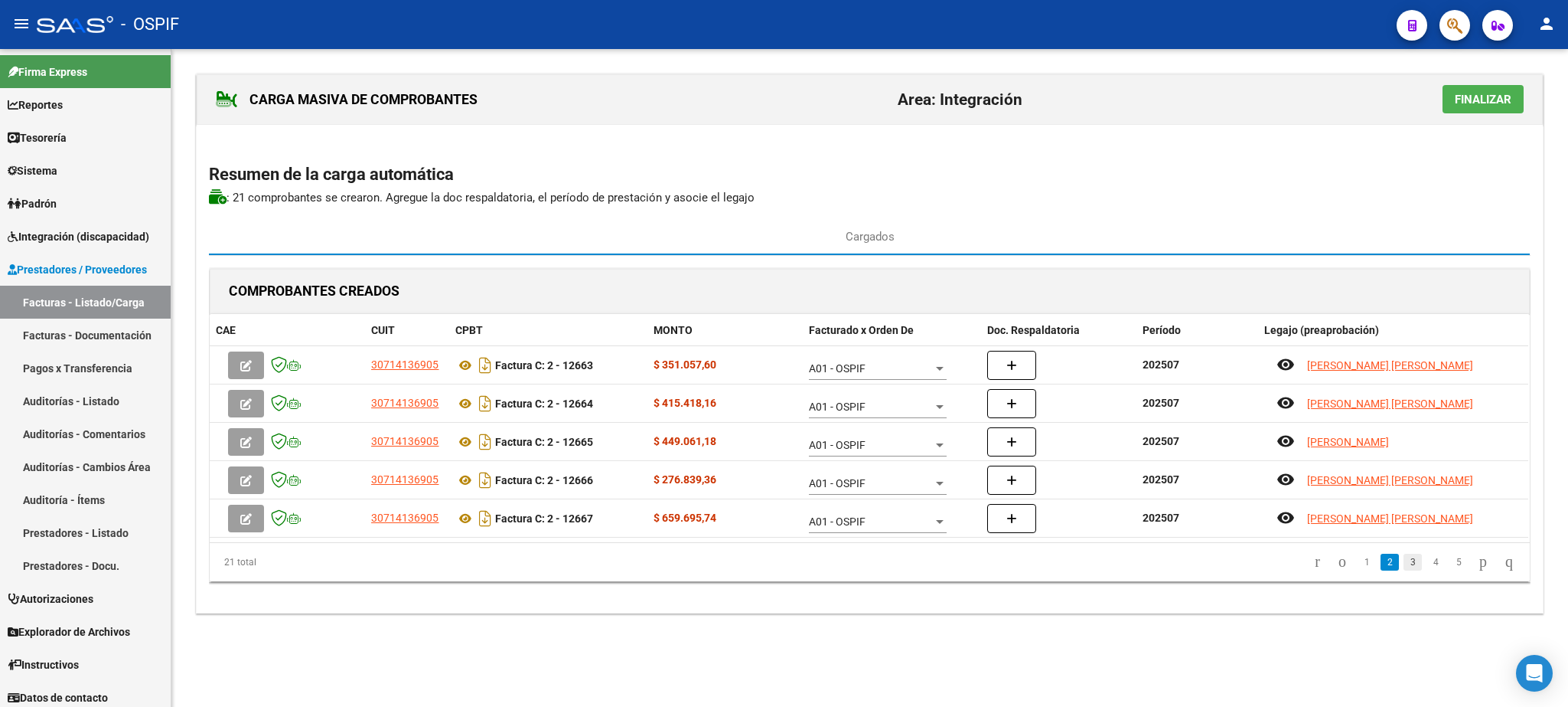
click at [1403, 569] on link "3" at bounding box center [1412, 561] width 19 height 17
click at [1426, 570] on link "4" at bounding box center [1435, 561] width 19 height 17
click at [1449, 567] on link "5" at bounding box center [1458, 561] width 19 height 17
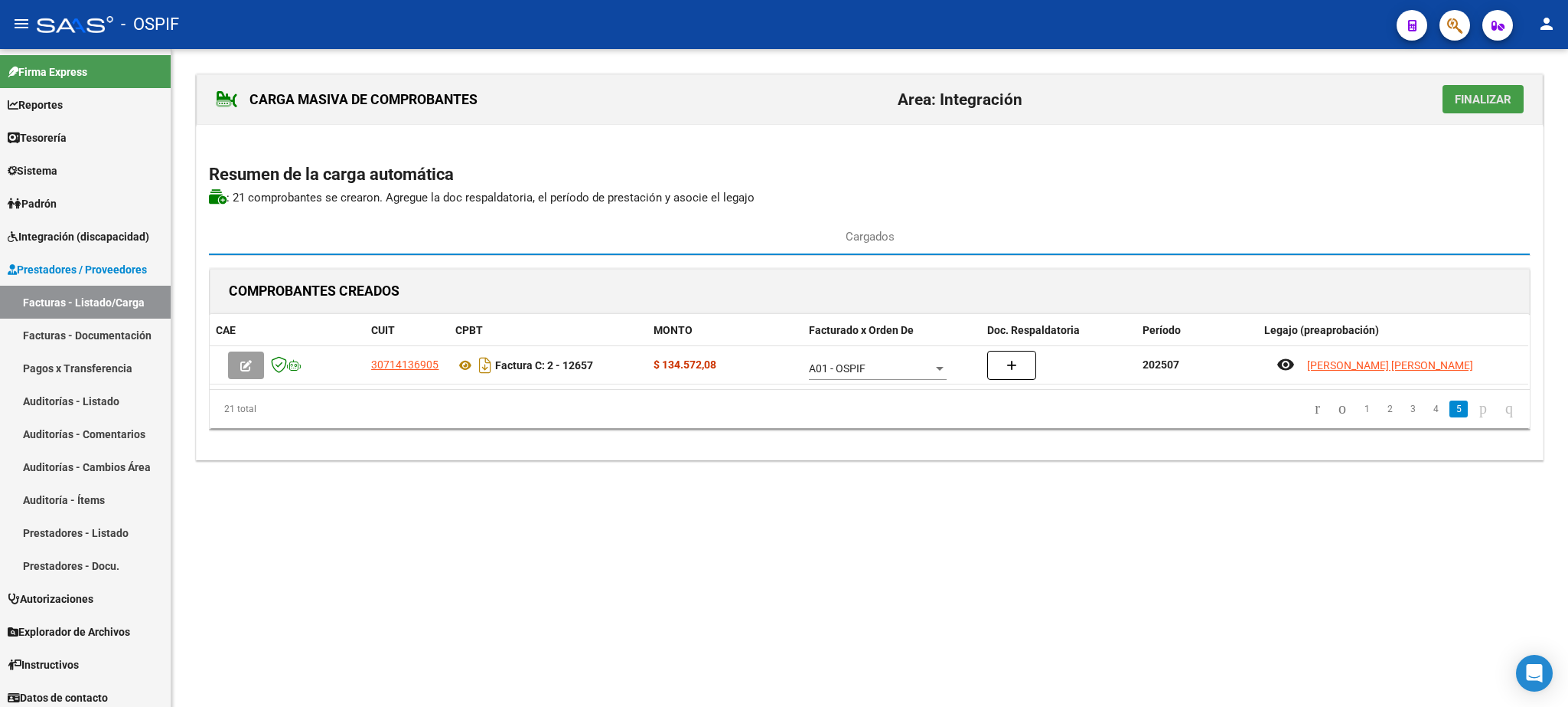
click at [1473, 94] on span "Finalizar" at bounding box center [1482, 100] width 56 height 14
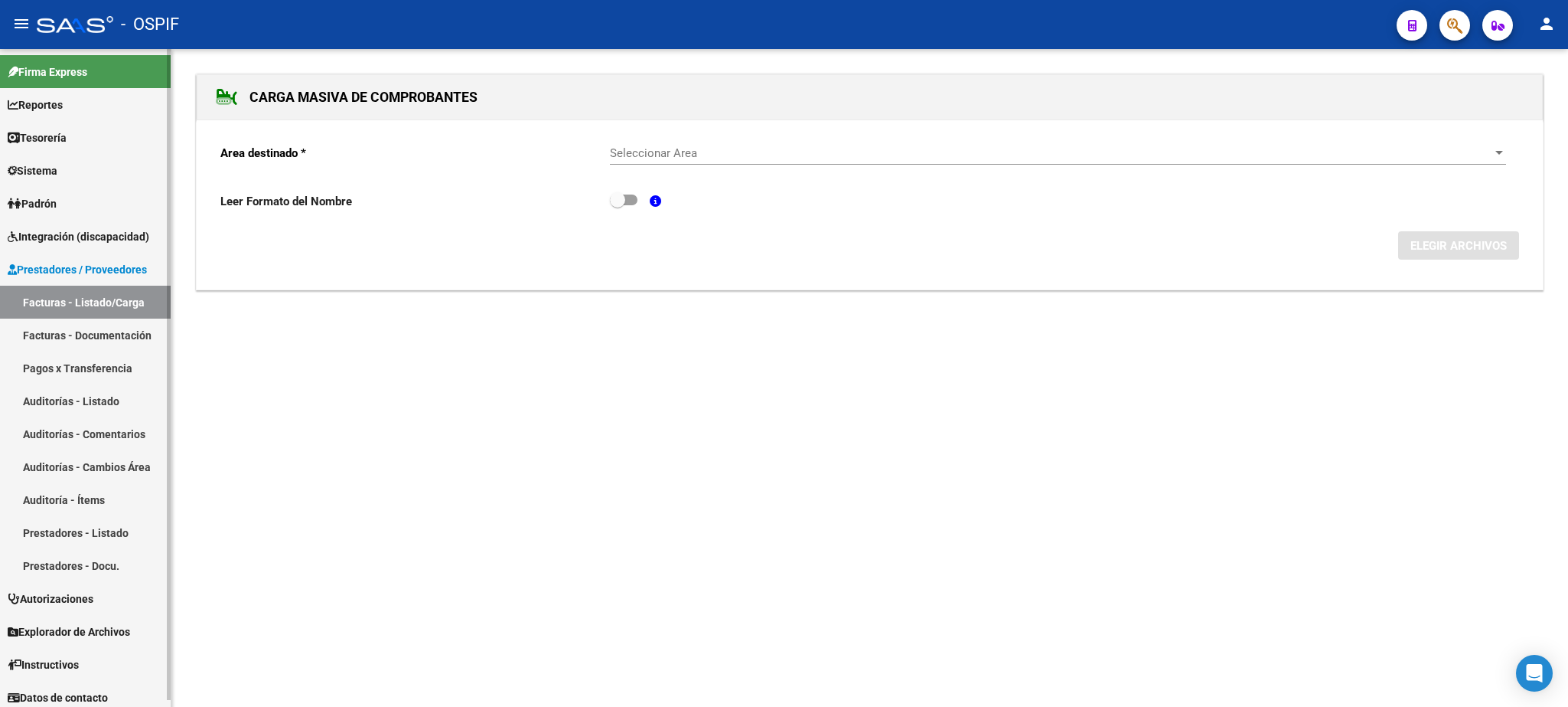
click at [94, 303] on link "Facturas - Listado/Carga" at bounding box center [85, 302] width 170 height 33
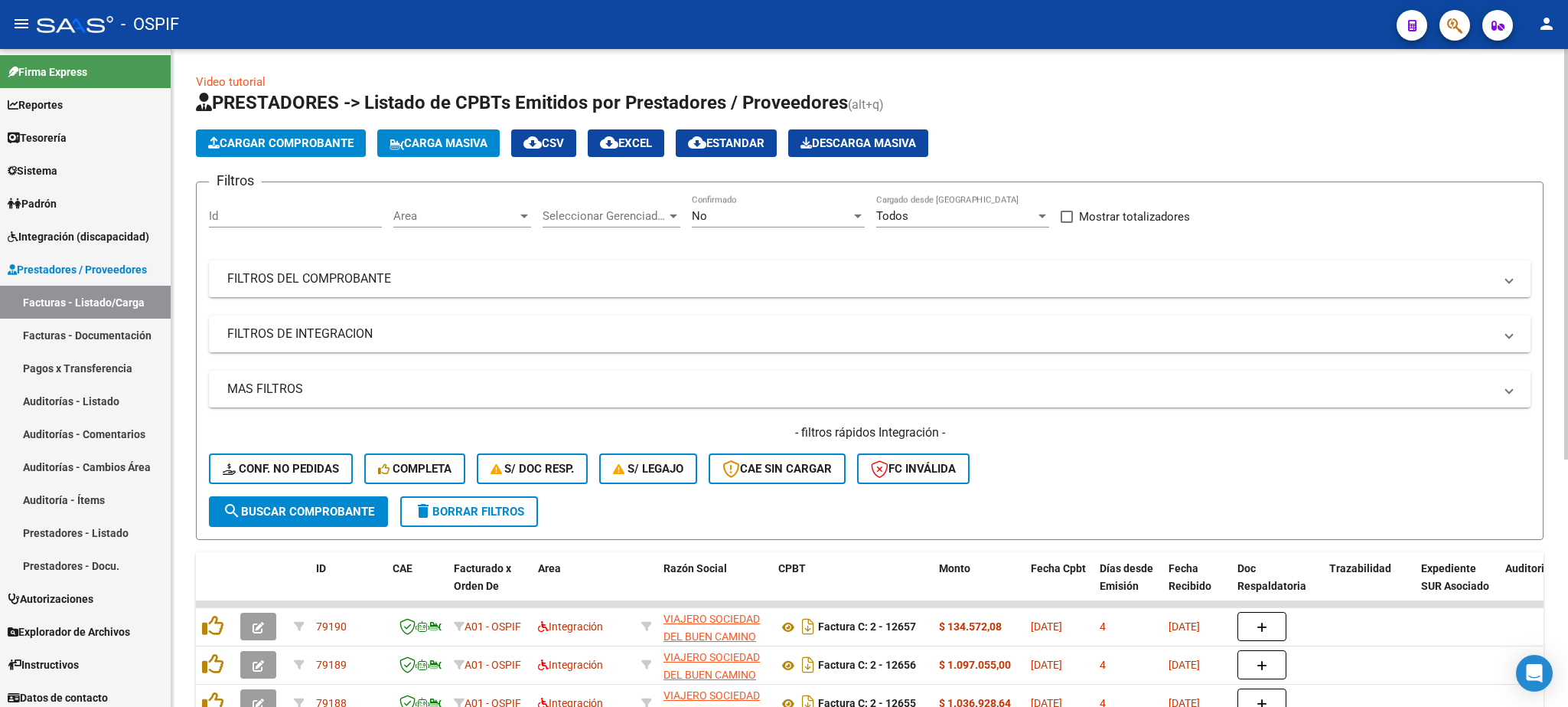
click at [319, 332] on mat-panel-title "FILTROS DE INTEGRACION" at bounding box center [860, 333] width 1266 height 17
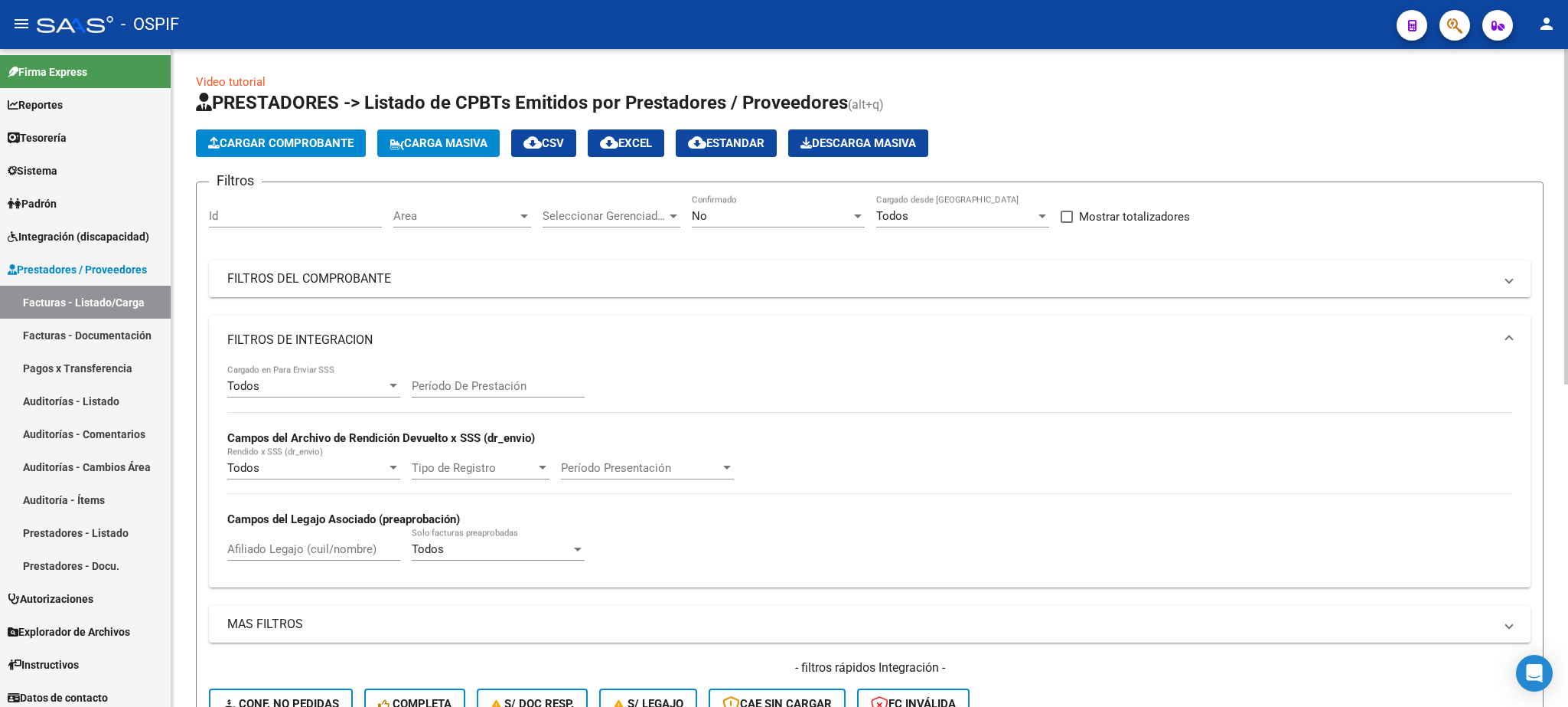
click at [248, 560] on div "Afiliado Legajo (cuil/nombre)" at bounding box center [313, 543] width 172 height 33
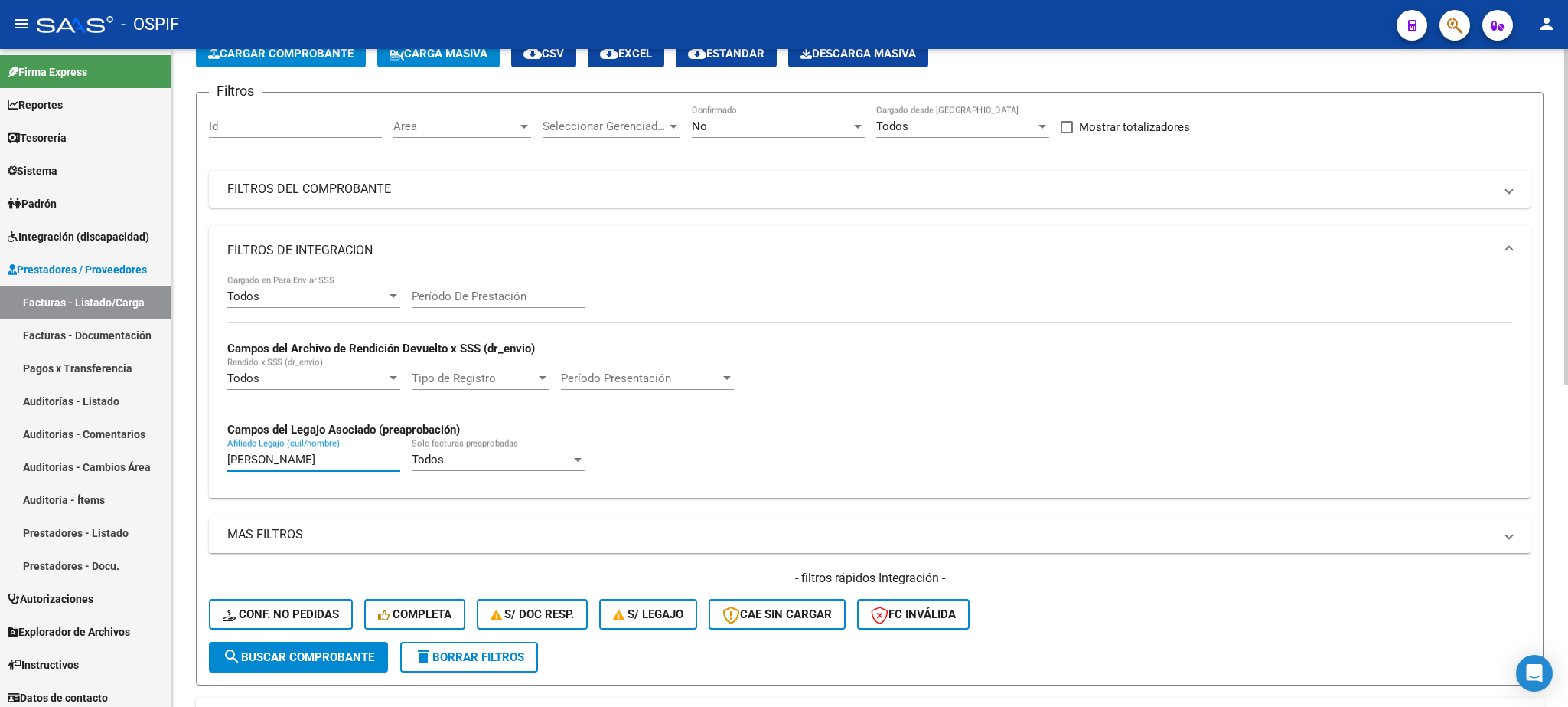
click at [300, 666] on button "search Buscar Comprobante" at bounding box center [299, 657] width 179 height 31
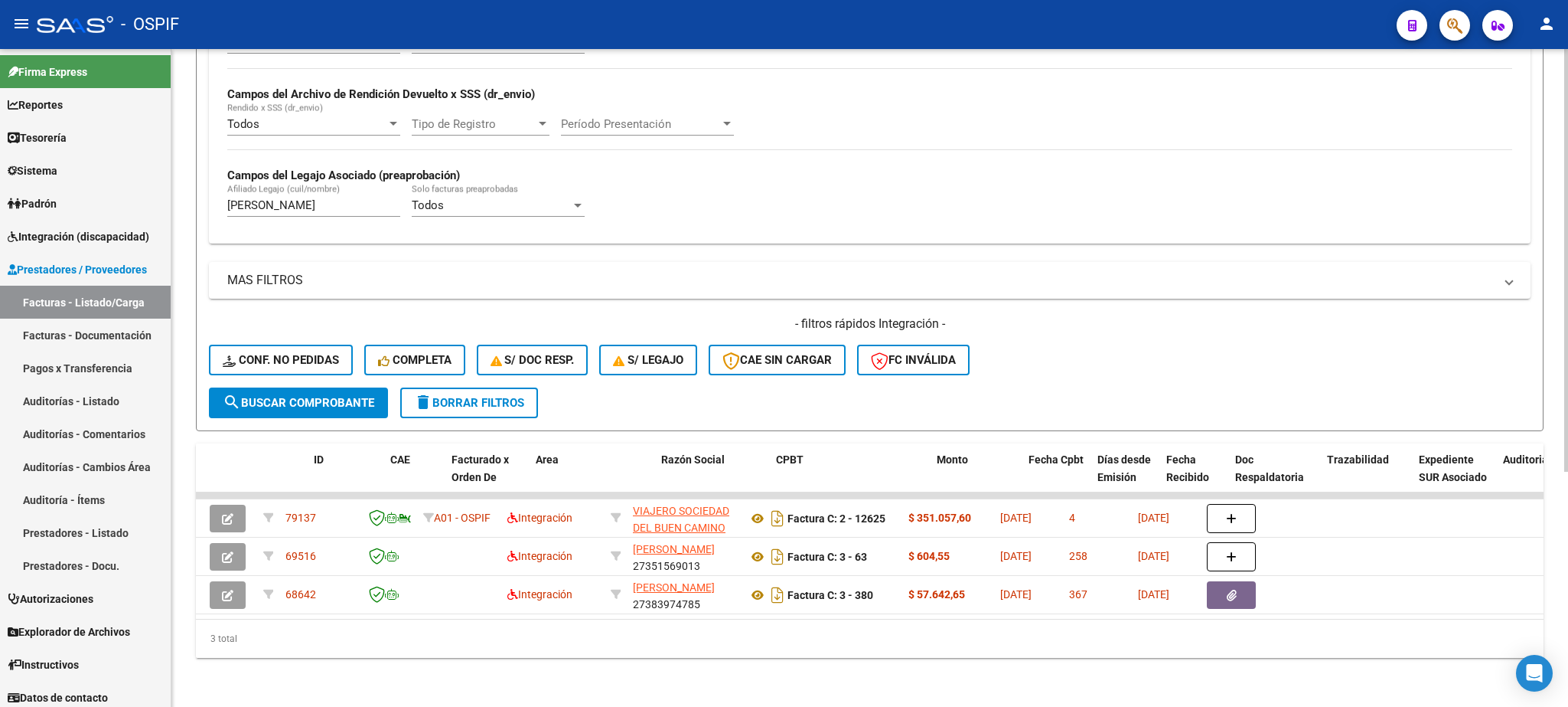
scroll to position [0, 0]
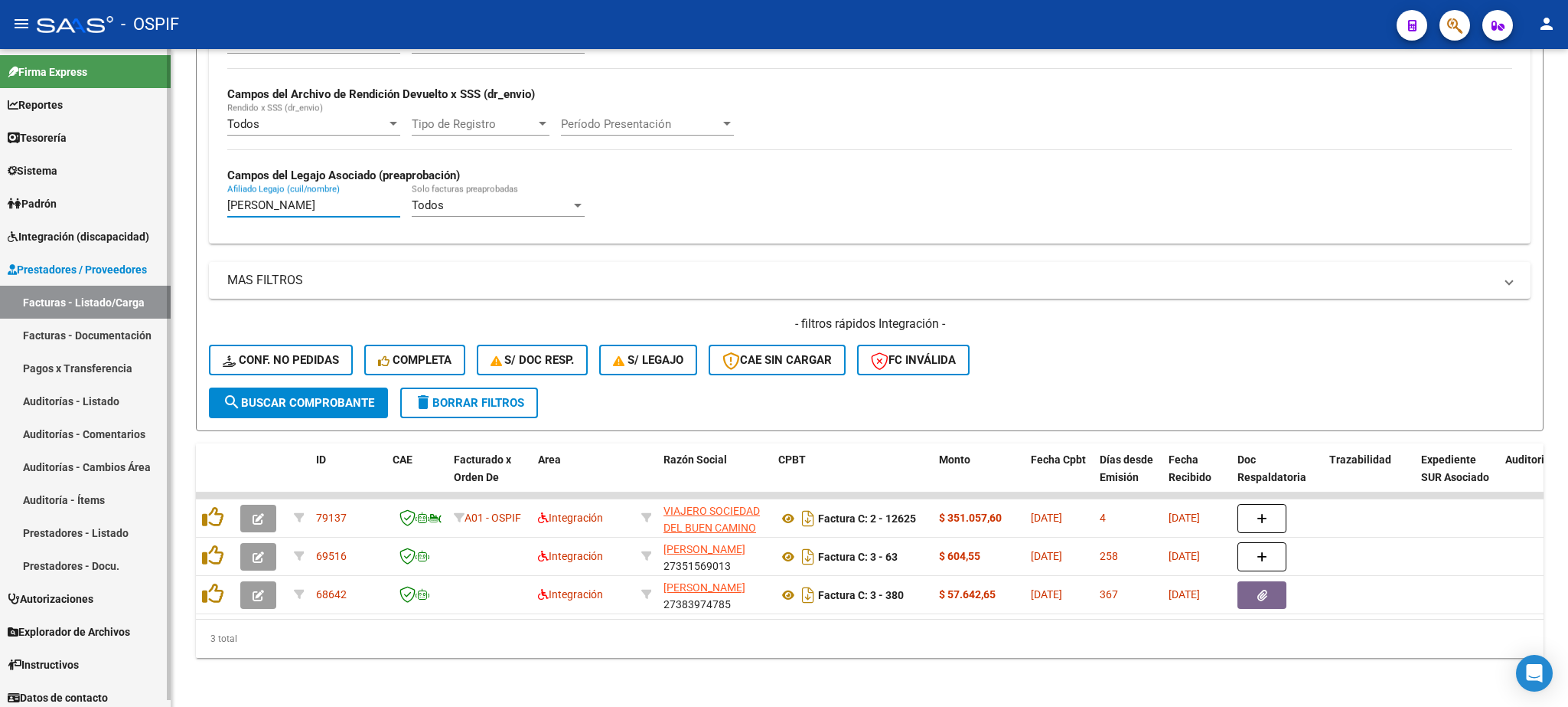
drag, startPoint x: 303, startPoint y: 193, endPoint x: 19, endPoint y: 178, distance: 284.4
click at [228, 198] on input "[PERSON_NAME]" at bounding box center [313, 205] width 172 height 14
click at [272, 395] on span "search Buscar Comprobante" at bounding box center [299, 402] width 152 height 14
